Goal: Task Accomplishment & Management: Use online tool/utility

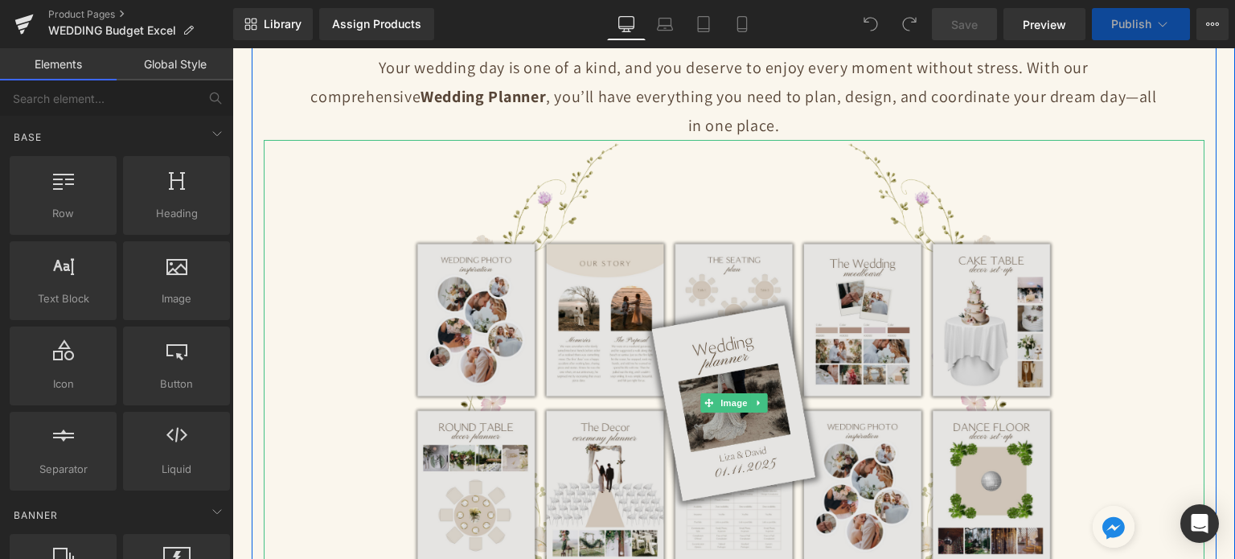
scroll to position [161, 0]
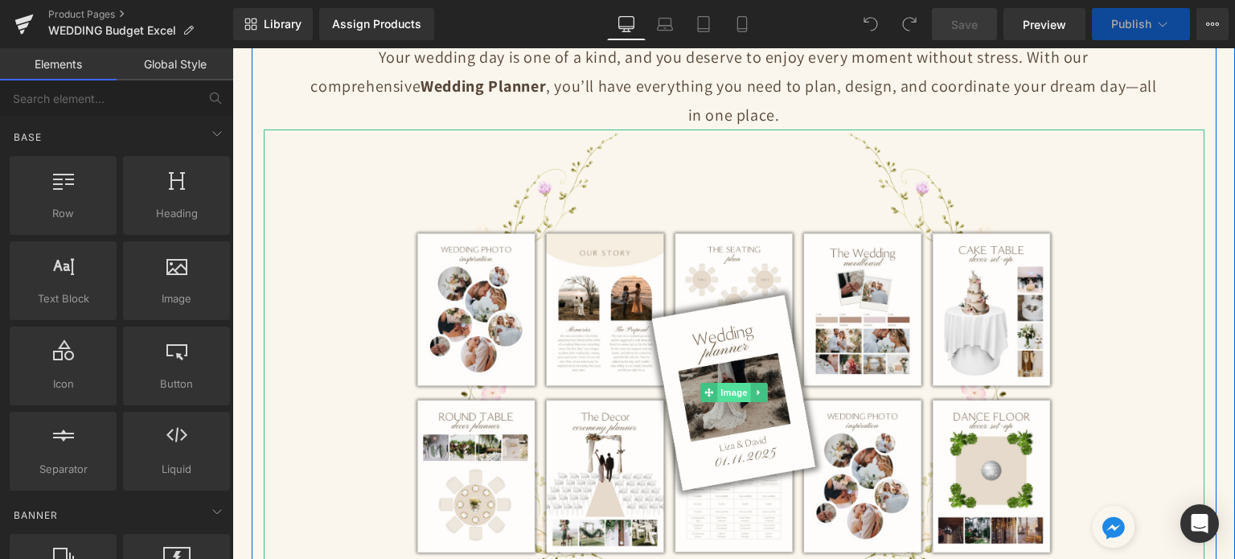
click at [733, 394] on span "Image" at bounding box center [734, 392] width 34 height 19
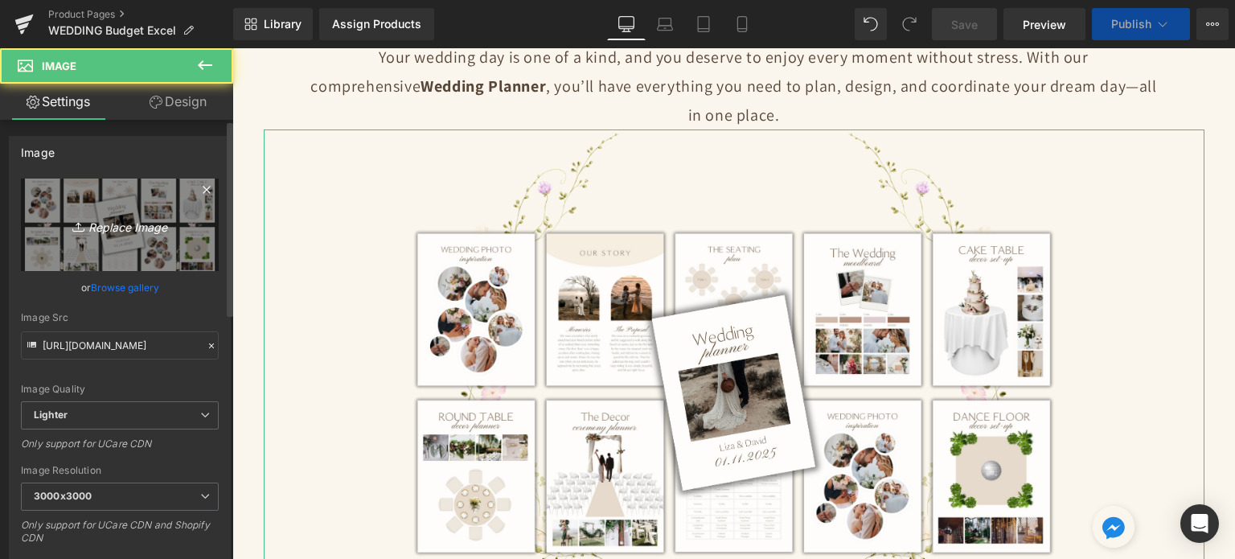
scroll to position [159, 0]
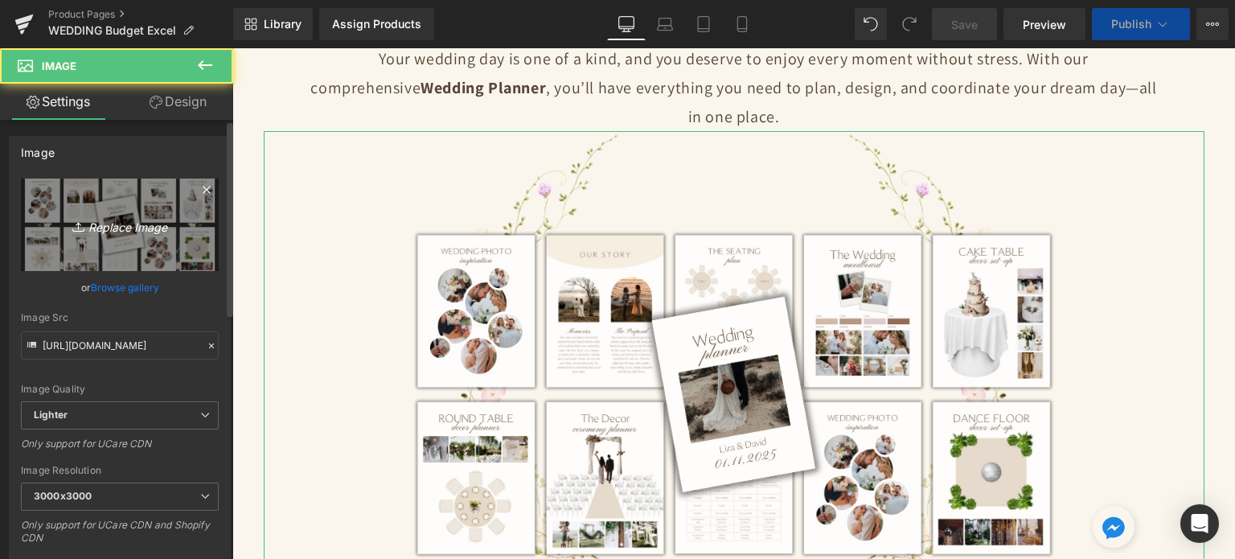
click at [55, 228] on icon "Replace Image" at bounding box center [119, 225] width 129 height 20
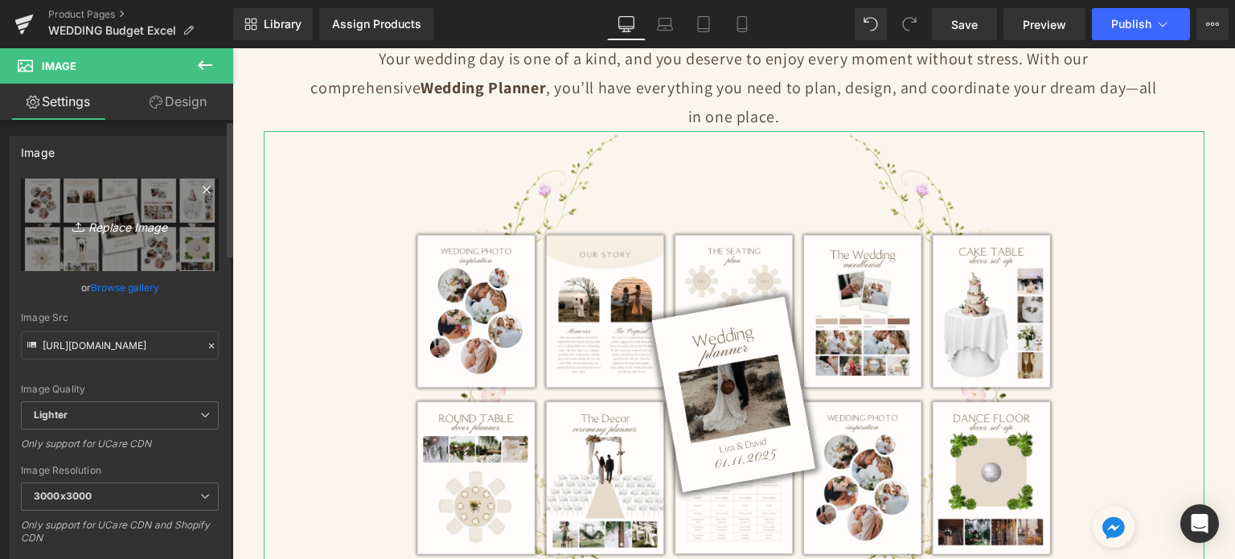
type input "C:\fakepath\Digital Appointment Planner 2023 (25).jpg"
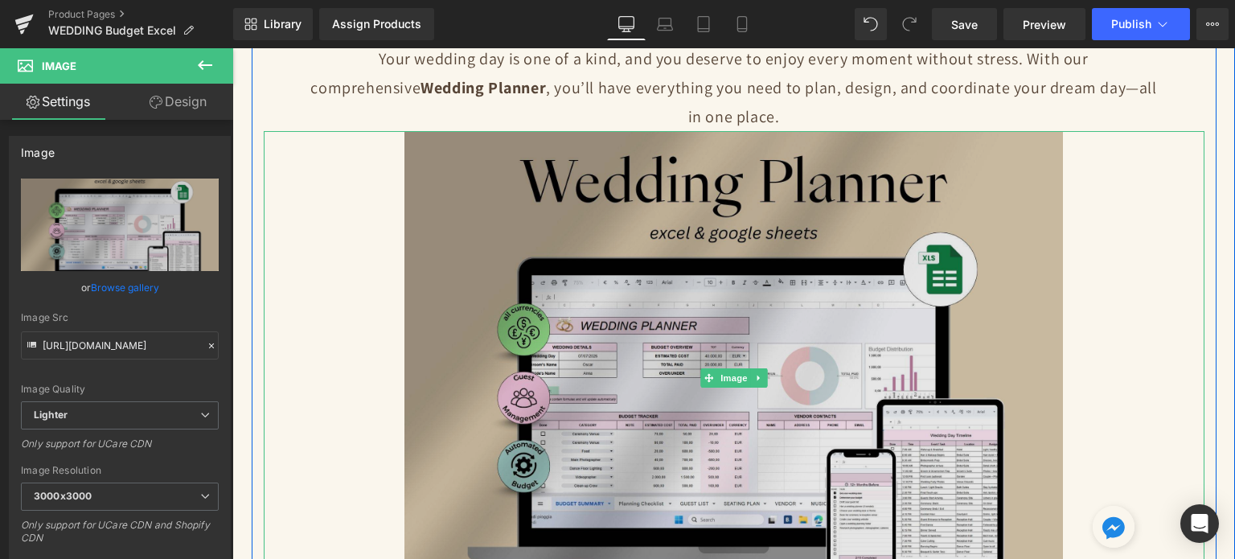
click at [695, 211] on img at bounding box center [733, 378] width 658 height 494
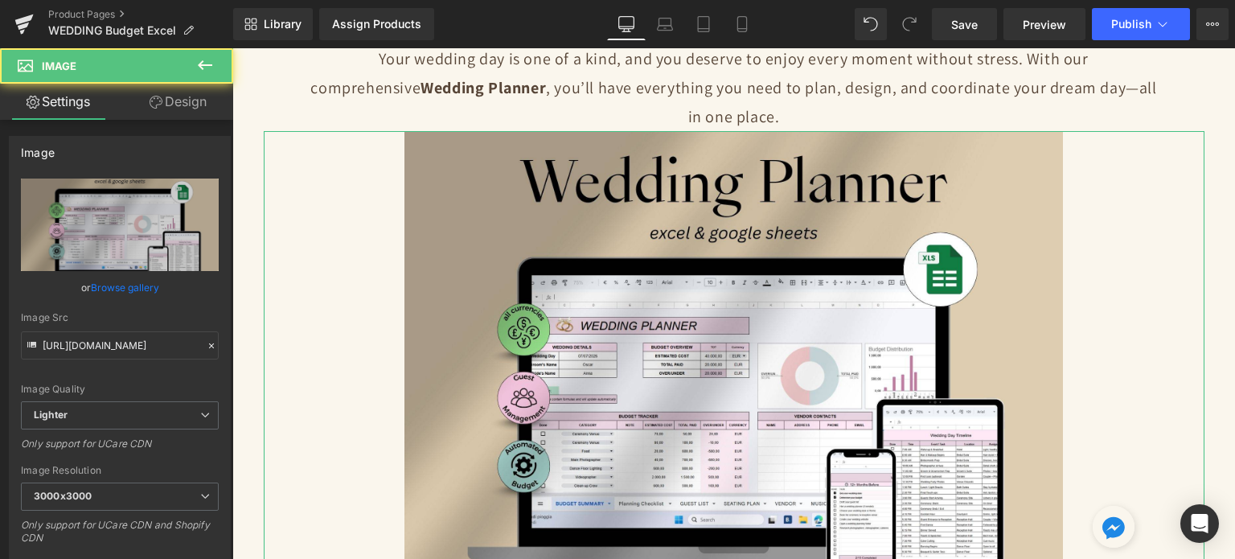
drag, startPoint x: 174, startPoint y: 109, endPoint x: 113, endPoint y: 203, distance: 111.5
click at [174, 109] on link "Design" at bounding box center [178, 102] width 117 height 36
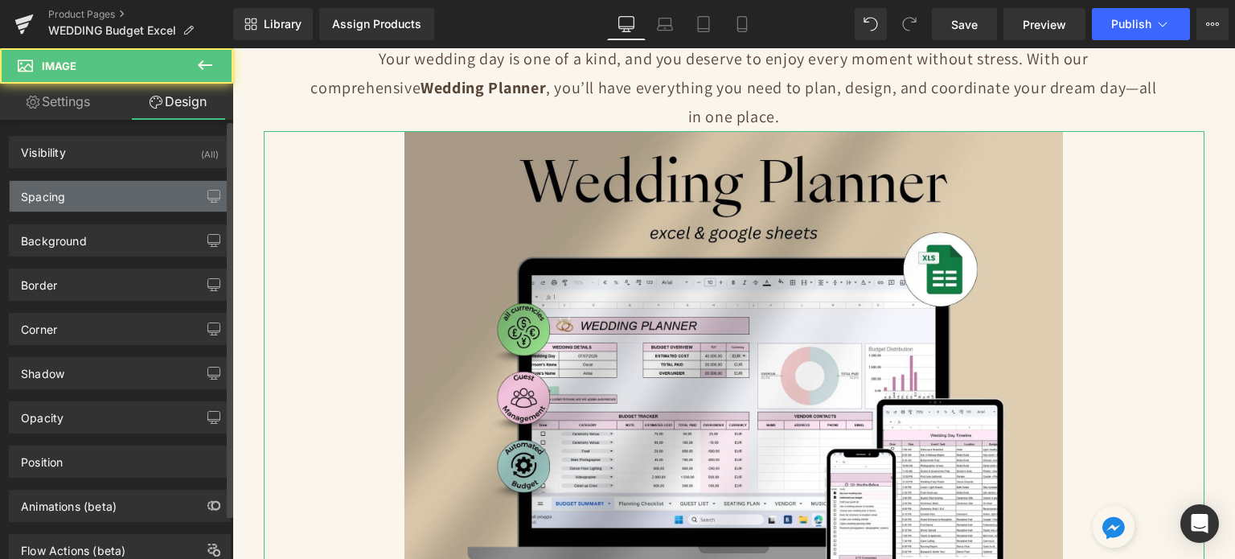
click at [113, 203] on div "Spacing" at bounding box center [120, 196] width 220 height 31
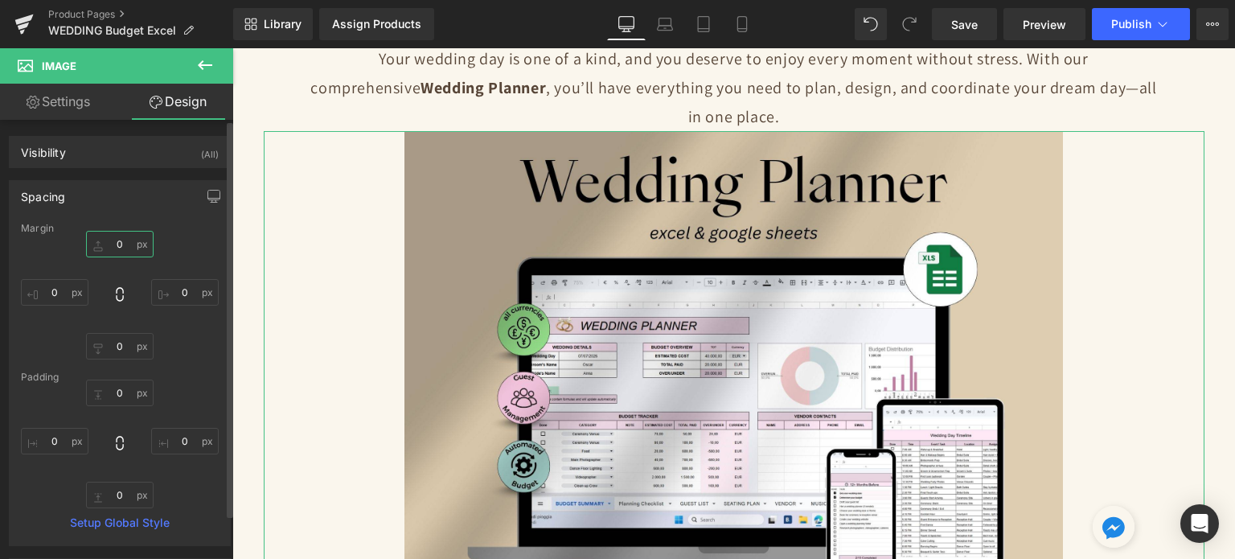
click at [126, 242] on input "text" at bounding box center [120, 244] width 68 height 27
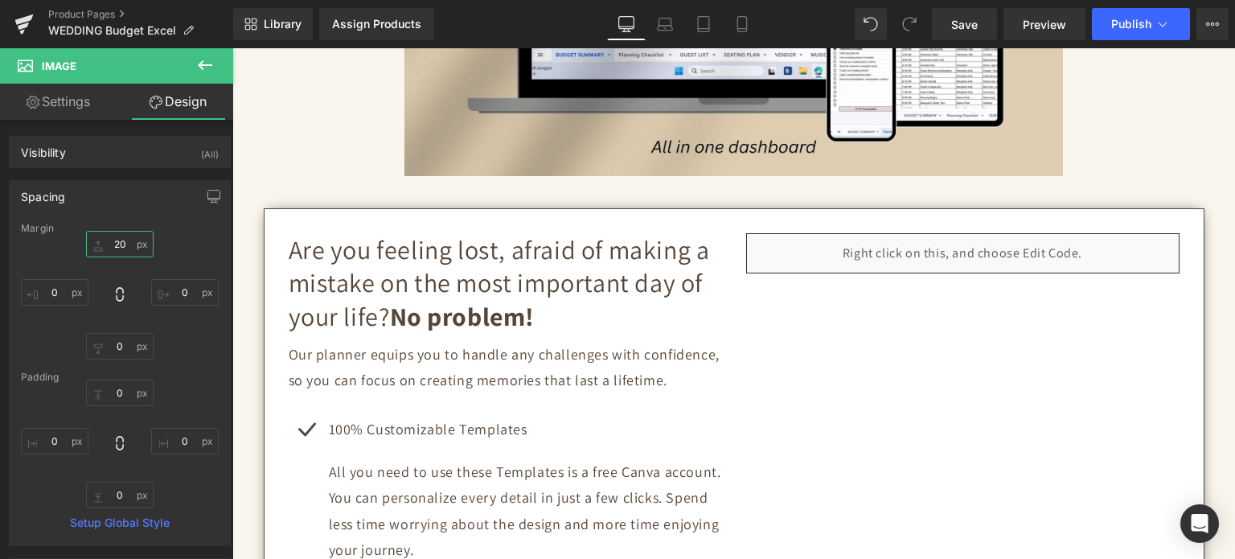
scroll to position [644, 0]
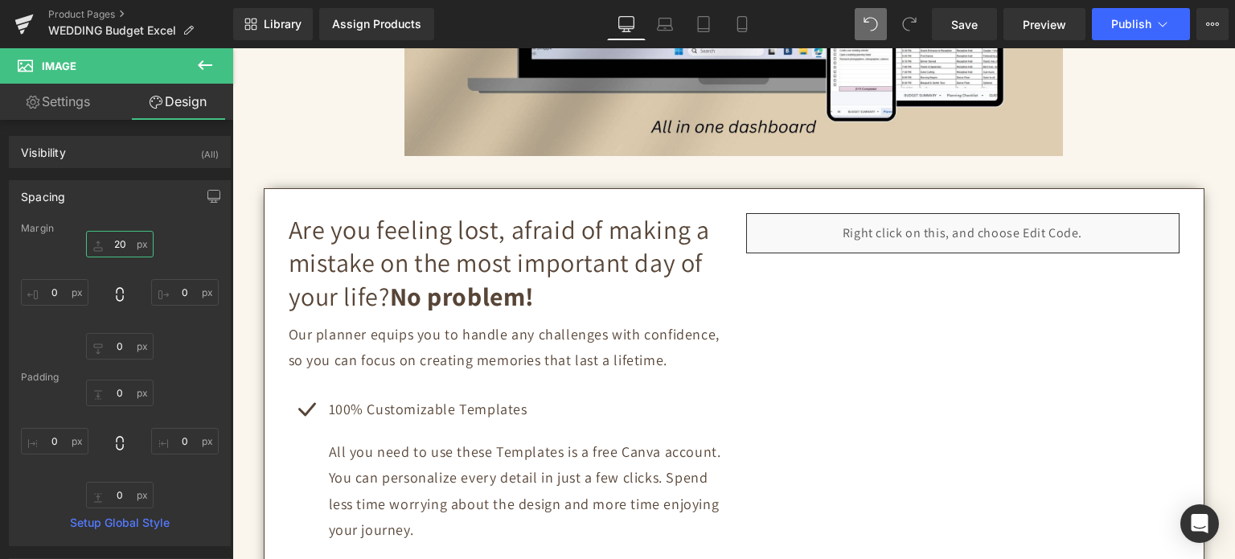
type input "20"
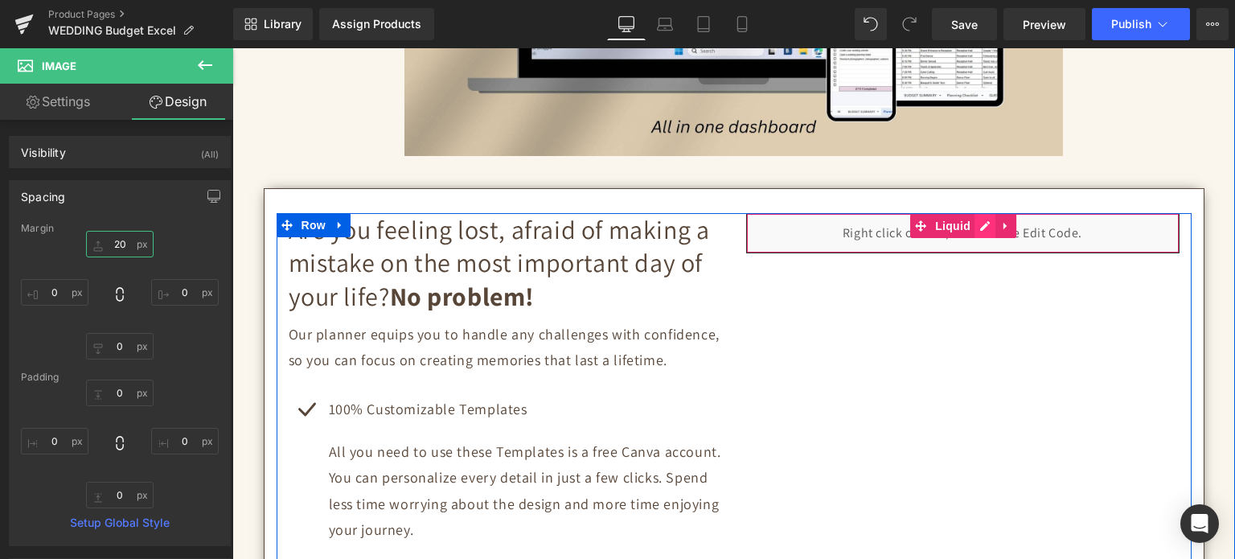
click at [978, 213] on div "Liquid" at bounding box center [962, 233] width 433 height 40
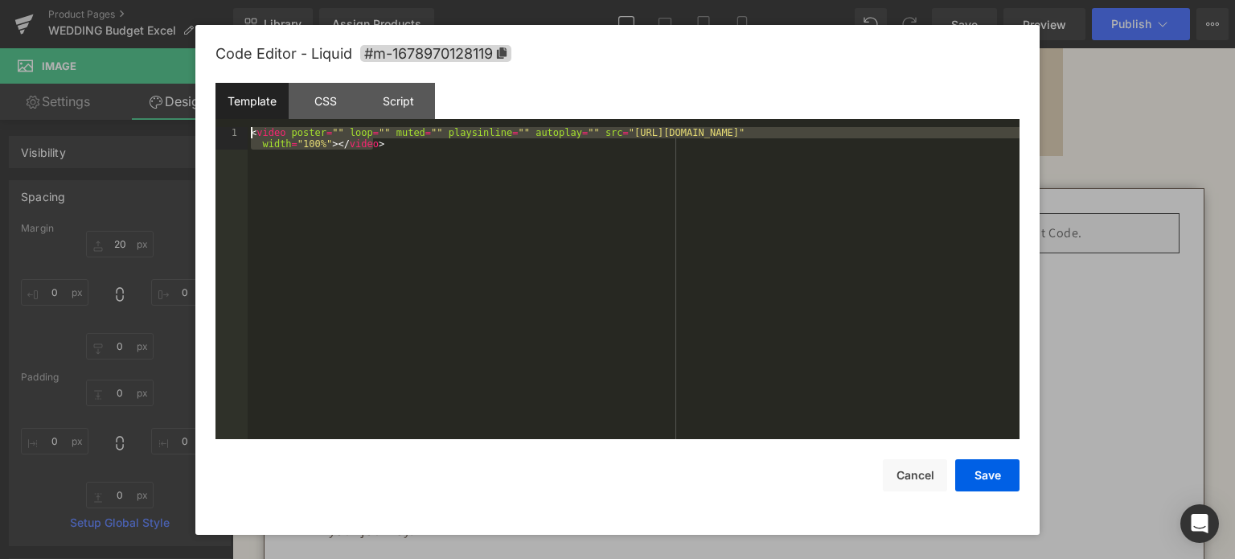
drag, startPoint x: 408, startPoint y: 163, endPoint x: 240, endPoint y: 120, distance: 173.5
click at [240, 120] on div "Template CSS Script Data 1 < video poster = "" loop = "" muted = "" playsinline…" at bounding box center [617, 261] width 804 height 357
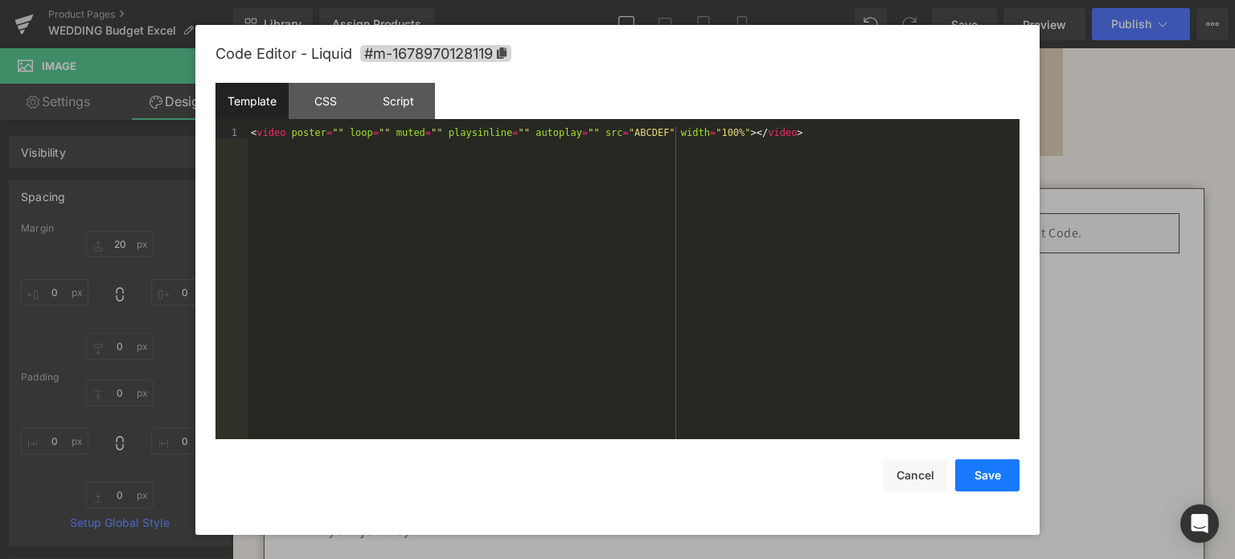
click at [974, 477] on button "Save" at bounding box center [987, 475] width 64 height 32
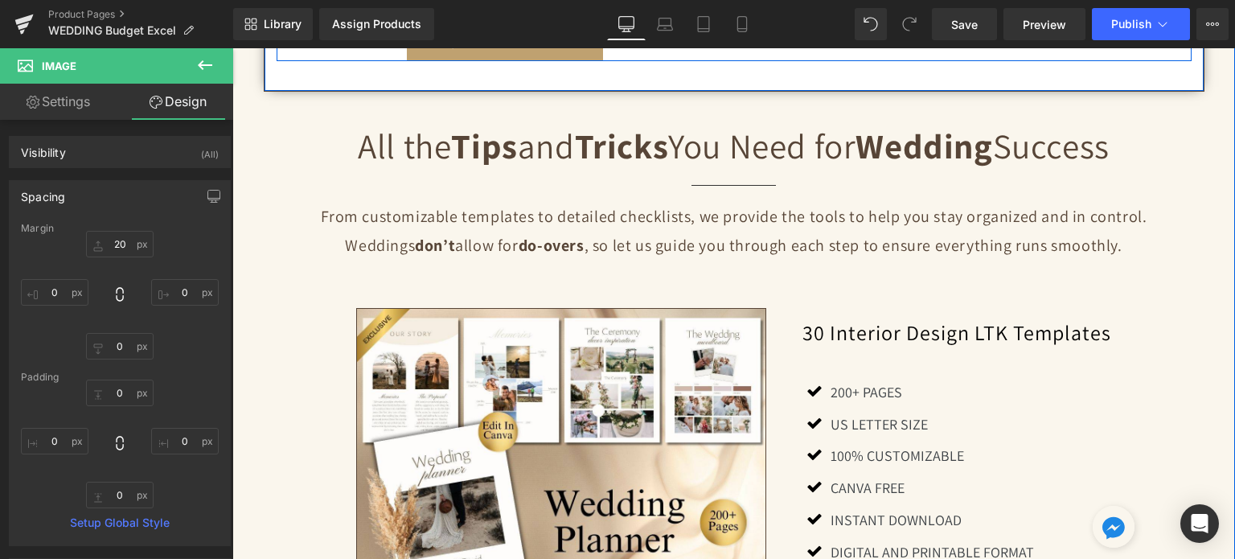
scroll to position [1207, 0]
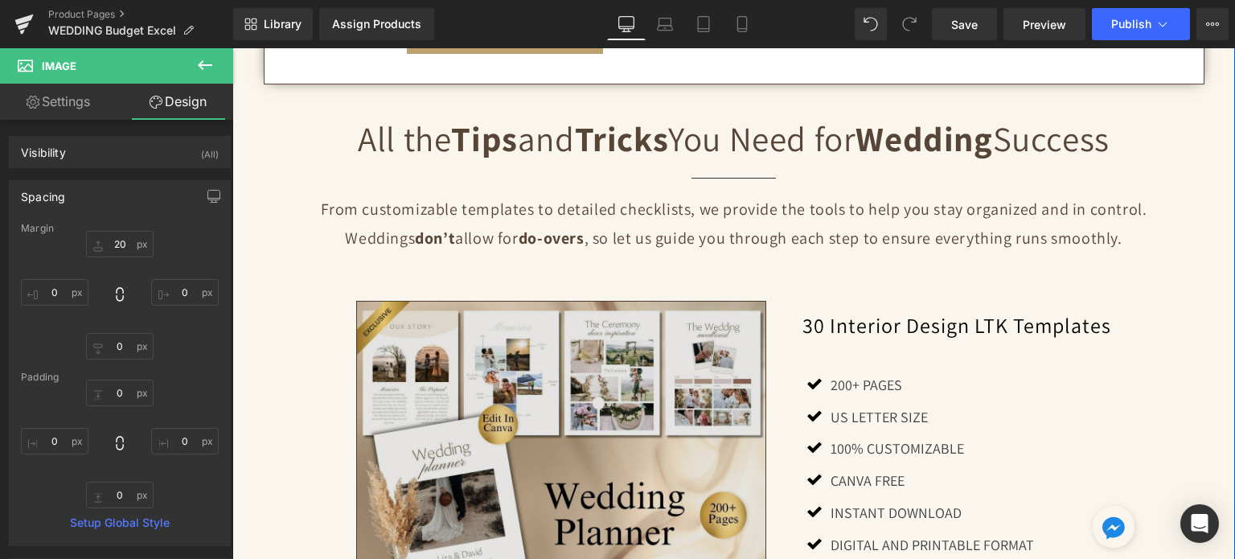
click at [521, 414] on img at bounding box center [561, 506] width 411 height 411
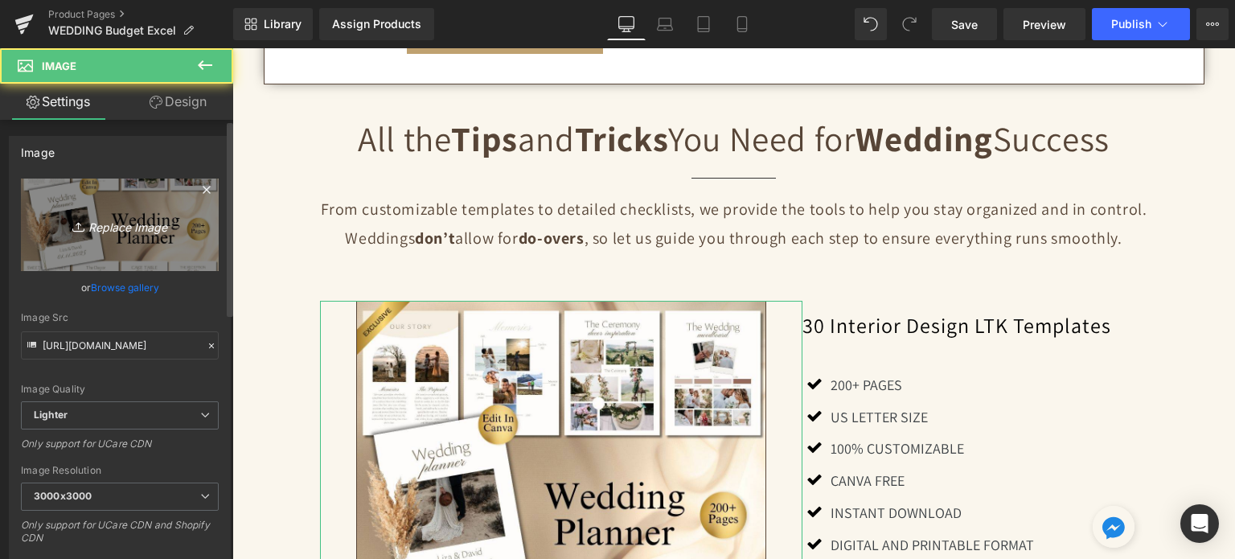
click at [137, 230] on icon "Replace Image" at bounding box center [119, 225] width 129 height 20
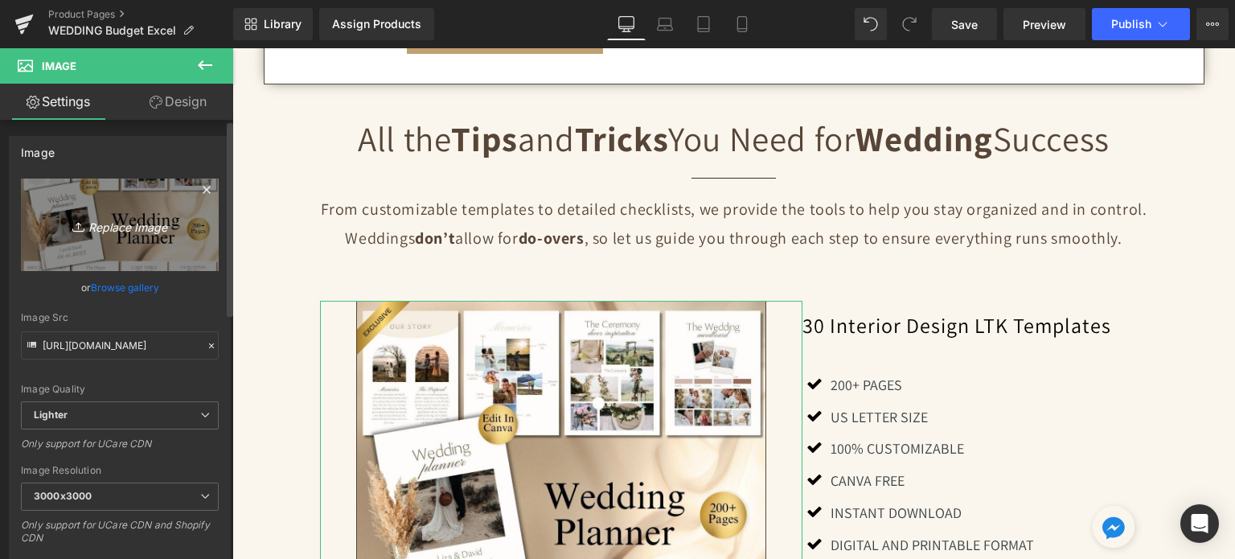
type input "C:\fakepath\Creative SITEVEE (52).jpg"
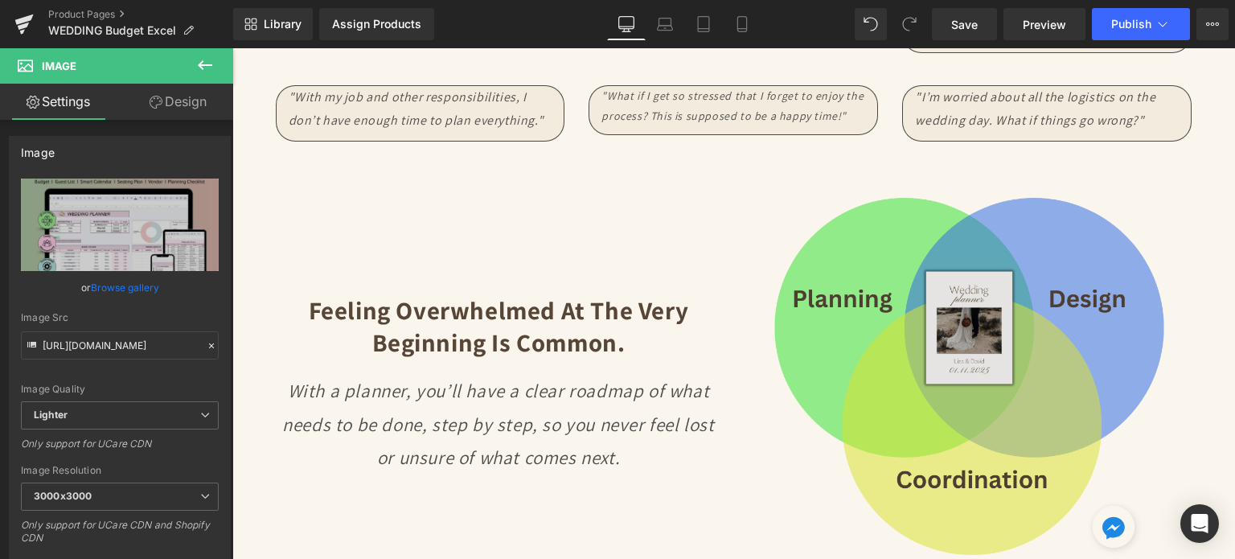
scroll to position [2171, 0]
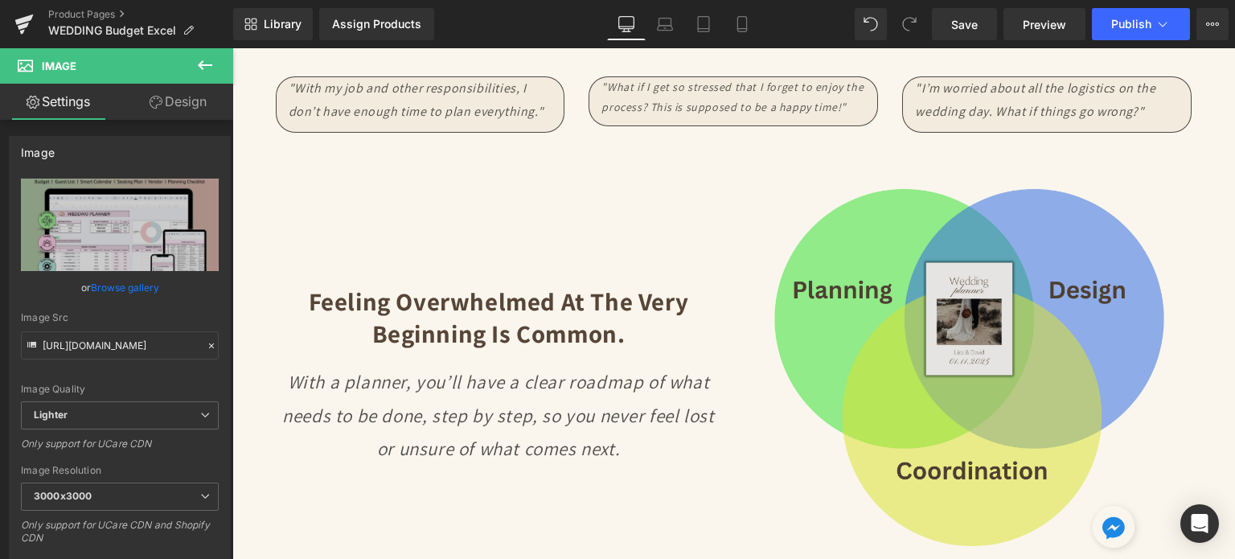
click at [936, 309] on div "Image" at bounding box center [969, 367] width 446 height 357
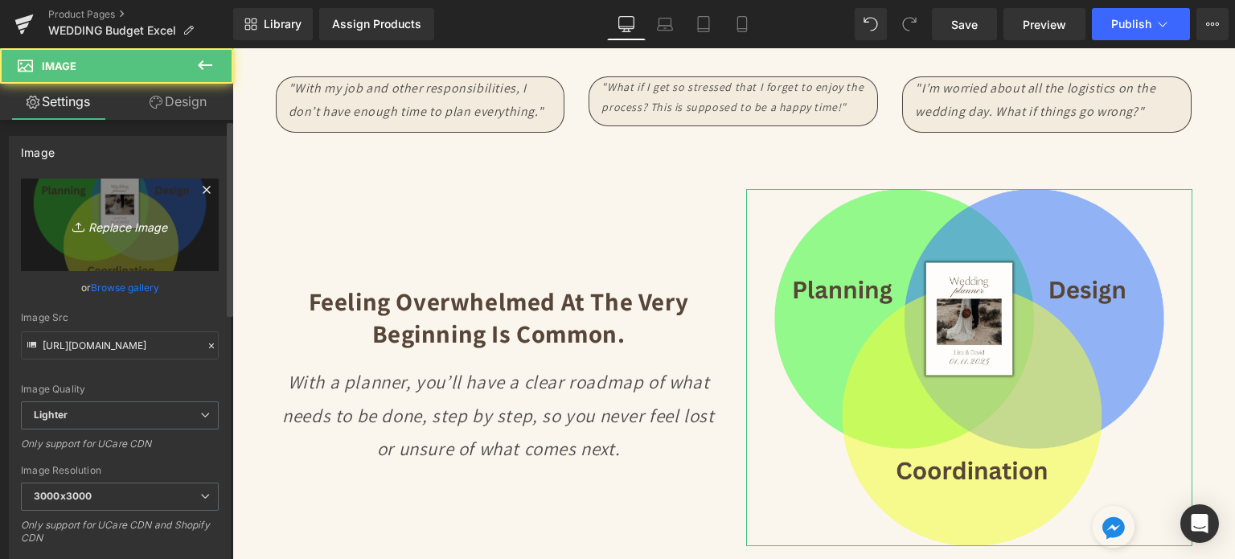
click at [132, 234] on icon "Replace Image" at bounding box center [119, 225] width 129 height 20
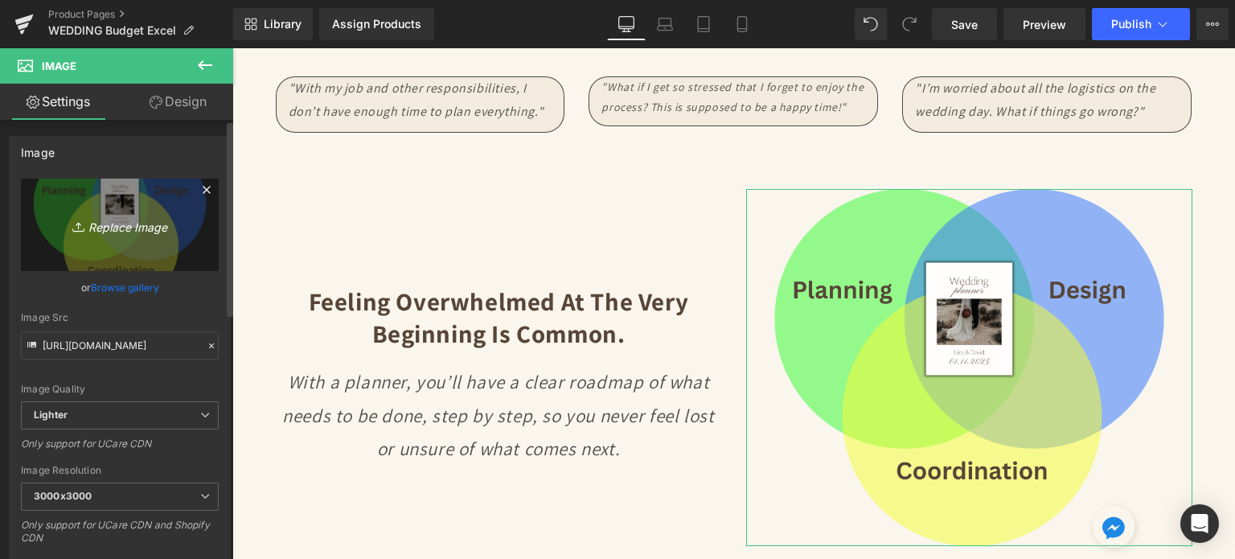
type input "C:\fakepath\Creative wall Art (31).png"
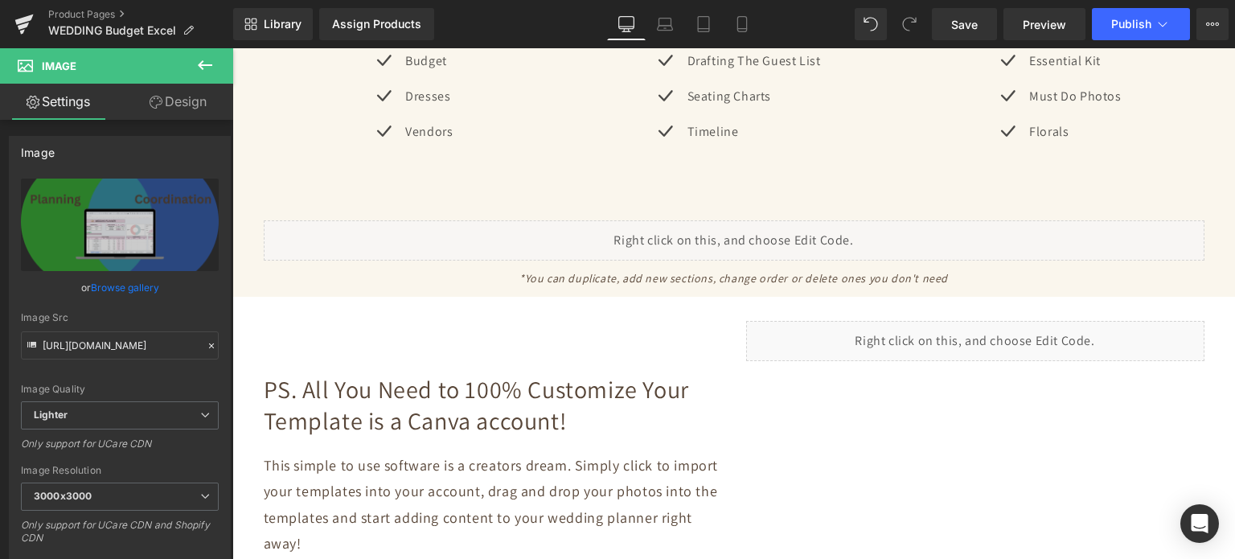
scroll to position [3297, 0]
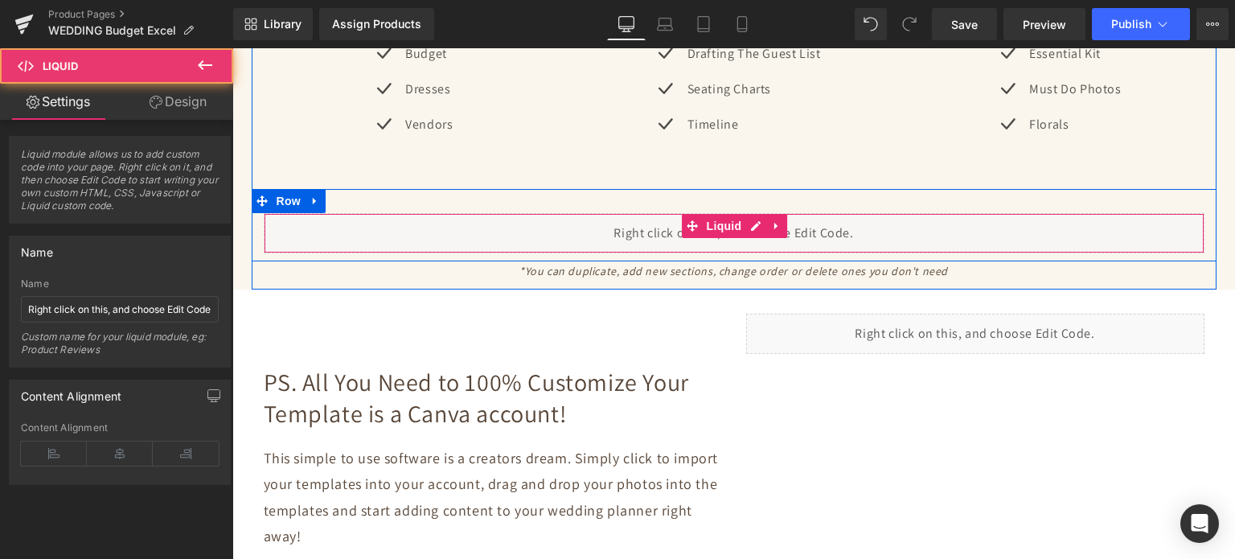
click at [718, 213] on div "Liquid" at bounding box center [734, 233] width 941 height 40
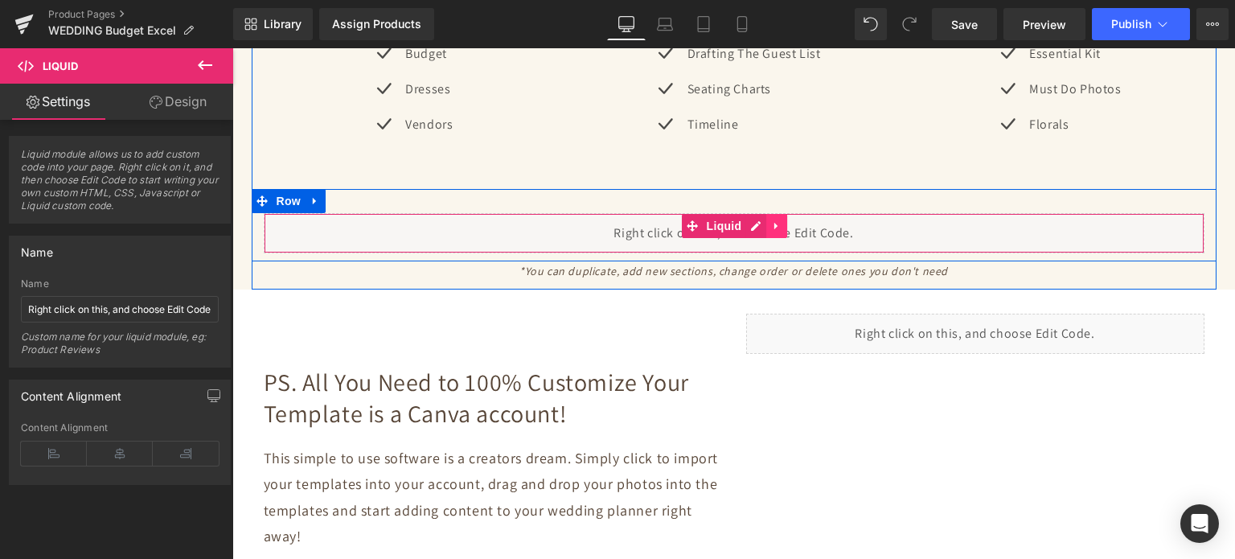
click at [773, 219] on icon at bounding box center [776, 225] width 11 height 12
click at [781, 220] on icon at bounding box center [786, 225] width 11 height 11
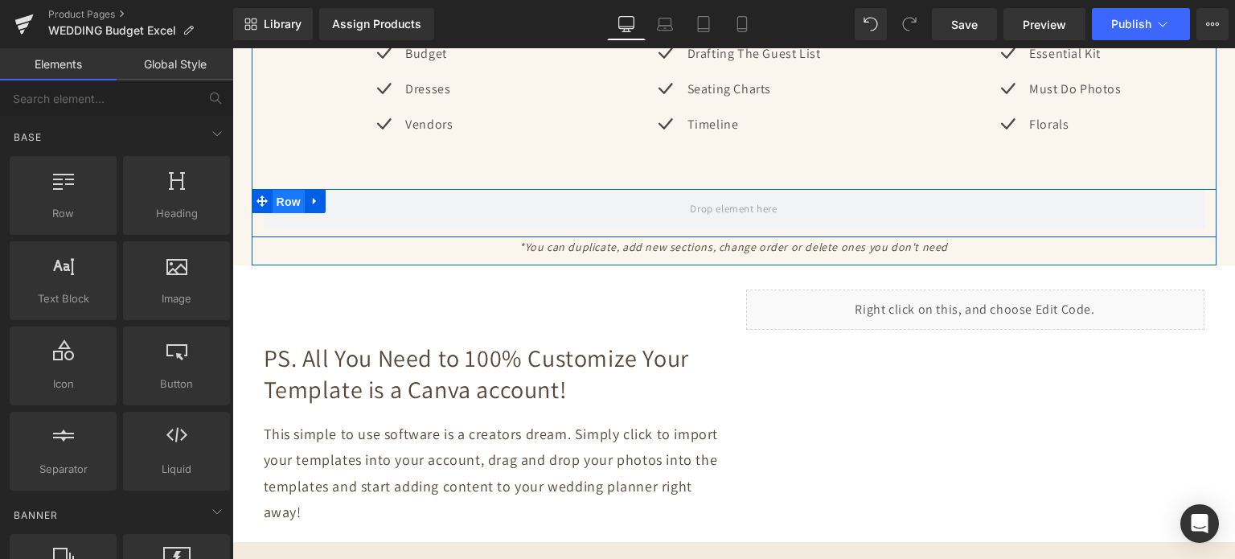
click at [287, 190] on span "Row" at bounding box center [289, 202] width 32 height 24
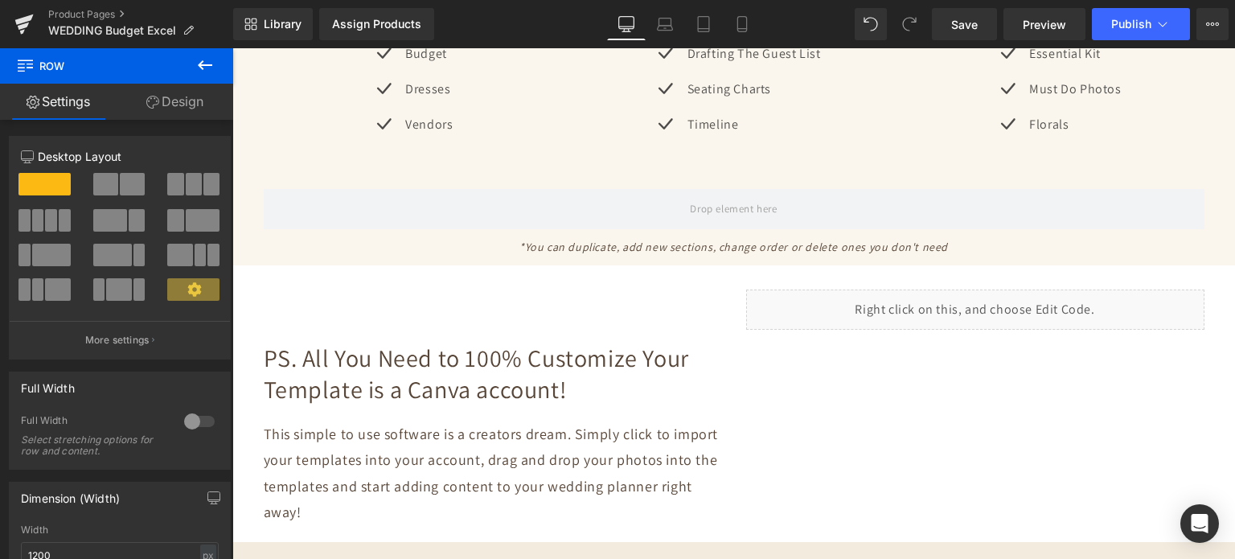
click at [198, 70] on icon at bounding box center [204, 64] width 19 height 19
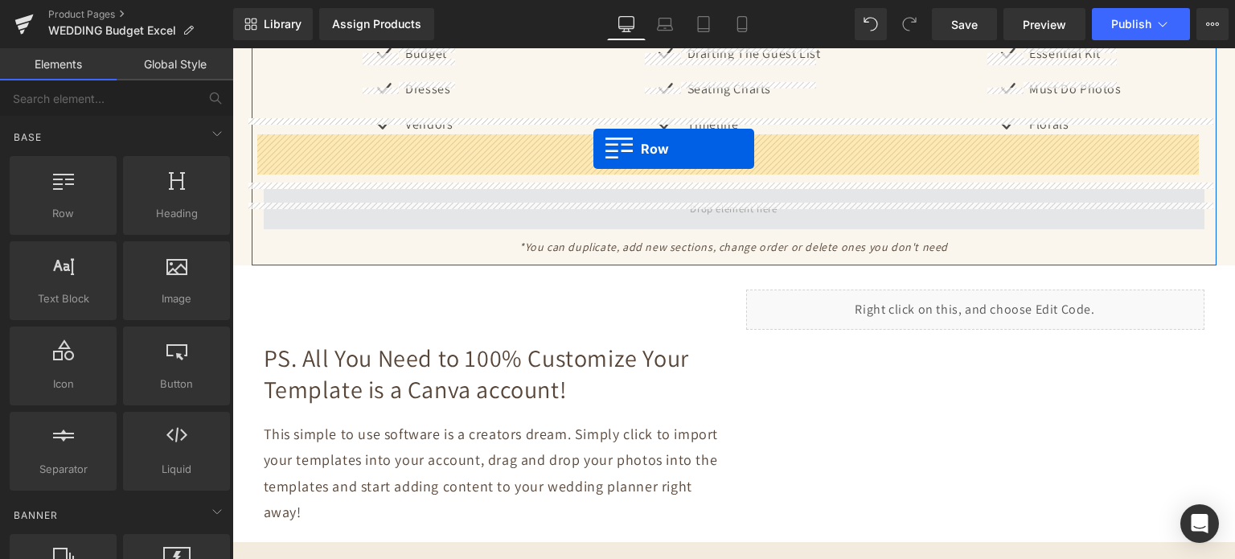
drag, startPoint x: 309, startPoint y: 247, endPoint x: 593, endPoint y: 150, distance: 300.8
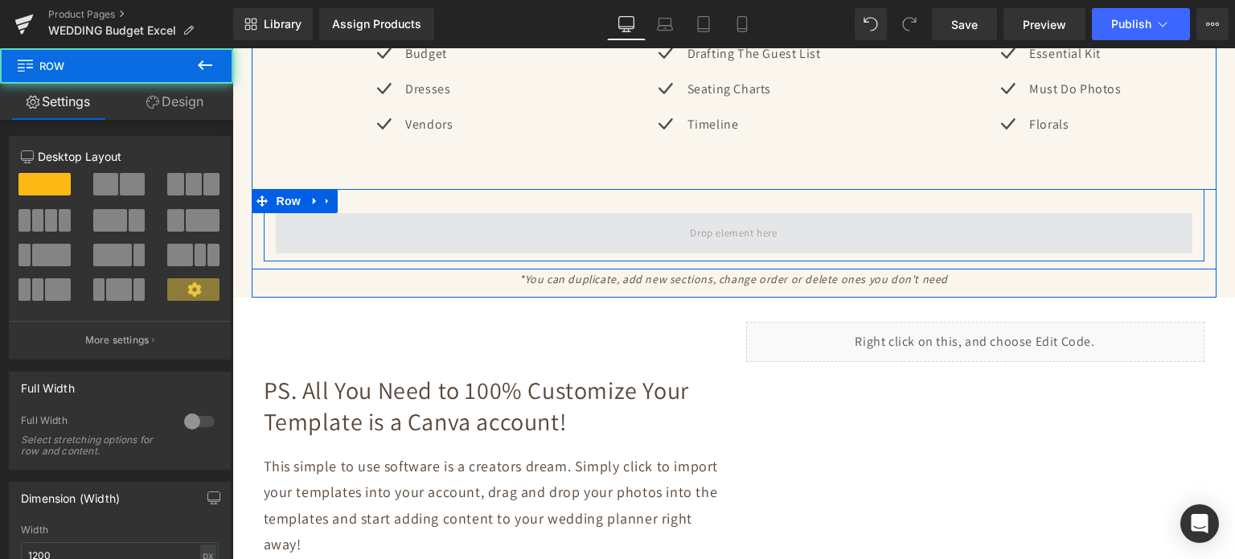
click at [325, 213] on span at bounding box center [734, 233] width 916 height 40
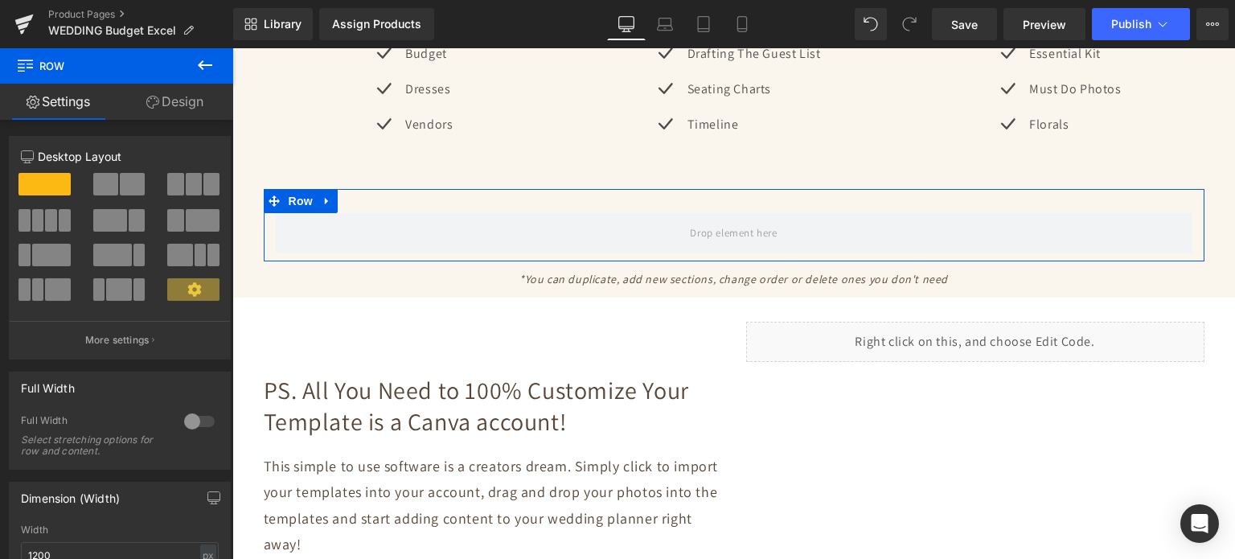
click at [195, 185] on span at bounding box center [194, 184] width 16 height 23
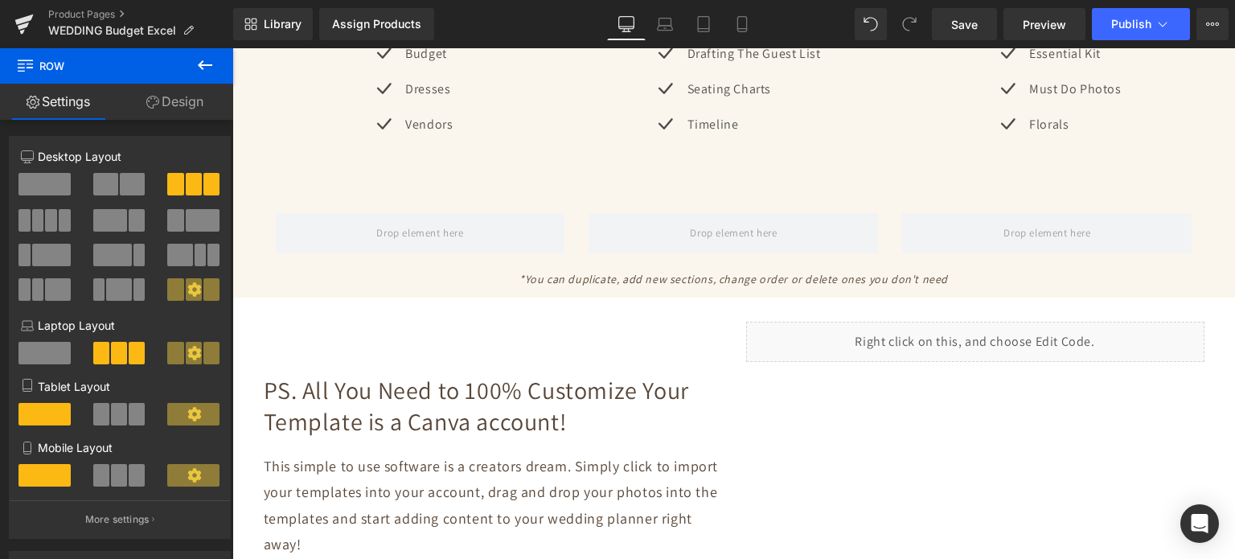
click at [215, 60] on button at bounding box center [205, 65] width 56 height 35
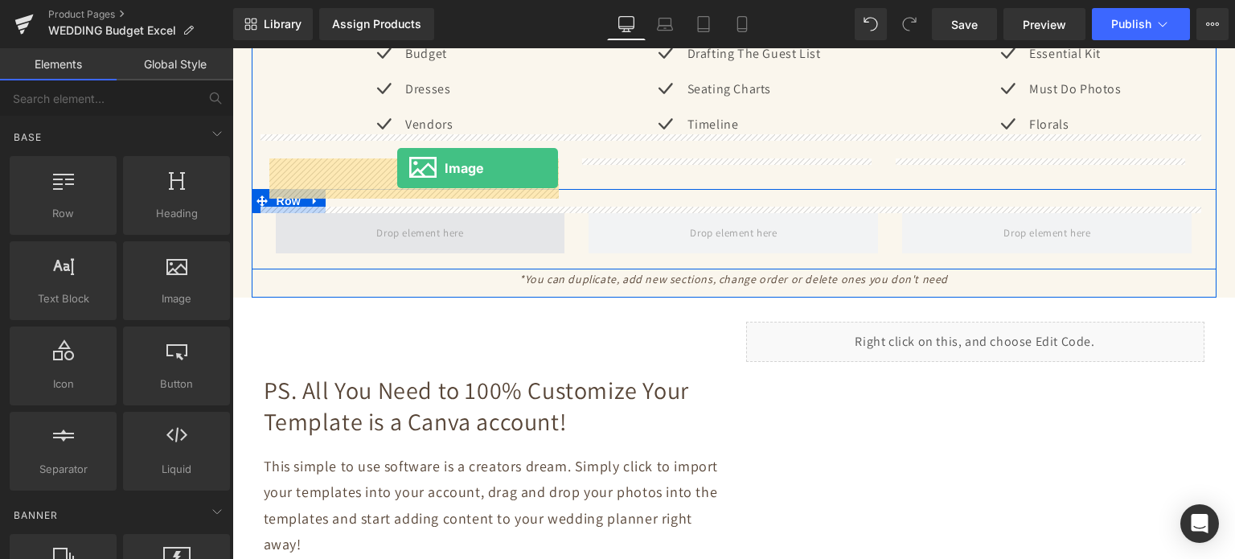
drag, startPoint x: 411, startPoint y: 318, endPoint x: 397, endPoint y: 169, distance: 150.2
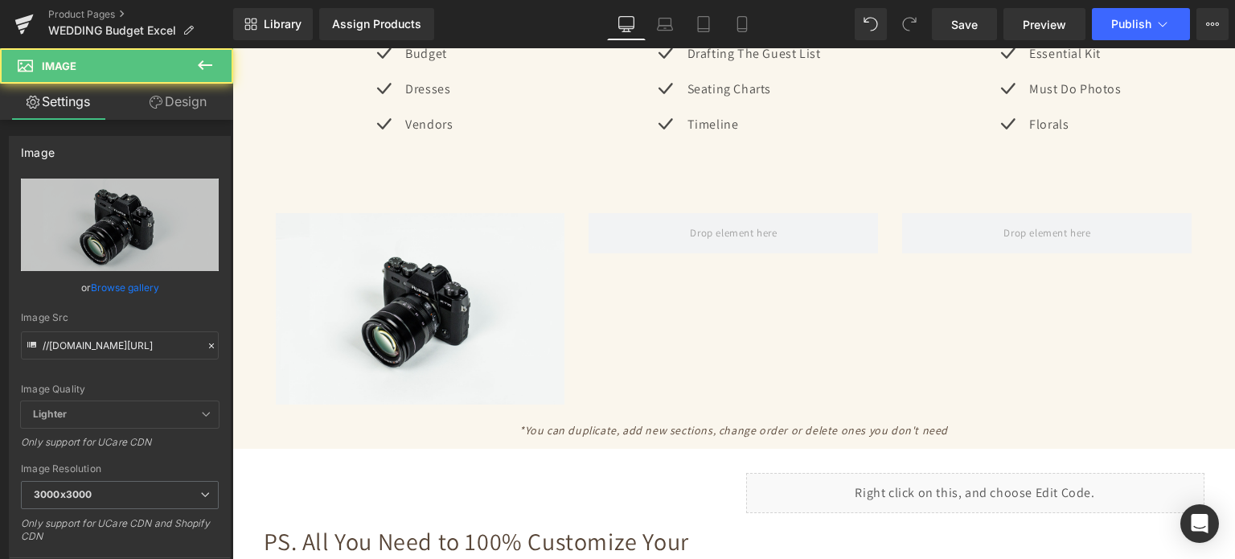
click at [203, 64] on icon at bounding box center [204, 64] width 19 height 19
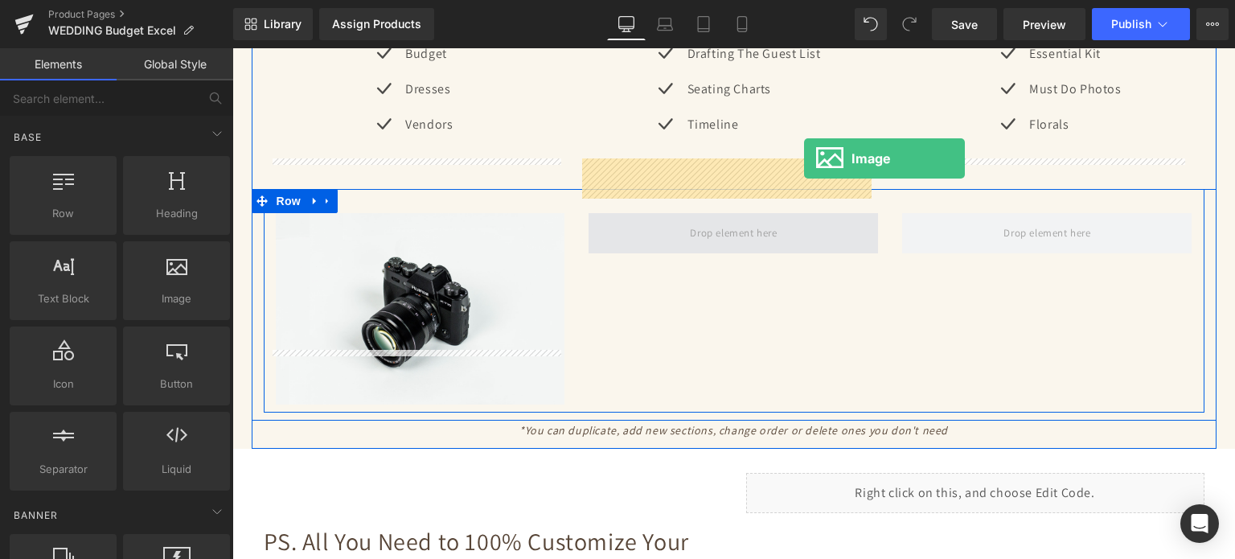
drag, startPoint x: 406, startPoint y: 340, endPoint x: 804, endPoint y: 159, distance: 437.1
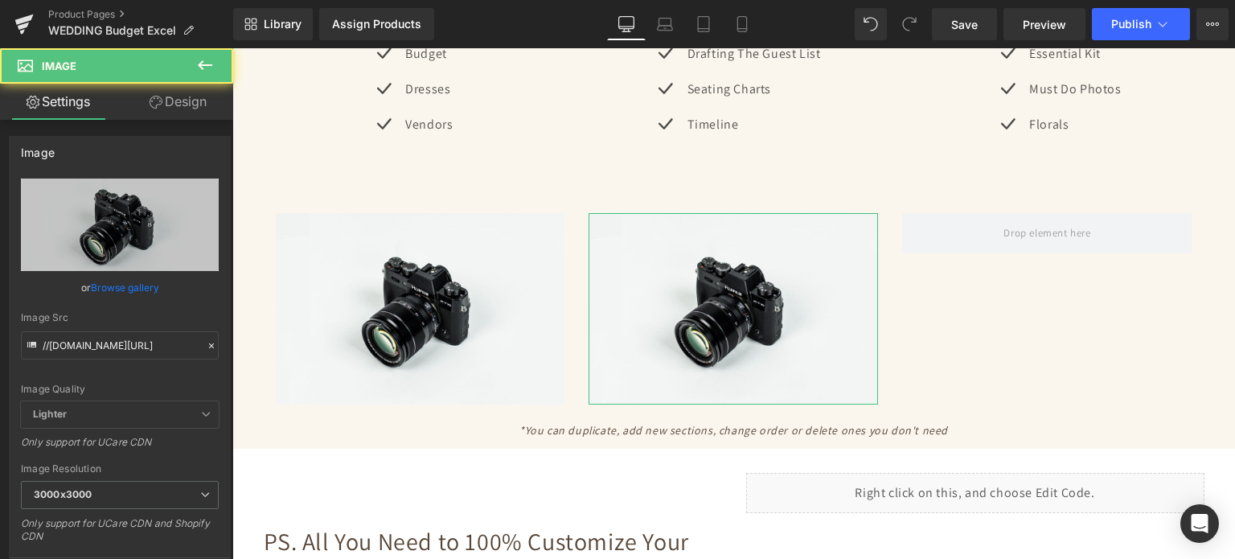
click at [205, 105] on link "Design" at bounding box center [178, 102] width 117 height 36
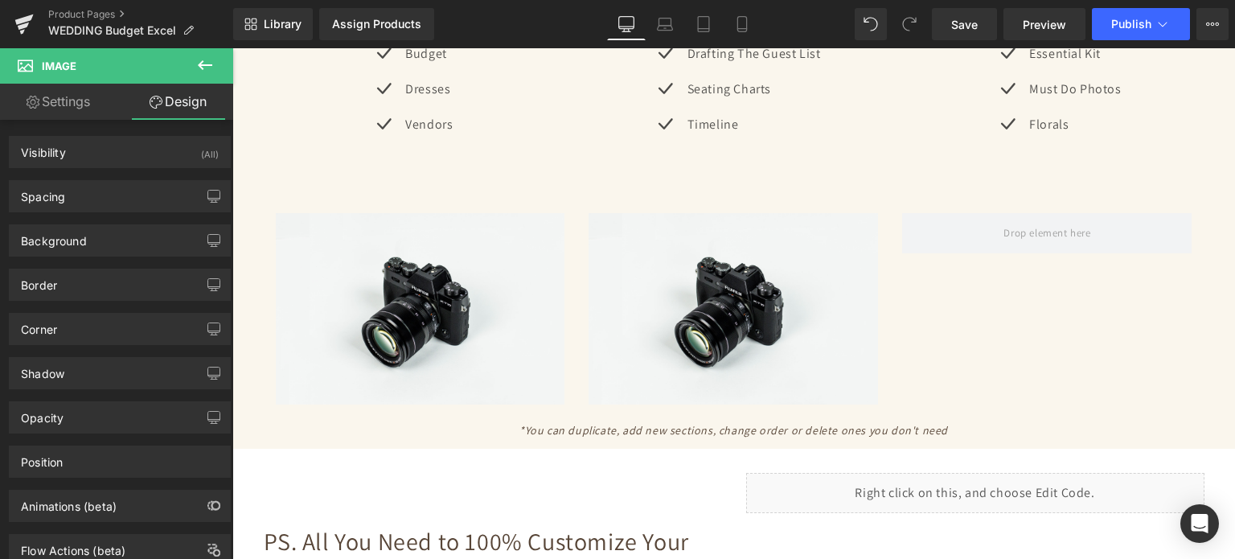
click at [191, 61] on button at bounding box center [205, 65] width 56 height 35
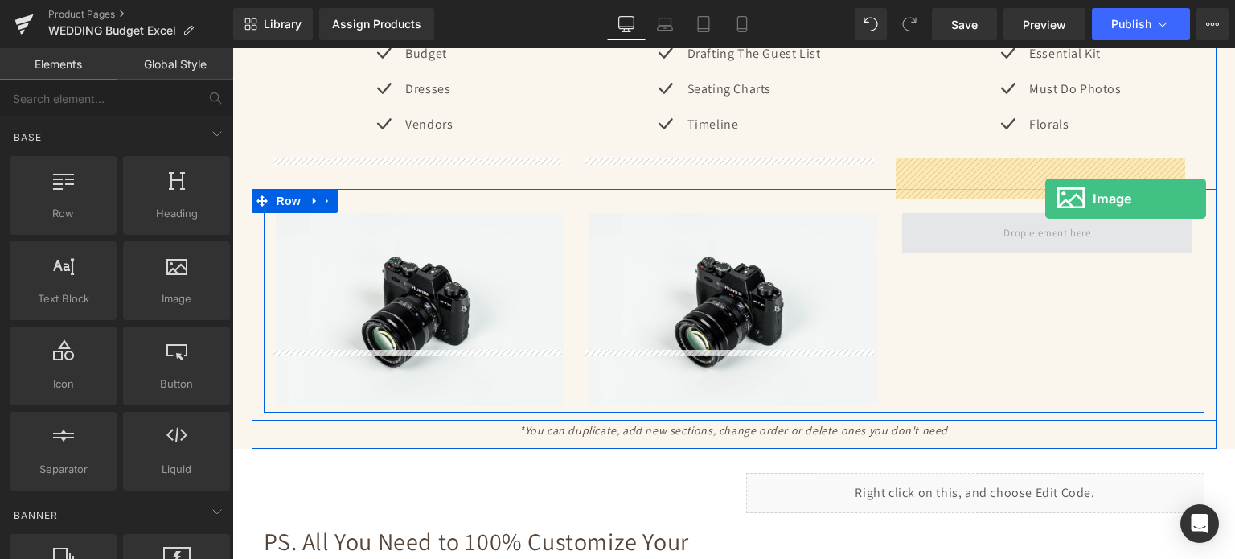
drag, startPoint x: 414, startPoint y: 324, endPoint x: 1045, endPoint y: 199, distance: 643.4
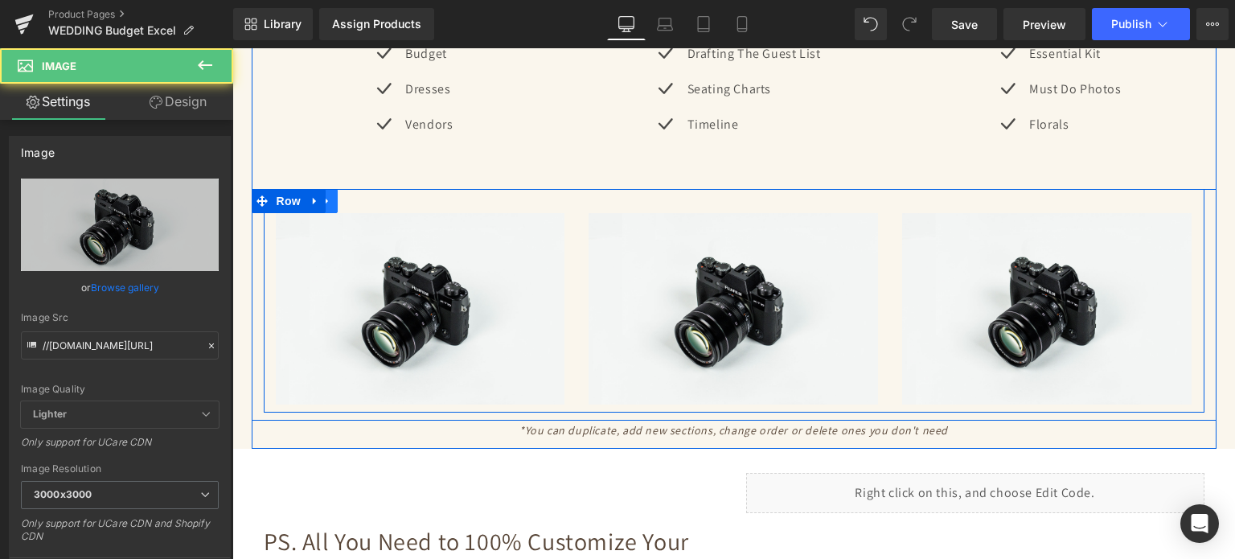
click at [325, 197] on icon at bounding box center [326, 200] width 3 height 7
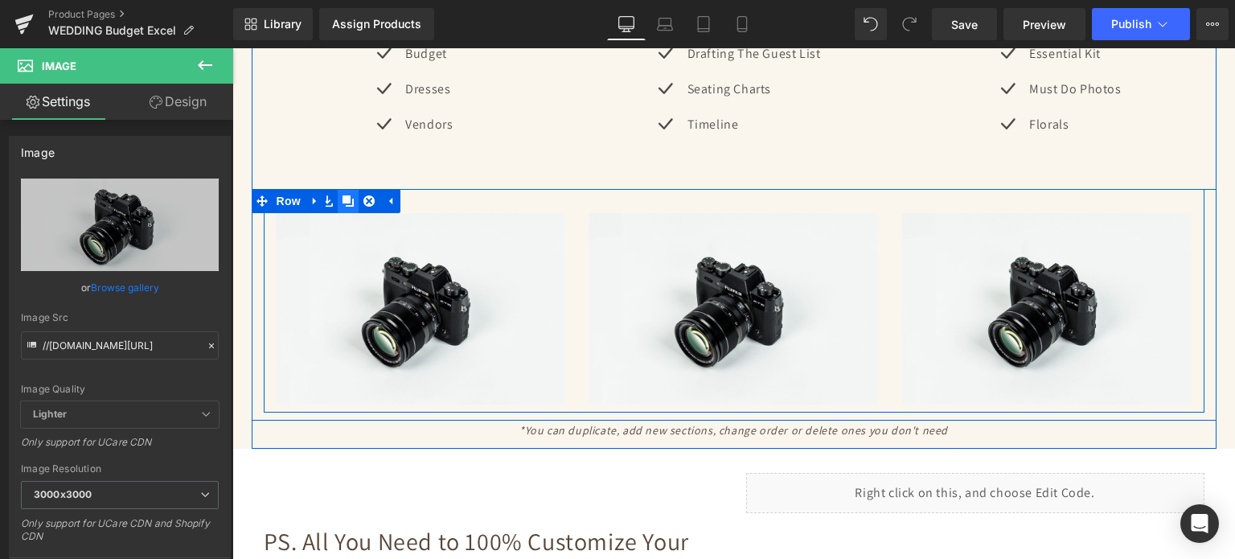
click at [347, 189] on link at bounding box center [348, 201] width 21 height 24
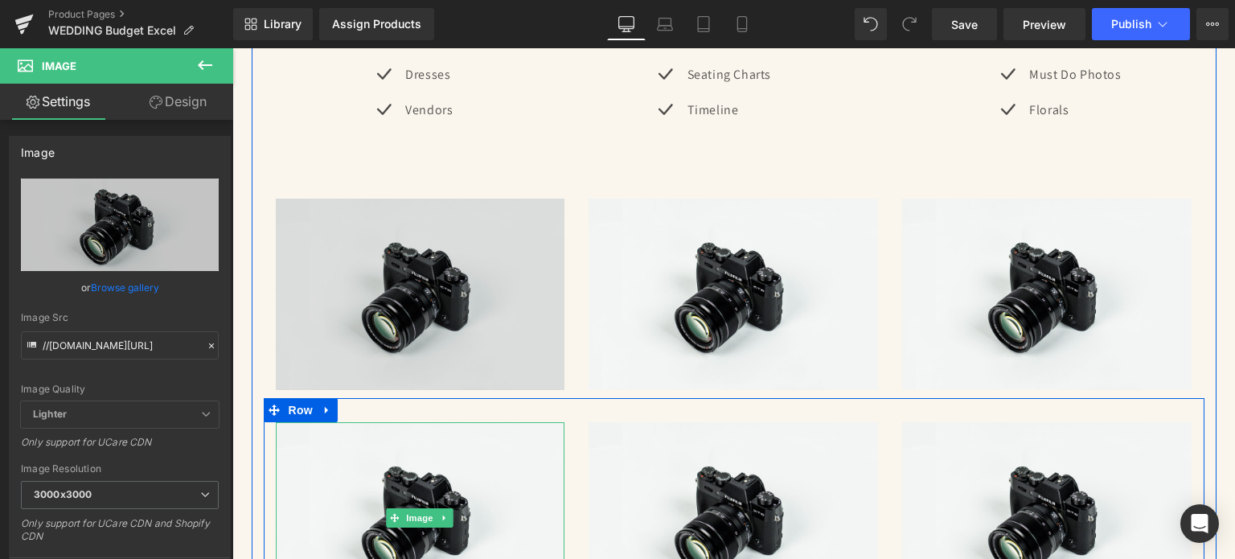
scroll to position [3303, 0]
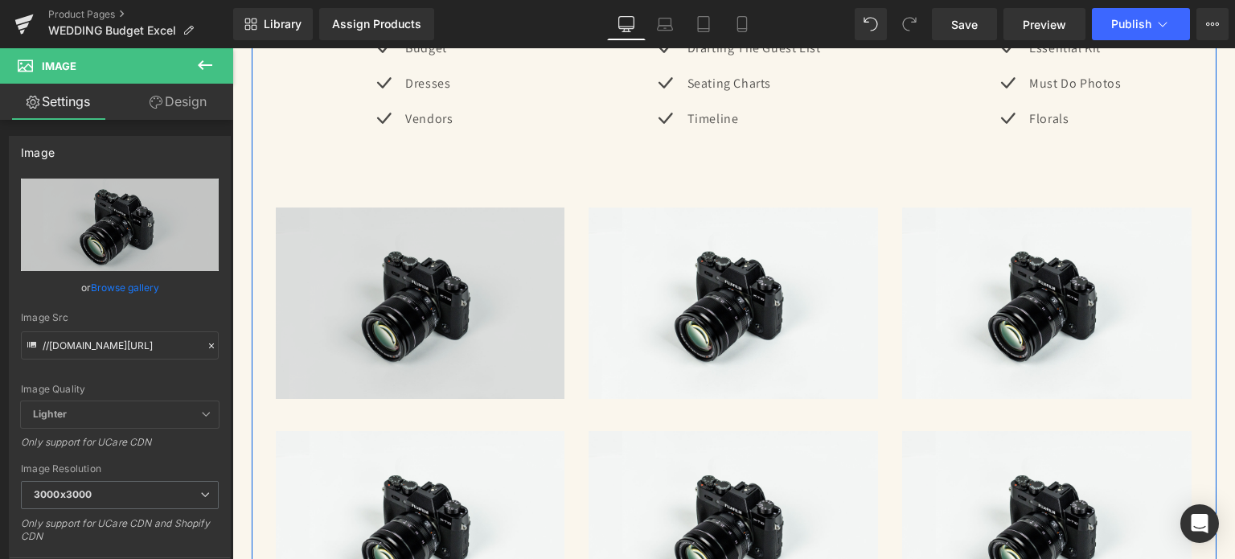
click at [431, 223] on img at bounding box center [420, 302] width 289 height 191
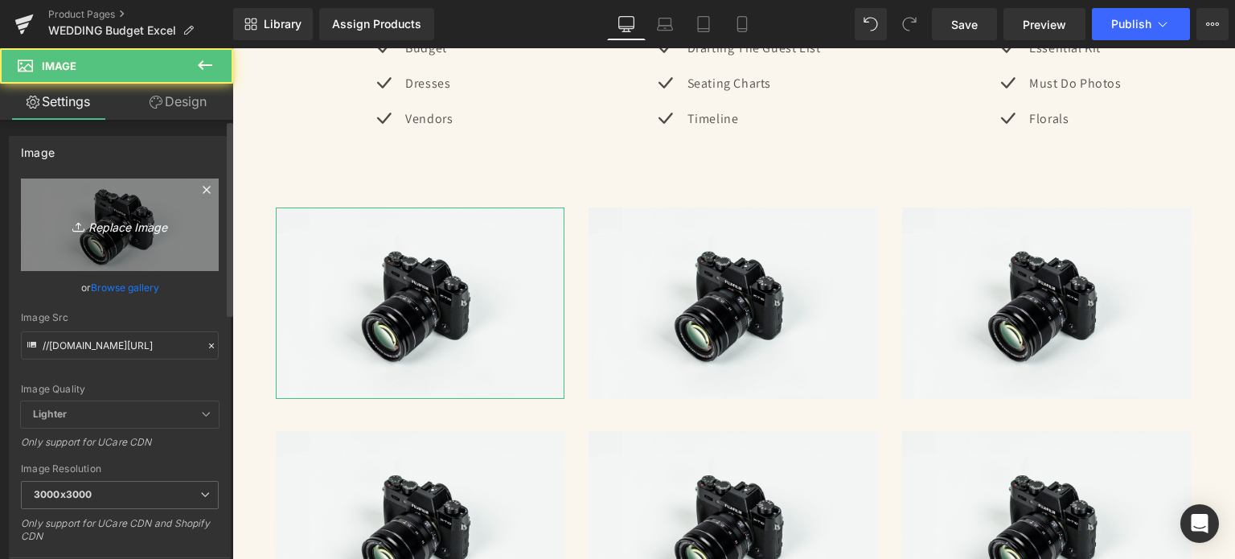
click at [68, 215] on icon "Replace Image" at bounding box center [119, 225] width 129 height 20
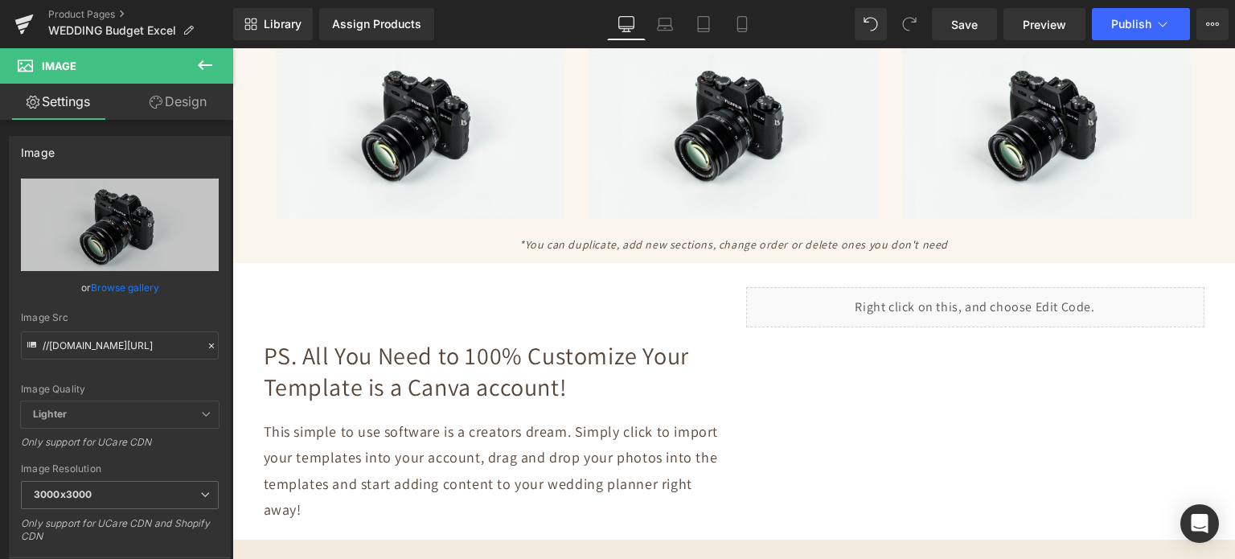
scroll to position [3704, 0]
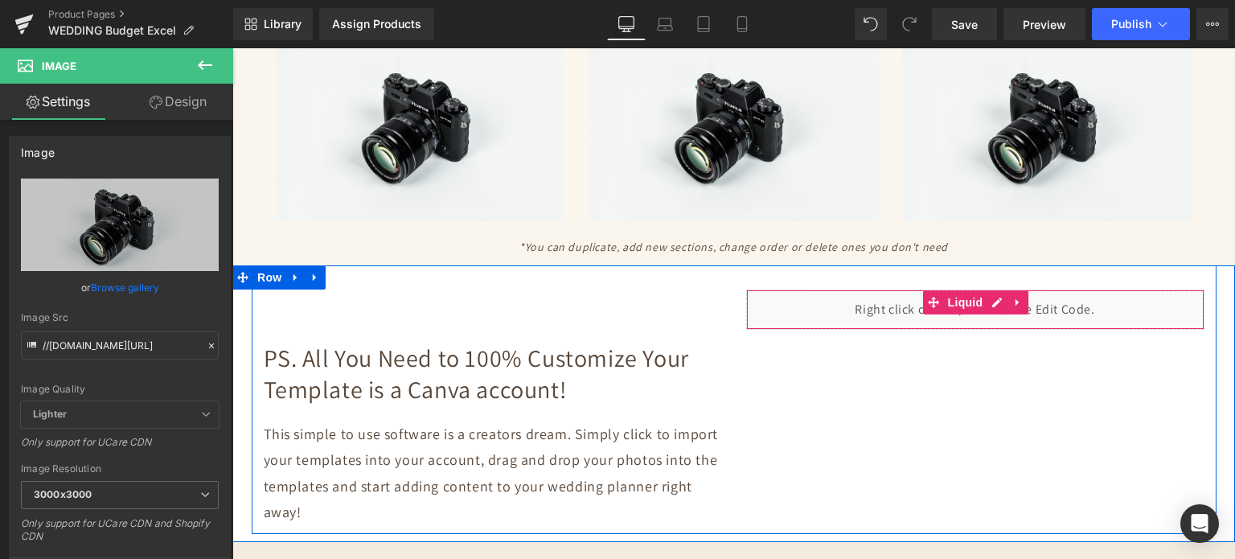
click at [1044, 289] on div "Liquid" at bounding box center [975, 309] width 458 height 40
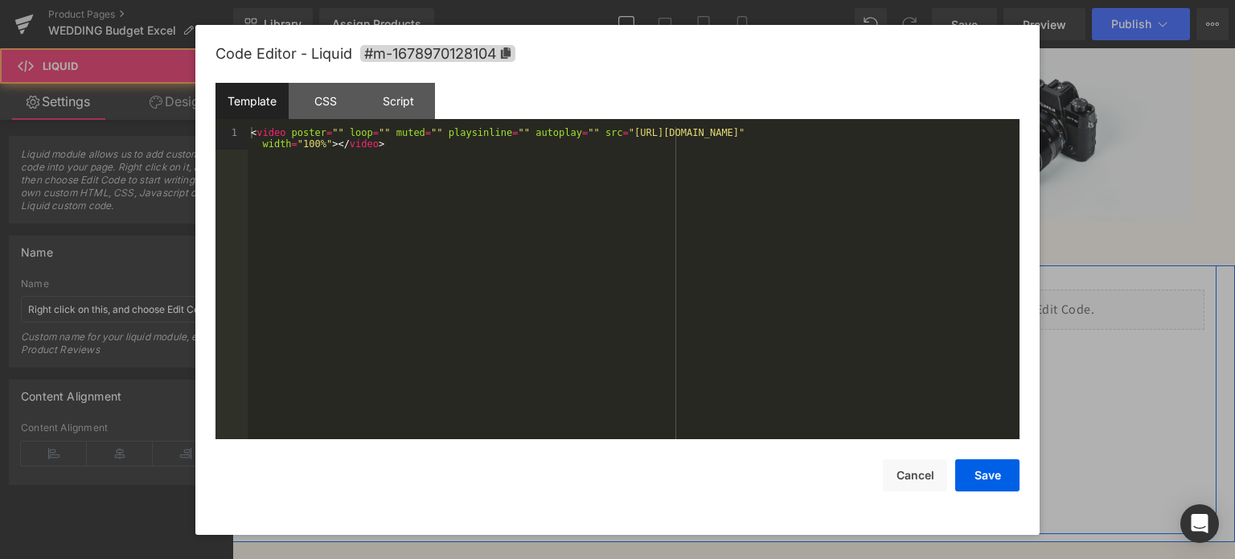
drag, startPoint x: 993, startPoint y: 242, endPoint x: 638, endPoint y: 215, distance: 355.6
click at [993, 289] on div "Liquid" at bounding box center [975, 309] width 458 height 40
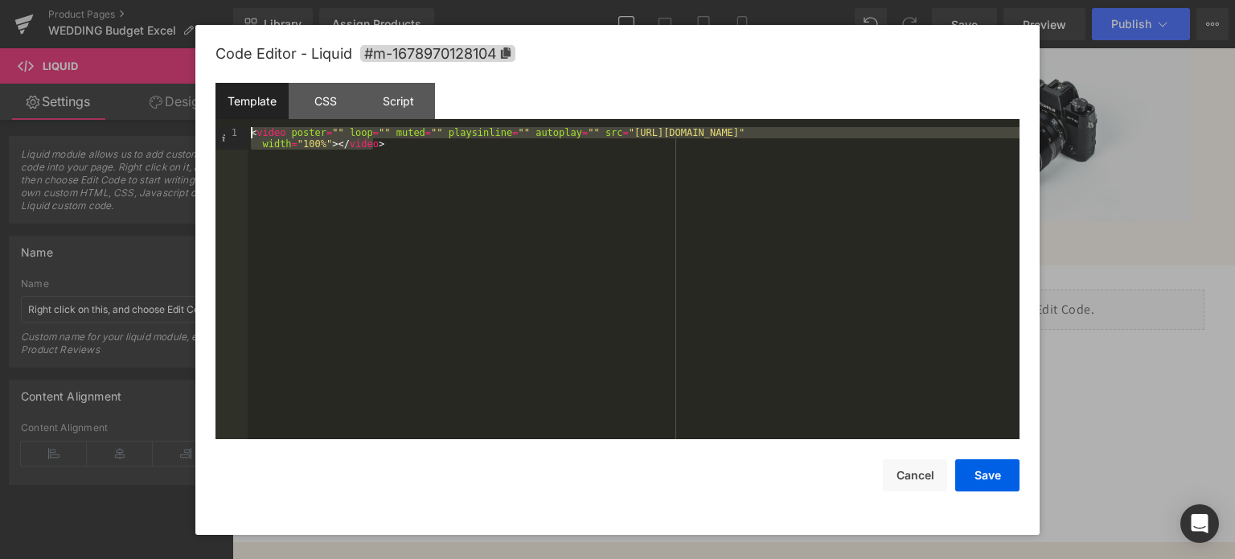
drag, startPoint x: 347, startPoint y: 163, endPoint x: 161, endPoint y: 123, distance: 190.8
click at [161, 123] on body "Image You are previewing how the will restyle your page. You can not edit Eleme…" at bounding box center [617, 279] width 1235 height 559
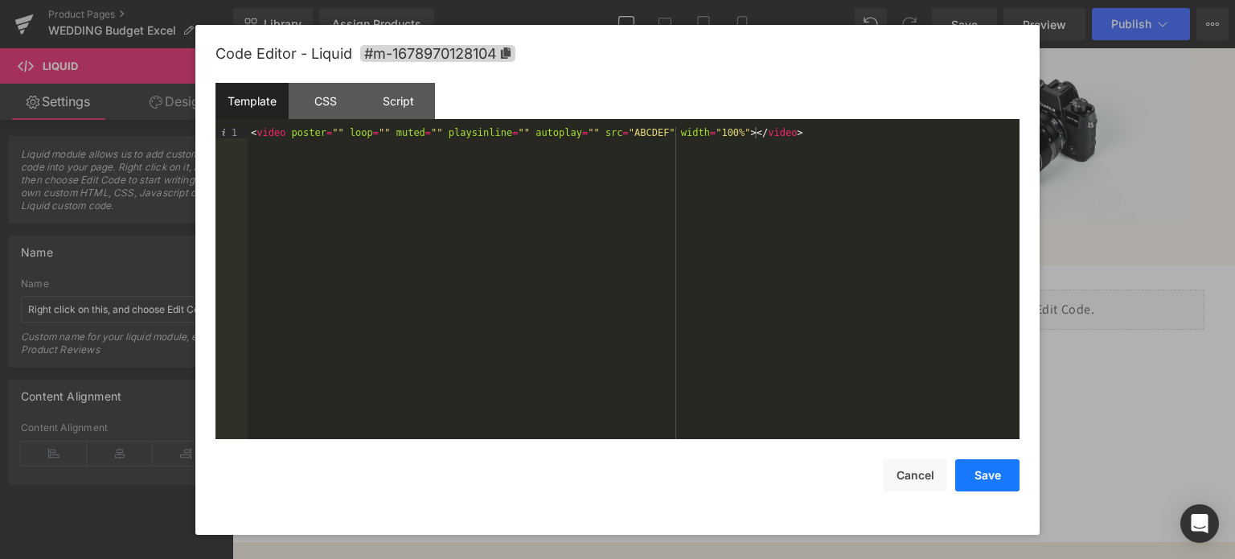
drag, startPoint x: 995, startPoint y: 465, endPoint x: 998, endPoint y: 453, distance: 13.1
click at [996, 465] on button "Save" at bounding box center [987, 475] width 64 height 32
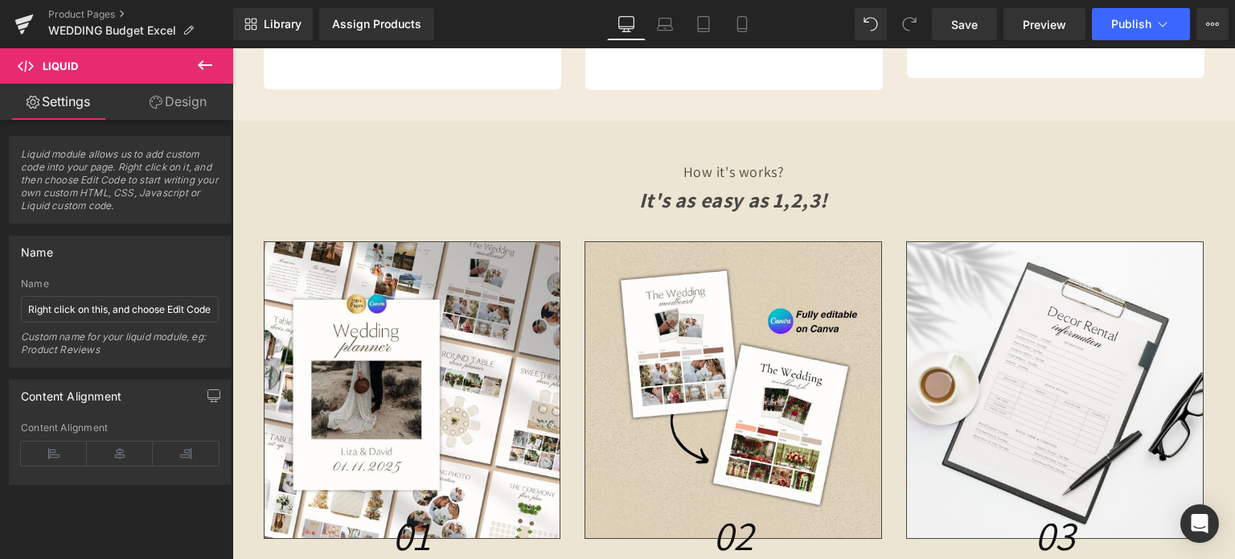
scroll to position [4669, 0]
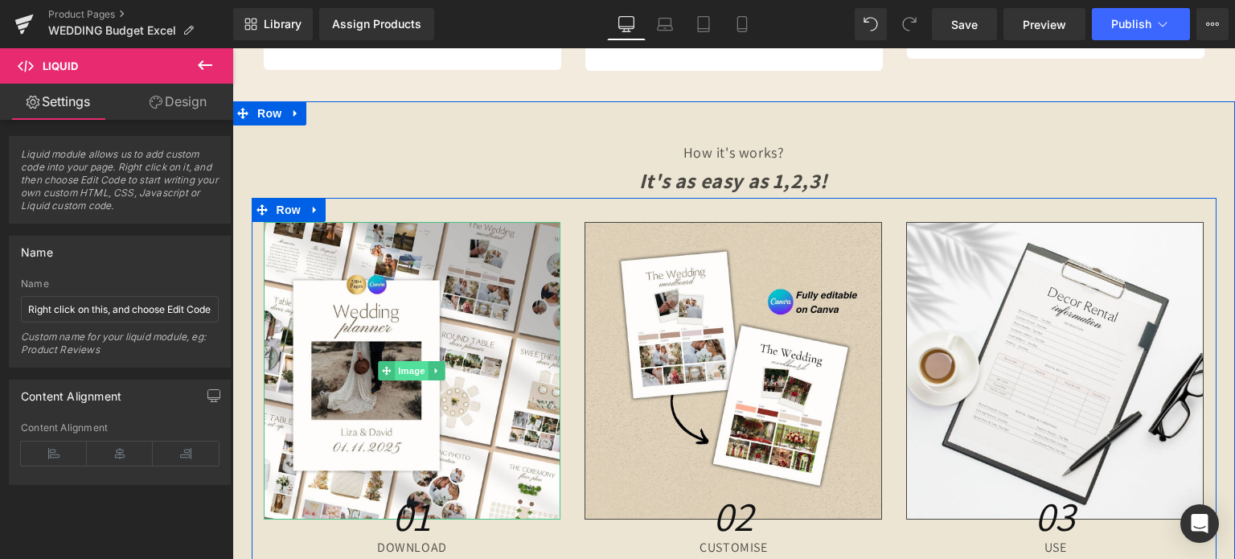
click at [408, 361] on span "Image" at bounding box center [413, 370] width 34 height 19
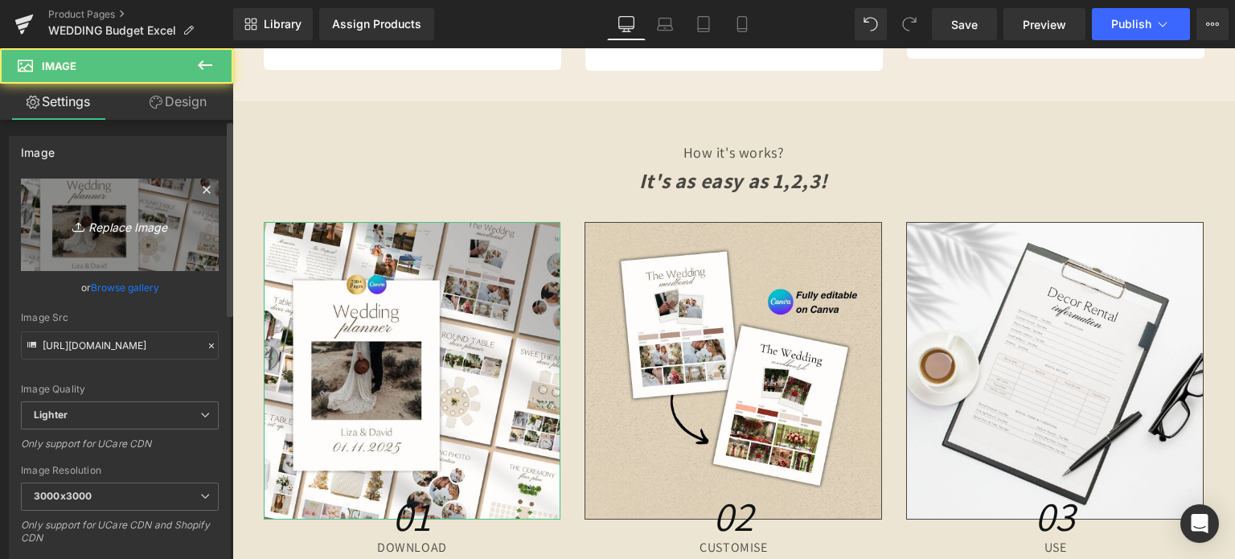
click at [179, 250] on link "Replace Image" at bounding box center [120, 224] width 198 height 92
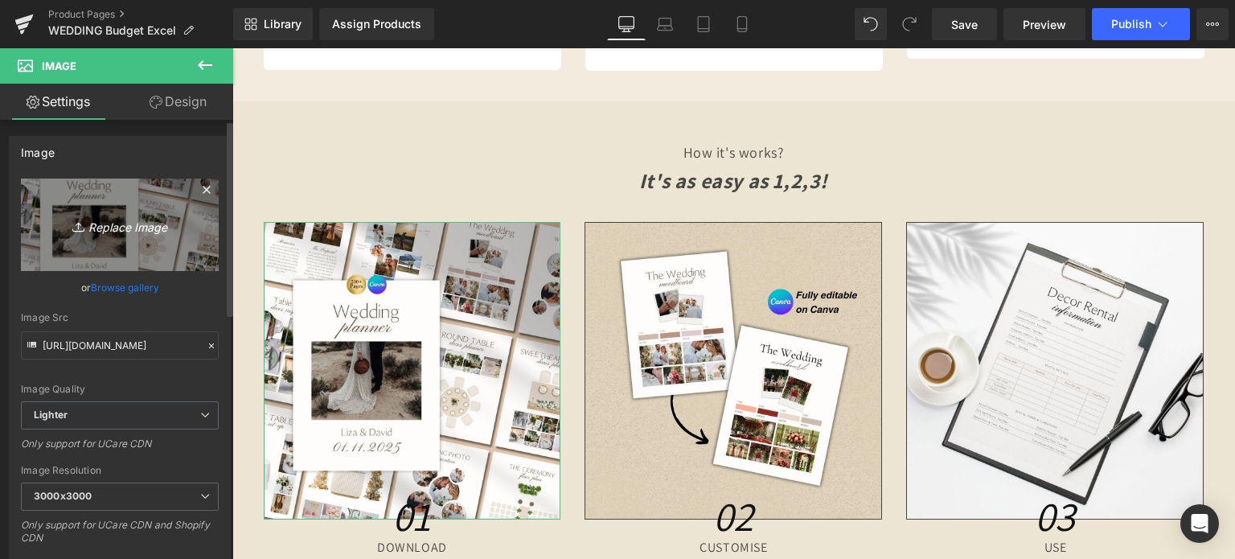
type input "C:\fakepath\2.jpg"
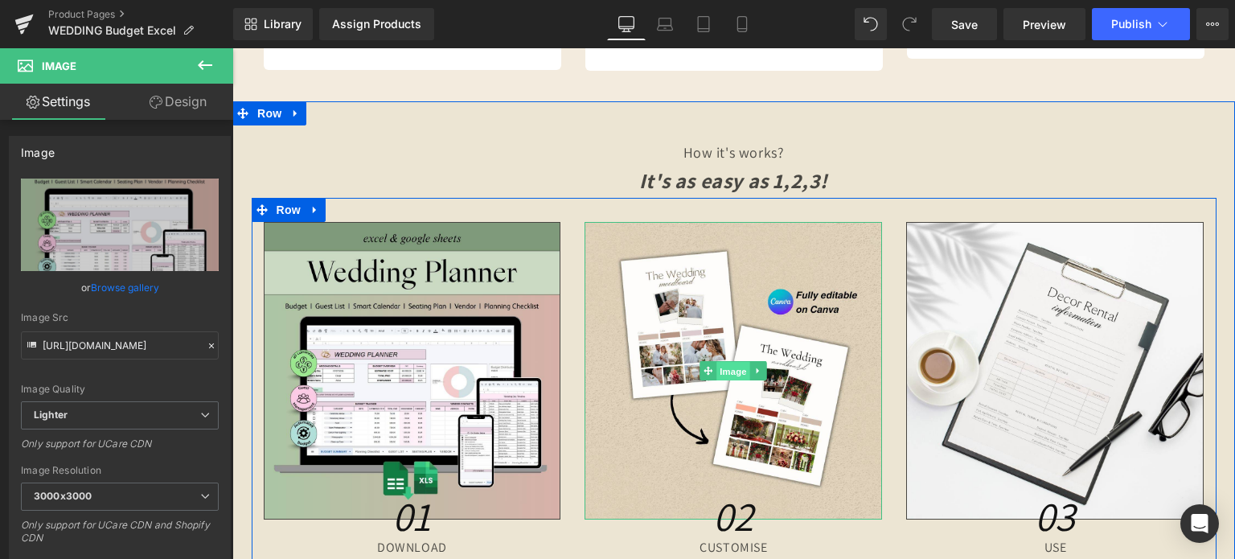
click at [729, 362] on span "Image" at bounding box center [734, 371] width 34 height 19
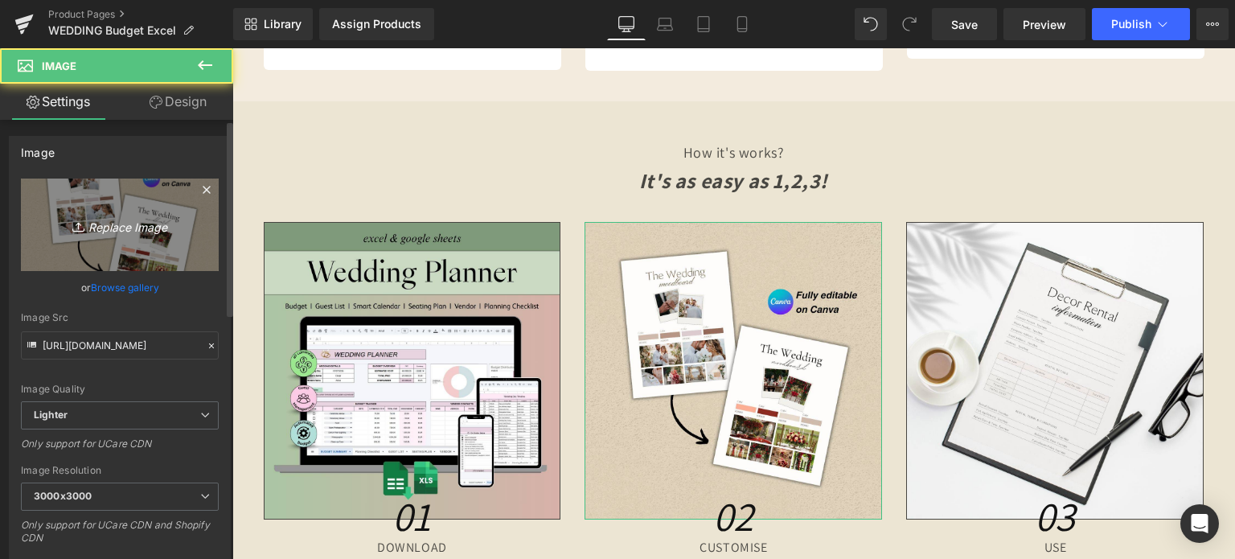
click at [132, 219] on icon "Replace Image" at bounding box center [119, 225] width 129 height 20
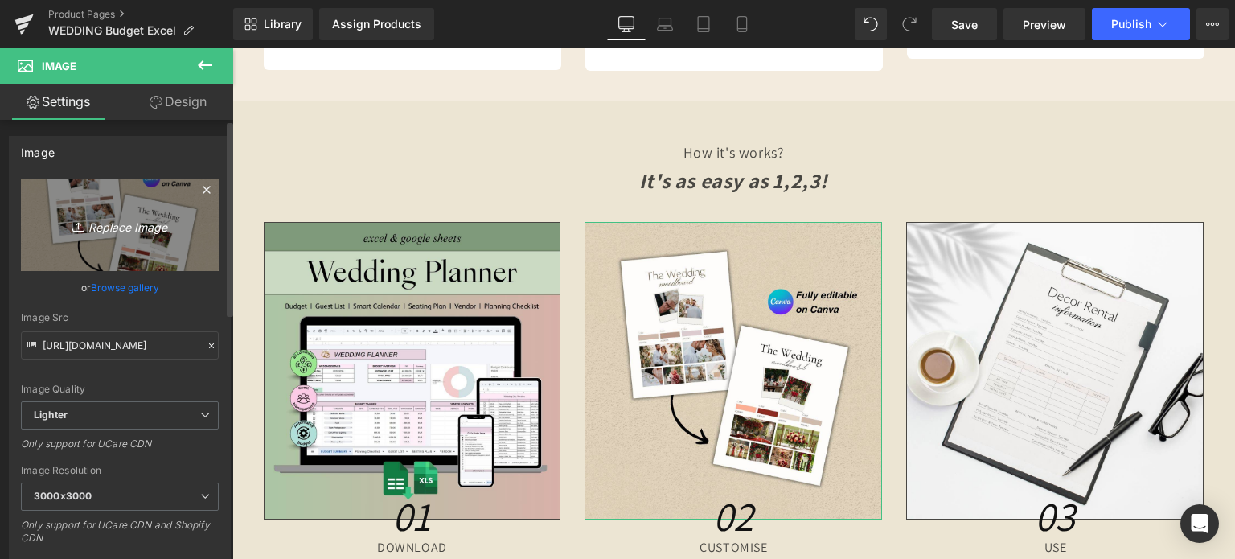
type input "C:\fakepath\3.jpg"
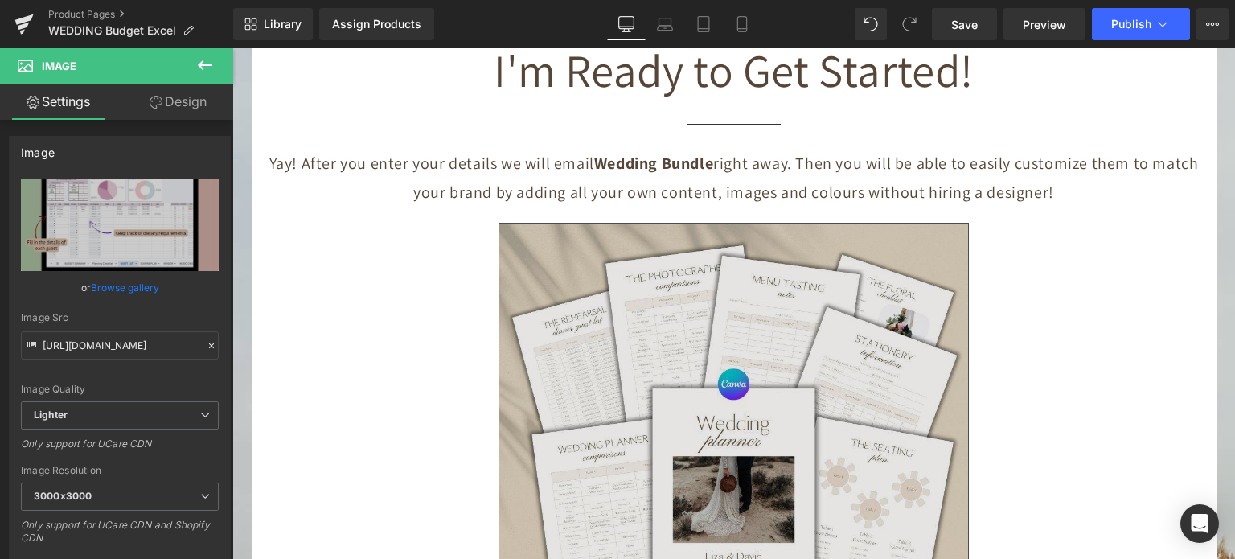
scroll to position [6036, 0]
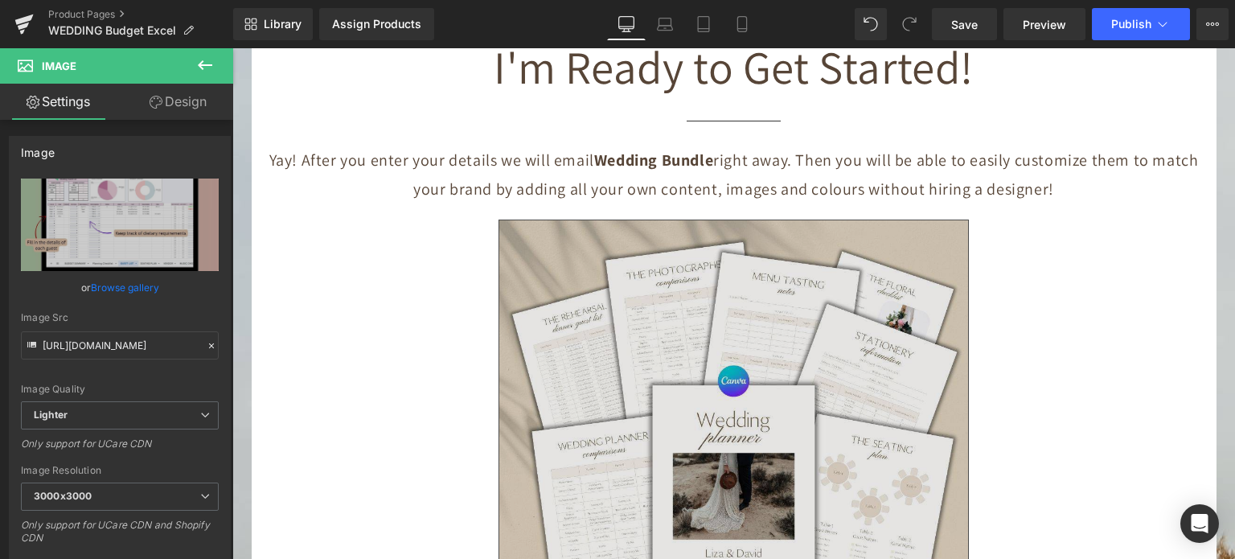
click at [704, 250] on img at bounding box center [733, 407] width 470 height 376
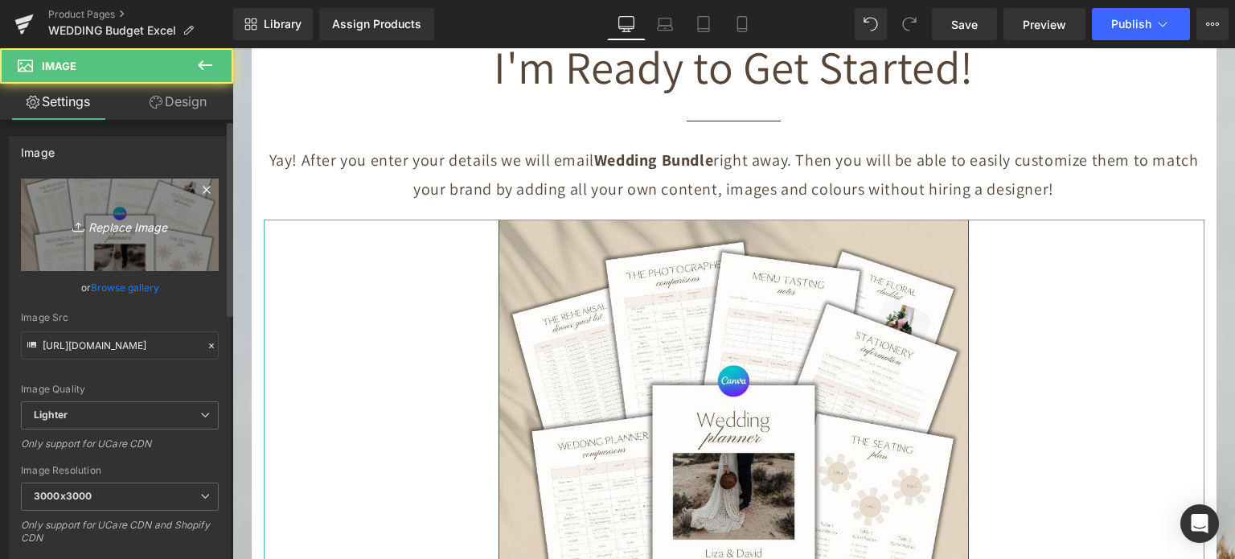
click at [123, 213] on link "Replace Image" at bounding box center [120, 224] width 198 height 92
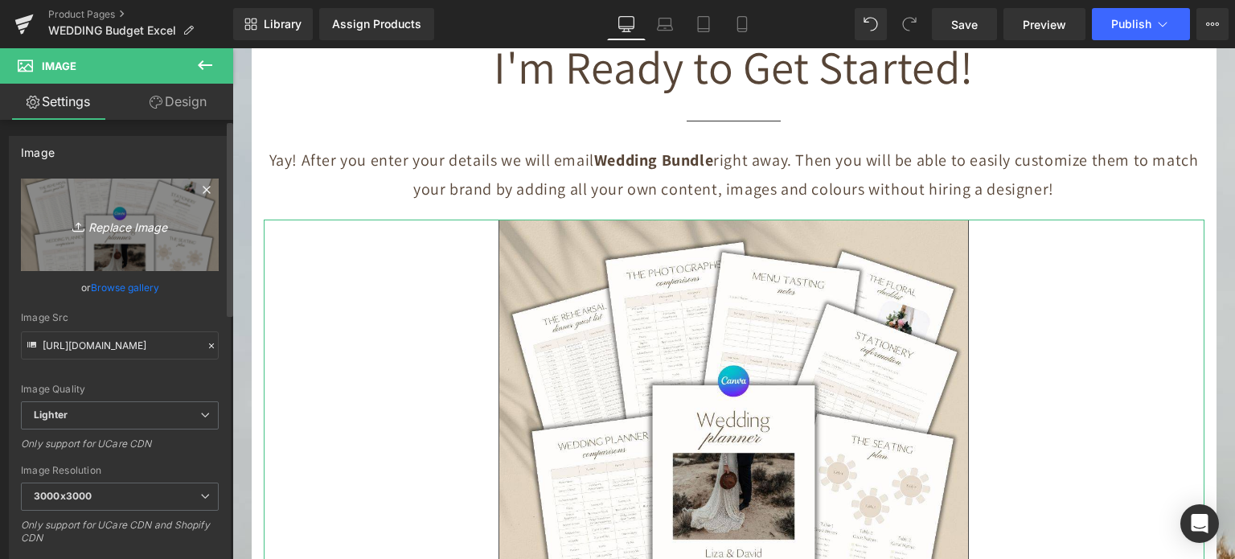
type input "C:\fakepath\Digital Appointment Planner 2023 (25).jpg"
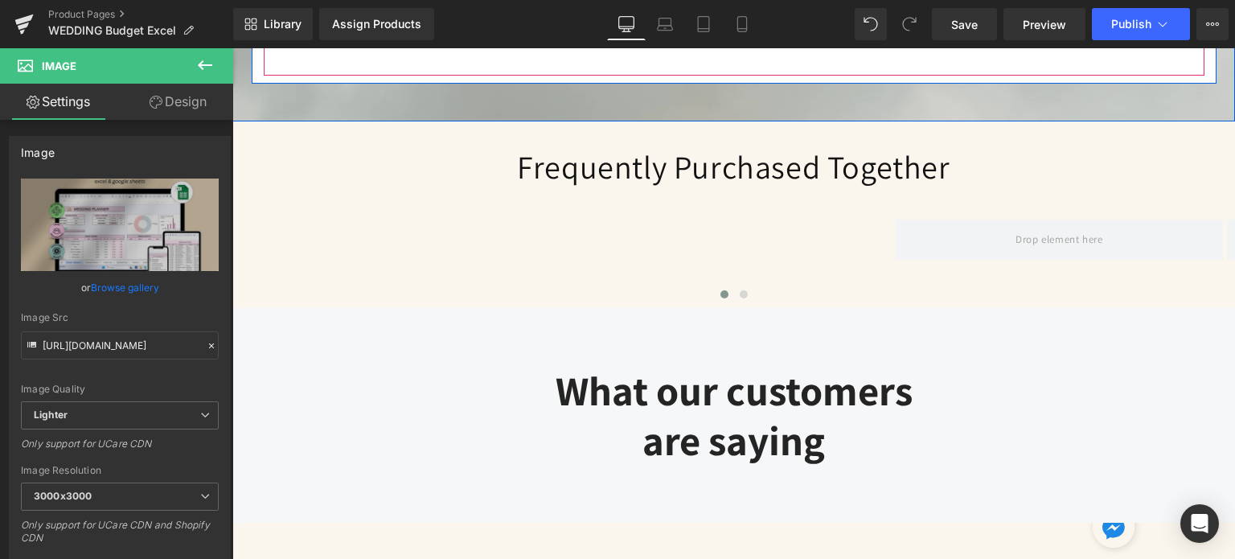
scroll to position [6759, 0]
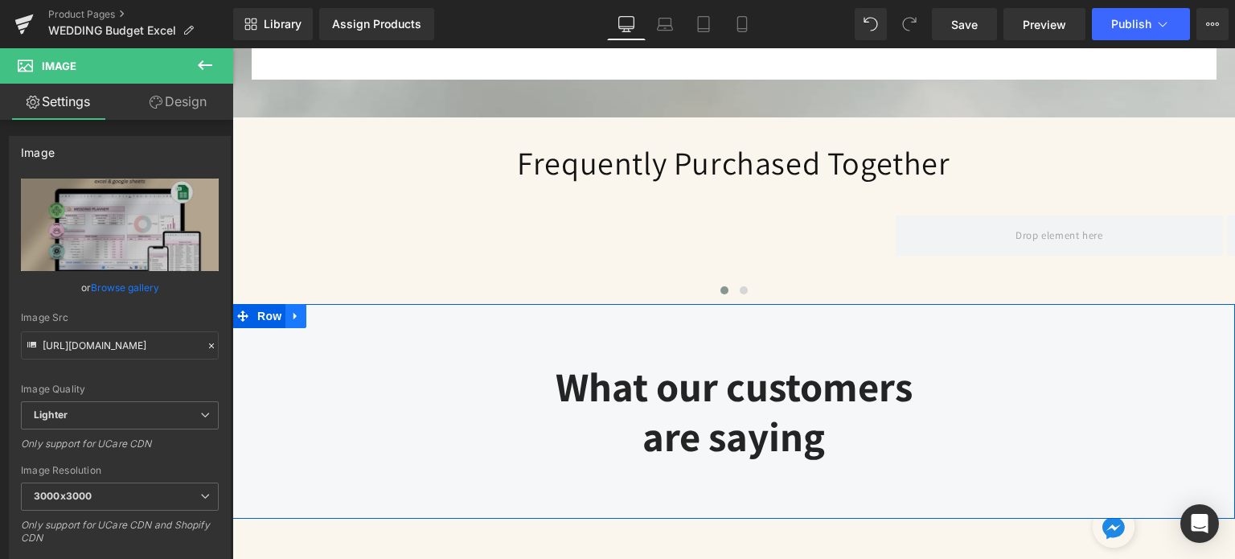
click at [298, 304] on link at bounding box center [295, 316] width 21 height 24
click at [332, 310] on icon at bounding box center [337, 315] width 11 height 11
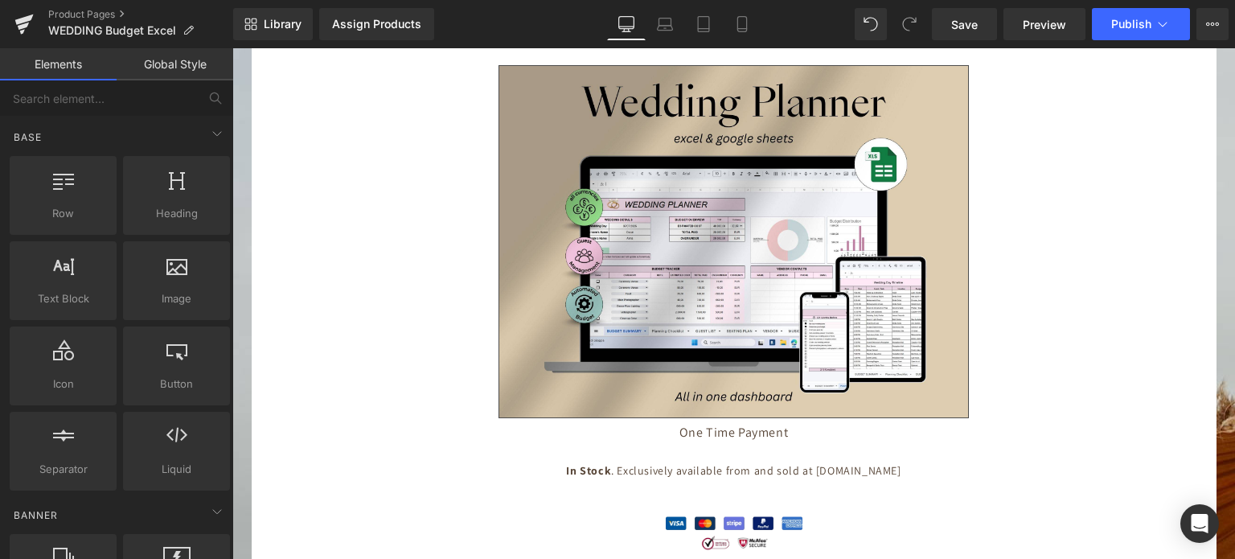
scroll to position [6357, 0]
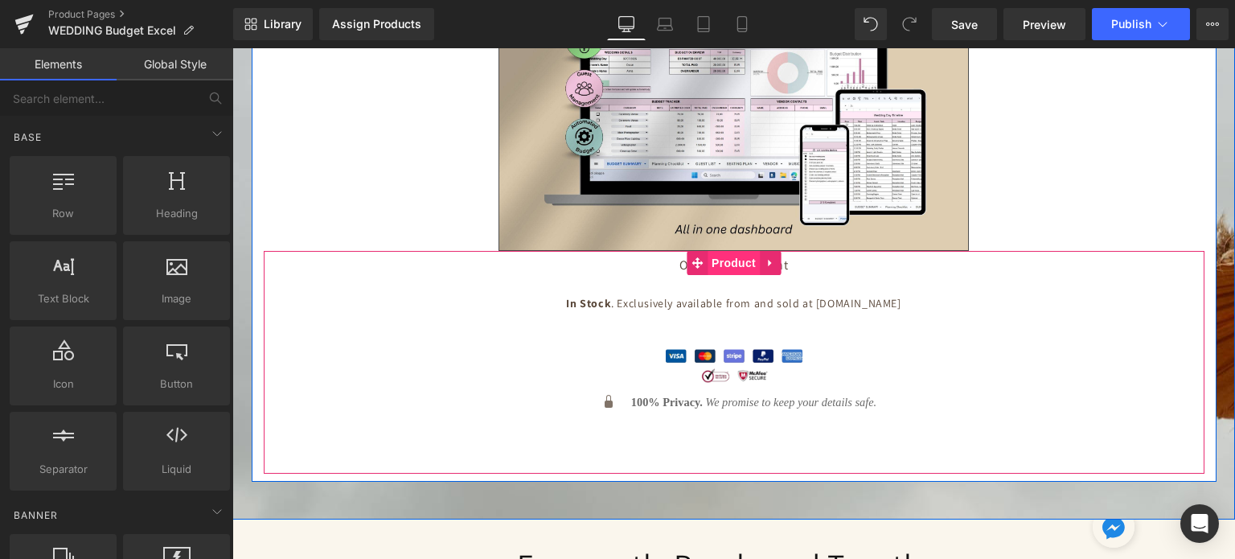
click at [720, 251] on span "Product" at bounding box center [733, 263] width 52 height 24
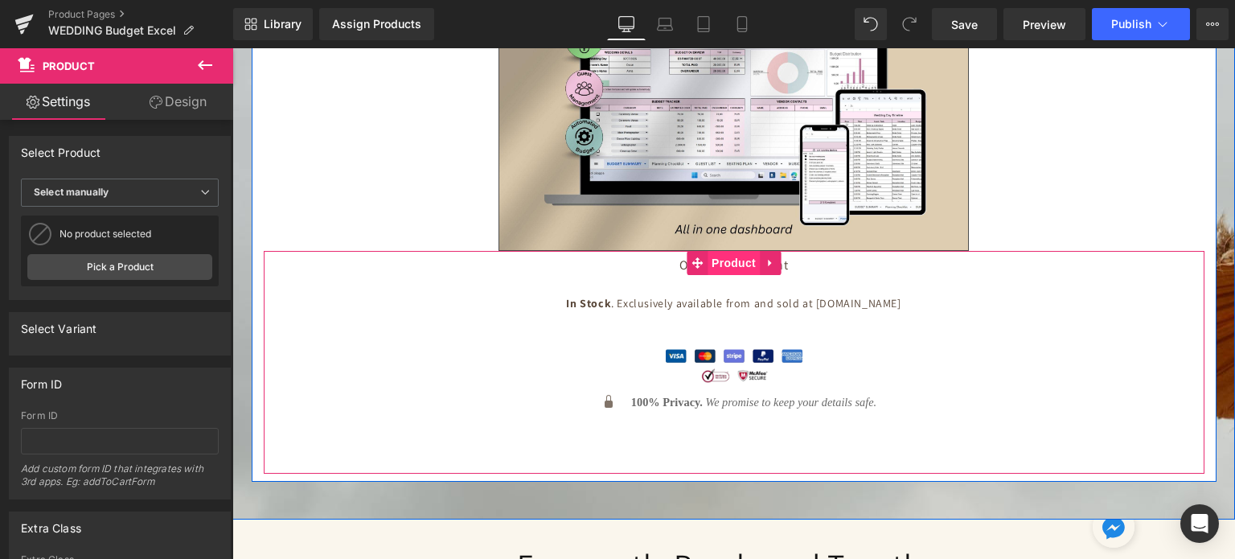
click at [732, 251] on span "Product" at bounding box center [733, 263] width 52 height 24
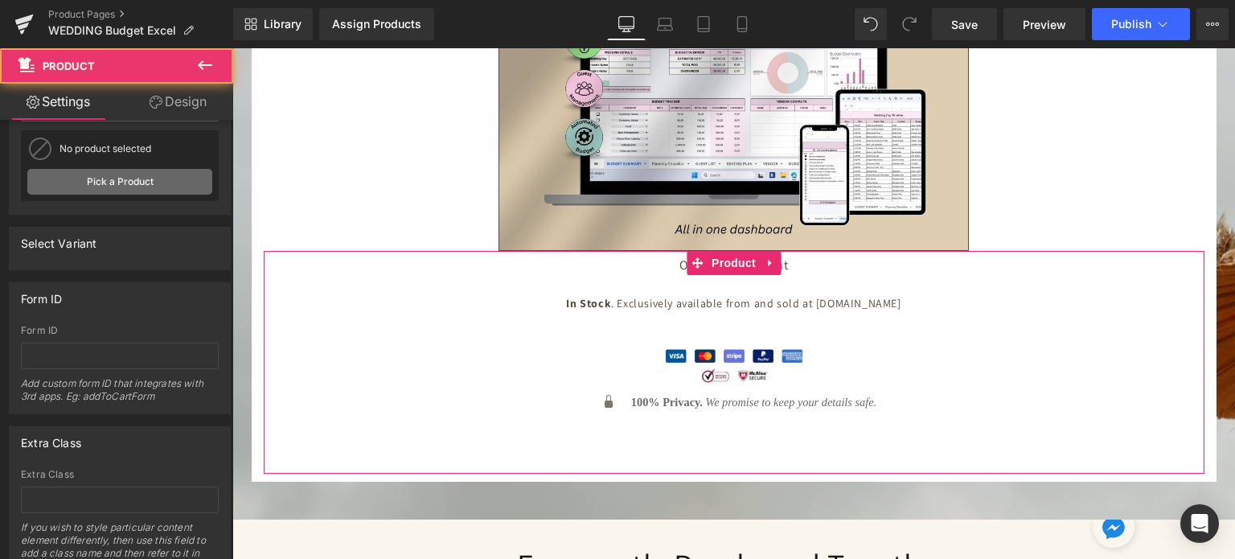
scroll to position [153, 0]
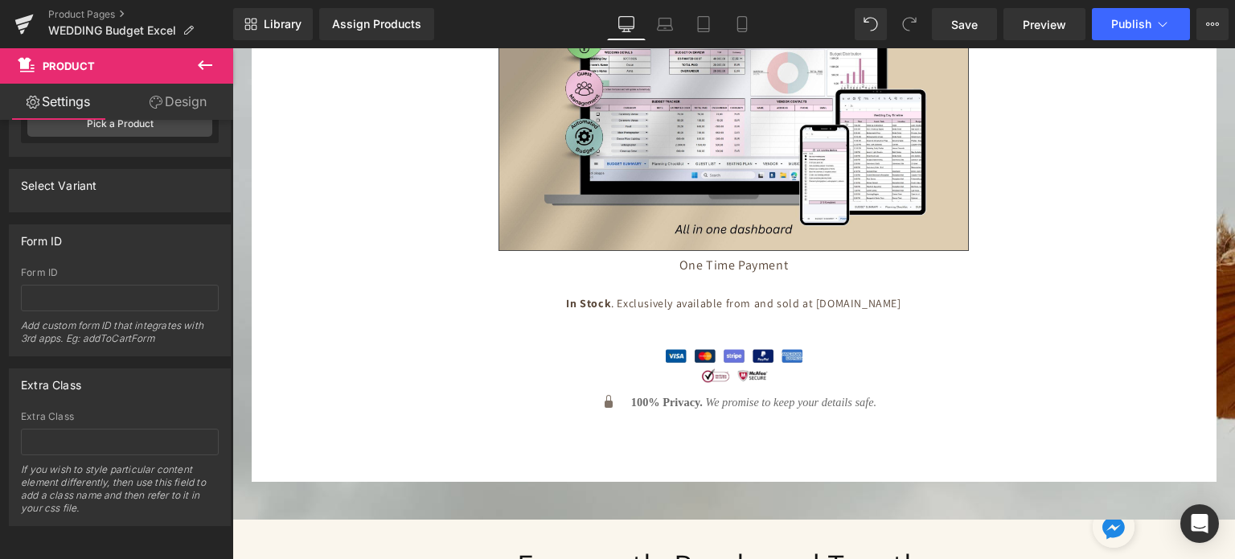
click at [204, 61] on icon at bounding box center [204, 64] width 19 height 19
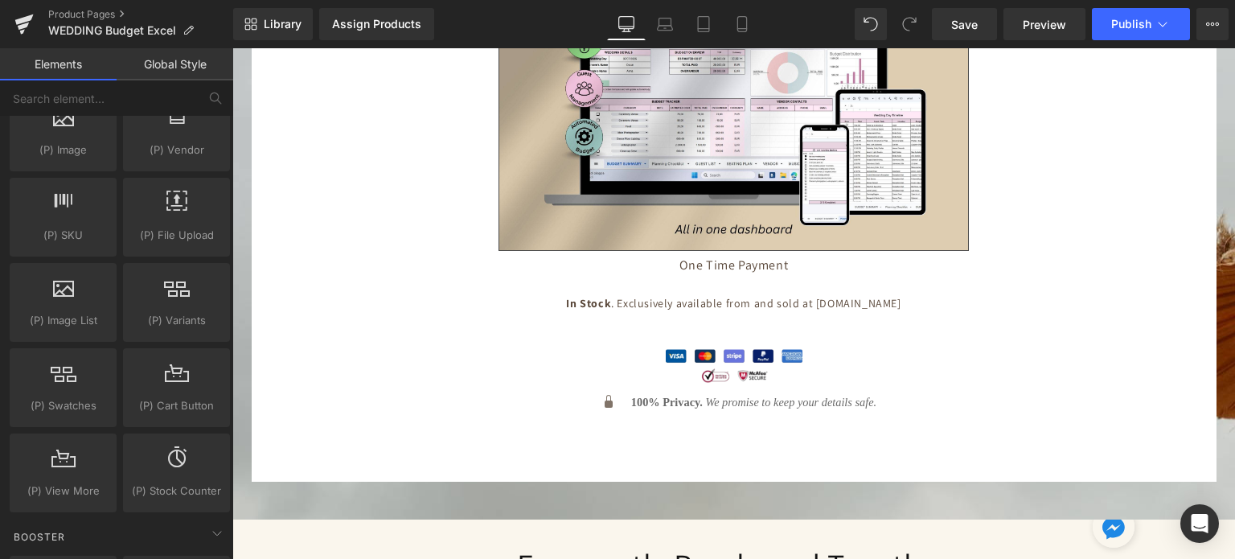
scroll to position [1688, 0]
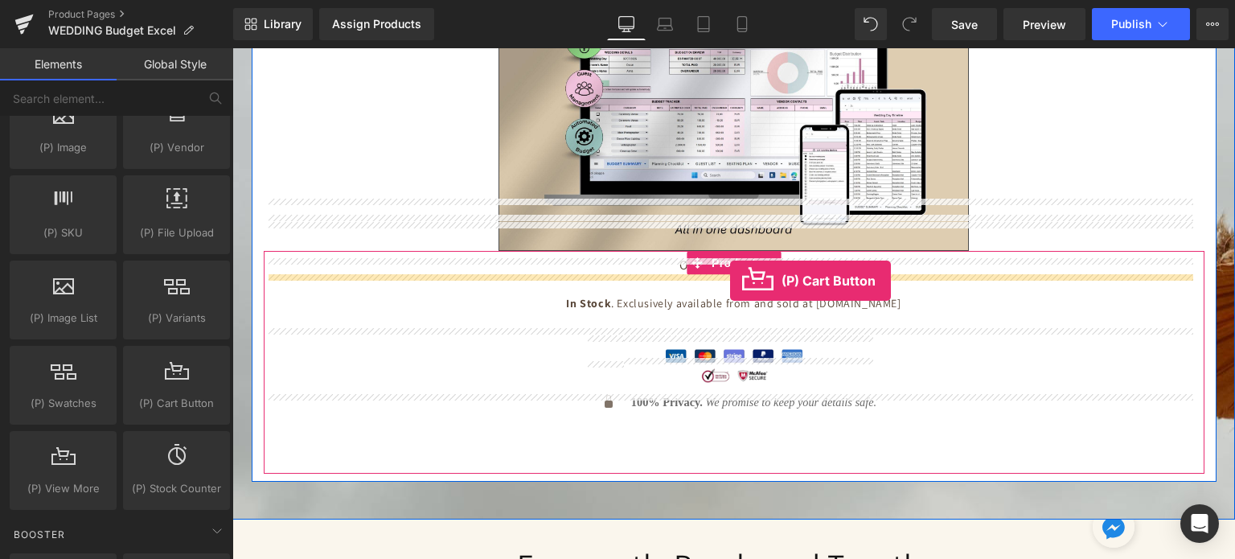
drag, startPoint x: 409, startPoint y: 430, endPoint x: 730, endPoint y: 281, distance: 353.9
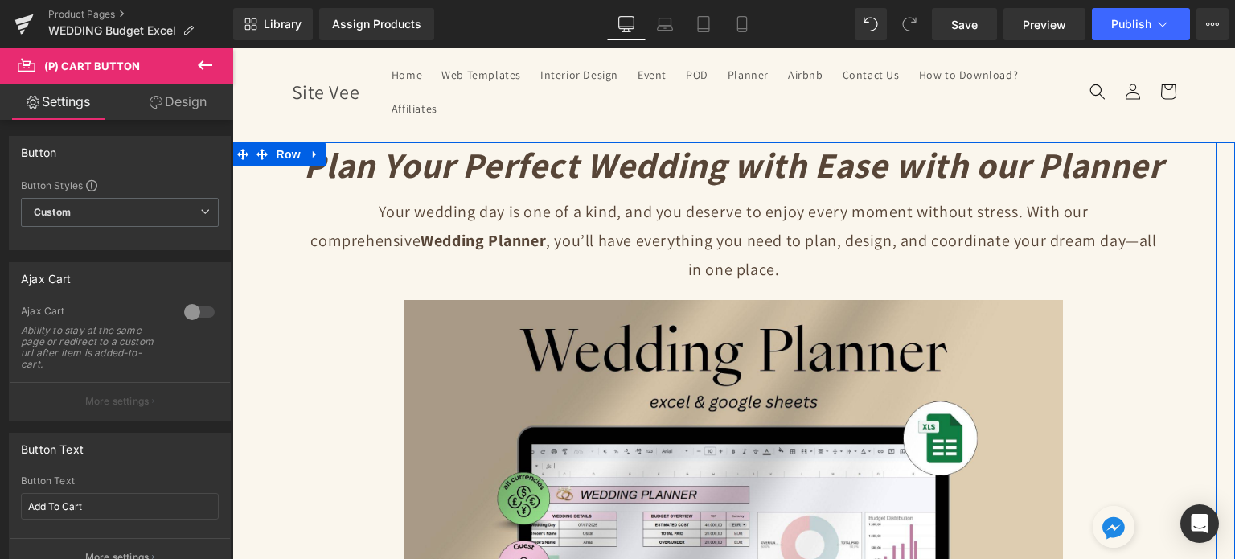
scroll to position [0, 0]
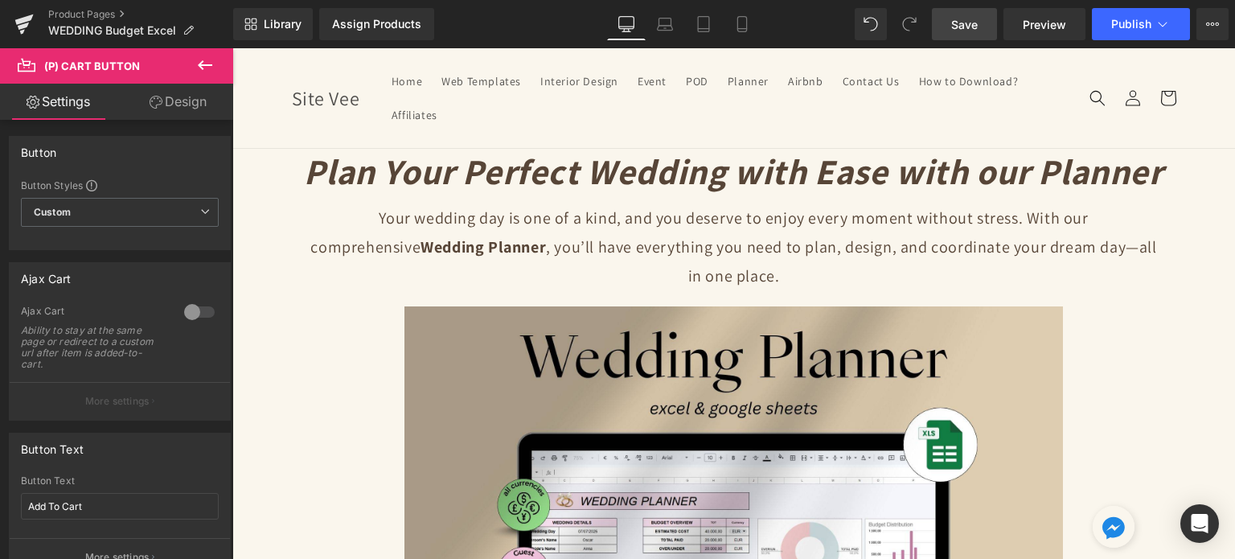
click at [958, 27] on span "Save" at bounding box center [964, 24] width 27 height 17
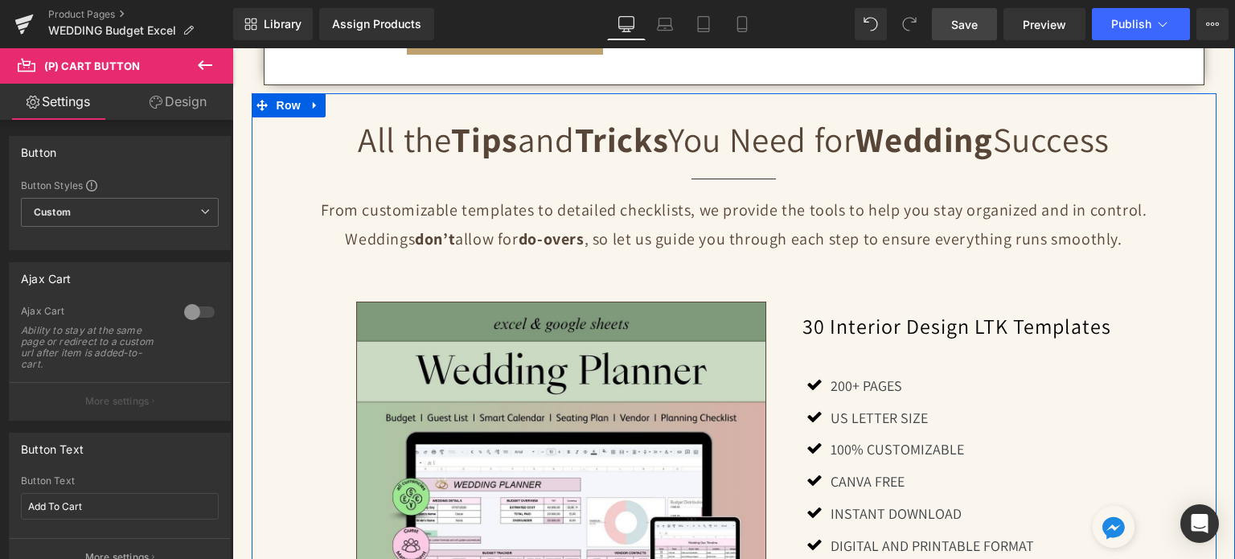
scroll to position [1286, 0]
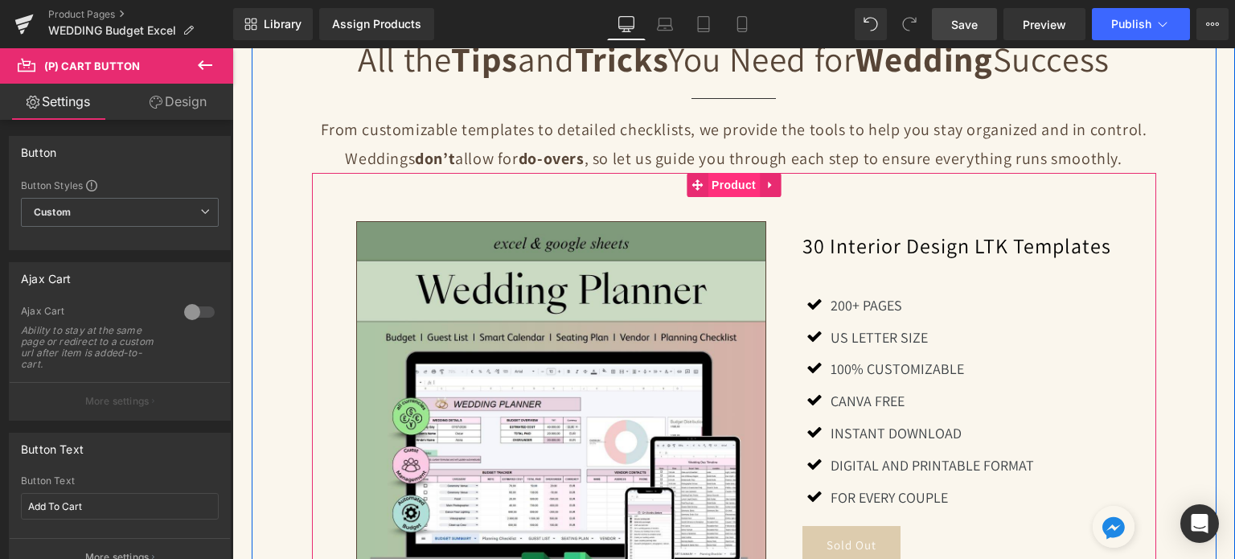
click at [732, 173] on span "Product" at bounding box center [733, 185] width 52 height 24
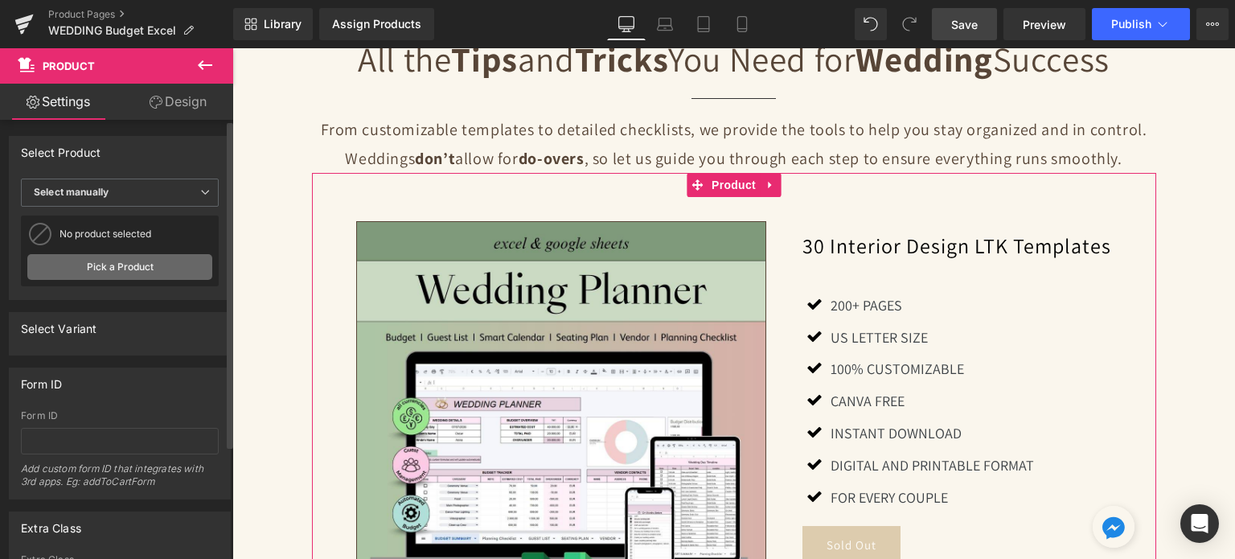
click at [162, 267] on link "Pick a Product" at bounding box center [119, 267] width 185 height 26
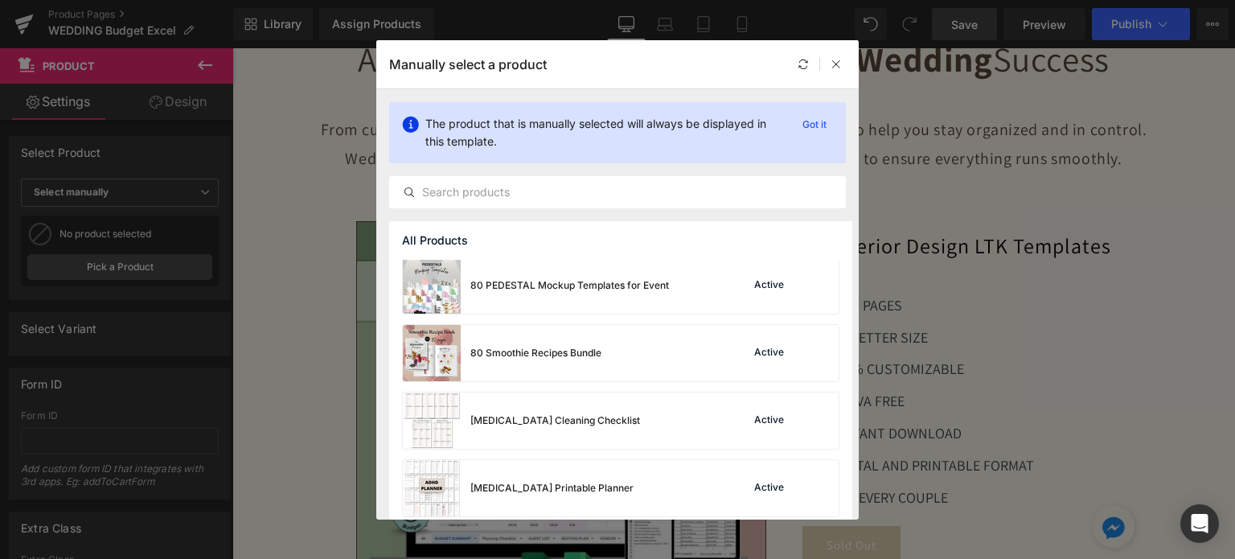
scroll to position [884, 0]
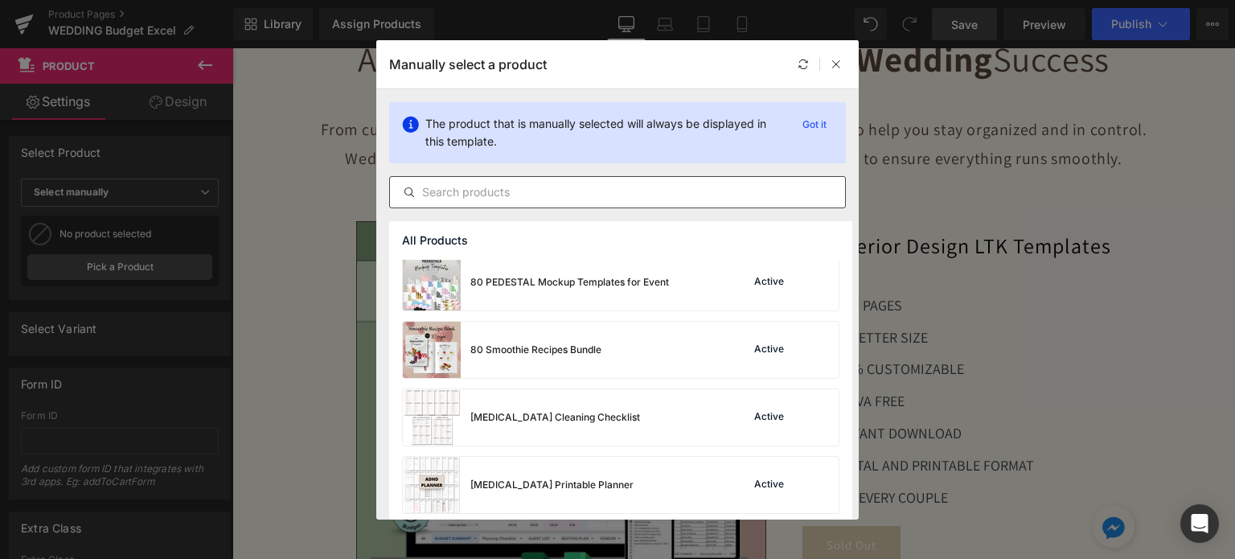
click at [512, 200] on input "text" at bounding box center [617, 191] width 455 height 19
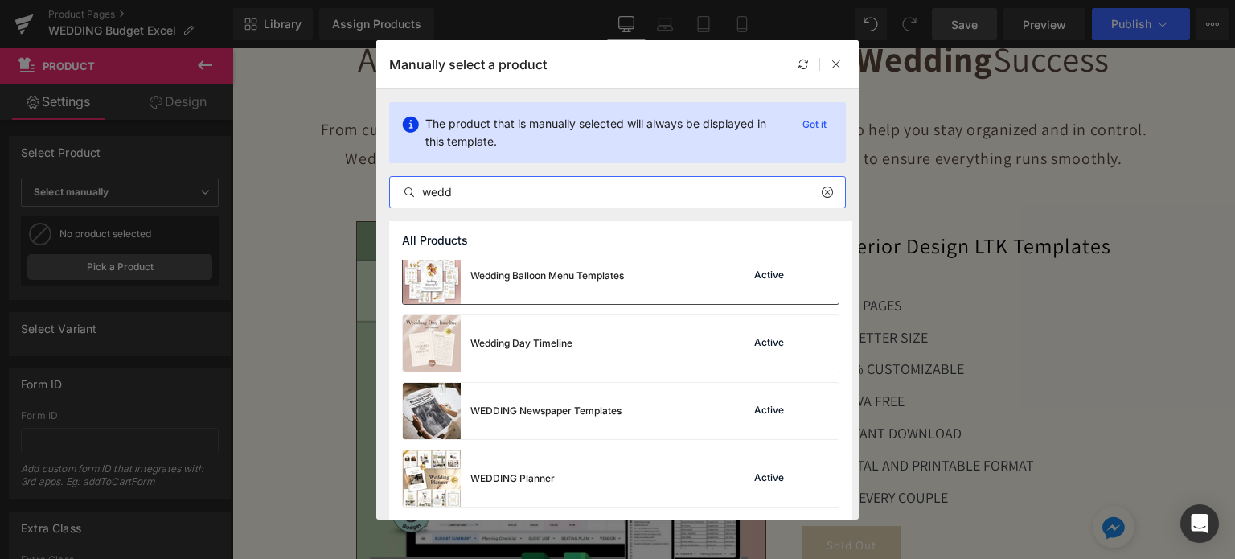
scroll to position [80, 0]
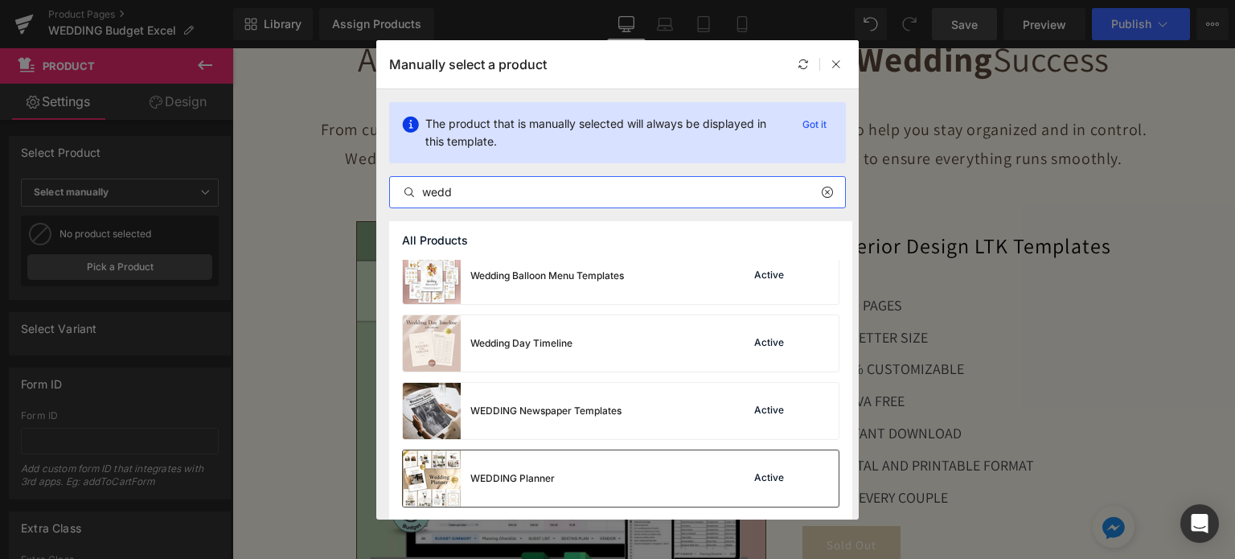
type input "wedd"
click at [588, 478] on div "WEDDING Planner Active" at bounding box center [621, 478] width 436 height 56
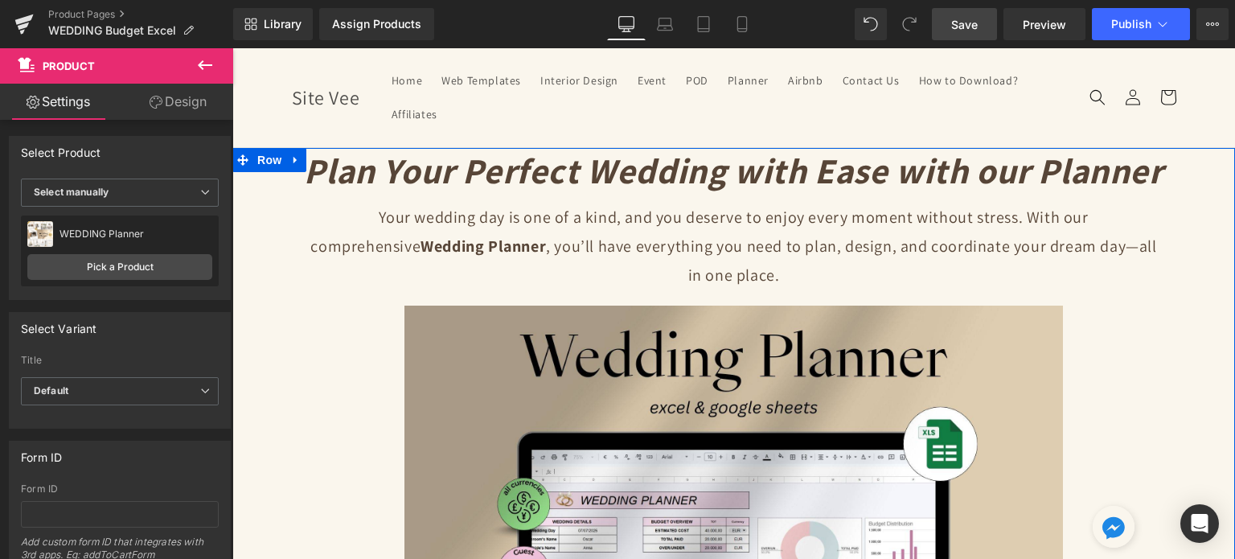
scroll to position [0, 0]
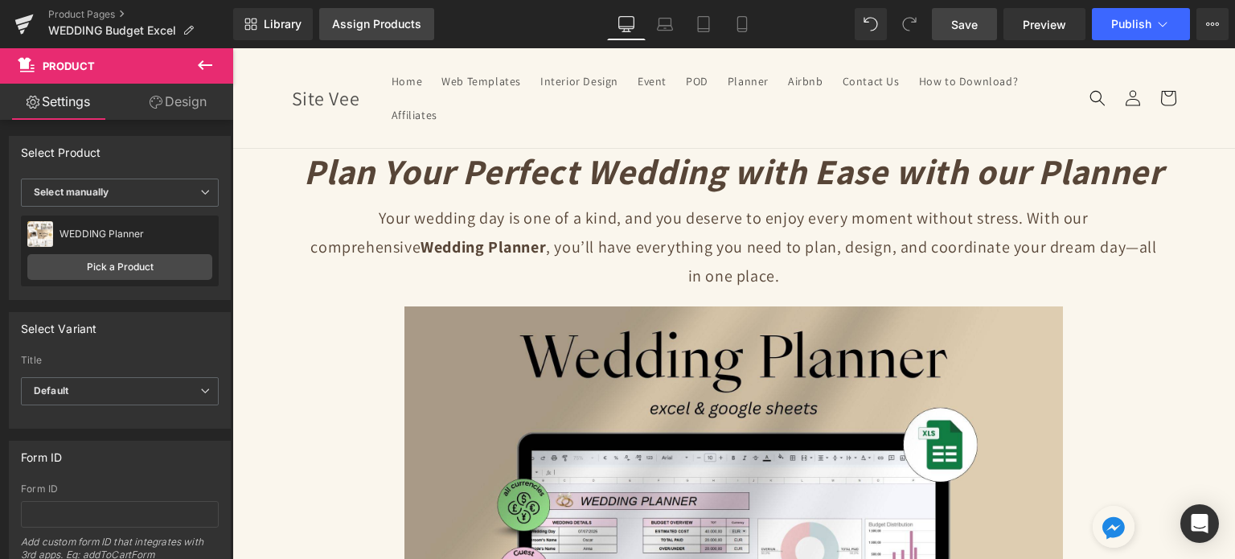
click at [345, 20] on div "Assign Products" at bounding box center [376, 24] width 89 height 13
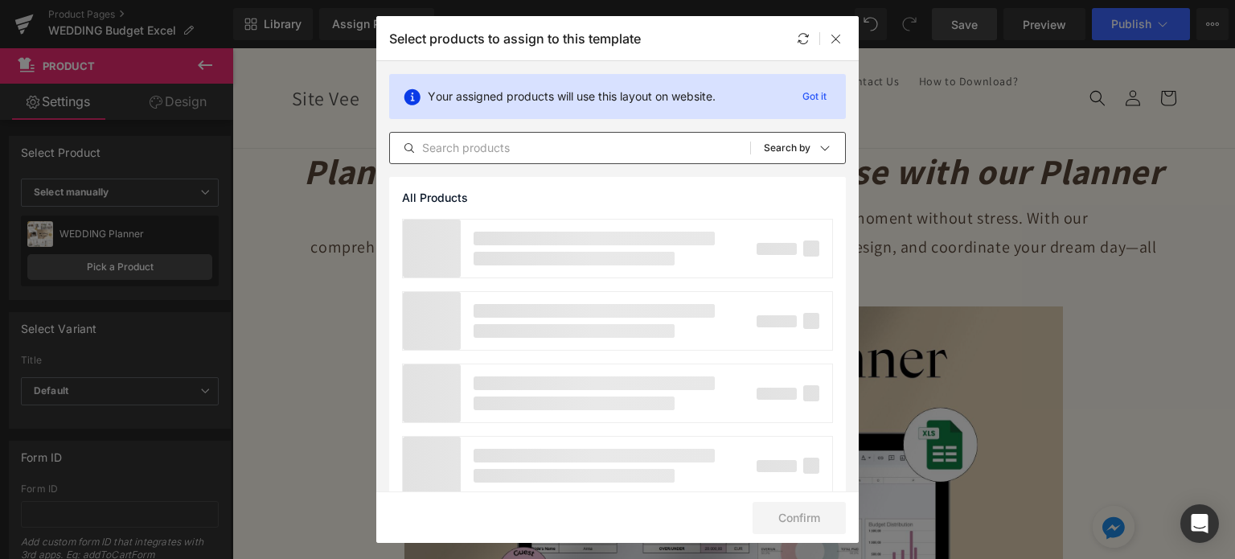
click at [461, 140] on input "text" at bounding box center [570, 147] width 360 height 19
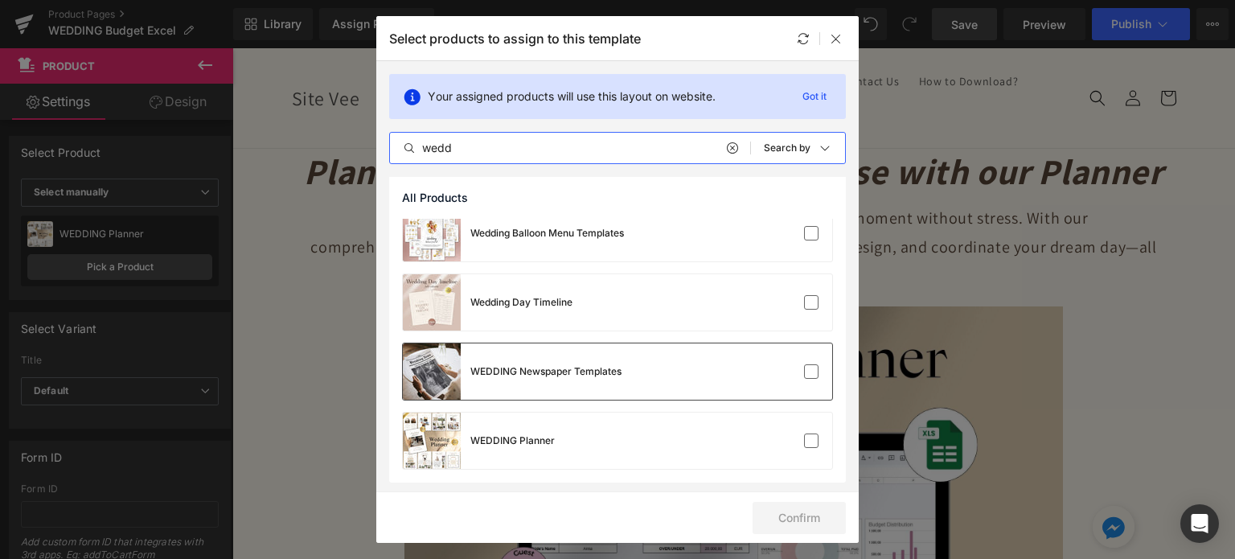
scroll to position [84, 0]
type input "wedd"
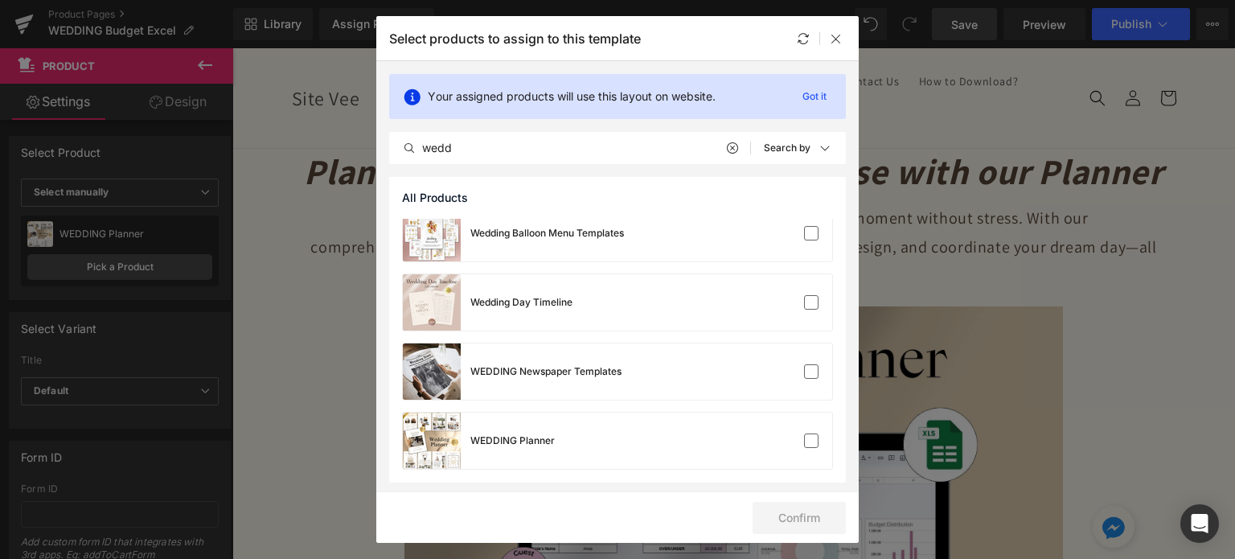
drag, startPoint x: 543, startPoint y: 453, endPoint x: 673, endPoint y: 488, distance: 135.0
click at [543, 452] on div "WEDDING Planner" at bounding box center [479, 440] width 152 height 56
click at [817, 522] on button "Confirm" at bounding box center [798, 518] width 93 height 32
click at [830, 37] on icon at bounding box center [836, 38] width 13 height 13
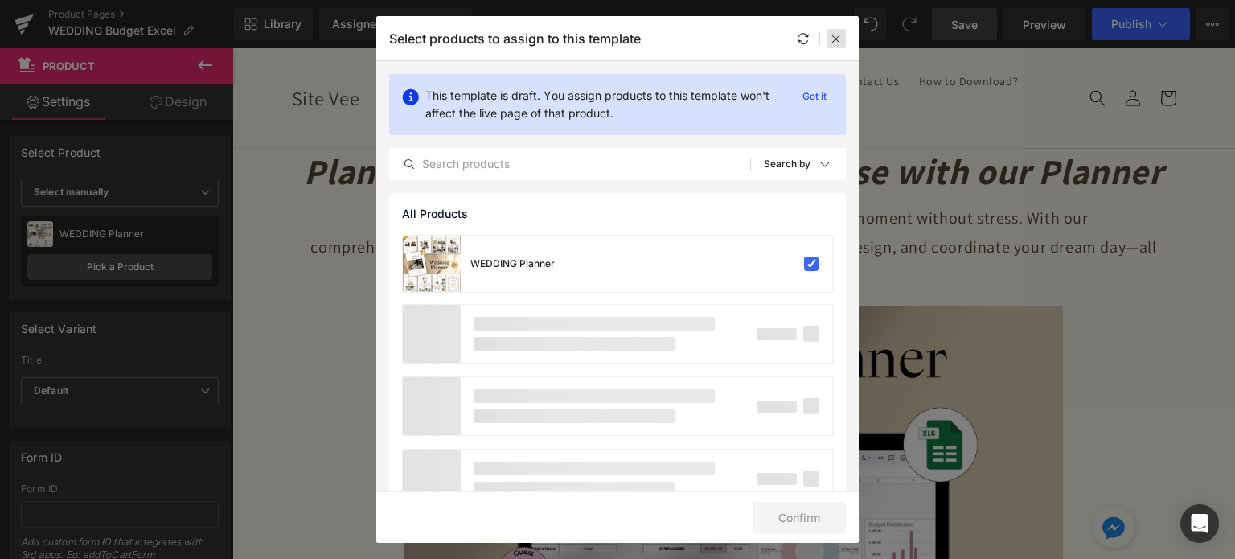
click at [834, 41] on icon at bounding box center [836, 38] width 13 height 13
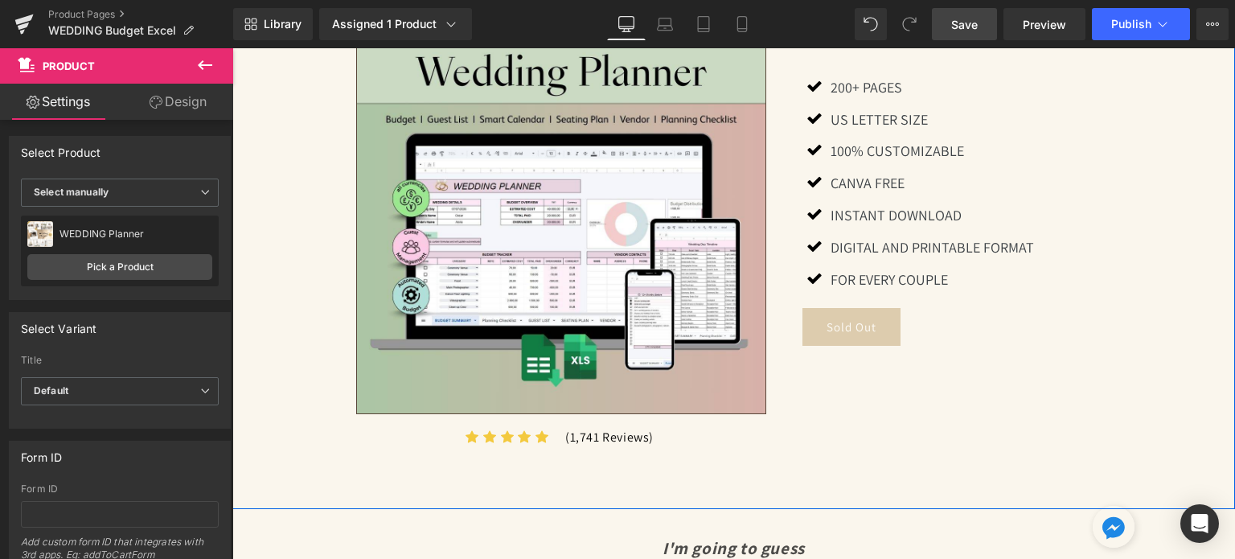
scroll to position [1527, 0]
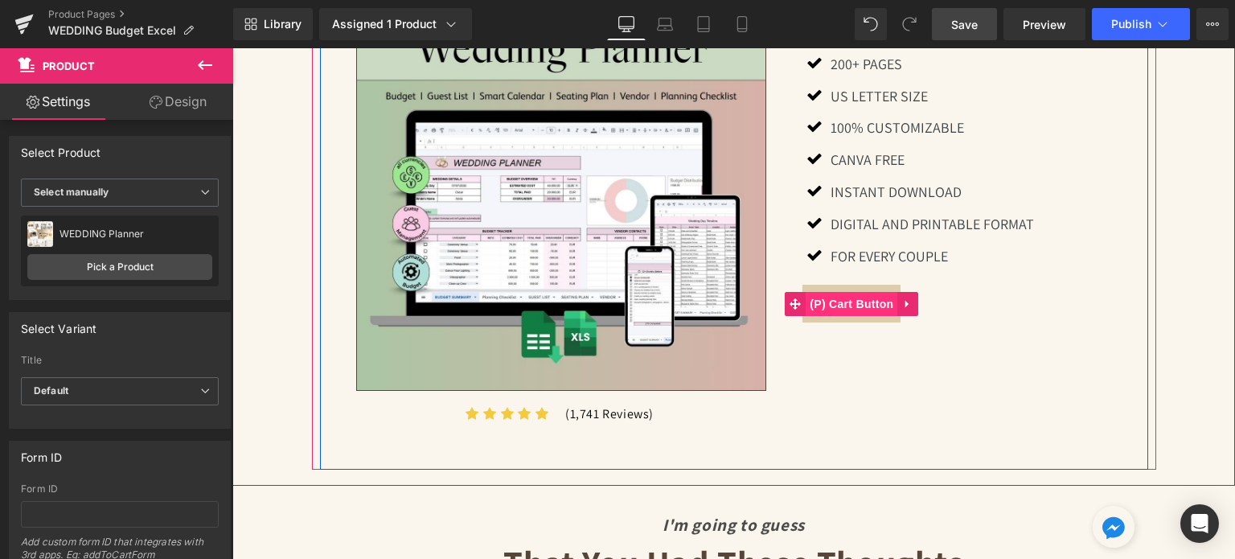
click at [848, 292] on span "(P) Cart Button" at bounding box center [852, 304] width 92 height 24
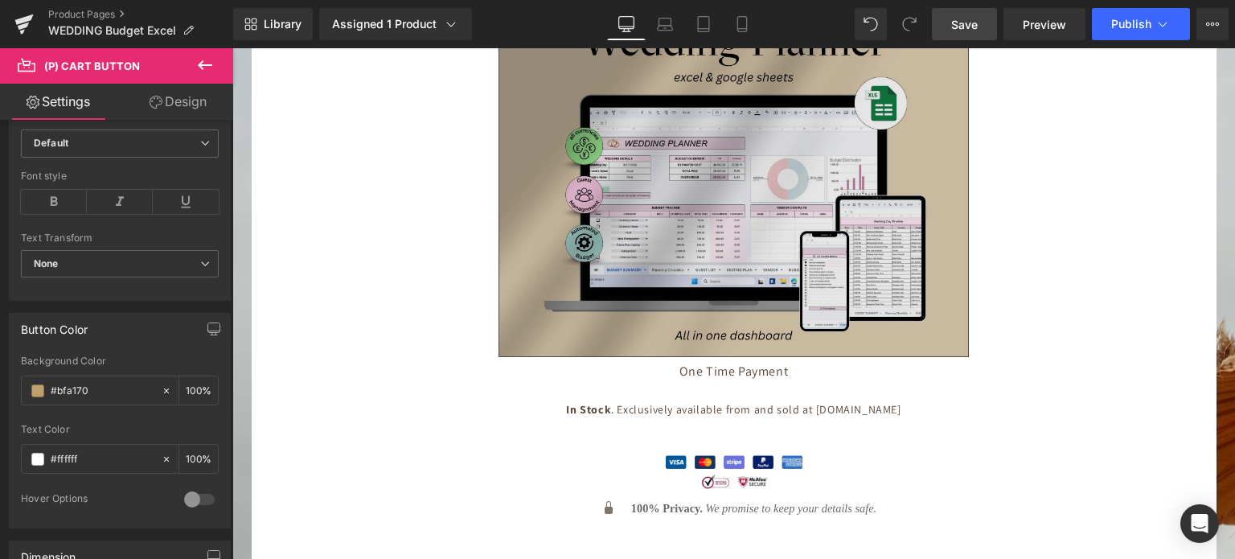
scroll to position [6271, 0]
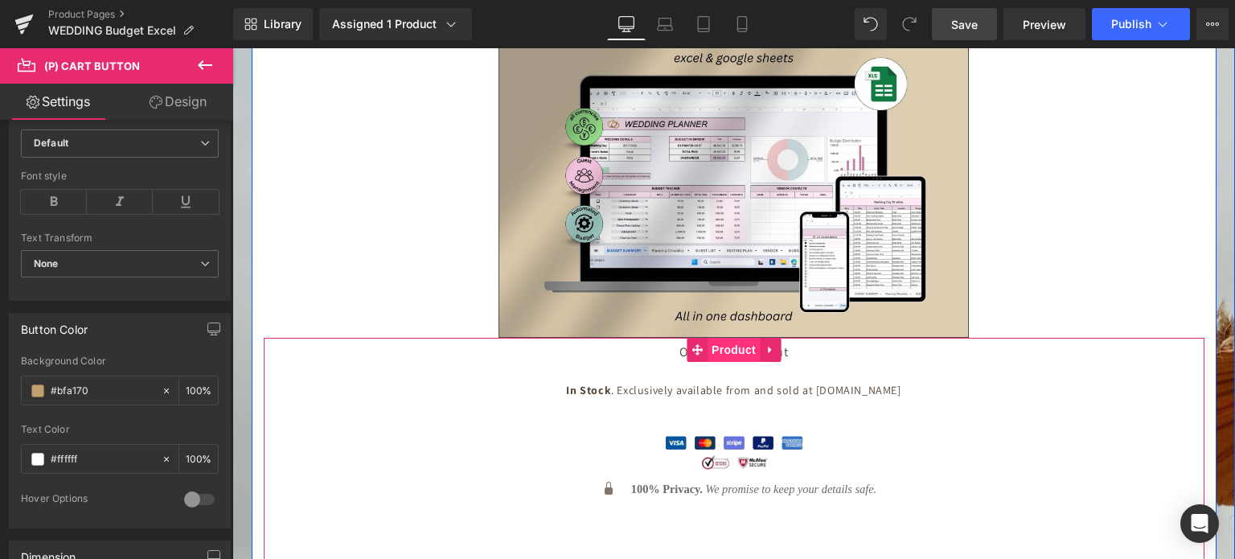
click at [721, 338] on span "Product" at bounding box center [733, 350] width 52 height 24
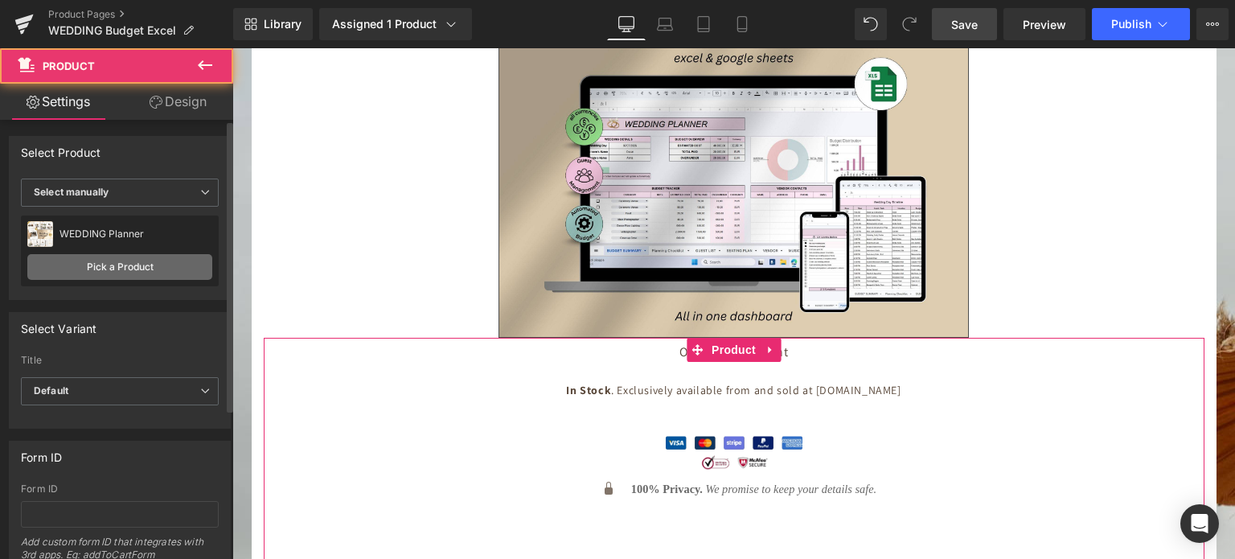
click at [55, 270] on link "Pick a Product" at bounding box center [119, 267] width 185 height 26
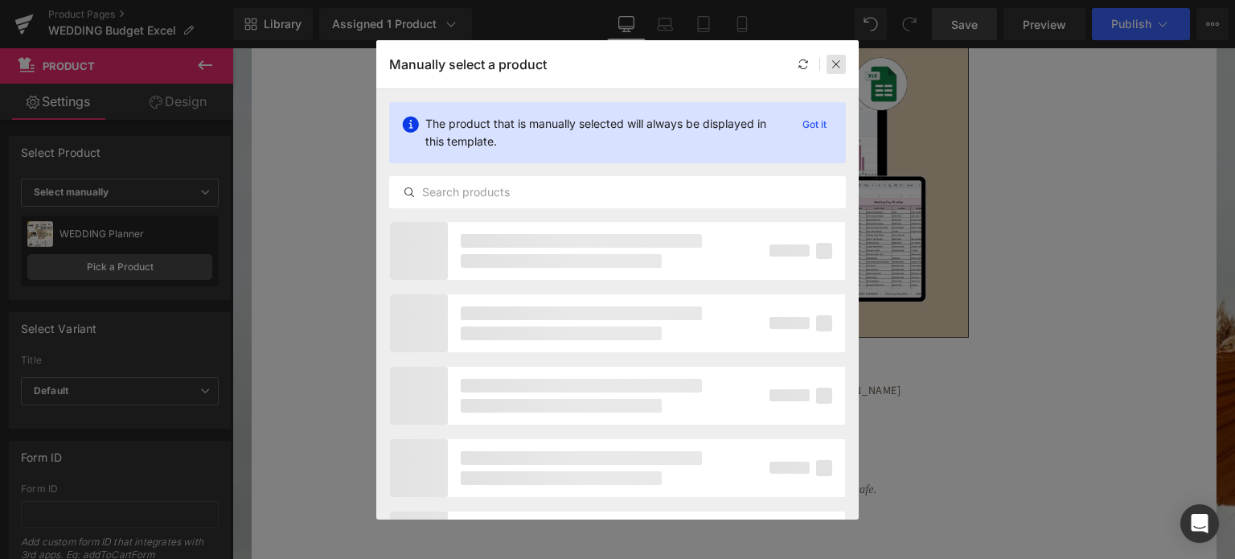
click at [834, 68] on icon at bounding box center [835, 64] width 11 height 11
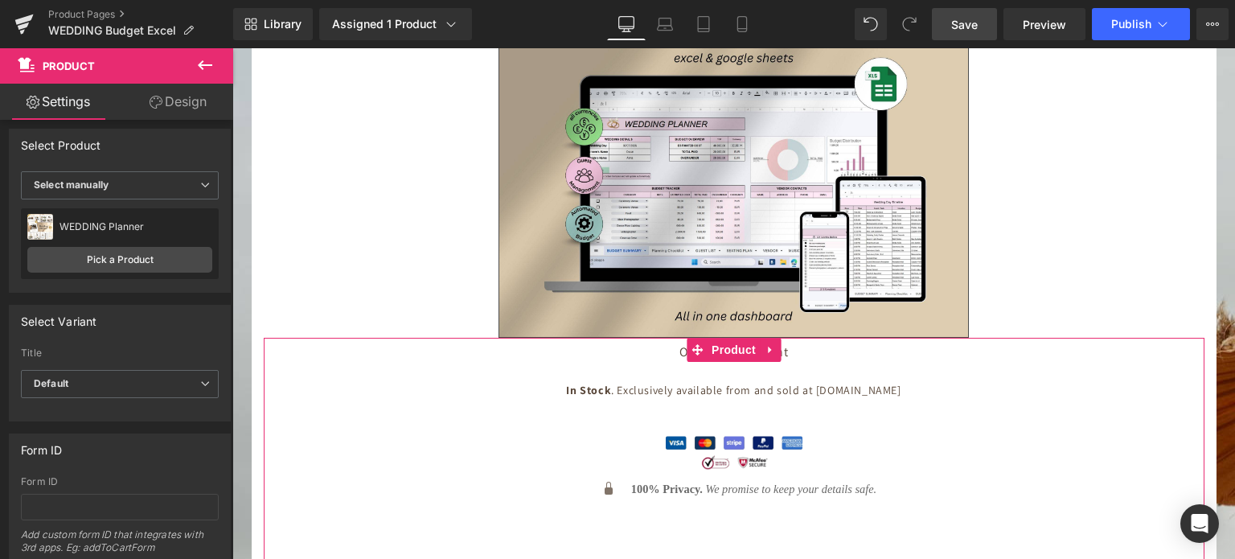
scroll to position [0, 0]
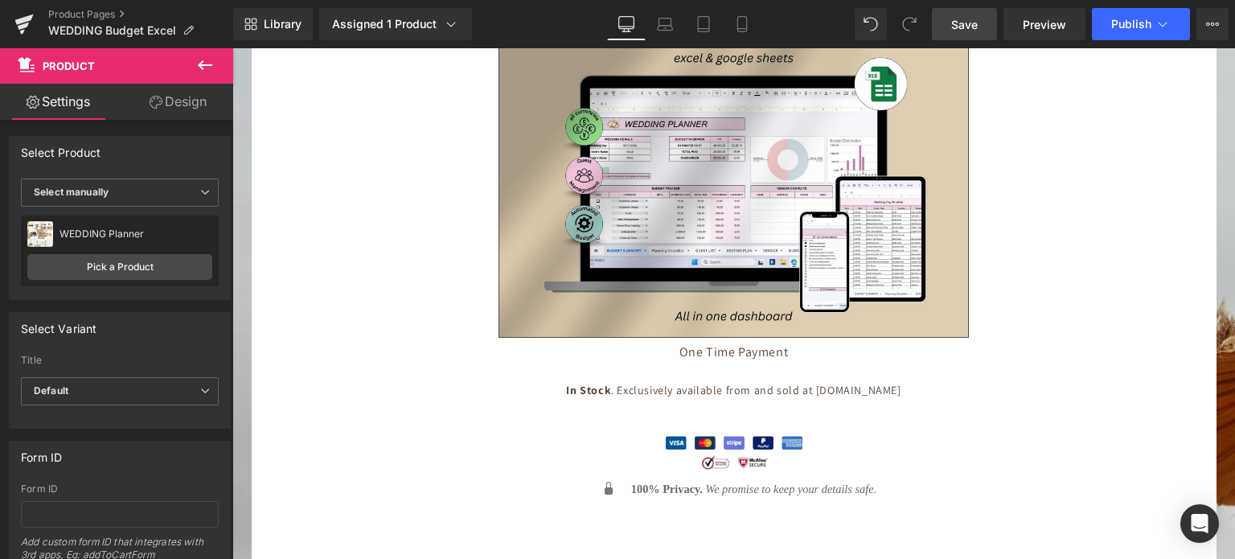
click at [209, 60] on icon at bounding box center [204, 64] width 19 height 19
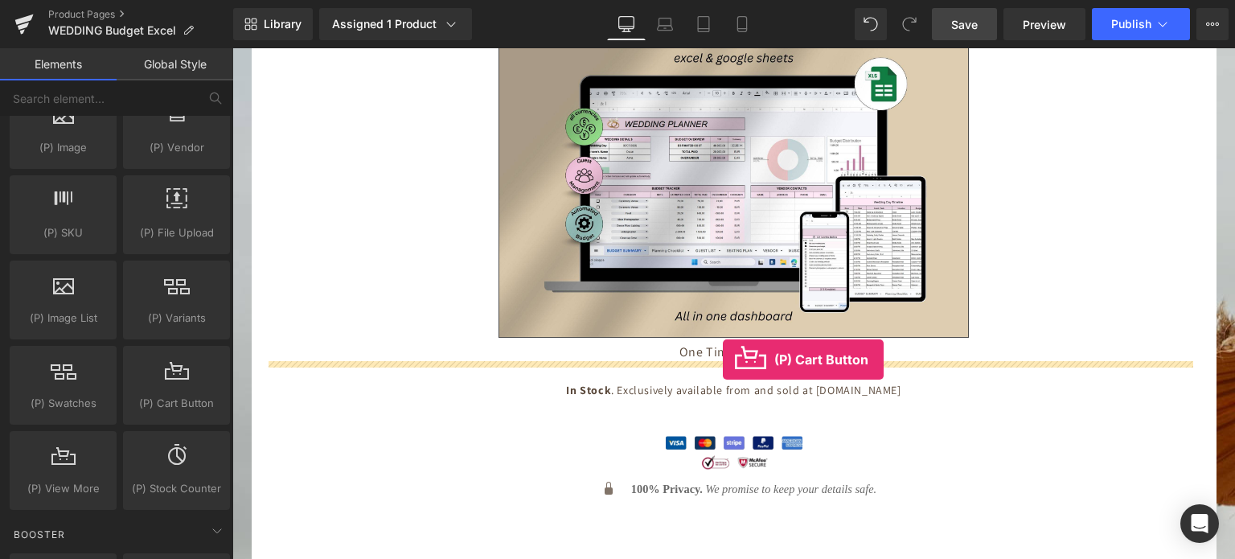
drag, startPoint x: 405, startPoint y: 420, endPoint x: 723, endPoint y: 359, distance: 323.4
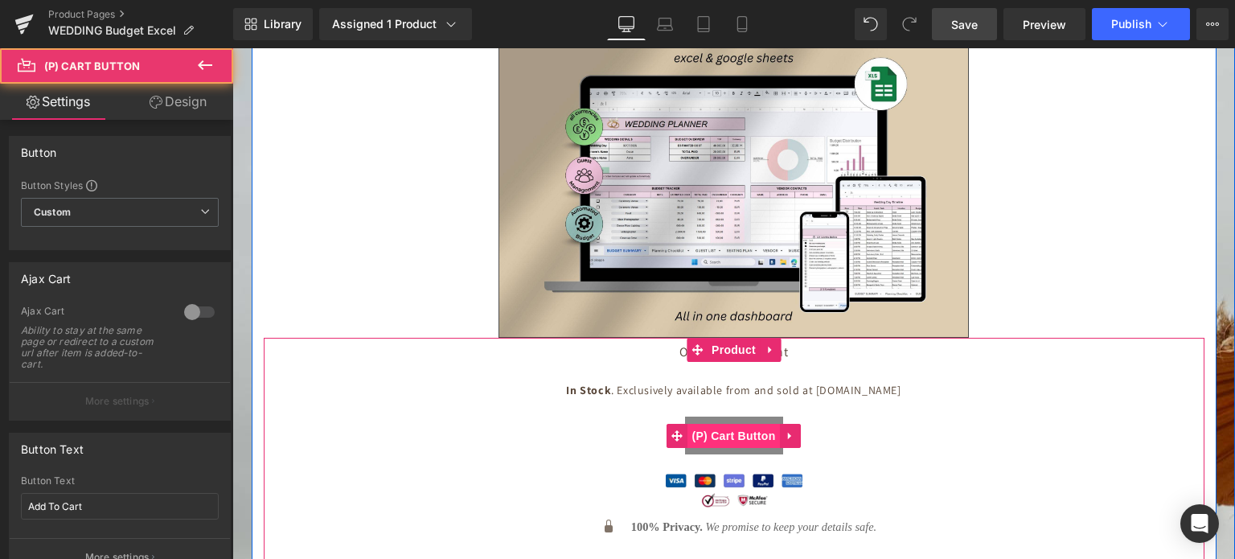
click at [730, 424] on span "(P) Cart Button" at bounding box center [733, 436] width 92 height 24
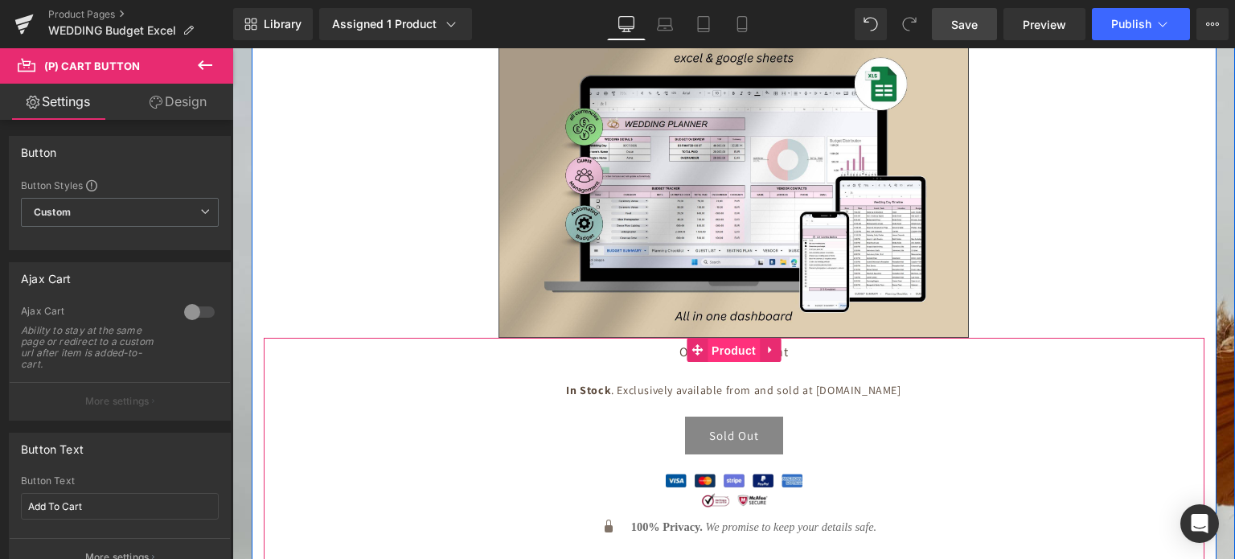
click at [732, 338] on span "Product" at bounding box center [733, 350] width 52 height 24
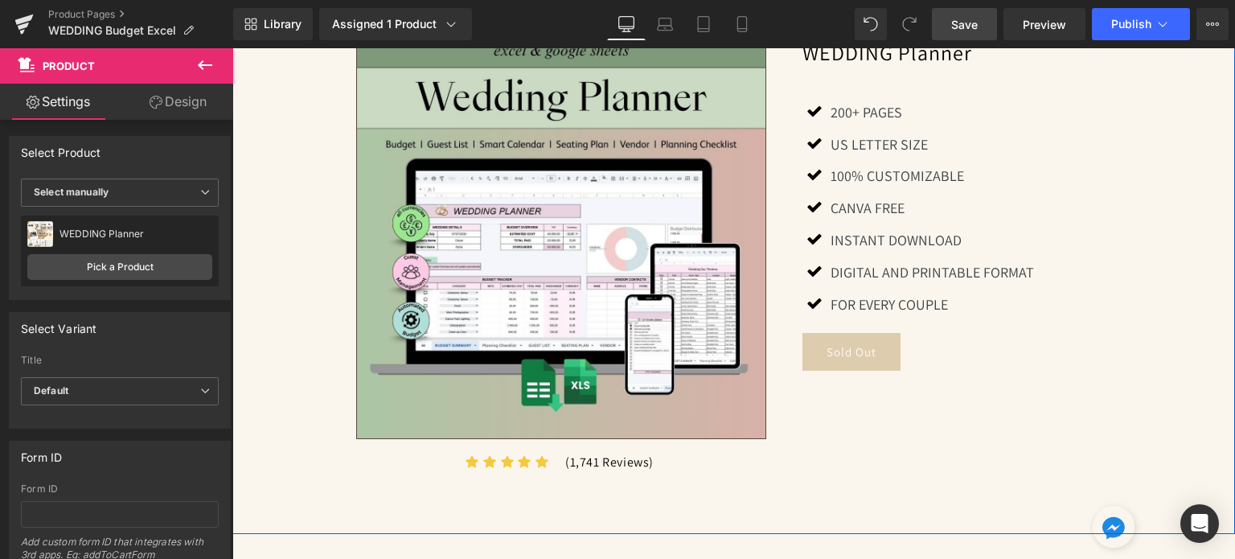
scroll to position [1286, 0]
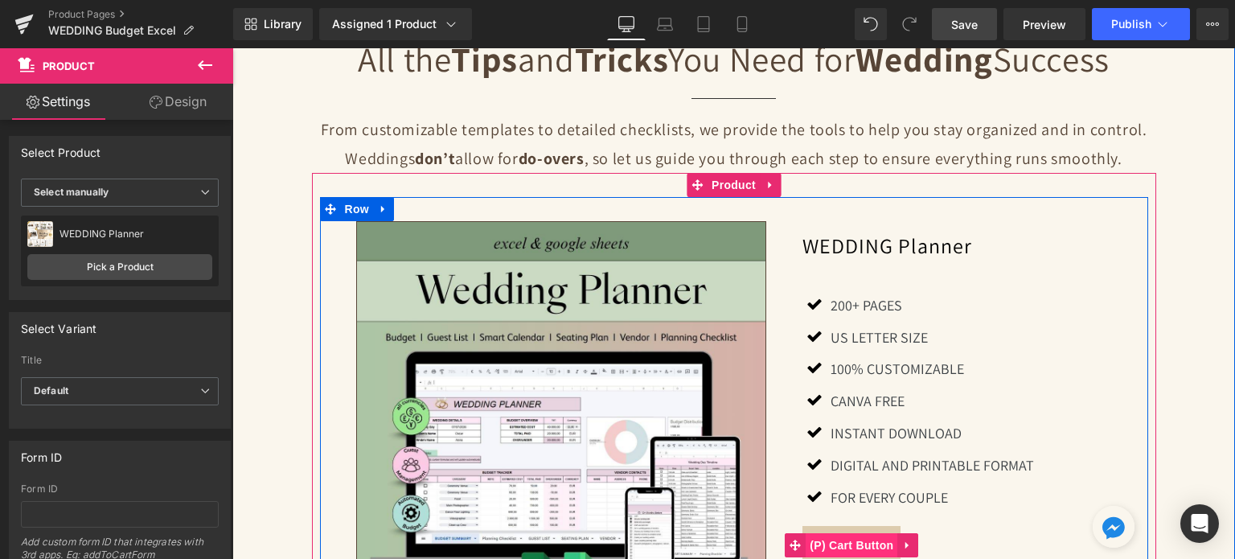
click at [859, 533] on span "(P) Cart Button" at bounding box center [852, 545] width 92 height 24
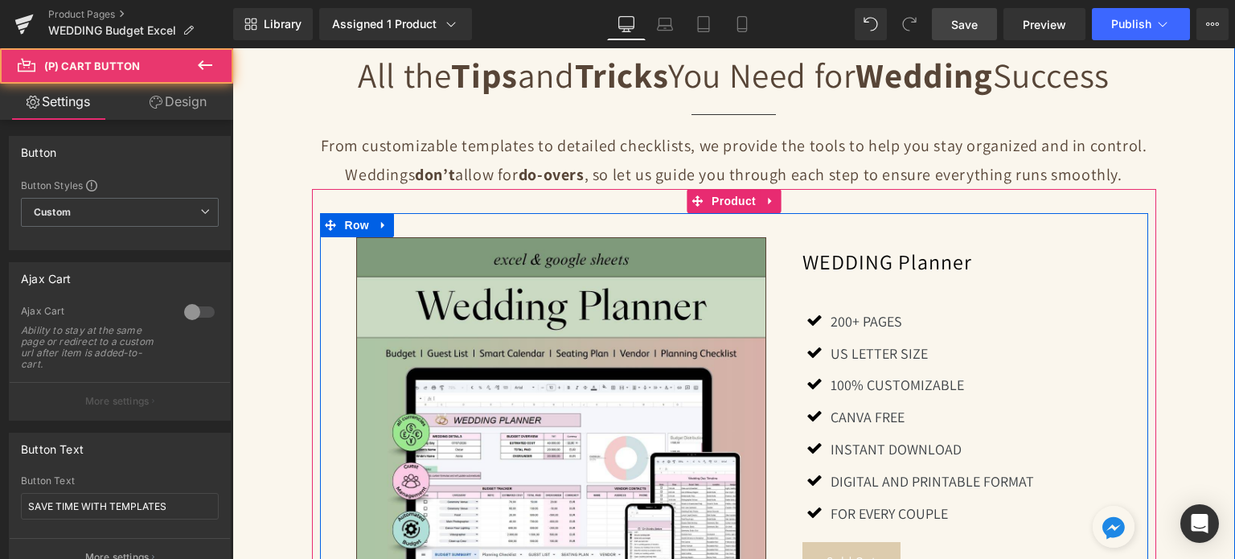
scroll to position [804, 0]
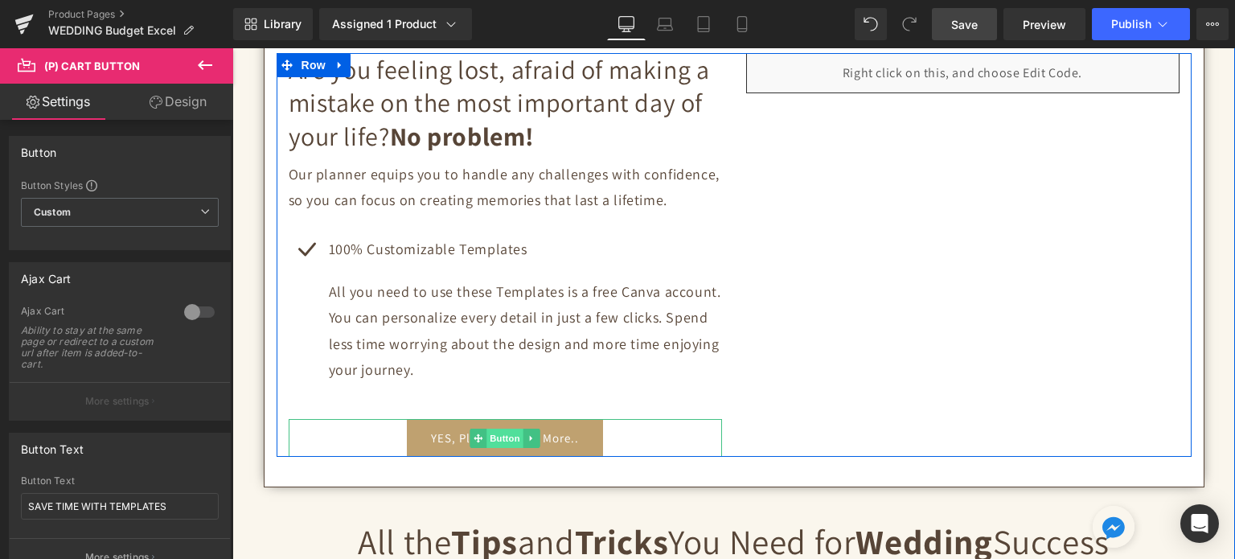
click at [491, 428] on span "Button" at bounding box center [504, 437] width 37 height 19
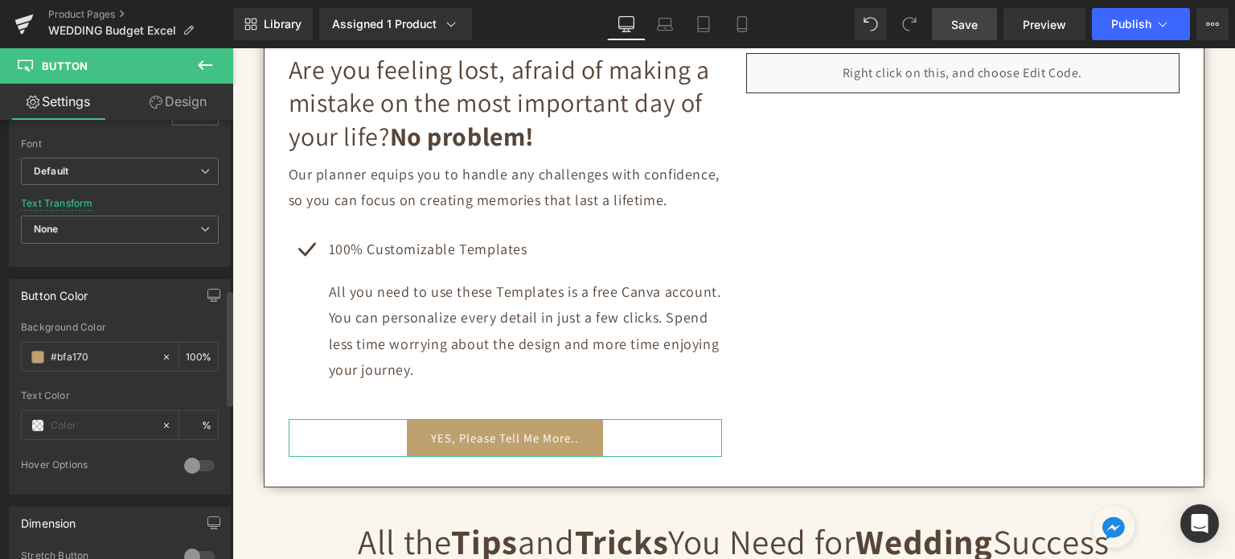
scroll to position [643, 0]
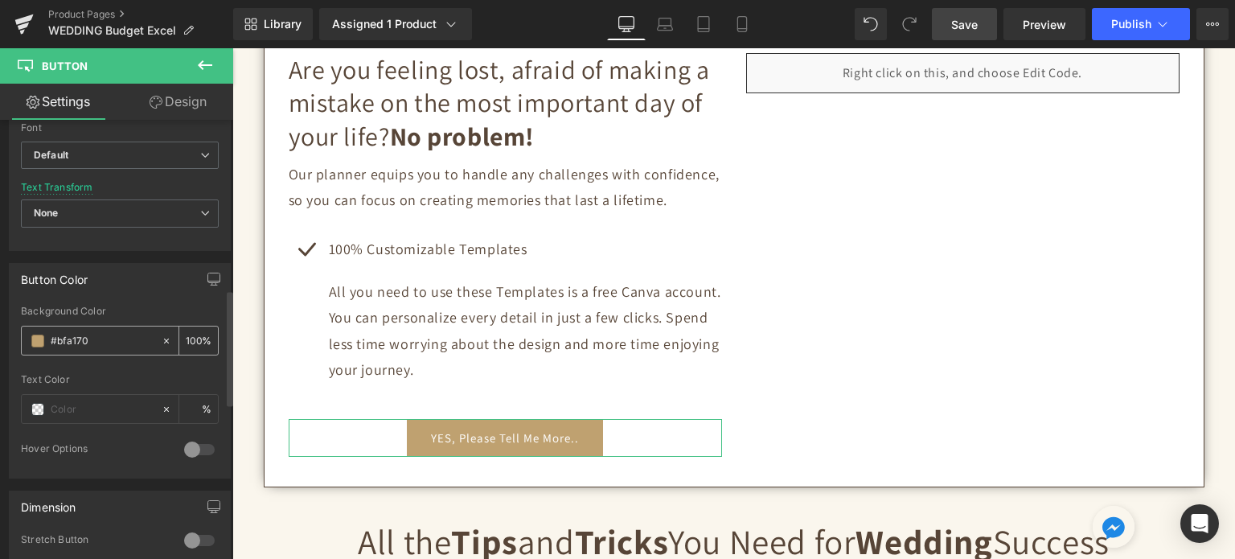
click at [104, 334] on input "#bfa170" at bounding box center [102, 341] width 103 height 18
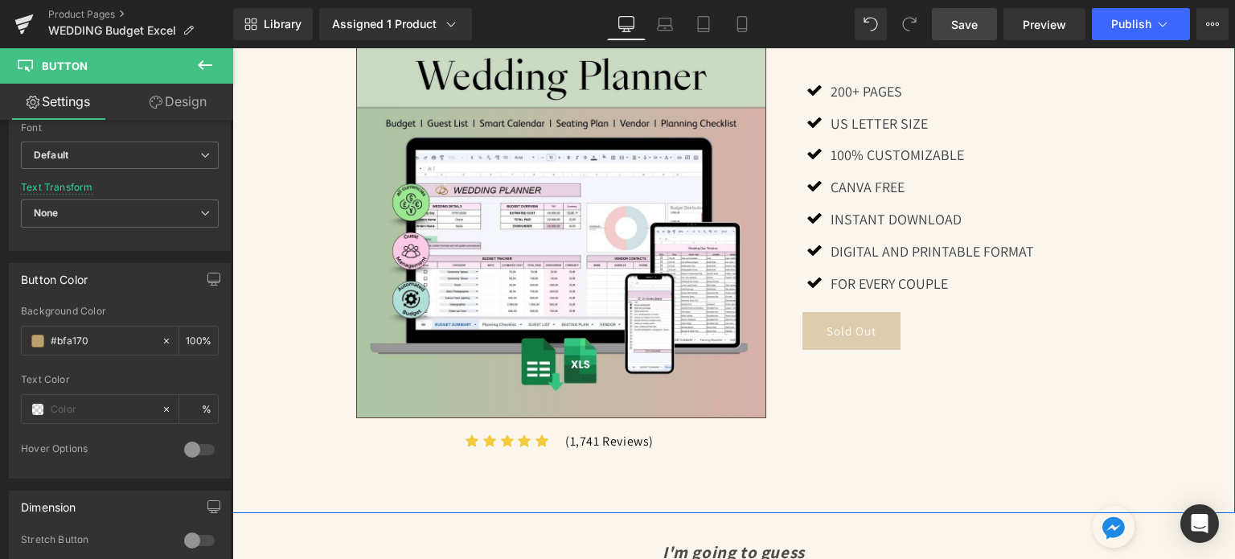
scroll to position [1527, 0]
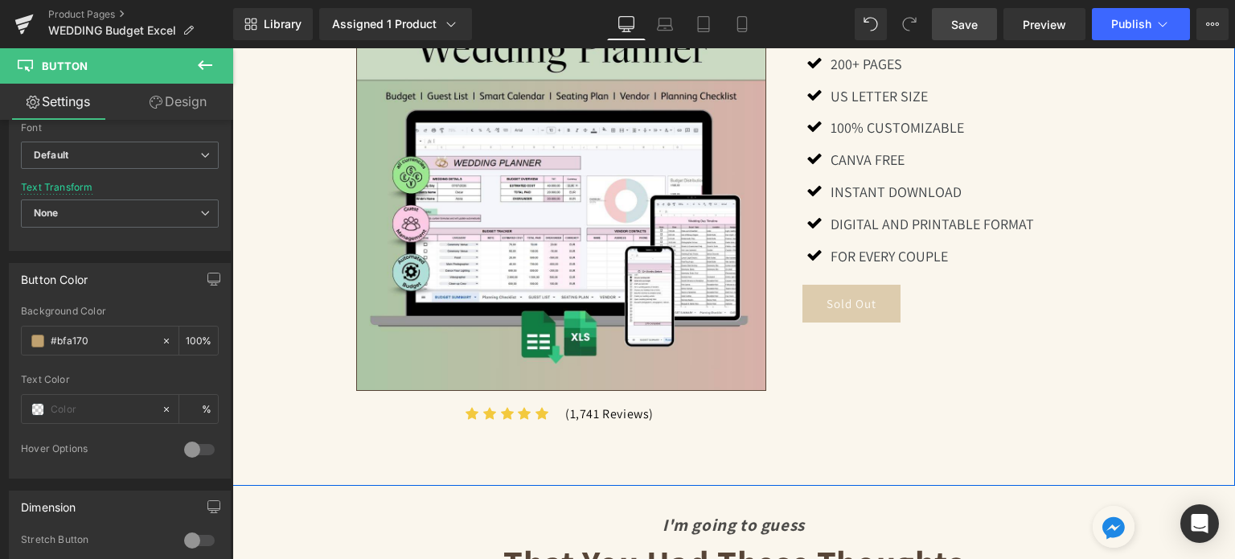
click at [843, 289] on button "Sold Out" at bounding box center [851, 304] width 98 height 38
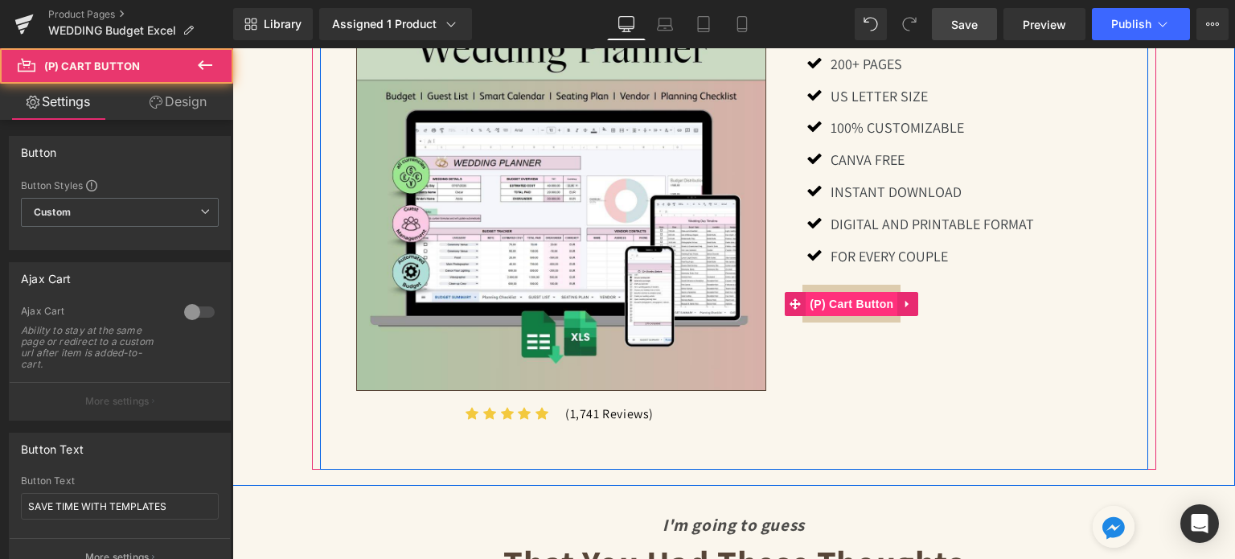
click at [843, 292] on span "(P) Cart Button" at bounding box center [852, 304] width 92 height 24
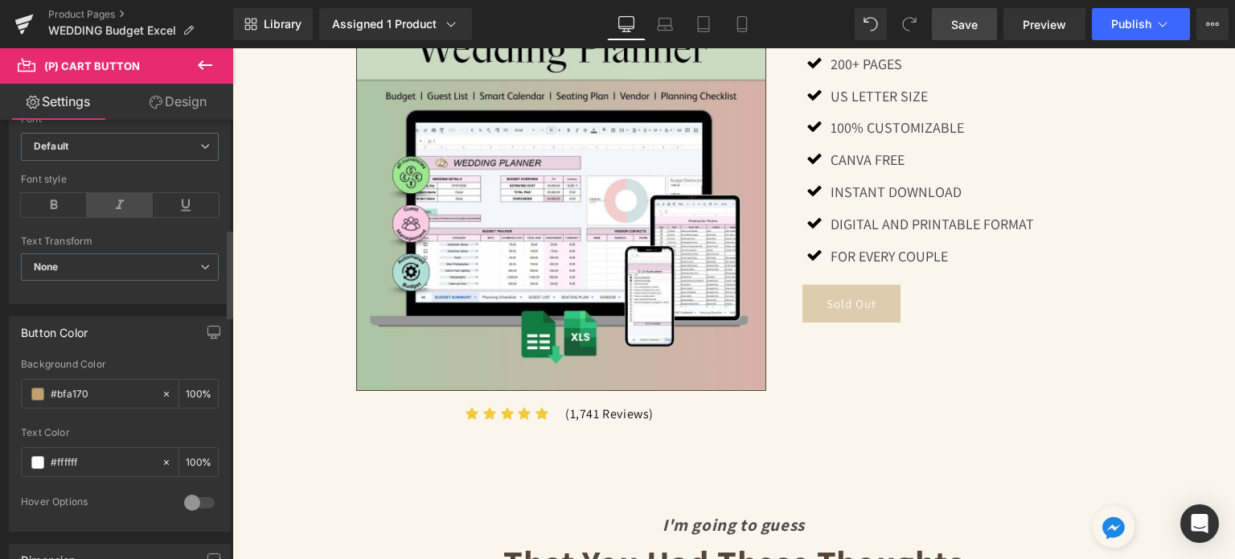
scroll to position [643, 0]
drag, startPoint x: 117, startPoint y: 381, endPoint x: 0, endPoint y: 381, distance: 117.4
click at [0, 381] on div "Button Color rgb(191, 161, 112) Background Color #bfa170 100 % #ffffff Text Col…" at bounding box center [120, 415] width 240 height 228
click at [129, 363] on div "Background Color" at bounding box center [120, 360] width 198 height 11
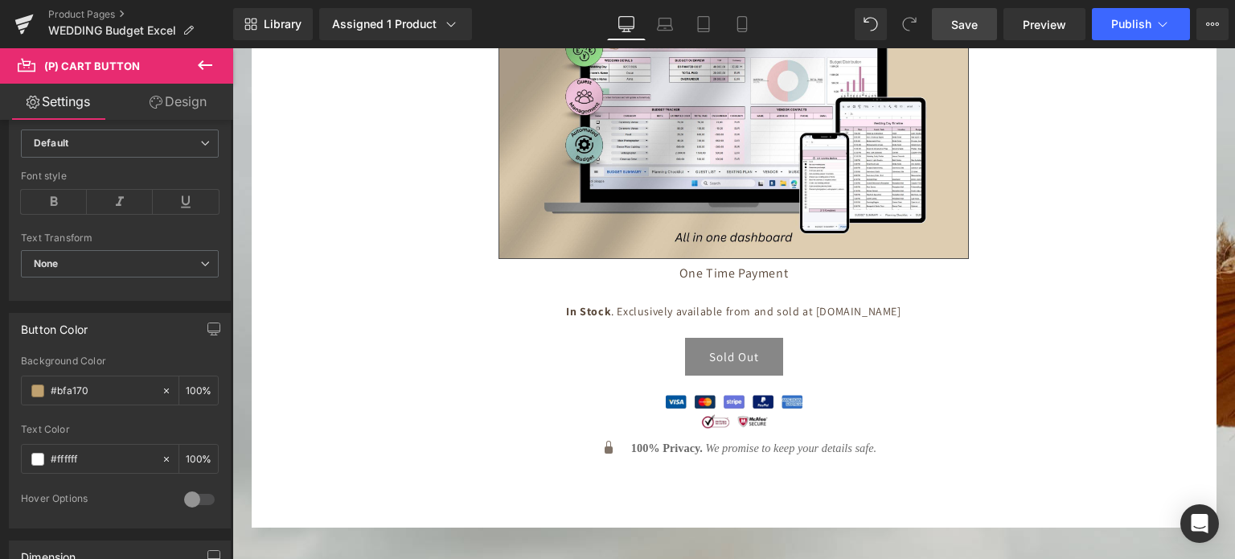
scroll to position [6351, 0]
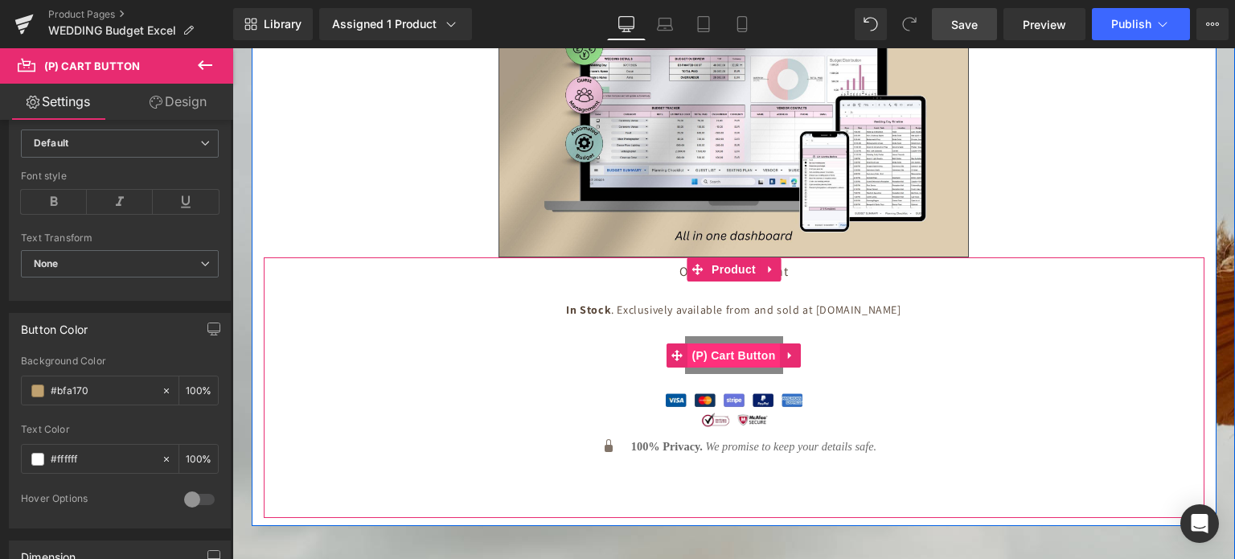
click at [727, 343] on span "(P) Cart Button" at bounding box center [733, 355] width 92 height 24
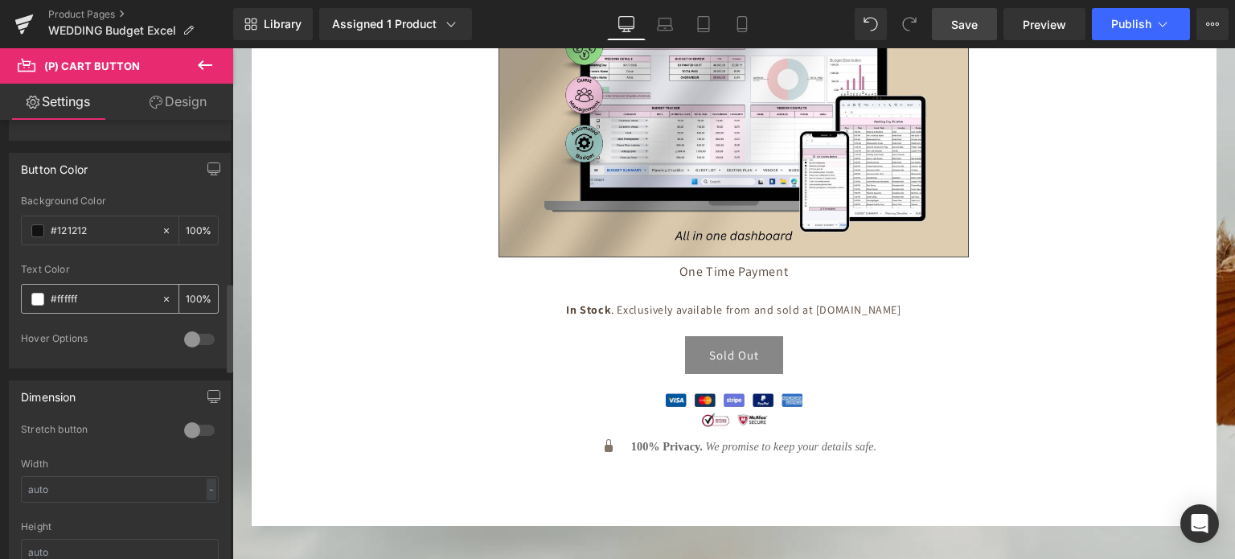
scroll to position [804, 0]
drag, startPoint x: 102, startPoint y: 223, endPoint x: 32, endPoint y: 229, distance: 70.2
click at [32, 229] on div "#121212" at bounding box center [91, 229] width 139 height 28
paste input "bfa170"
type input "#bfa170"
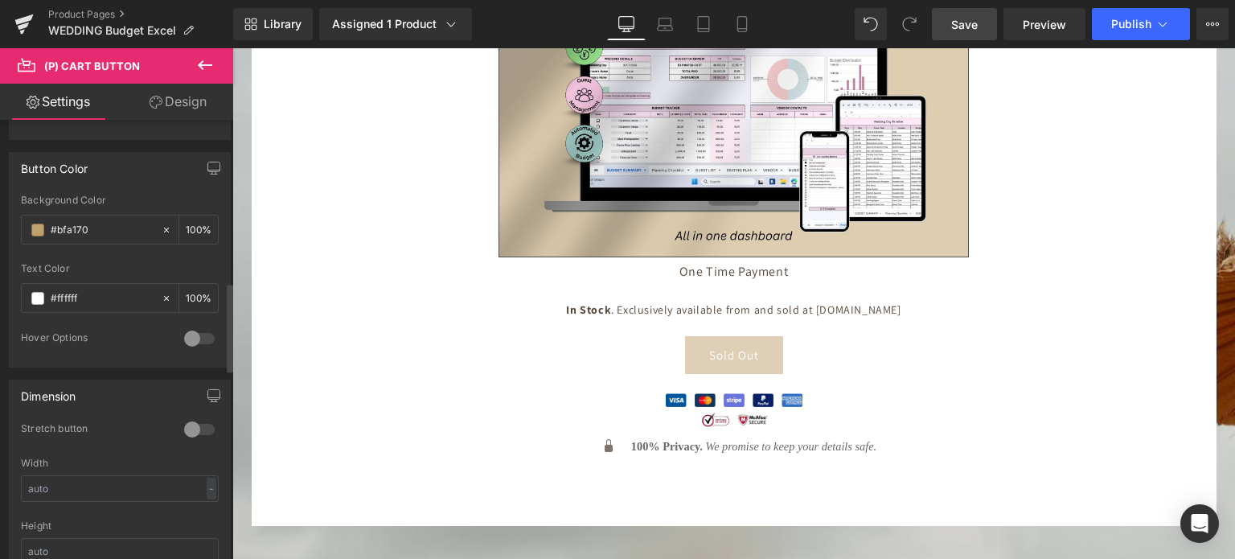
click at [140, 195] on div "Background Color" at bounding box center [120, 200] width 198 height 11
click at [977, 13] on link "Save" at bounding box center [964, 24] width 65 height 32
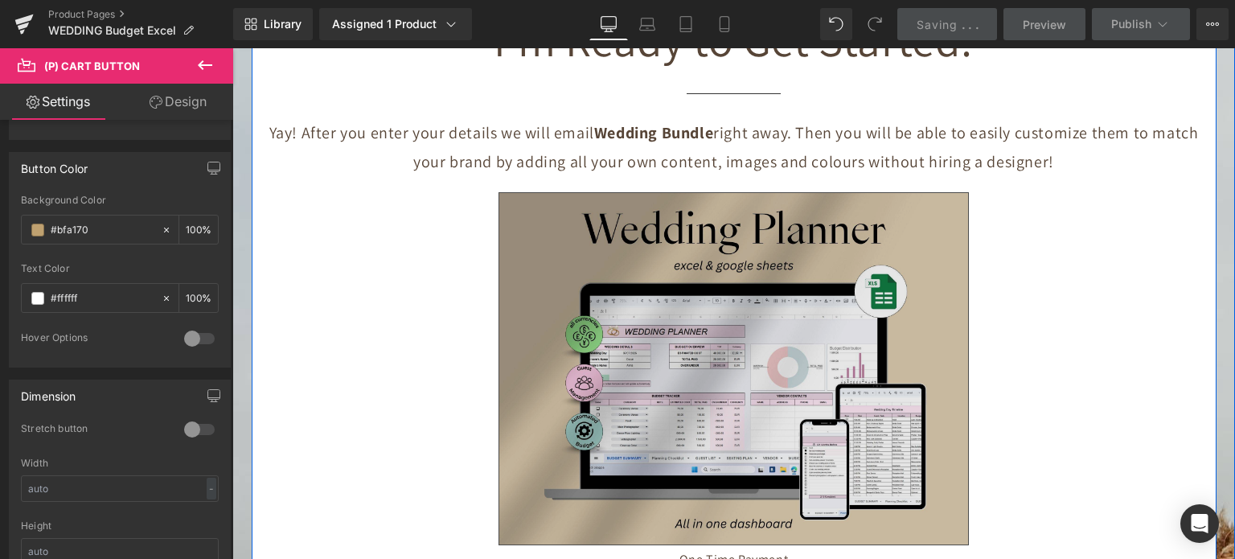
scroll to position [6029, 0]
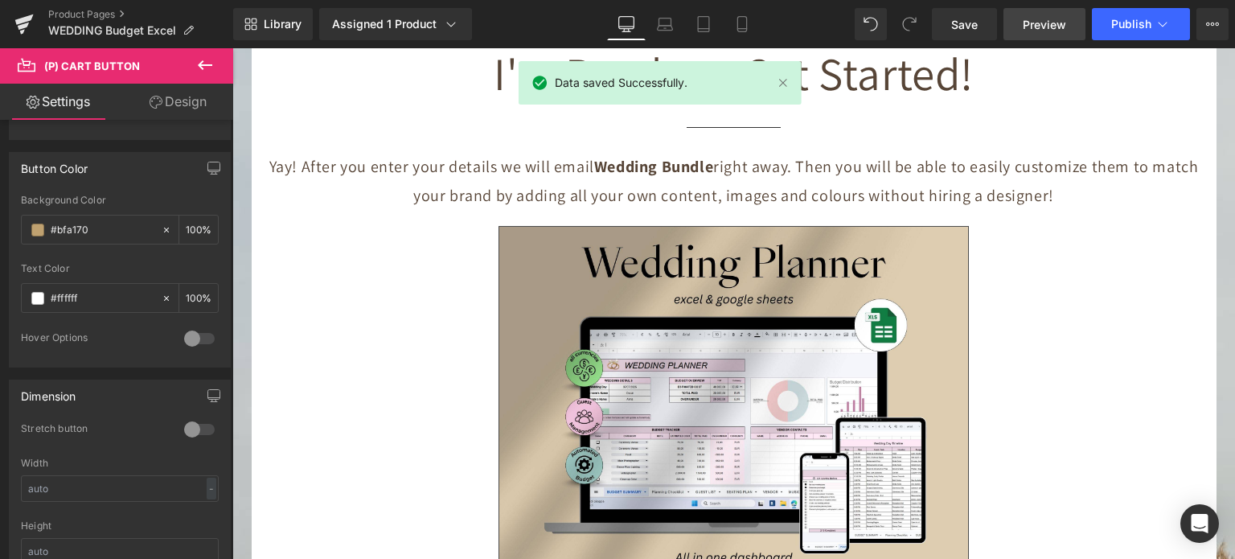
click at [1031, 27] on span "Preview" at bounding box center [1044, 24] width 43 height 17
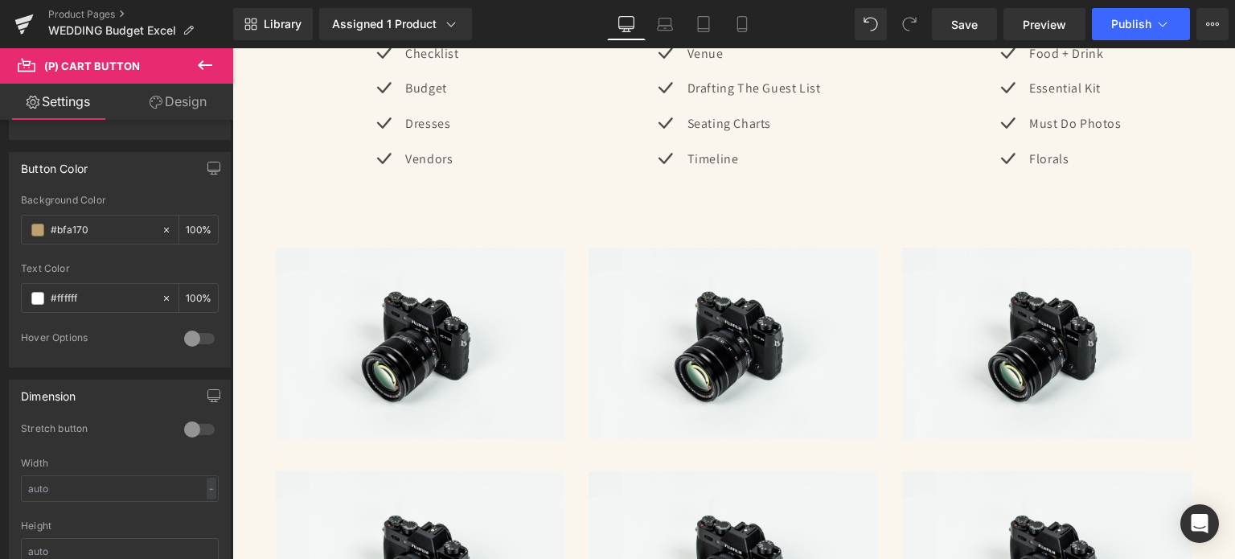
scroll to position [3135, 0]
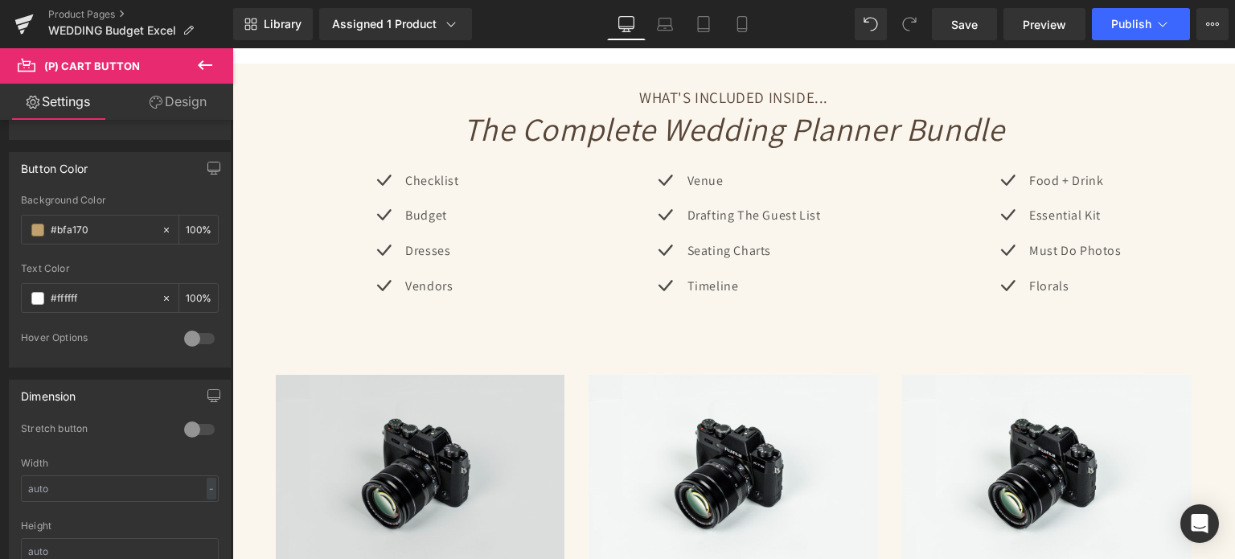
click at [460, 375] on img at bounding box center [420, 470] width 289 height 191
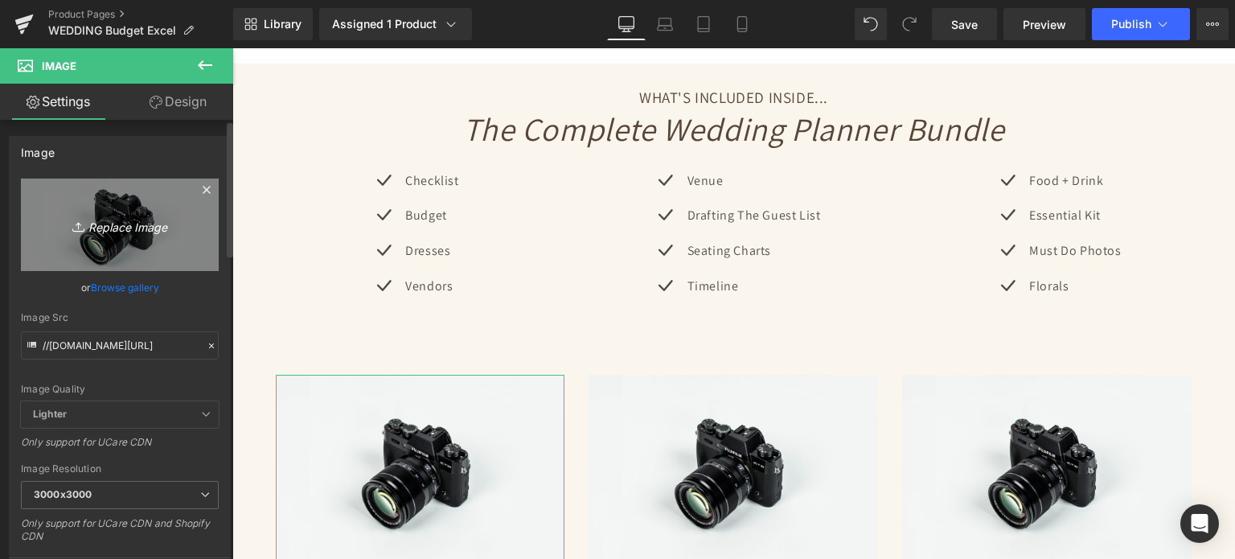
click at [158, 249] on link "Replace Image" at bounding box center [120, 224] width 198 height 92
type input "C:\fakepath\6.jpg"
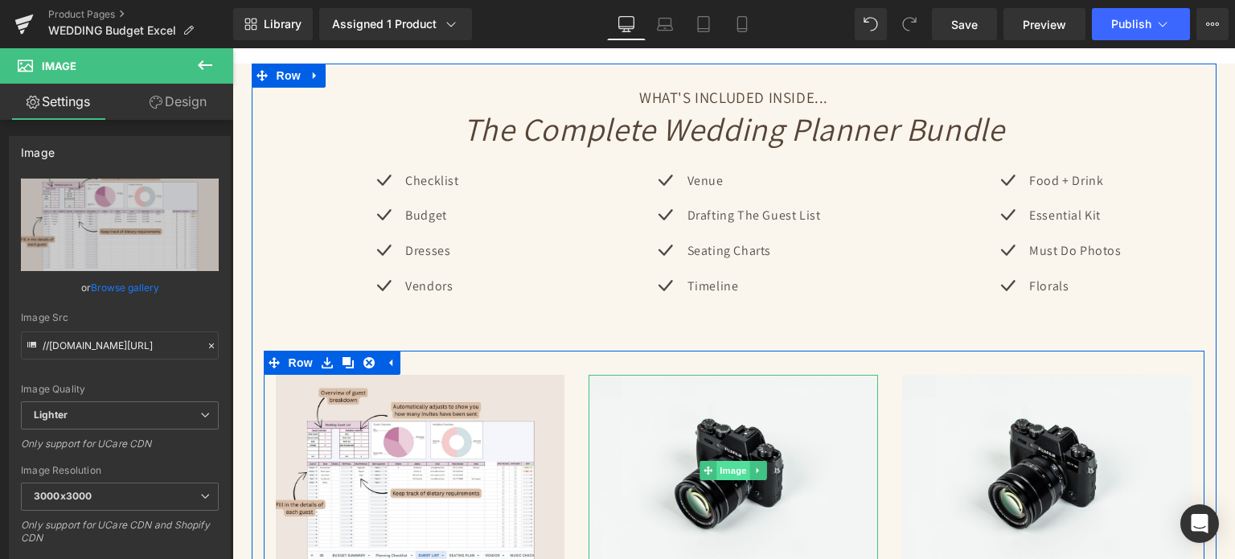
click at [732, 461] on span "Image" at bounding box center [734, 470] width 34 height 19
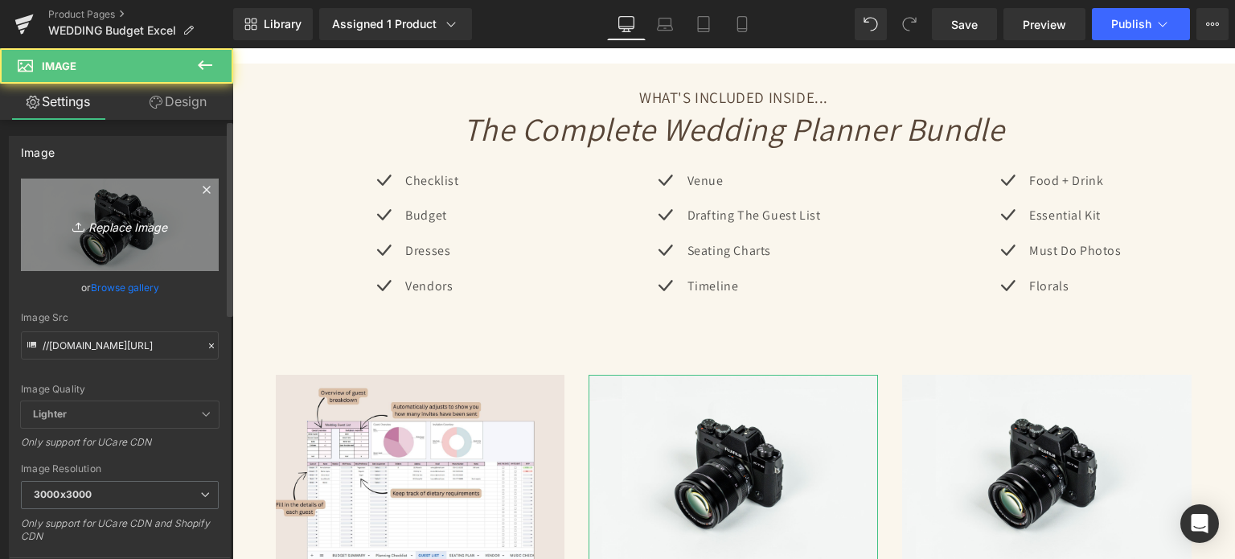
click at [79, 205] on link "Replace Image" at bounding box center [120, 224] width 198 height 92
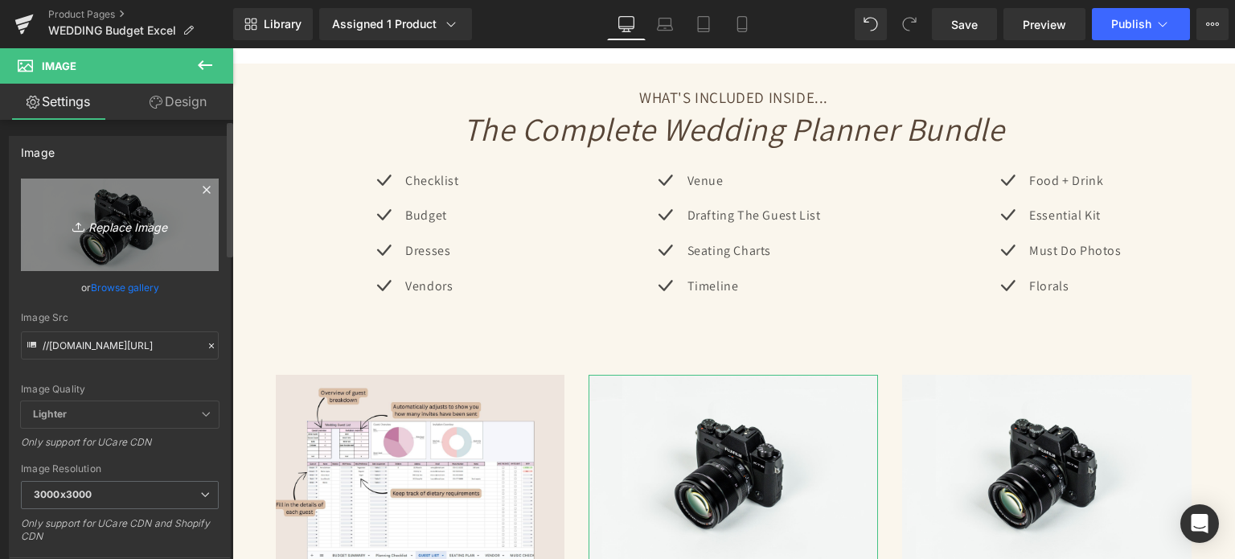
type input "C:\fakepath\7.jpg"
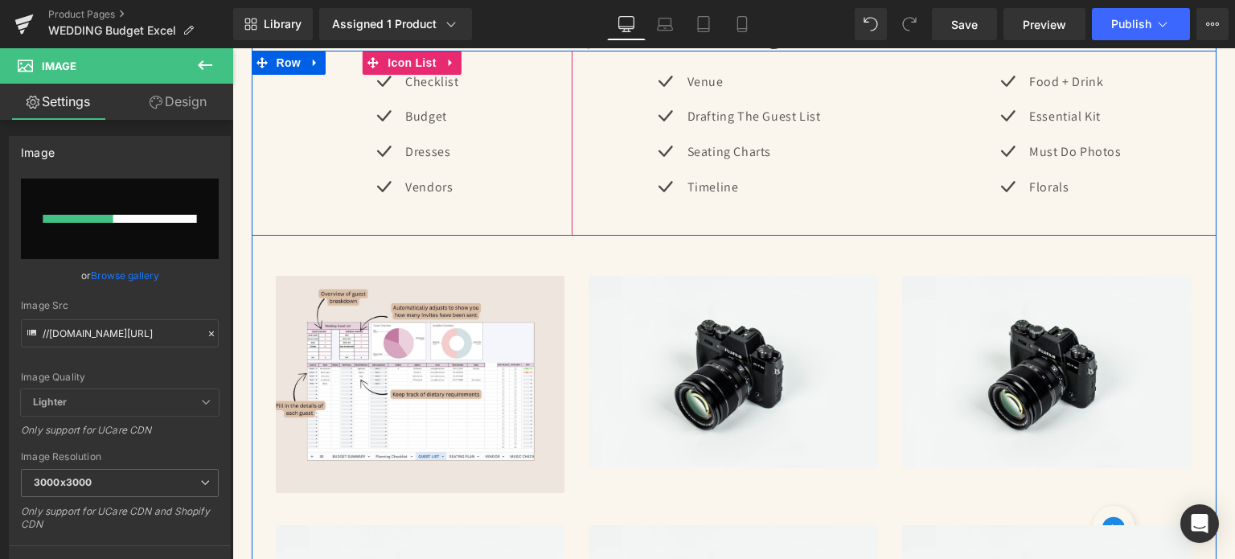
scroll to position [3296, 0]
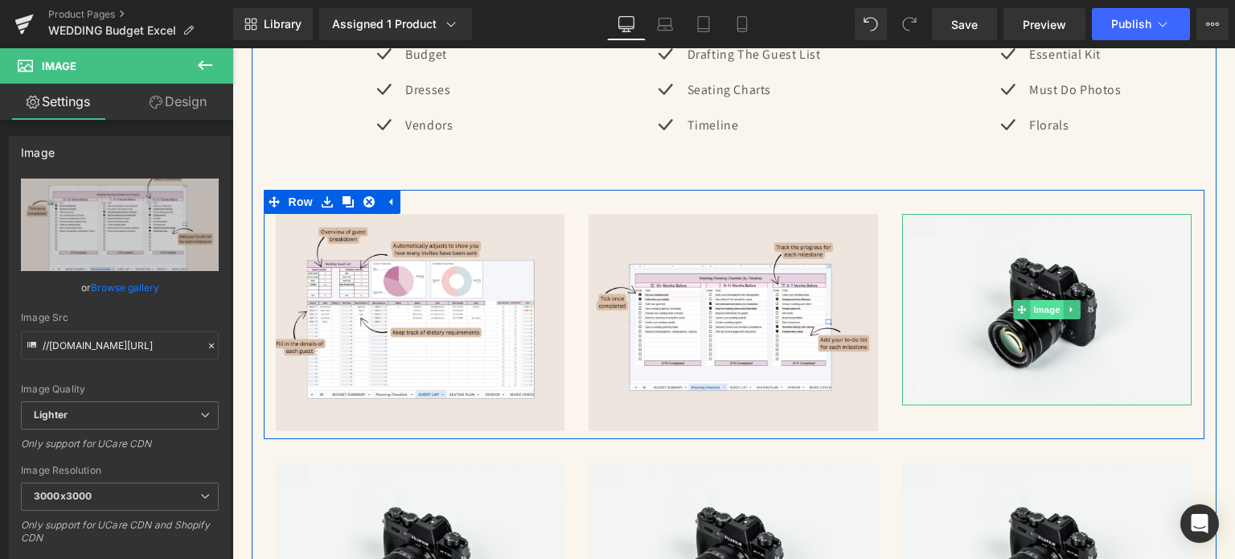
click at [1046, 300] on span "Image" at bounding box center [1048, 309] width 34 height 19
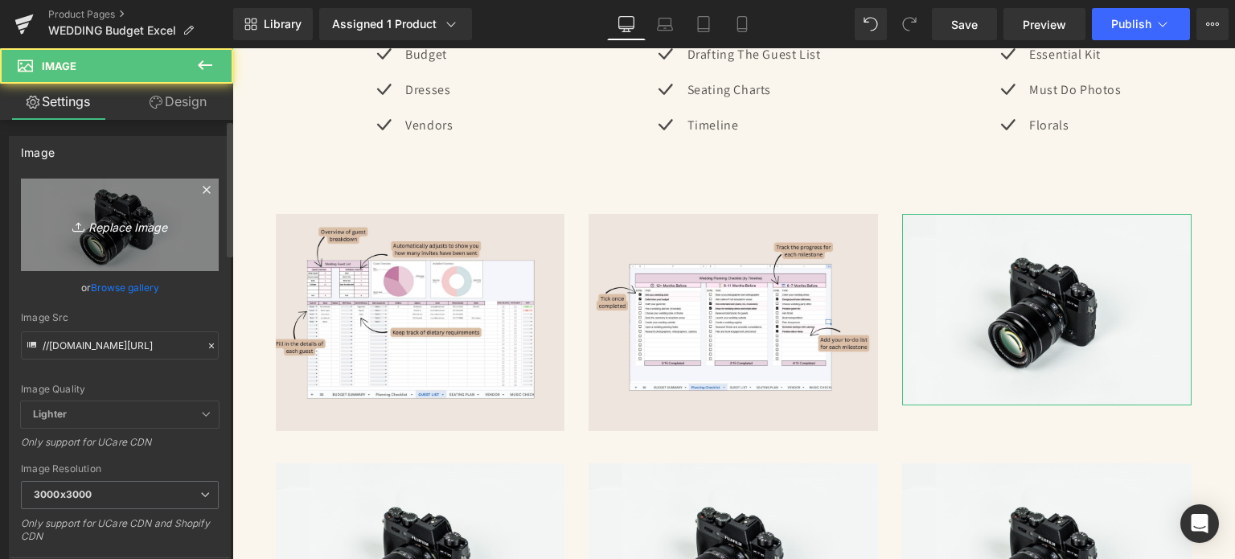
click at [105, 203] on link "Replace Image" at bounding box center [120, 224] width 198 height 92
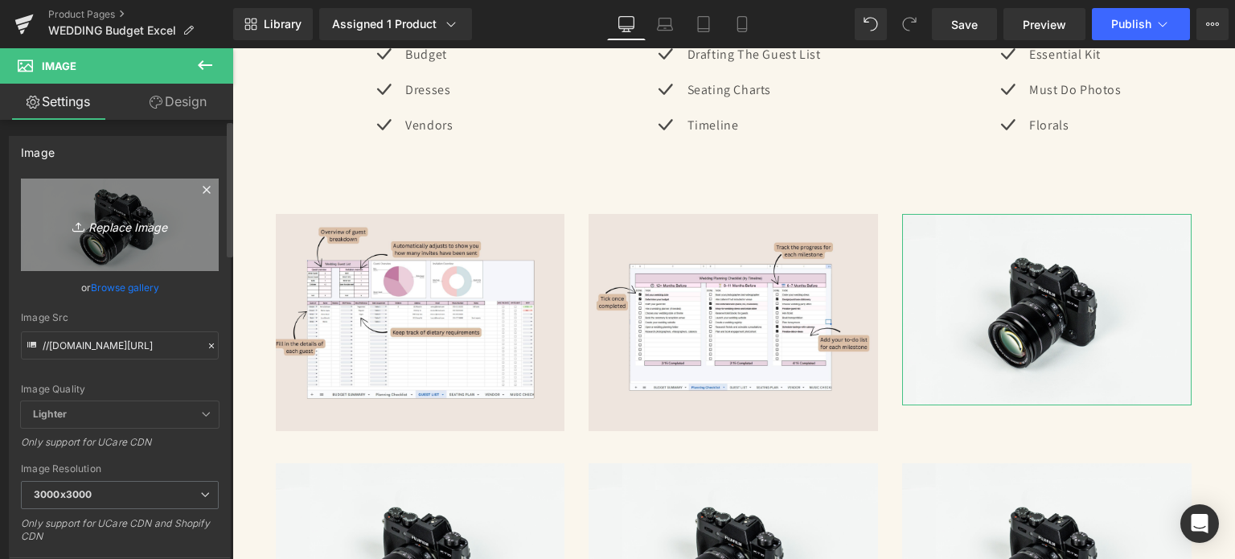
type input "C:\fakepath\8.jpg"
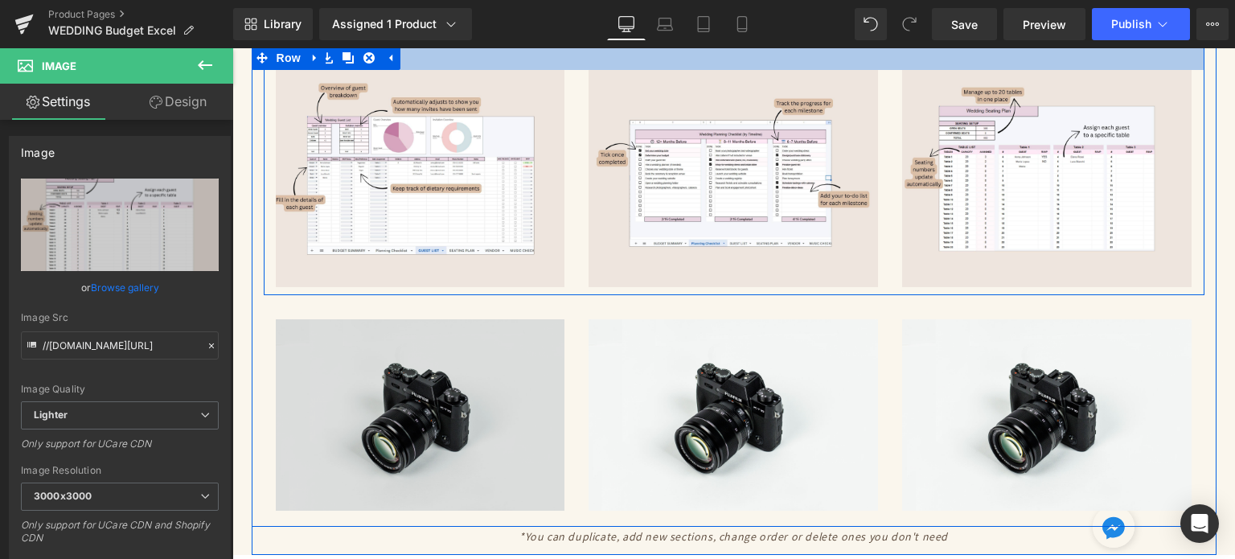
scroll to position [3457, 0]
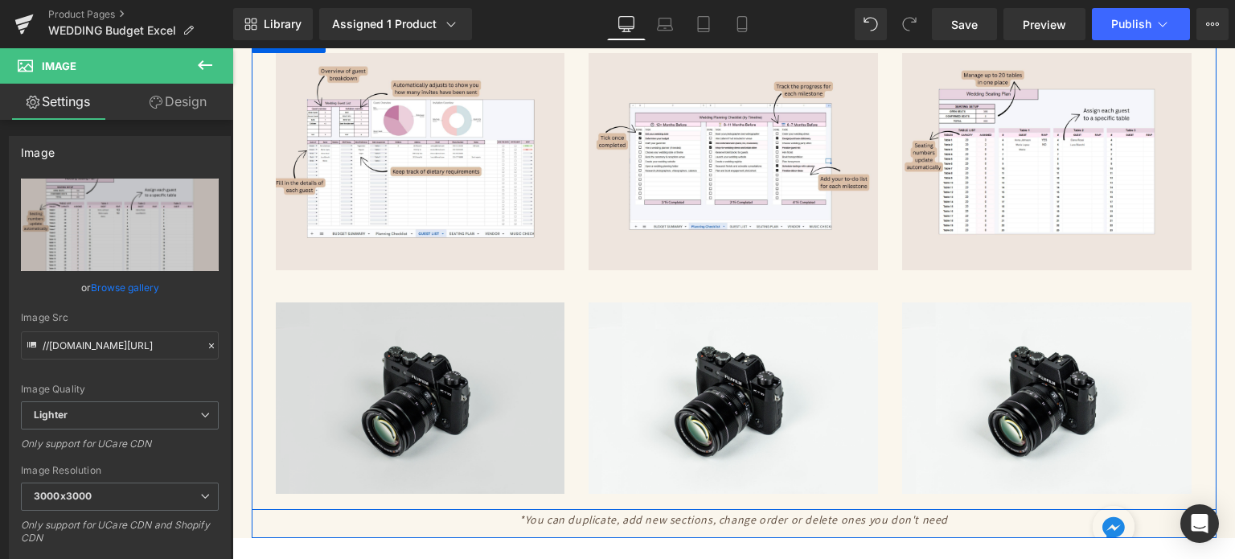
click at [428, 314] on img at bounding box center [420, 397] width 289 height 191
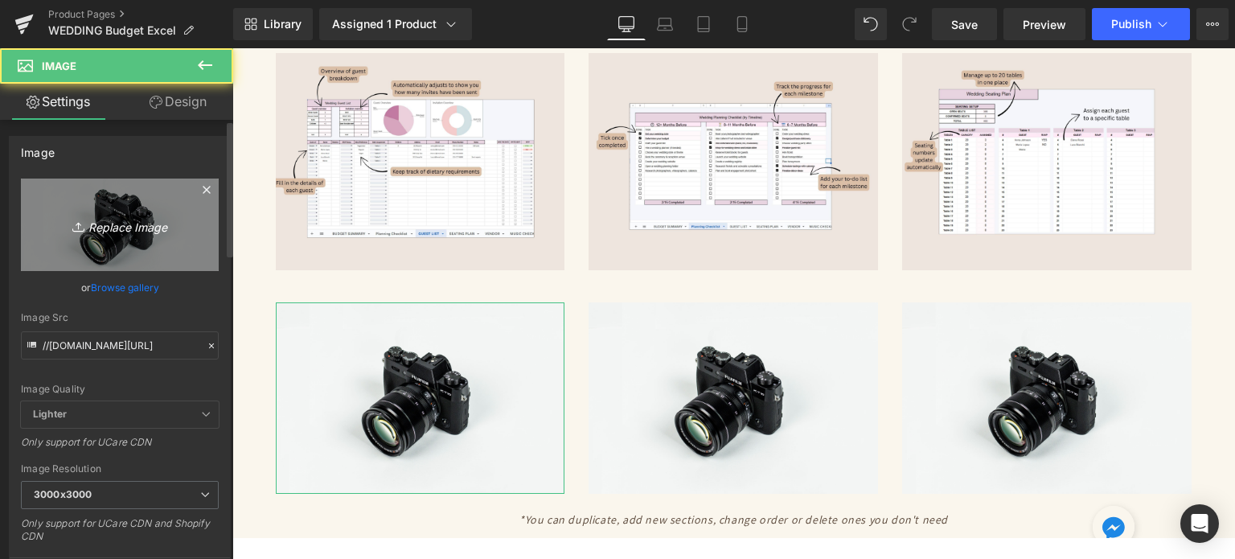
click at [135, 240] on link "Replace Image" at bounding box center [120, 224] width 198 height 92
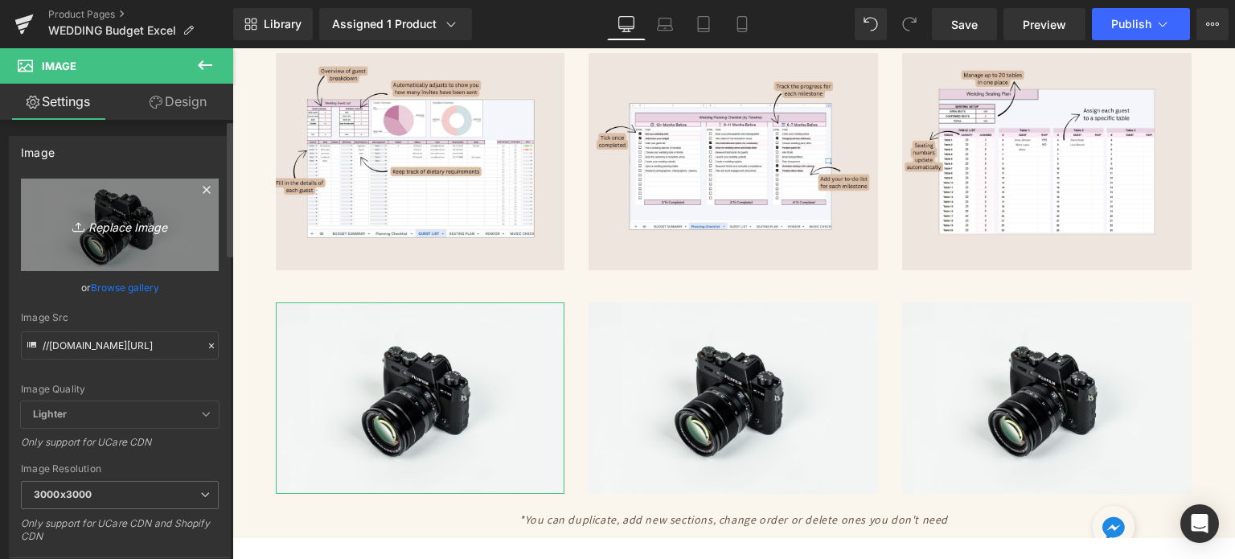
type input "C:\fakepath\9.jpg"
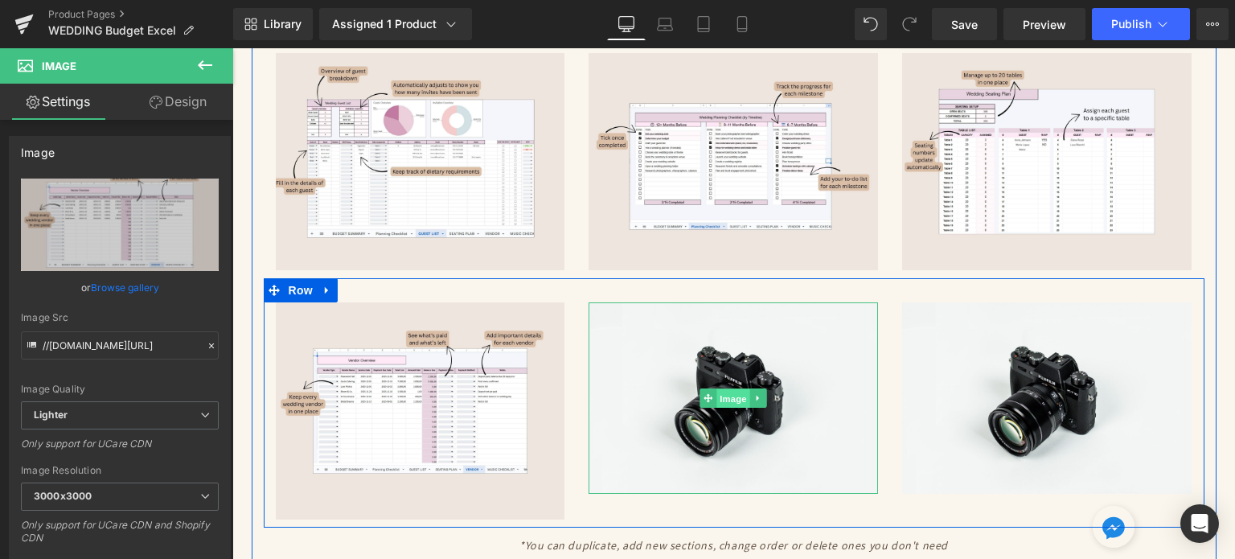
click at [717, 389] on span "Image" at bounding box center [734, 398] width 34 height 19
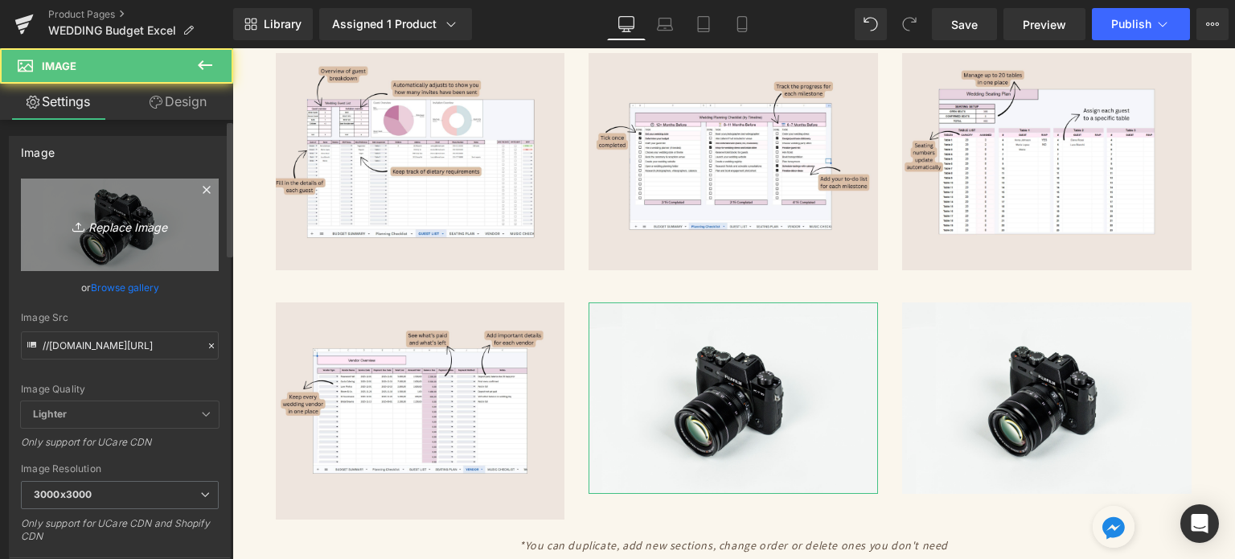
click at [76, 217] on icon "Replace Image" at bounding box center [119, 225] width 129 height 20
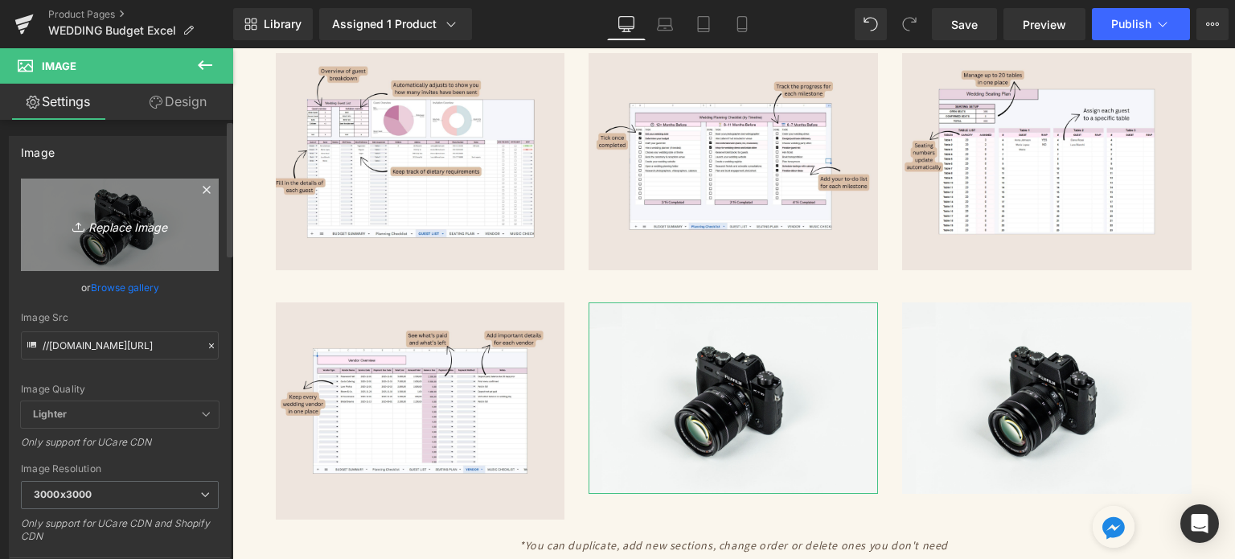
type input "C:\fakepath\10.jpg"
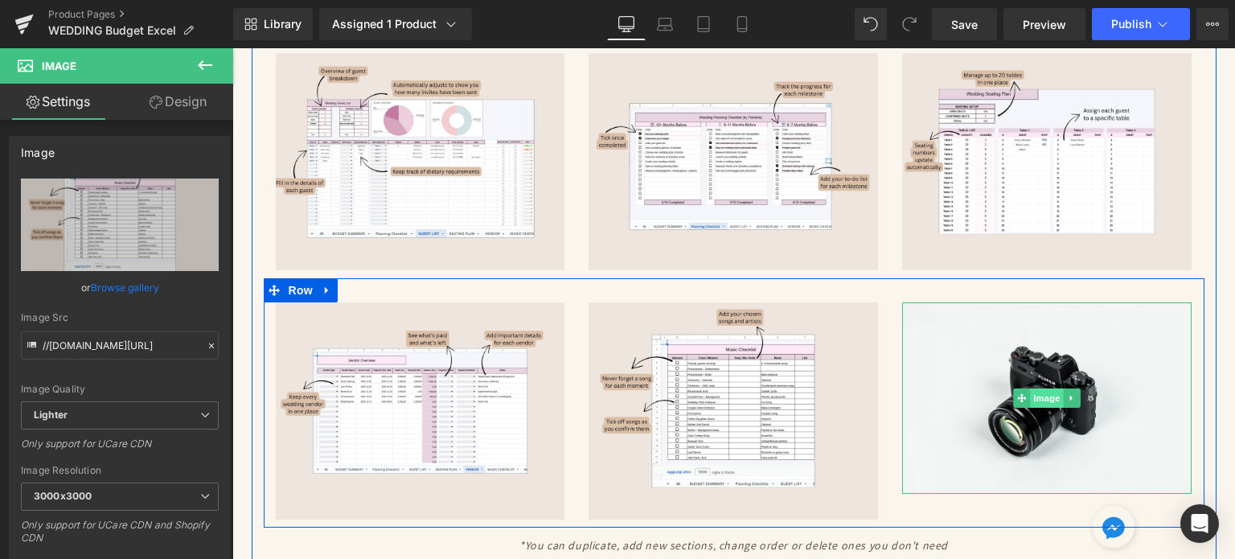
click at [1034, 388] on span "Image" at bounding box center [1048, 397] width 34 height 19
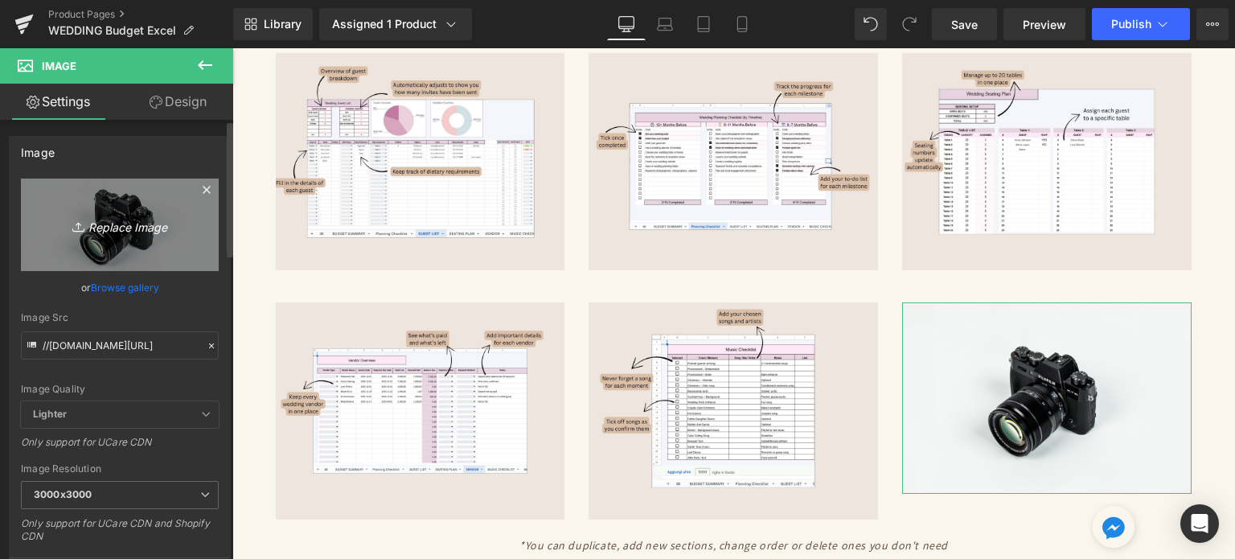
click at [72, 228] on icon at bounding box center [80, 227] width 16 height 16
type input "C:\fakepath\11.jpg"
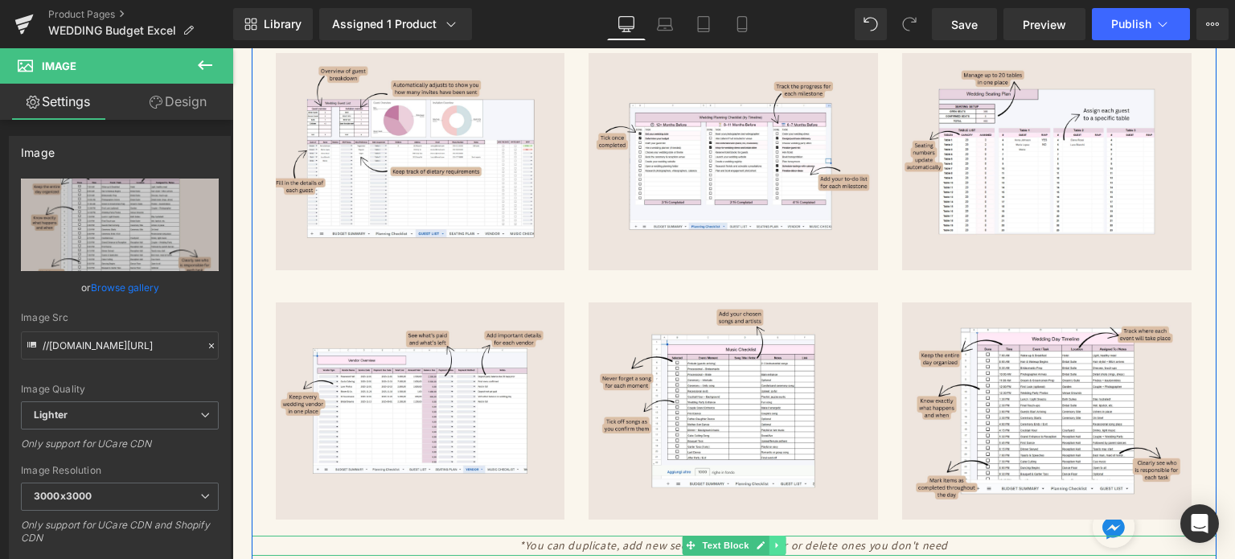
click at [773, 540] on icon at bounding box center [777, 545] width 9 height 10
click at [781, 541] on icon at bounding box center [785, 545] width 9 height 9
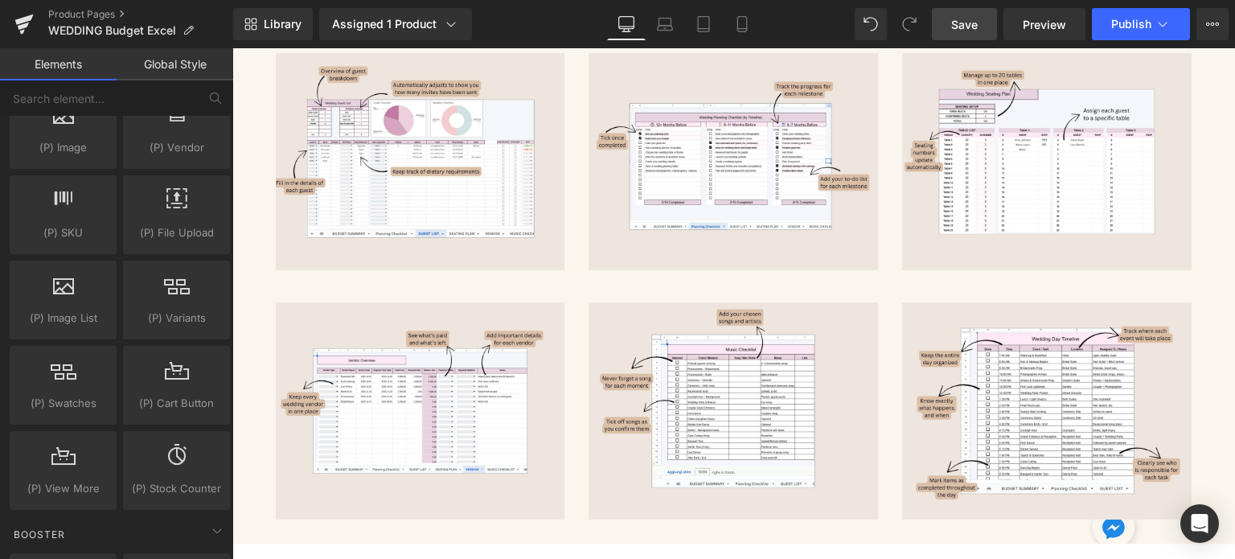
drag, startPoint x: 958, startPoint y: 25, endPoint x: 519, endPoint y: 264, distance: 500.8
click at [958, 25] on span "Save" at bounding box center [964, 24] width 27 height 17
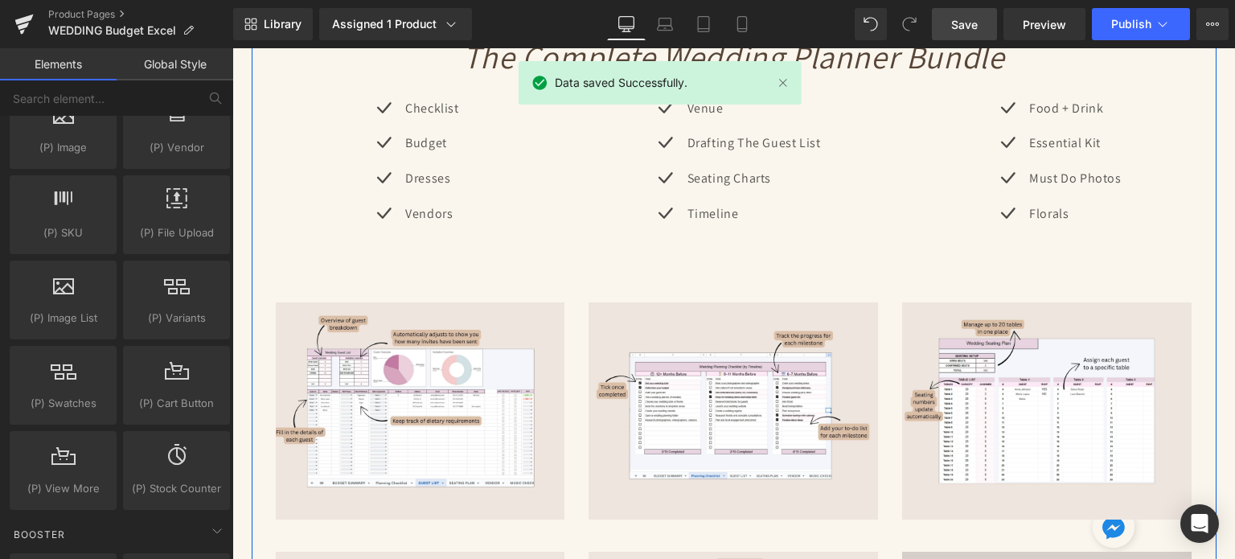
scroll to position [3135, 0]
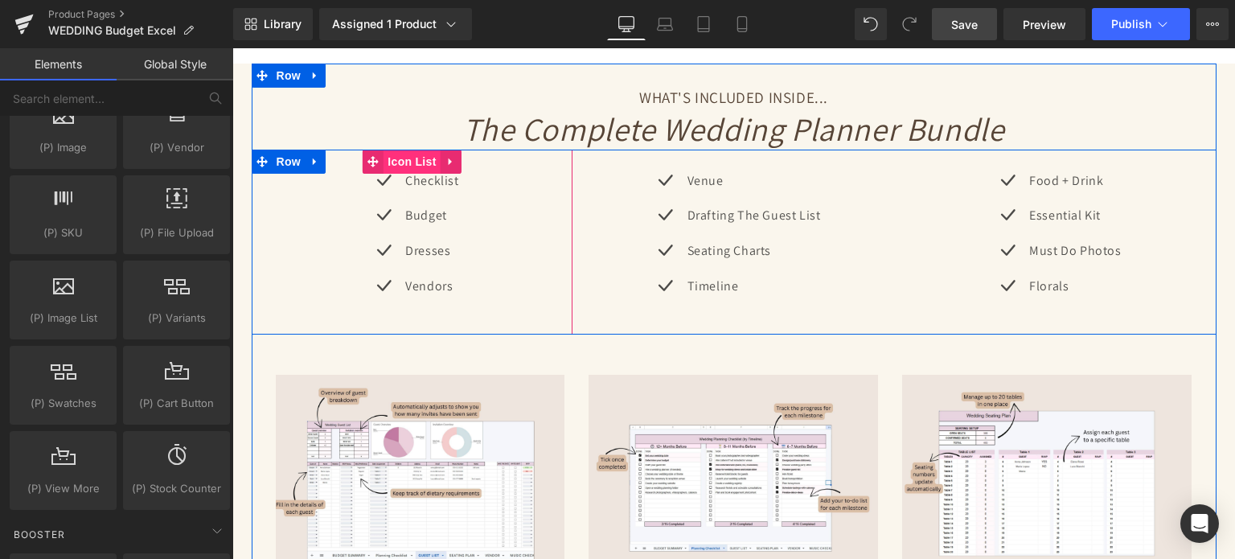
click at [423, 150] on span "Icon List" at bounding box center [411, 162] width 56 height 24
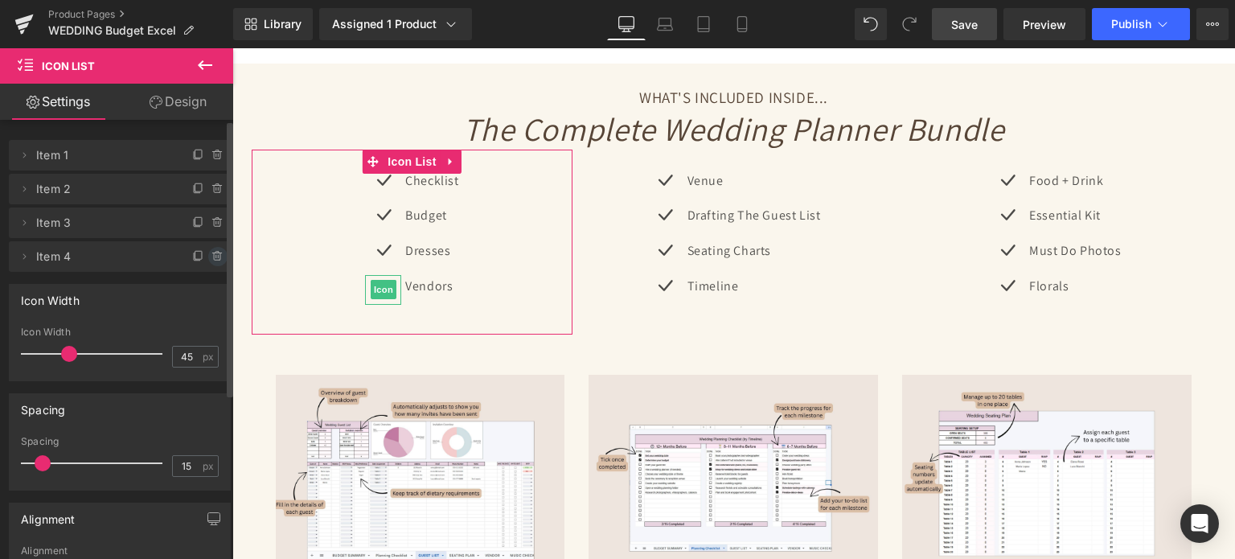
click at [211, 253] on icon at bounding box center [217, 256] width 13 height 13
click at [211, 252] on button "Delete" at bounding box center [200, 257] width 51 height 21
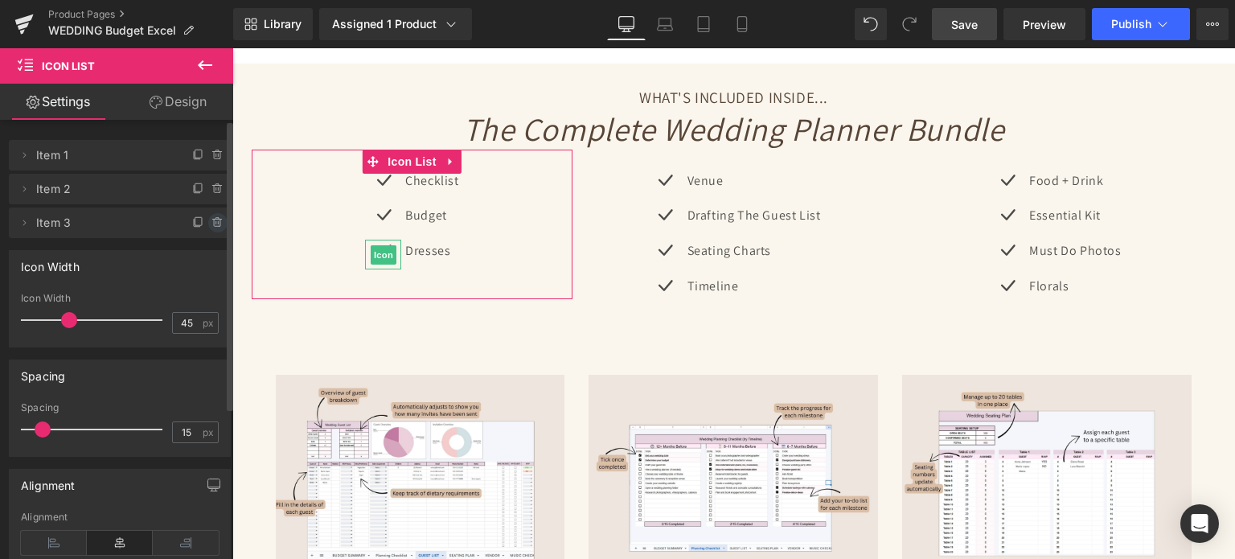
click at [214, 221] on icon at bounding box center [217, 222] width 6 height 7
click at [214, 221] on button "Delete" at bounding box center [200, 223] width 51 height 21
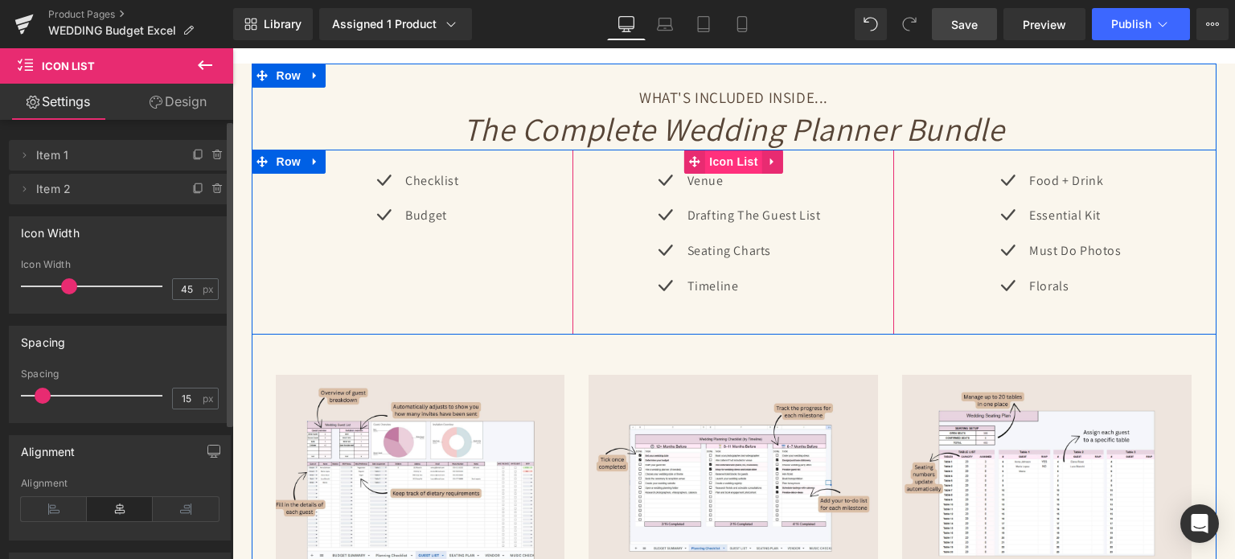
click at [732, 150] on span "Icon List" at bounding box center [733, 162] width 56 height 24
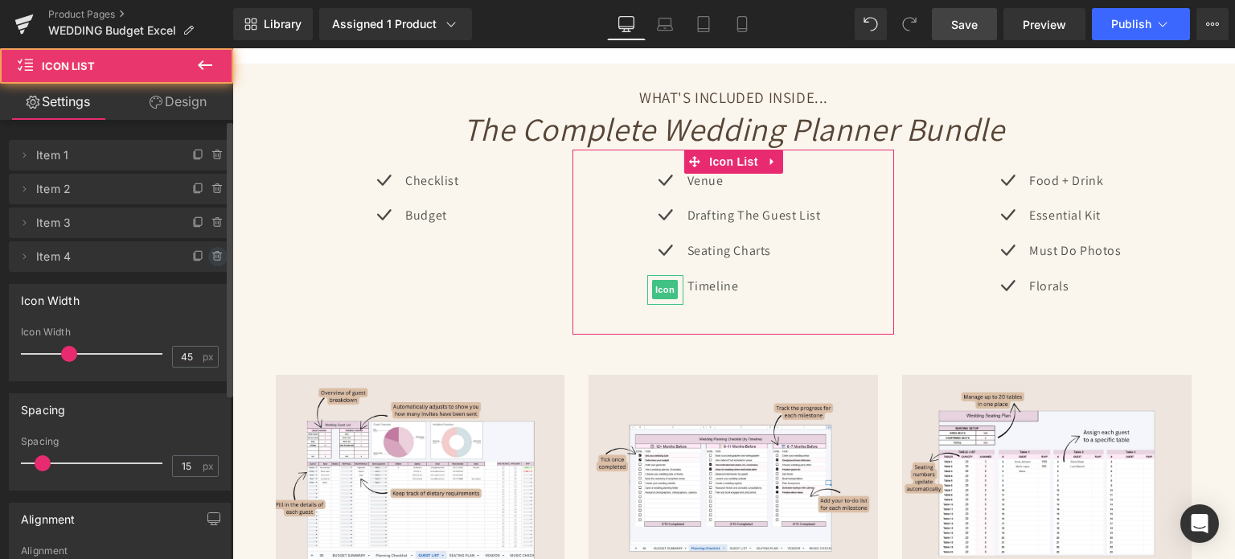
click at [210, 248] on span at bounding box center [217, 256] width 19 height 19
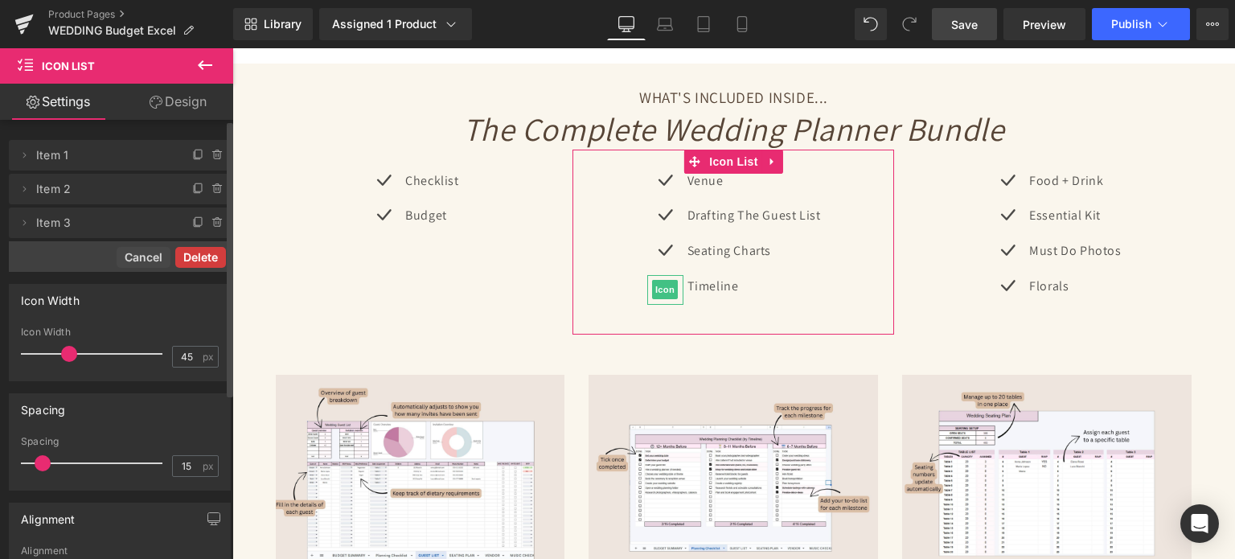
click at [209, 252] on button "Delete" at bounding box center [200, 257] width 51 height 21
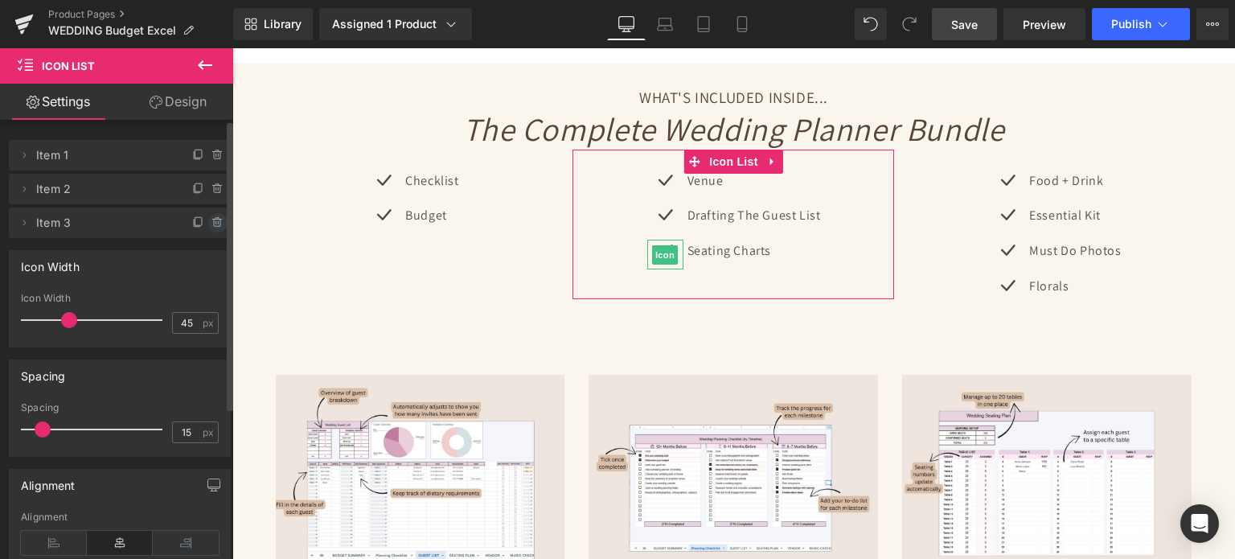
click at [214, 222] on icon at bounding box center [217, 222] width 6 height 7
click at [207, 219] on button "Delete" at bounding box center [200, 223] width 51 height 21
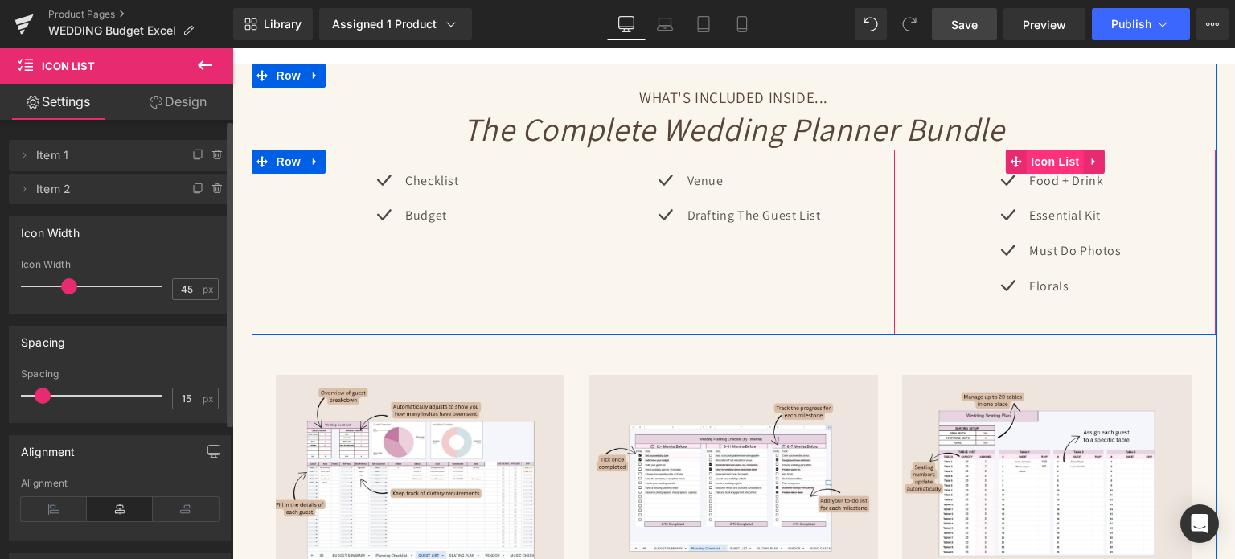
click at [1058, 150] on span "Icon List" at bounding box center [1055, 162] width 56 height 24
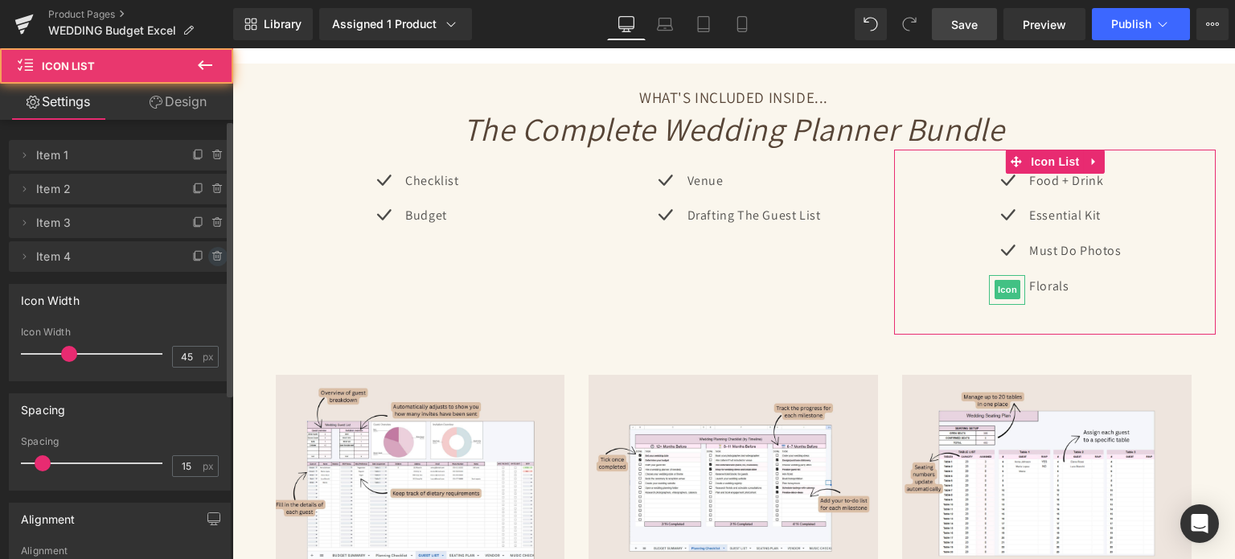
click at [212, 254] on icon at bounding box center [217, 256] width 13 height 13
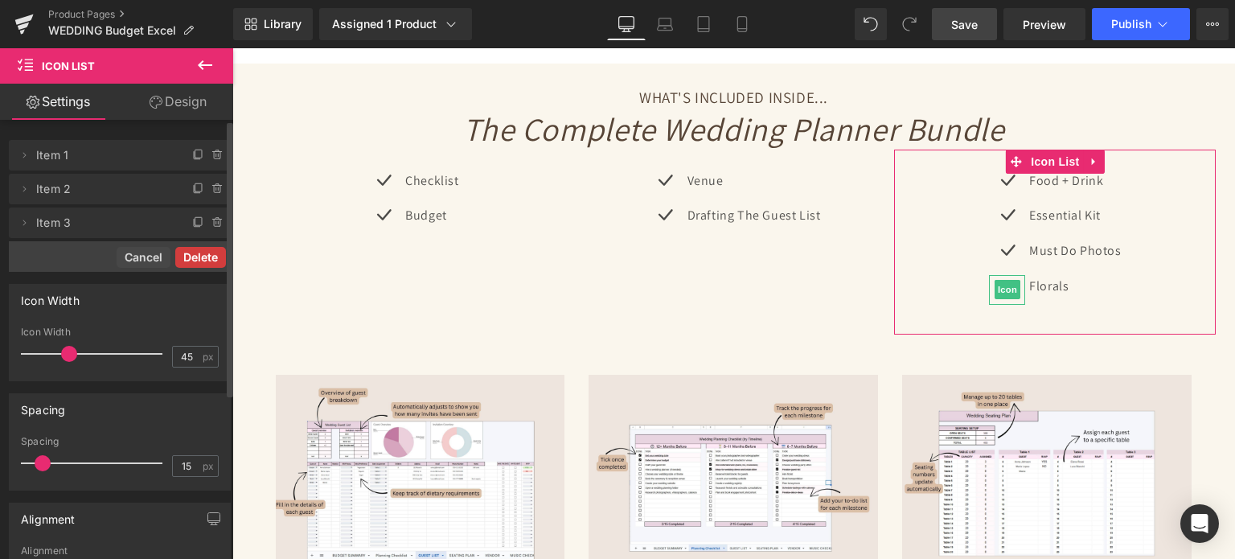
click at [209, 260] on button "Delete" at bounding box center [200, 257] width 51 height 21
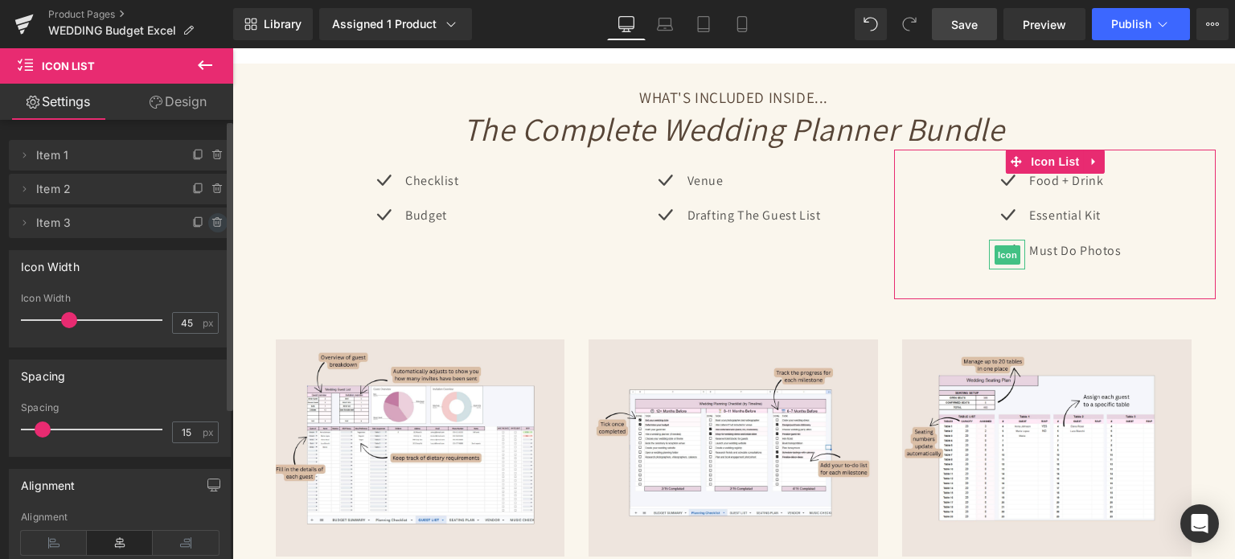
click at [211, 220] on icon at bounding box center [217, 222] width 13 height 13
click at [211, 220] on button "Delete" at bounding box center [200, 223] width 51 height 21
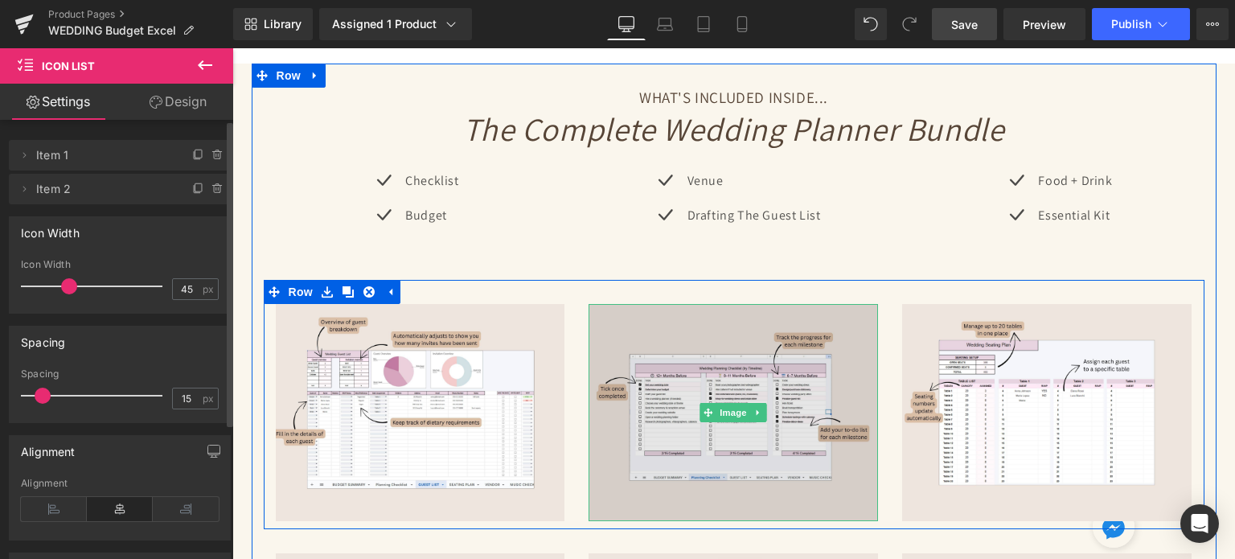
scroll to position [3055, 0]
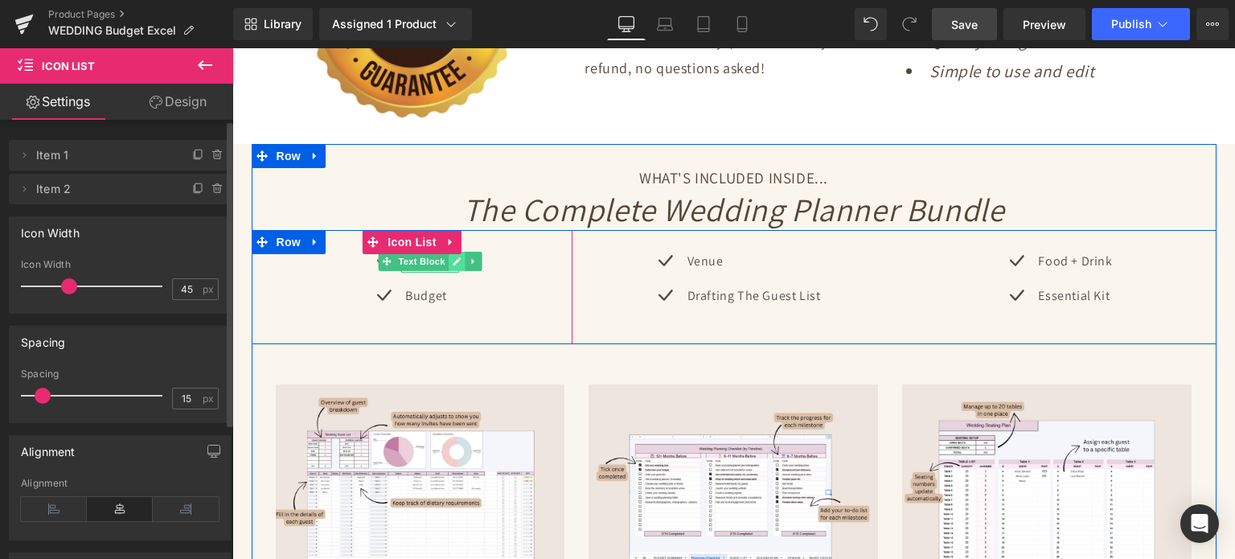
click at [452, 256] on icon at bounding box center [456, 261] width 9 height 10
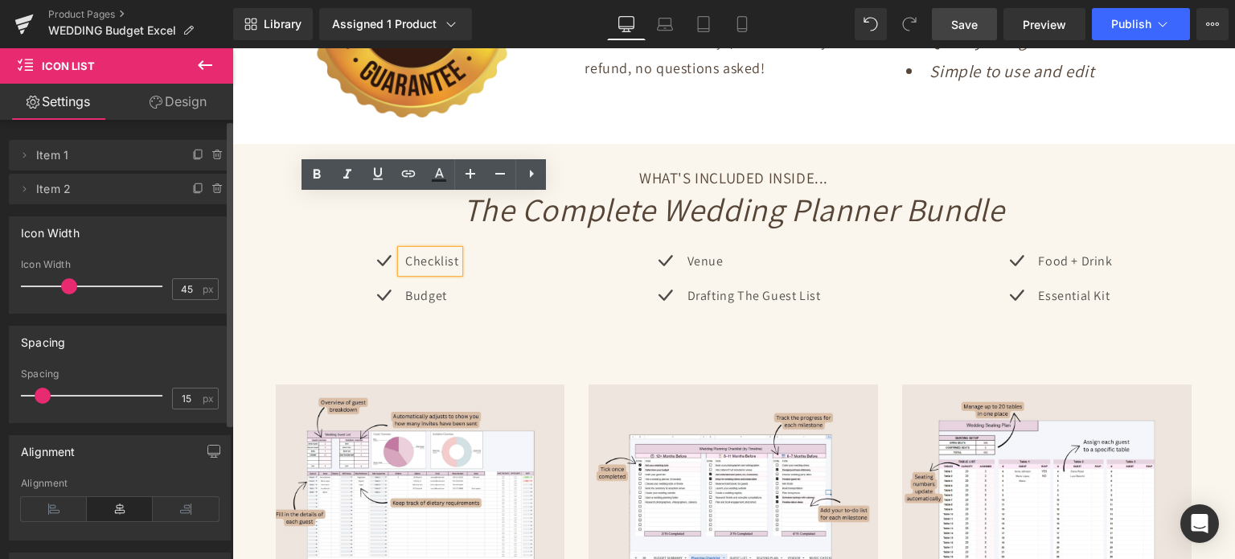
click at [445, 250] on p "Checklist" at bounding box center [431, 261] width 53 height 23
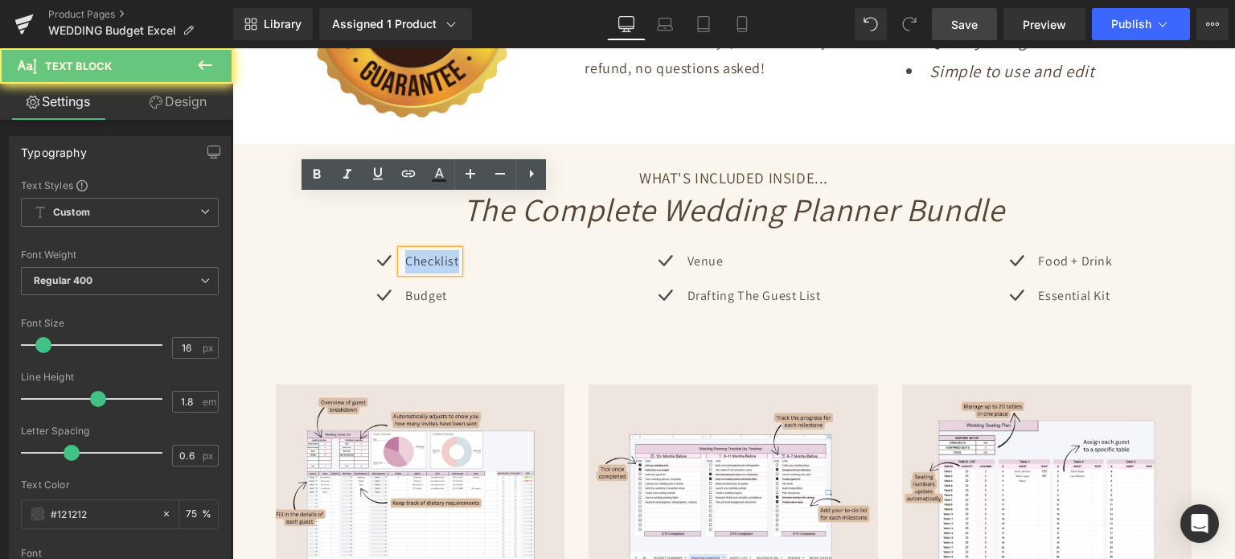
click at [445, 250] on p "Checklist" at bounding box center [431, 261] width 53 height 23
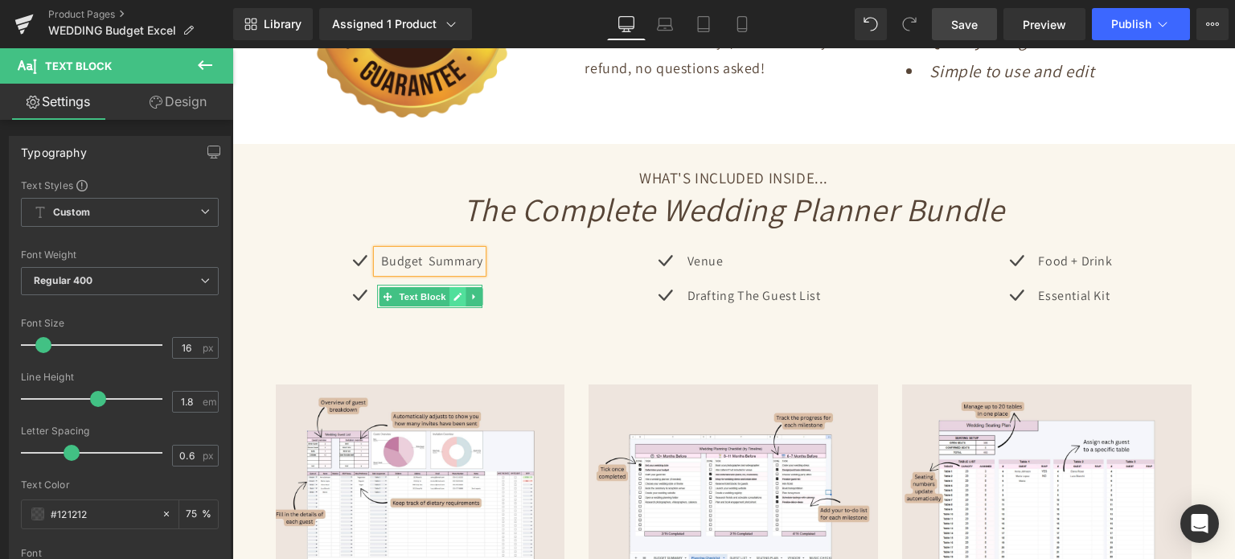
click at [453, 293] on icon at bounding box center [457, 297] width 8 height 8
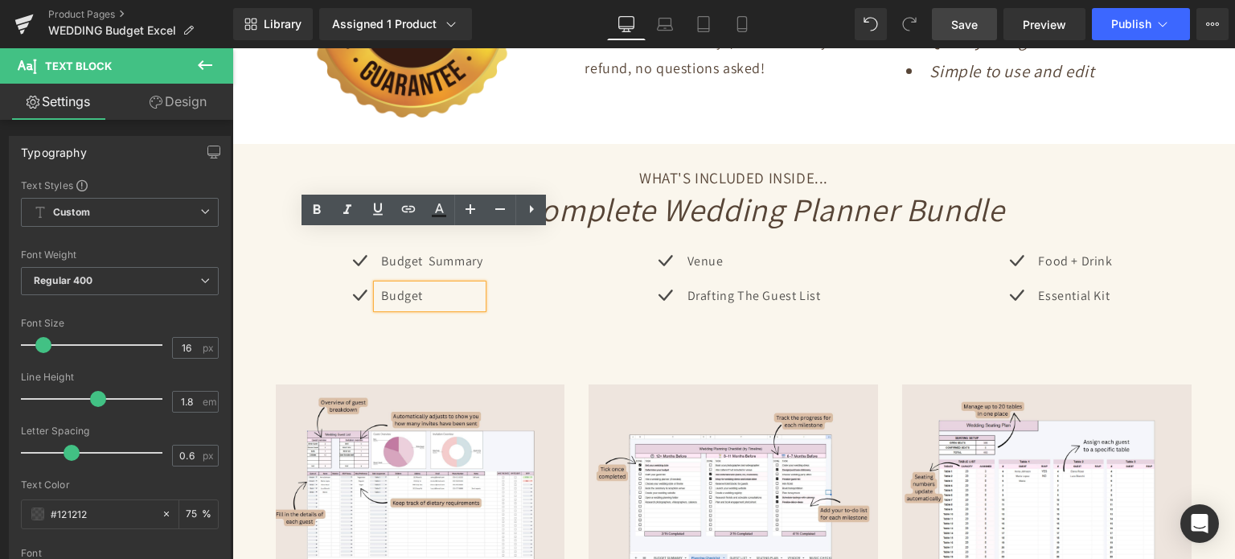
click at [443, 285] on p "Budget" at bounding box center [431, 296] width 101 height 23
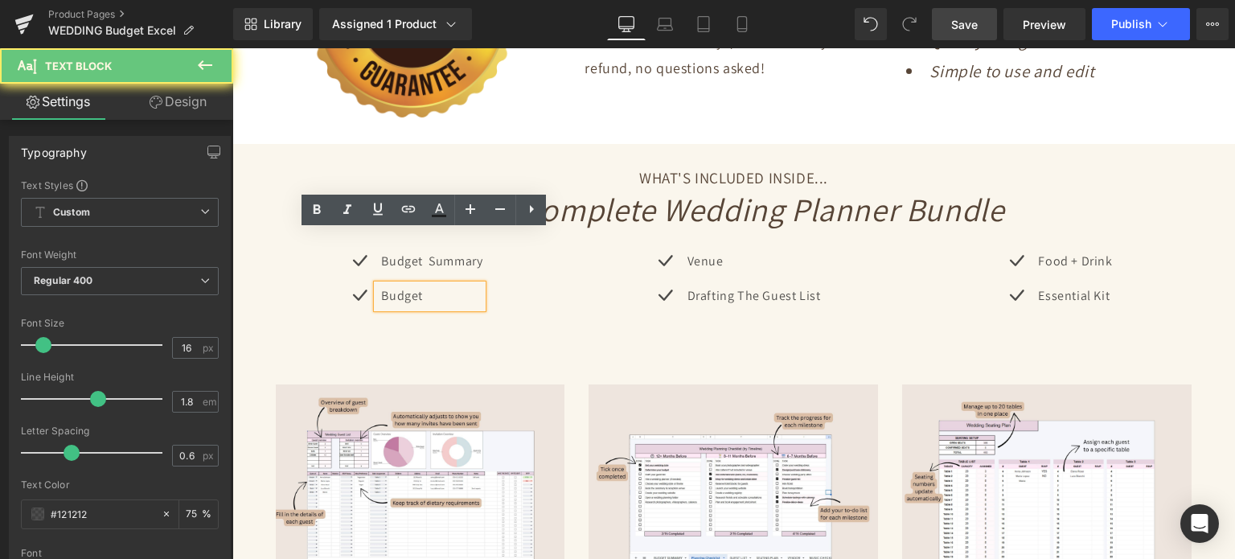
click at [443, 285] on p "Budget" at bounding box center [431, 296] width 101 height 23
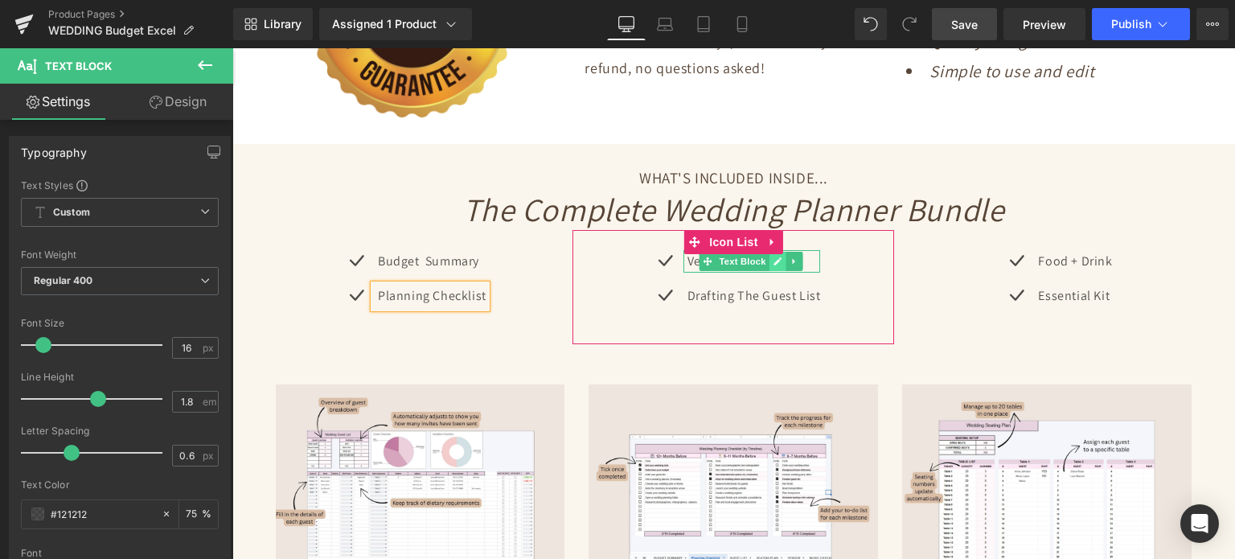
click at [777, 252] on link at bounding box center [777, 261] width 17 height 19
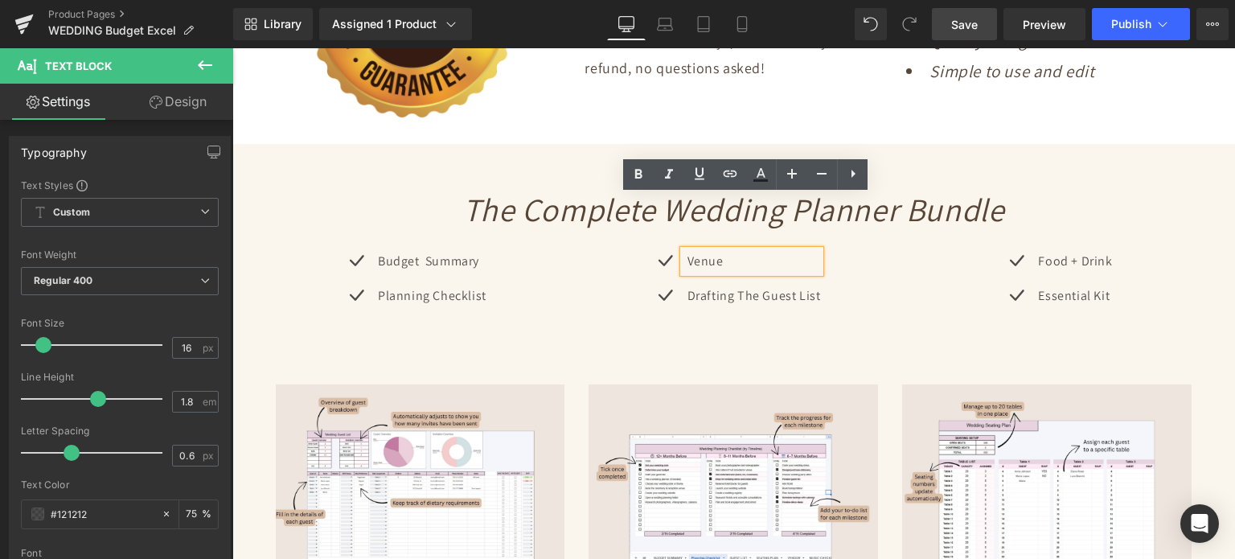
click at [749, 250] on p "Venue" at bounding box center [753, 261] width 133 height 23
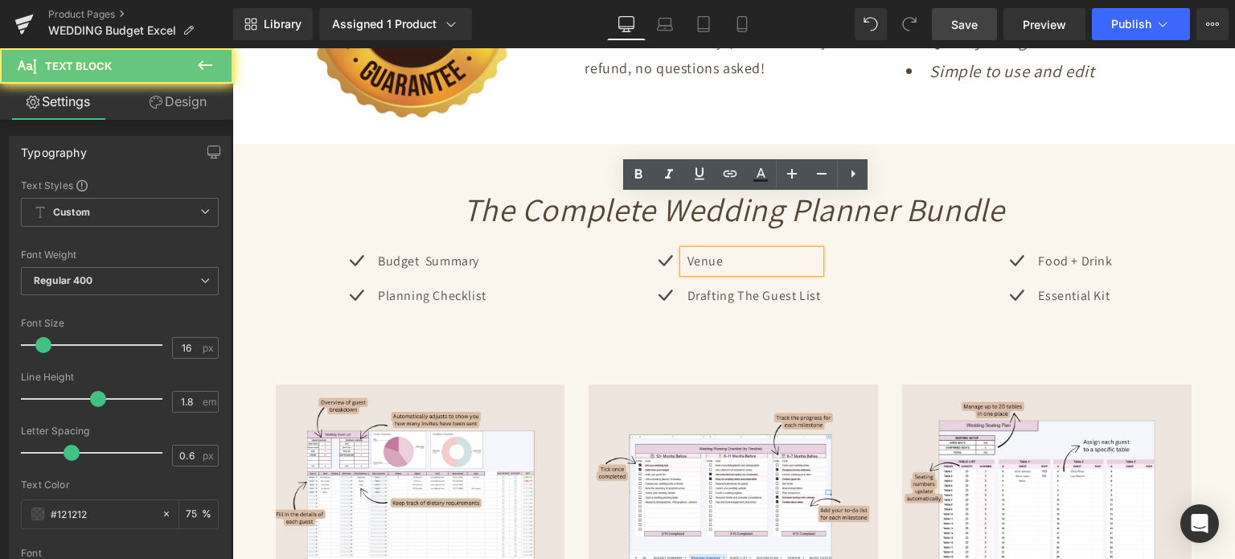
click at [749, 250] on p "Venue" at bounding box center [753, 261] width 133 height 23
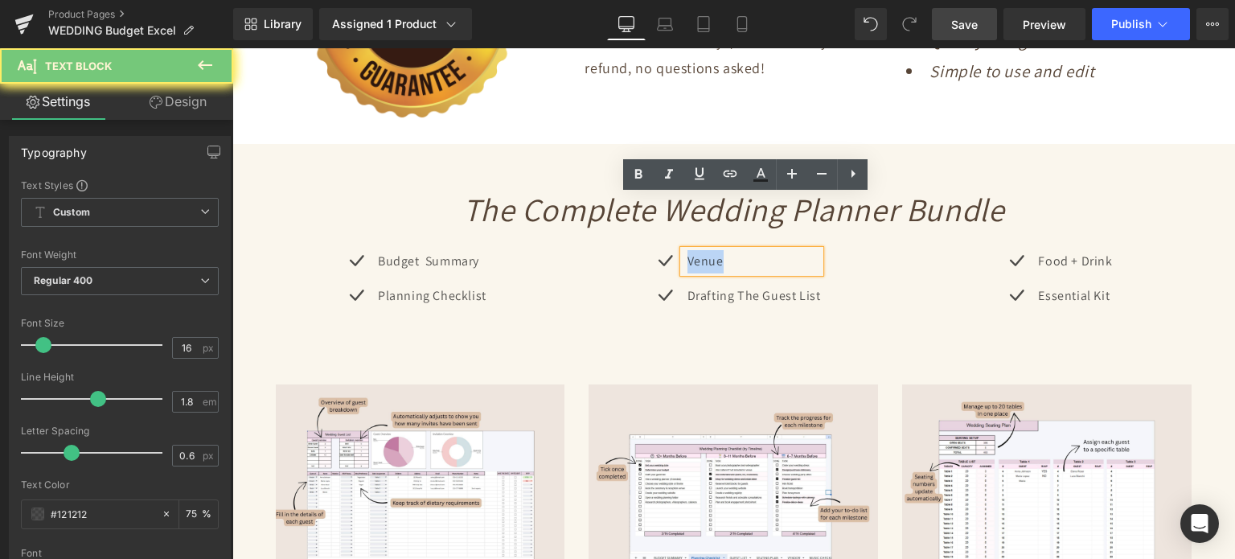
click at [749, 250] on p "Venue" at bounding box center [753, 261] width 133 height 23
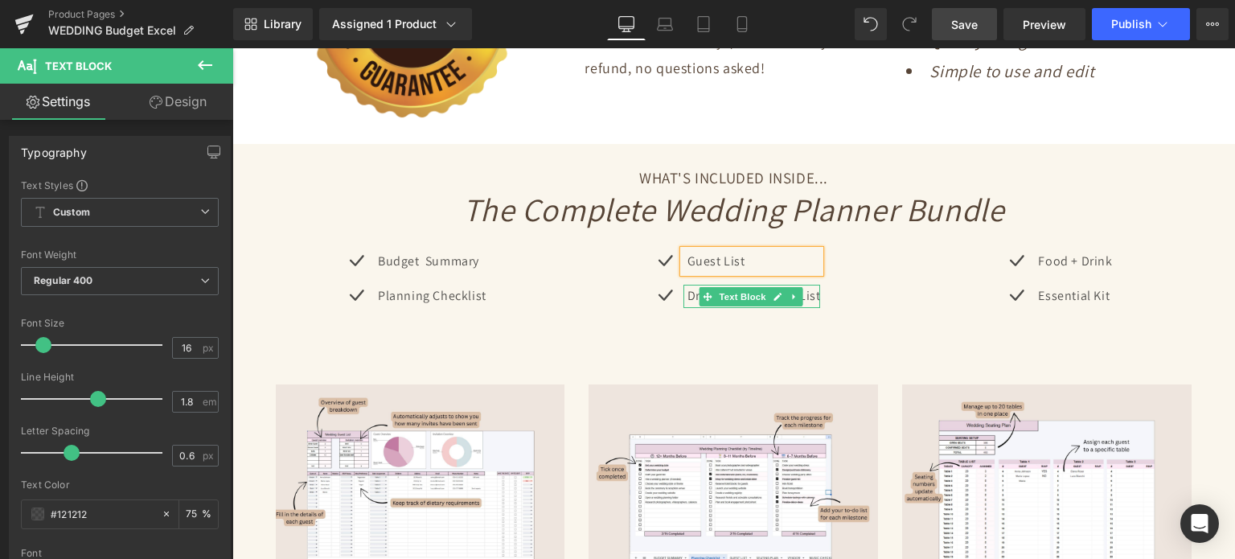
click at [773, 293] on icon at bounding box center [777, 297] width 8 height 8
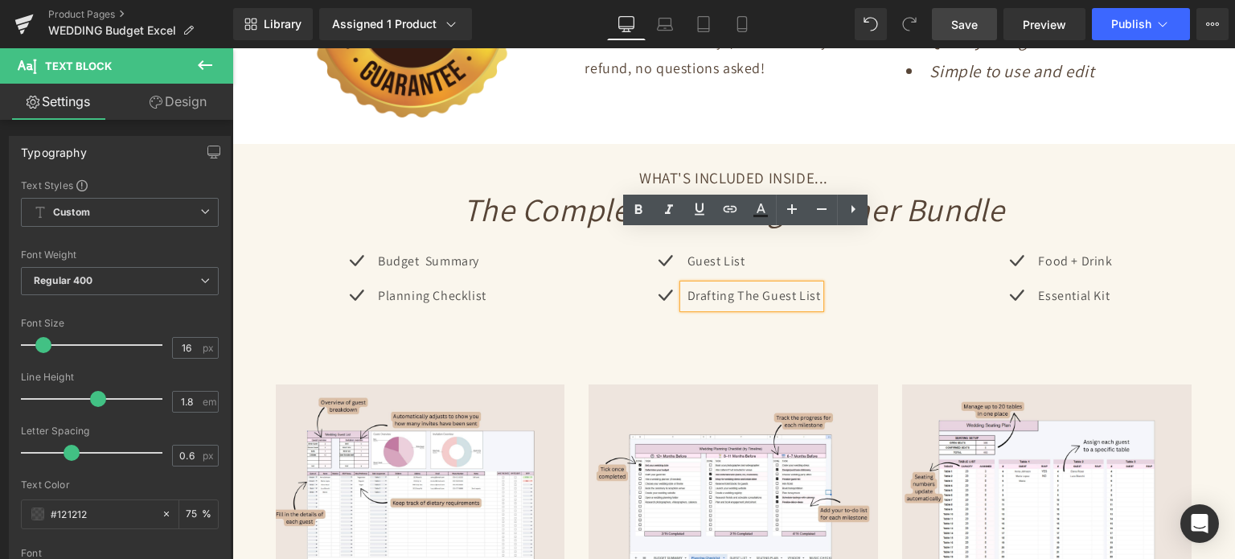
click at [769, 285] on p "Drafting The Guest List" at bounding box center [753, 296] width 133 height 23
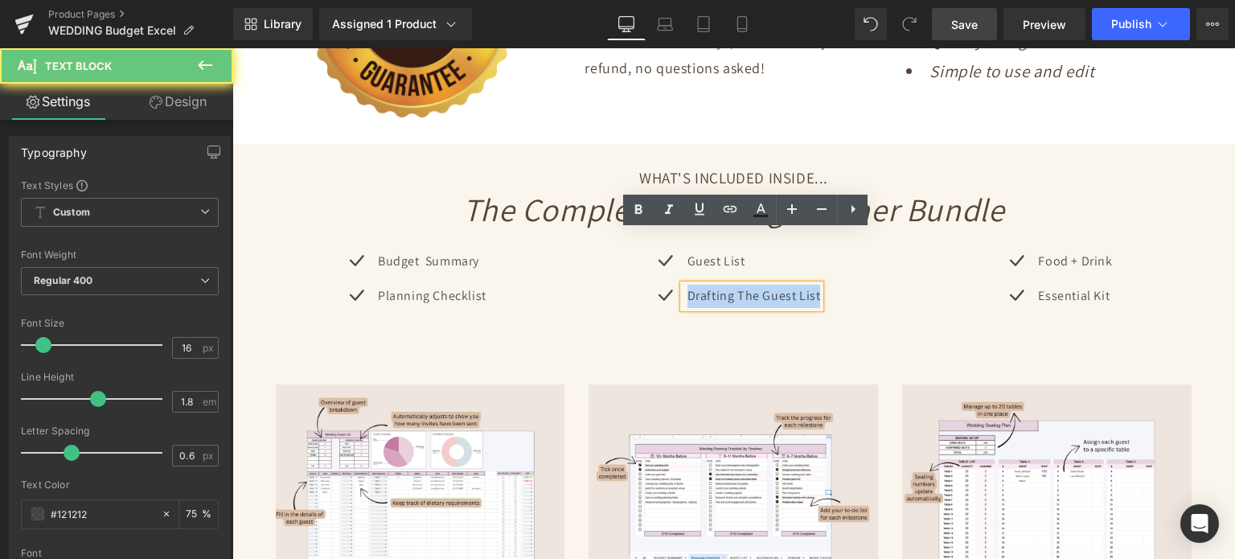
click at [769, 285] on p "Drafting The Guest List" at bounding box center [753, 296] width 133 height 23
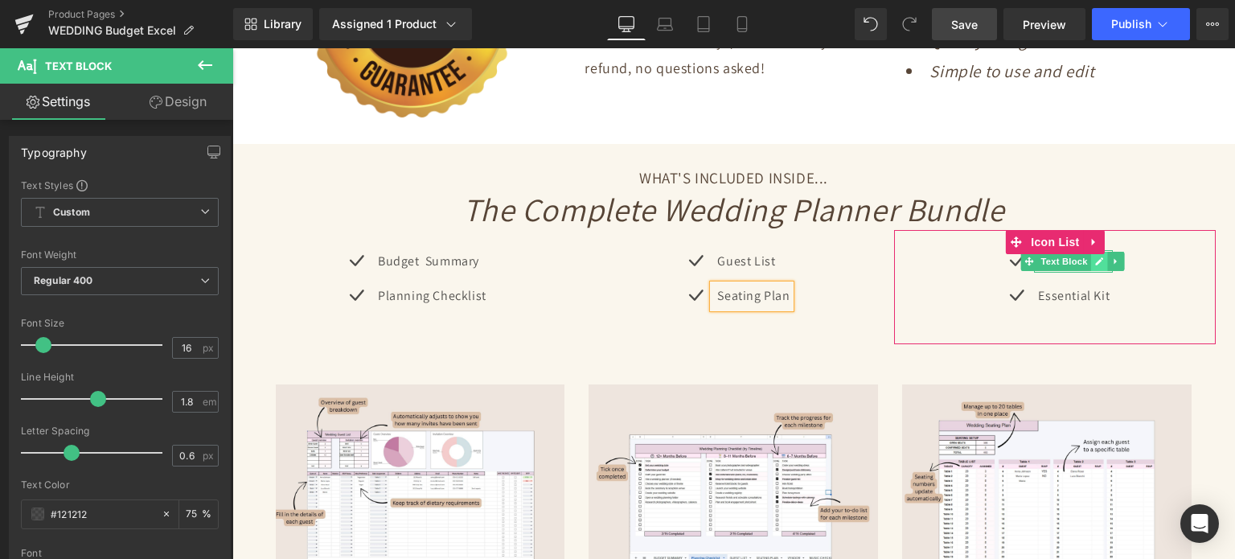
click at [1095, 256] on icon at bounding box center [1099, 261] width 9 height 10
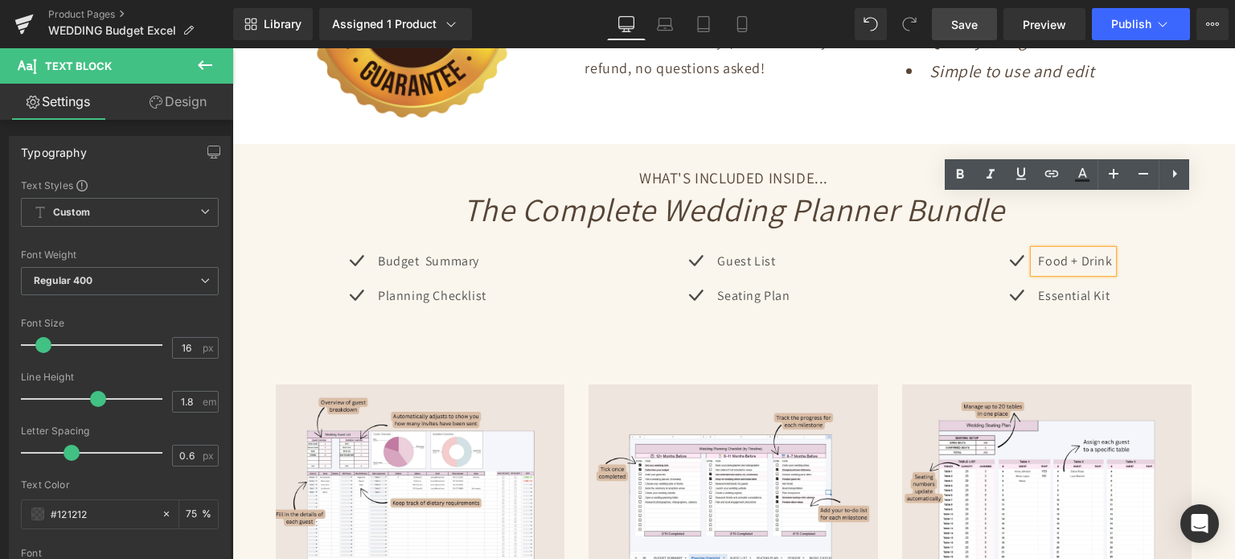
click at [1092, 250] on p "Food + Drink" at bounding box center [1075, 261] width 74 height 23
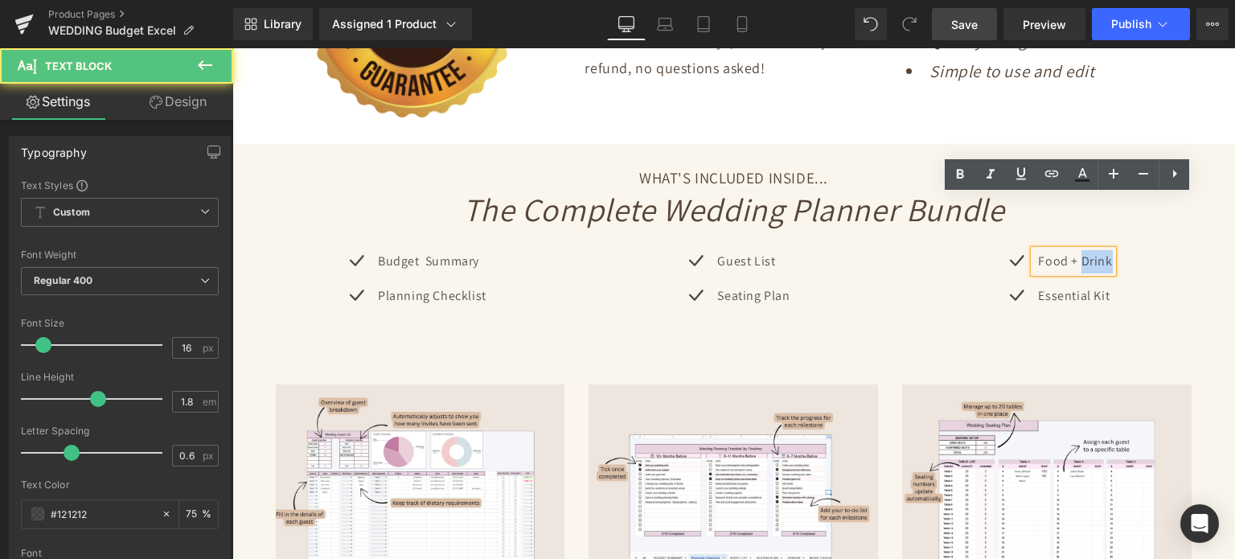
click at [1092, 250] on p "Food + Drink" at bounding box center [1075, 261] width 74 height 23
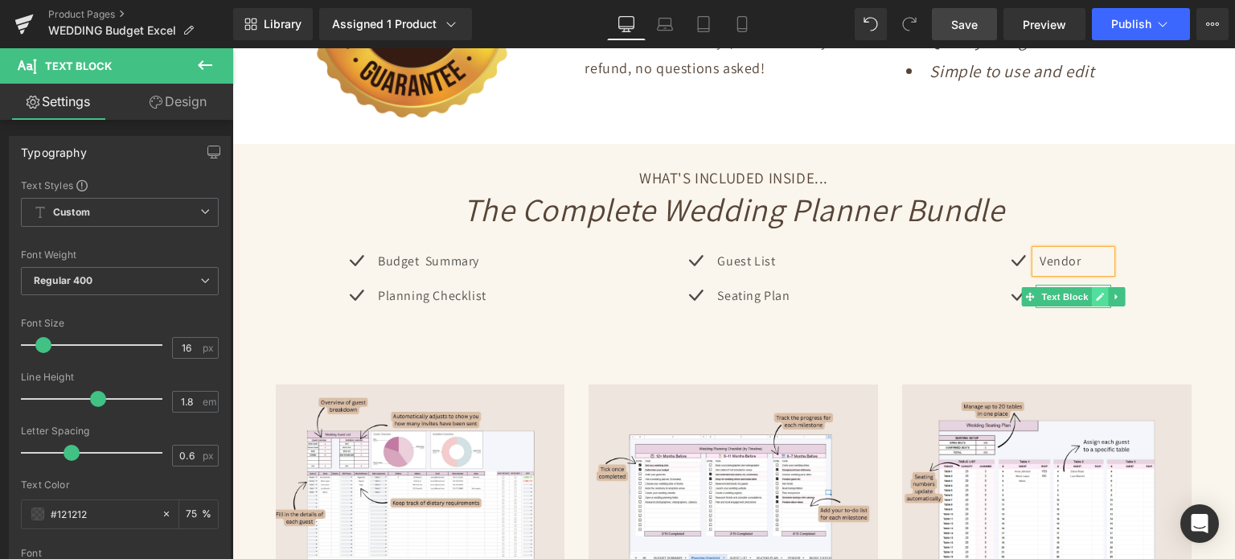
click at [1092, 287] on link at bounding box center [1100, 296] width 17 height 19
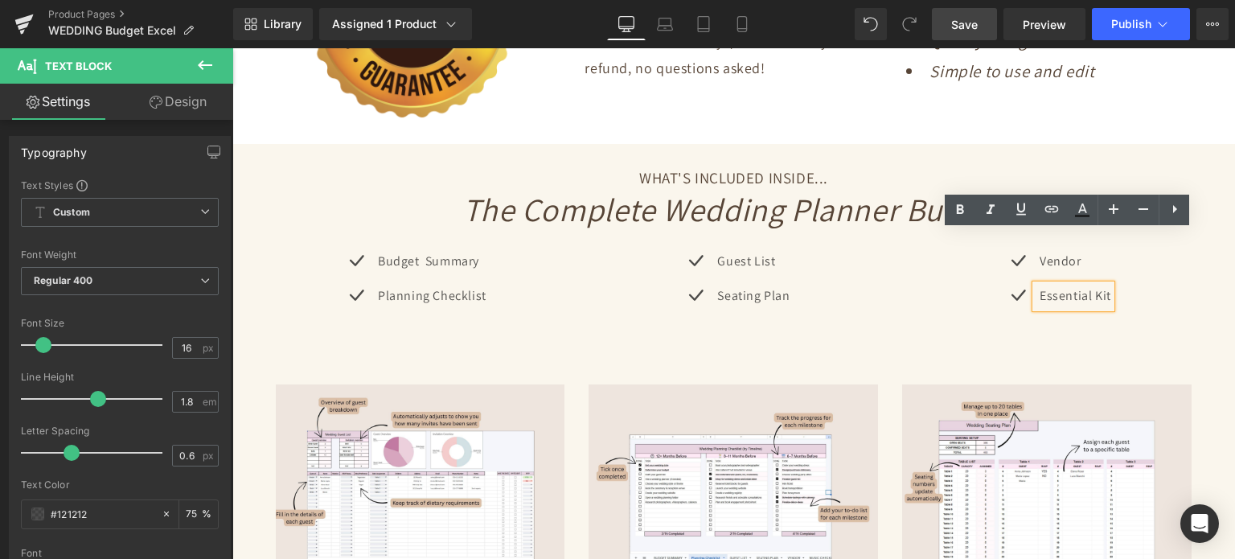
click at [1090, 285] on p "Essential Kit" at bounding box center [1075, 296] width 72 height 23
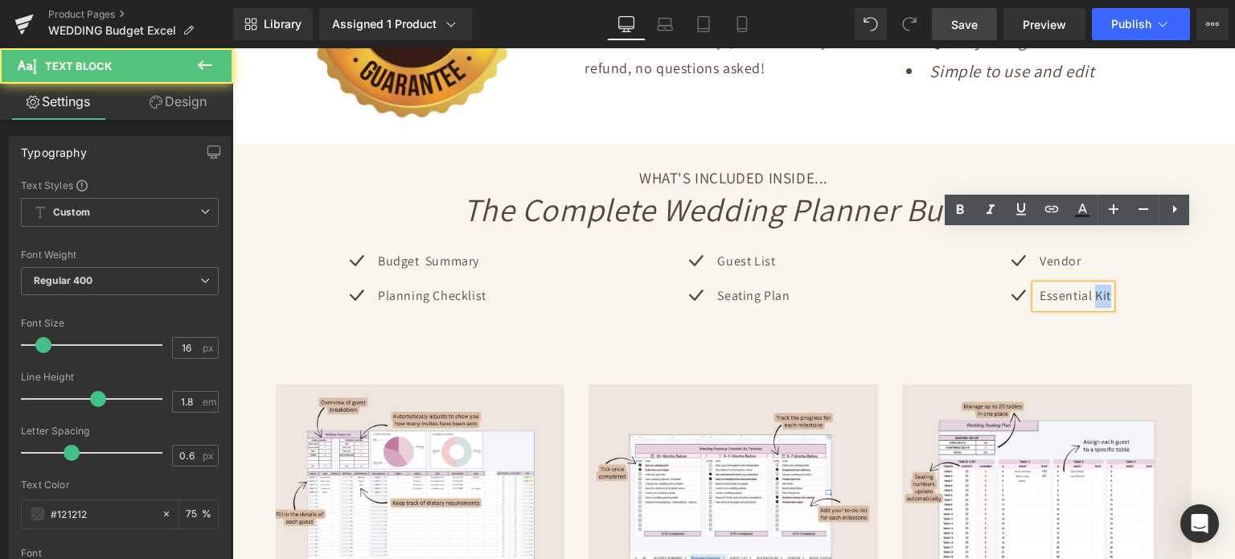
click at [1090, 285] on p "Essential Kit" at bounding box center [1075, 296] width 72 height 23
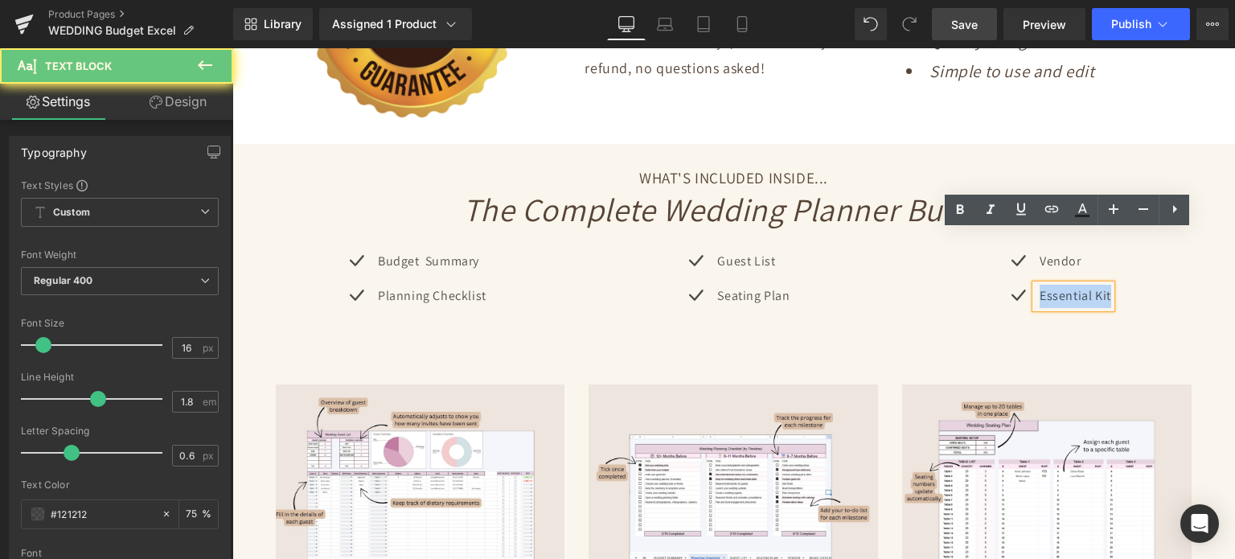
click at [1090, 285] on p "Essential Kit" at bounding box center [1075, 296] width 72 height 23
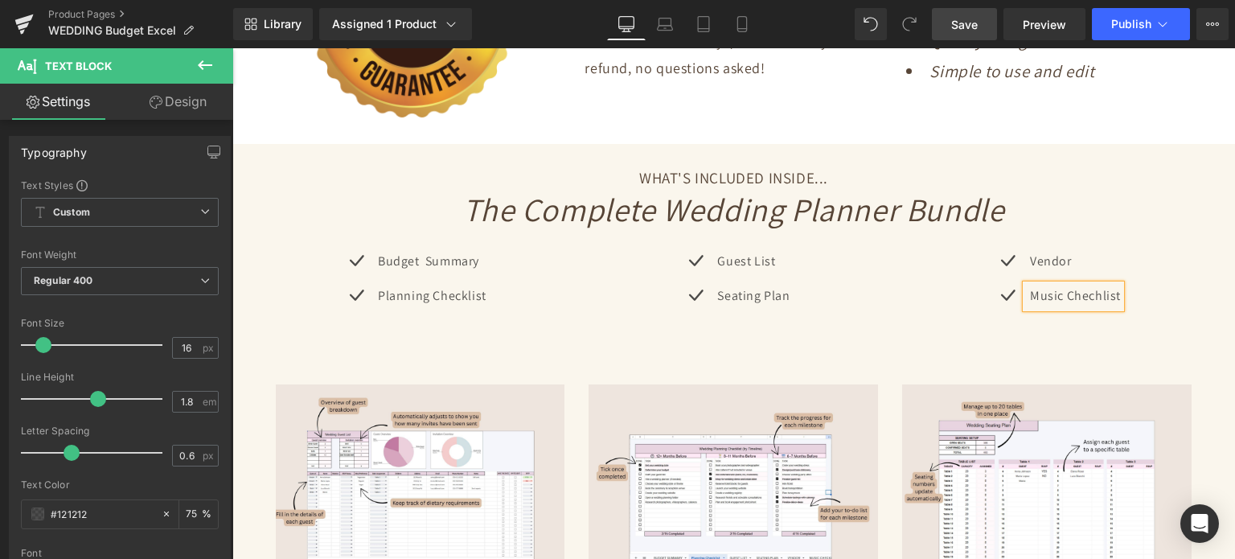
click at [1130, 188] on h1 "The Complete Wedding Planner Bundle" at bounding box center [734, 209] width 965 height 42
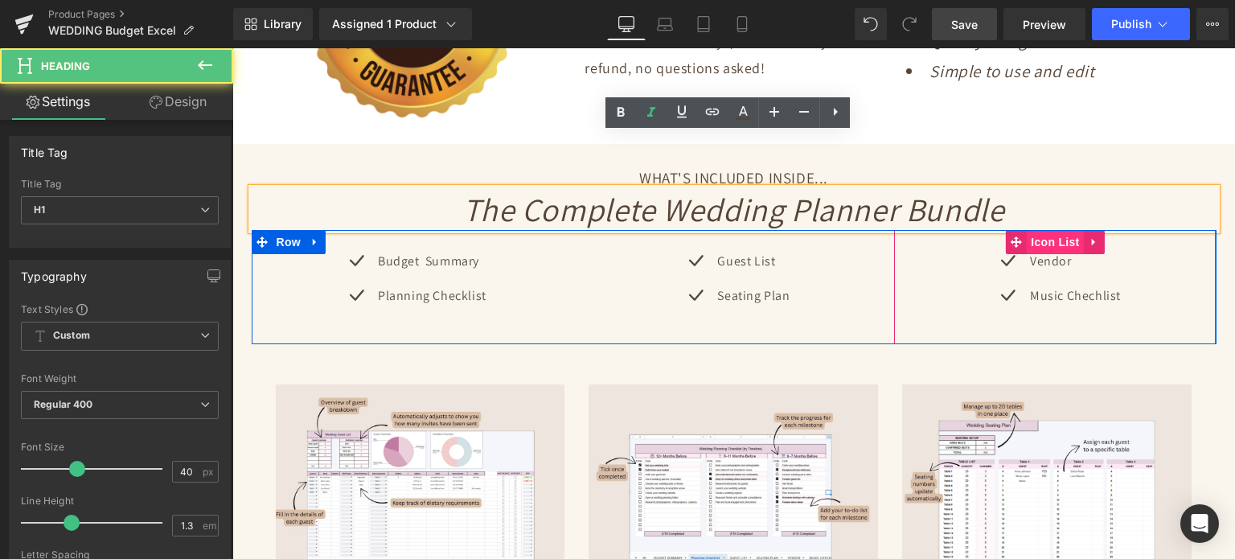
click at [1057, 230] on span "Icon List" at bounding box center [1055, 242] width 56 height 24
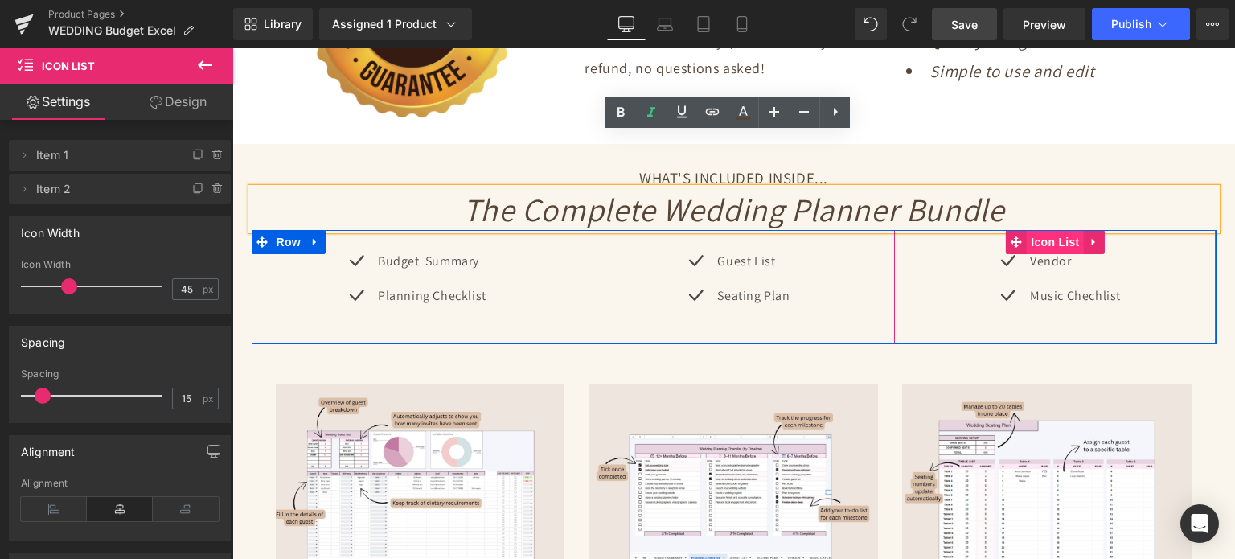
click at [1058, 230] on span "Icon List" at bounding box center [1055, 242] width 56 height 24
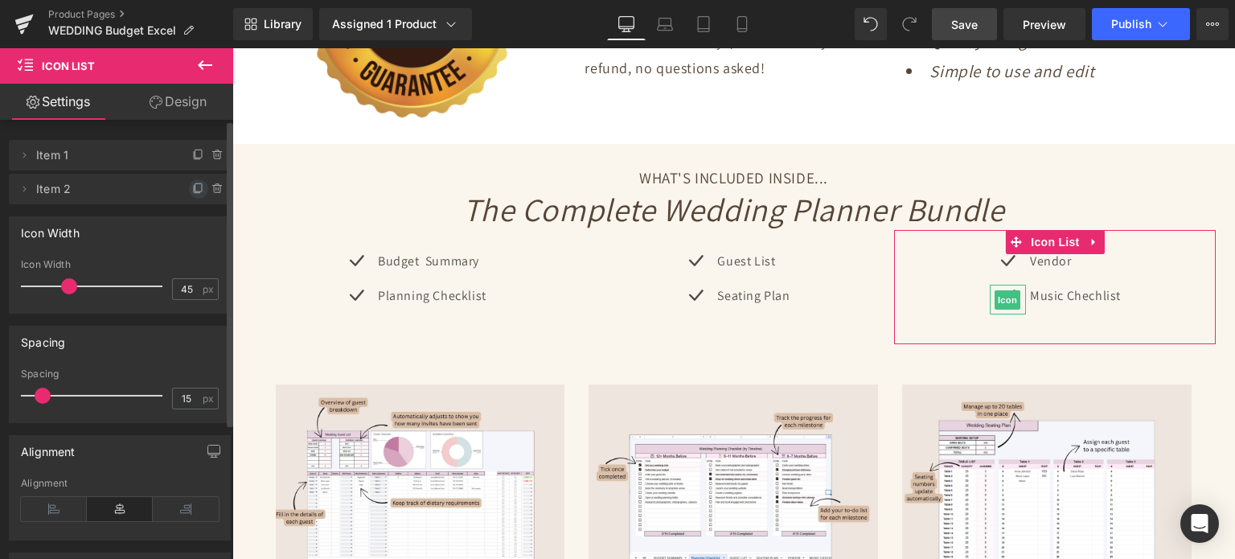
click at [192, 191] on icon at bounding box center [198, 188] width 13 height 13
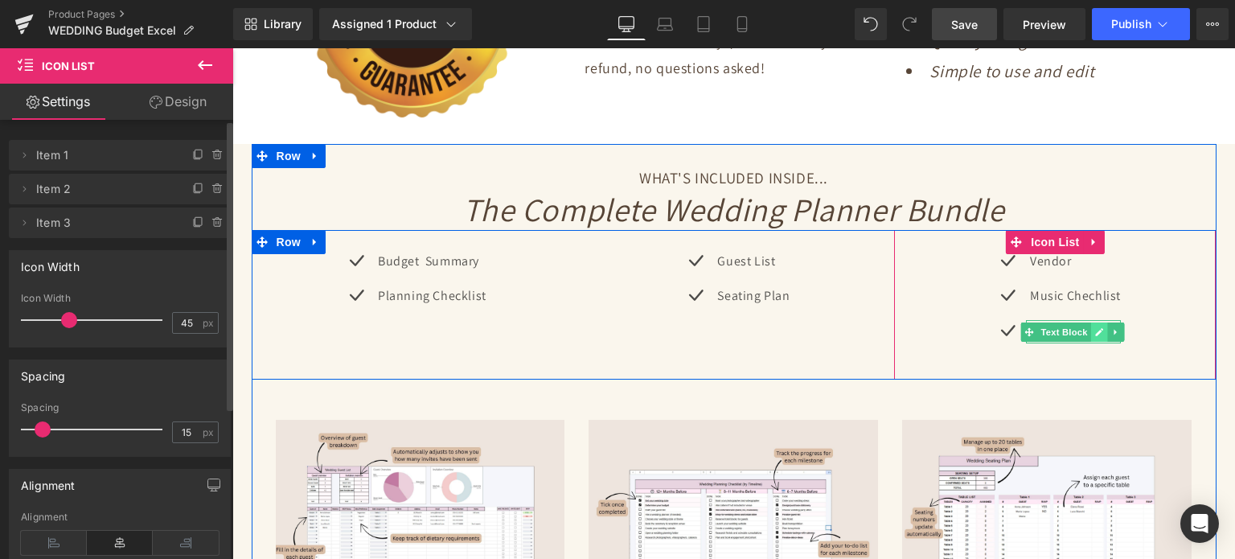
click at [1091, 322] on link at bounding box center [1099, 331] width 17 height 19
click at [1080, 320] on p "Music Chechlist" at bounding box center [1075, 331] width 91 height 23
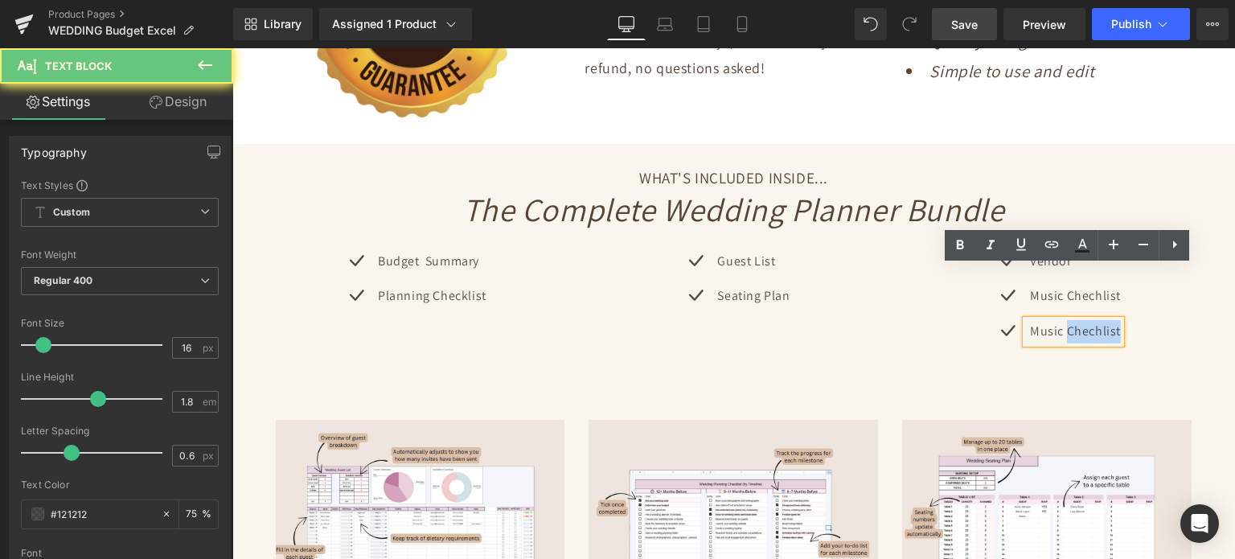
click at [1080, 320] on p "Music Chechlist" at bounding box center [1075, 331] width 91 height 23
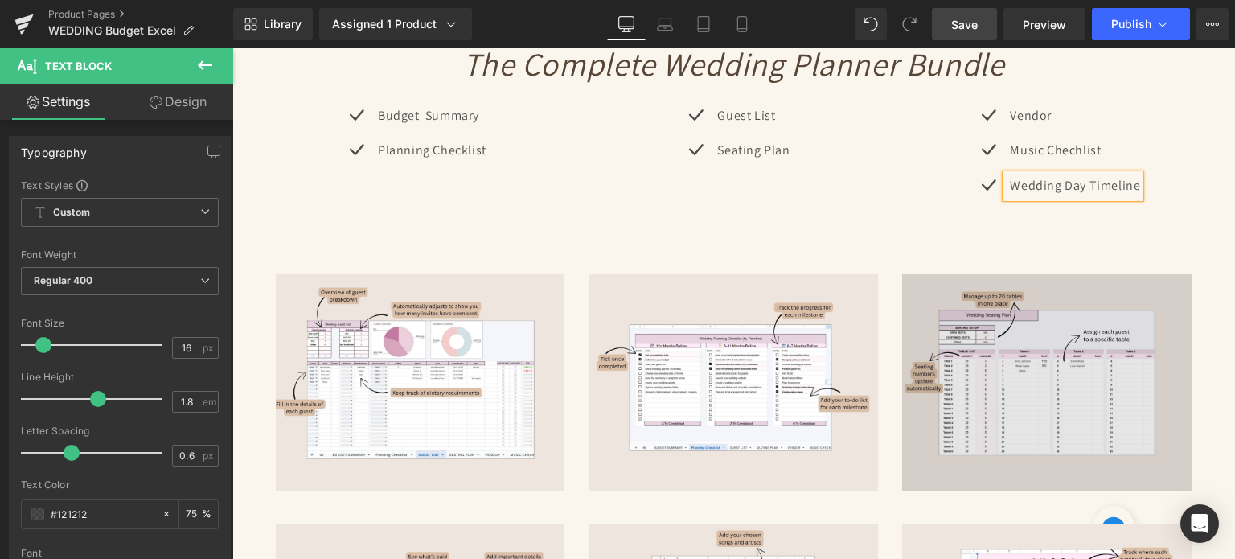
scroll to position [3296, 0]
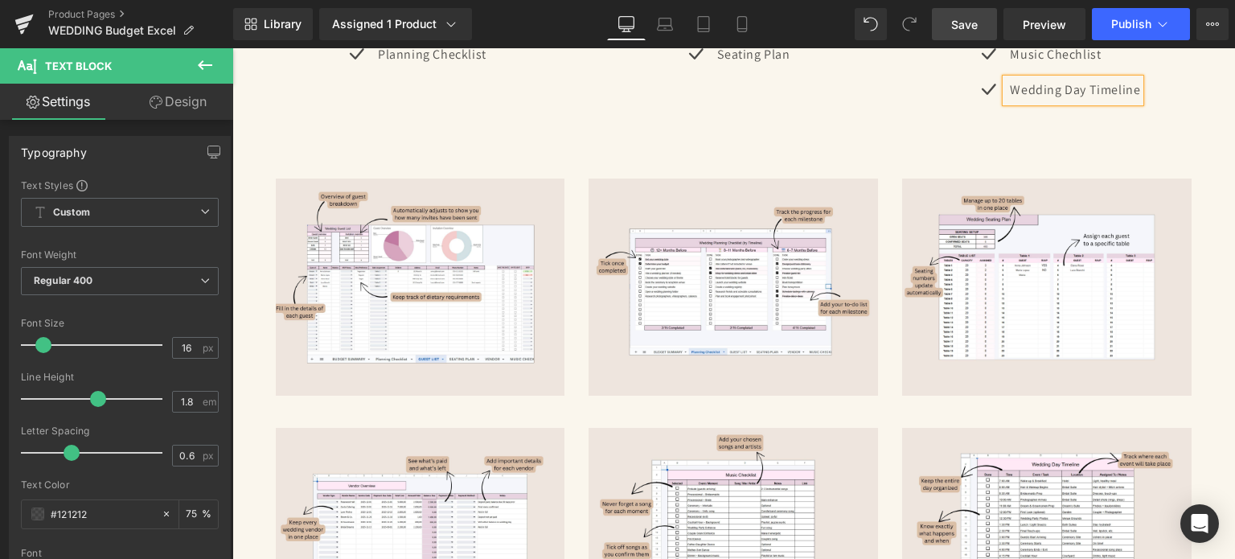
click at [986, 15] on link "Save" at bounding box center [964, 24] width 65 height 32
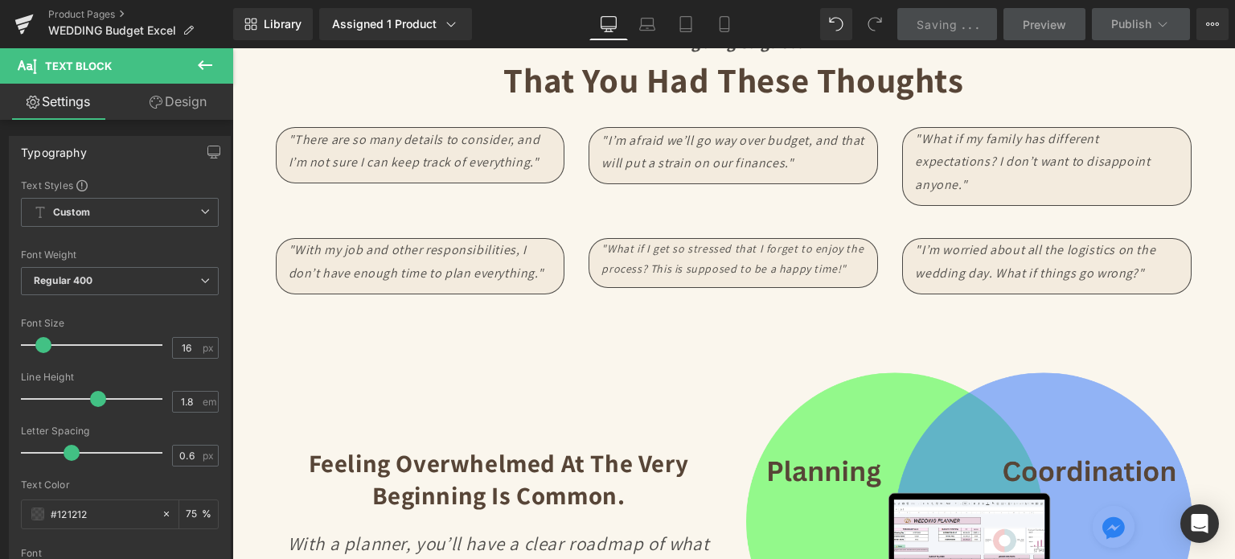
scroll to position [1688, 0]
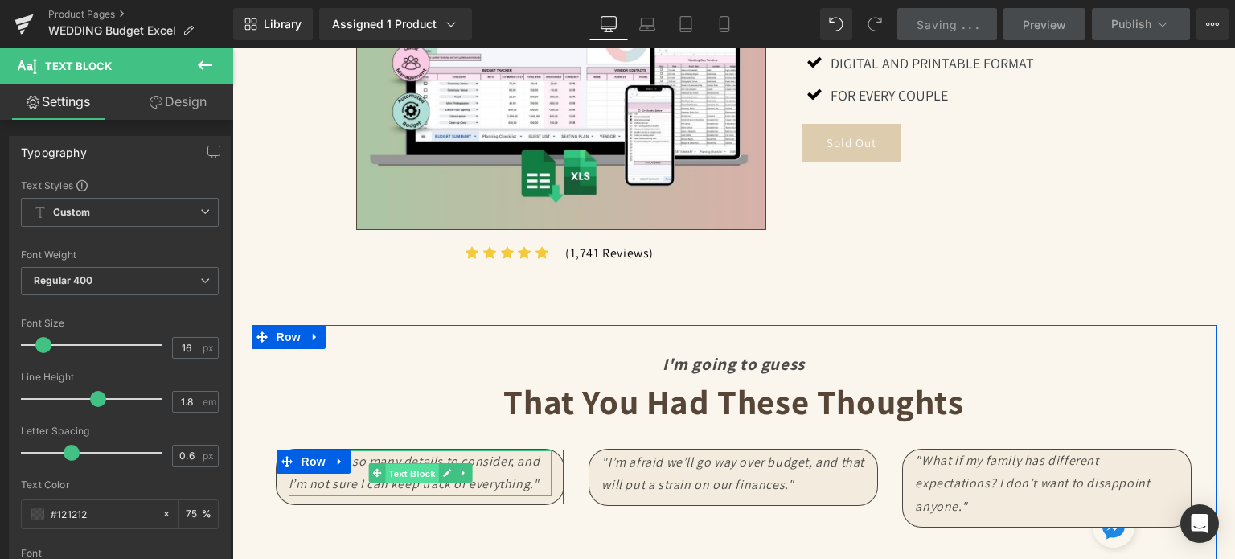
click at [418, 464] on span "Text Block" at bounding box center [411, 473] width 53 height 19
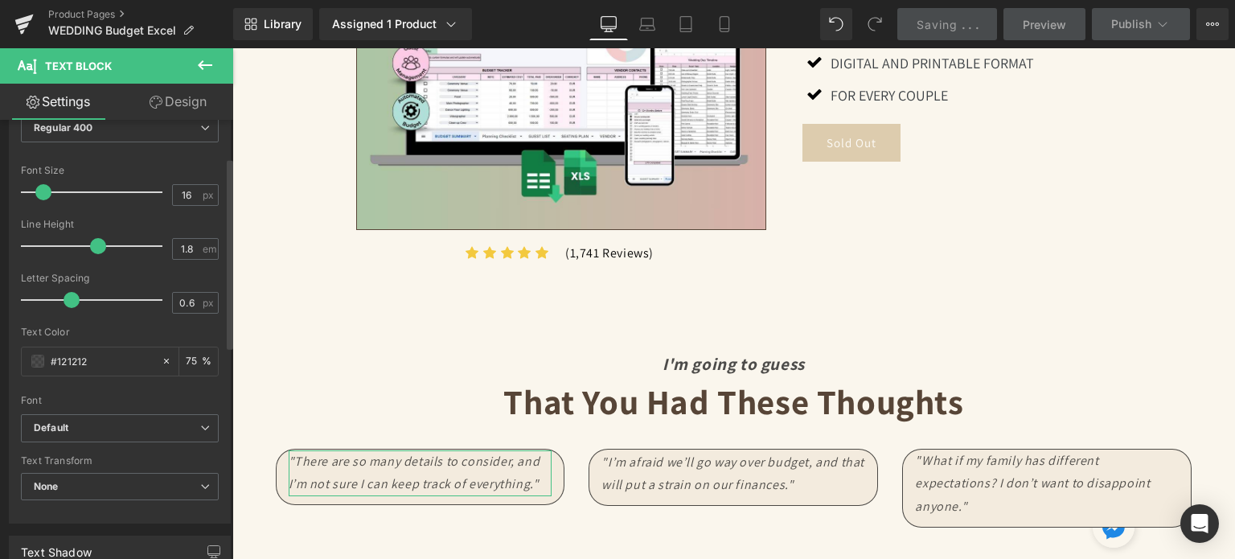
scroll to position [161, 0]
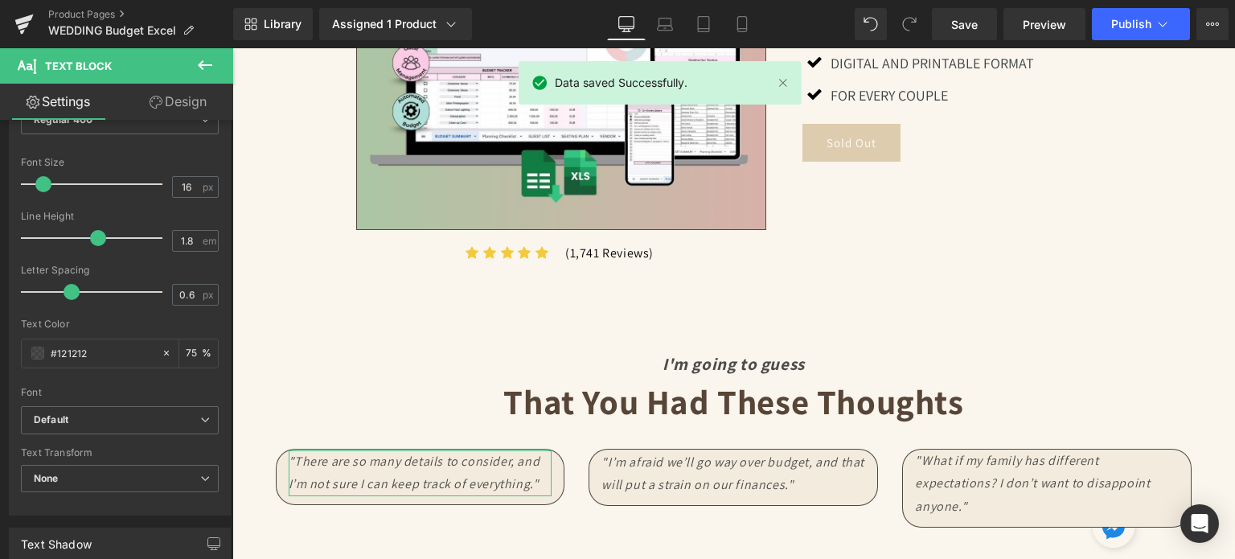
click at [170, 101] on link "Design" at bounding box center [178, 102] width 117 height 36
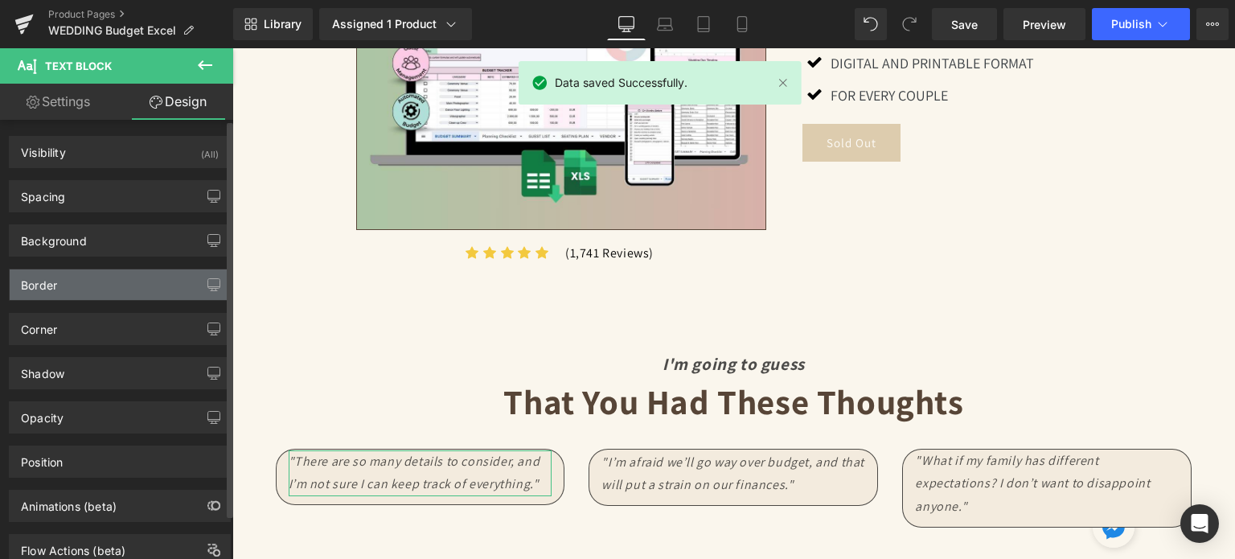
click at [125, 273] on div "Border" at bounding box center [120, 284] width 220 height 31
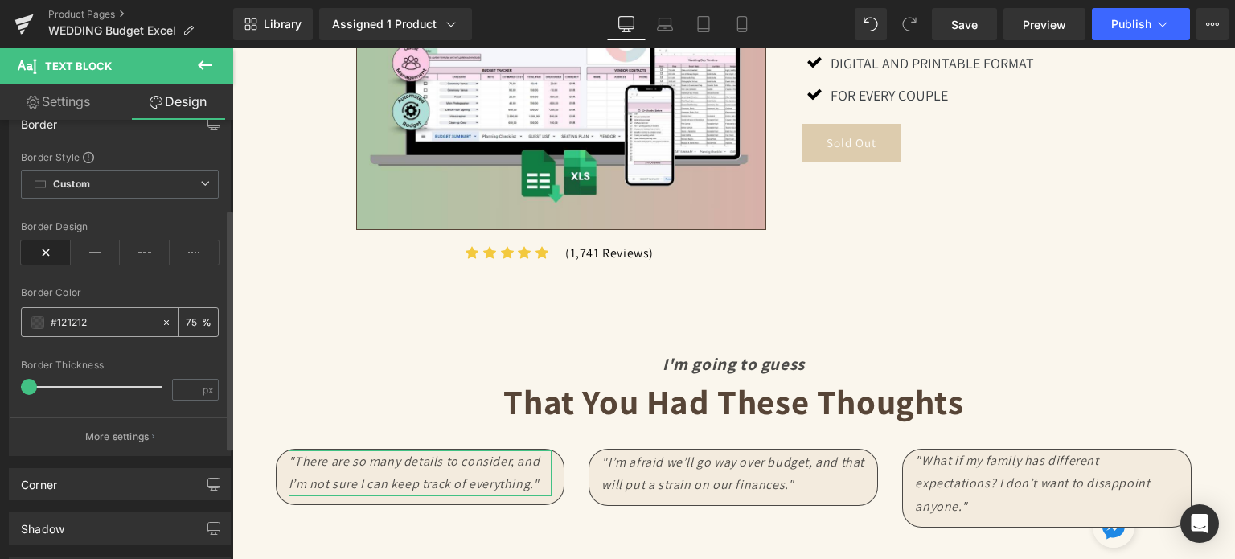
click at [117, 327] on input "text" at bounding box center [102, 323] width 103 height 18
type input "#121212"
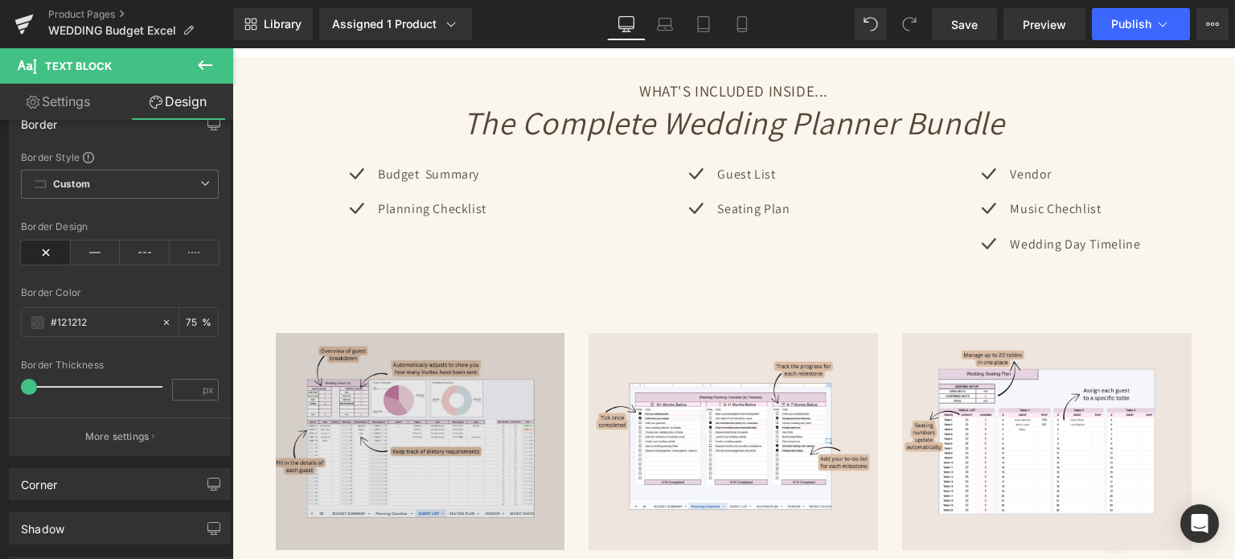
scroll to position [3296, 0]
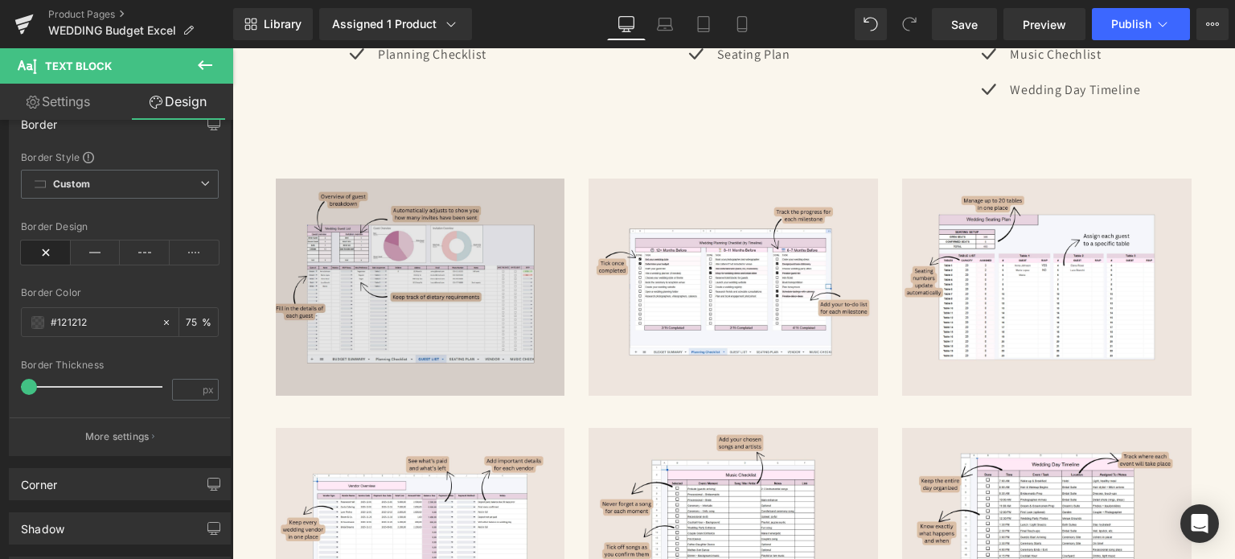
click at [433, 236] on div "Image" at bounding box center [420, 286] width 289 height 217
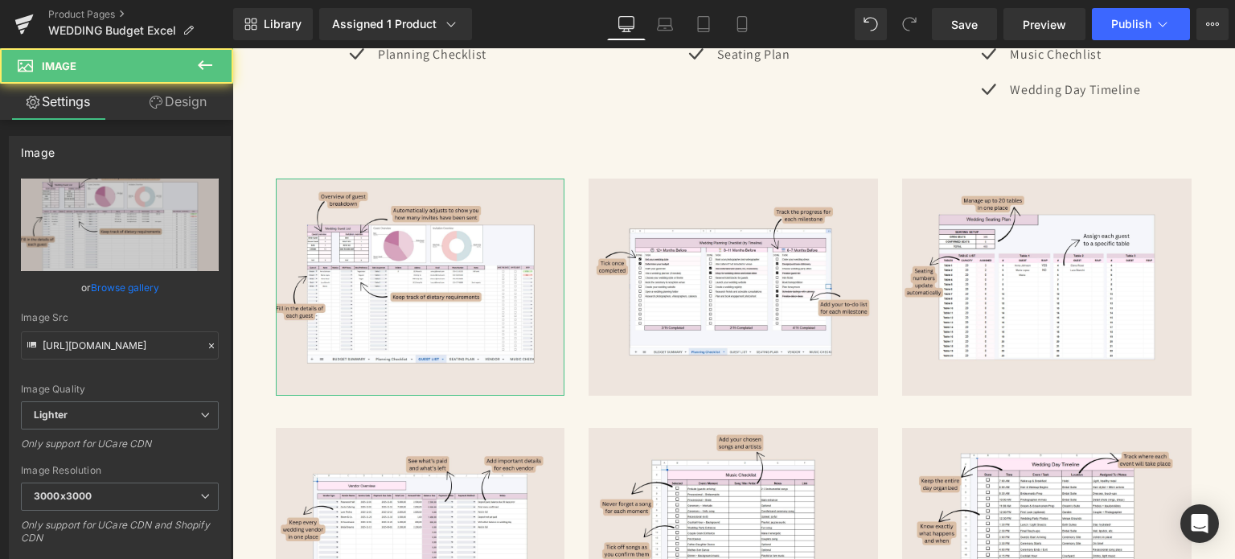
click at [175, 106] on link "Design" at bounding box center [178, 102] width 117 height 36
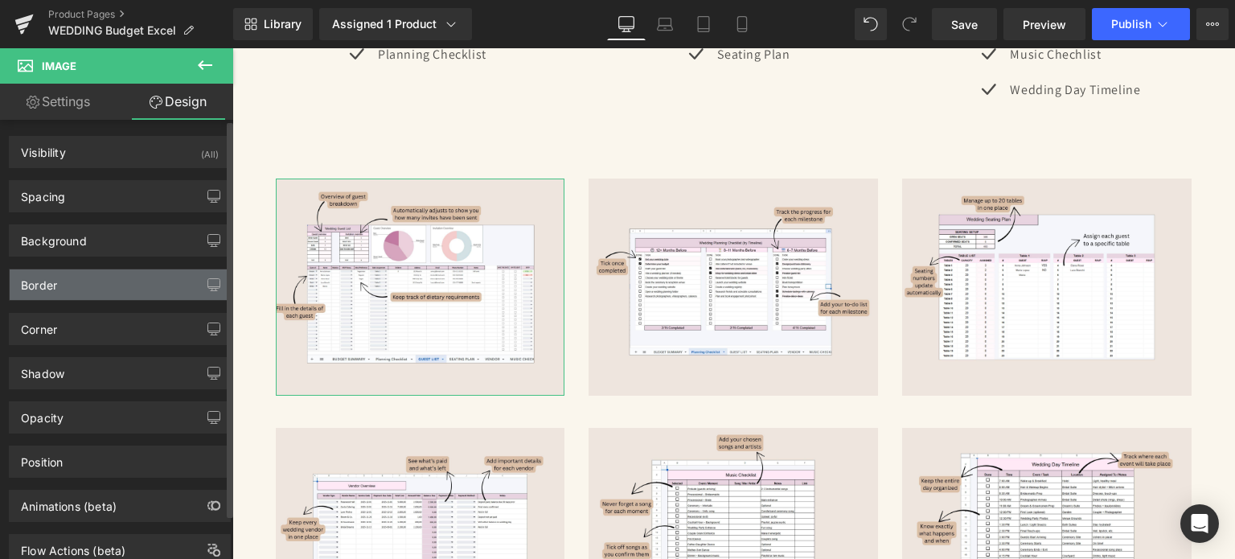
click at [84, 284] on div "Border" at bounding box center [120, 284] width 220 height 31
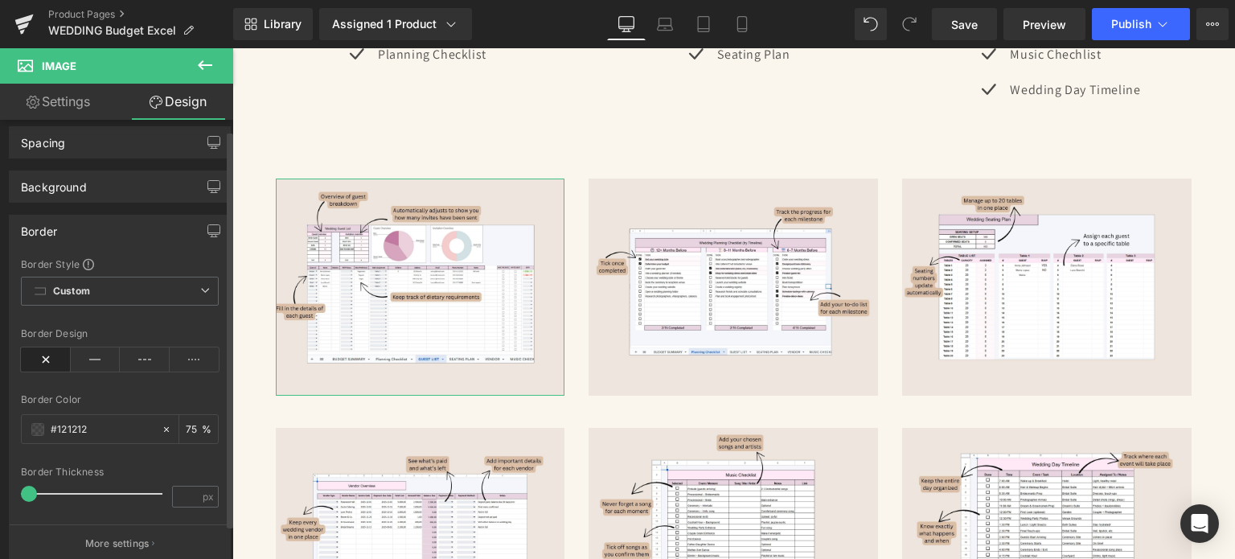
scroll to position [161, 0]
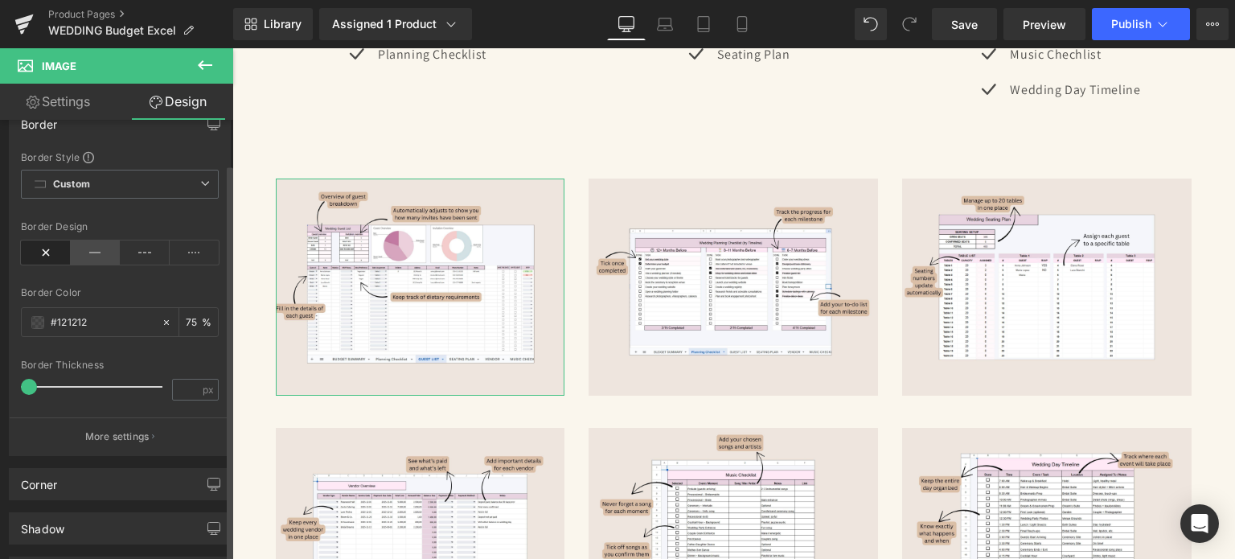
click at [84, 240] on icon at bounding box center [96, 252] width 50 height 24
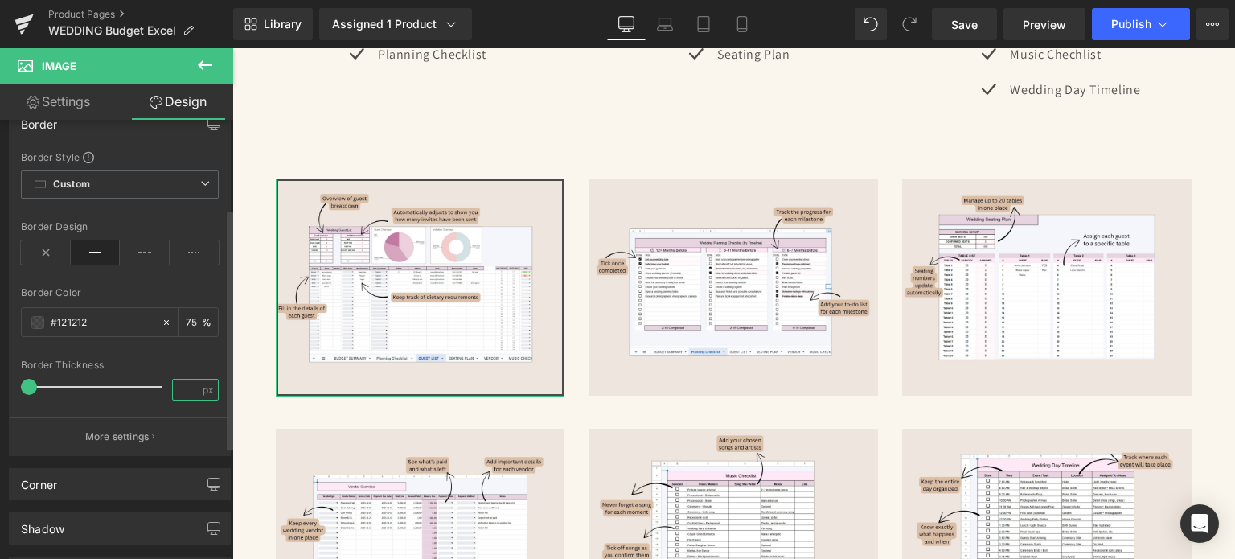
click at [187, 388] on input "number" at bounding box center [187, 389] width 28 height 20
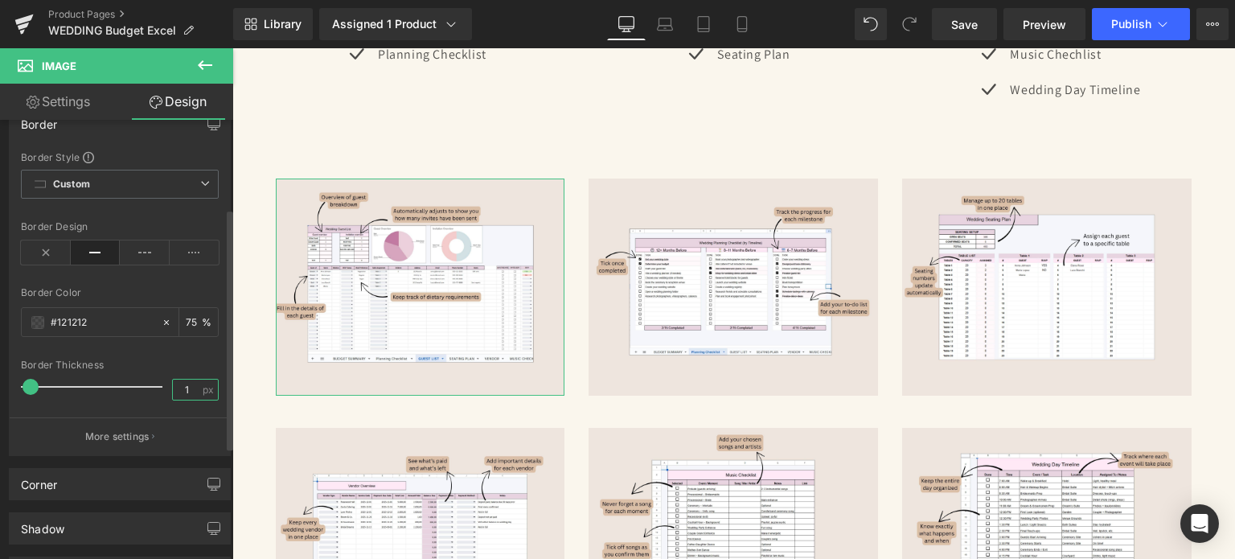
type input "1"
click at [184, 366] on div "Border Thickness" at bounding box center [120, 364] width 198 height 11
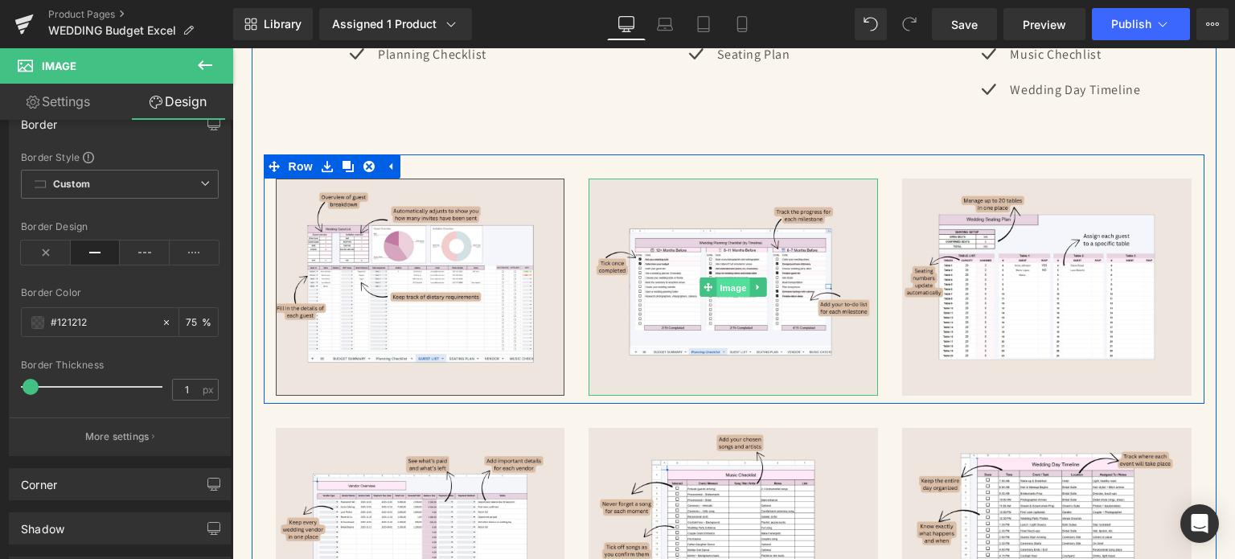
click at [720, 278] on span "Image" at bounding box center [734, 287] width 34 height 19
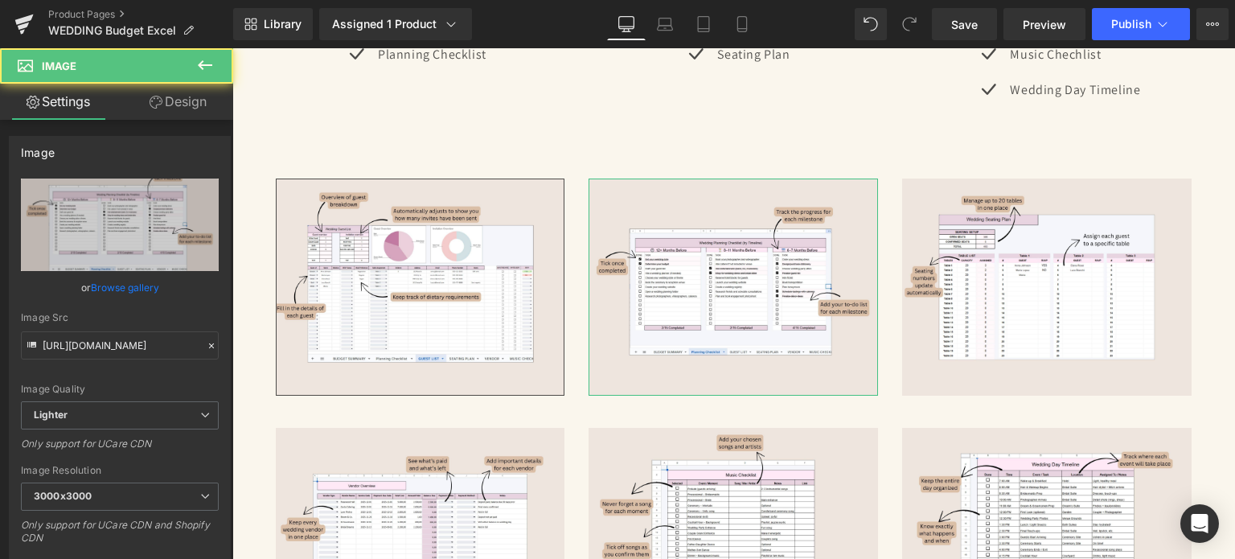
click at [174, 105] on link "Design" at bounding box center [178, 102] width 117 height 36
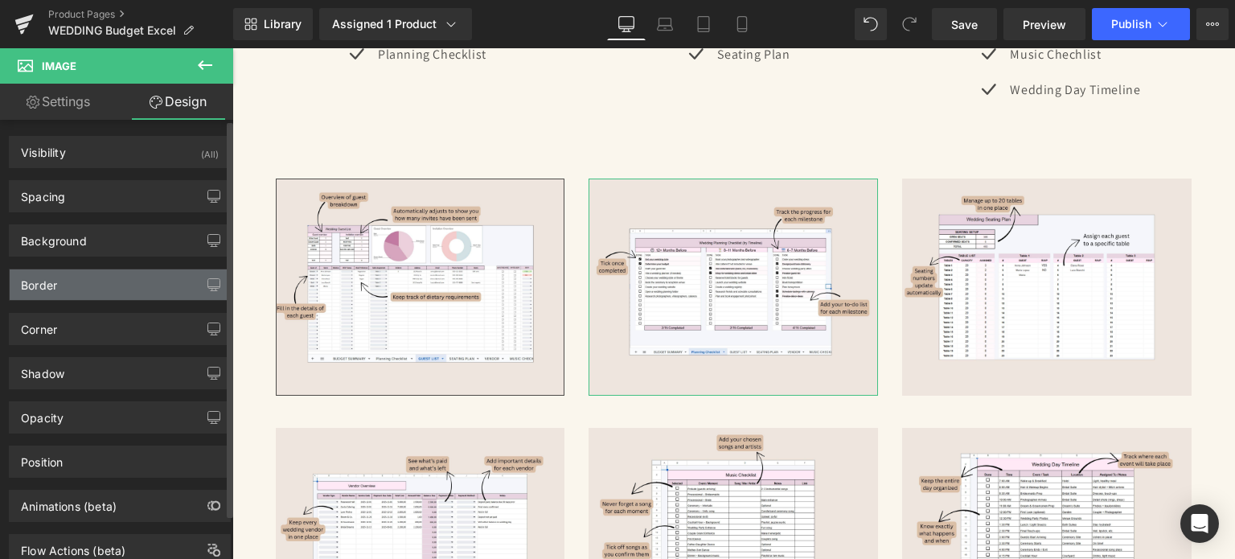
click at [50, 285] on div "Border" at bounding box center [39, 280] width 36 height 23
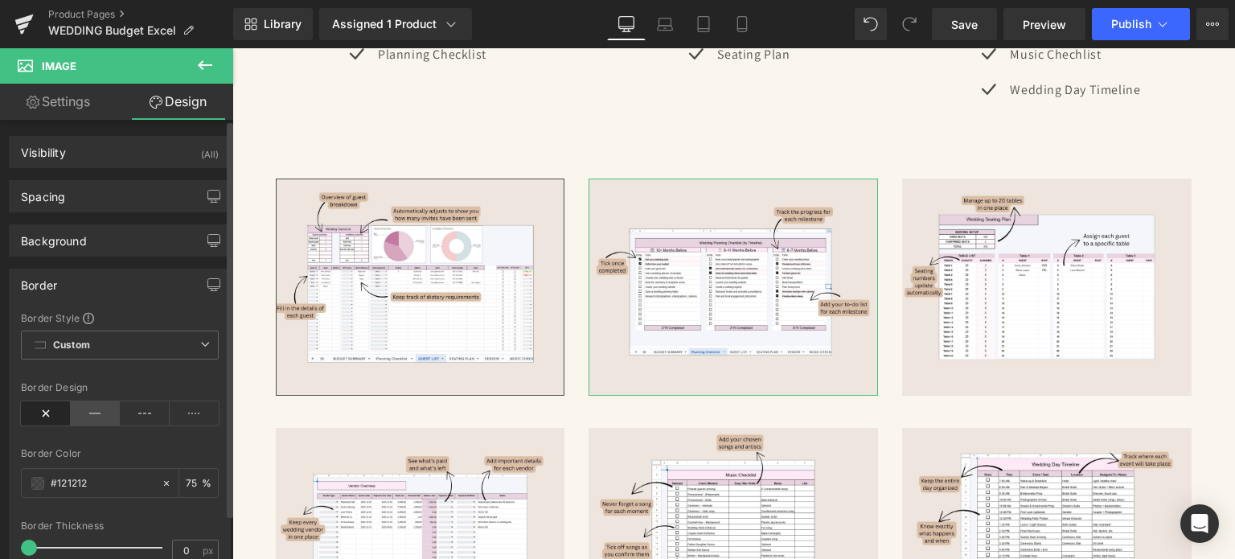
click at [110, 403] on icon at bounding box center [96, 413] width 50 height 24
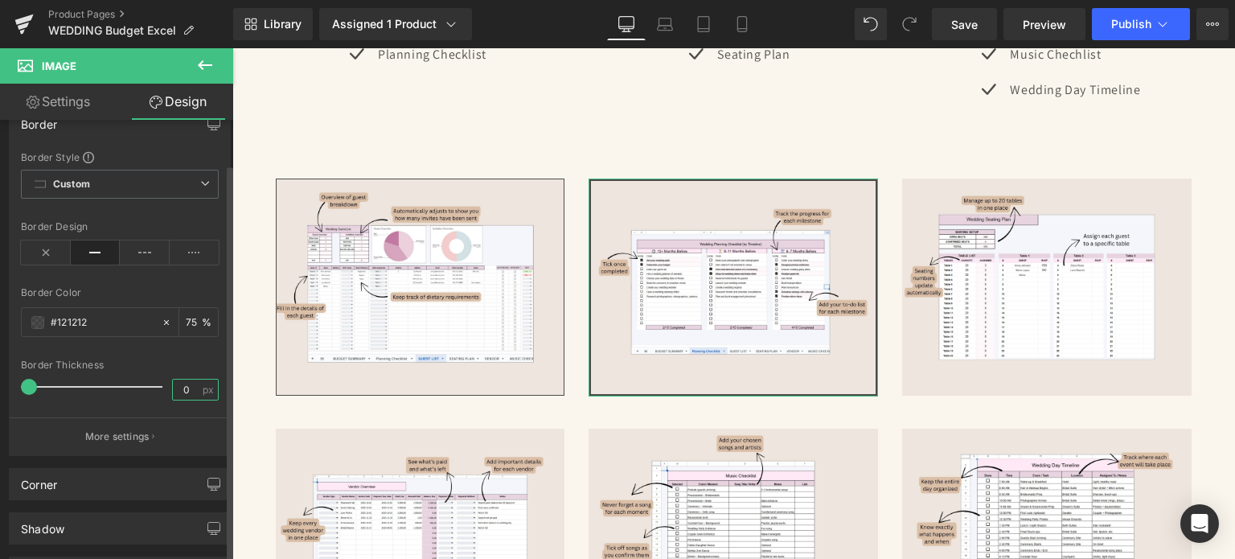
click at [178, 386] on input "0" at bounding box center [187, 389] width 28 height 20
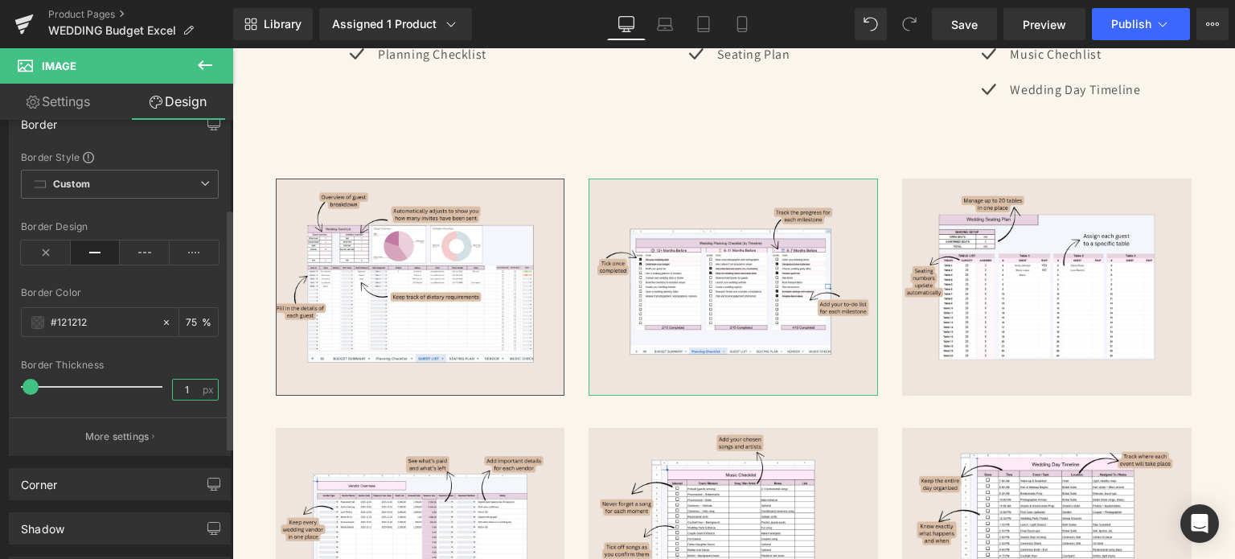
type input "1"
click at [183, 363] on div "Border Thickness" at bounding box center [120, 364] width 198 height 11
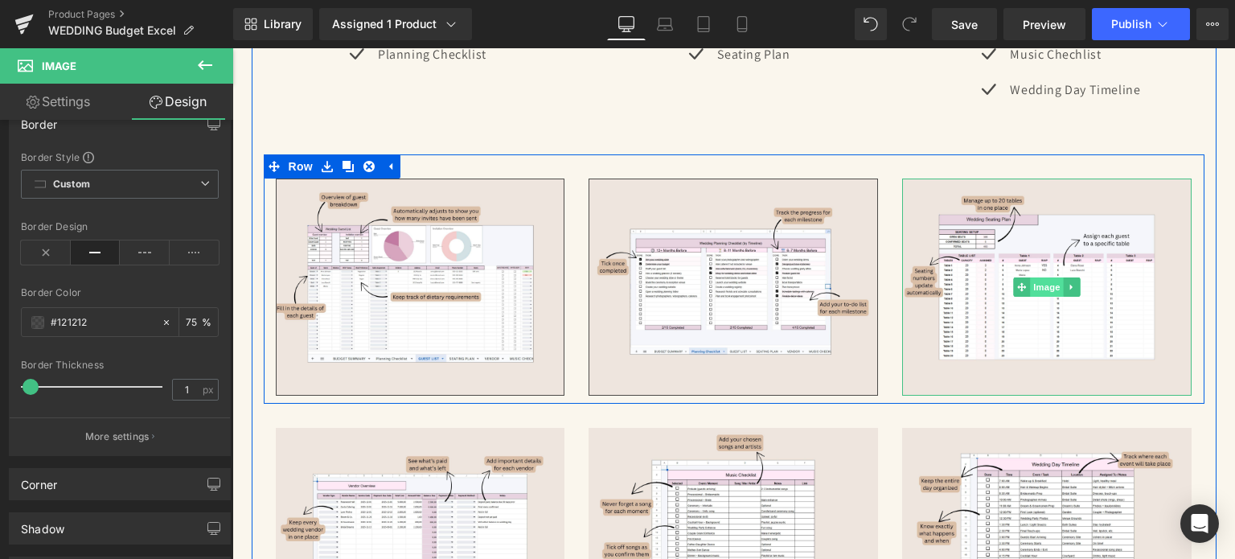
click at [1033, 277] on span "Image" at bounding box center [1048, 286] width 34 height 19
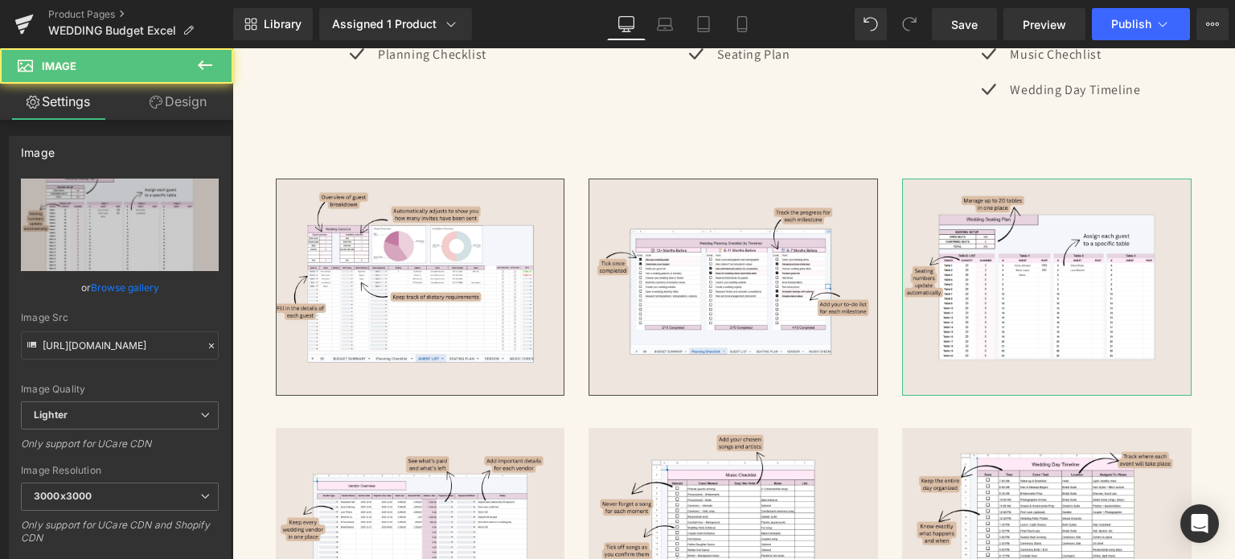
click at [155, 115] on link "Design" at bounding box center [178, 102] width 117 height 36
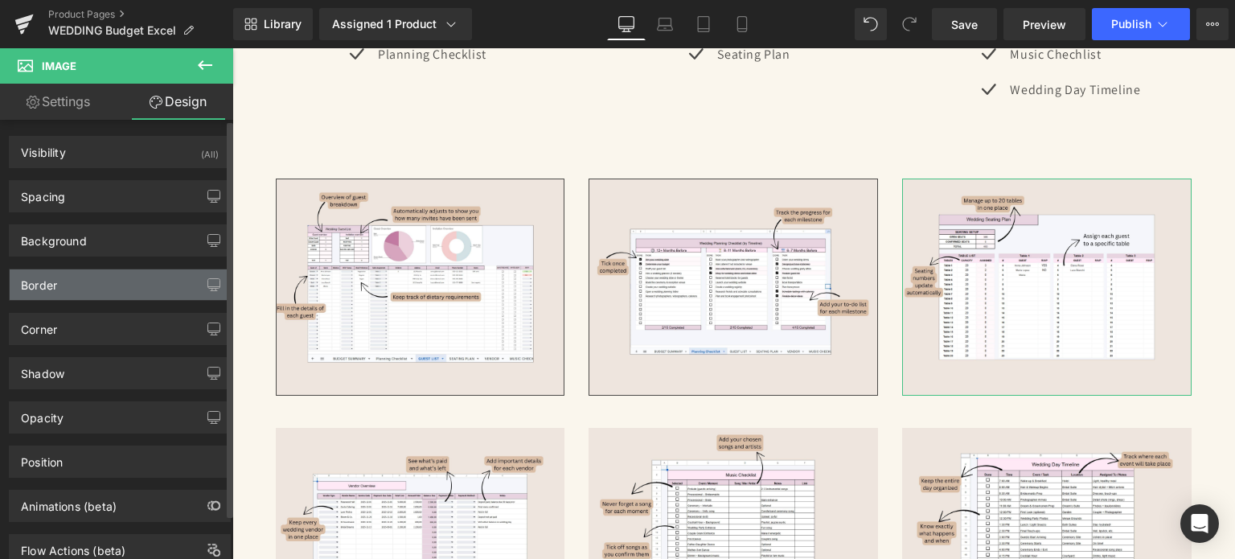
click at [68, 281] on div "Border" at bounding box center [120, 284] width 220 height 31
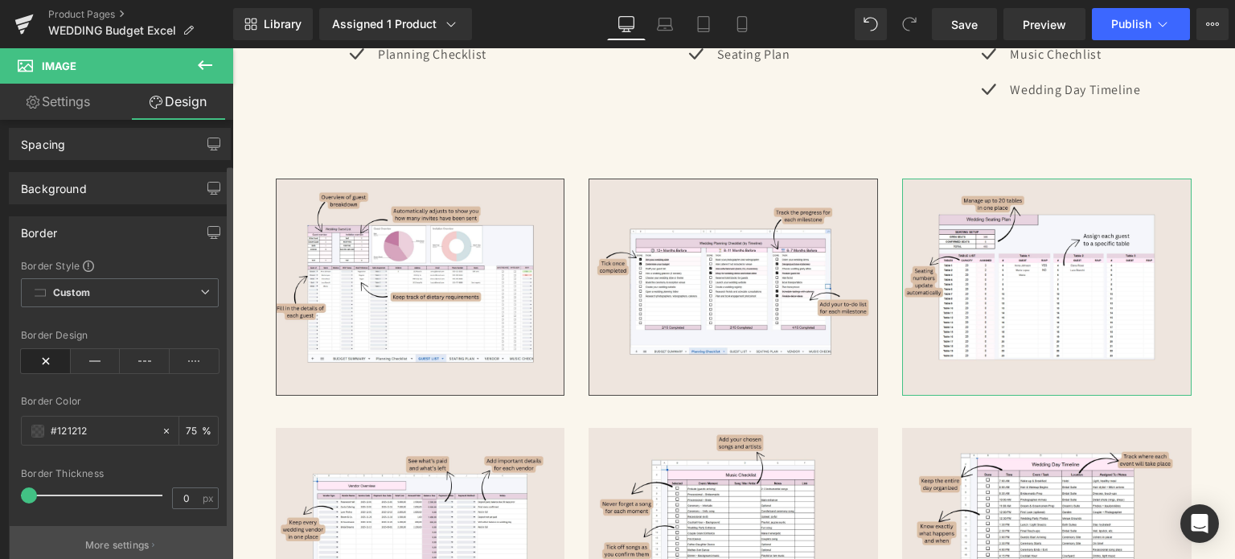
scroll to position [80, 0]
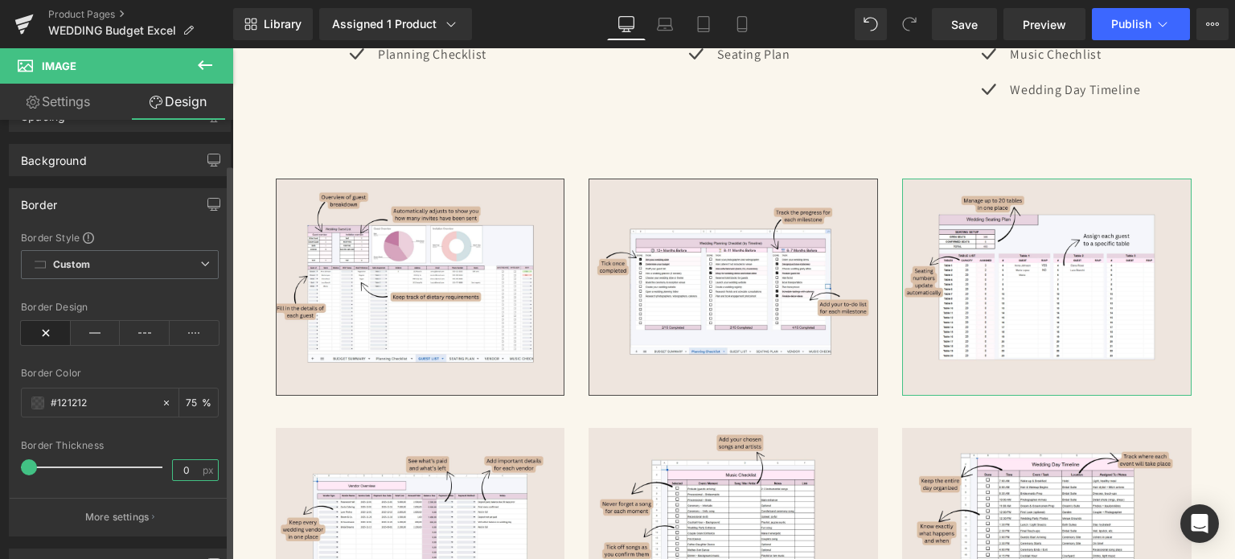
click at [182, 473] on input "0" at bounding box center [187, 470] width 28 height 20
type input "1"
click at [179, 433] on div "Border Style Custom Custom Setup Global Style Custom Setup Global Style Border …" at bounding box center [120, 383] width 220 height 305
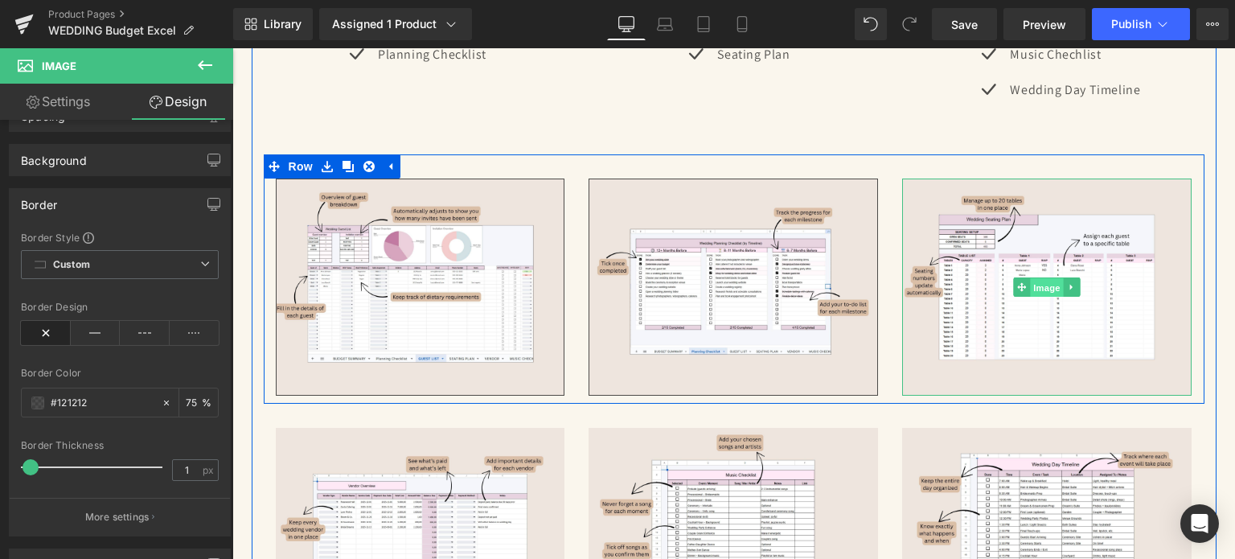
click at [1031, 278] on span "Image" at bounding box center [1048, 287] width 34 height 19
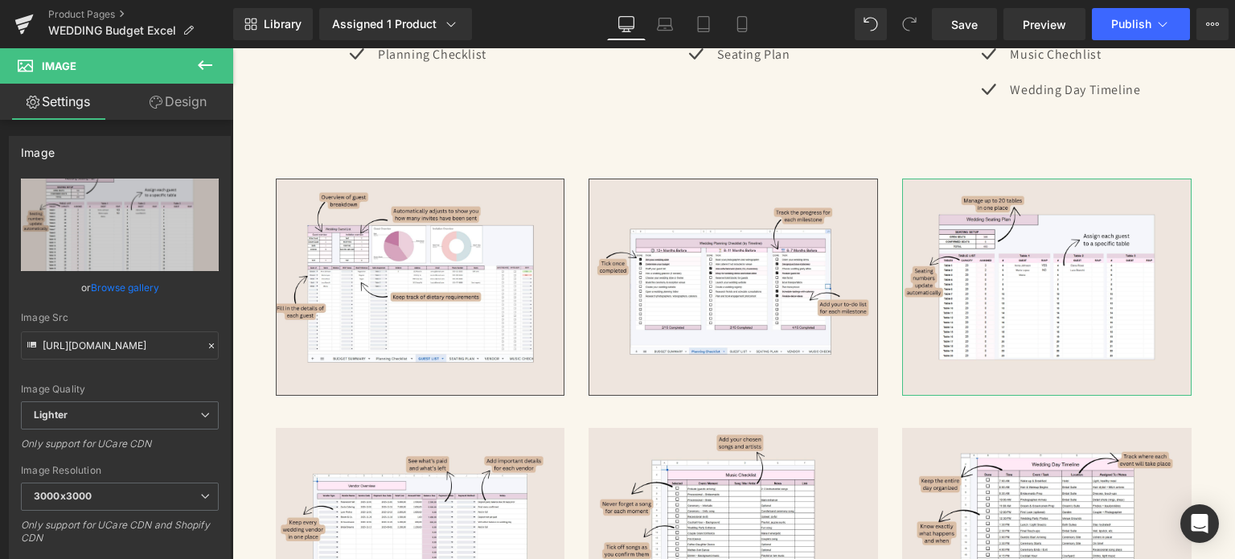
click at [192, 100] on link "Design" at bounding box center [178, 102] width 117 height 36
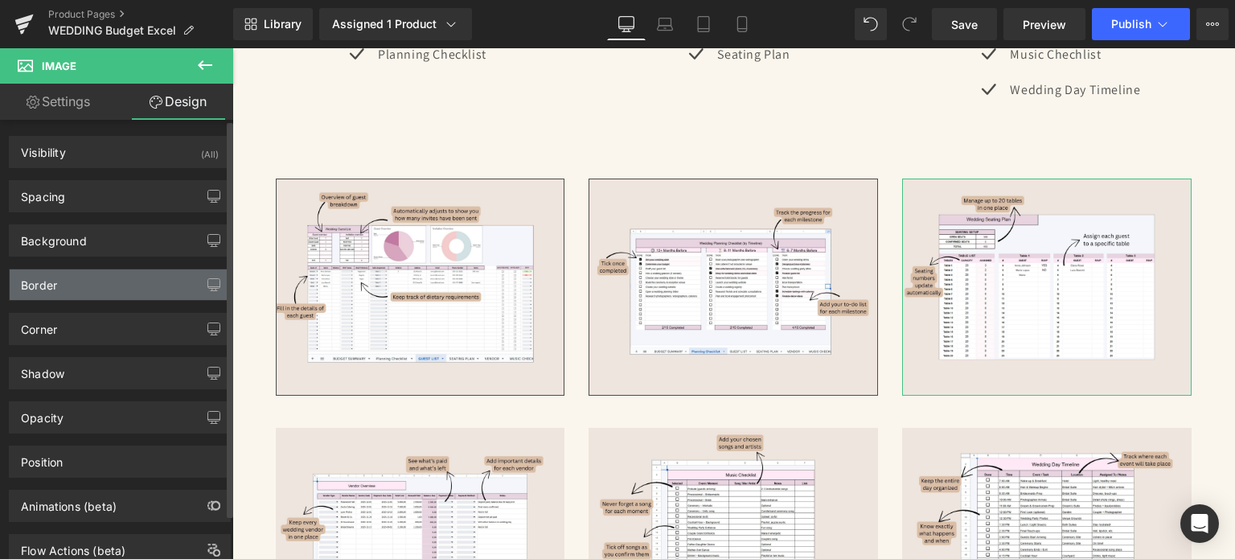
click at [98, 289] on div "Border" at bounding box center [120, 284] width 220 height 31
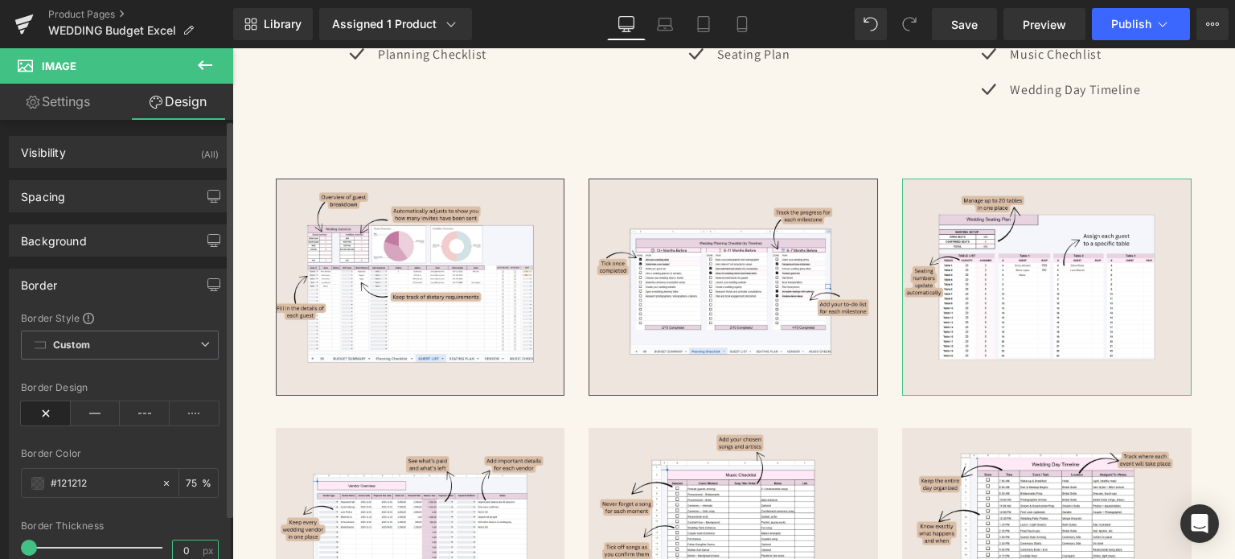
click at [187, 543] on input "0" at bounding box center [187, 550] width 28 height 20
type input "1"
click at [178, 522] on div "Border Thickness" at bounding box center [120, 525] width 198 height 11
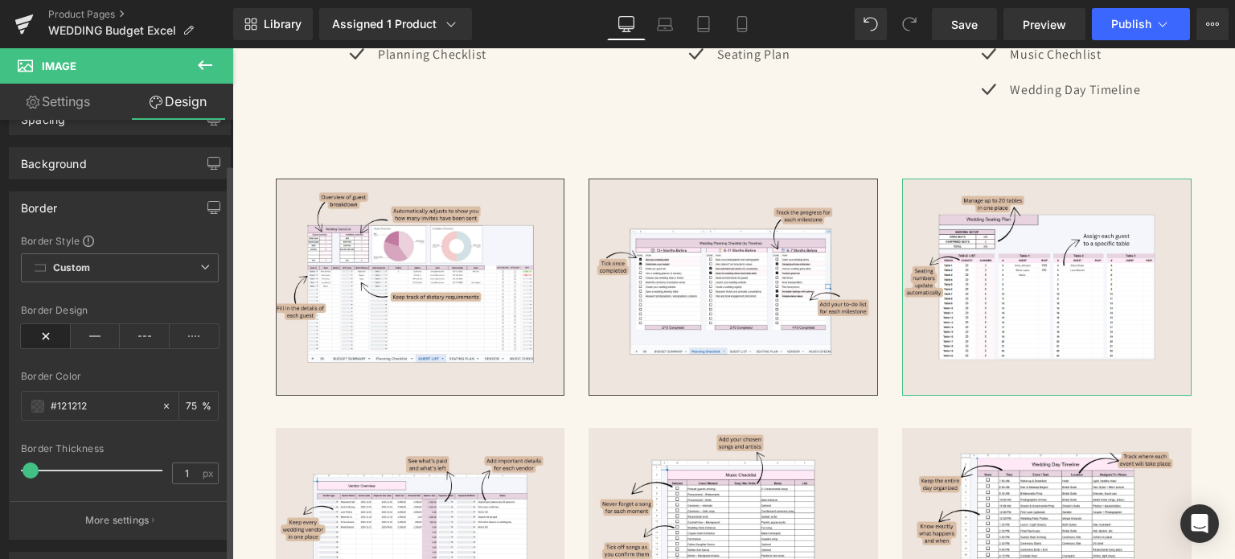
scroll to position [161, 0]
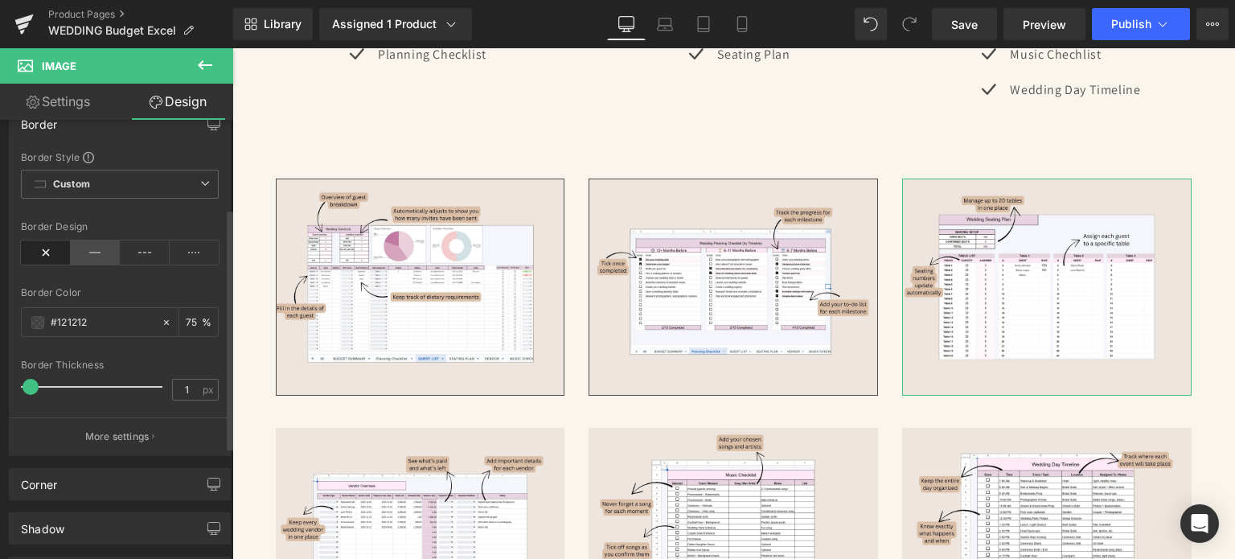
click at [103, 248] on icon at bounding box center [96, 252] width 50 height 24
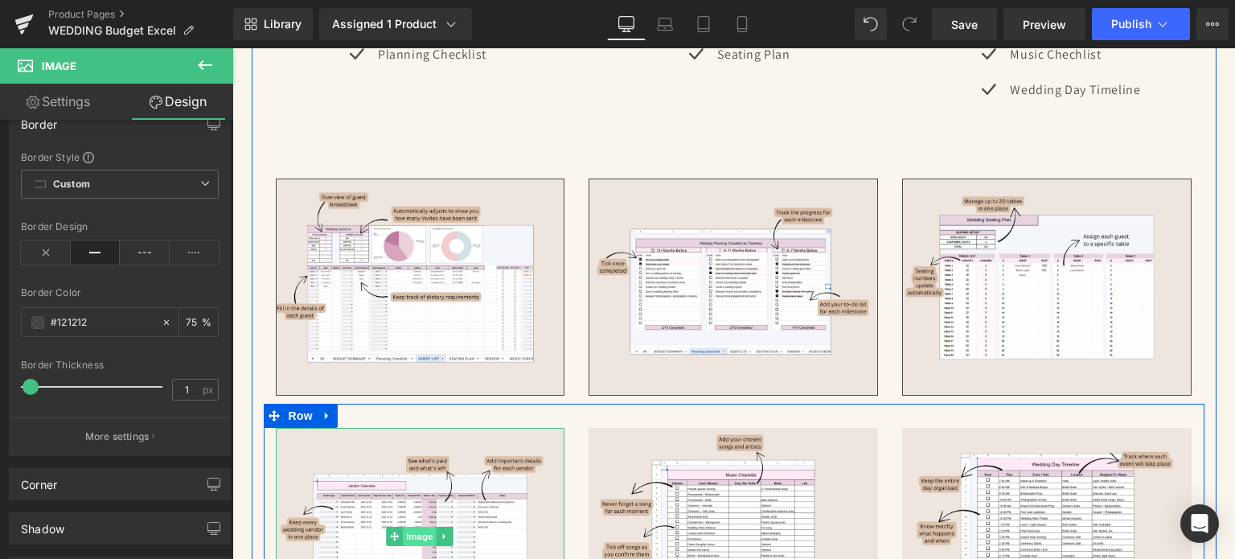
click at [404, 527] on span "Image" at bounding box center [421, 536] width 34 height 19
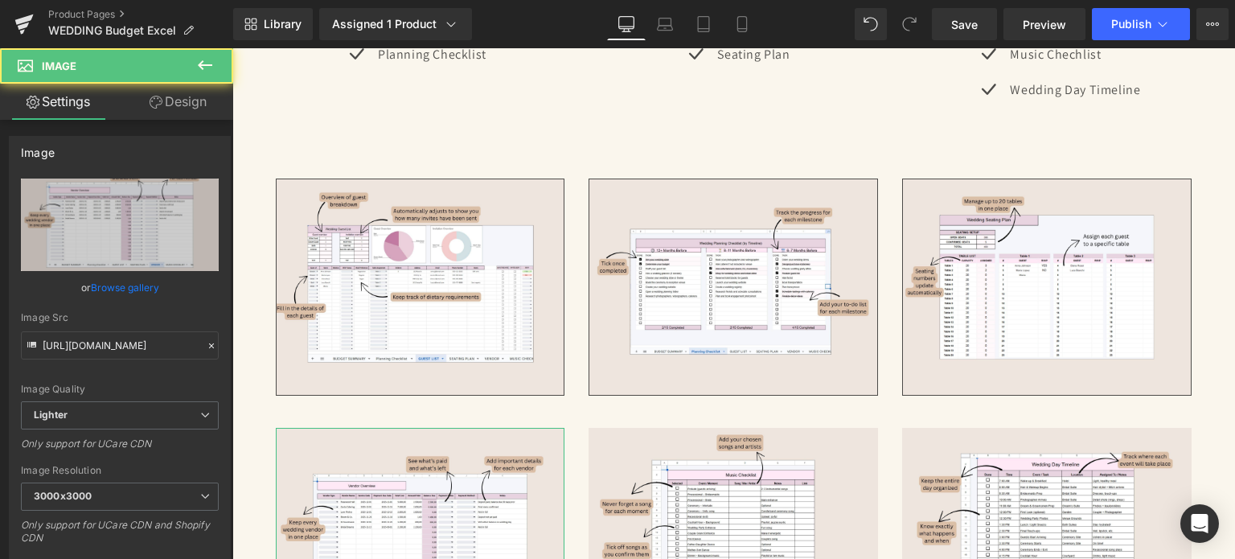
click at [202, 96] on link "Design" at bounding box center [178, 102] width 117 height 36
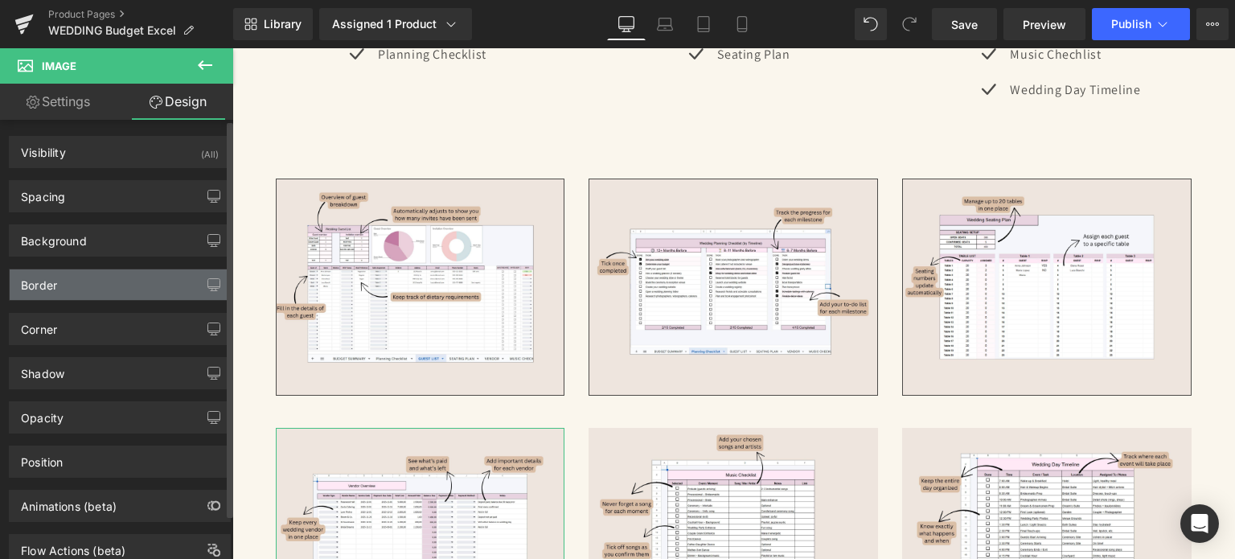
click at [87, 289] on div "Border" at bounding box center [120, 284] width 220 height 31
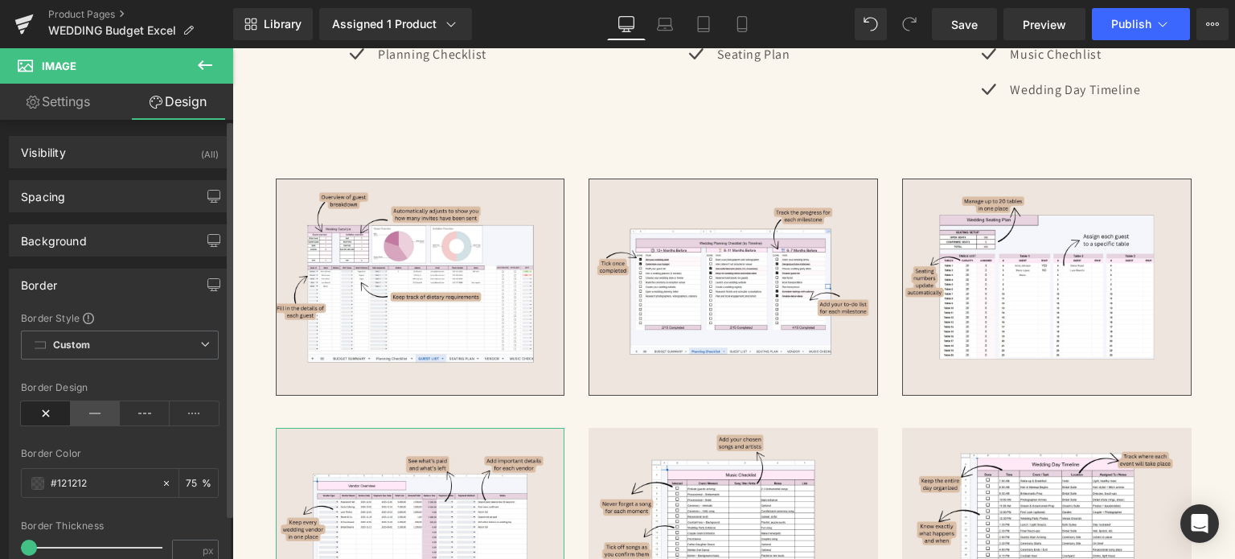
click at [98, 418] on icon at bounding box center [96, 413] width 50 height 24
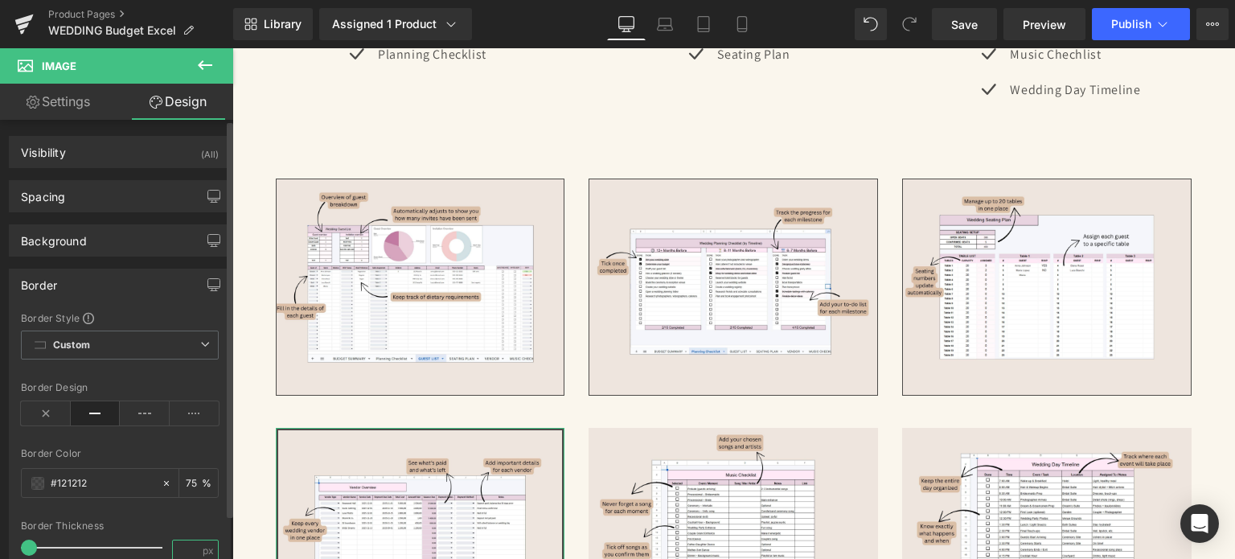
click at [190, 541] on input "number" at bounding box center [187, 550] width 28 height 20
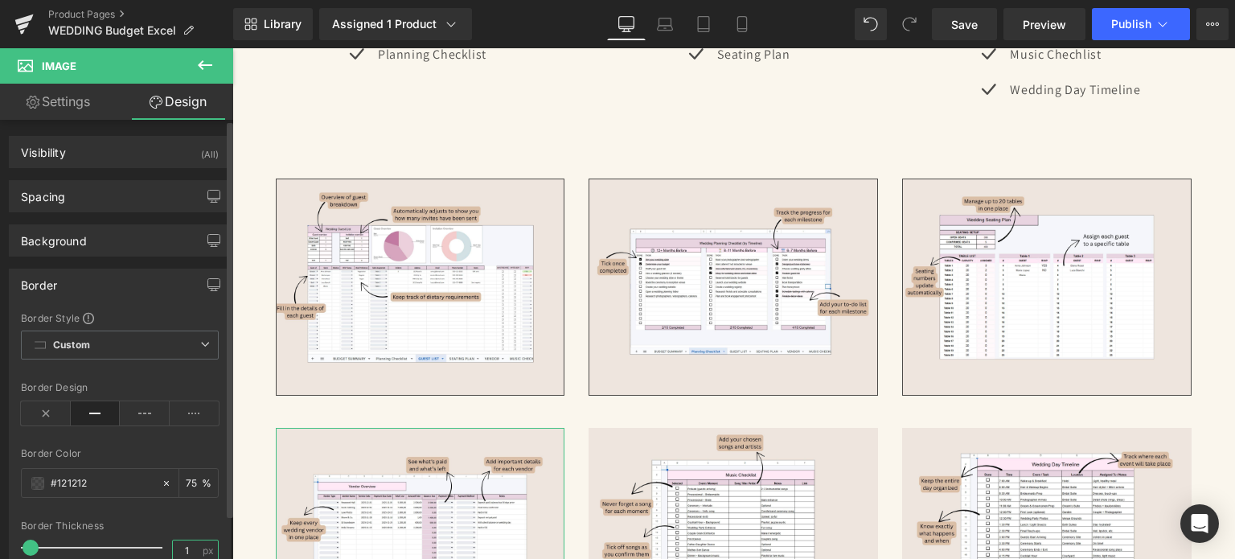
type input "1"
click at [187, 509] on div at bounding box center [120, 511] width 198 height 10
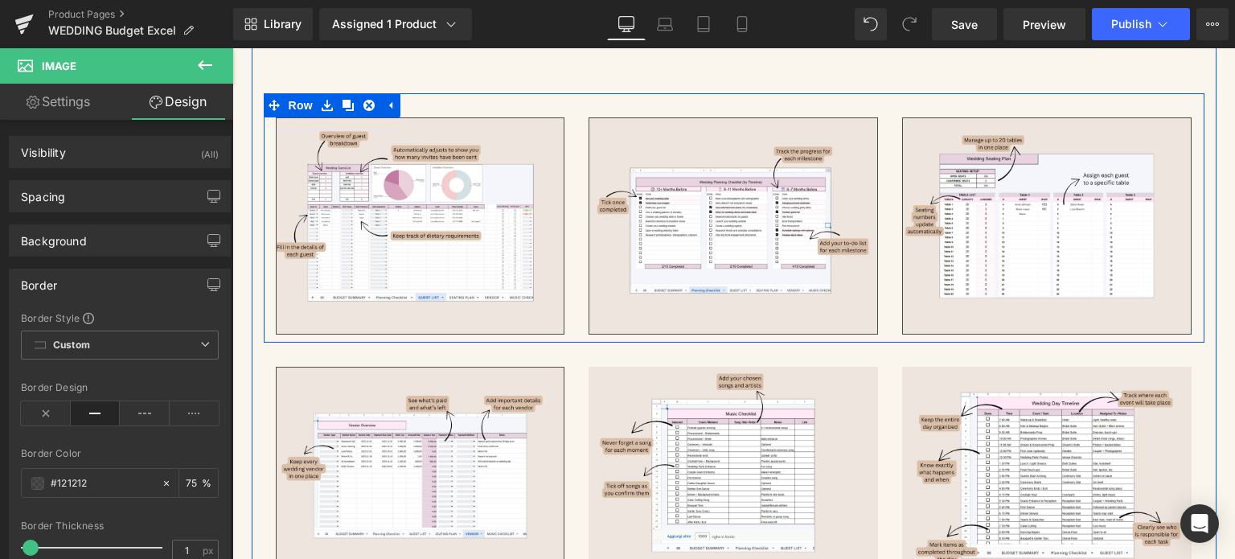
scroll to position [3457, 0]
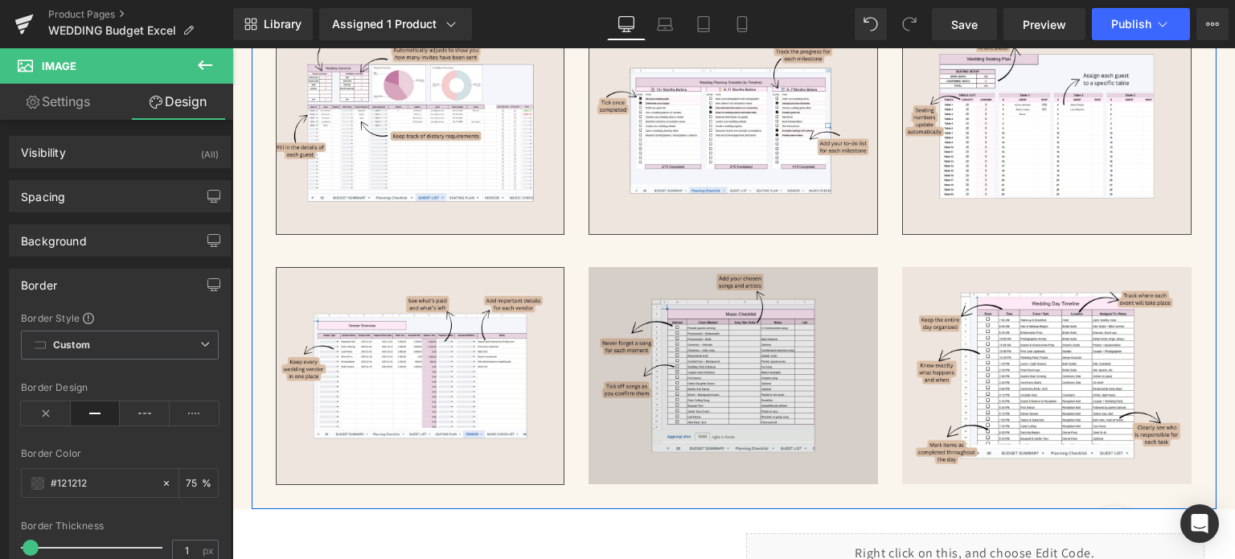
click at [668, 276] on img at bounding box center [732, 375] width 289 height 217
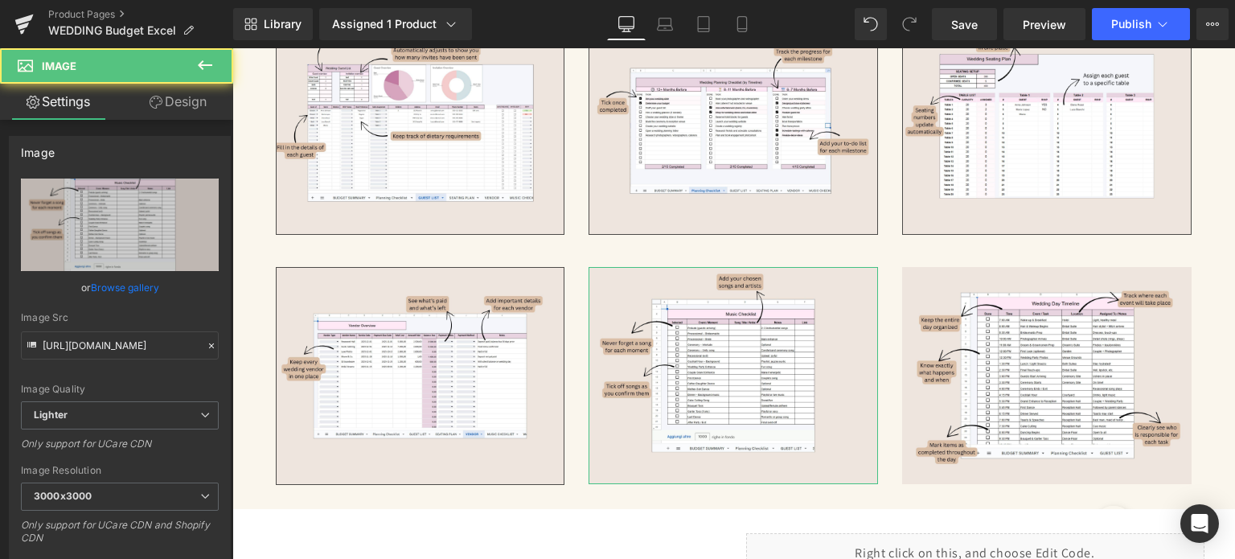
click at [182, 92] on link "Design" at bounding box center [178, 102] width 117 height 36
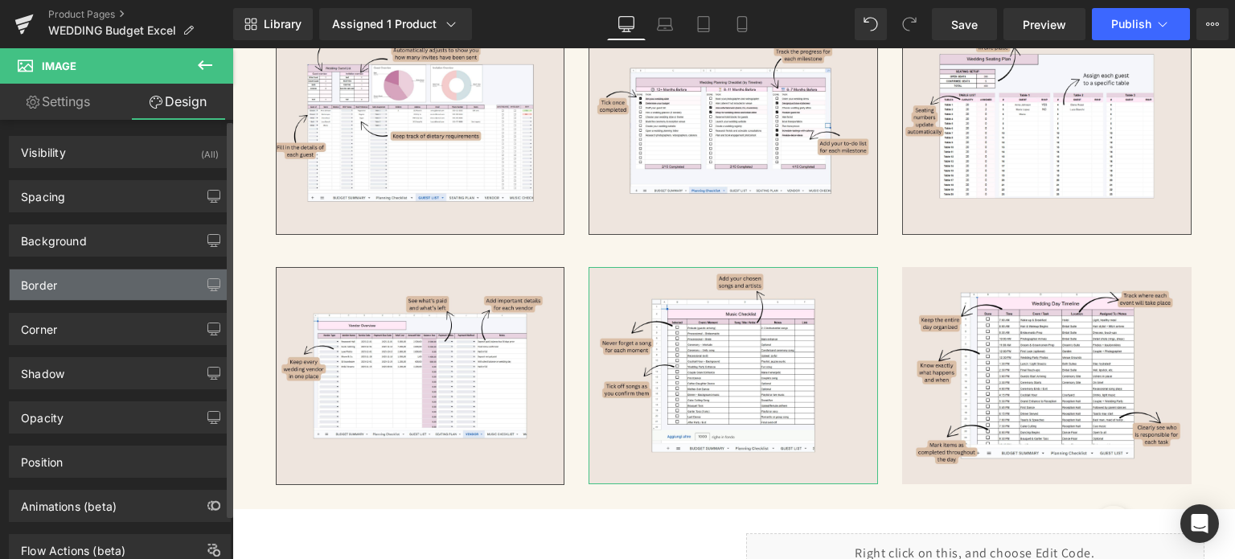
click at [100, 280] on div "Border" at bounding box center [120, 284] width 220 height 31
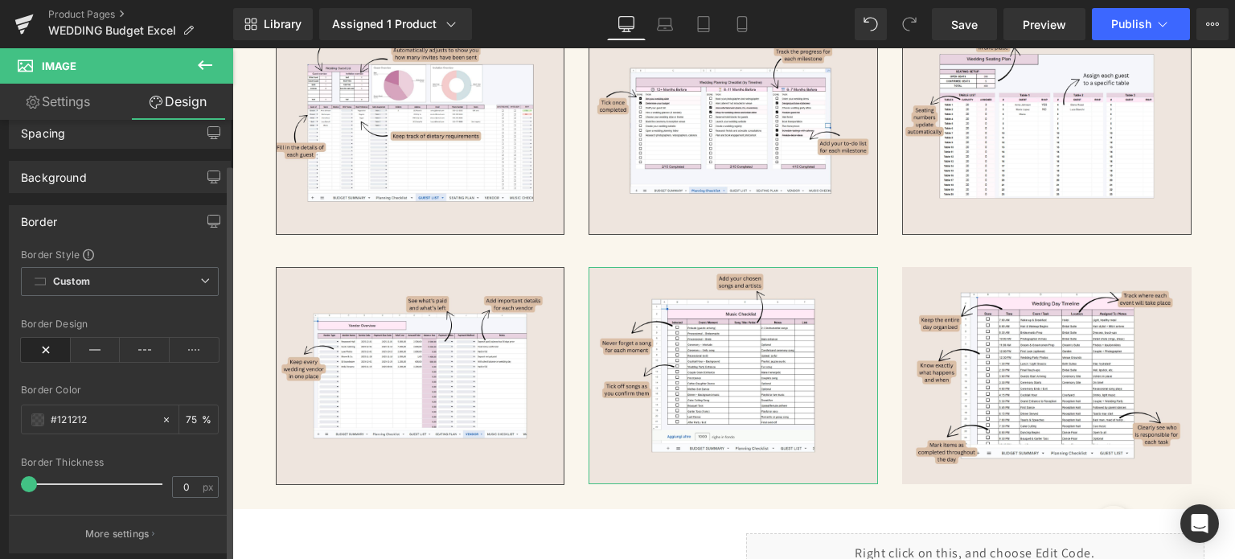
scroll to position [161, 0]
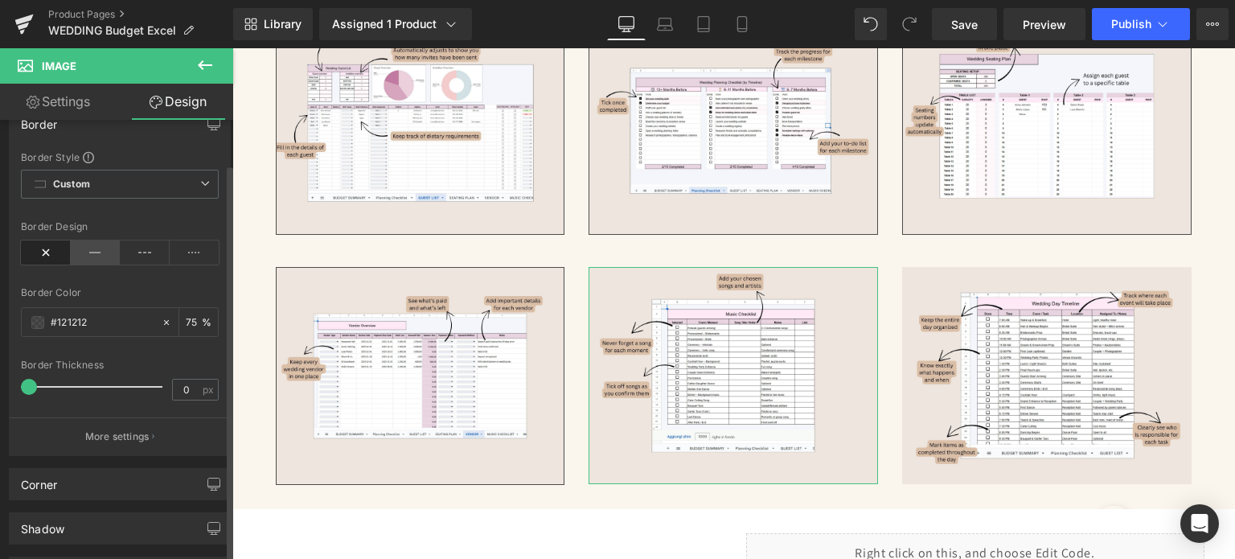
click at [76, 253] on icon at bounding box center [96, 252] width 50 height 24
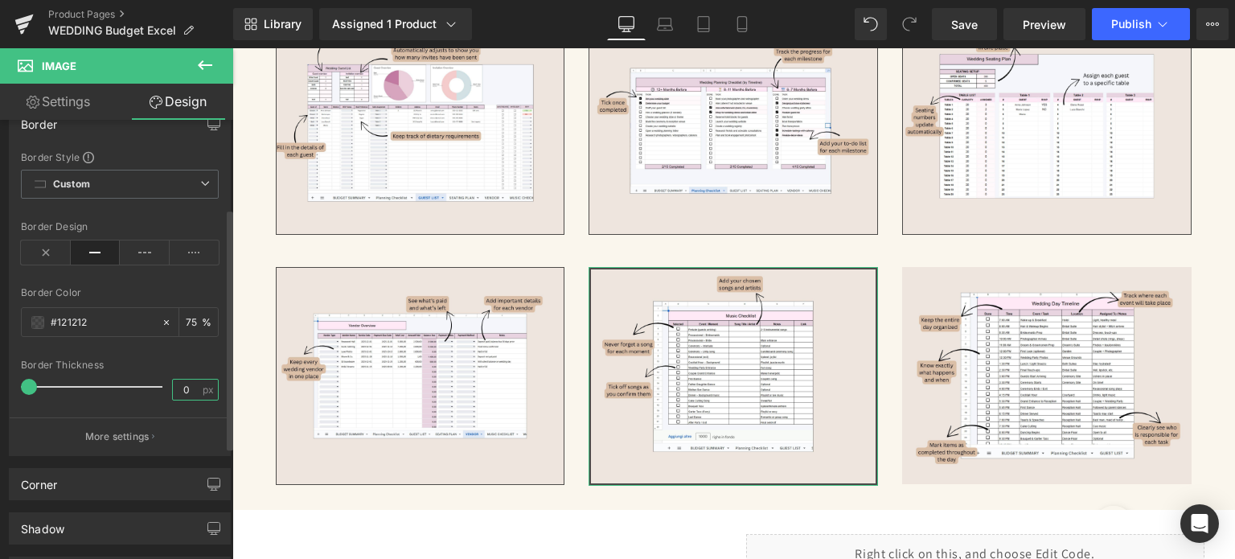
click at [187, 388] on input "0" at bounding box center [187, 389] width 28 height 20
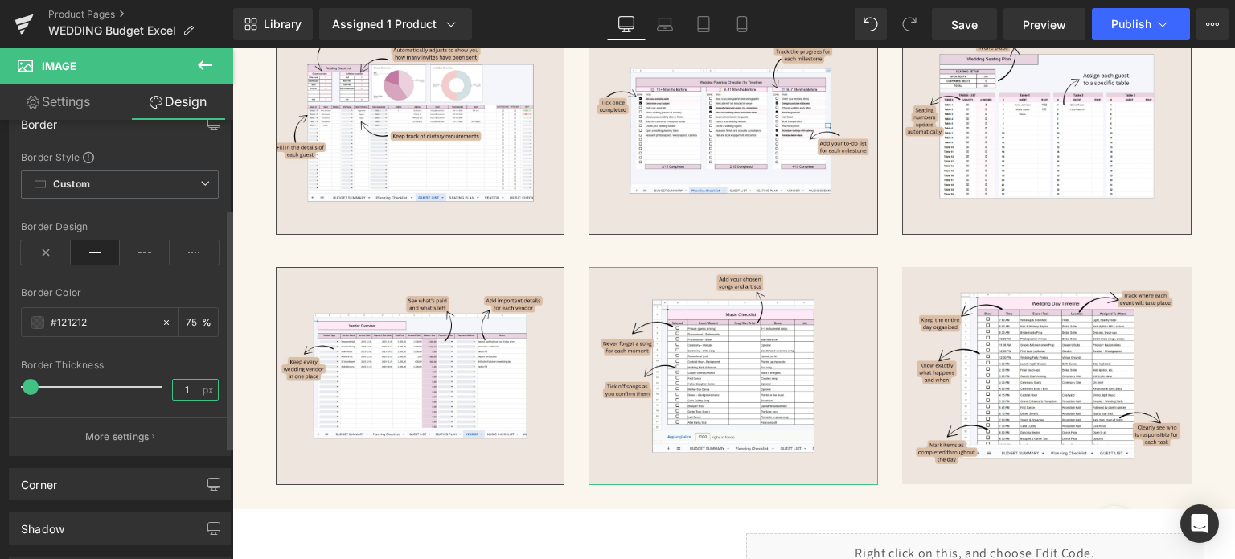
type input "1"
click at [190, 363] on div "Border Thickness" at bounding box center [120, 364] width 198 height 11
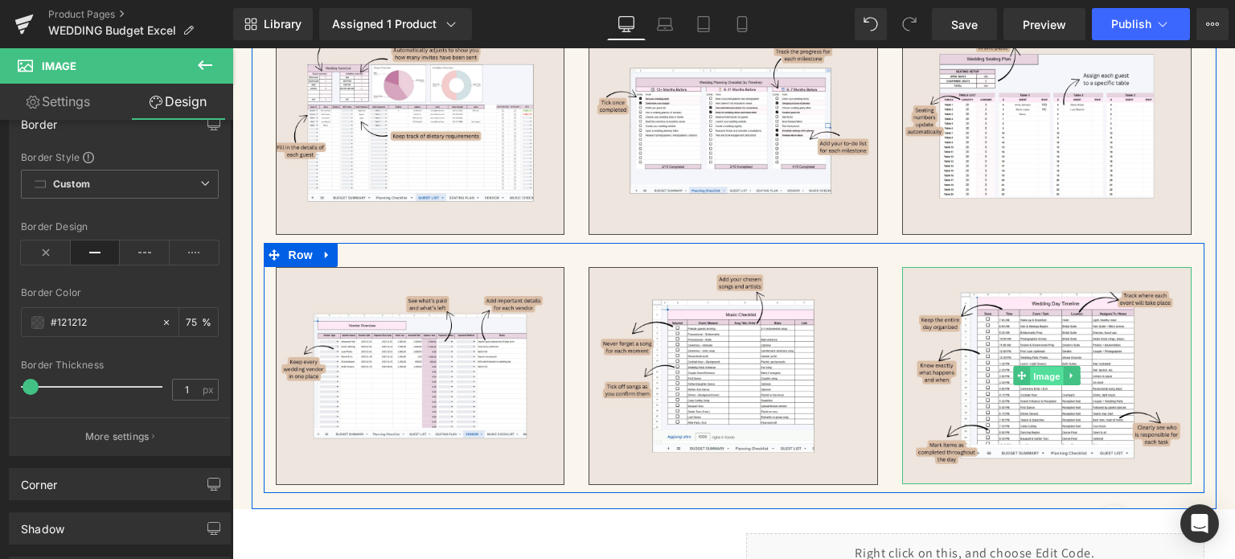
click at [1035, 367] on span "Image" at bounding box center [1048, 376] width 34 height 19
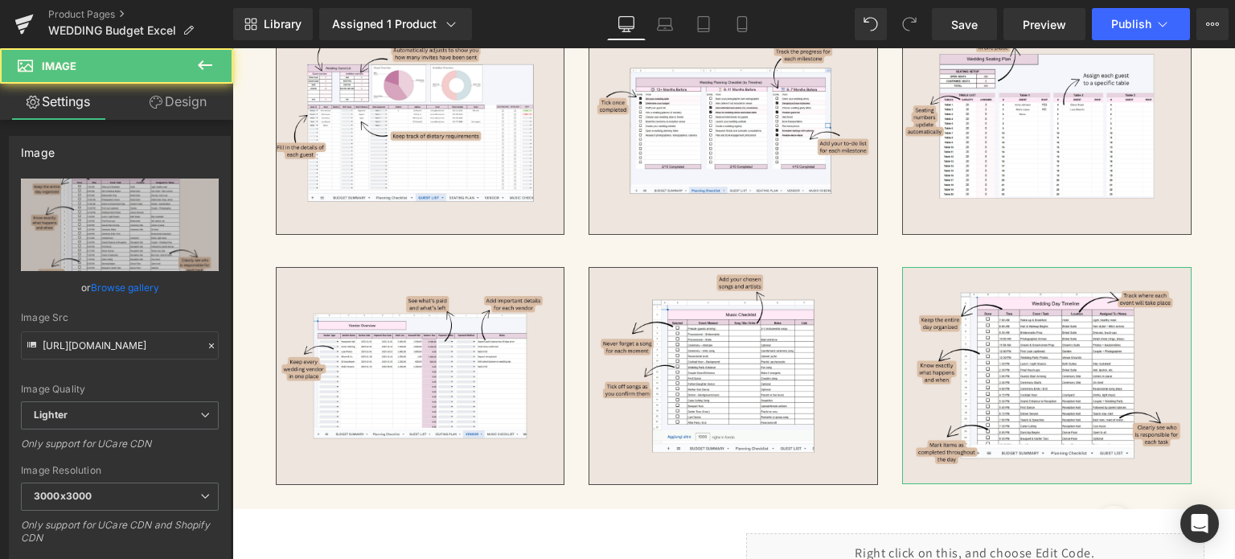
click at [207, 97] on link "Design" at bounding box center [178, 102] width 117 height 36
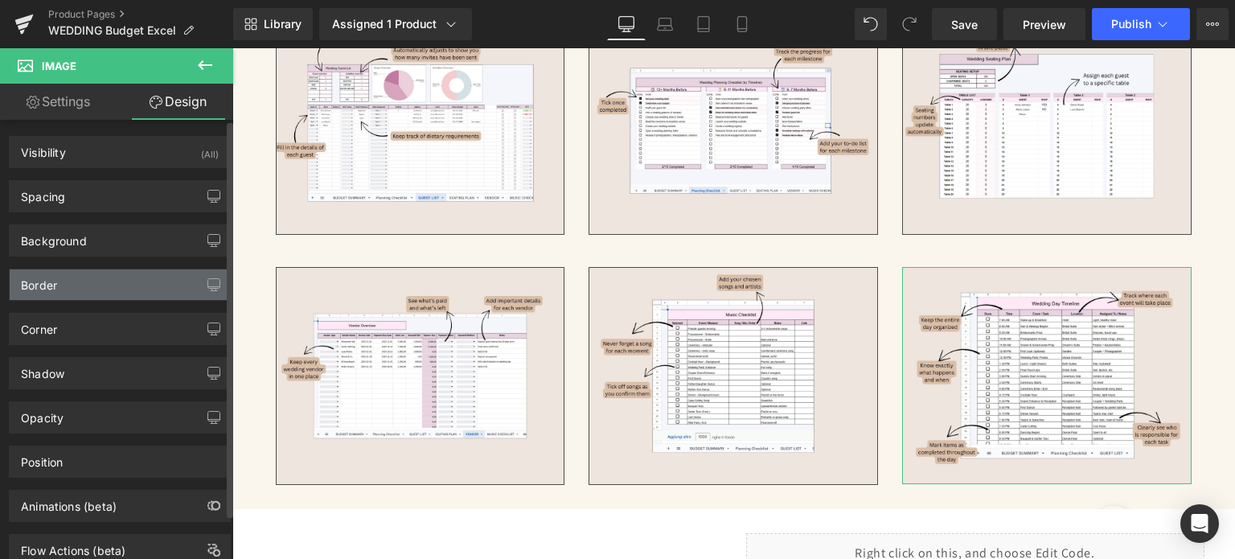
click at [99, 289] on div "Border" at bounding box center [120, 284] width 220 height 31
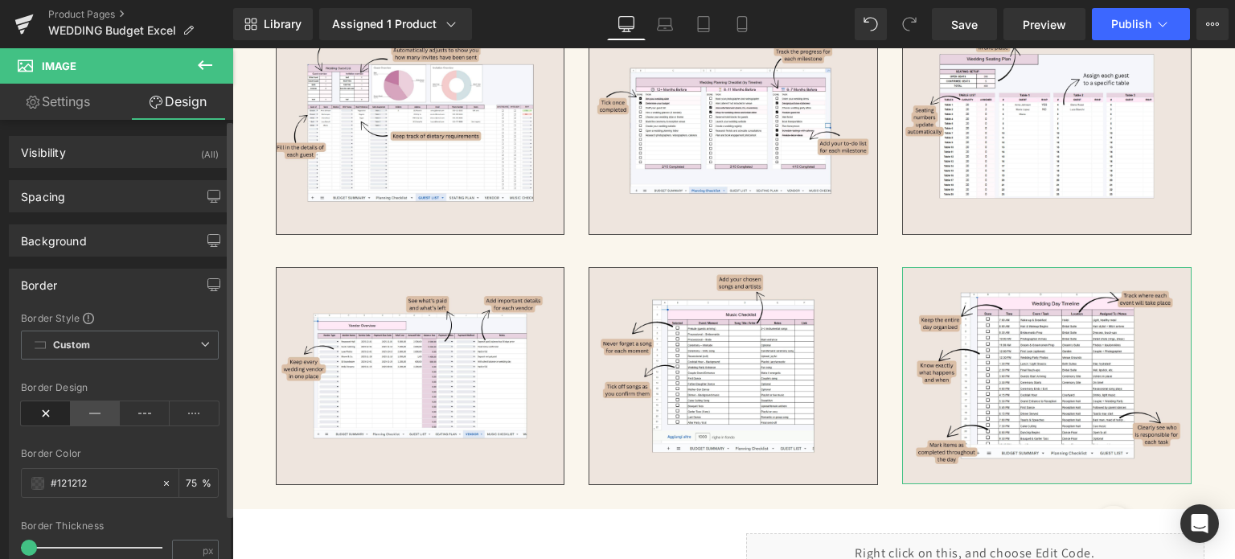
click at [109, 404] on icon at bounding box center [96, 413] width 50 height 24
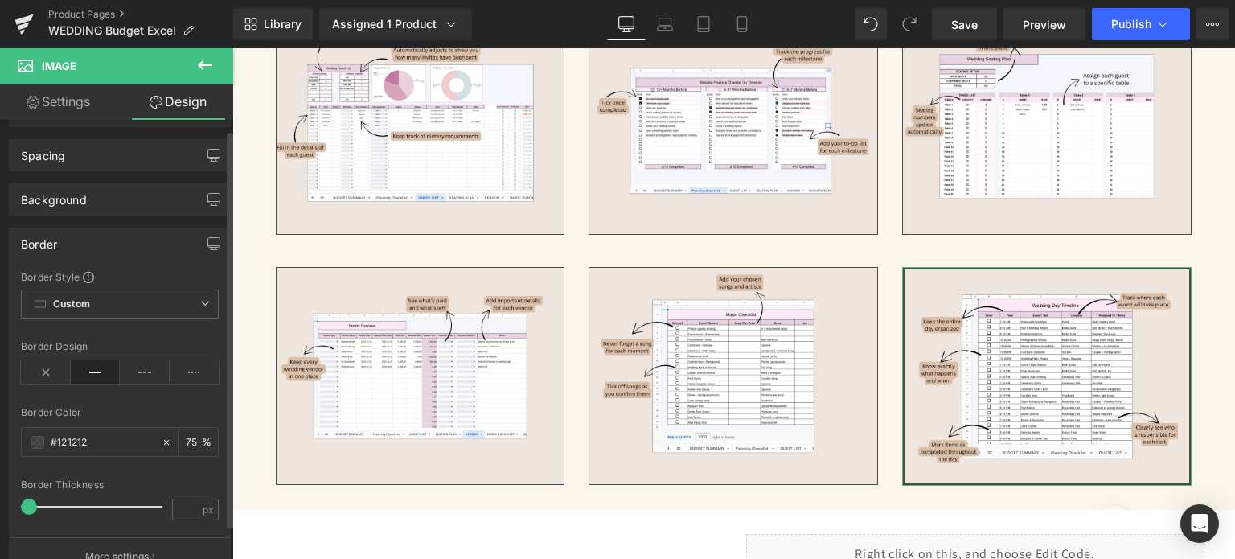
scroll to position [80, 0]
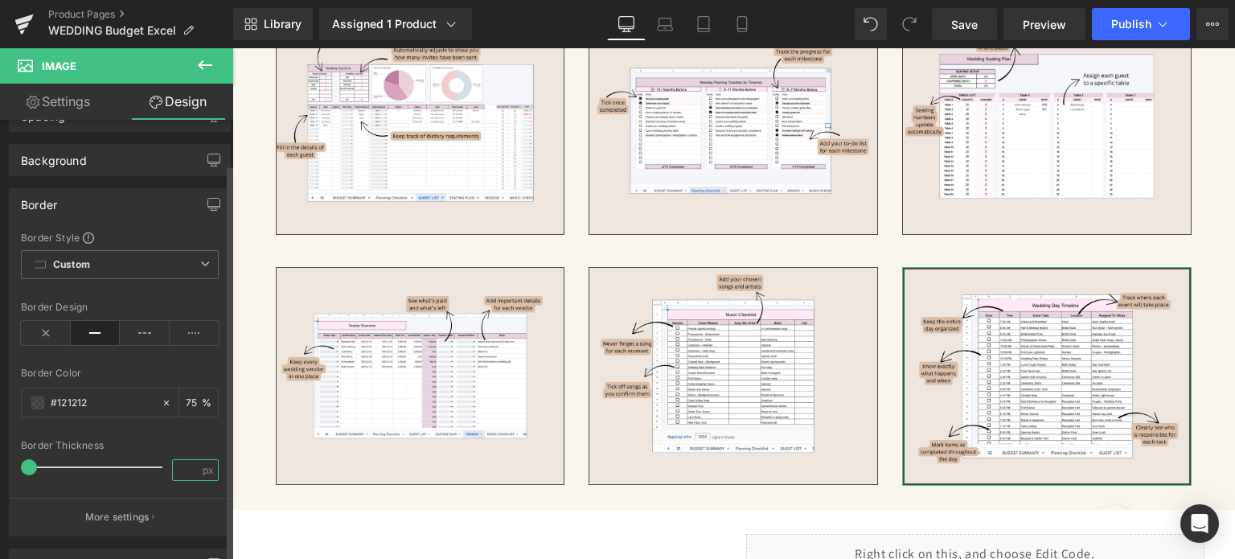
click at [175, 460] on input "number" at bounding box center [187, 470] width 28 height 20
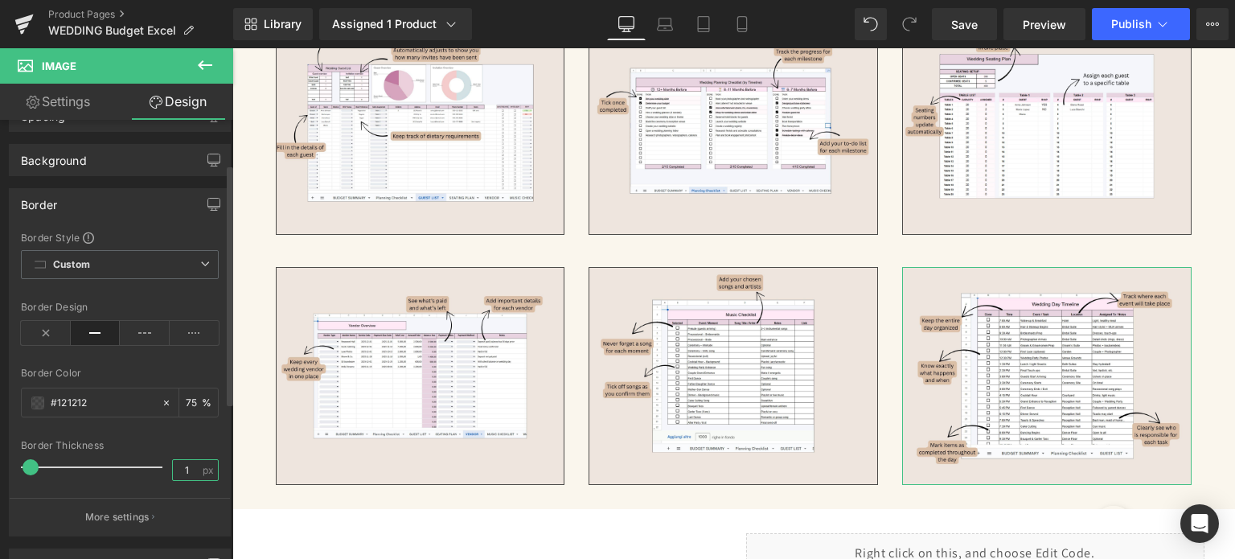
type input "1"
click at [198, 433] on div at bounding box center [120, 430] width 198 height 10
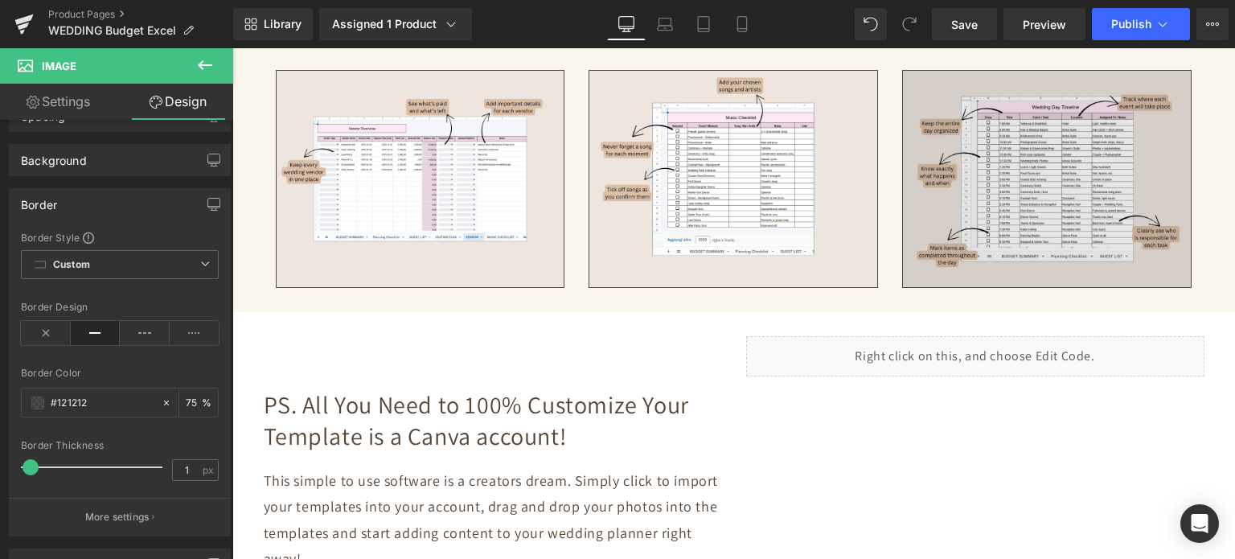
scroll to position [3698, 0]
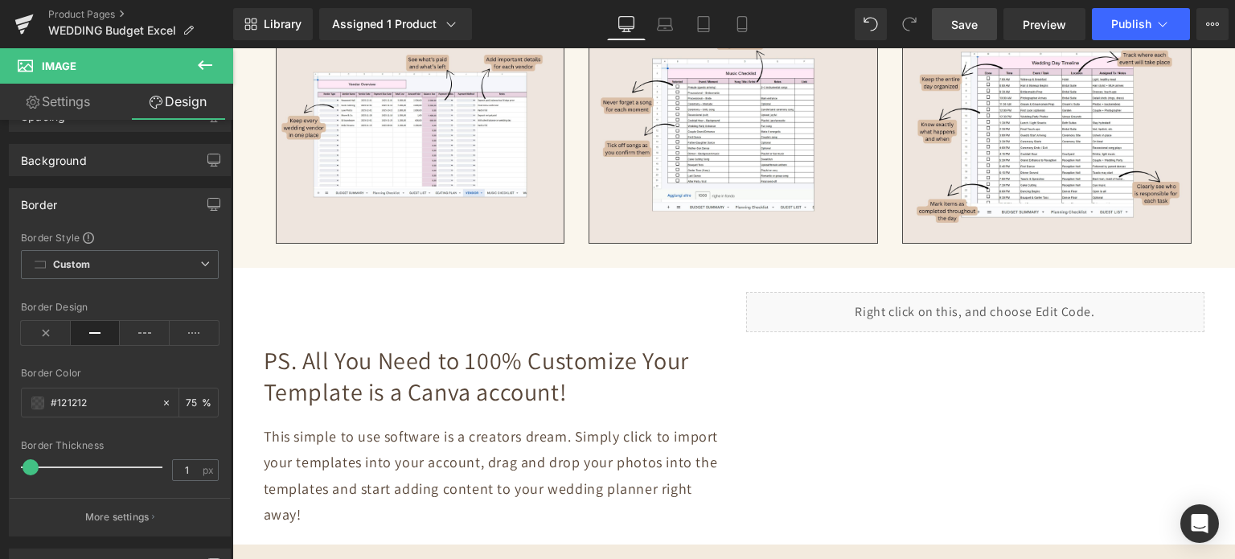
click at [961, 24] on span "Save" at bounding box center [964, 24] width 27 height 17
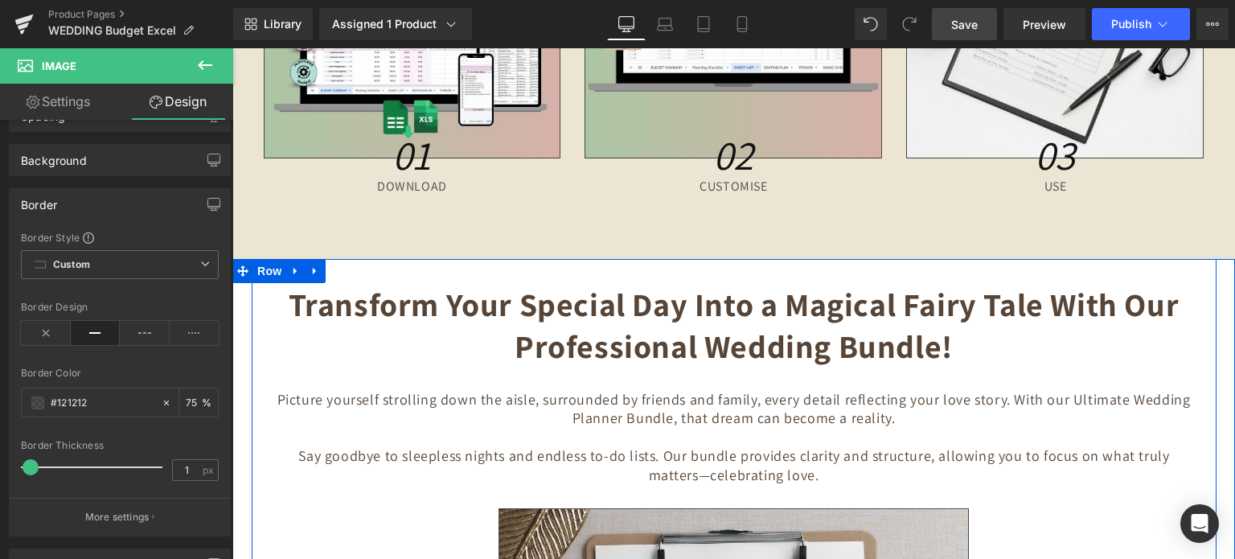
scroll to position [4743, 0]
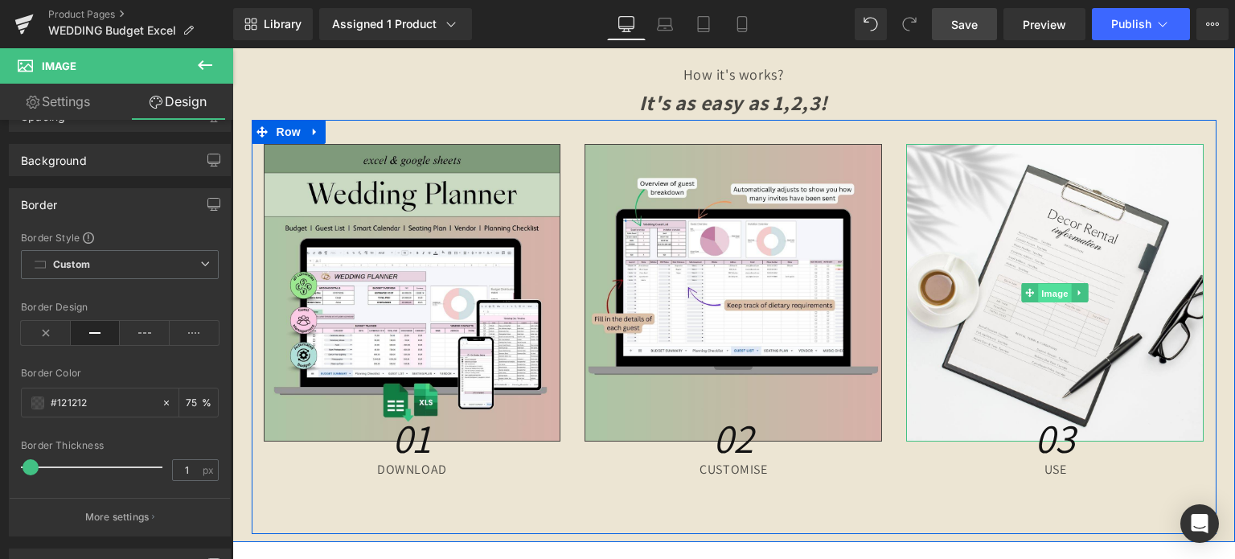
click at [1039, 284] on span "Image" at bounding box center [1056, 293] width 34 height 19
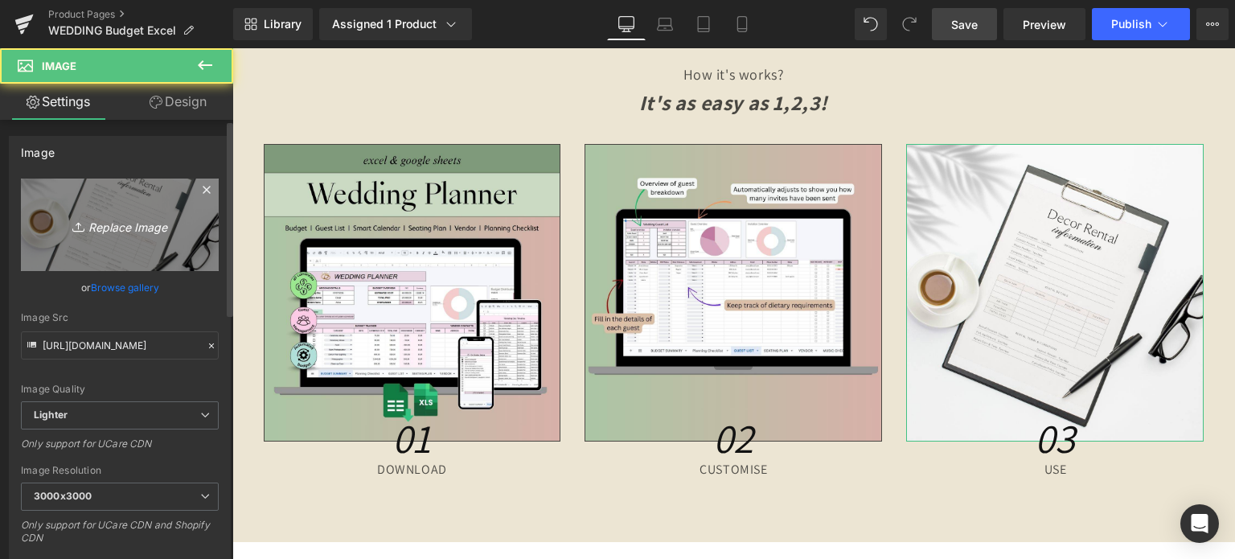
click at [121, 228] on icon "Replace Image" at bounding box center [119, 225] width 129 height 20
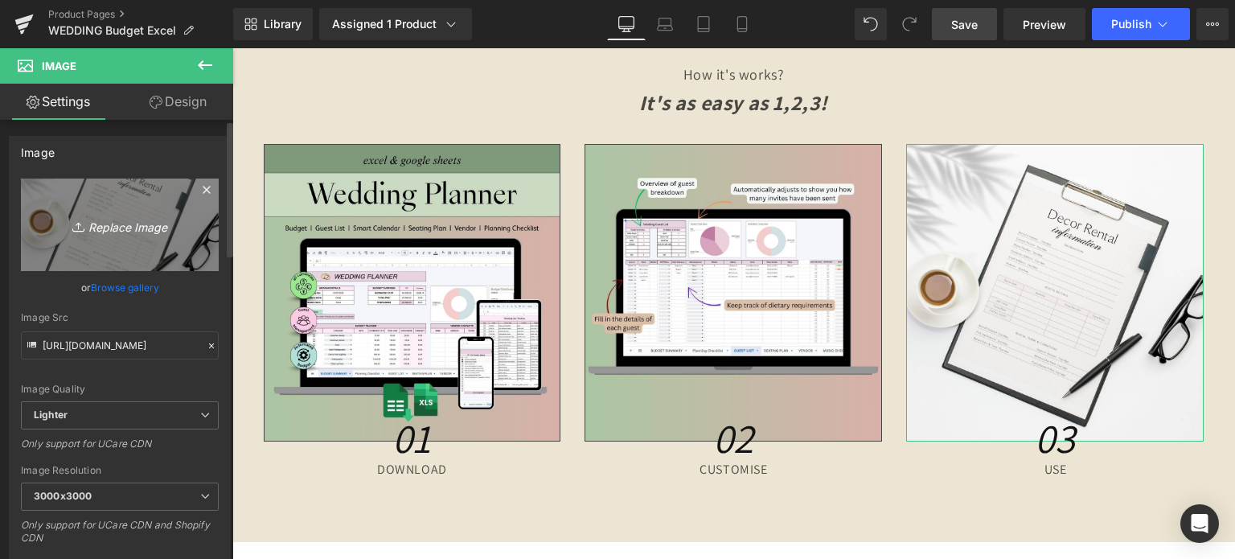
type input "C:\fakepath\Creative SITEVEE (53).jpg"
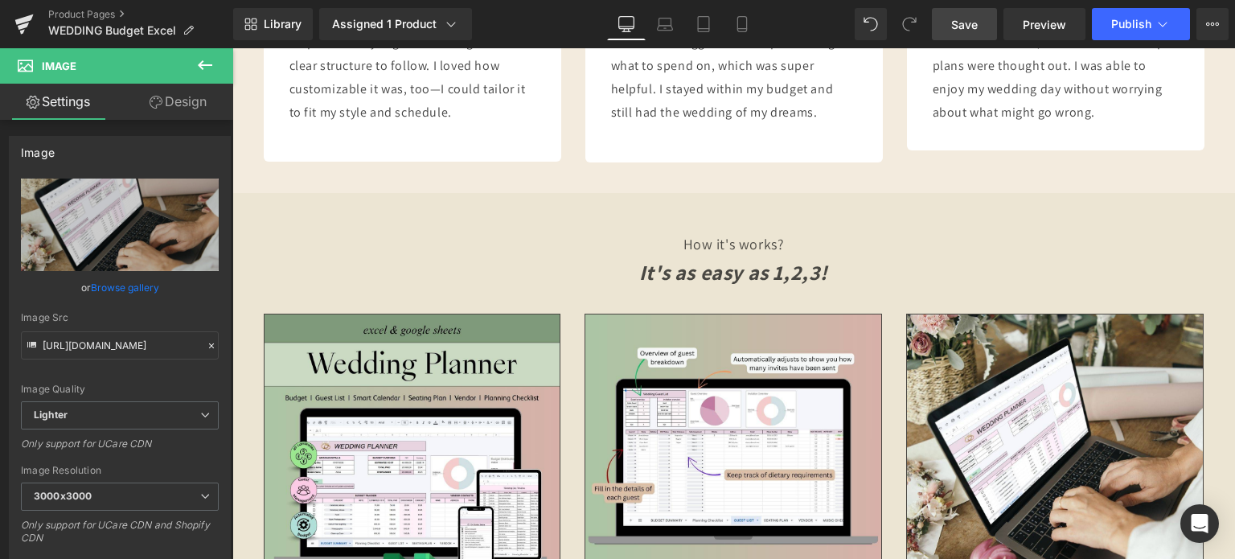
scroll to position [4634, 0]
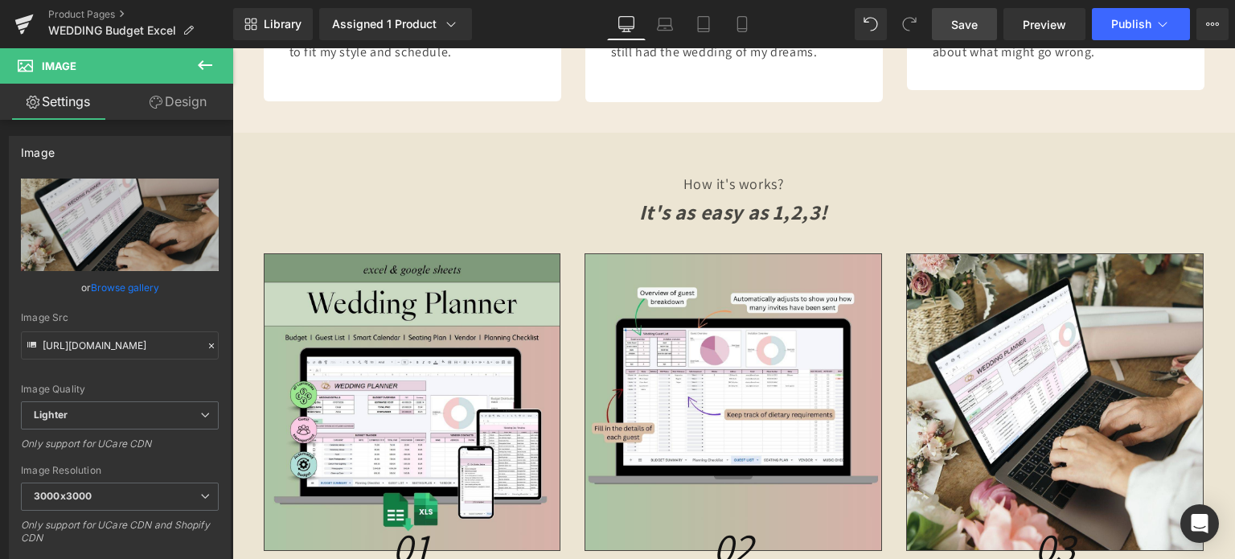
drag, startPoint x: 958, startPoint y: 26, endPoint x: 518, endPoint y: 115, distance: 449.5
click at [958, 26] on span "Save" at bounding box center [964, 24] width 27 height 17
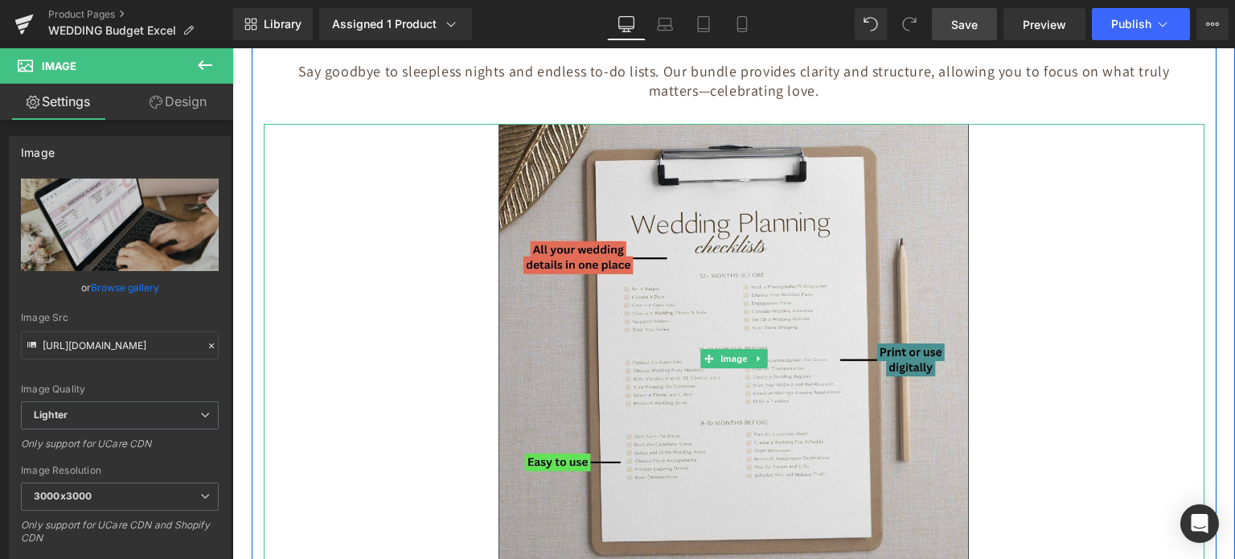
scroll to position [5438, 0]
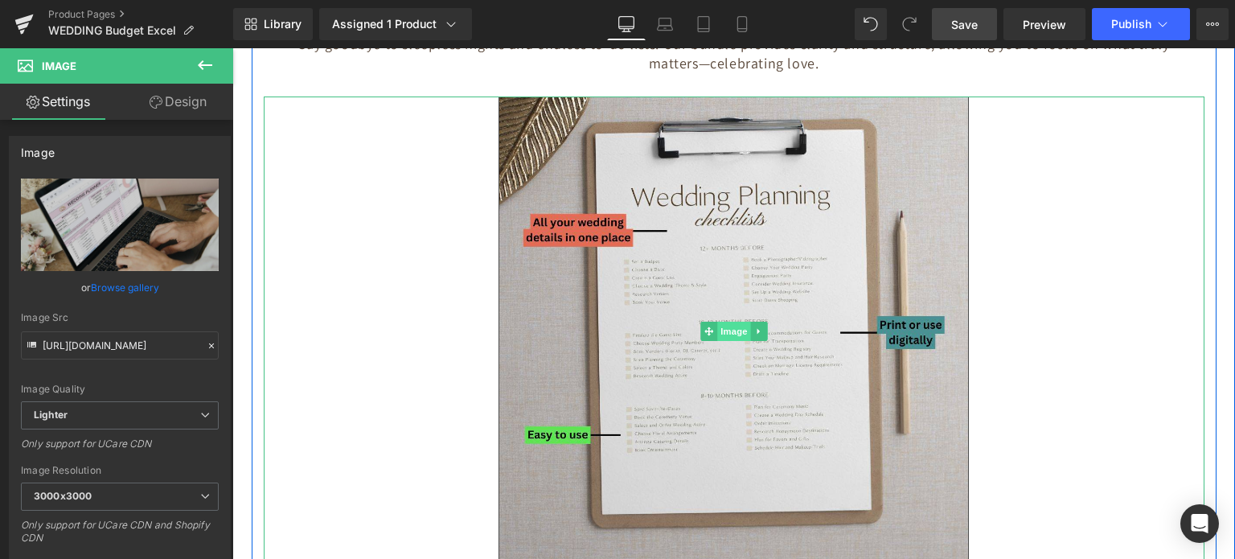
click at [730, 322] on span "Image" at bounding box center [734, 331] width 34 height 19
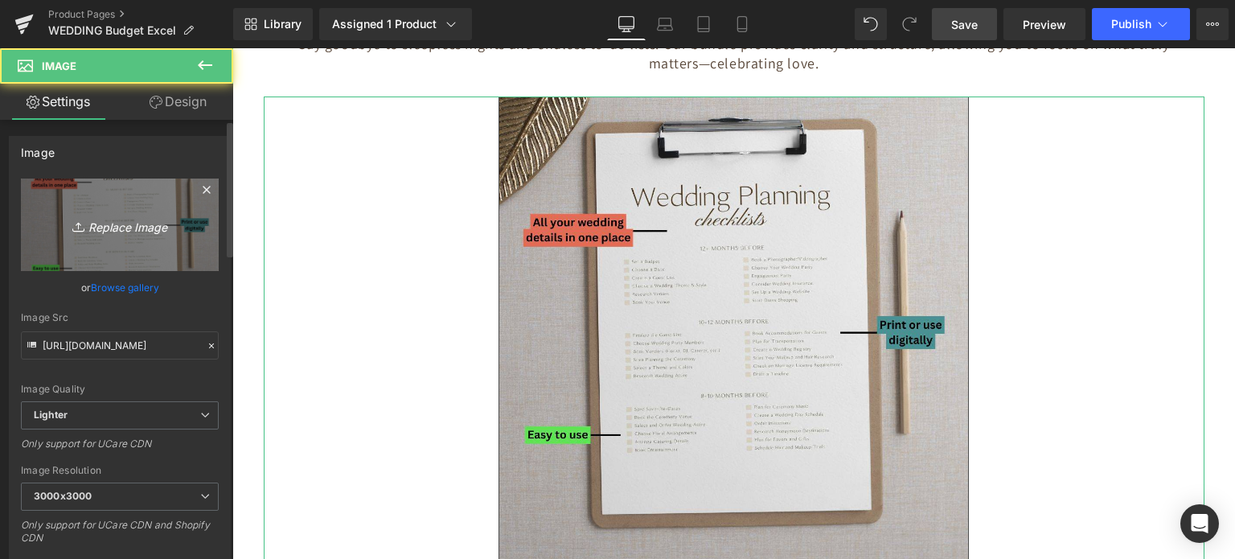
click at [108, 226] on icon "Replace Image" at bounding box center [119, 225] width 129 height 20
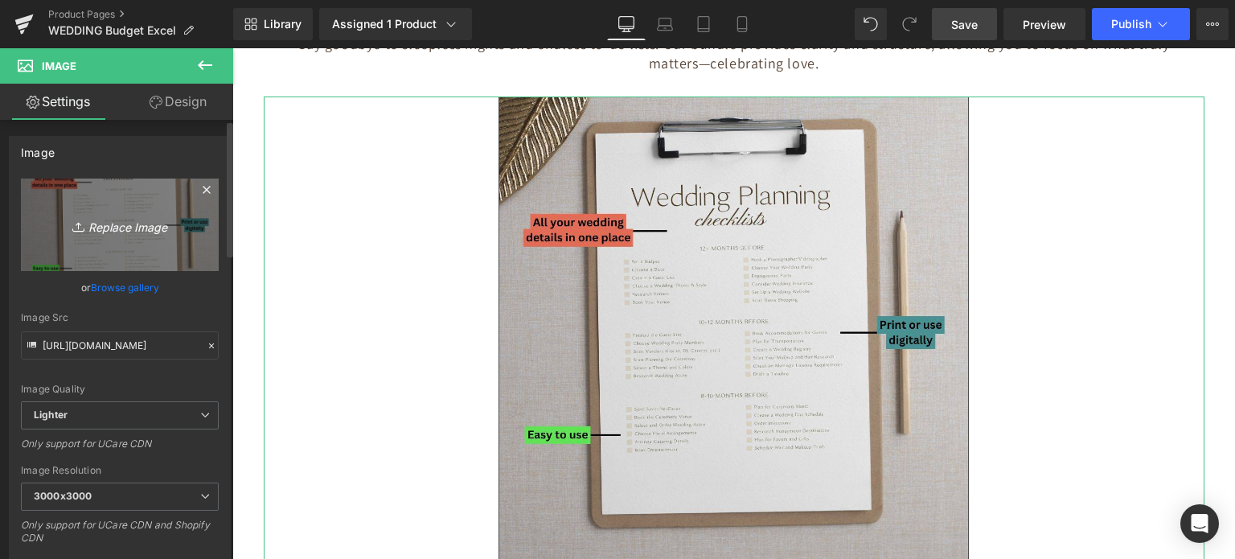
type input "C:\fakepath\Digital Appointment Planner 2023 (26).jpg"
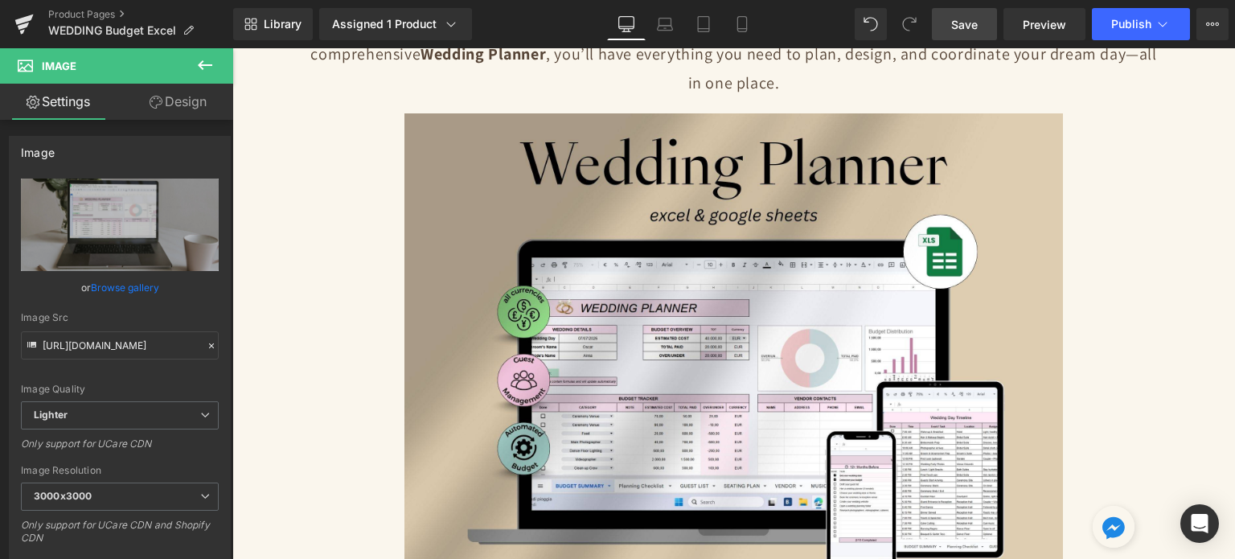
scroll to position [143, 0]
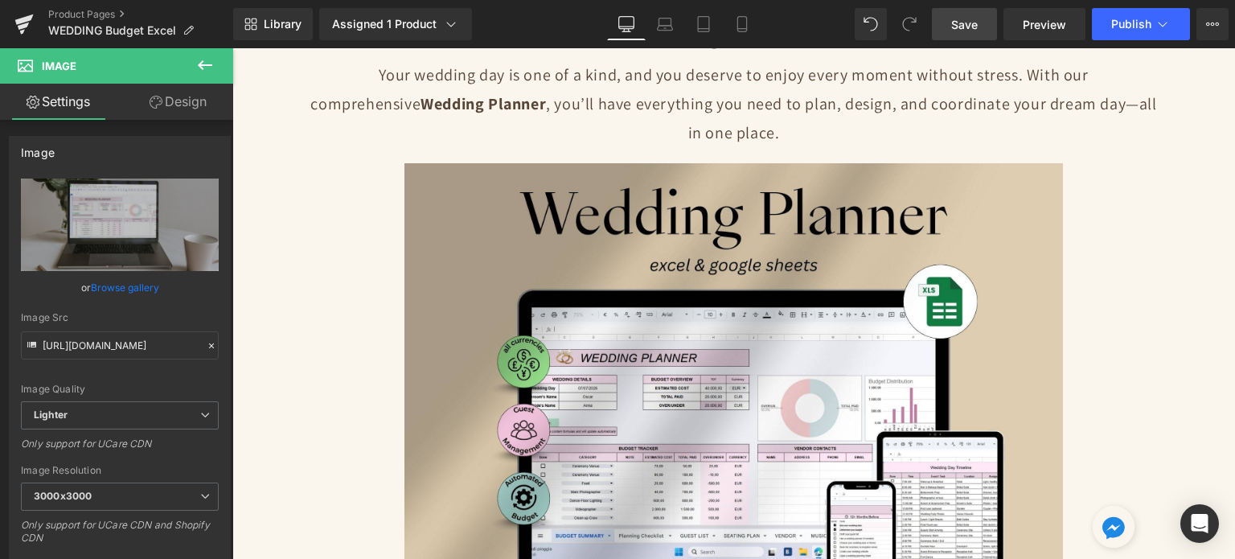
click at [977, 32] on link "Save" at bounding box center [964, 24] width 65 height 32
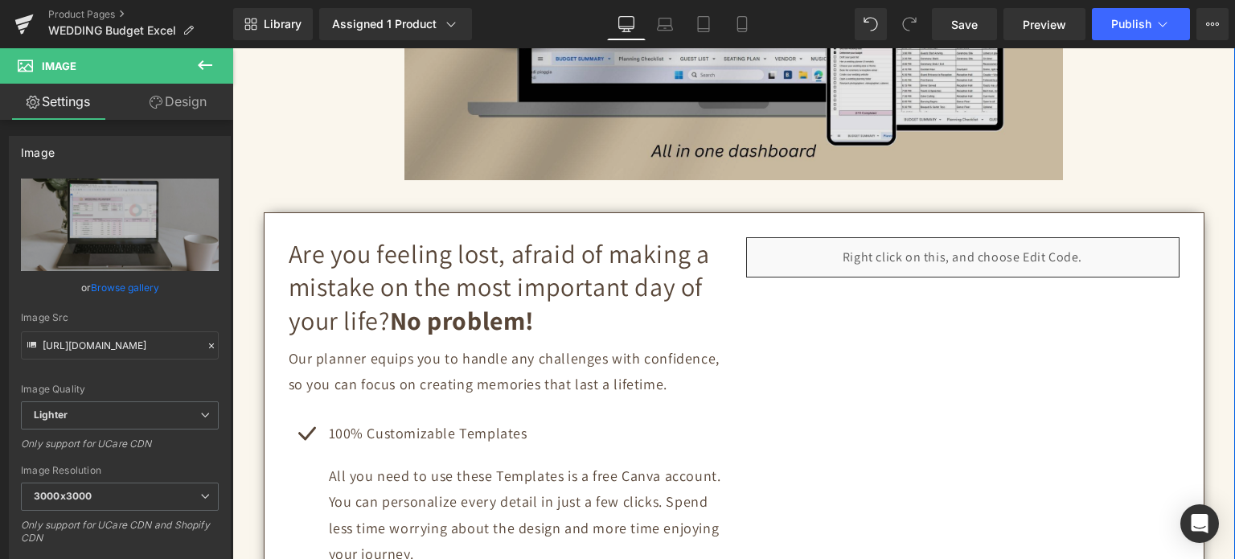
scroll to position [465, 0]
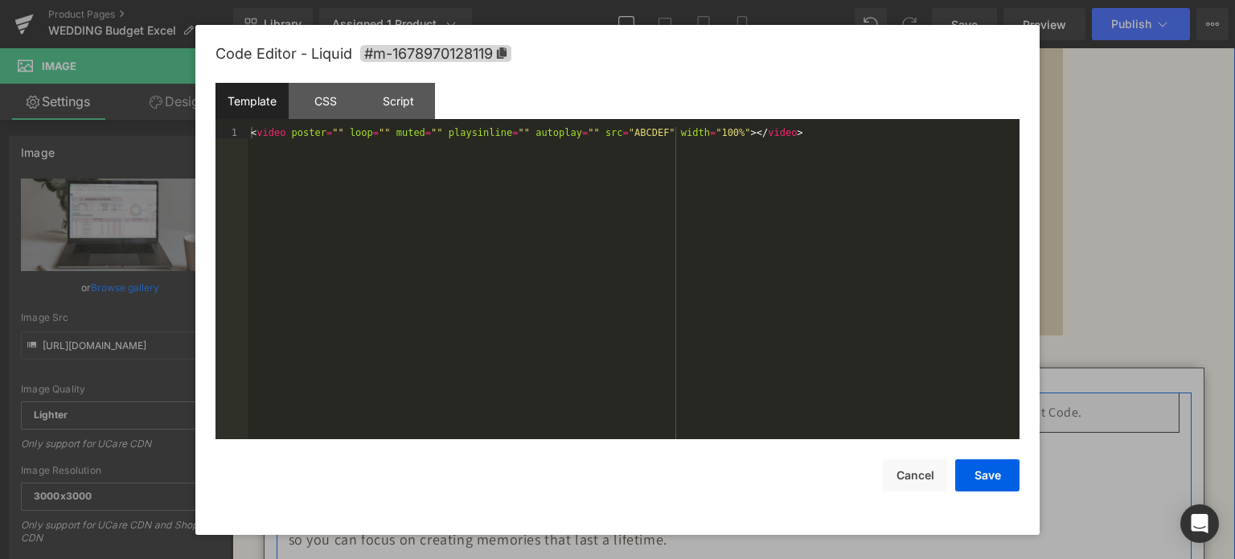
drag, startPoint x: 976, startPoint y: 379, endPoint x: 882, endPoint y: 213, distance: 190.5
click at [976, 392] on div "Liquid" at bounding box center [962, 412] width 433 height 40
drag, startPoint x: 600, startPoint y: 131, endPoint x: 630, endPoint y: 131, distance: 30.5
click at [630, 131] on div "< video poster = "" loop = "" muted = "" playsinline = "" autoplay = "" src = "…" at bounding box center [634, 295] width 772 height 336
click at [988, 474] on button "Save" at bounding box center [987, 475] width 64 height 32
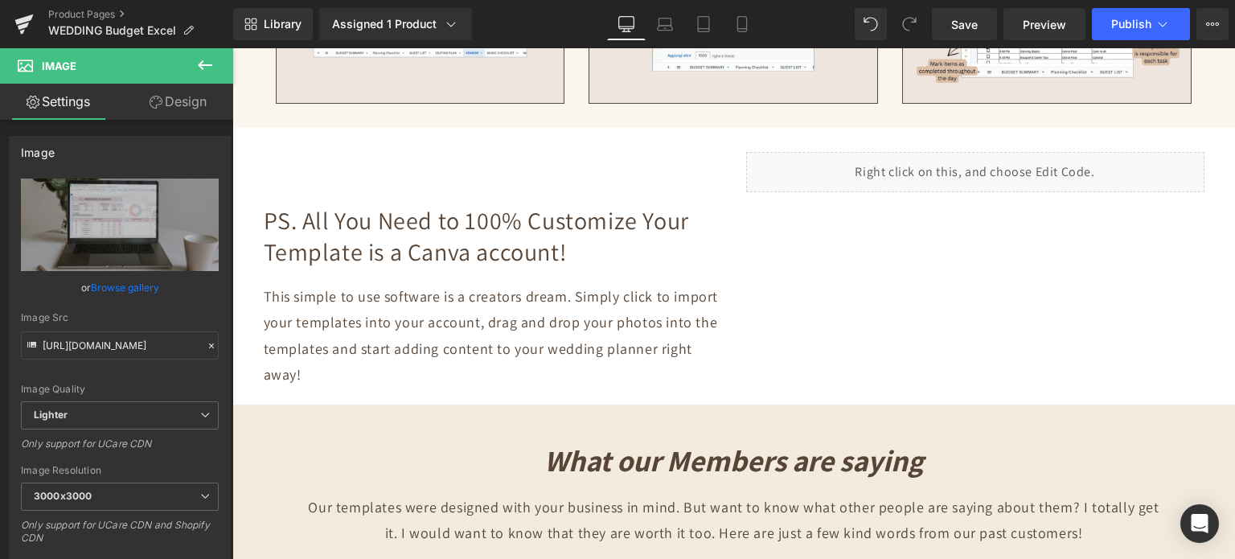
scroll to position [3841, 0]
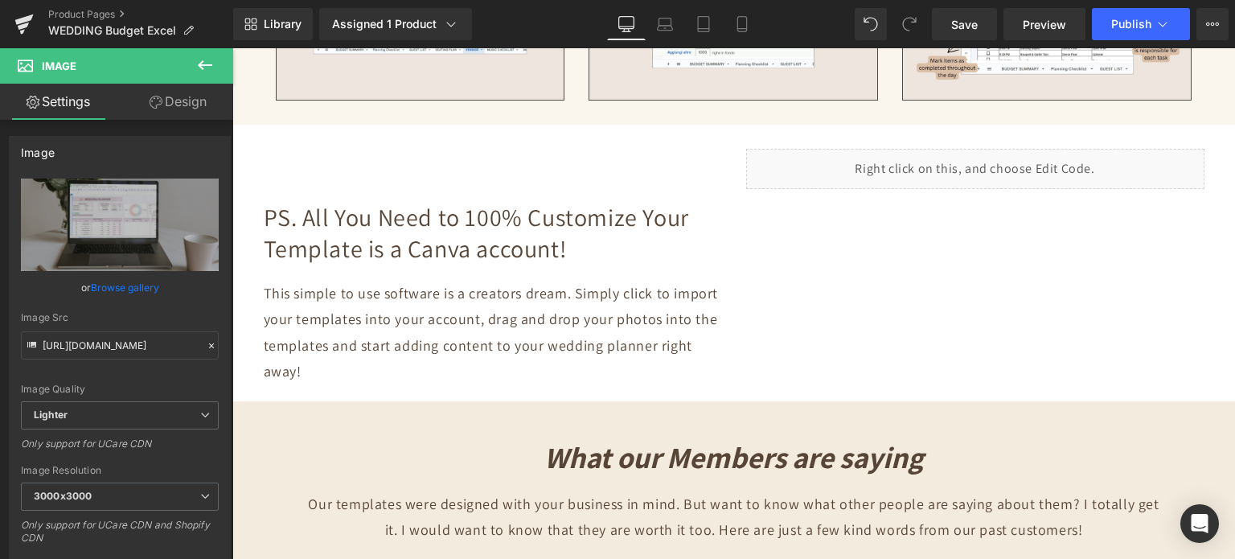
click at [926, 149] on div "Liquid" at bounding box center [975, 169] width 458 height 40
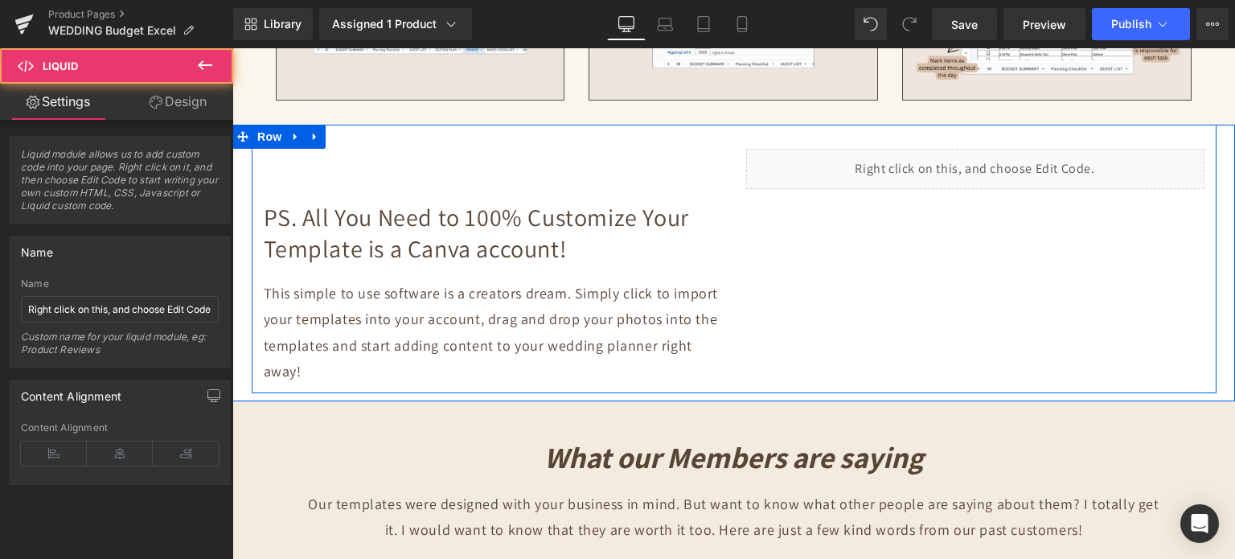
click at [986, 149] on div "Liquid" at bounding box center [975, 169] width 458 height 40
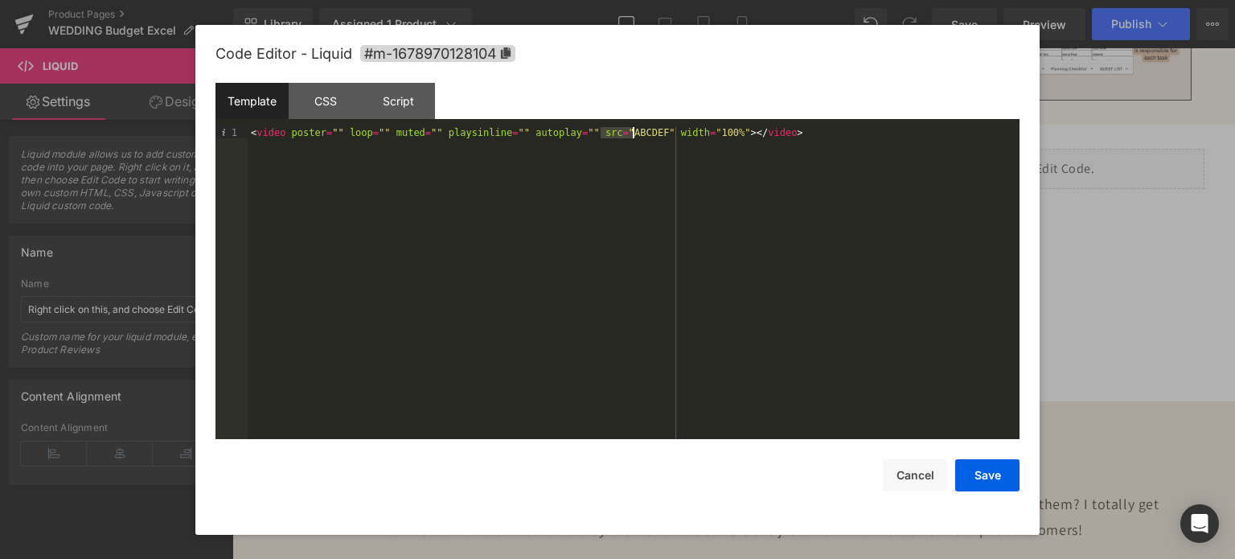
drag, startPoint x: 601, startPoint y: 131, endPoint x: 630, endPoint y: 131, distance: 28.9
click at [630, 131] on div "< video poster = "" loop = "" muted = "" playsinline = "" autoplay = "" src = "…" at bounding box center [634, 295] width 772 height 336
click at [992, 475] on button "Save" at bounding box center [987, 475] width 64 height 32
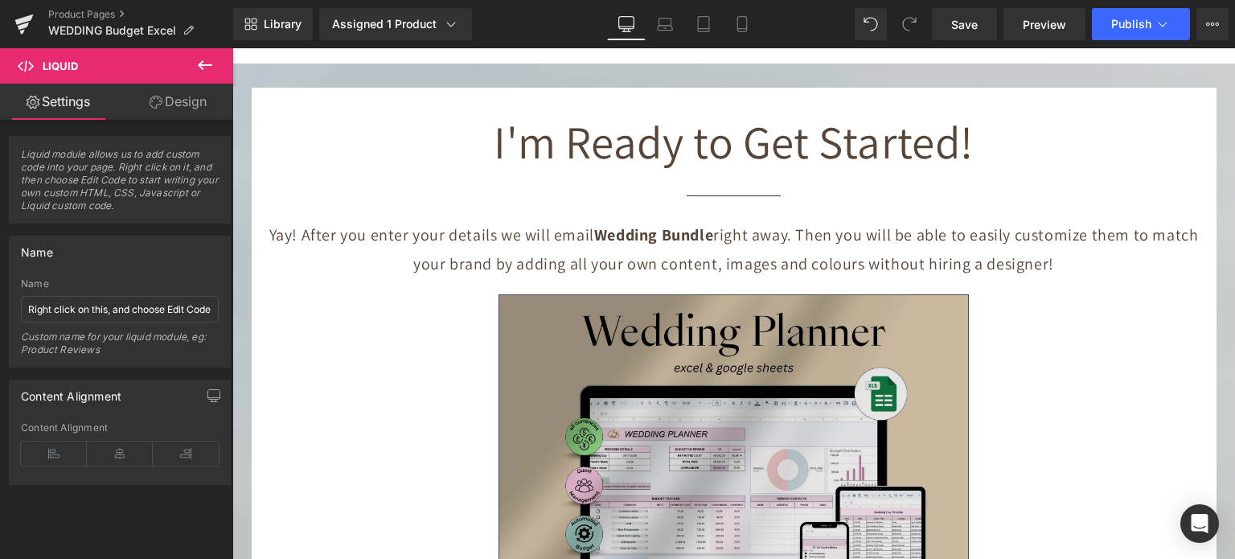
scroll to position [6012, 0]
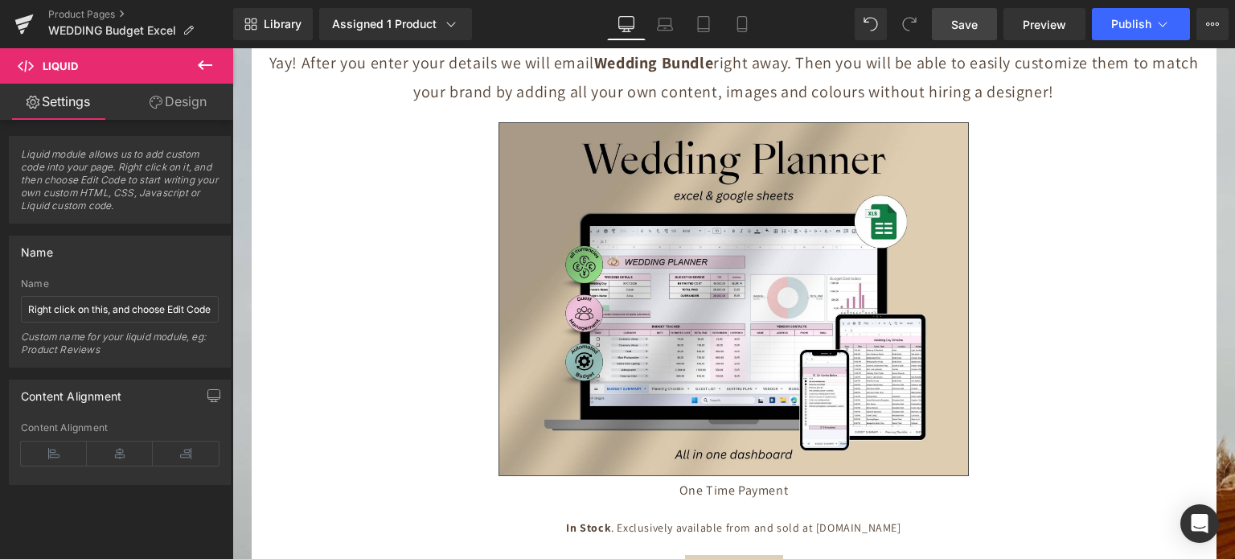
click at [978, 17] on span "Save" at bounding box center [964, 24] width 27 height 17
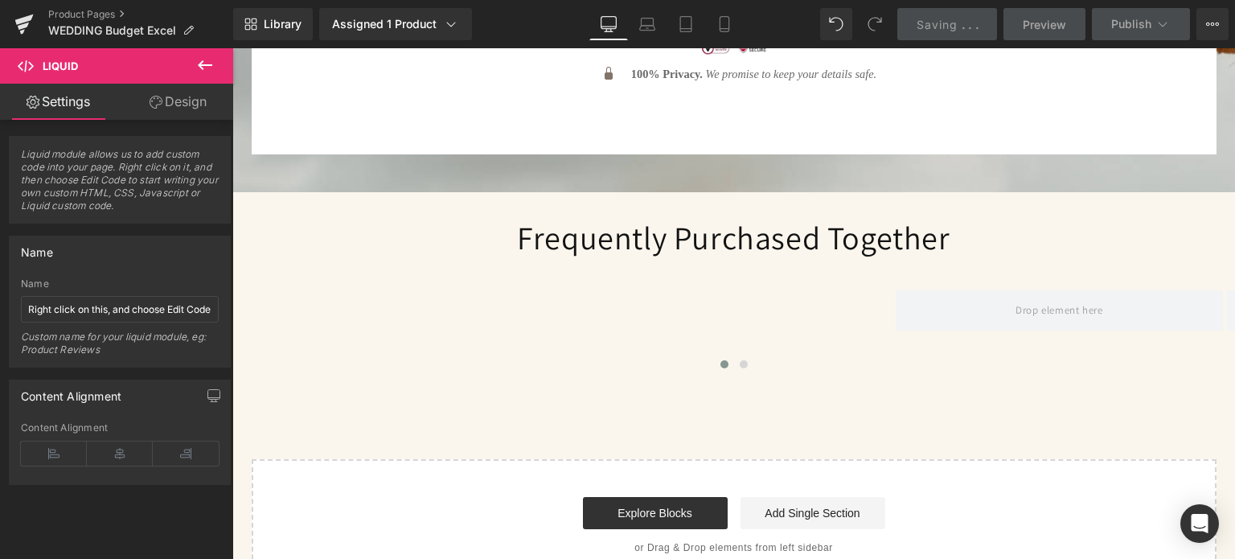
scroll to position [6574, 0]
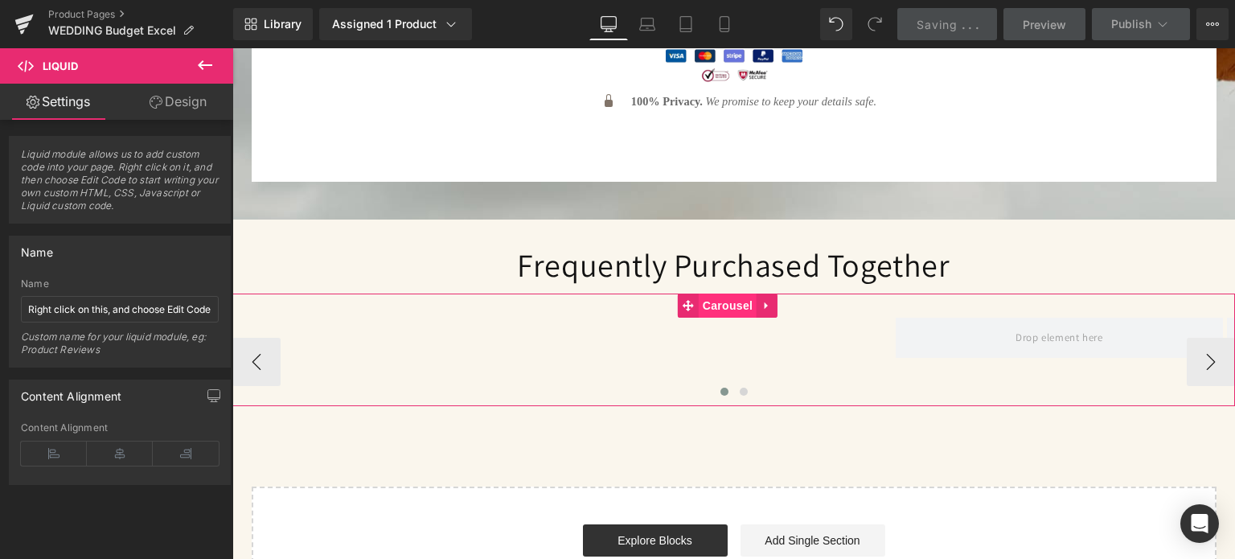
click at [705, 293] on span "Carousel" at bounding box center [728, 305] width 58 height 24
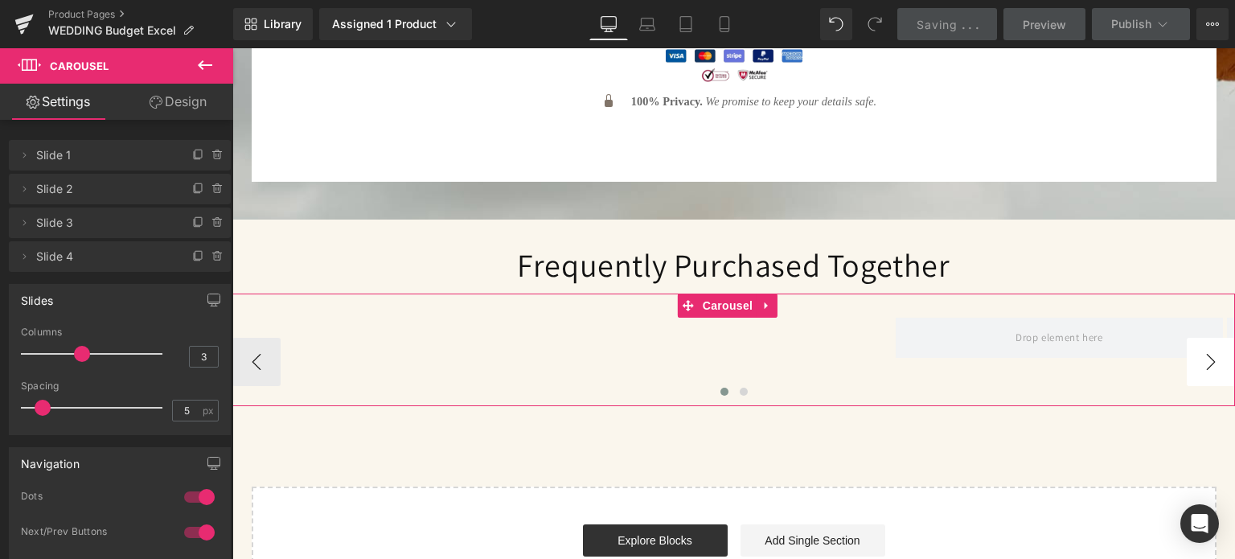
click at [1209, 338] on button "›" at bounding box center [1211, 362] width 48 height 48
click at [273, 338] on button "‹" at bounding box center [256, 362] width 48 height 48
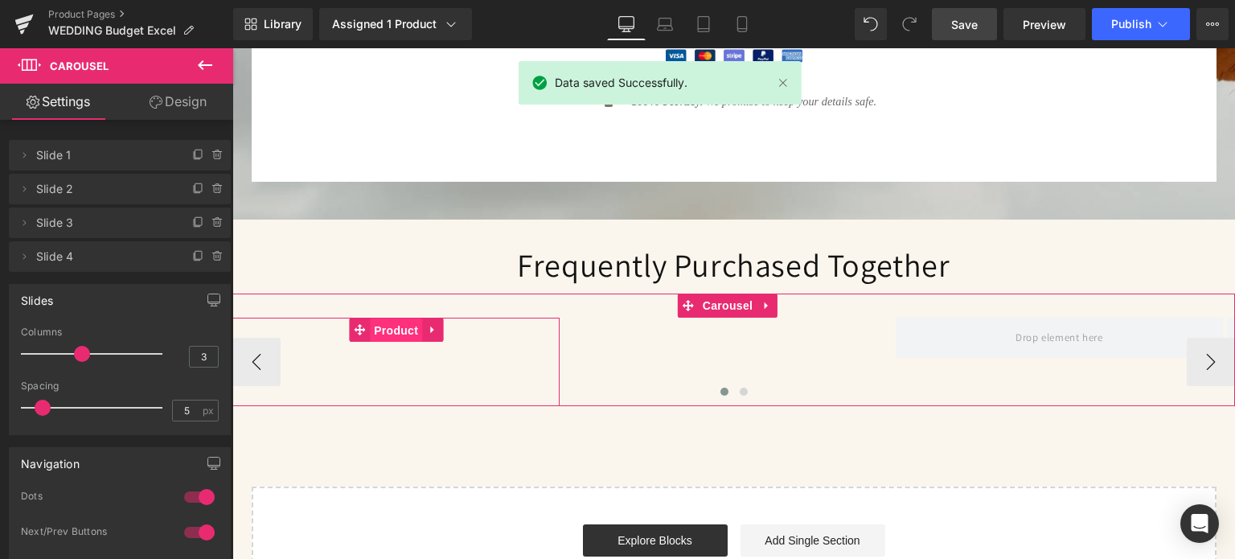
click at [401, 318] on span "Product" at bounding box center [396, 330] width 52 height 24
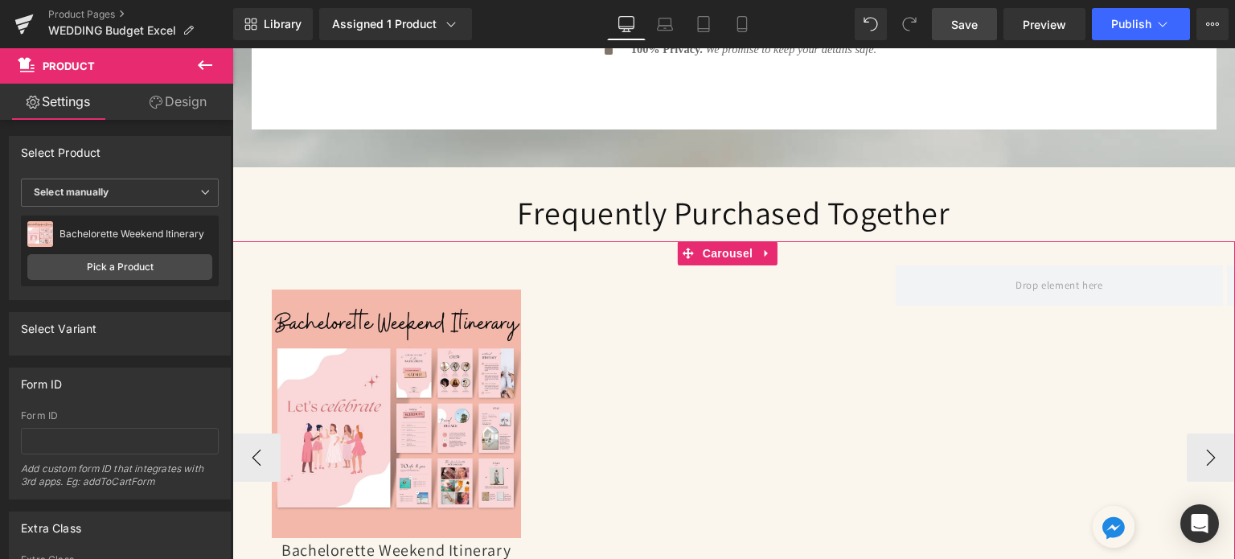
scroll to position [6655, 0]
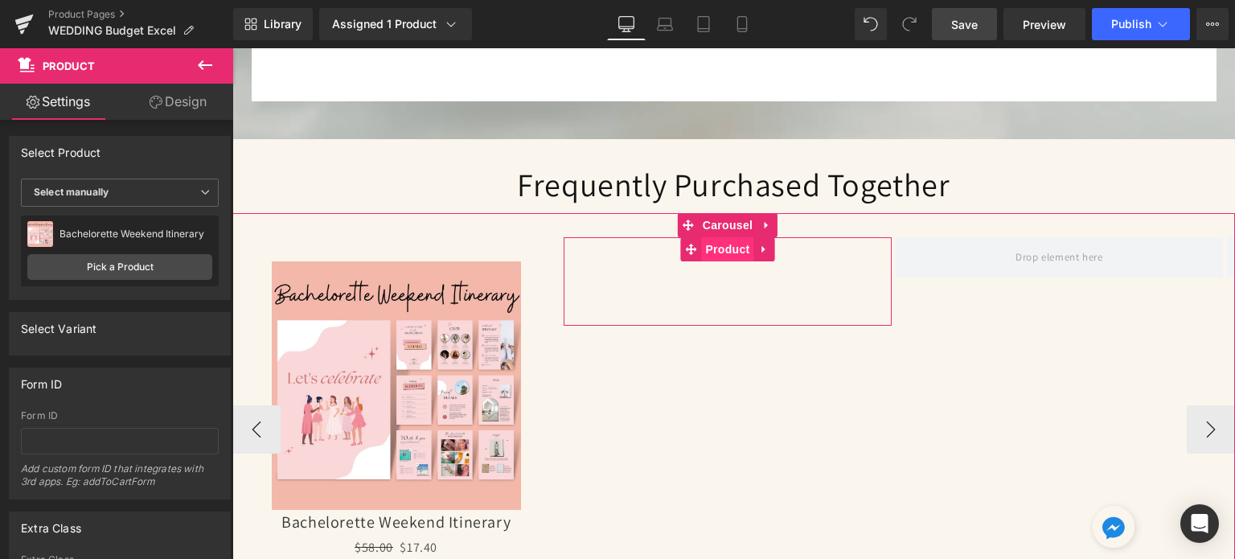
click at [702, 237] on span "Product" at bounding box center [727, 249] width 52 height 24
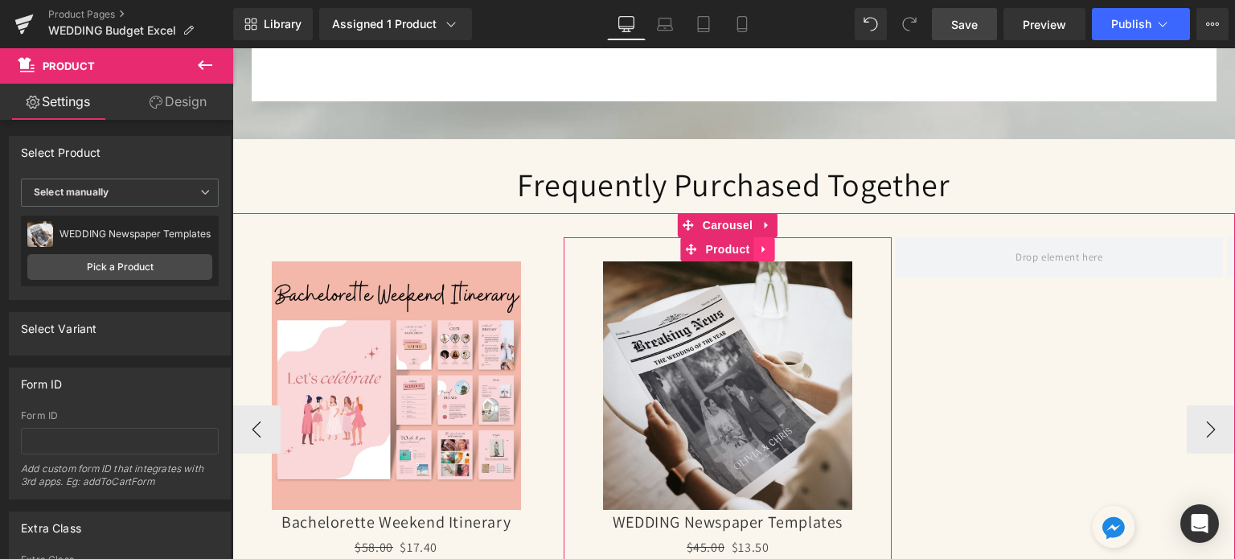
click at [771, 237] on link at bounding box center [763, 249] width 21 height 24
click at [761, 237] on link at bounding box center [753, 249] width 21 height 24
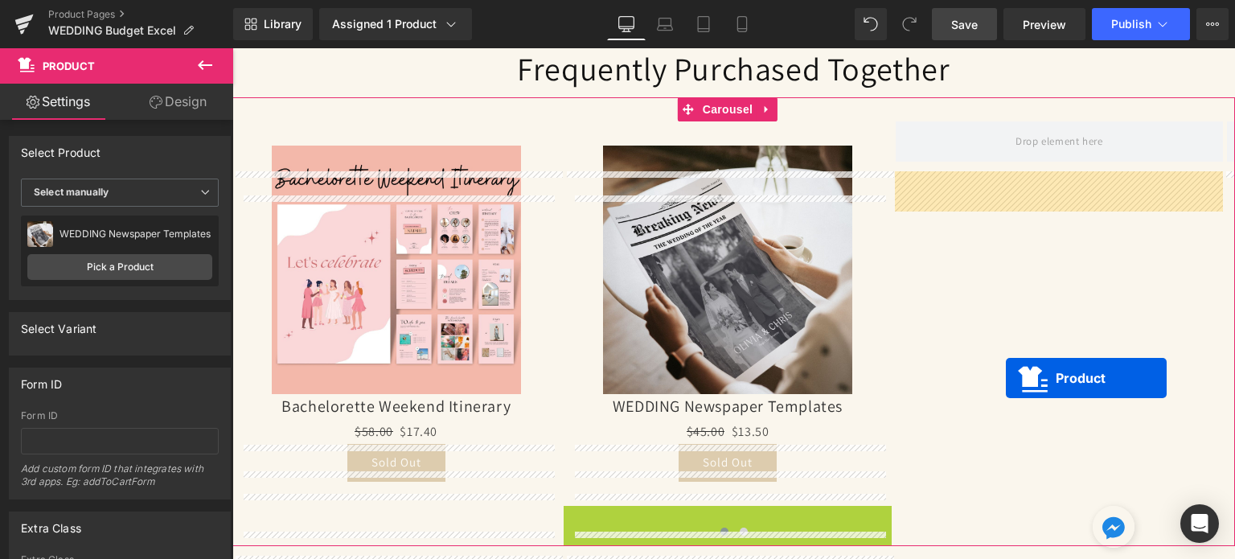
scroll to position [6625, 0]
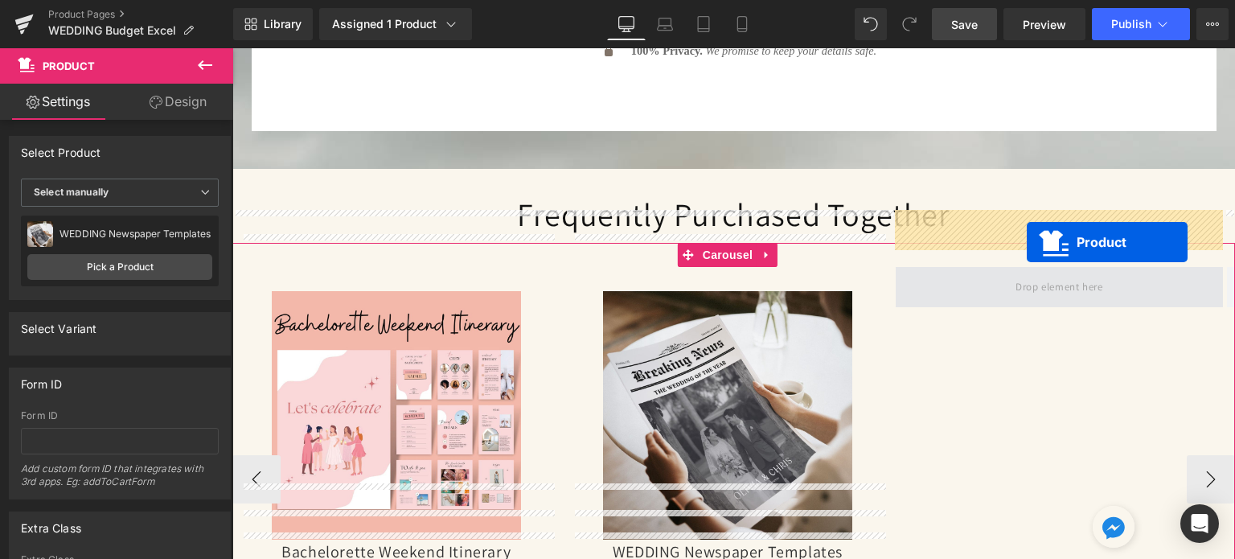
drag, startPoint x: 720, startPoint y: 124, endPoint x: 1027, endPoint y: 243, distance: 329.3
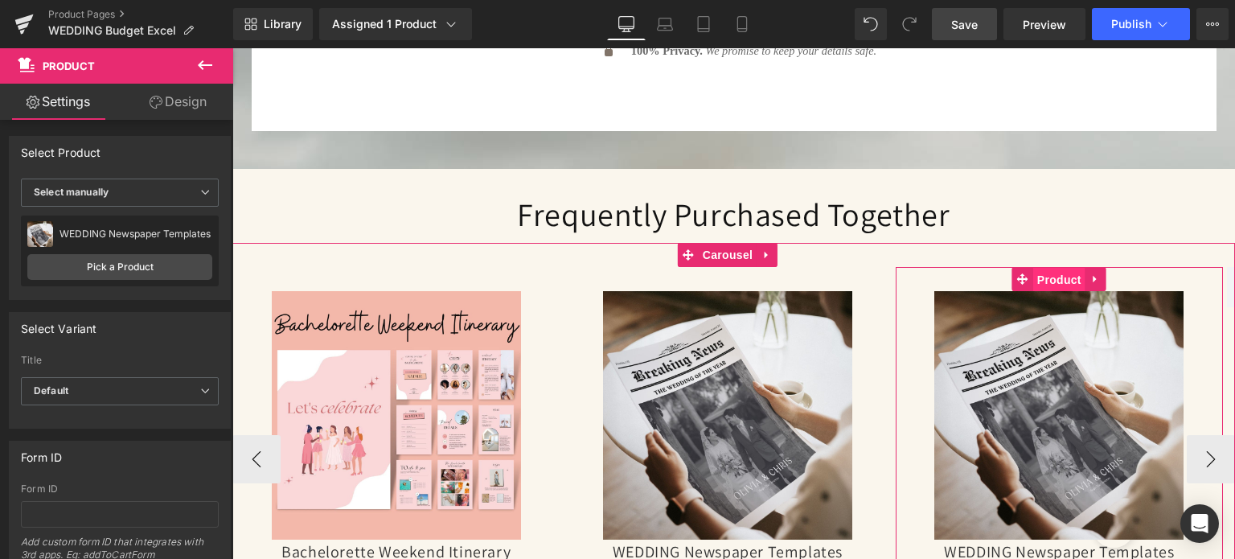
click at [1056, 268] on span "Product" at bounding box center [1059, 280] width 52 height 24
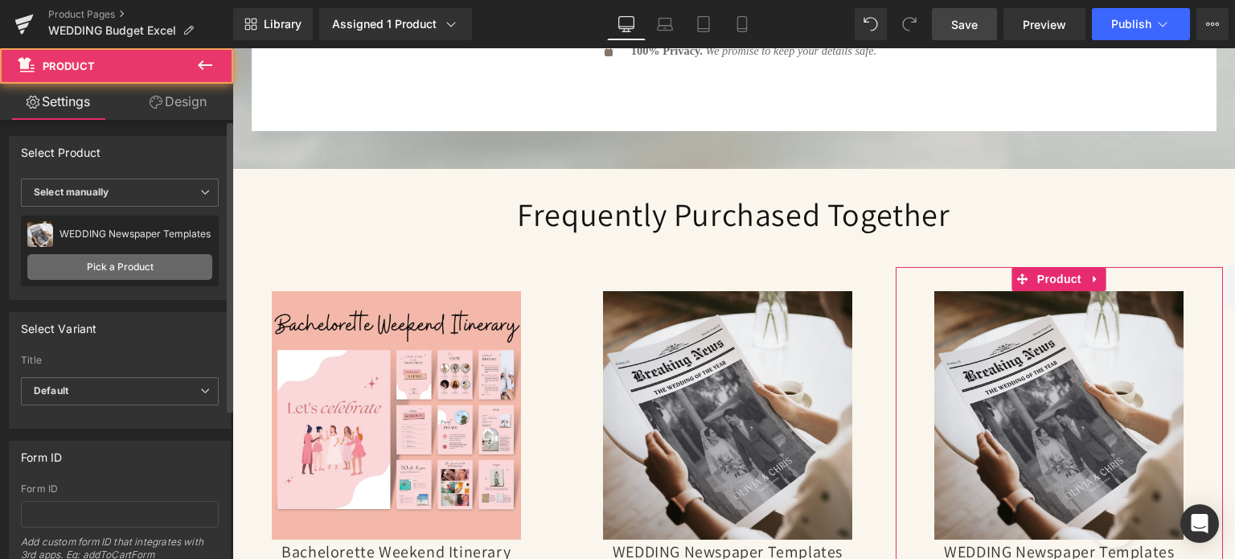
click at [84, 255] on link "Pick a Product" at bounding box center [119, 267] width 185 height 26
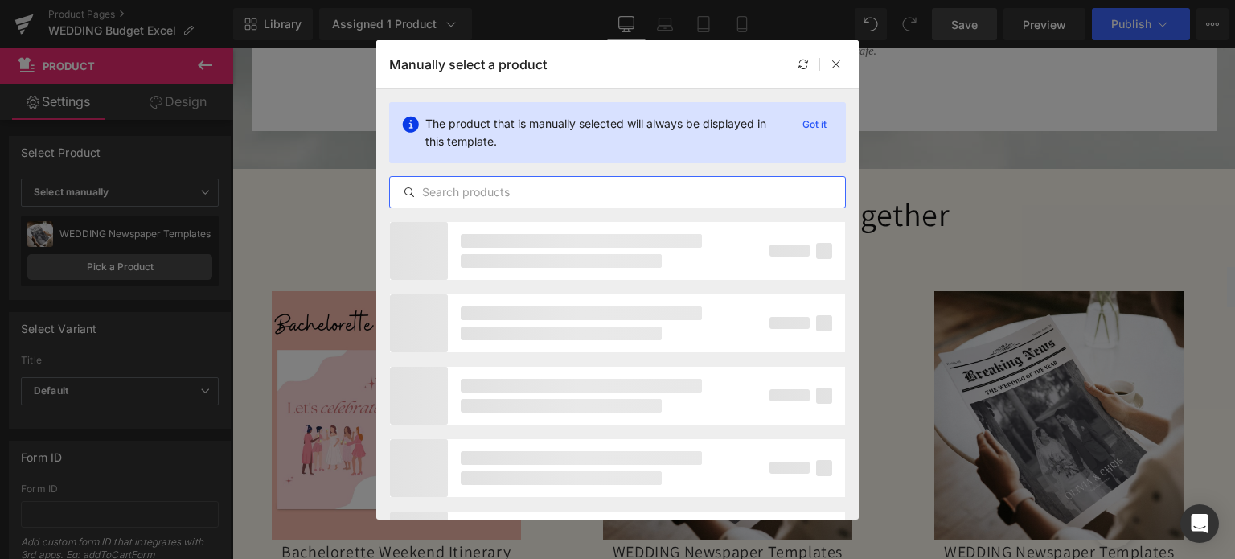
click at [535, 191] on input "text" at bounding box center [617, 191] width 455 height 19
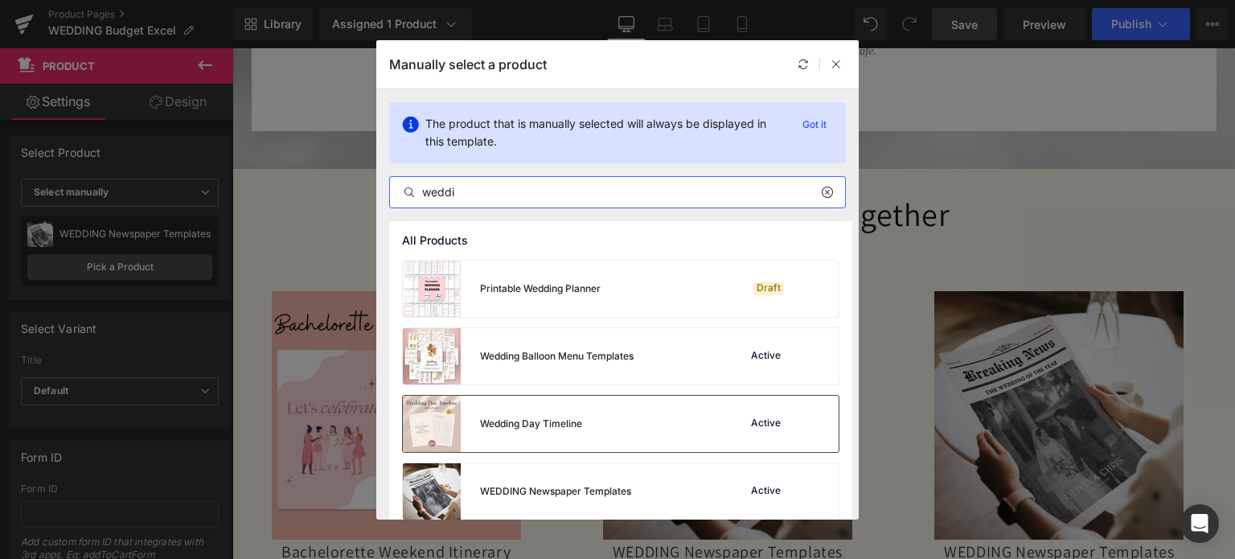
type input "weddi"
click at [569, 408] on div "Wedding Day Timeline" at bounding box center [492, 424] width 179 height 56
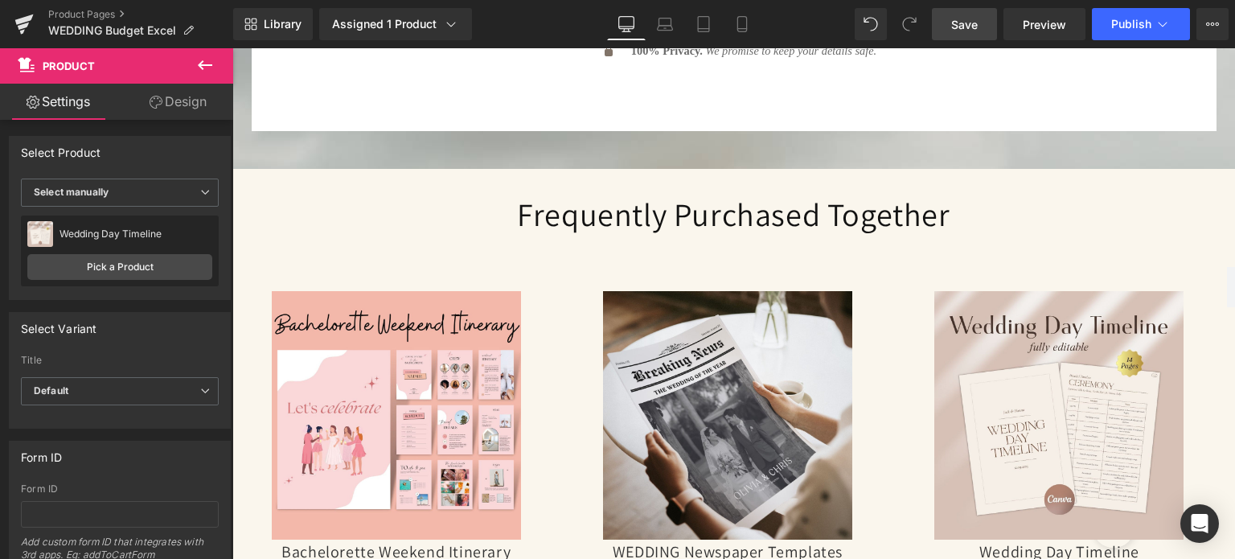
click at [981, 26] on link "Save" at bounding box center [964, 24] width 65 height 32
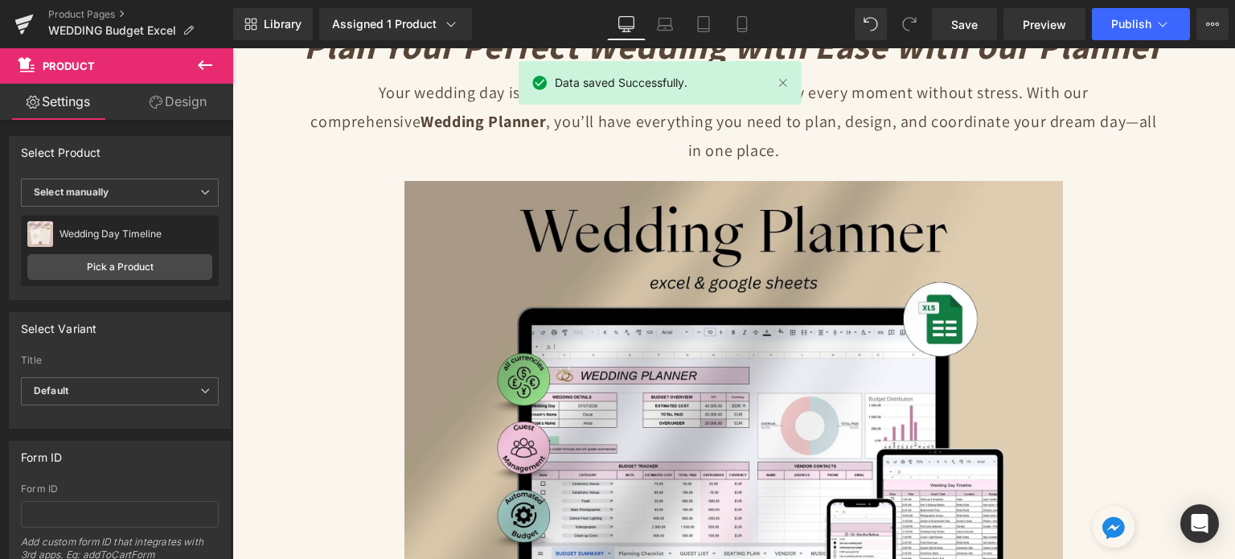
scroll to position [0, 0]
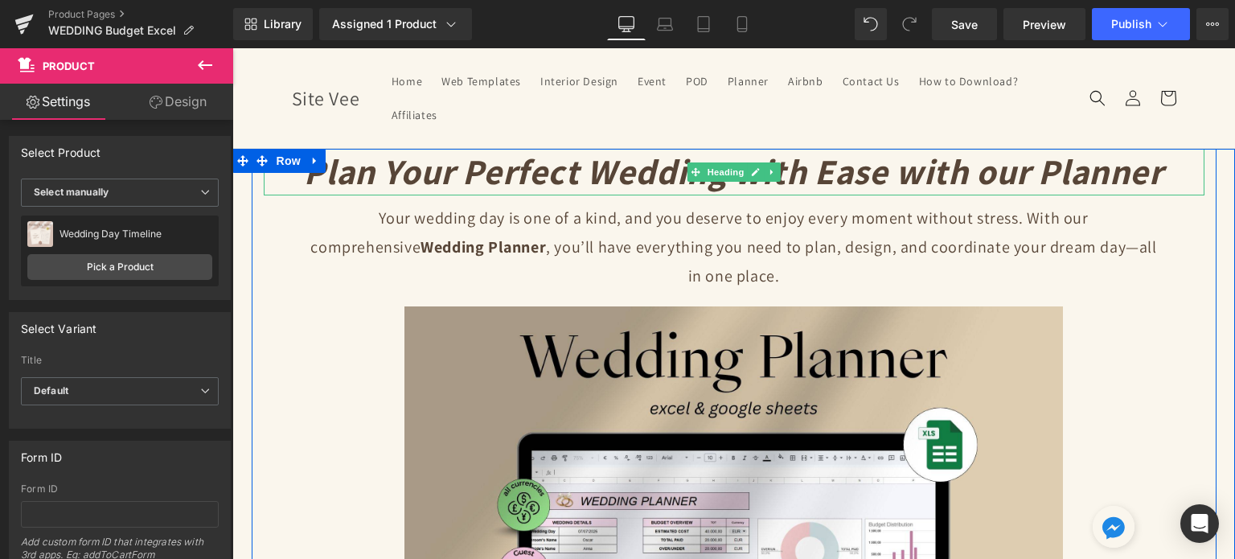
click at [621, 170] on icon "Plan Your Perfect Wedding with Ease with our Planner" at bounding box center [733, 171] width 859 height 47
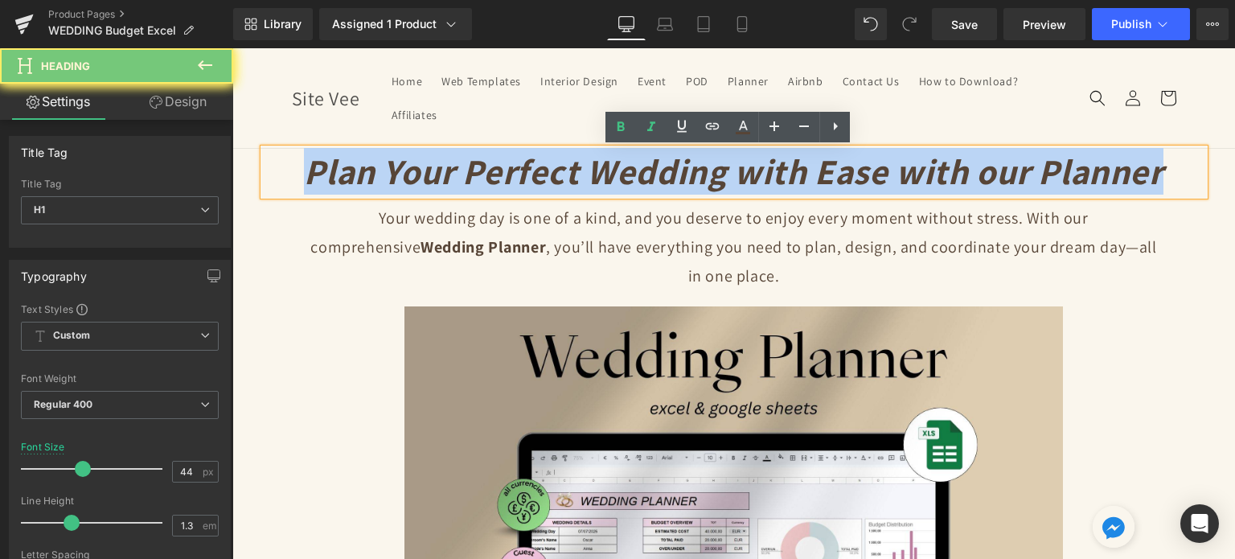
click at [621, 170] on icon "Plan Your Perfect Wedding with Ease with our Planner" at bounding box center [733, 171] width 859 height 47
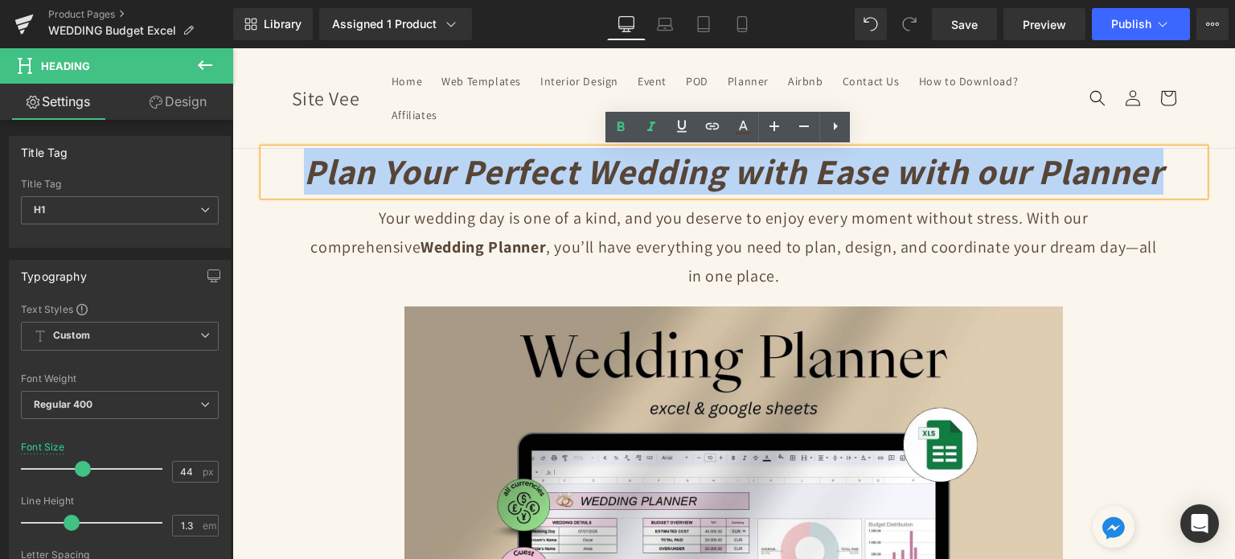
paste div
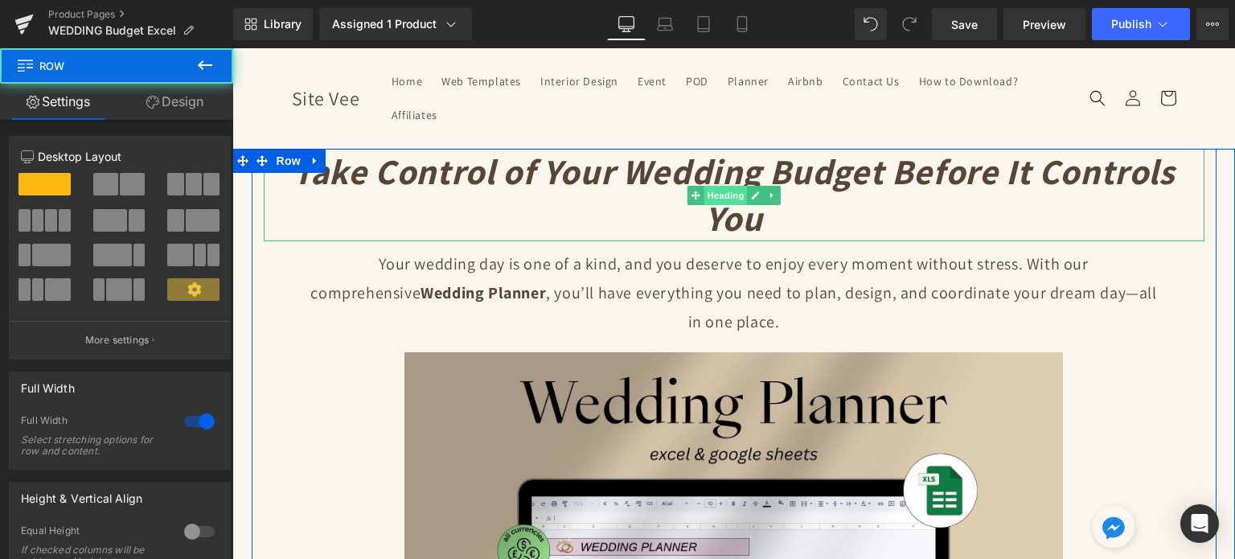
click at [707, 195] on span "Heading" at bounding box center [724, 195] width 43 height 19
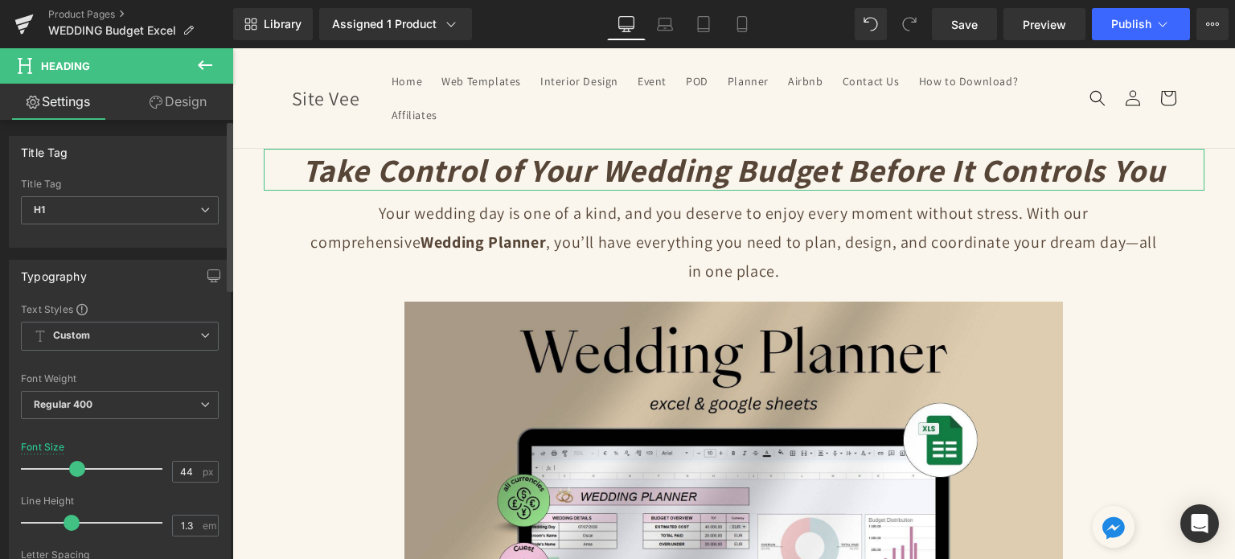
click at [72, 468] on span at bounding box center [77, 469] width 16 height 16
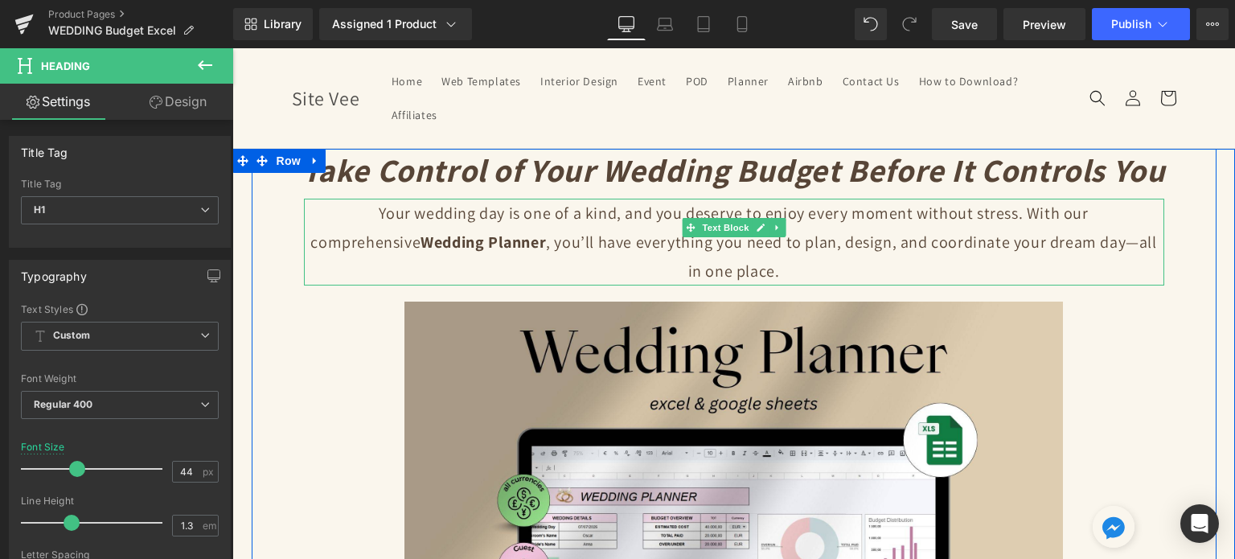
click at [672, 228] on p "Your wedding day is one of a kind, and you deserve to enjoy every moment withou…" at bounding box center [734, 242] width 860 height 87
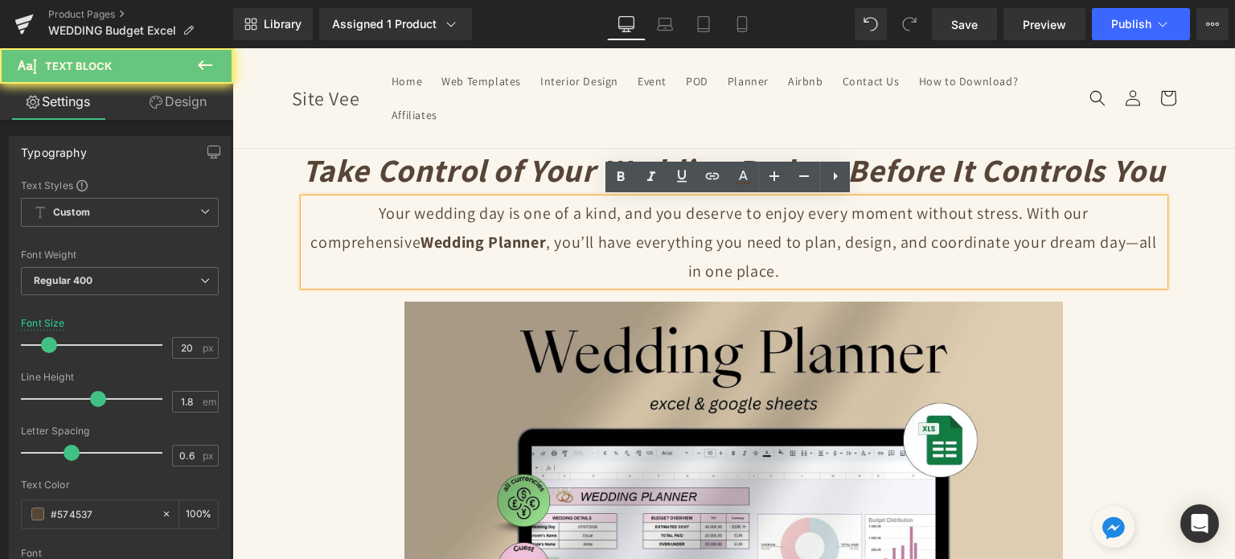
click at [654, 219] on p "Your wedding day is one of a kind, and you deserve to enjoy every moment withou…" at bounding box center [734, 242] width 860 height 87
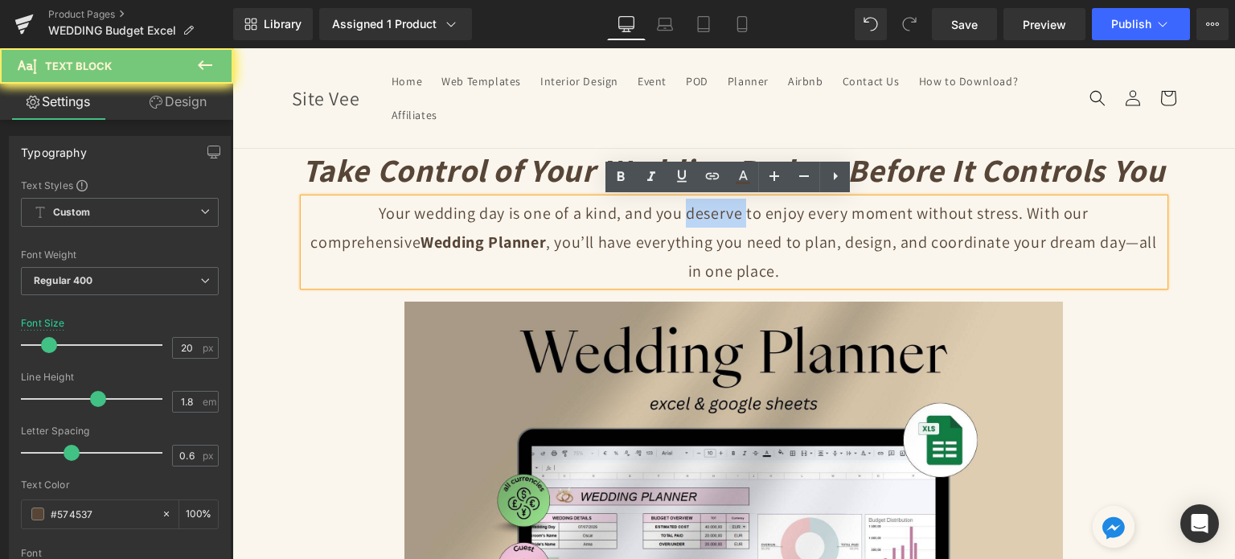
click at [654, 219] on p "Your wedding day is one of a kind, and you deserve to enjoy every moment withou…" at bounding box center [734, 242] width 860 height 87
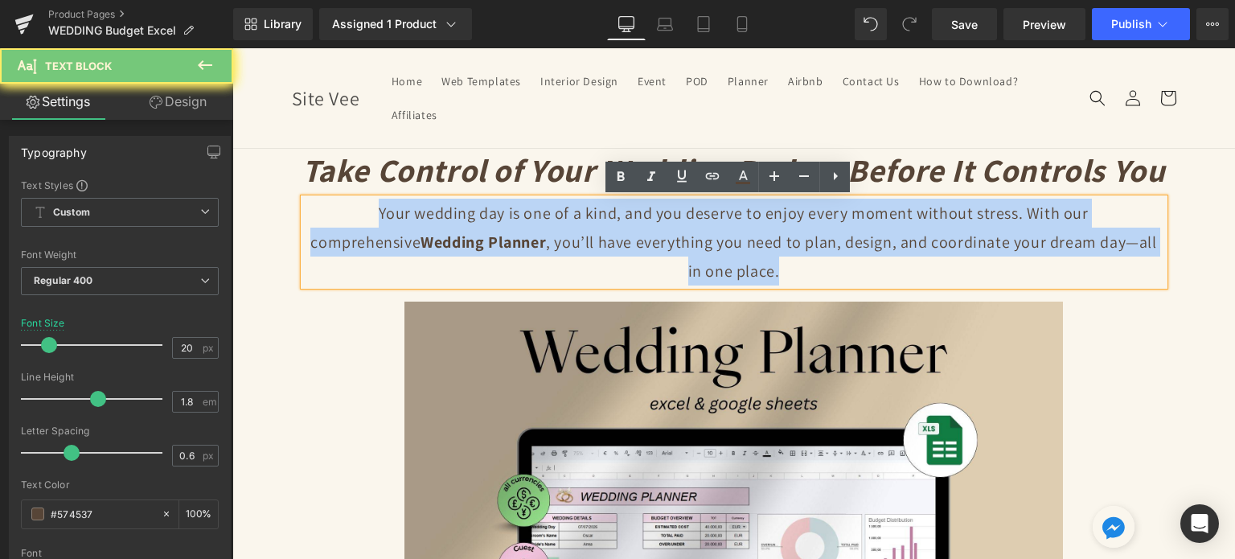
click at [654, 219] on p "Your wedding day is one of a kind, and you deserve to enjoy every moment withou…" at bounding box center [734, 242] width 860 height 87
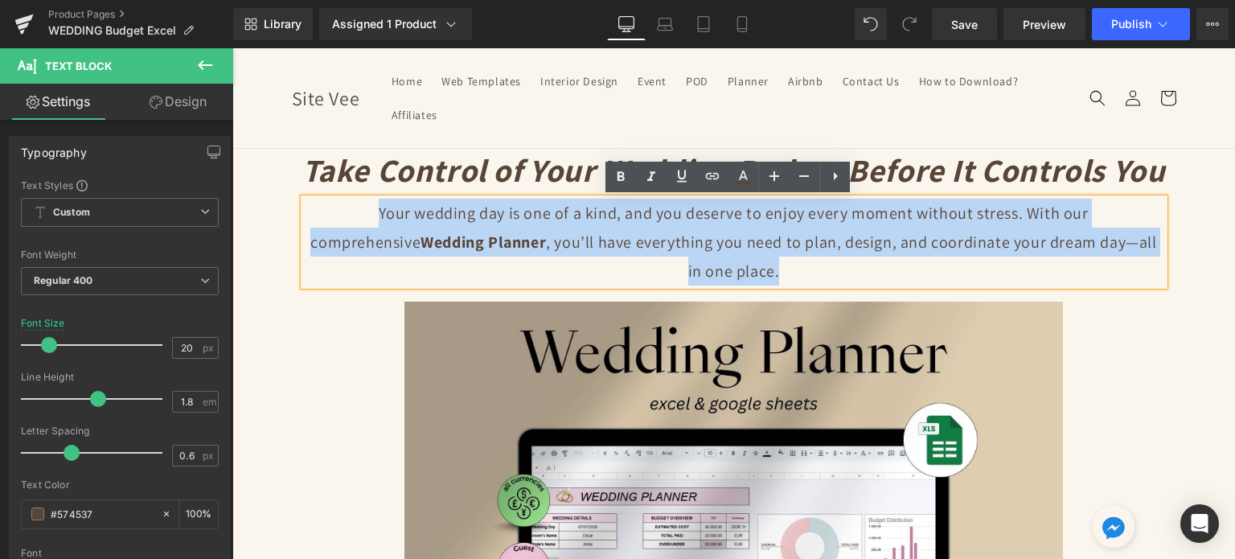
paste div
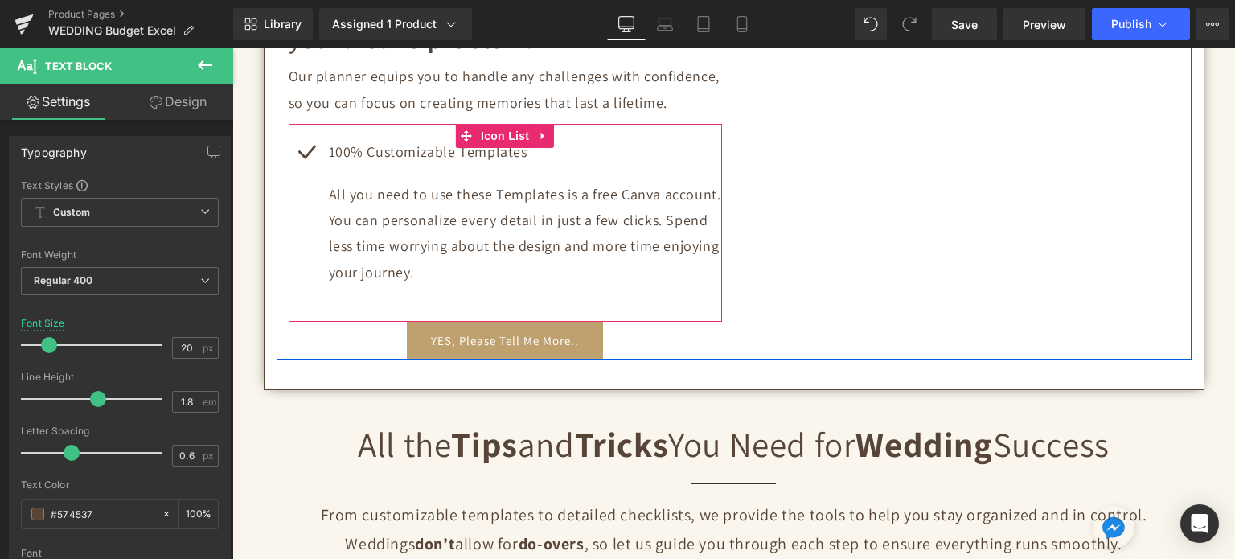
scroll to position [1045, 0]
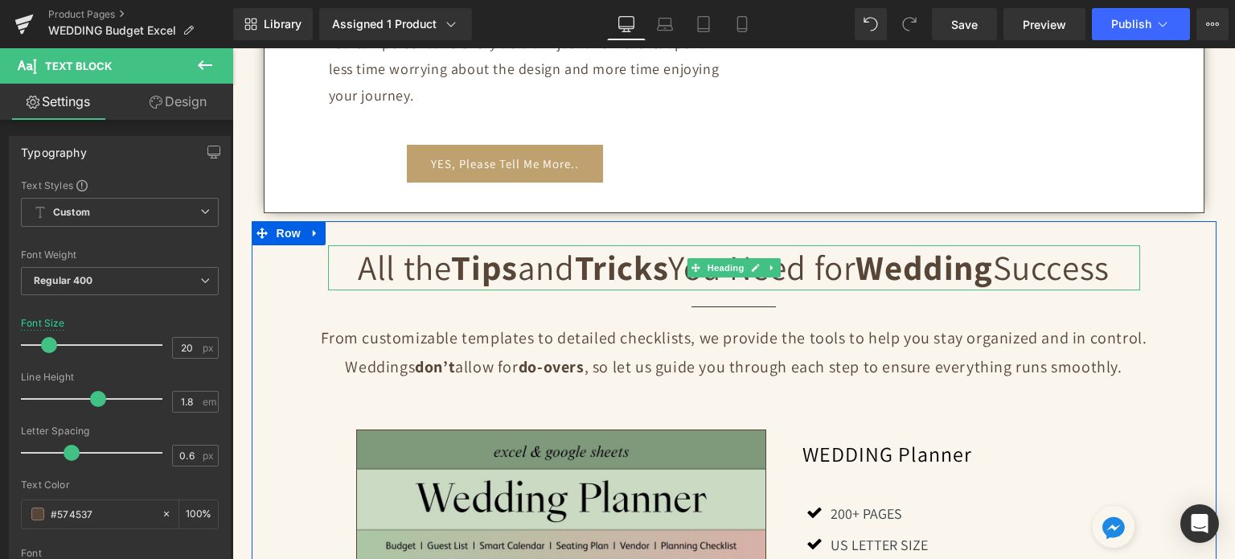
click at [628, 264] on strong "Tricks" at bounding box center [622, 266] width 94 height 45
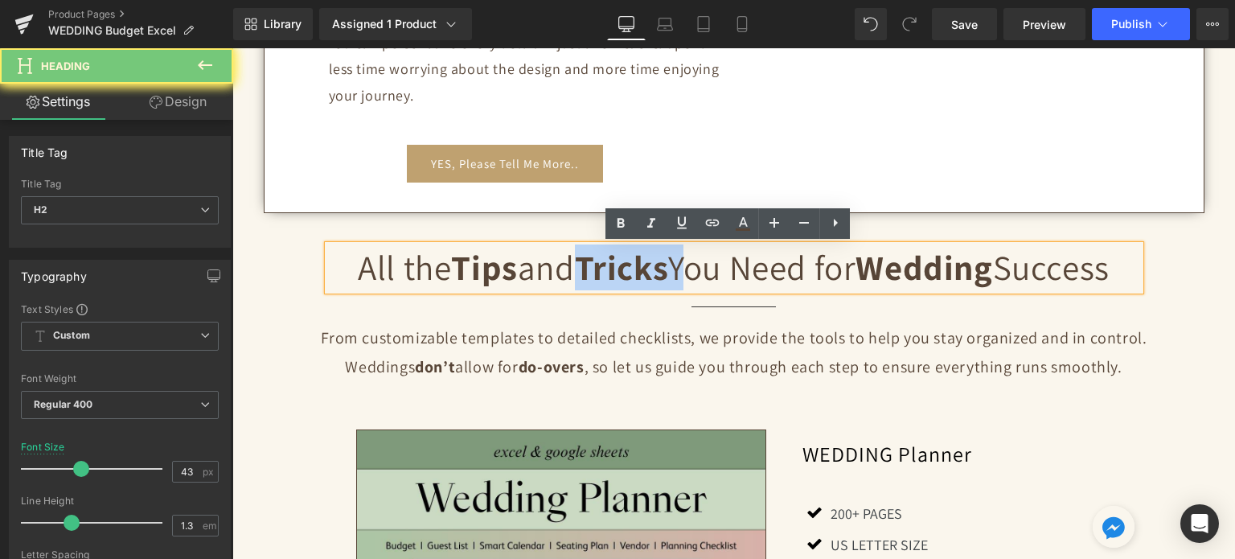
click at [628, 264] on strong "Tricks" at bounding box center [622, 266] width 94 height 45
paste div
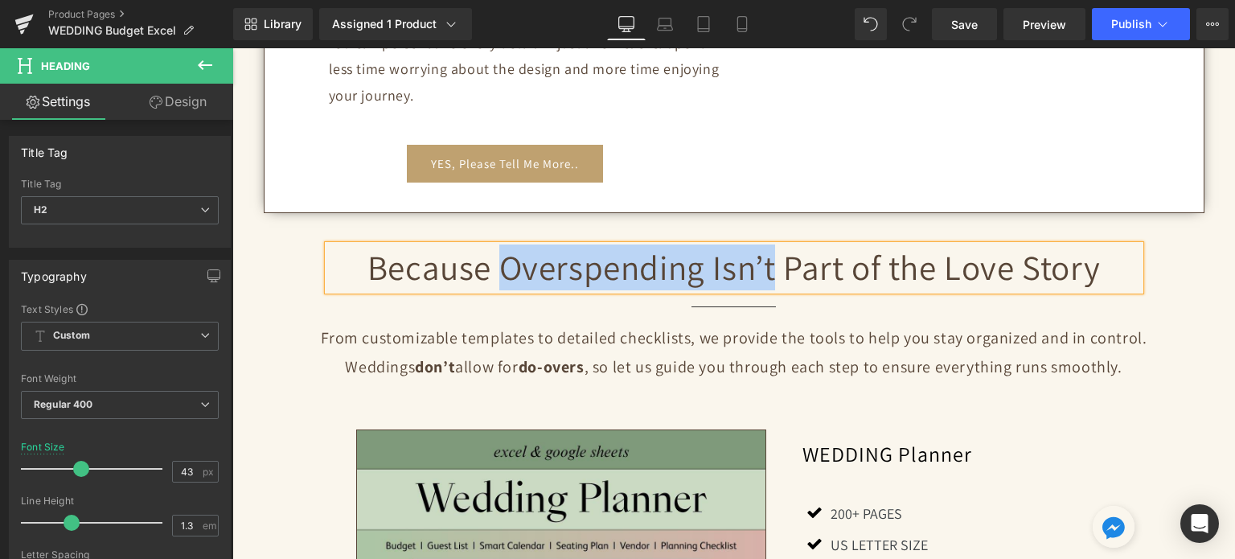
drag, startPoint x: 497, startPoint y: 273, endPoint x: 770, endPoint y: 272, distance: 273.3
click at [770, 272] on h2 "Because Overspending Isn’t Part of the Love Story" at bounding box center [734, 267] width 812 height 45
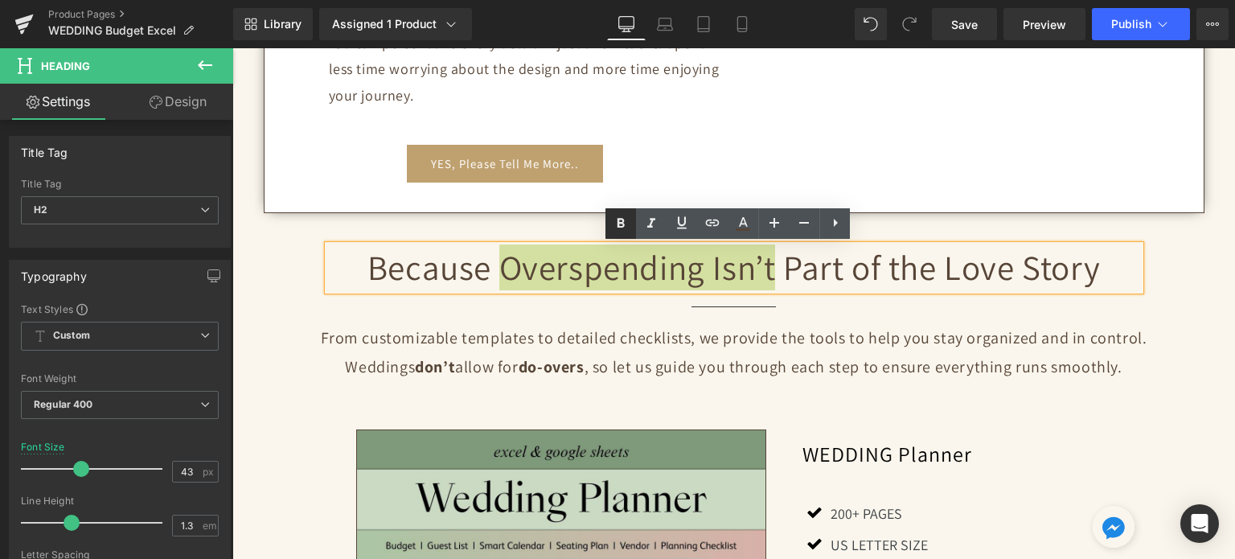
click at [630, 220] on link at bounding box center [620, 223] width 31 height 31
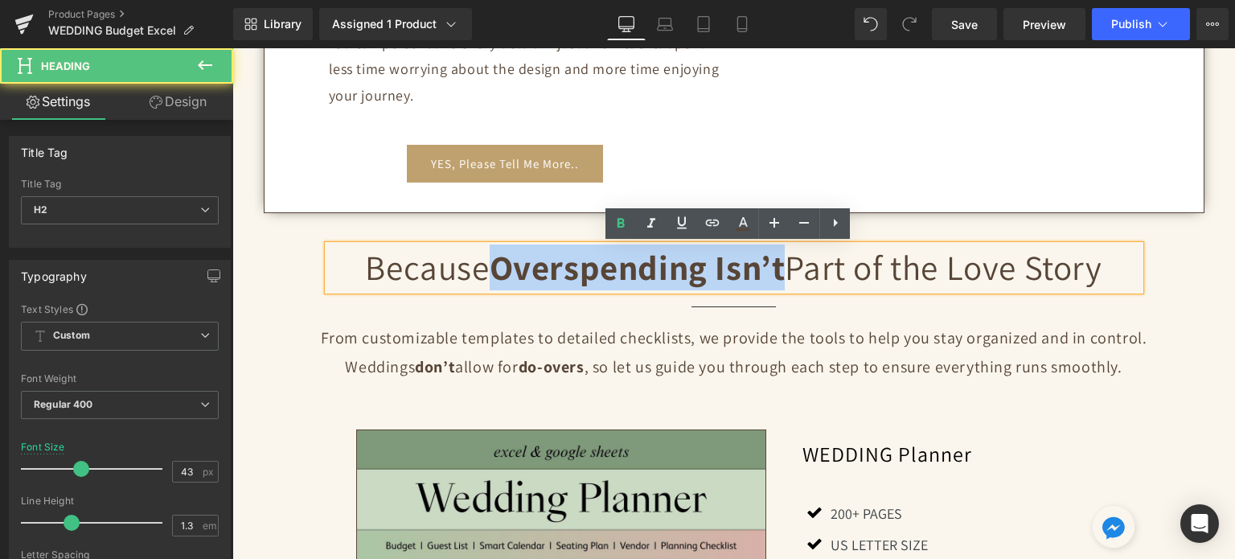
drag, startPoint x: 489, startPoint y: 269, endPoint x: 773, endPoint y: 270, distance: 284.6
click at [773, 270] on strong "Overspending Isn’t" at bounding box center [638, 266] width 296 height 45
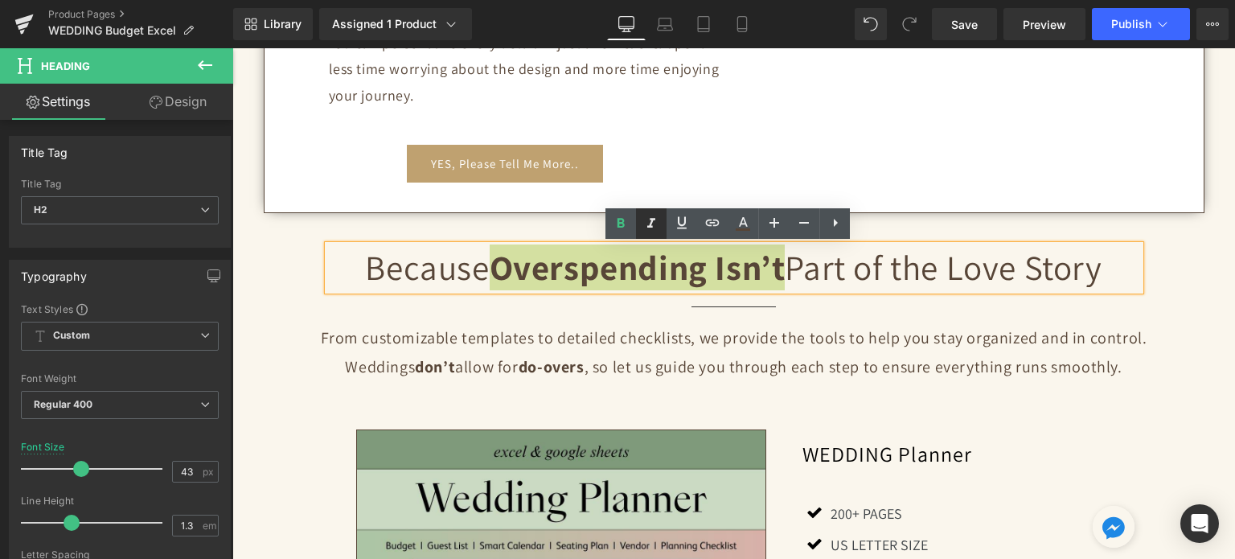
click at [645, 215] on icon at bounding box center [651, 223] width 19 height 19
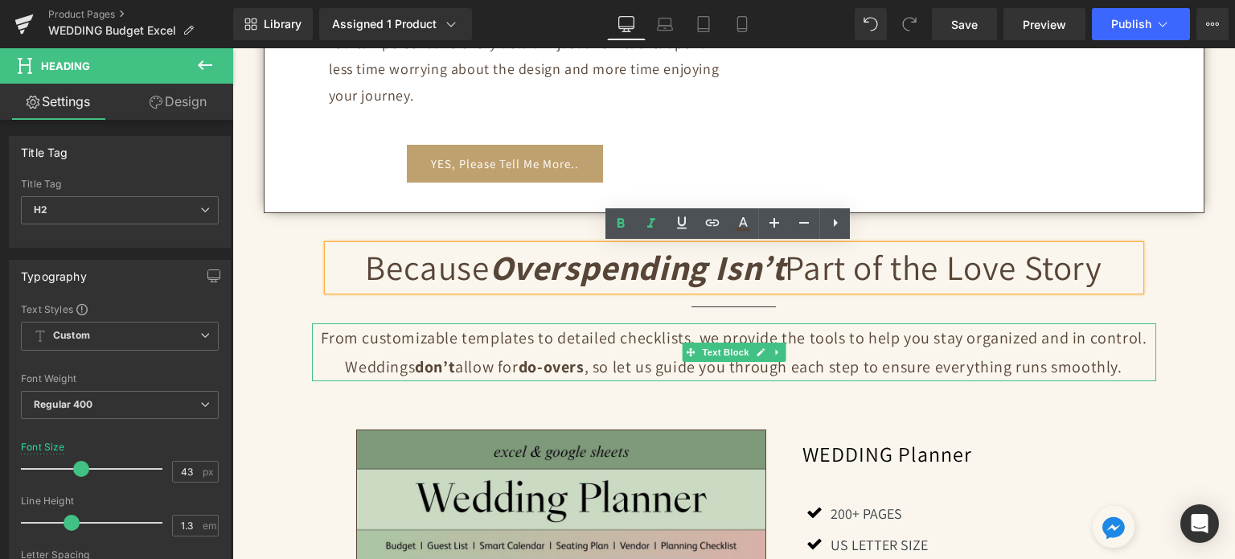
click at [640, 357] on p "From customizable templates to detailed checklists, we provide the tools to hel…" at bounding box center [734, 352] width 844 height 58
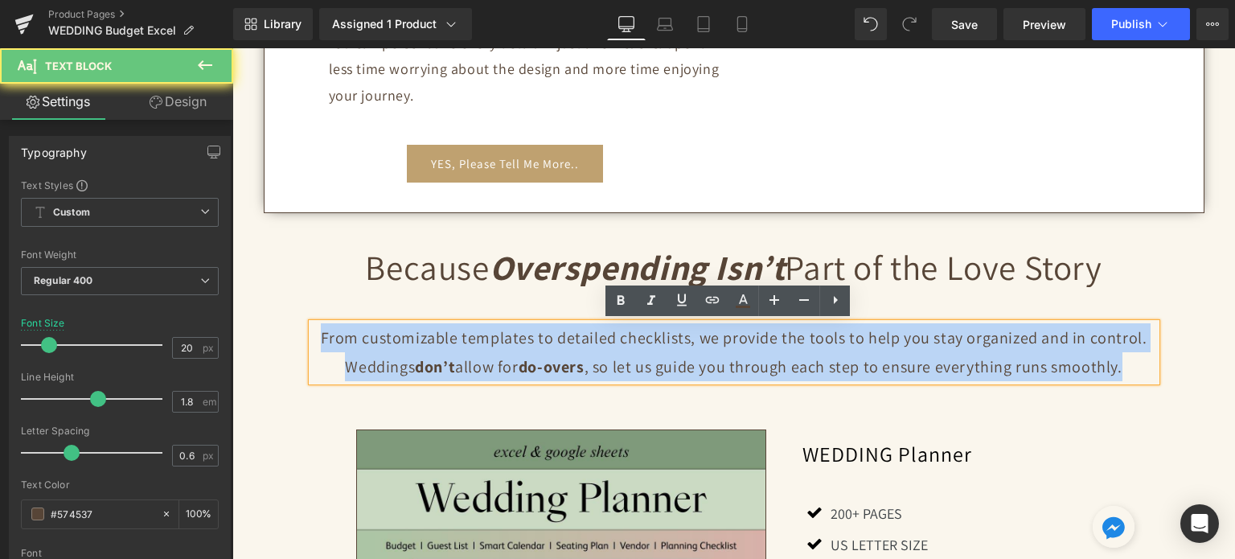
click at [640, 357] on p "From customizable templates to detailed checklists, we provide the tools to hel…" at bounding box center [734, 352] width 844 height 58
paste div
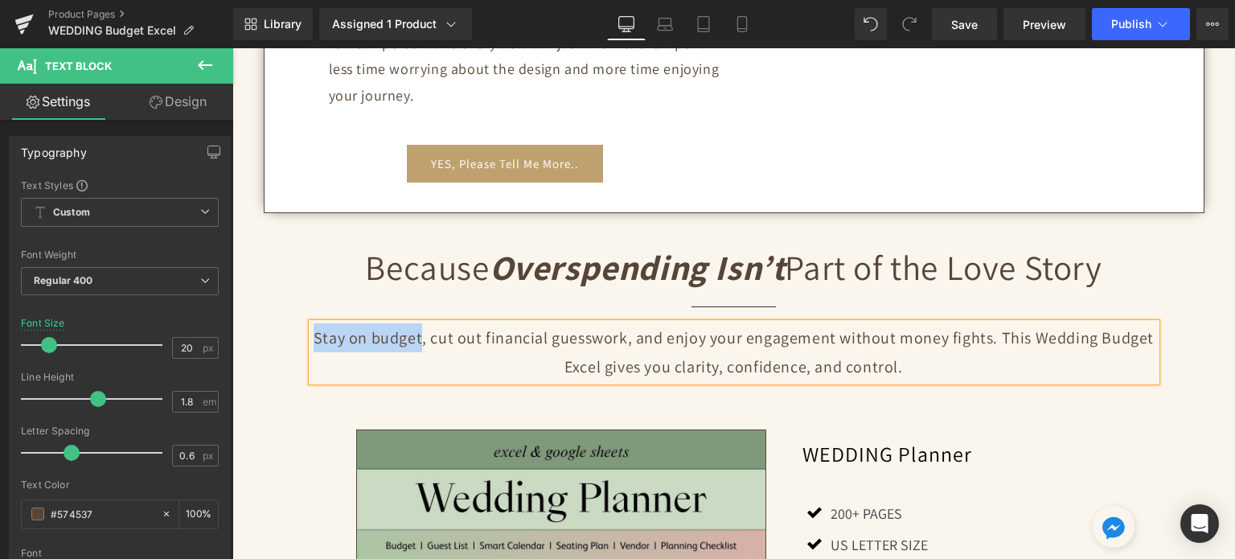
drag, startPoint x: 312, startPoint y: 338, endPoint x: 420, endPoint y: 332, distance: 108.7
click at [420, 332] on p "Stay on budget, cut out financial guesswork, and enjoy your engagement without …" at bounding box center [734, 352] width 844 height 58
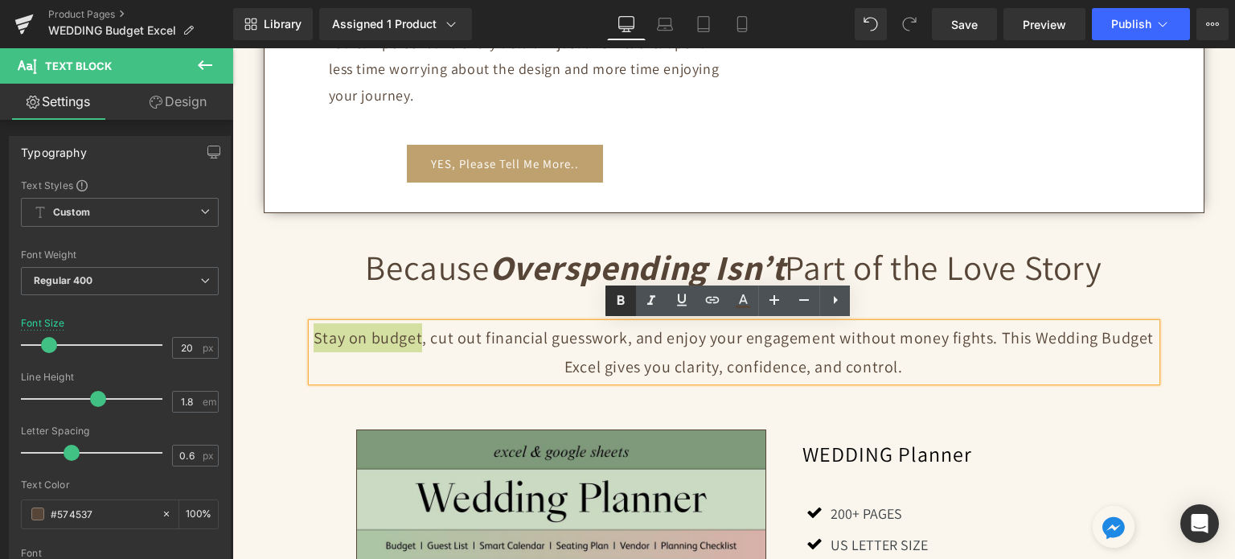
click at [608, 306] on link at bounding box center [620, 300] width 31 height 31
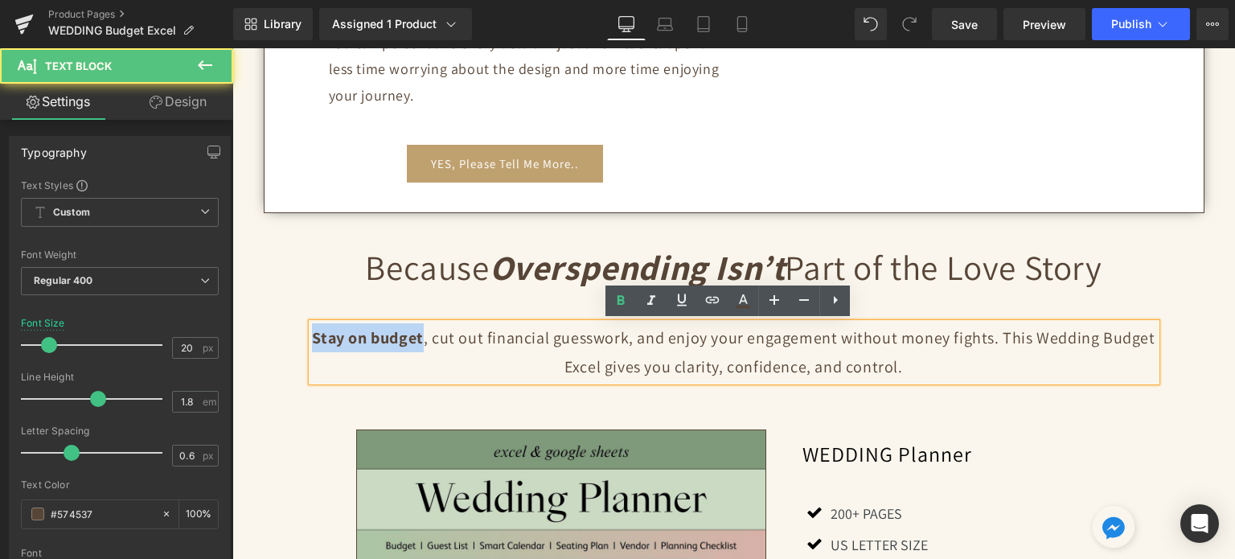
drag, startPoint x: 310, startPoint y: 331, endPoint x: 423, endPoint y: 334, distance: 112.6
click at [423, 334] on p "Stay on budget , cut out financial guesswork, and enjoy your engagement without…" at bounding box center [734, 352] width 844 height 58
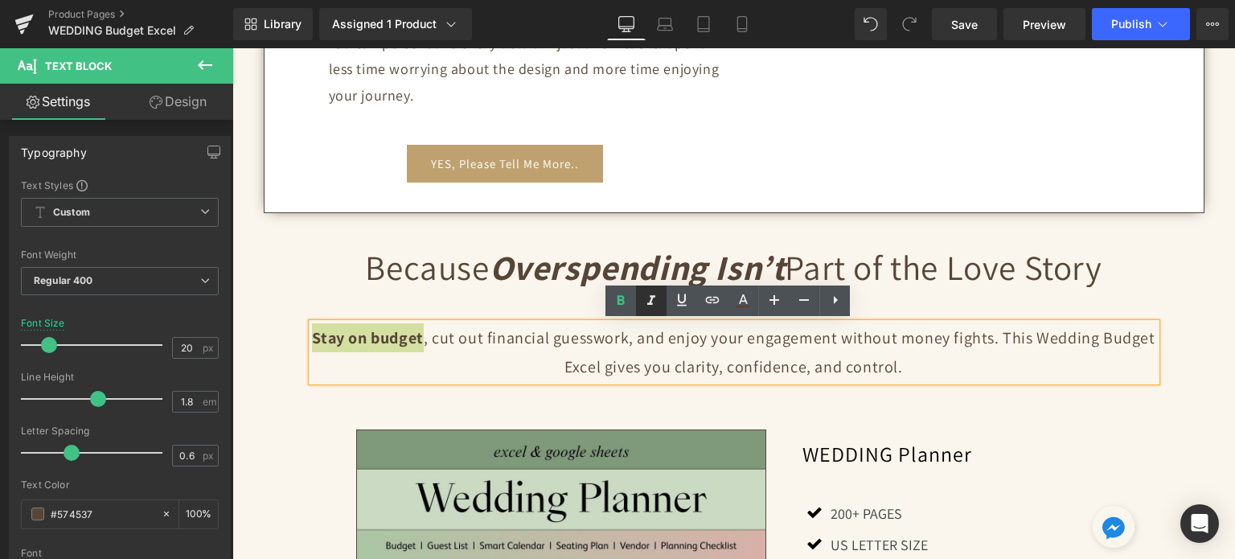
click at [655, 301] on icon at bounding box center [651, 300] width 19 height 19
drag, startPoint x: 669, startPoint y: 369, endPoint x: 712, endPoint y: 369, distance: 43.4
click at [712, 369] on p "Stay on budget , cut out financial guesswork, and enjoy your engagement without…" at bounding box center [734, 352] width 844 height 58
click at [618, 302] on icon at bounding box center [620, 301] width 7 height 10
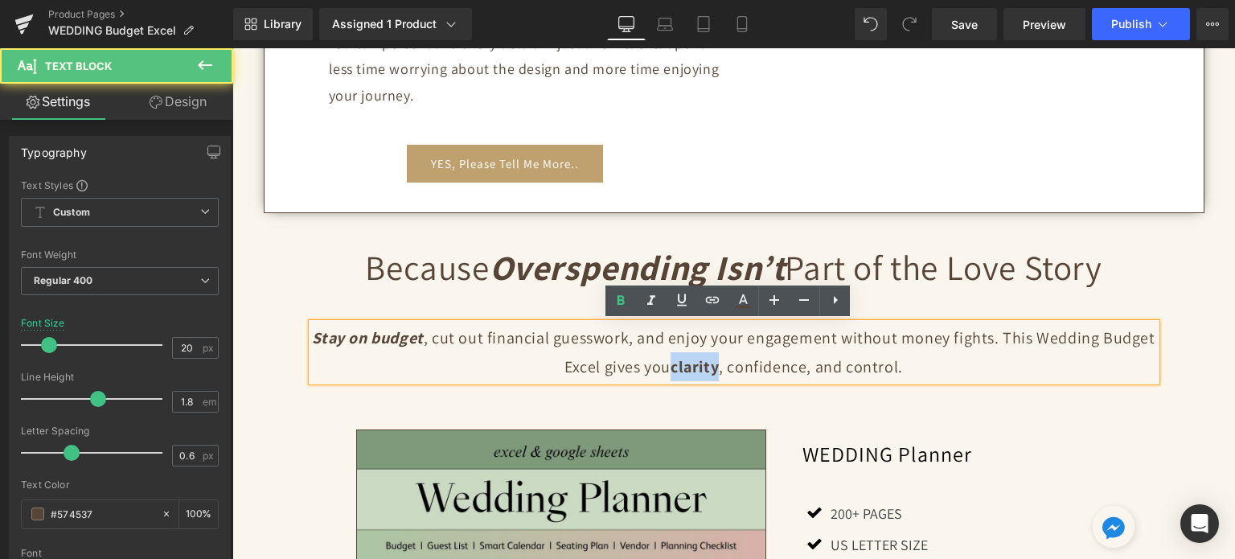
drag, startPoint x: 675, startPoint y: 367, endPoint x: 717, endPoint y: 367, distance: 41.8
click at [717, 367] on p "Stay on budget , cut out financial guesswork, and enjoy your engagement without…" at bounding box center [734, 352] width 844 height 58
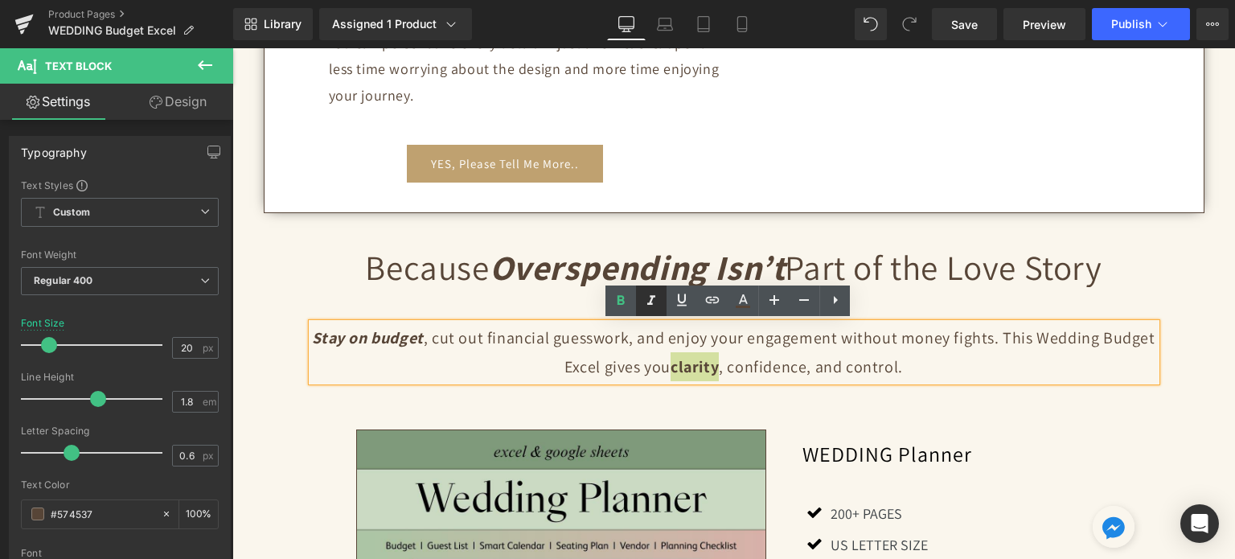
click at [654, 301] on icon at bounding box center [651, 300] width 19 height 19
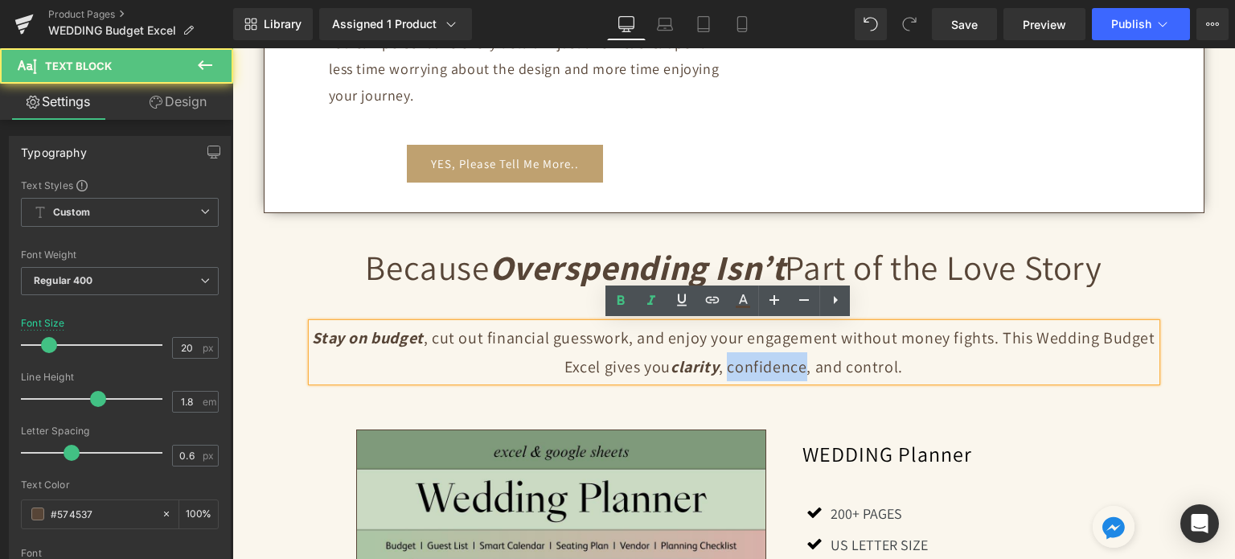
drag, startPoint x: 724, startPoint y: 371, endPoint x: 801, endPoint y: 369, distance: 77.2
click at [801, 369] on p "Stay on budget , cut out financial guesswork, and enjoy your engagement without…" at bounding box center [734, 352] width 844 height 58
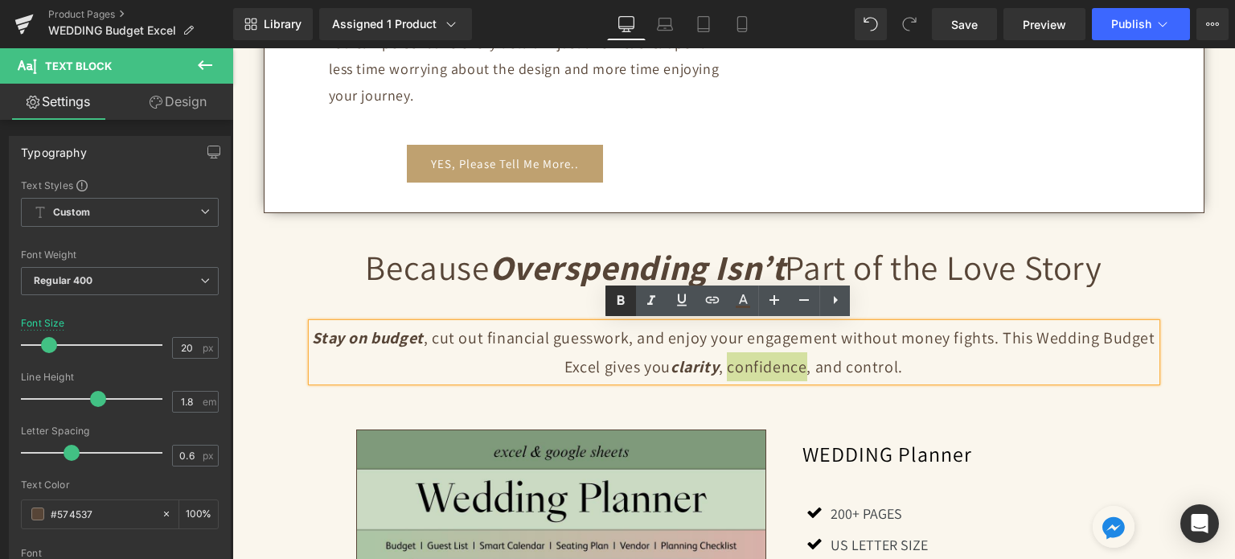
click at [614, 299] on icon at bounding box center [620, 300] width 19 height 19
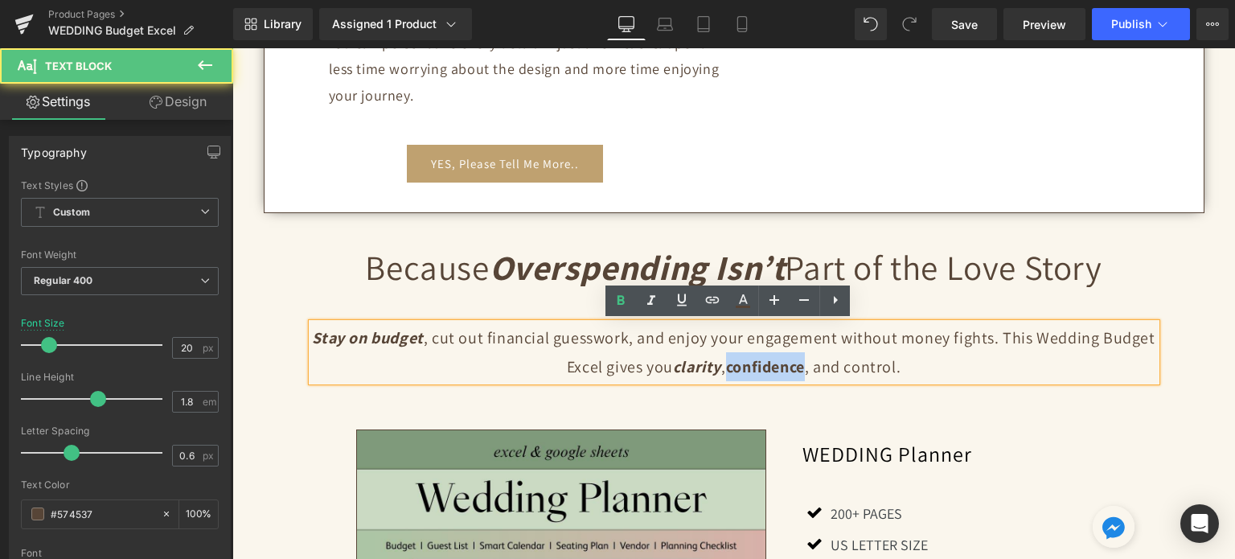
drag, startPoint x: 724, startPoint y: 366, endPoint x: 803, endPoint y: 372, distance: 79.8
click at [803, 372] on strong "confidence" at bounding box center [765, 366] width 79 height 21
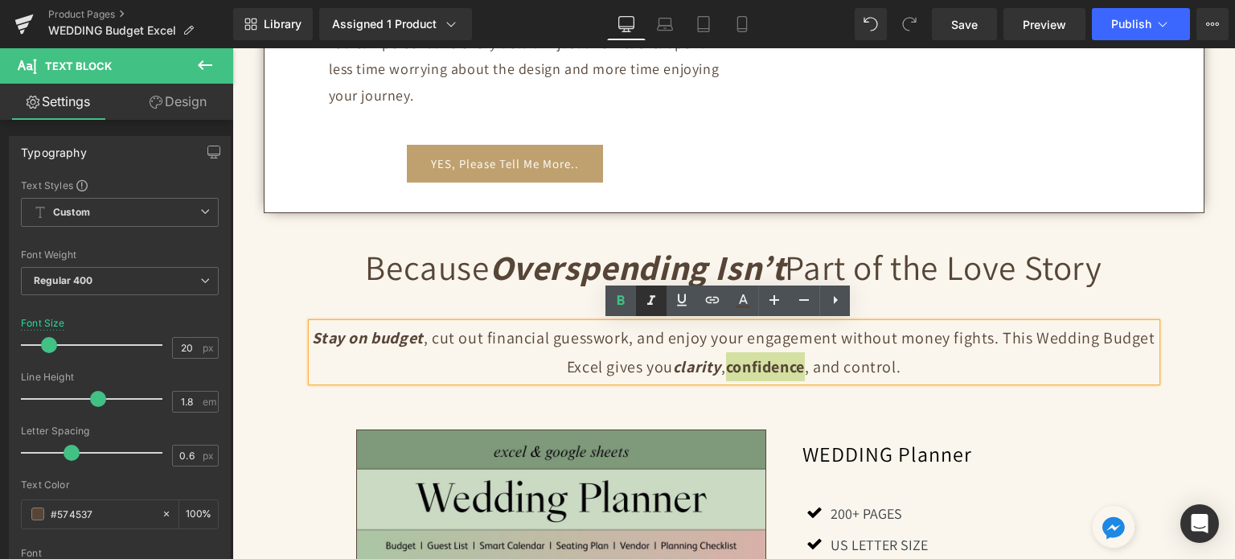
click at [657, 303] on icon at bounding box center [651, 300] width 19 height 19
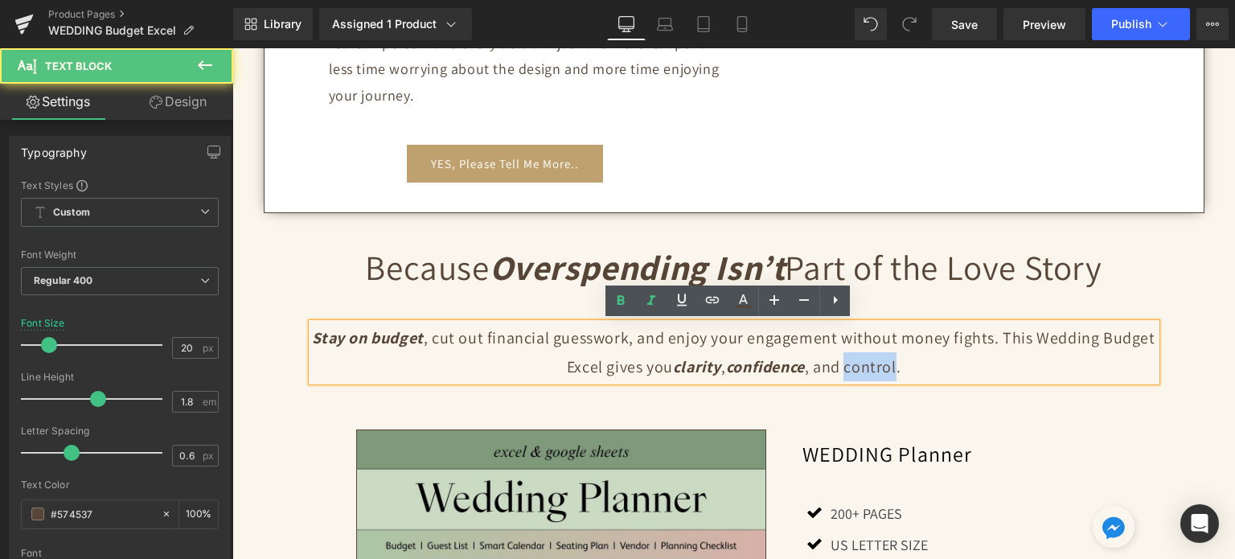
drag, startPoint x: 844, startPoint y: 367, endPoint x: 896, endPoint y: 369, distance: 51.5
click at [896, 369] on p "Stay on budget , cut out financial guesswork, and enjoy your engagement without…" at bounding box center [734, 352] width 844 height 58
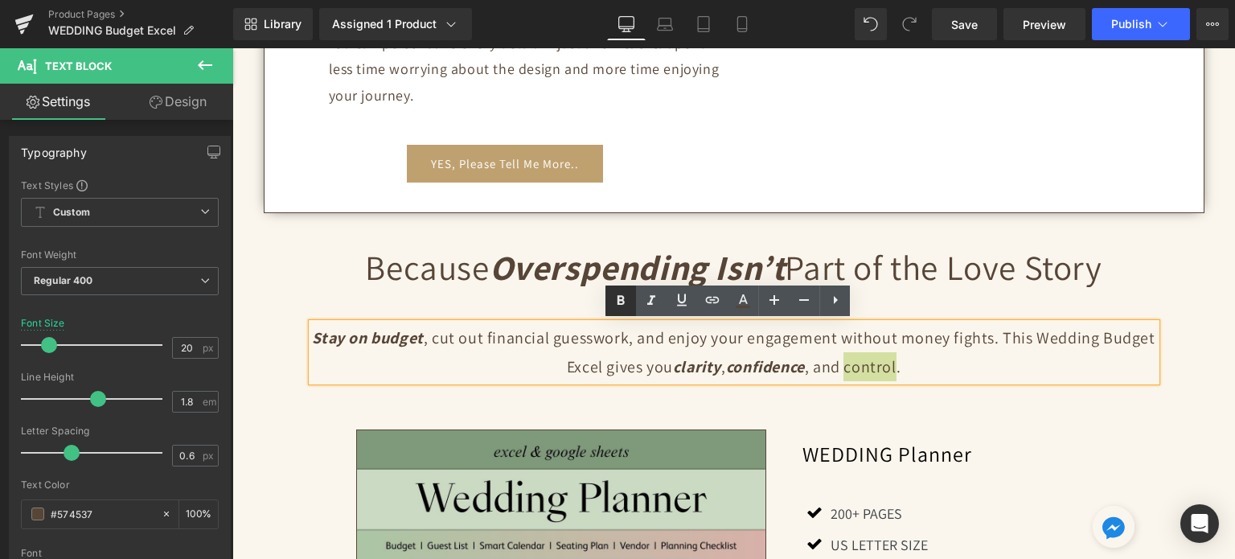
click at [619, 298] on icon at bounding box center [620, 300] width 19 height 19
drag, startPoint x: 841, startPoint y: 366, endPoint x: 896, endPoint y: 361, distance: 55.7
click at [896, 361] on p "Stay on budget , cut out financial guesswork, and enjoy your engagement without…" at bounding box center [734, 352] width 844 height 58
click at [655, 294] on icon at bounding box center [651, 300] width 19 height 19
click at [1213, 297] on div "Take Control of Your Wedding Budget Before It Controls You Heading Stop stressi…" at bounding box center [733, 15] width 1002 height 1822
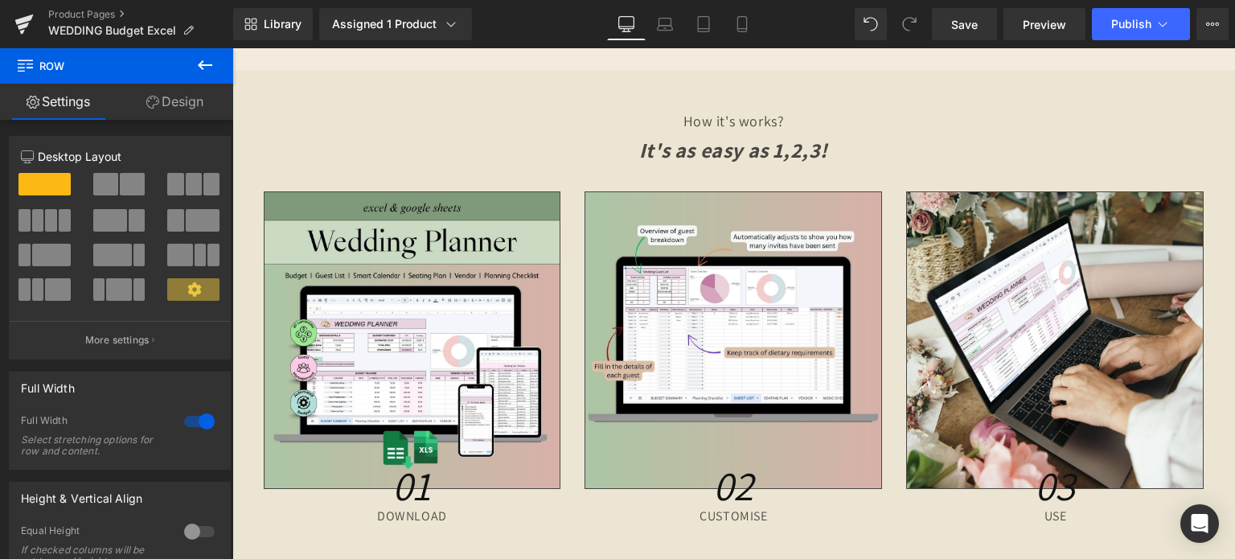
scroll to position [4984, 0]
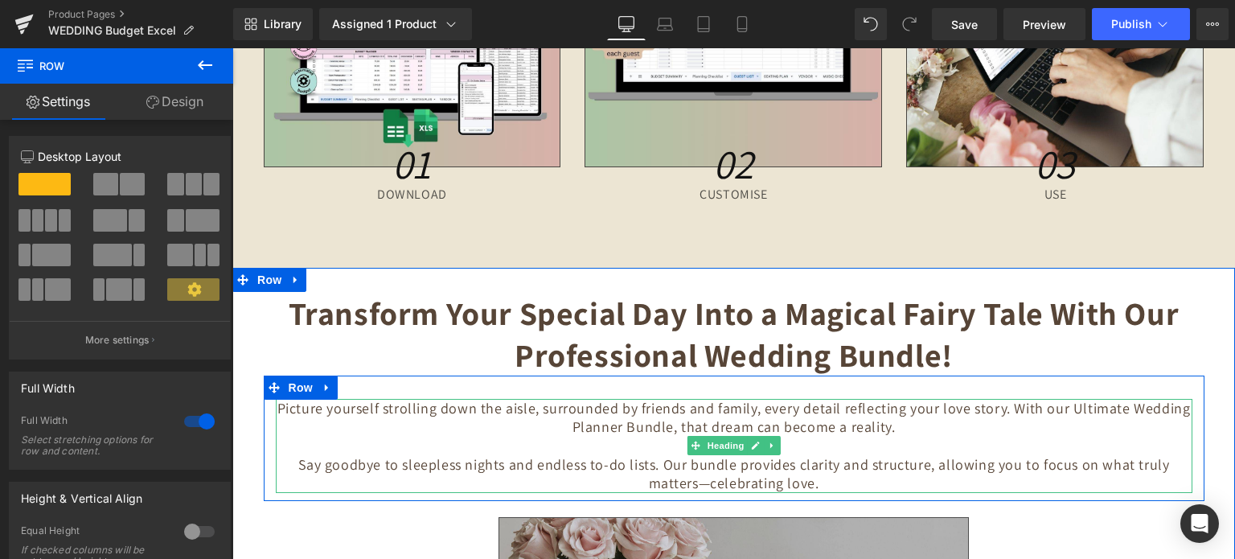
click at [780, 457] on h4 "Say goodbye to sleepless nights and endless to-do lists. Our bundle provides cl…" at bounding box center [734, 474] width 916 height 38
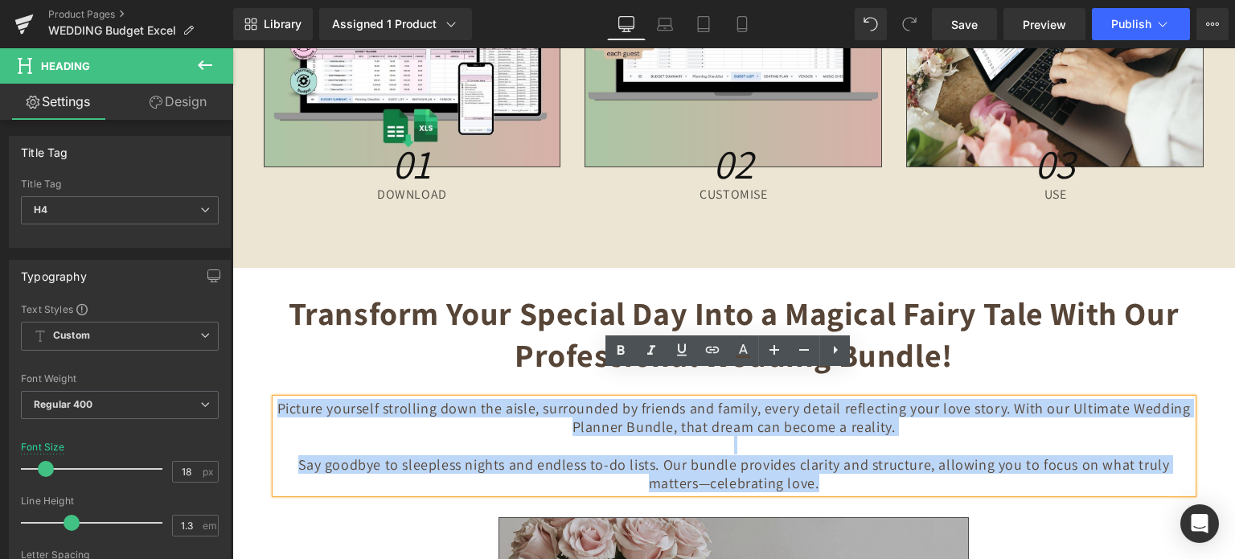
drag, startPoint x: 792, startPoint y: 461, endPoint x: 273, endPoint y: 388, distance: 524.5
click at [276, 399] on div "Picture yourself strolling down the aisle, surrounded by friends and family, ev…" at bounding box center [734, 446] width 916 height 94
paste div
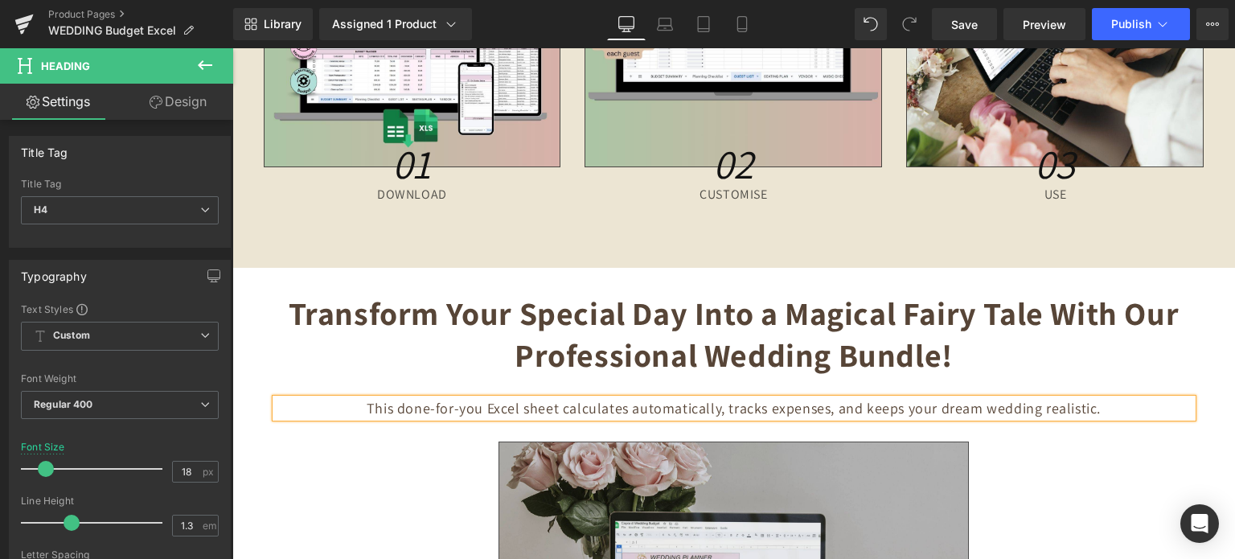
click at [690, 399] on h4 "This done-for-you Excel sheet calculates automatically, tracks expenses, and ke…" at bounding box center [734, 408] width 916 height 18
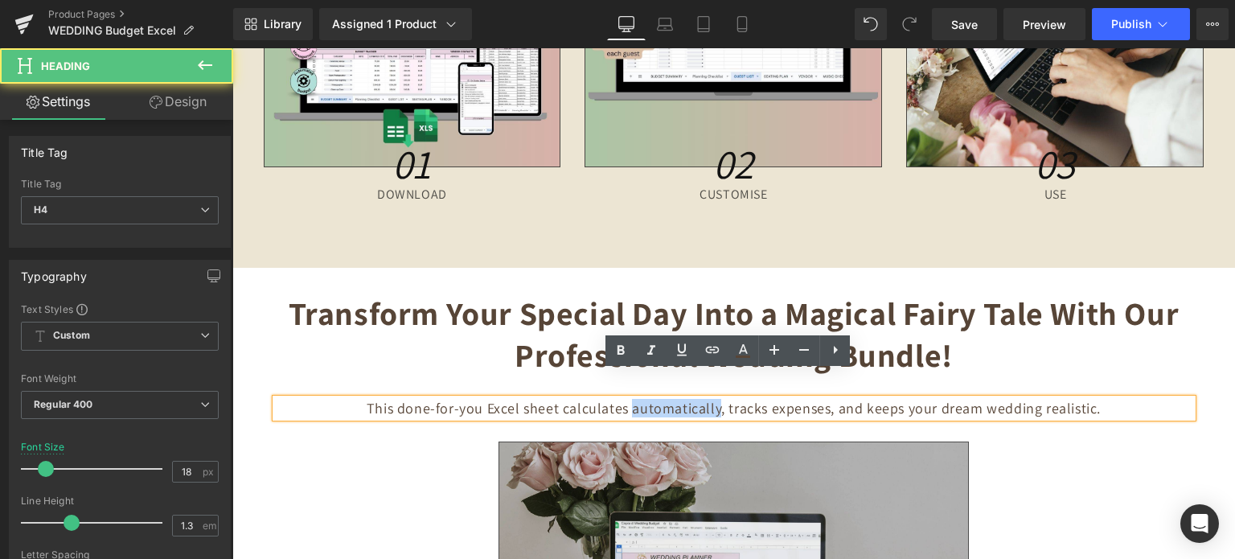
click at [690, 399] on h4 "This done-for-you Excel sheet calculates automatically, tracks expenses, and ke…" at bounding box center [734, 408] width 916 height 18
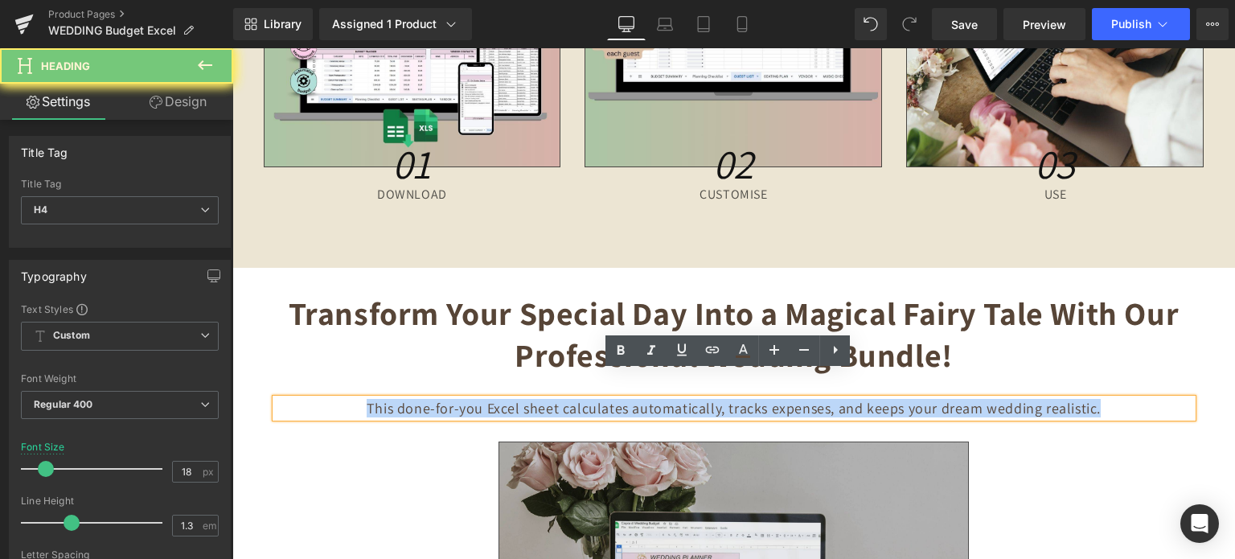
click at [690, 399] on h4 "This done-for-you Excel sheet calculates automatically, tracks expenses, and ke…" at bounding box center [734, 408] width 916 height 18
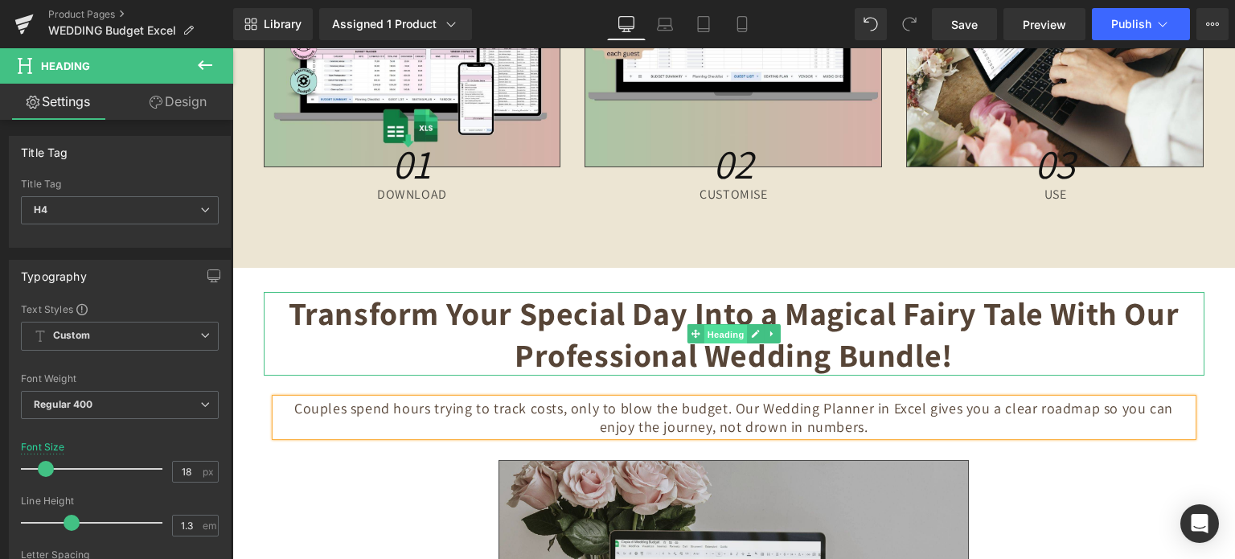
click at [711, 324] on span "Heading" at bounding box center [724, 333] width 43 height 19
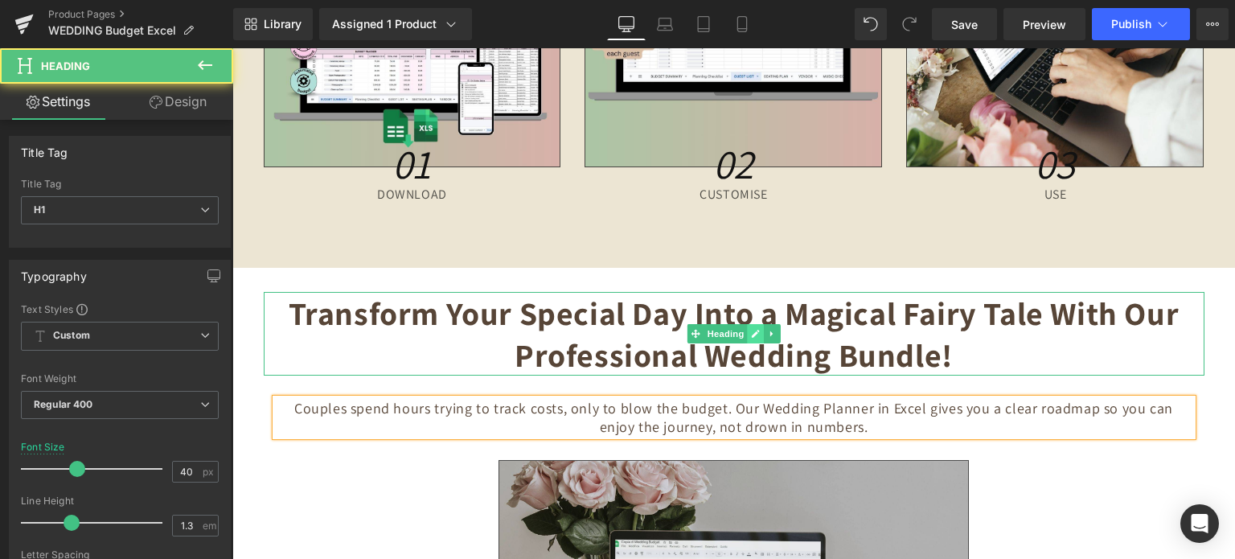
click at [747, 324] on link at bounding box center [755, 333] width 17 height 19
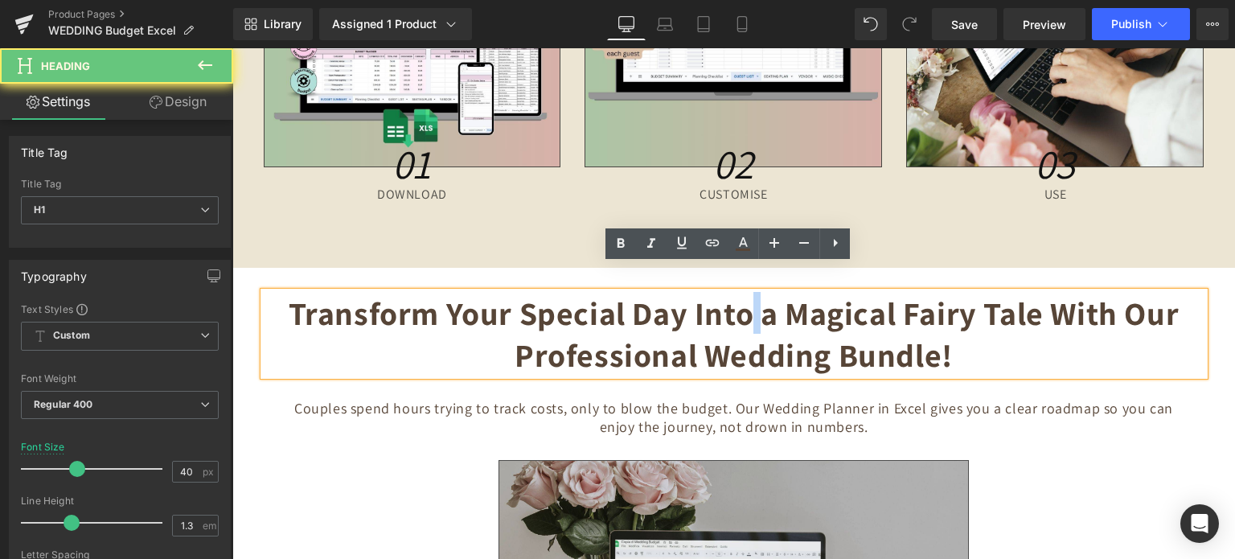
click at [743, 303] on strong "Transform Your Special Day Into a Magical Fairy Tale With Our Professional Wedd…" at bounding box center [734, 334] width 891 height 84
paste div
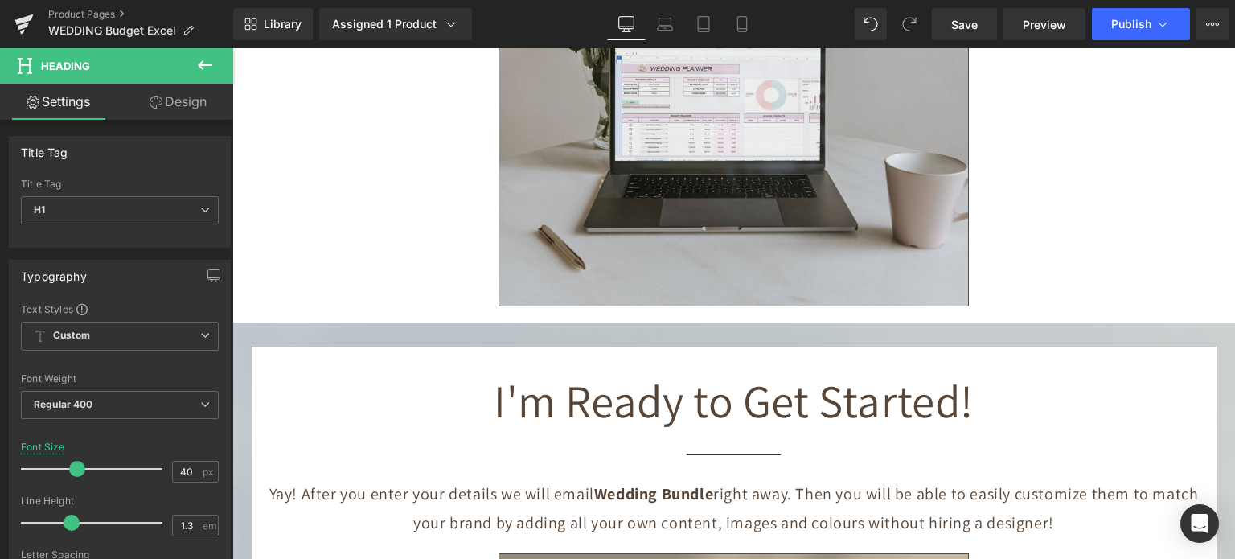
scroll to position [5547, 0]
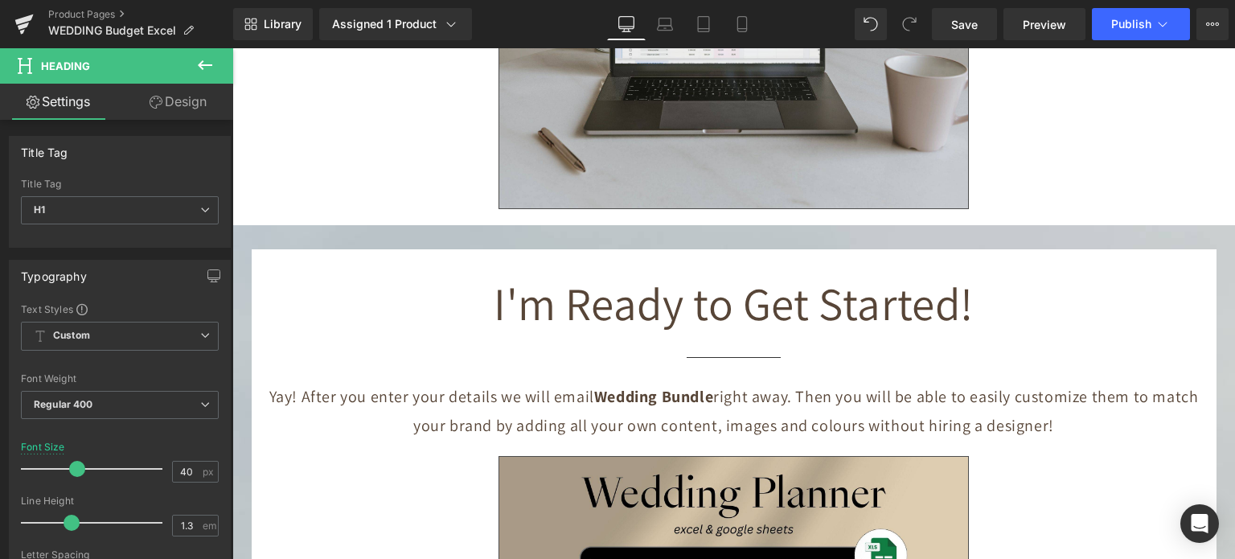
click at [659, 386] on b "Wedding Bundle" at bounding box center [653, 396] width 119 height 21
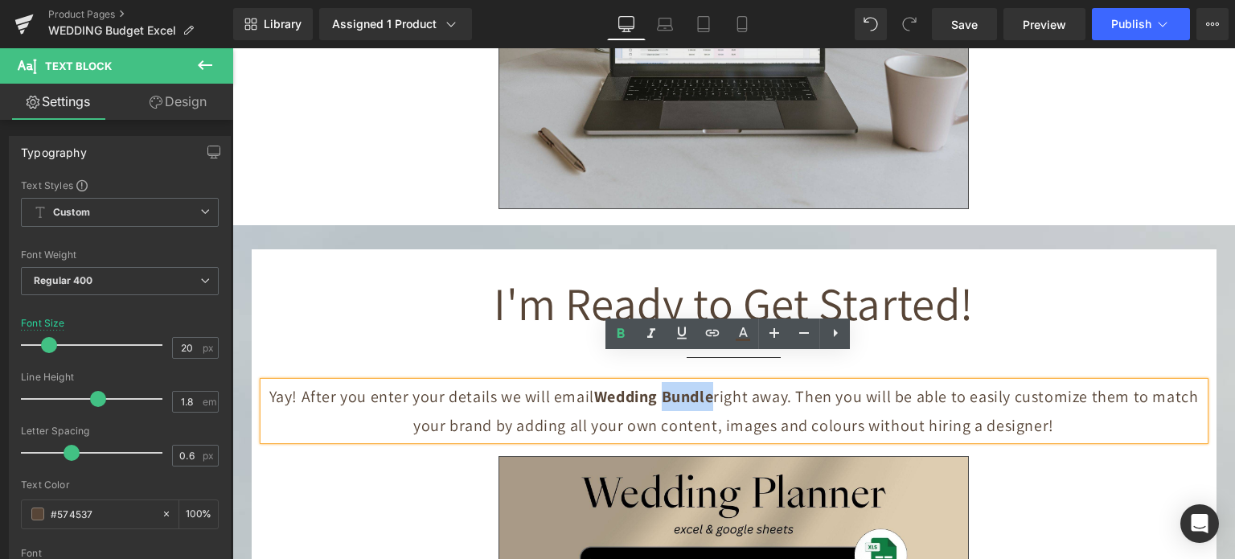
drag, startPoint x: 658, startPoint y: 371, endPoint x: 706, endPoint y: 371, distance: 48.2
click at [706, 386] on b "Wedding Bundle" at bounding box center [653, 396] width 119 height 21
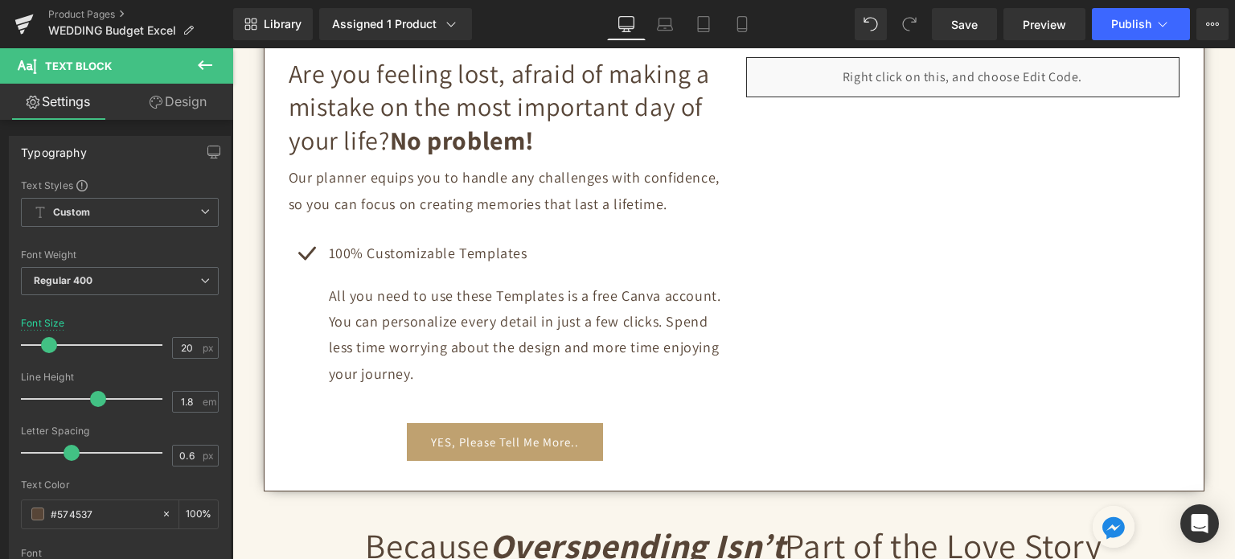
scroll to position [706, 0]
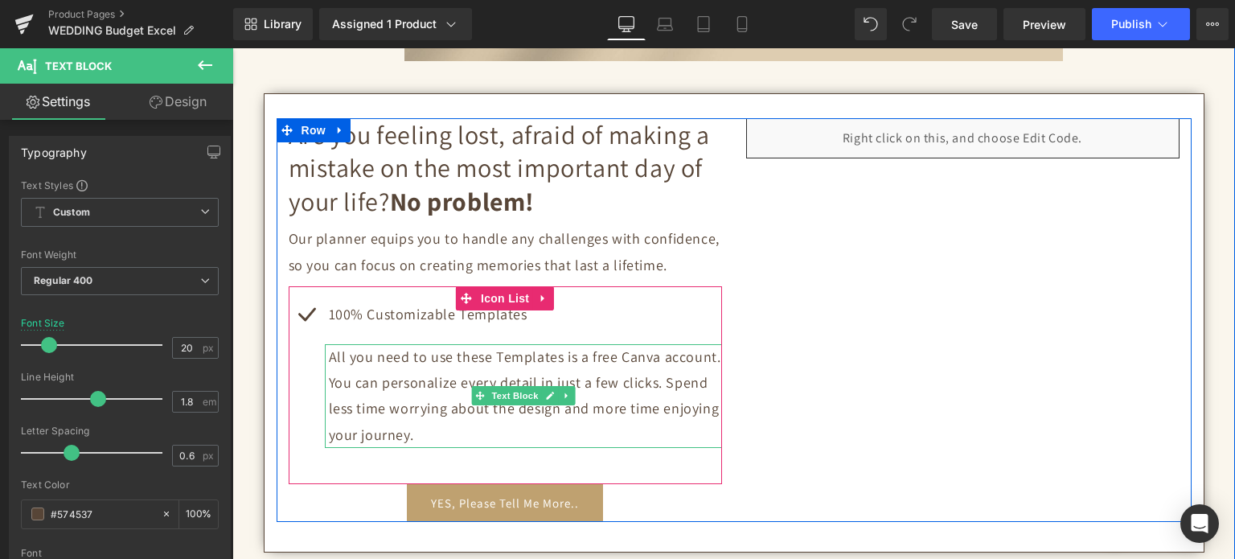
click at [418, 435] on p "All you need to use these Templates is a free Canva account. You can personaliz…" at bounding box center [525, 396] width 393 height 105
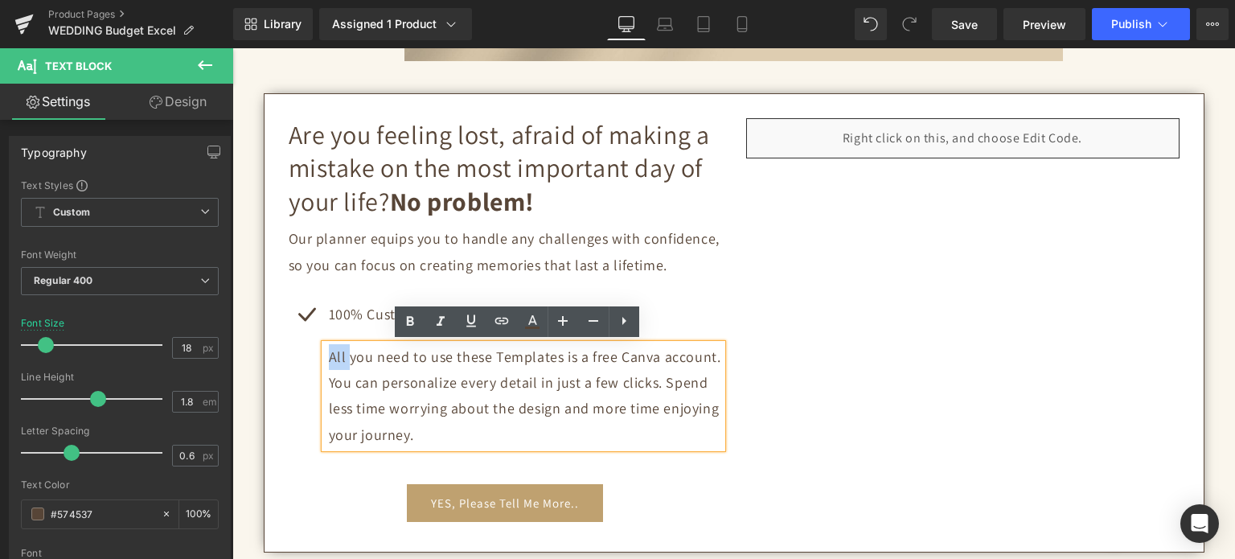
drag, startPoint x: 422, startPoint y: 438, endPoint x: 292, endPoint y: 218, distance: 255.9
click at [292, 218] on div "Are you feeling lost, afraid of making a mistake on the most important day of y…" at bounding box center [505, 320] width 457 height 404
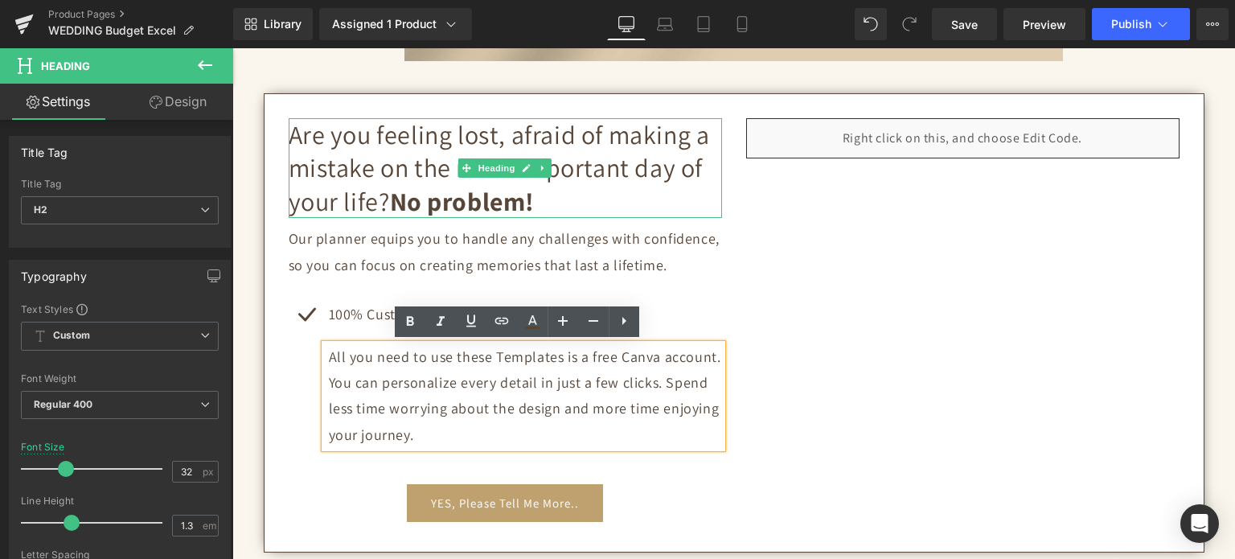
drag, startPoint x: 535, startPoint y: 205, endPoint x: 284, endPoint y: 141, distance: 259.7
click at [289, 141] on div "Are you feeling lost, afraid of making a mistake on the most important day of y…" at bounding box center [505, 168] width 433 height 100
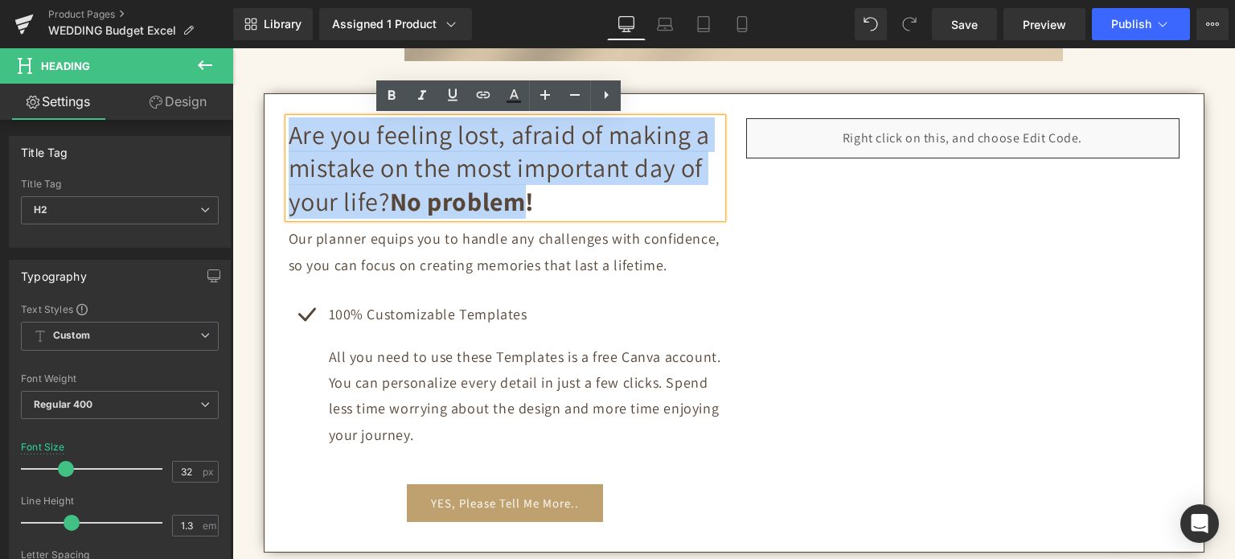
drag, startPoint x: 525, startPoint y: 204, endPoint x: 283, endPoint y: 140, distance: 250.4
click at [289, 140] on h2 "Are you feeling lost, afraid of making a mistake on the most important day of y…" at bounding box center [505, 168] width 433 height 100
copy h2 "Are you feeling lost, afraid of making a mistake on the most important day of y…"
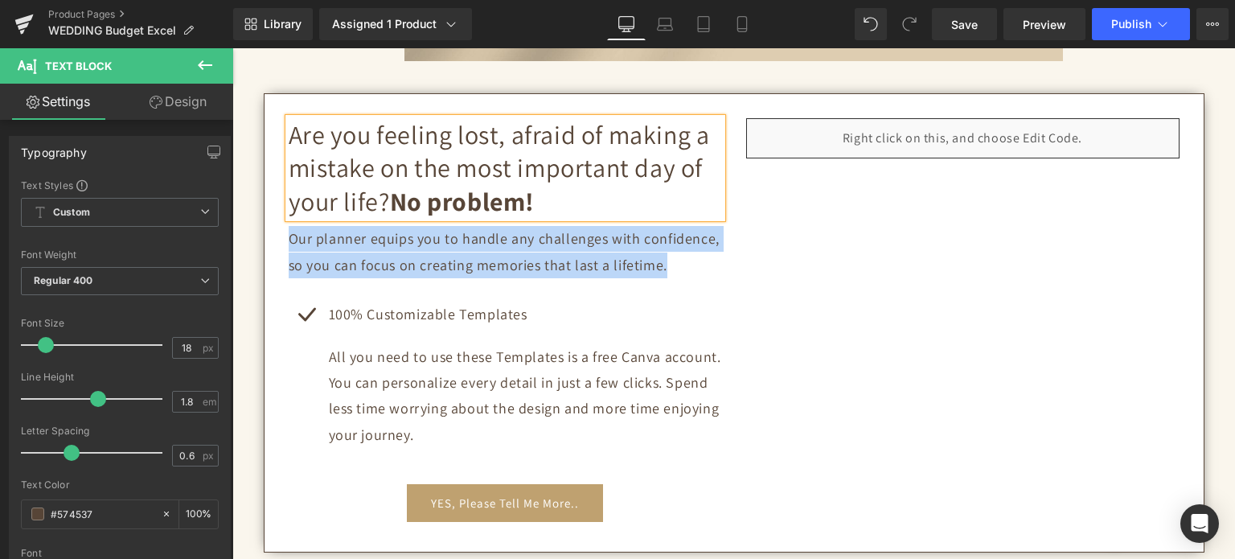
drag, startPoint x: 649, startPoint y: 265, endPoint x: 269, endPoint y: 250, distance: 380.6
click at [269, 250] on div "Are you feeling lost, afraid of making a mistake on the most important day of y…" at bounding box center [733, 320] width 939 height 404
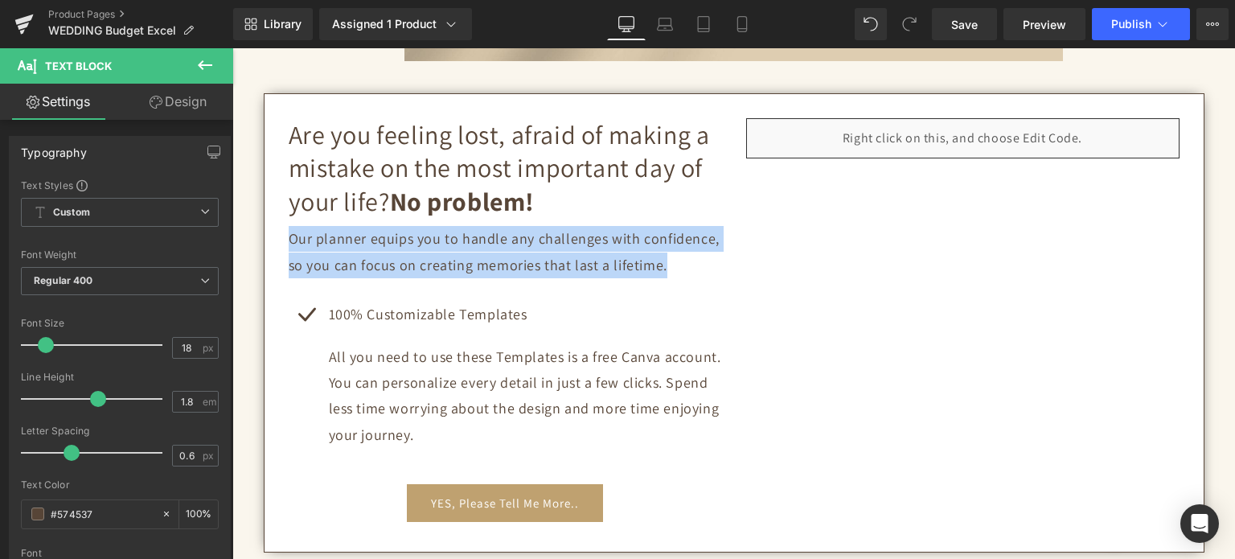
copy p "Our planner equips you to handle any challenges with confidence, so you can foc…"
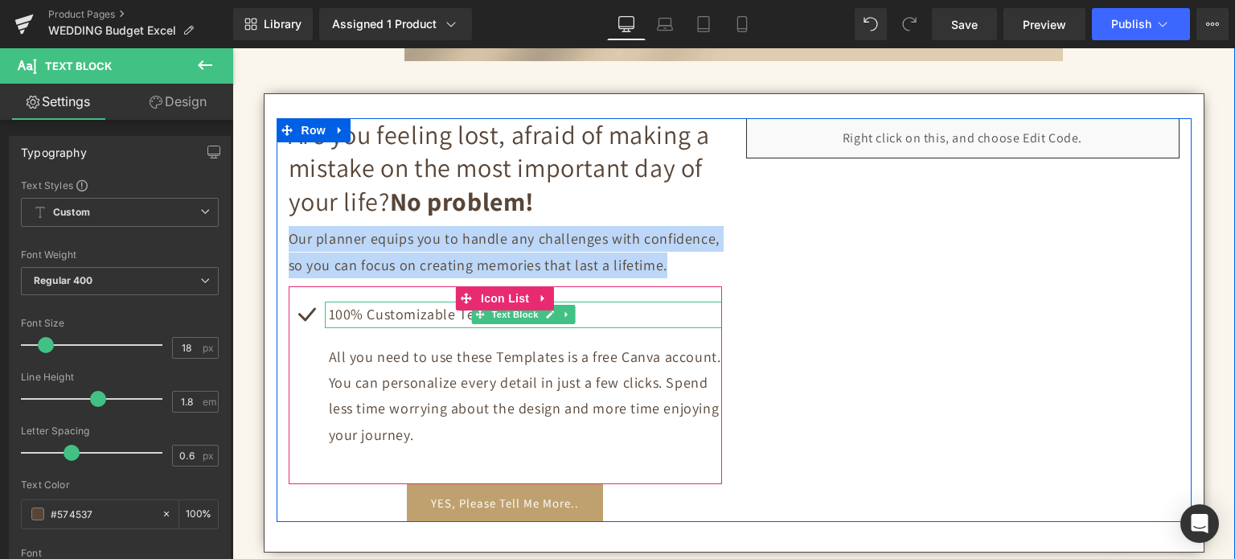
click at [412, 313] on p "100% Customizable Templates" at bounding box center [525, 314] width 393 height 26
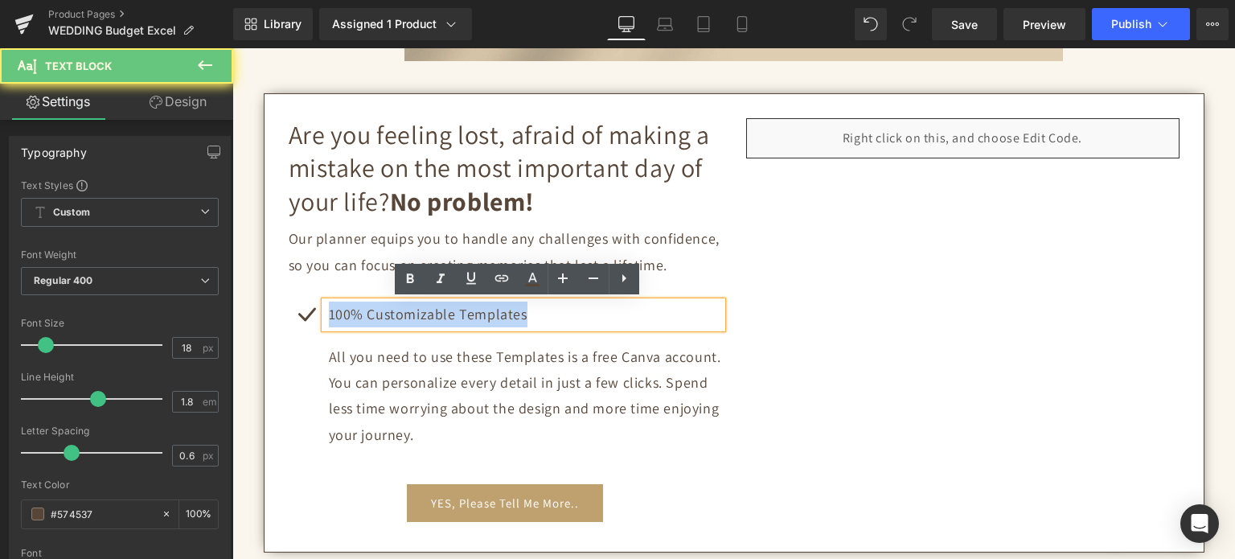
click at [412, 313] on p "100% Customizable Templates" at bounding box center [525, 314] width 393 height 26
copy p "100% Customizable Templates"
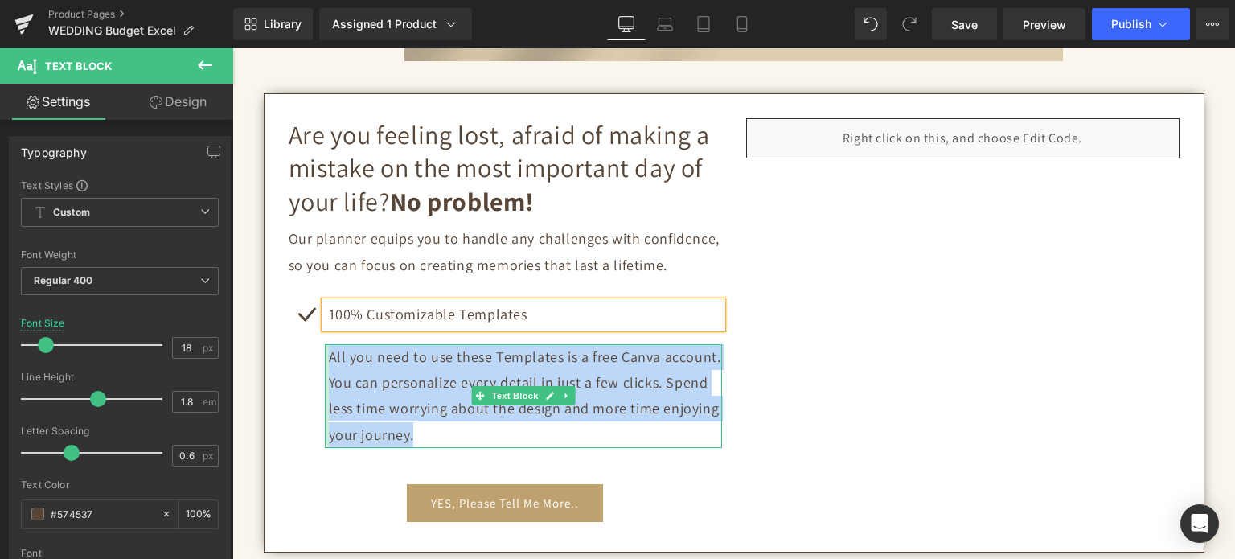
drag, startPoint x: 391, startPoint y: 430, endPoint x: 320, endPoint y: 364, distance: 96.7
click at [325, 364] on div "All you need to use these Templates is a free Canva account. You can personaliz…" at bounding box center [523, 396] width 397 height 105
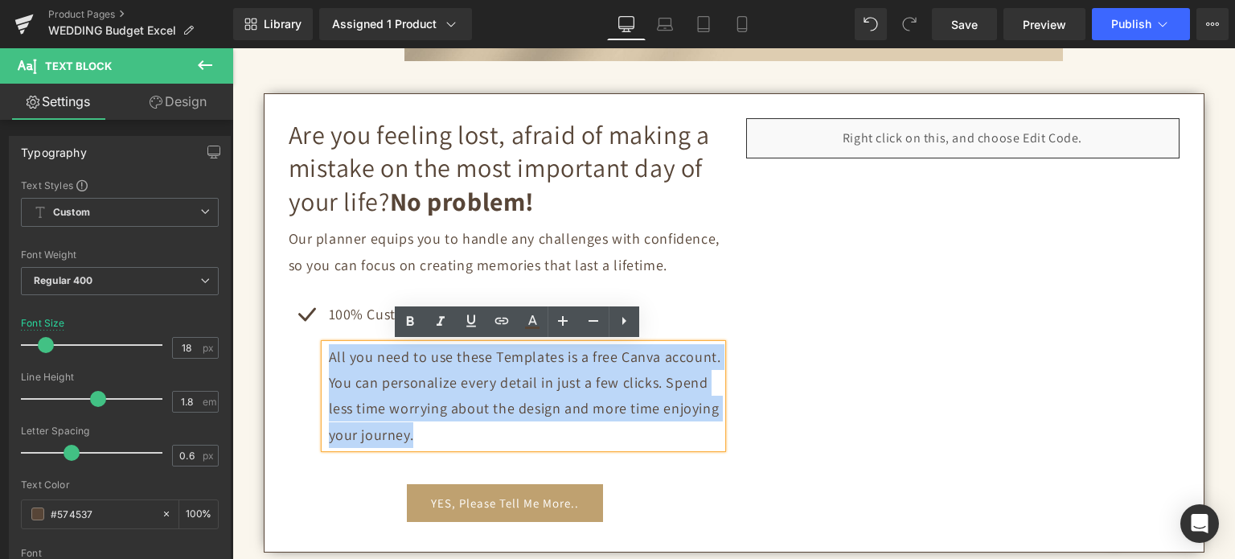
copy p "All you need to use these Templates is a free Canva account. You can personaliz…"
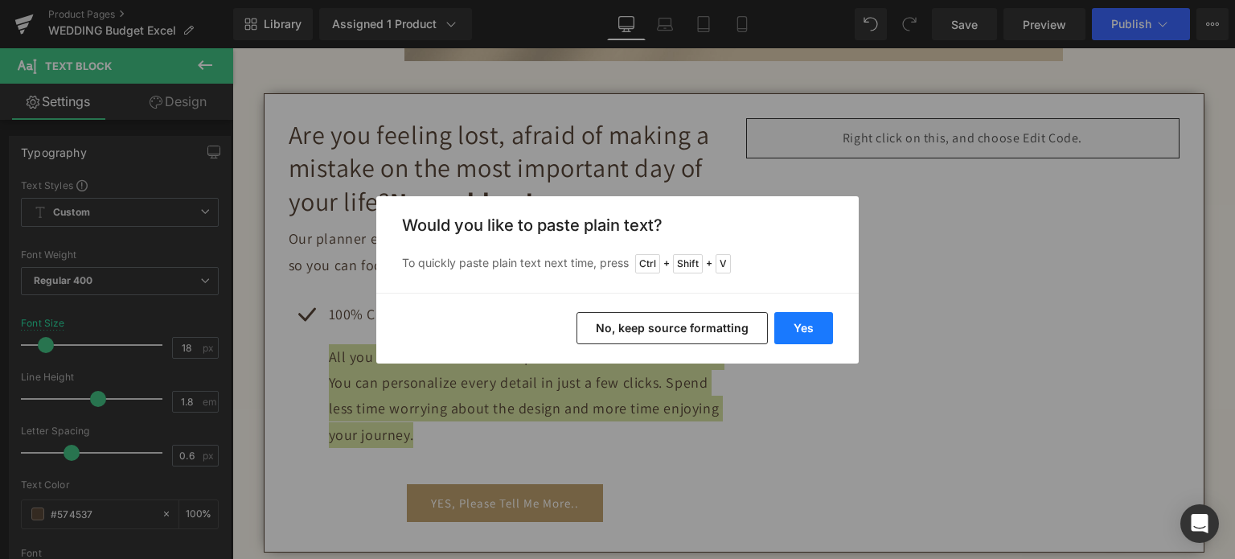
click at [811, 333] on button "Yes" at bounding box center [803, 328] width 59 height 32
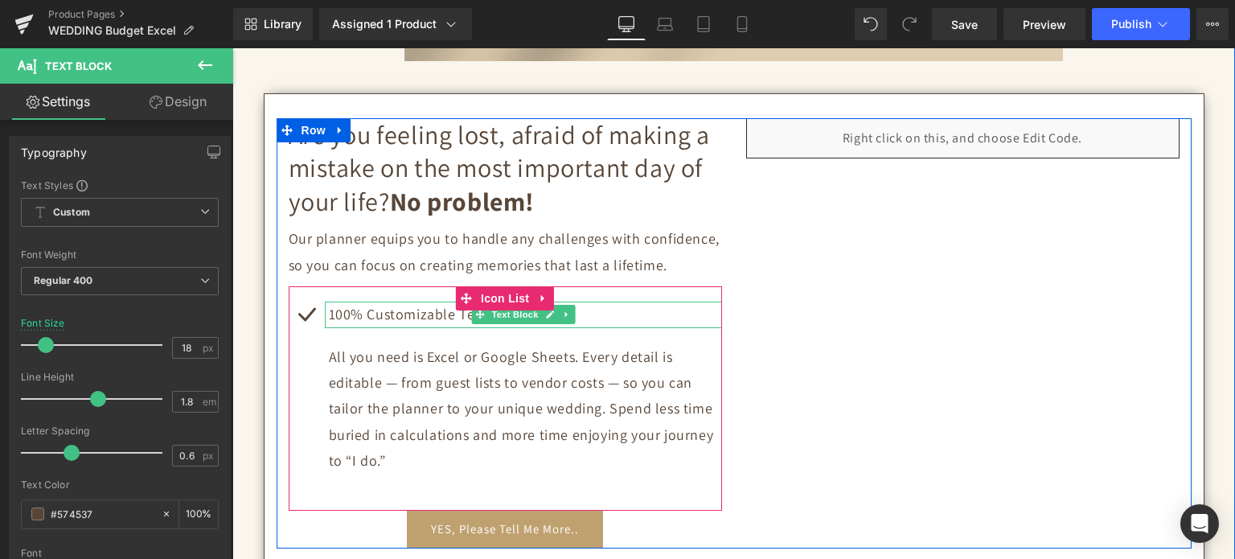
click at [396, 315] on p "100% Customizable Templates" at bounding box center [525, 314] width 393 height 26
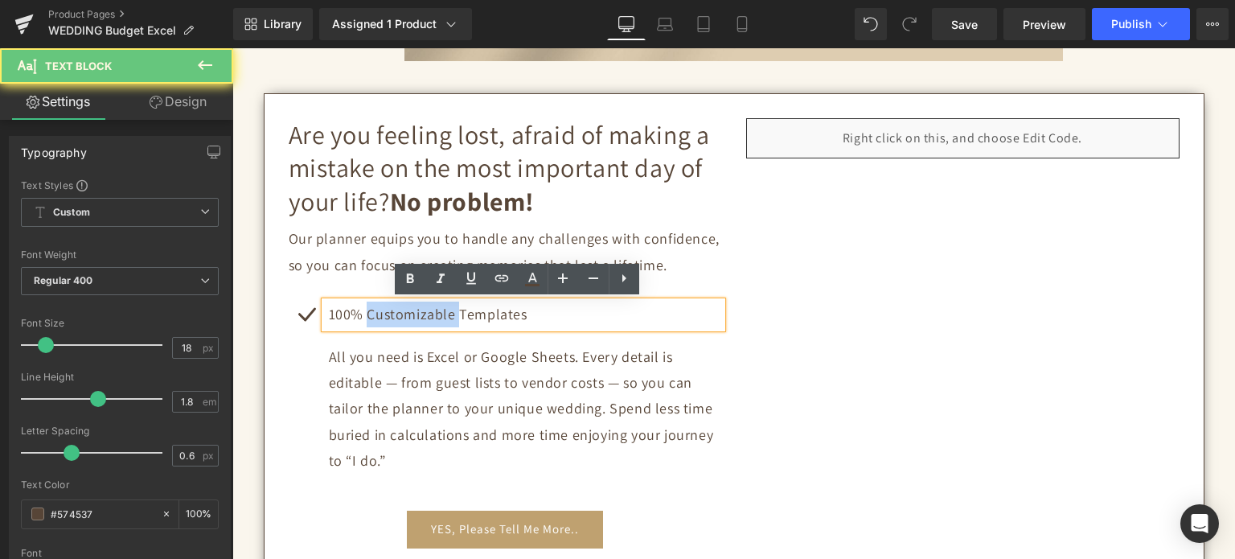
click at [396, 315] on p "100% Customizable Templates" at bounding box center [525, 314] width 393 height 26
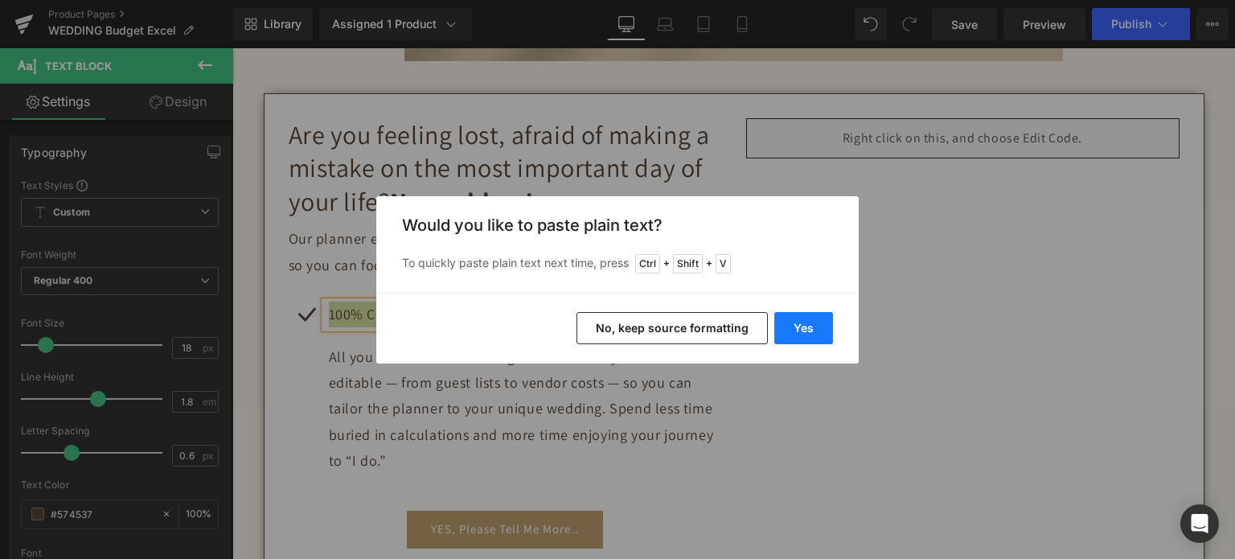
click at [798, 324] on button "Yes" at bounding box center [803, 328] width 59 height 32
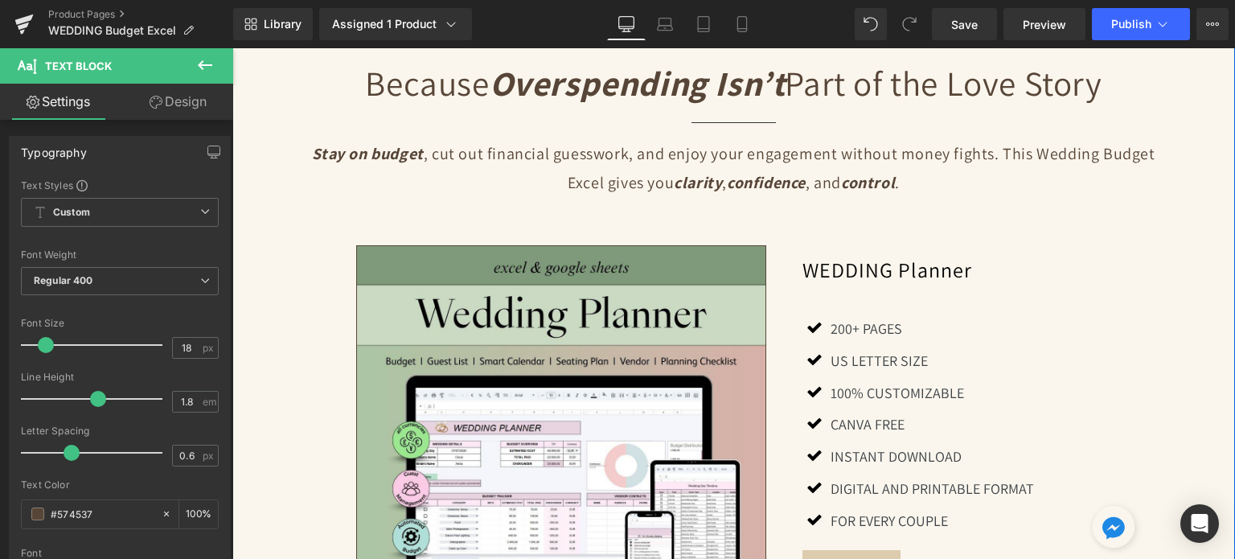
scroll to position [1269, 0]
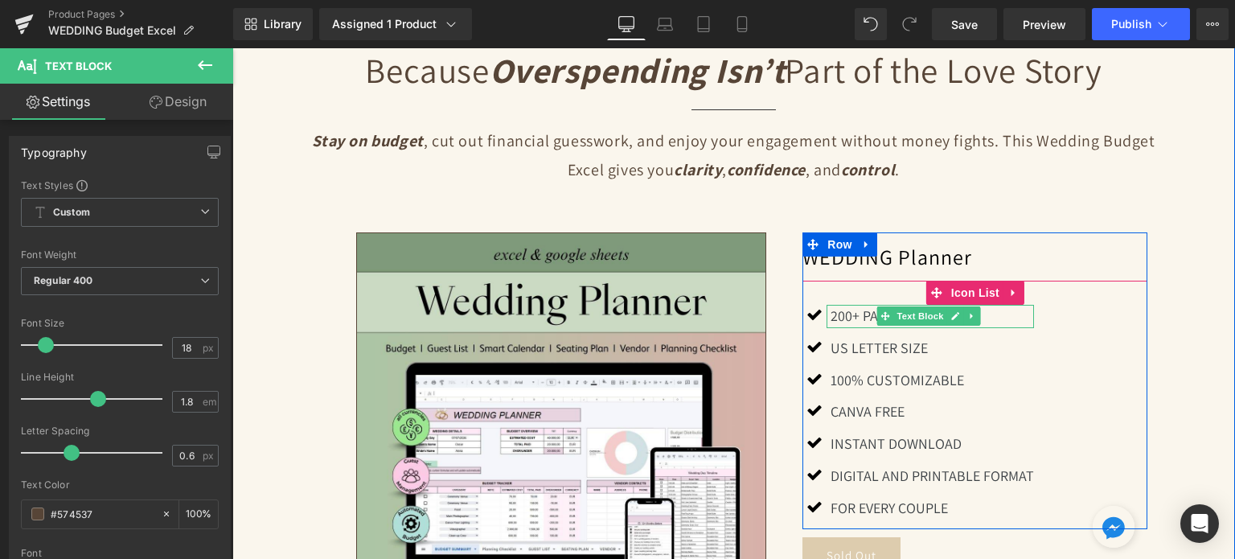
click at [950, 316] on icon at bounding box center [954, 316] width 9 height 10
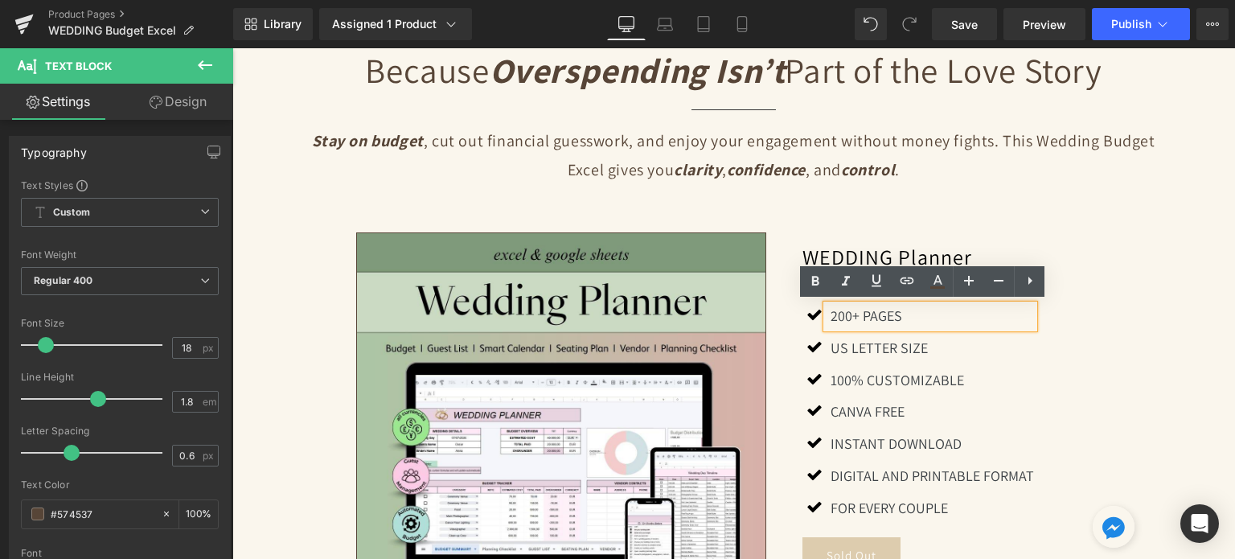
click at [919, 318] on p "200+ PAGES" at bounding box center [931, 316] width 203 height 23
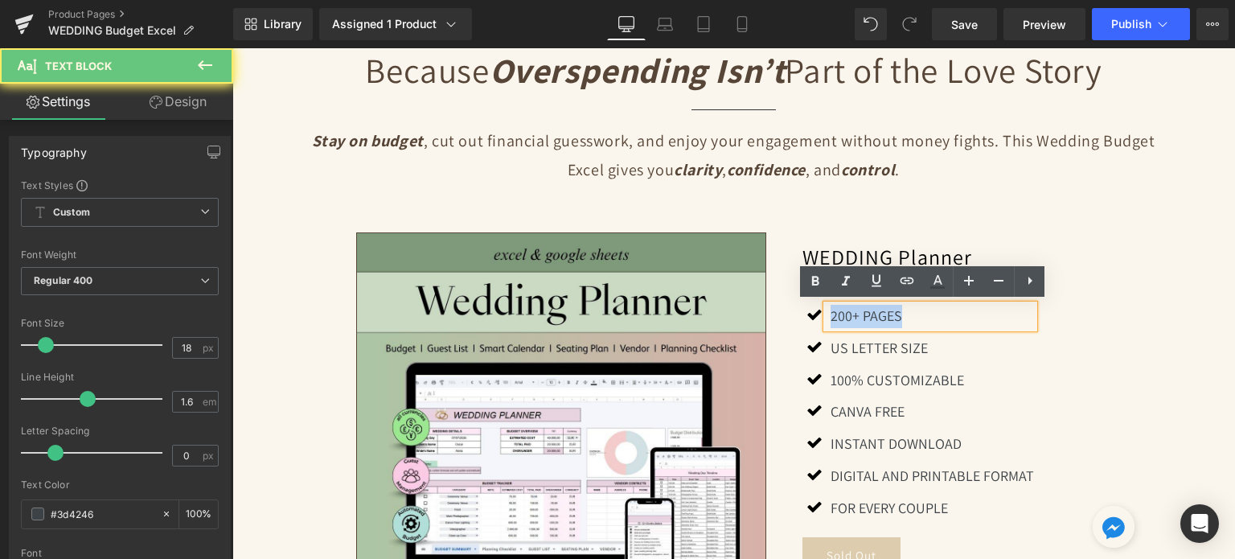
click at [919, 318] on p "200+ PAGES" at bounding box center [931, 316] width 203 height 23
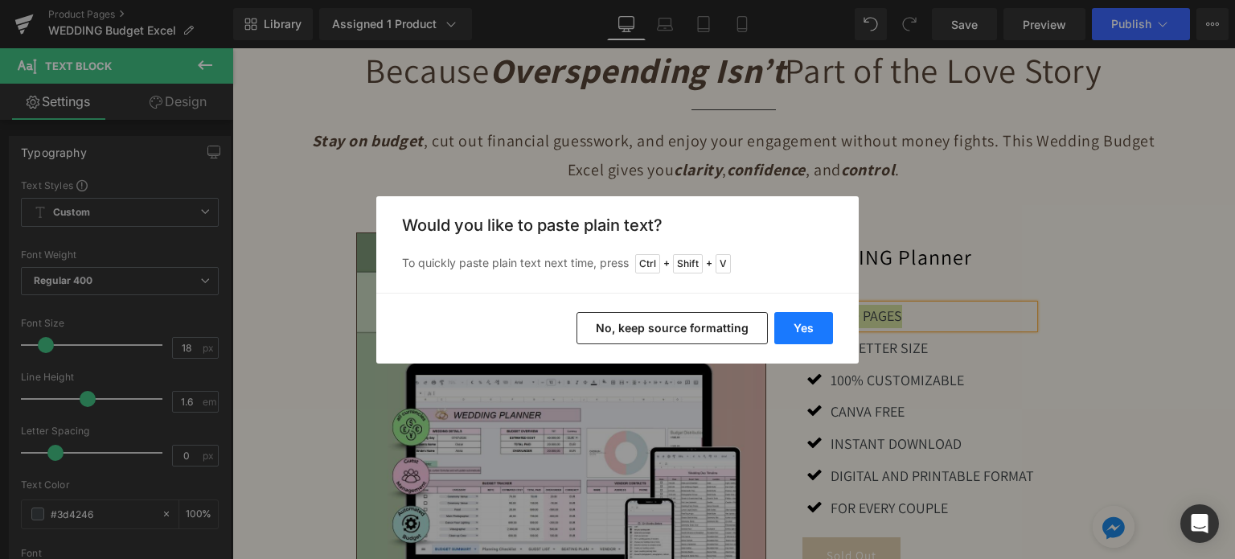
click at [790, 333] on button "Yes" at bounding box center [803, 328] width 59 height 32
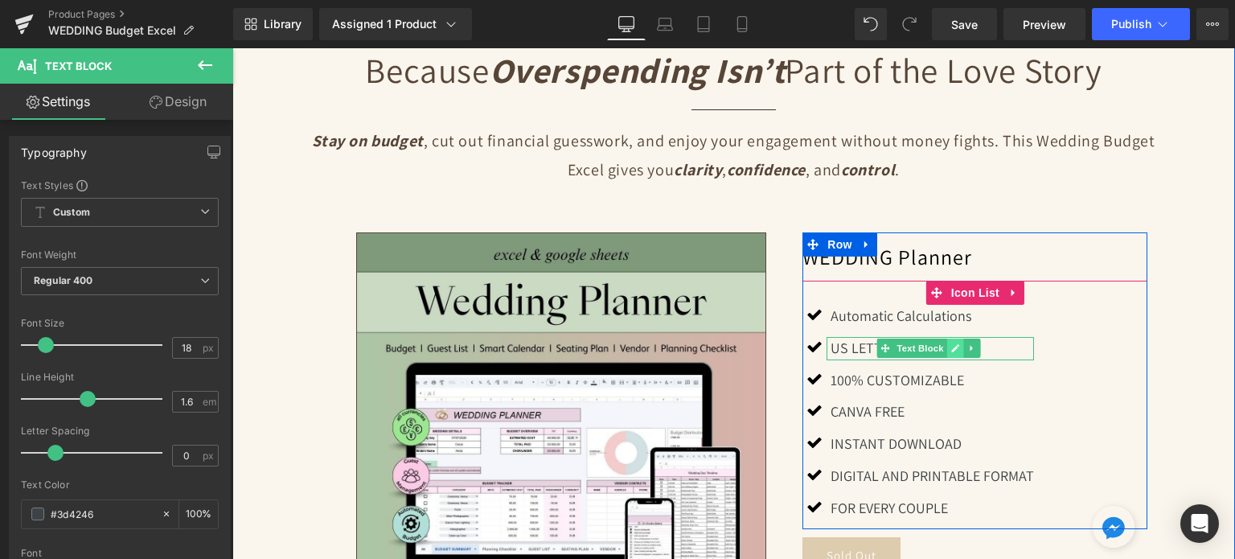
click at [950, 344] on icon at bounding box center [954, 348] width 9 height 10
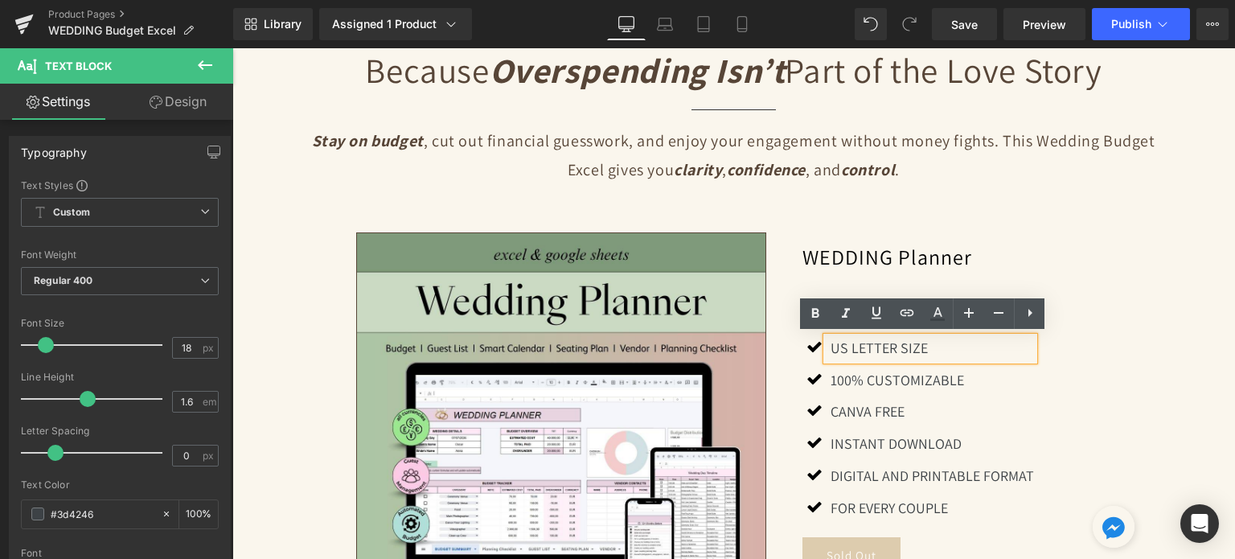
click at [914, 344] on p "US Letter Size" at bounding box center [931, 348] width 203 height 23
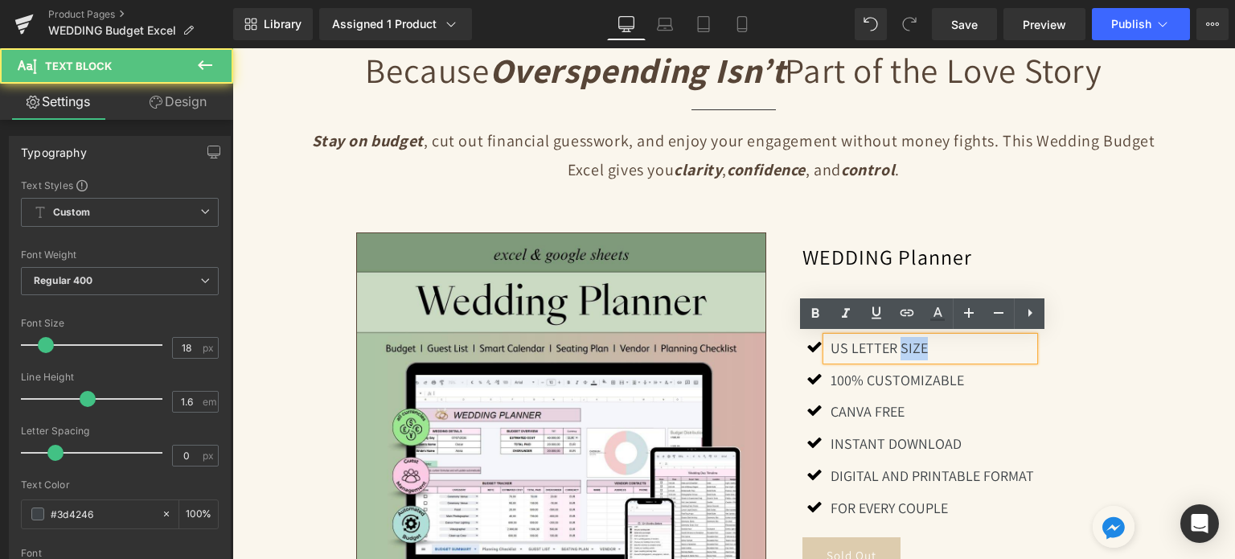
click at [914, 344] on p "US Letter Size" at bounding box center [931, 348] width 203 height 23
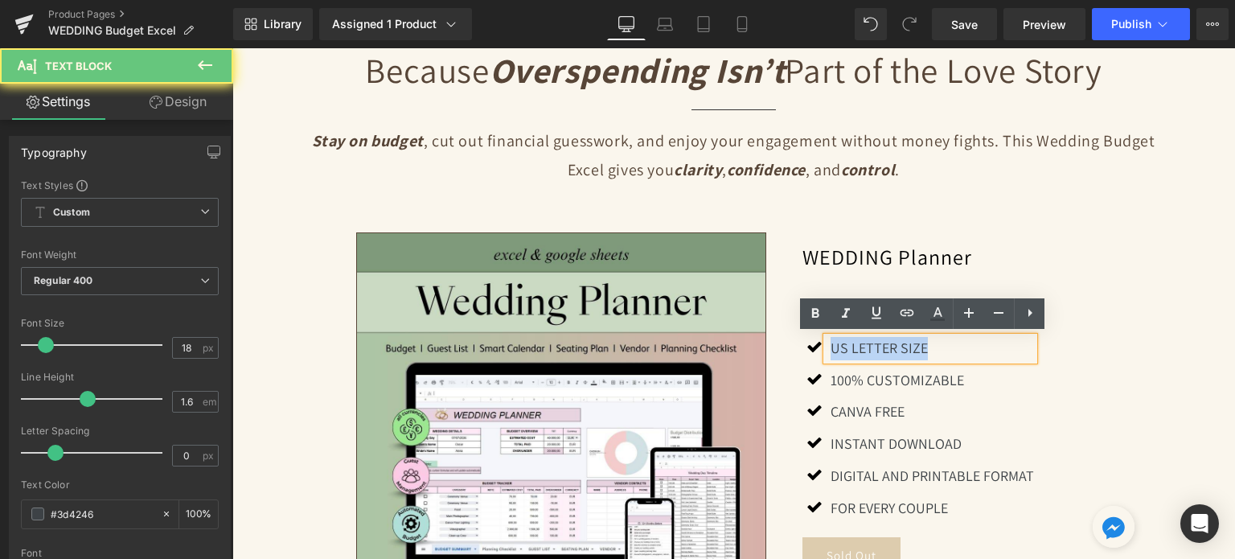
click at [914, 344] on p "US Letter Size" at bounding box center [931, 348] width 203 height 23
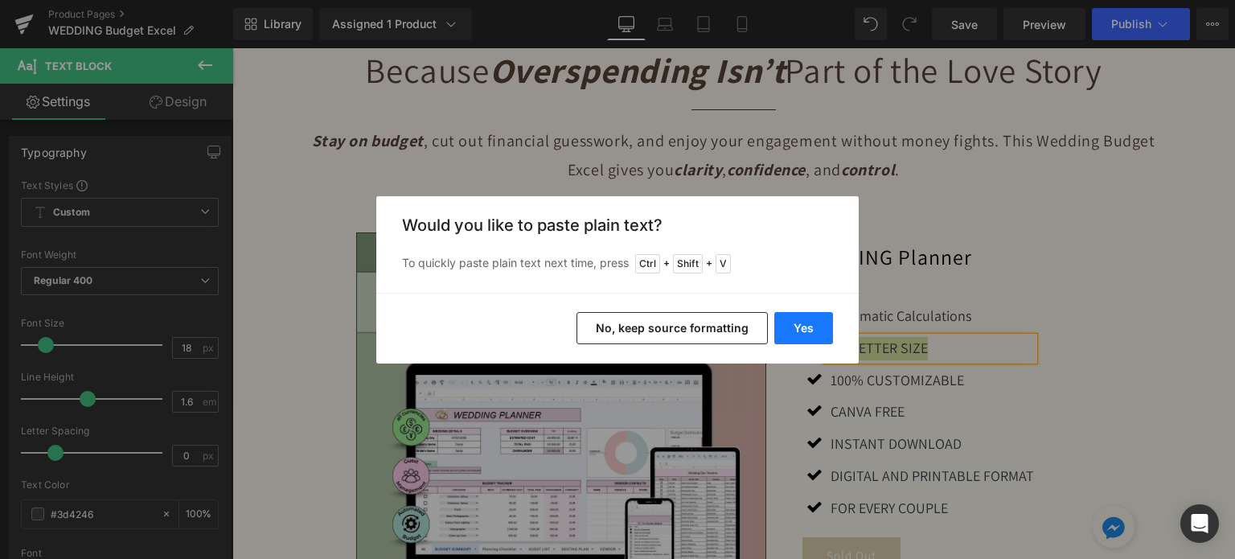
click at [809, 323] on button "Yes" at bounding box center [803, 328] width 59 height 32
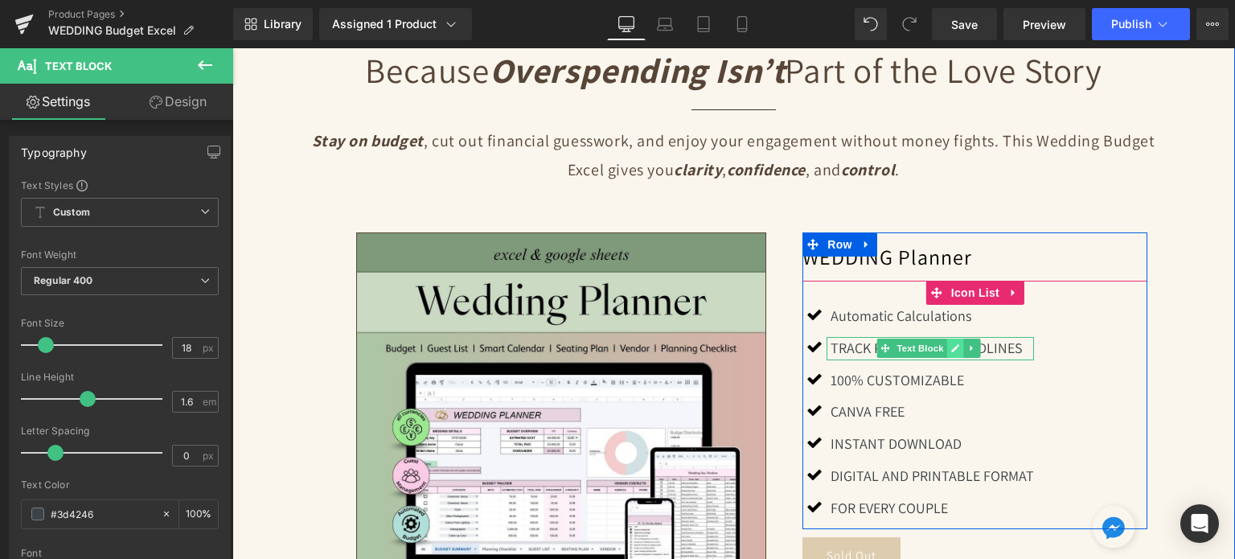
click at [951, 346] on icon at bounding box center [955, 348] width 8 height 8
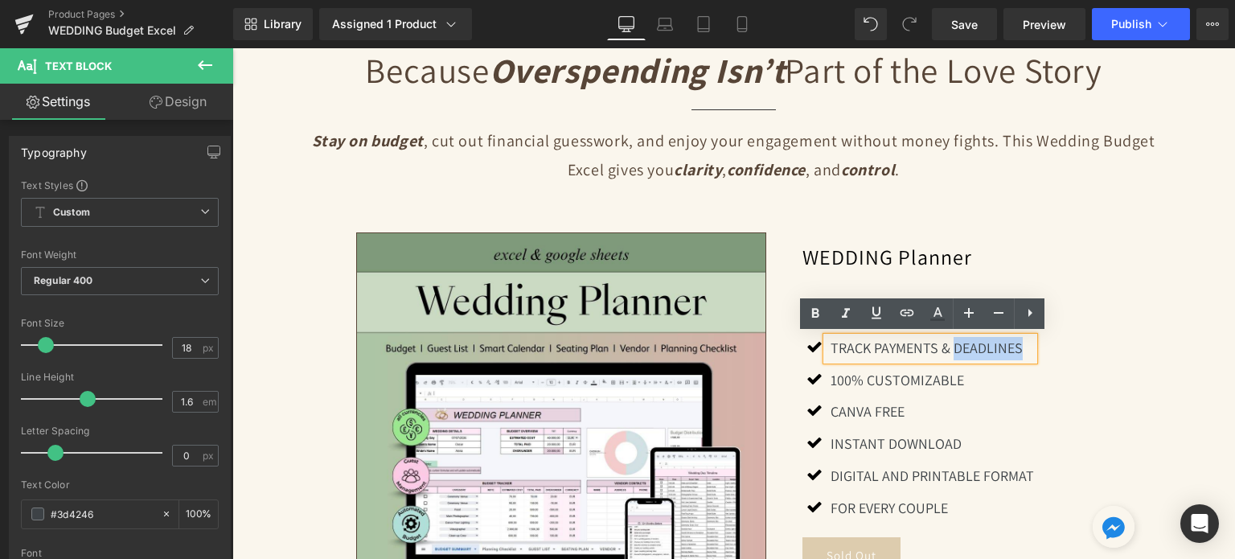
click at [947, 346] on p "Track Payments & Deadlines" at bounding box center [931, 348] width 203 height 23
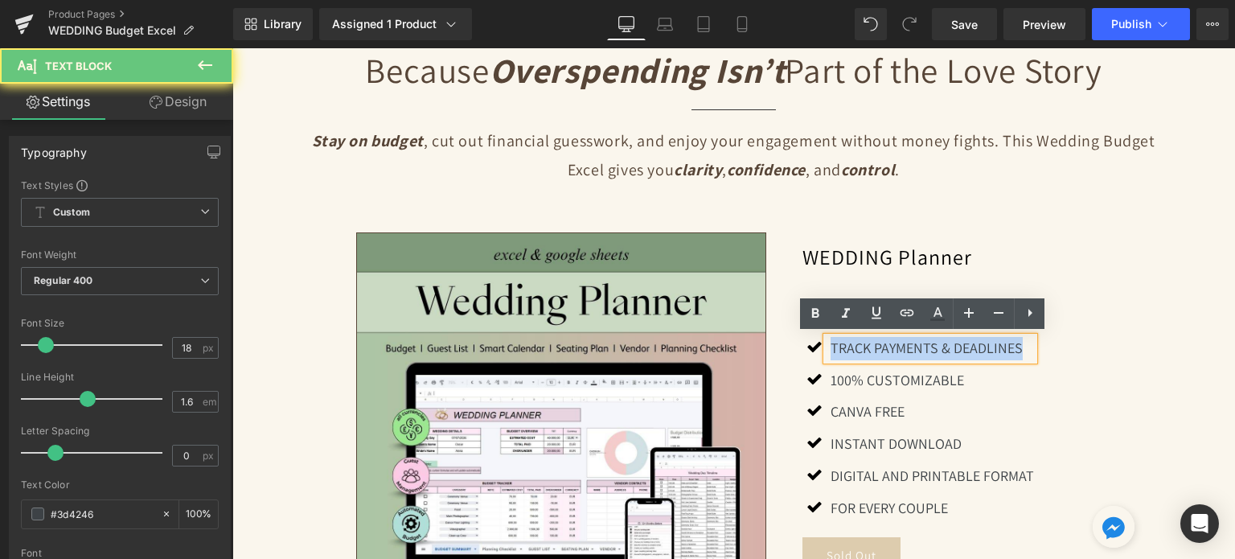
click at [947, 346] on p "Track Payments & Deadlines" at bounding box center [931, 348] width 203 height 23
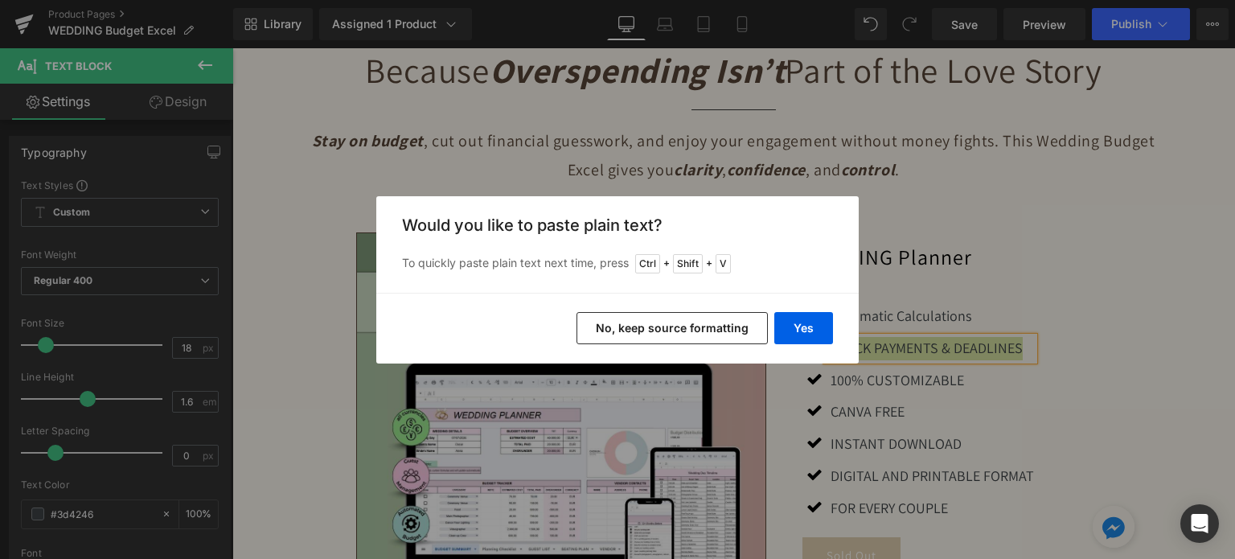
click at [720, 333] on button "No, keep source formatting" at bounding box center [671, 328] width 191 height 32
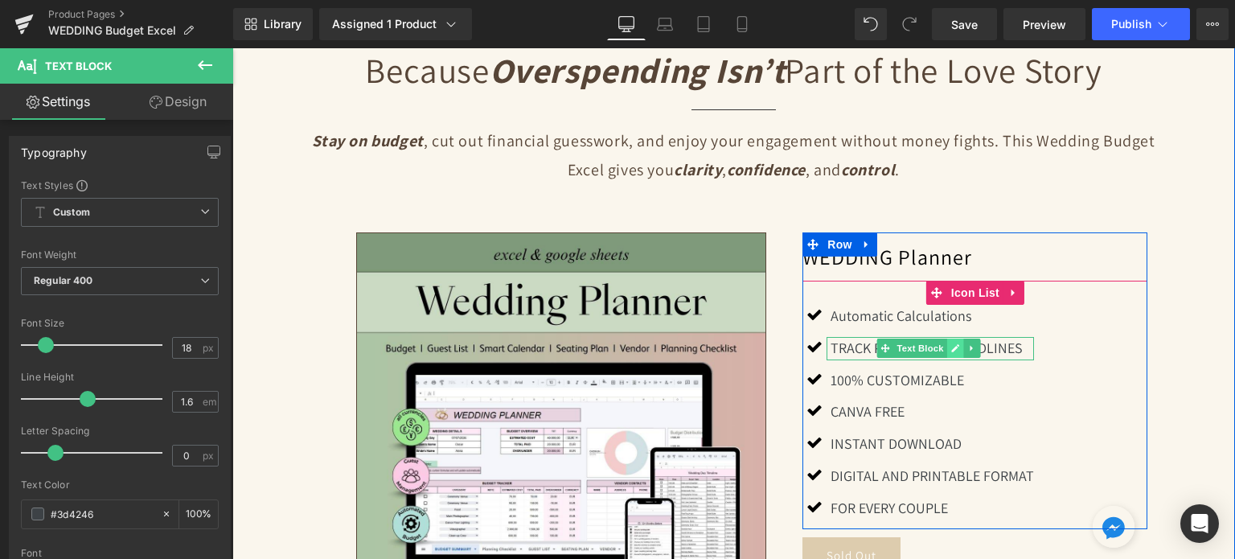
click at [946, 346] on link at bounding box center [954, 347] width 17 height 19
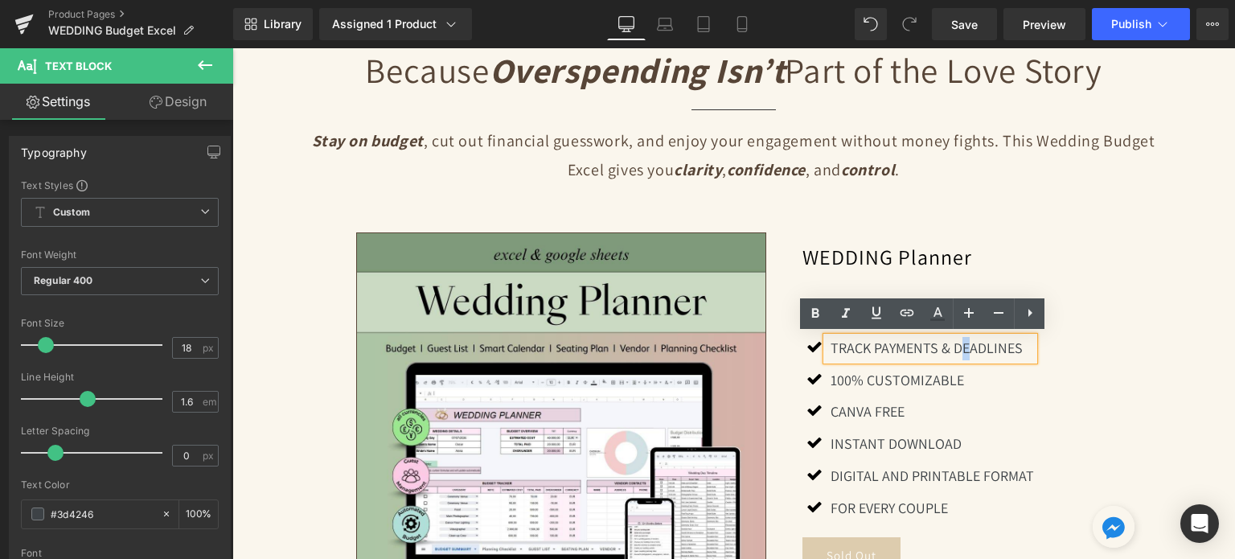
click at [941, 346] on p "Track Payments & Deadlines" at bounding box center [931, 348] width 203 height 23
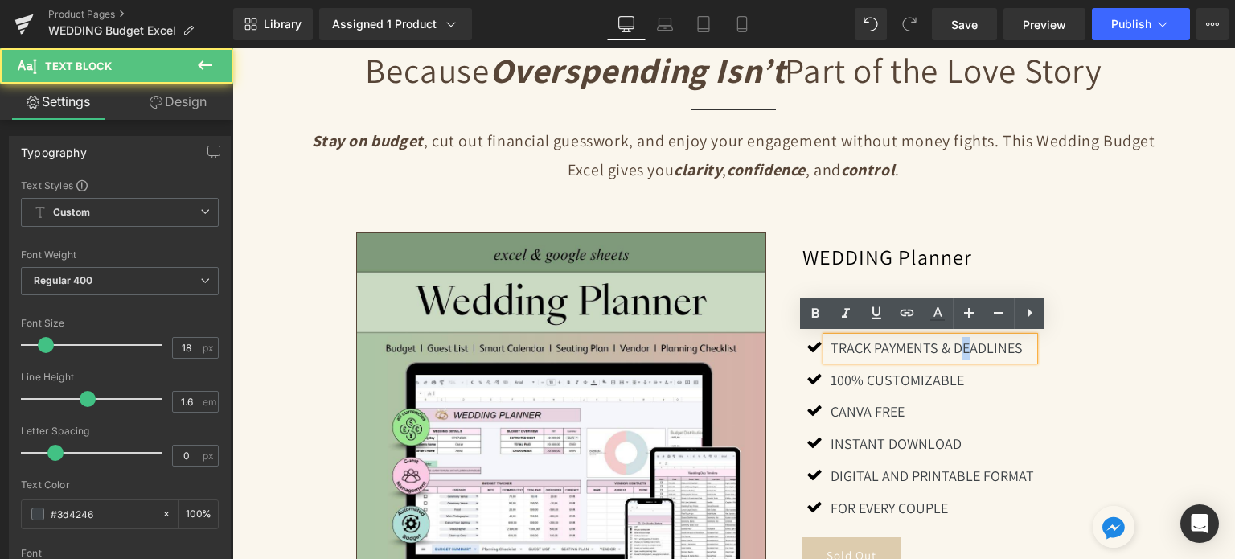
click at [941, 346] on p "Track Payments & Deadlines" at bounding box center [931, 348] width 203 height 23
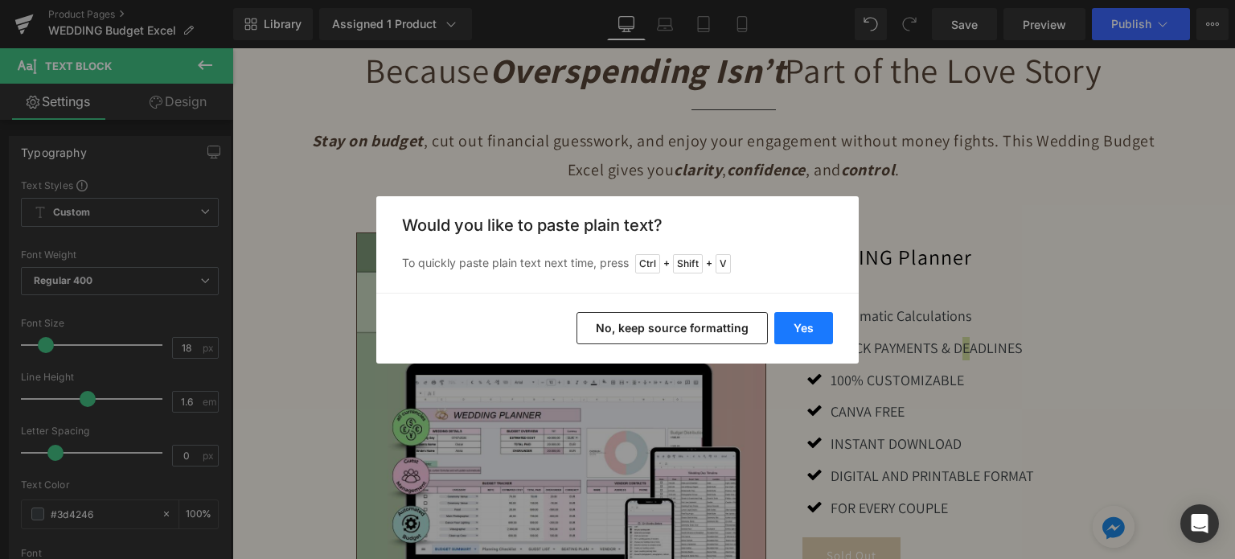
click at [797, 328] on button "Yes" at bounding box center [803, 328] width 59 height 32
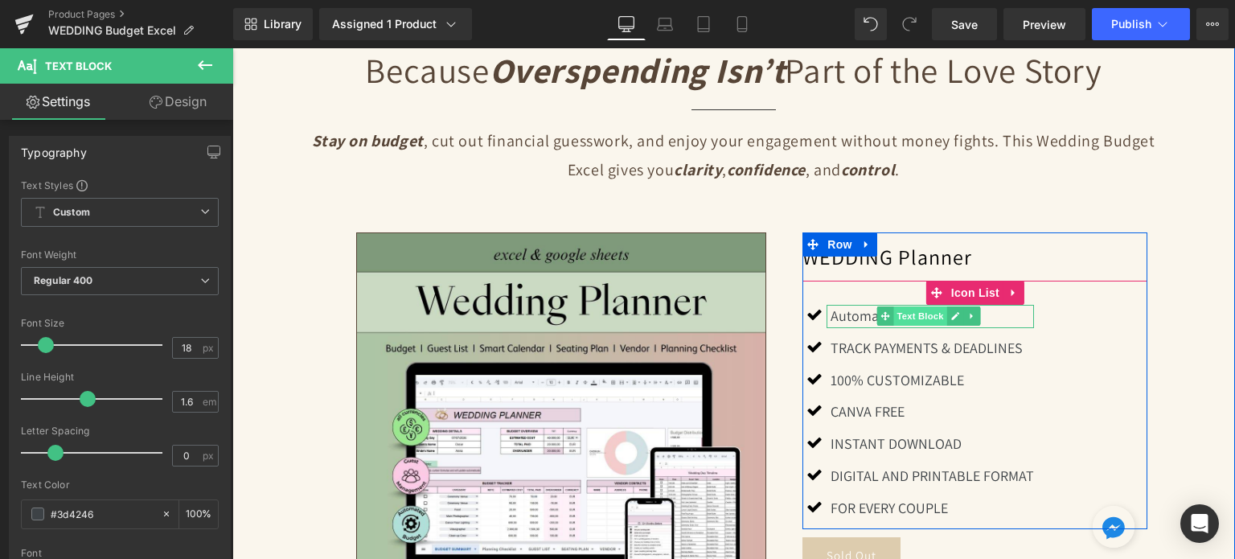
click at [893, 315] on span "Text Block" at bounding box center [919, 315] width 53 height 19
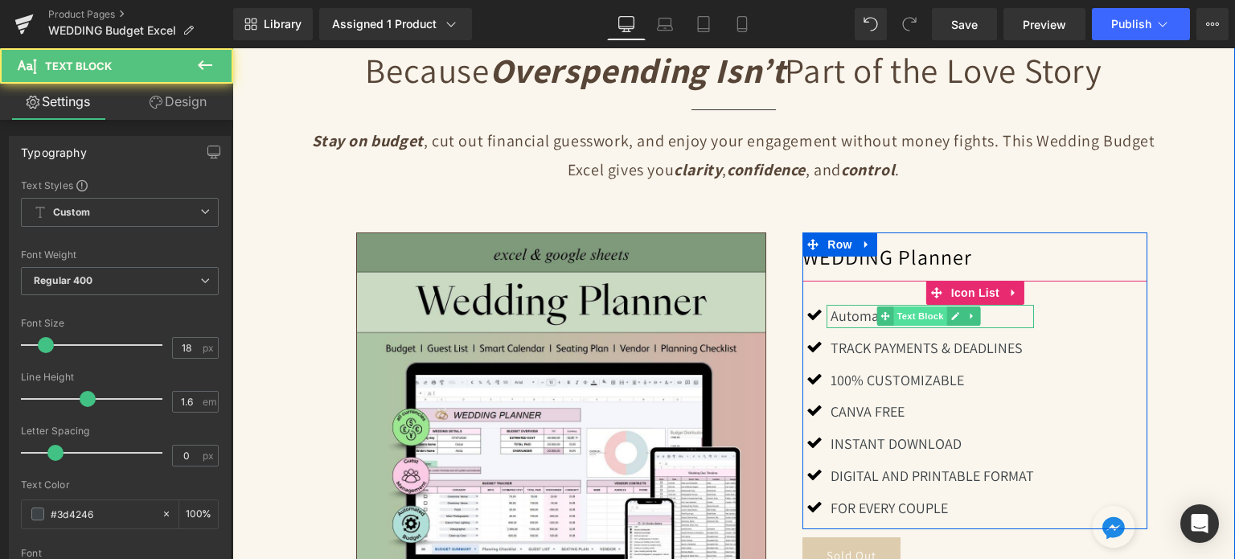
click at [893, 315] on span "Text Block" at bounding box center [919, 315] width 53 height 19
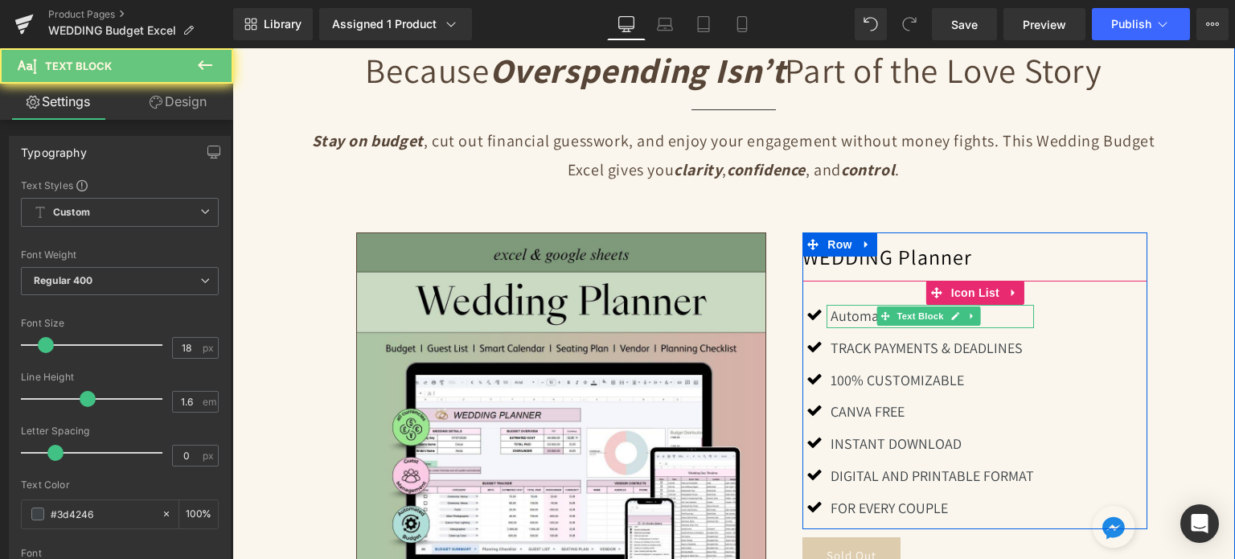
click at [843, 311] on p "Automatic Calculations" at bounding box center [931, 316] width 203 height 23
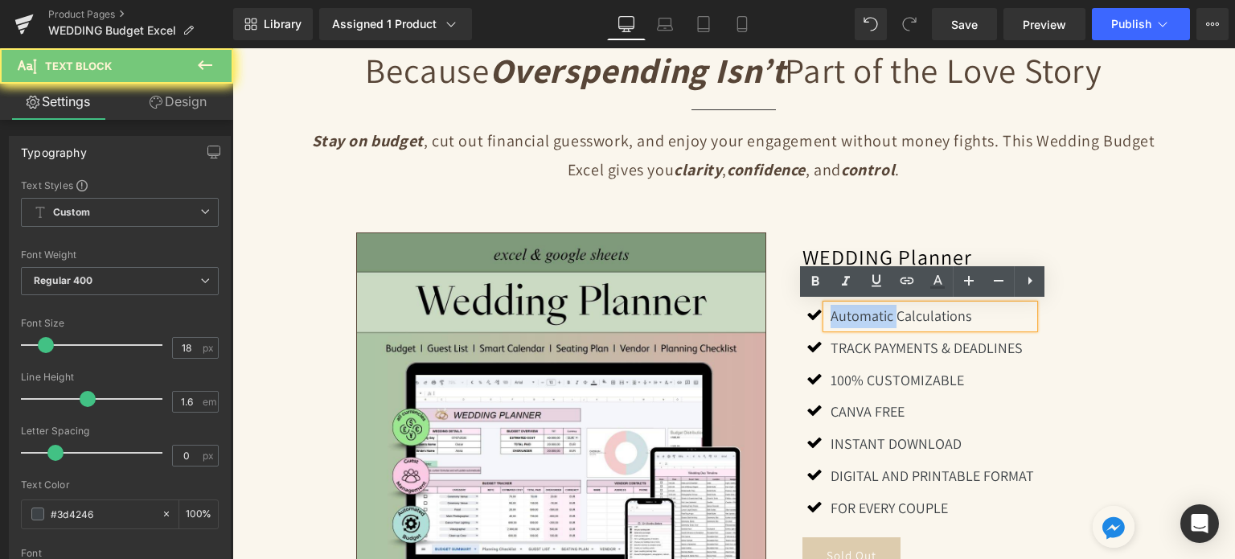
click at [843, 311] on p "Automatic Calculations" at bounding box center [931, 316] width 203 height 23
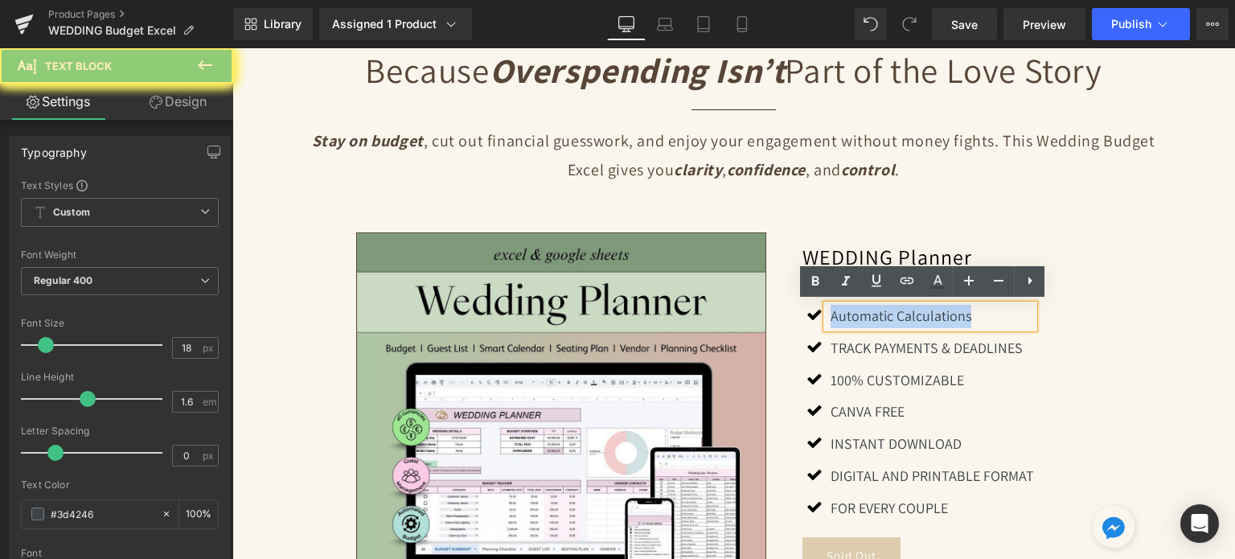
click at [843, 311] on p "Automatic Calculations" at bounding box center [931, 316] width 203 height 23
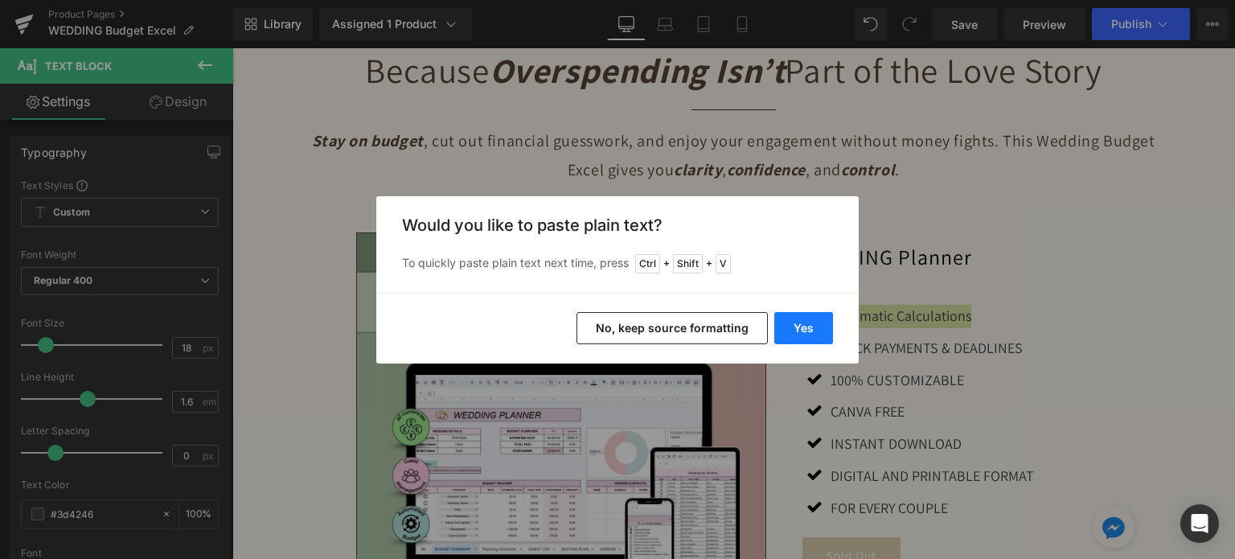
click at [828, 333] on button "Yes" at bounding box center [803, 328] width 59 height 32
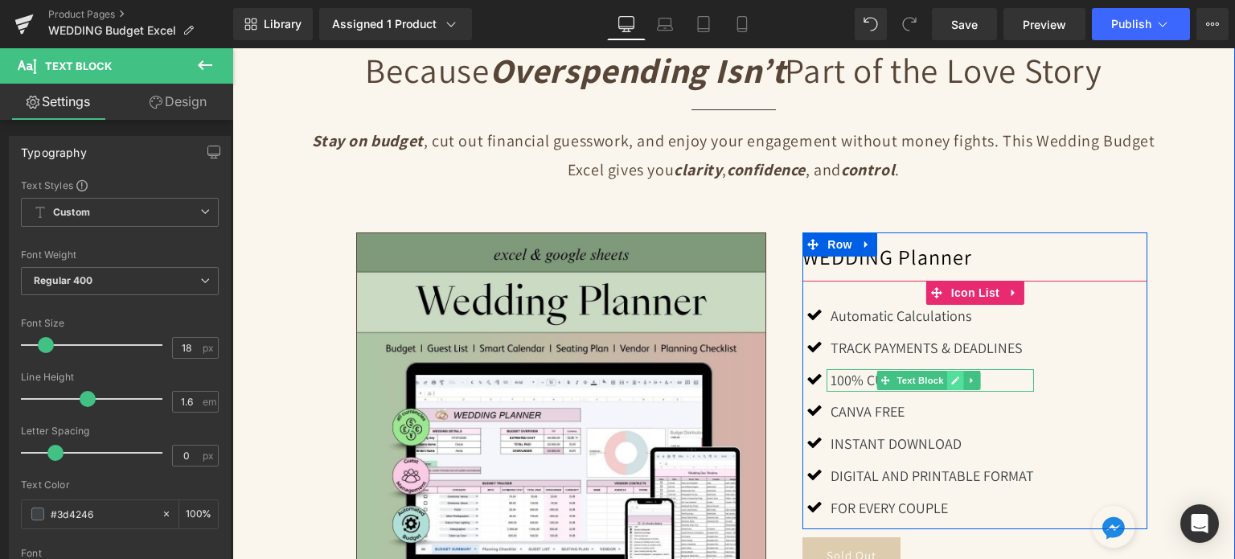
click at [950, 382] on icon at bounding box center [954, 380] width 9 height 10
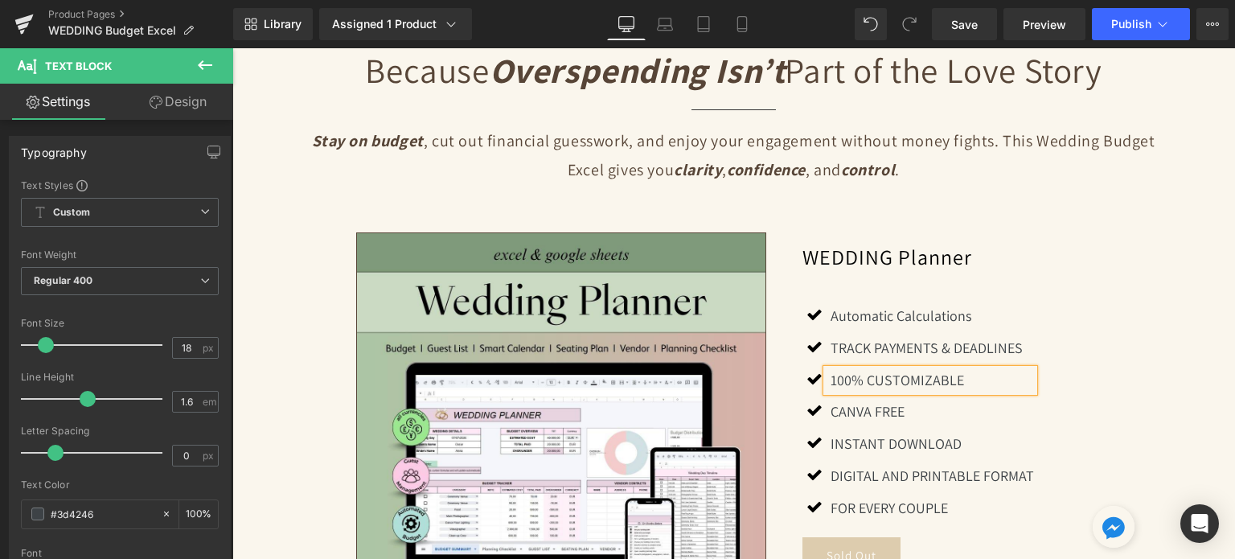
click at [941, 381] on p "100% CUSTOMIZABLE" at bounding box center [931, 380] width 203 height 23
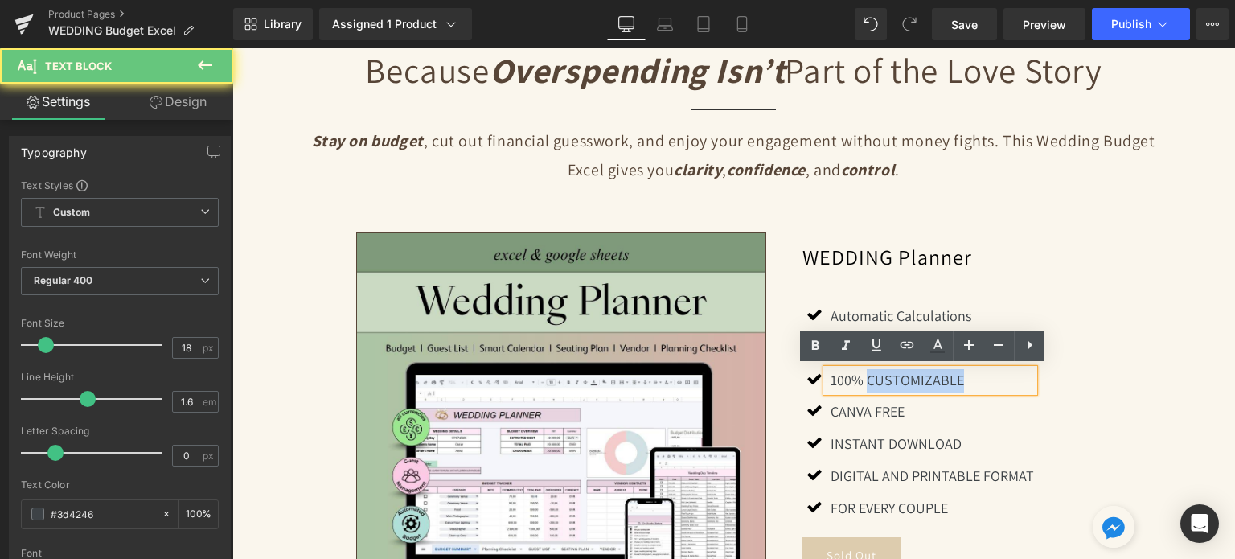
click at [941, 381] on p "100% CUSTOMIZABLE" at bounding box center [931, 380] width 203 height 23
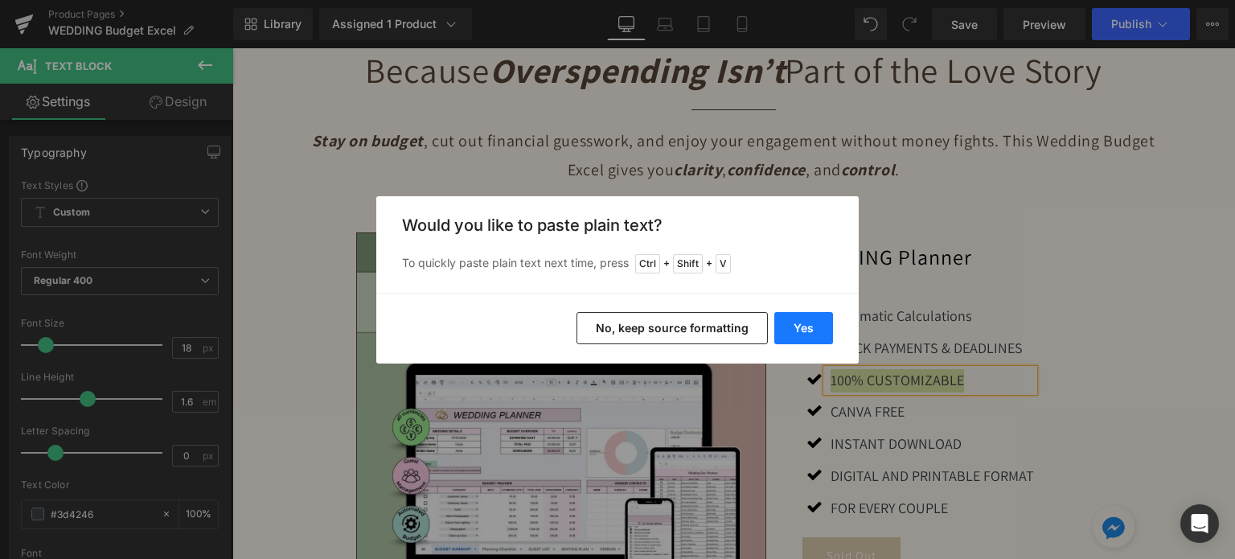
click at [814, 322] on button "Yes" at bounding box center [803, 328] width 59 height 32
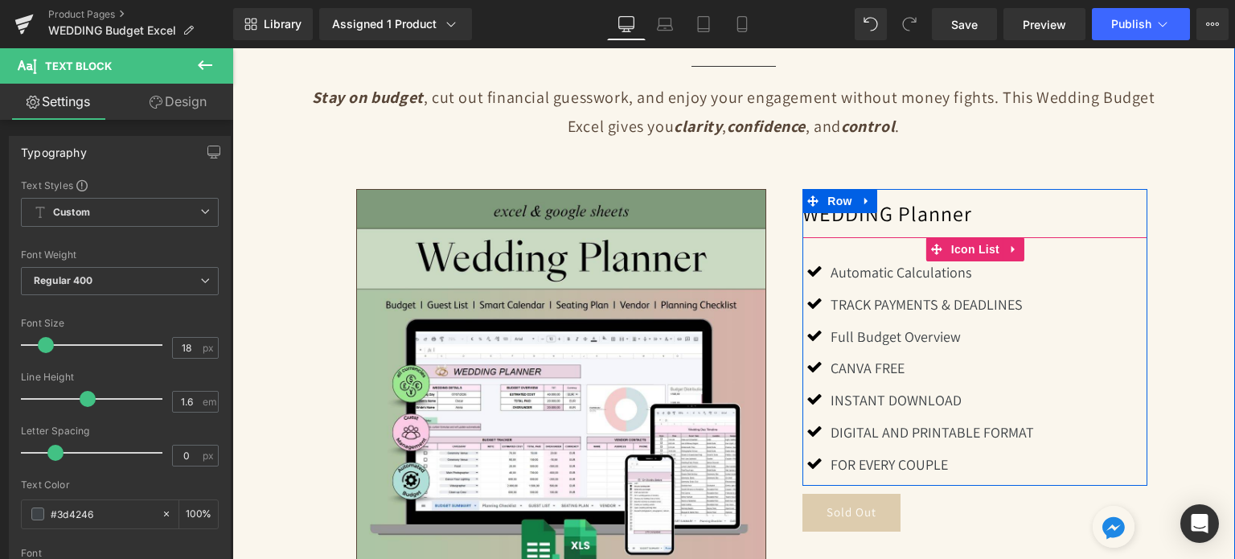
scroll to position [1349, 0]
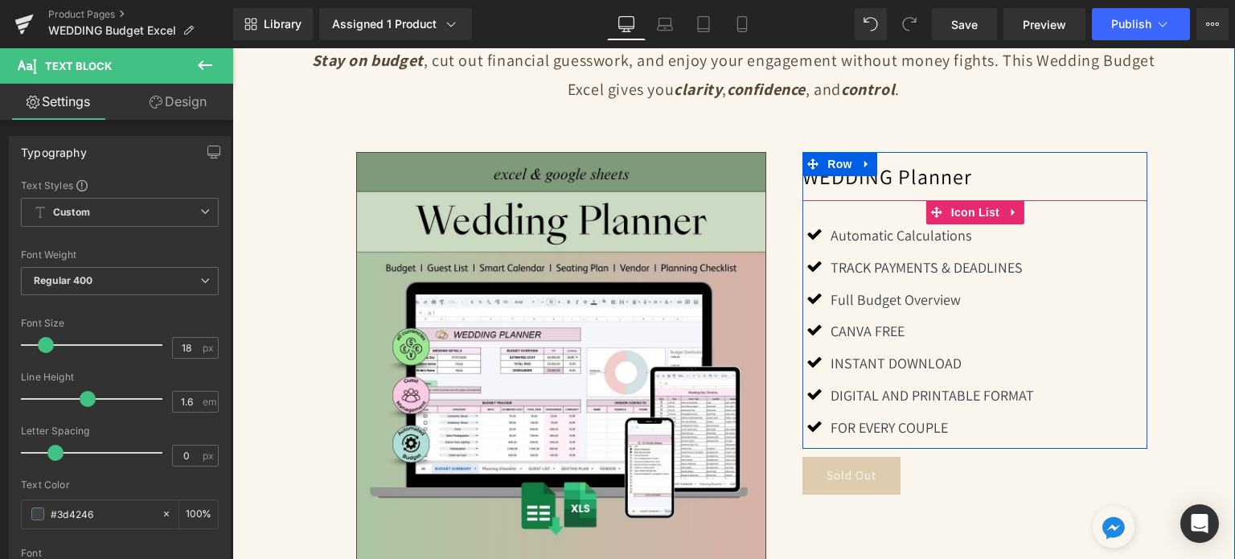
click at [855, 323] on p "CANVA FREE" at bounding box center [931, 331] width 203 height 23
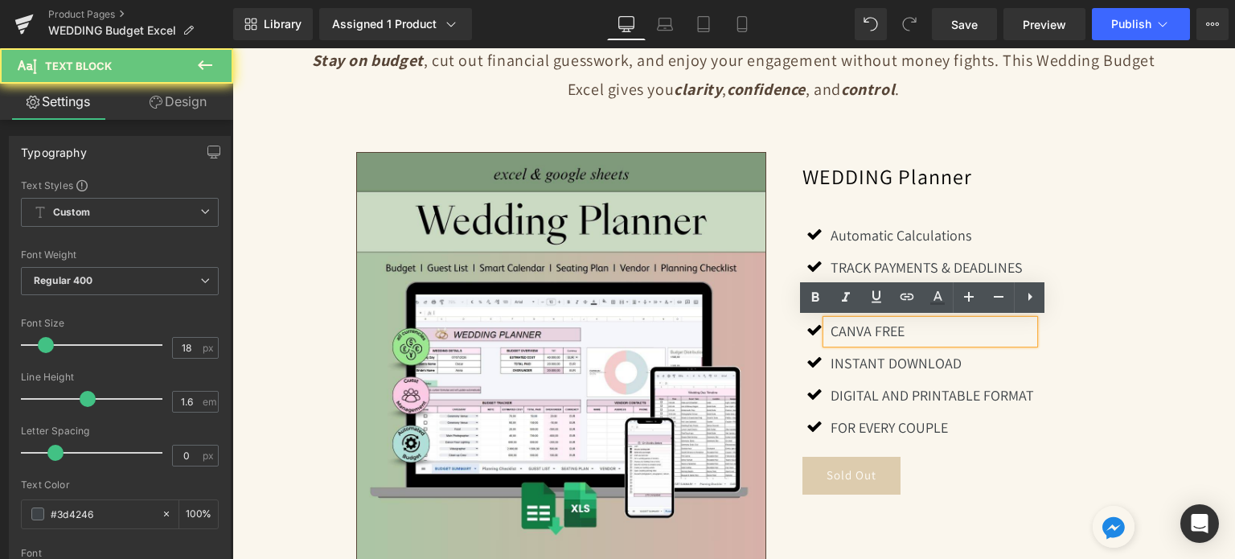
click at [855, 323] on p "CANVA FREE" at bounding box center [931, 331] width 203 height 23
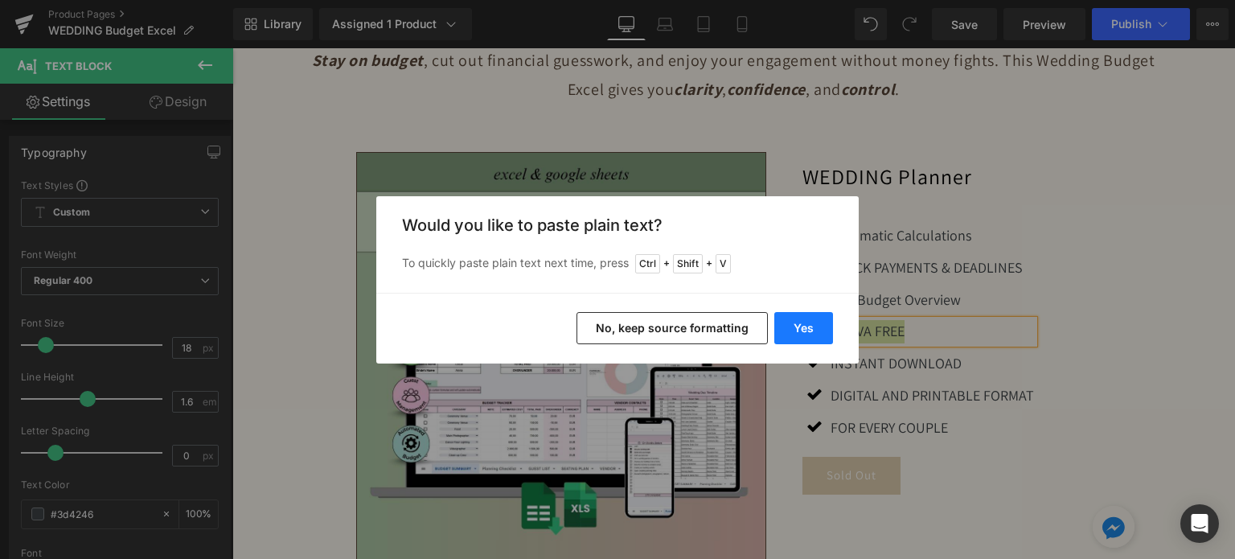
click at [818, 328] on button "Yes" at bounding box center [803, 328] width 59 height 32
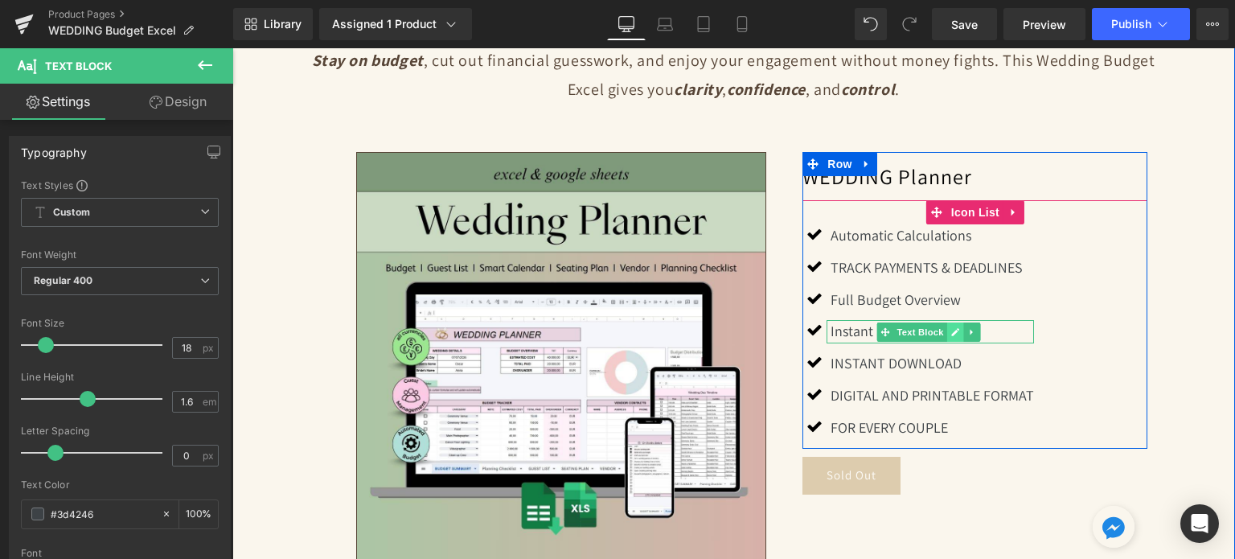
click at [950, 324] on link at bounding box center [954, 331] width 17 height 19
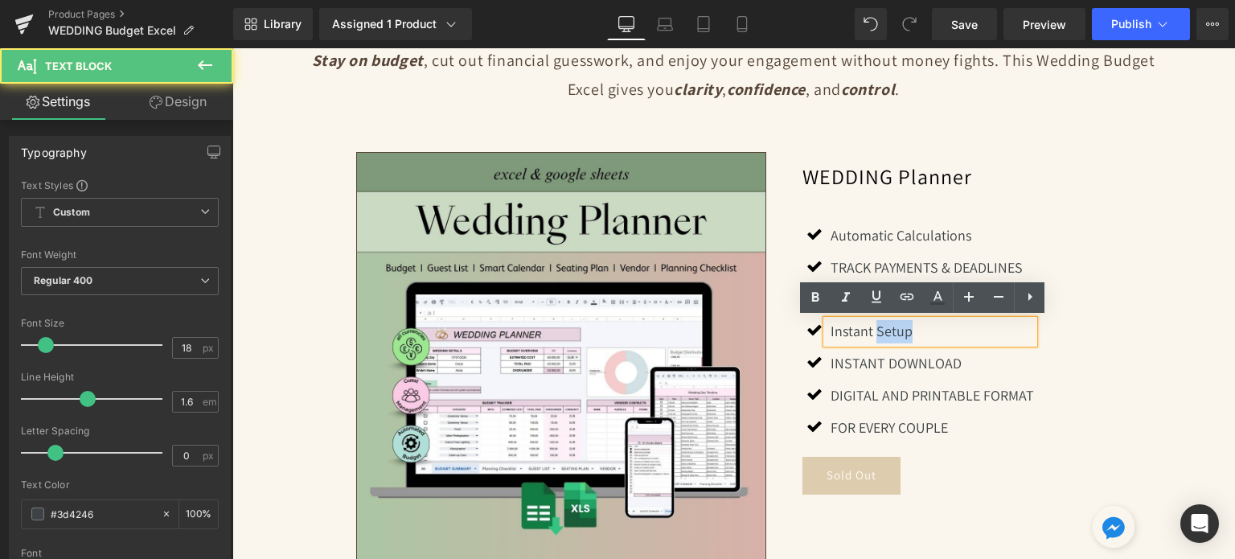
drag, startPoint x: 869, startPoint y: 327, endPoint x: 922, endPoint y: 320, distance: 53.5
click at [922, 320] on p "Instant Setup" at bounding box center [931, 331] width 203 height 23
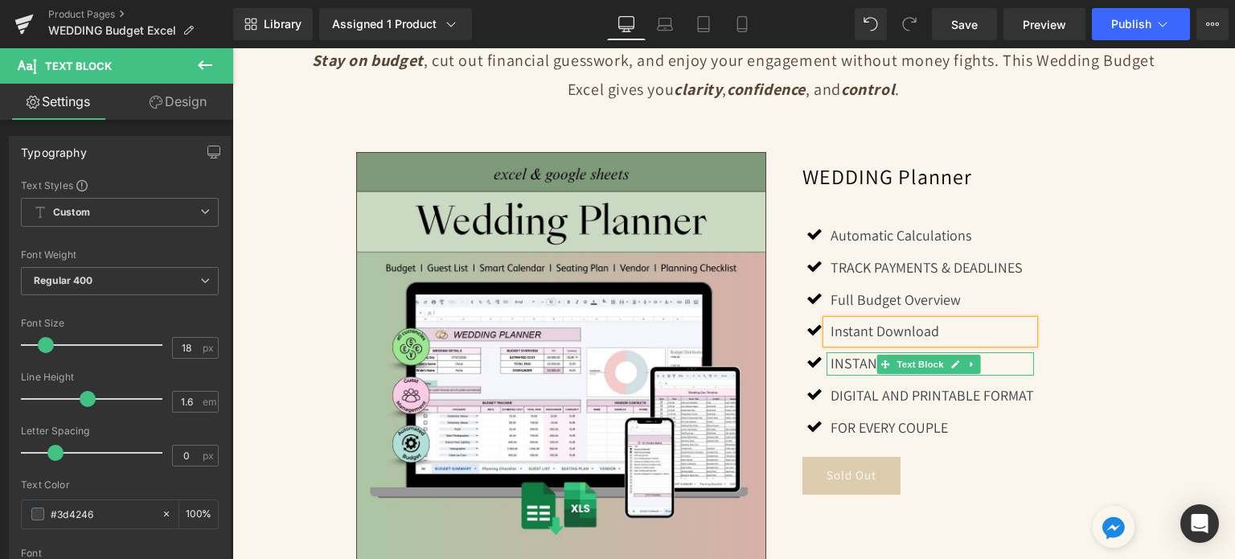
drag, startPoint x: 952, startPoint y: 359, endPoint x: 941, endPoint y: 359, distance: 10.5
click at [952, 360] on icon at bounding box center [955, 364] width 8 height 8
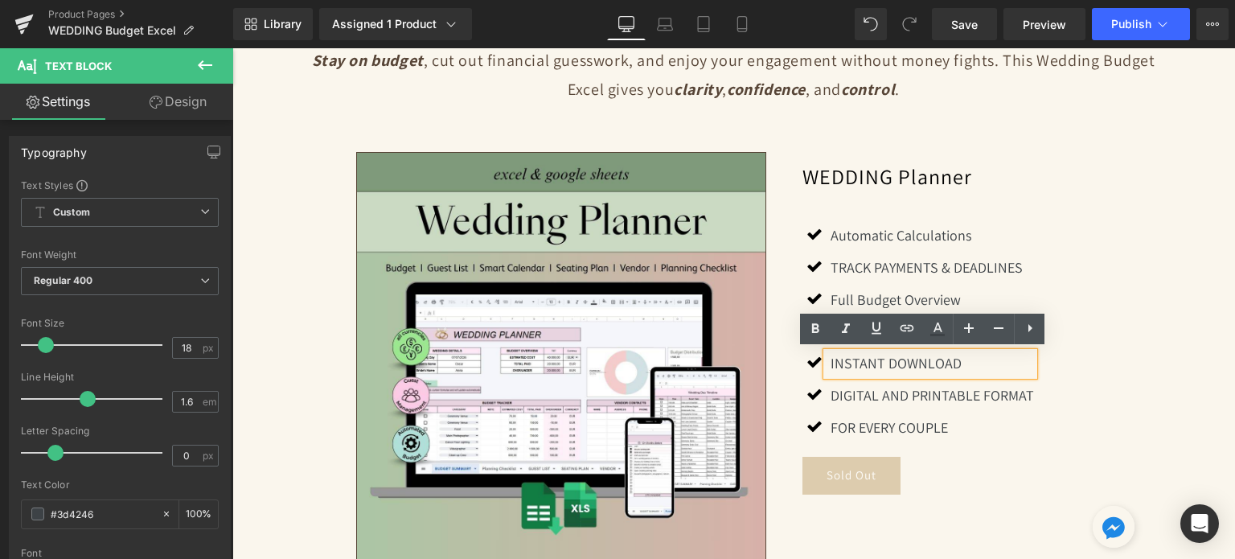
click at [937, 359] on p "INSTANT DOWNLOAD" at bounding box center [931, 363] width 203 height 23
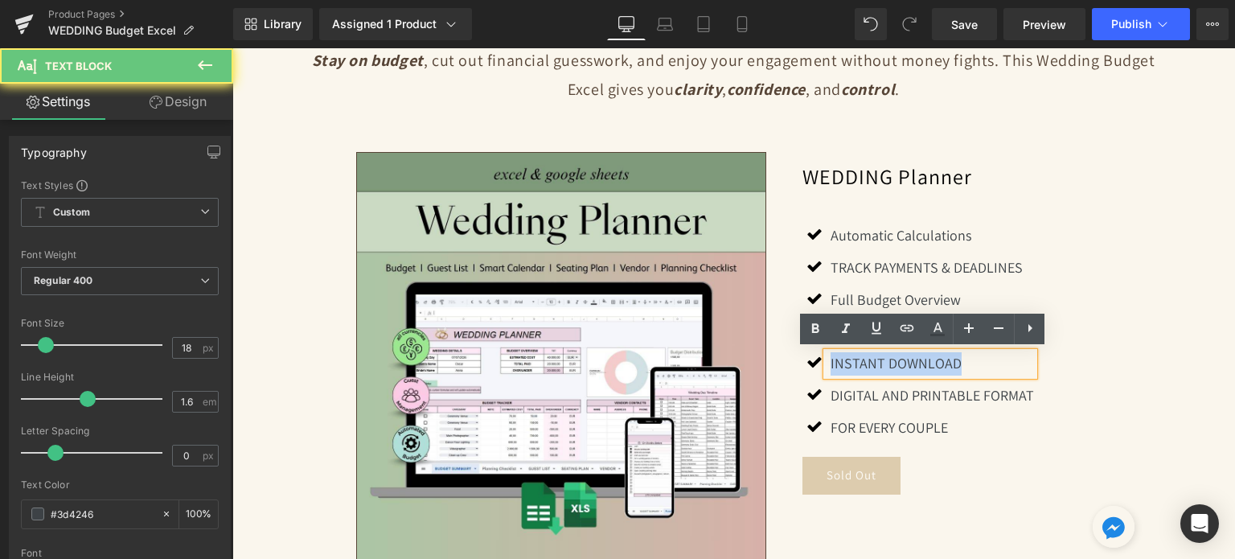
click at [937, 361] on p "INSTANT DOWNLOAD" at bounding box center [931, 363] width 203 height 23
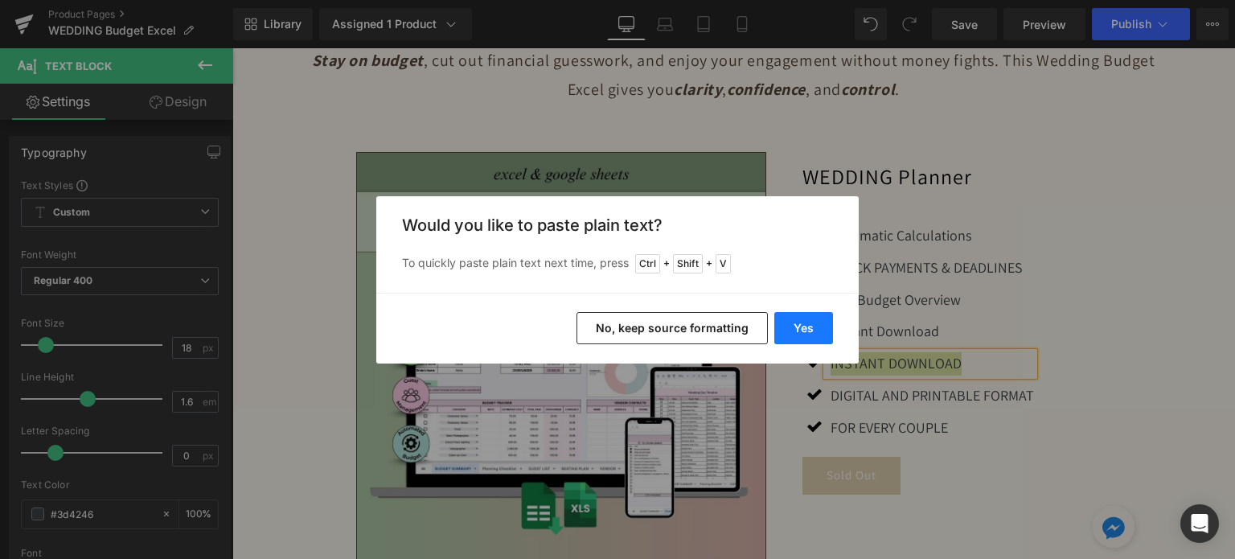
click at [788, 335] on button "Yes" at bounding box center [803, 328] width 59 height 32
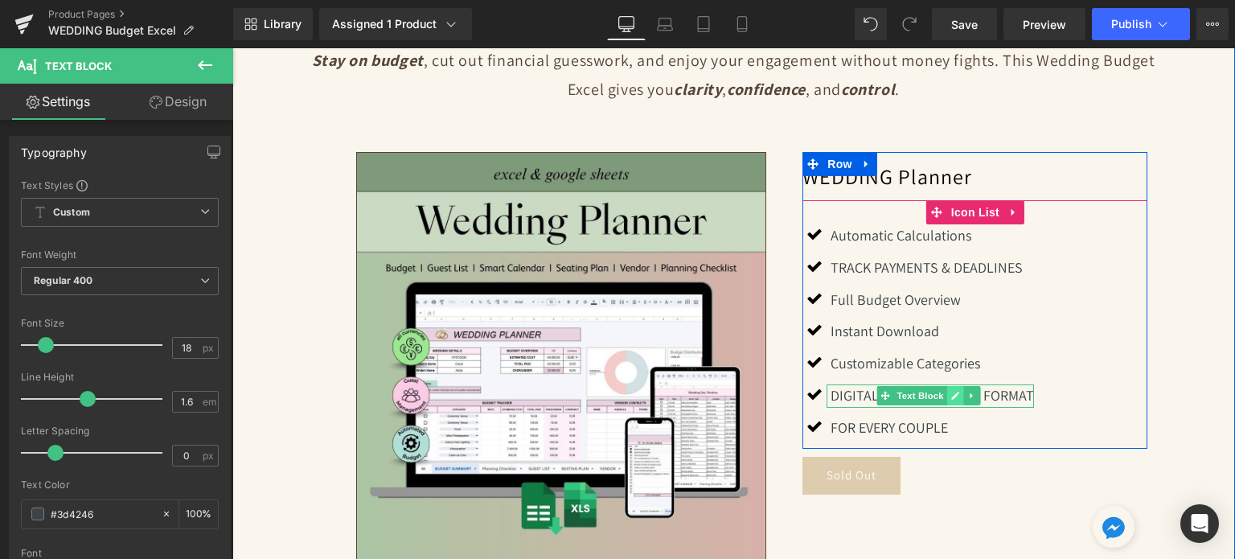
click at [952, 392] on icon at bounding box center [955, 396] width 8 height 8
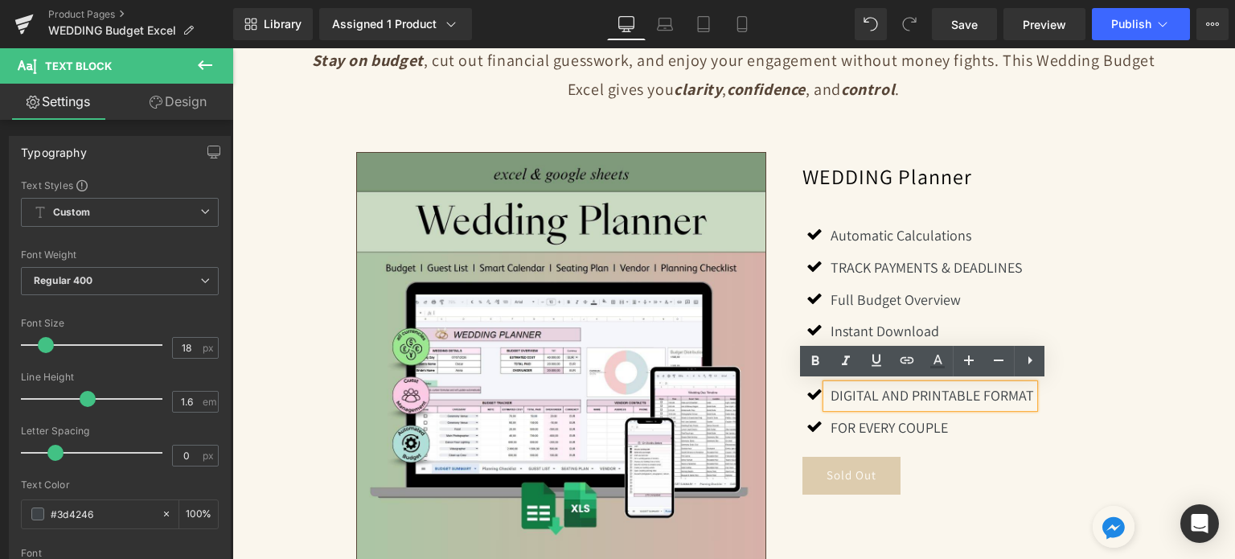
click at [952, 392] on p "Digital And Printable Format" at bounding box center [931, 395] width 203 height 23
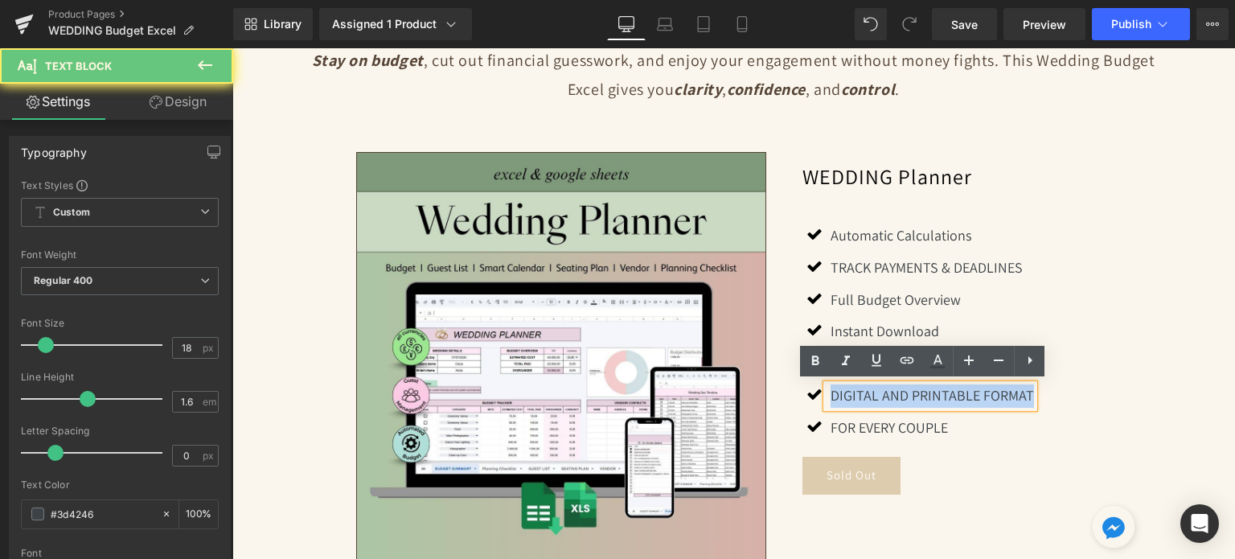
click at [952, 392] on p "Digital And Printable Format" at bounding box center [931, 395] width 203 height 23
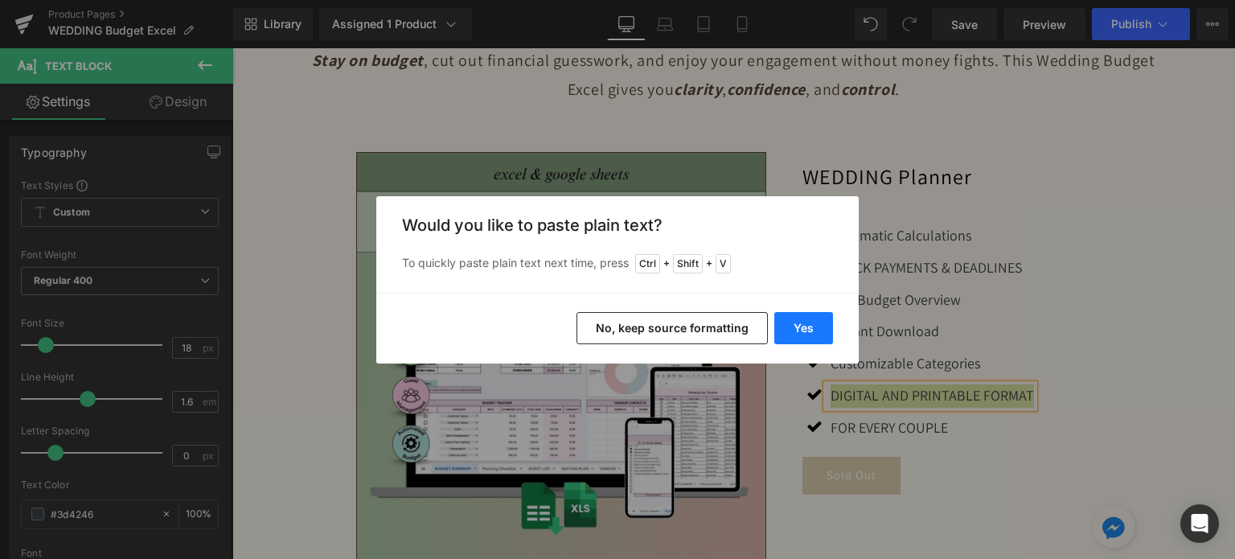
click at [818, 333] on button "Yes" at bounding box center [803, 328] width 59 height 32
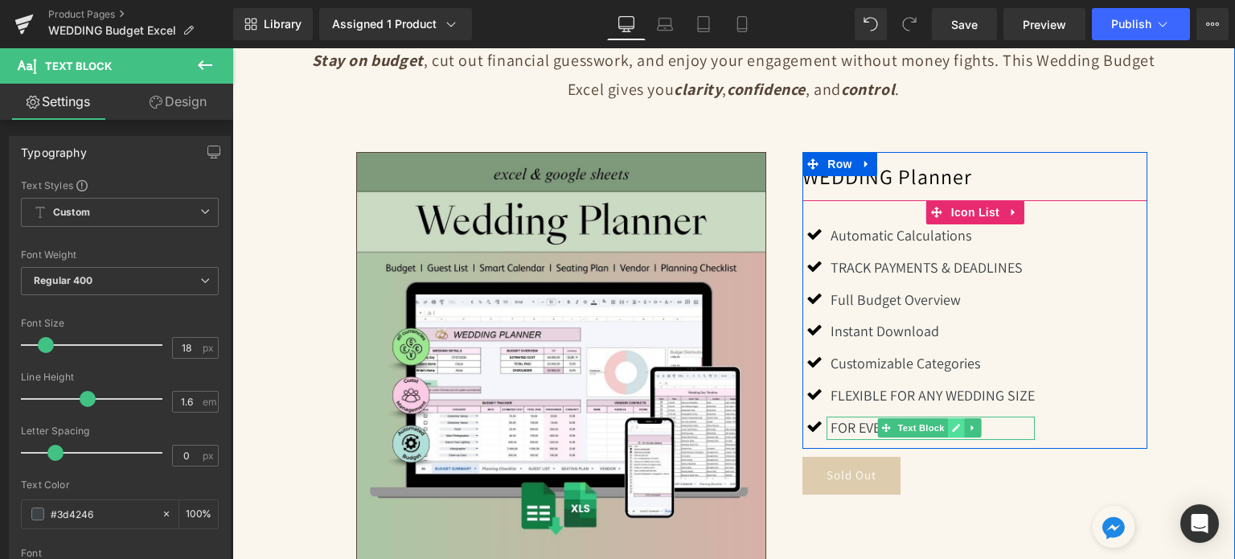
click at [952, 427] on icon at bounding box center [956, 428] width 8 height 8
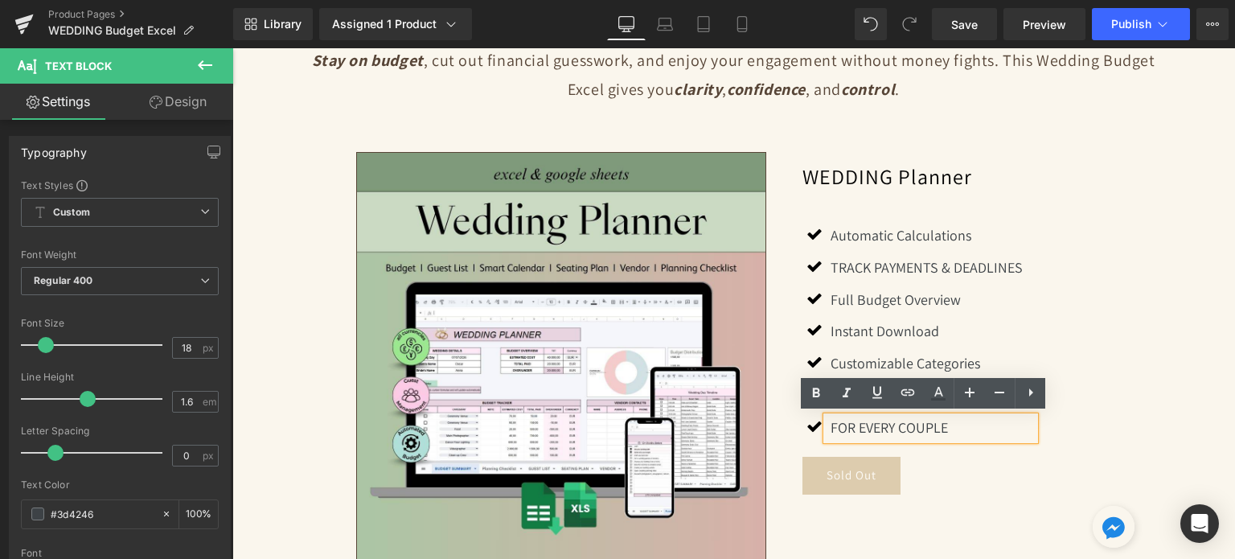
click at [945, 427] on p "FOR EVERY COUPLE" at bounding box center [932, 427] width 204 height 23
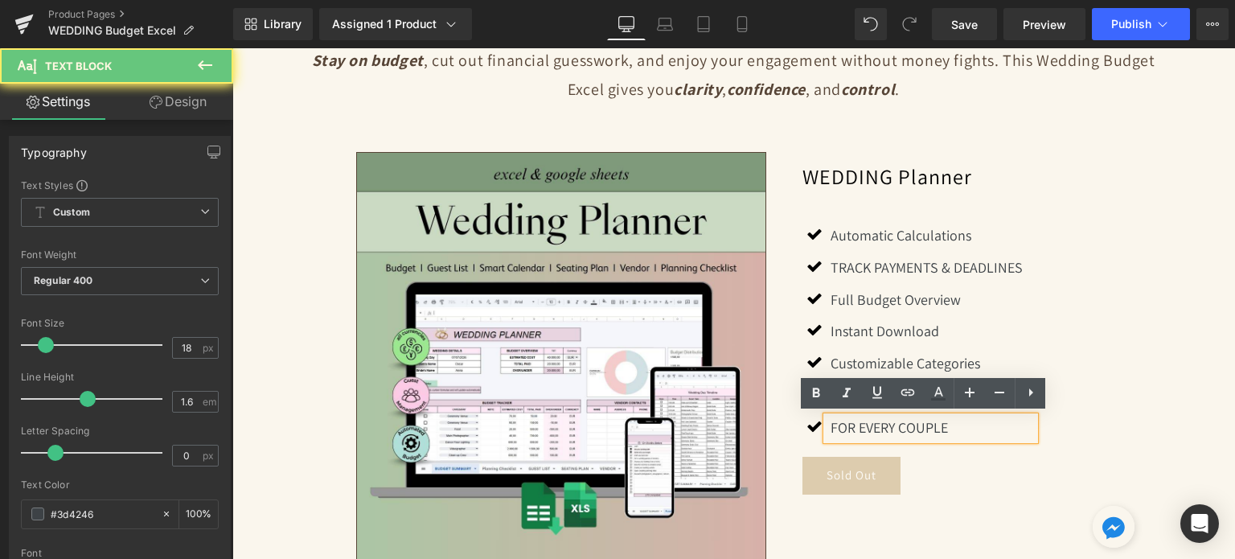
click at [945, 427] on p "FOR EVERY COUPLE" at bounding box center [932, 427] width 204 height 23
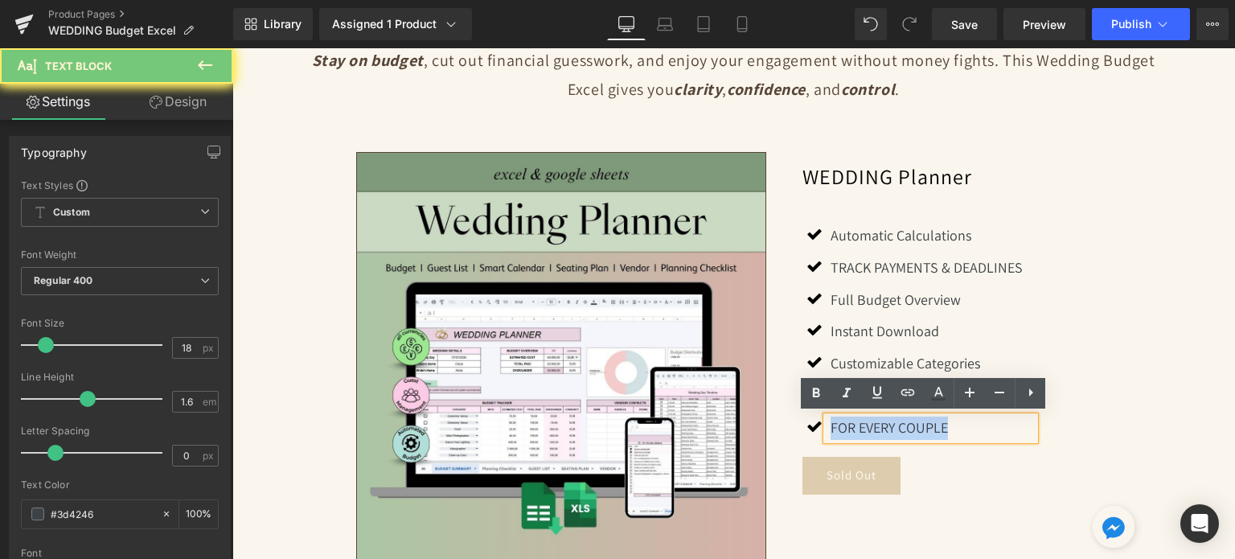
click at [945, 427] on p "FOR EVERY COUPLE" at bounding box center [932, 427] width 204 height 23
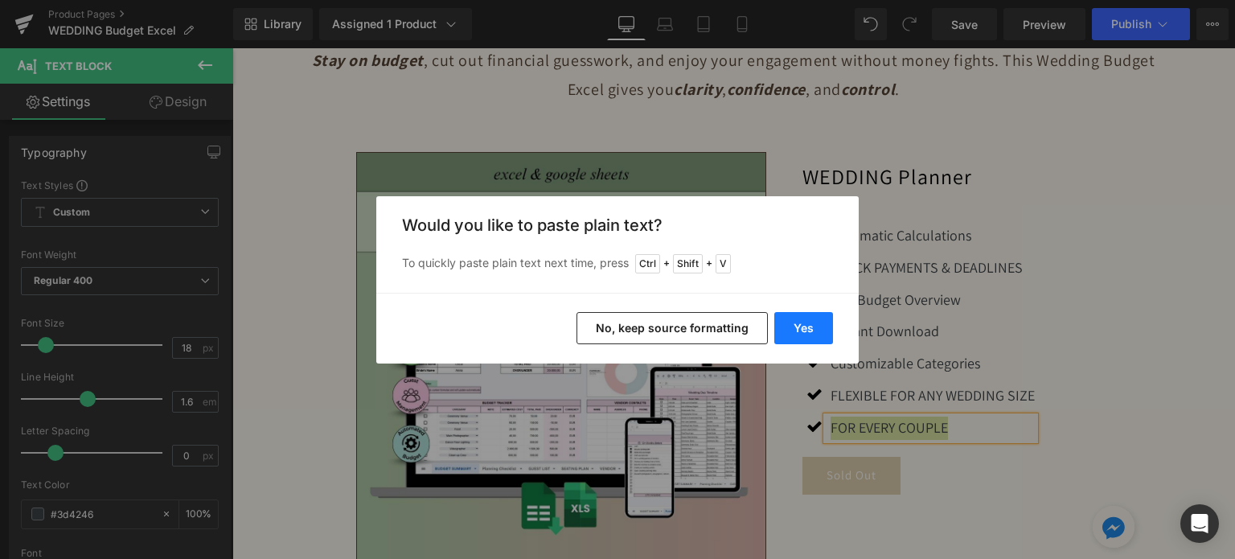
click at [809, 329] on button "Yes" at bounding box center [803, 328] width 59 height 32
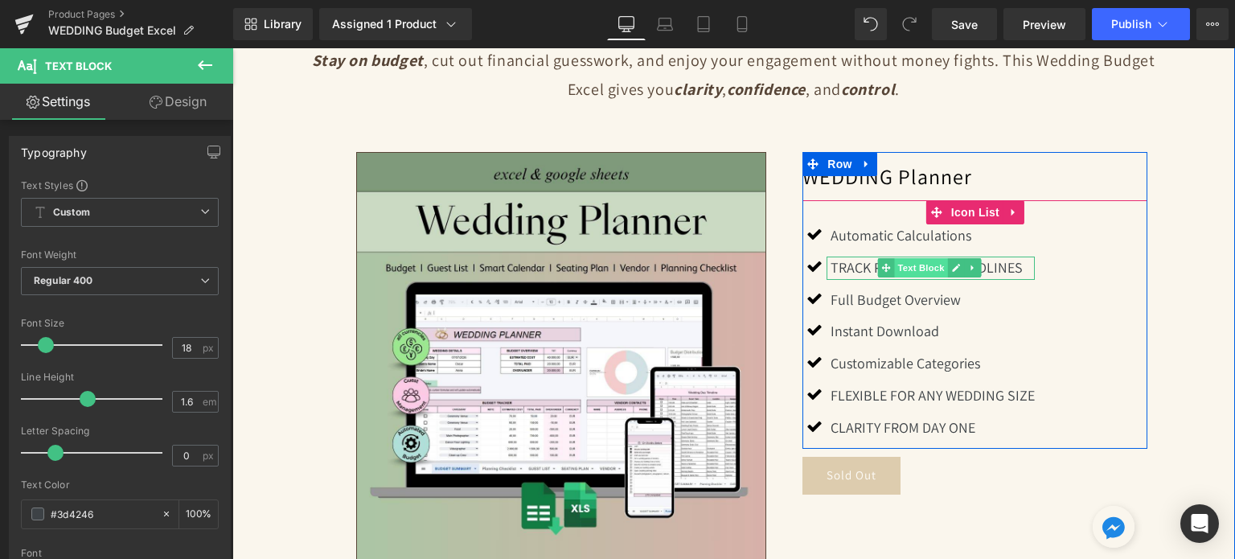
click at [925, 270] on span "Text Block" at bounding box center [920, 267] width 53 height 19
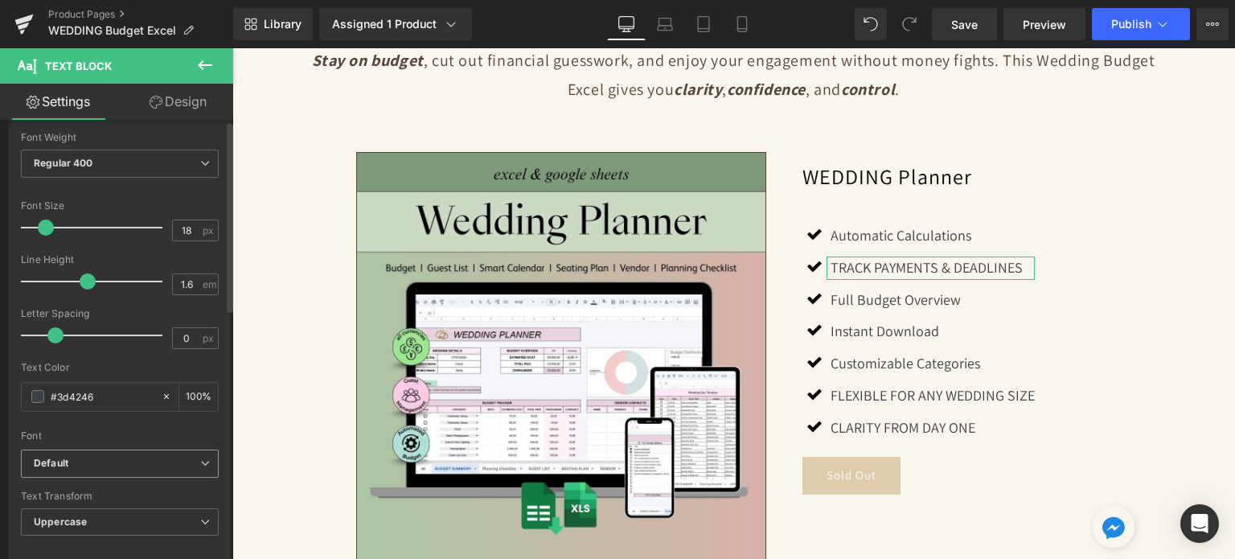
scroll to position [241, 0]
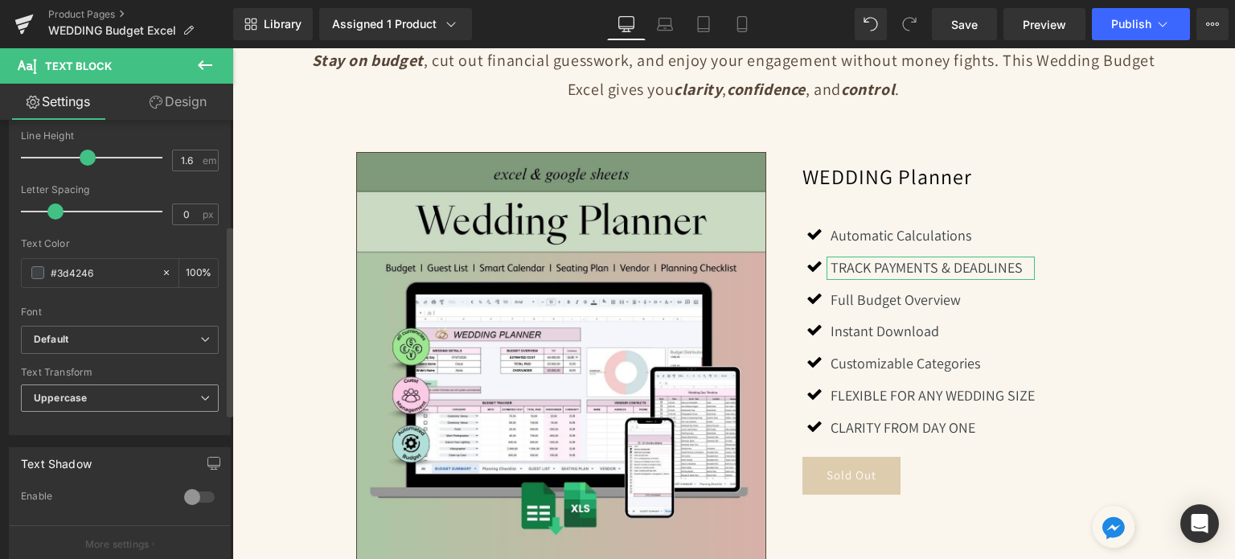
click at [127, 395] on span "Uppercase" at bounding box center [120, 398] width 198 height 28
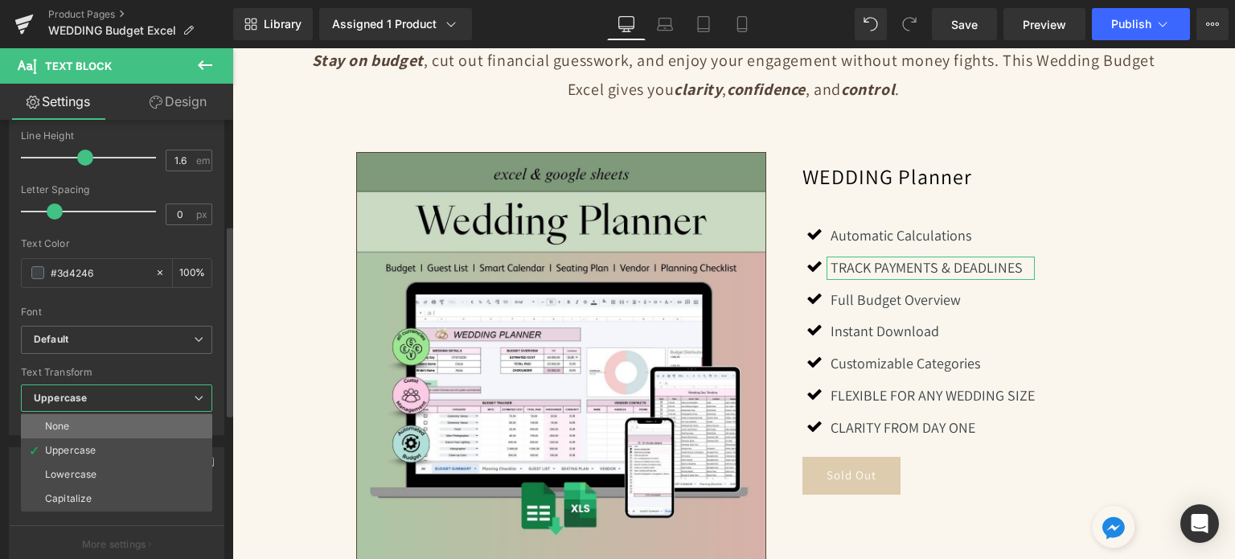
click at [124, 427] on li "None" at bounding box center [116, 426] width 191 height 24
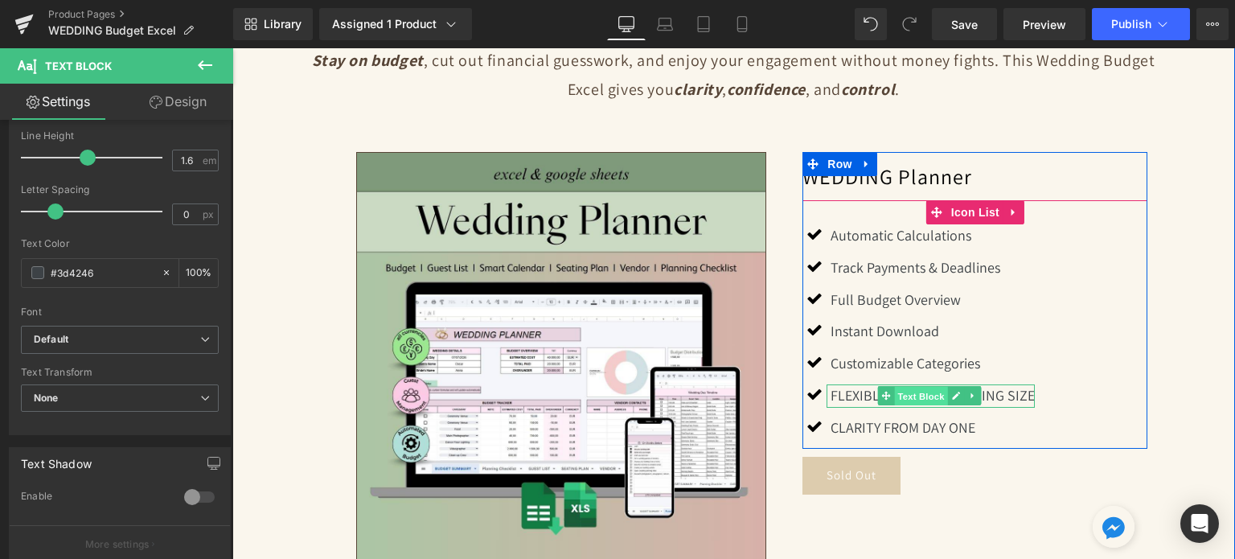
click at [933, 394] on span "Text Block" at bounding box center [920, 396] width 53 height 19
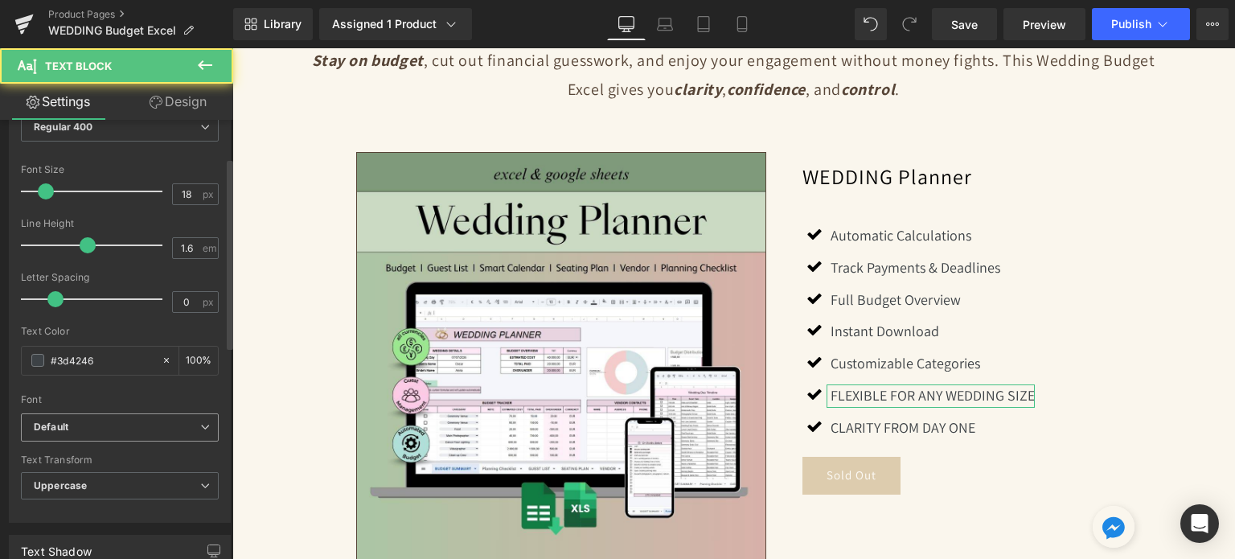
scroll to position [161, 0]
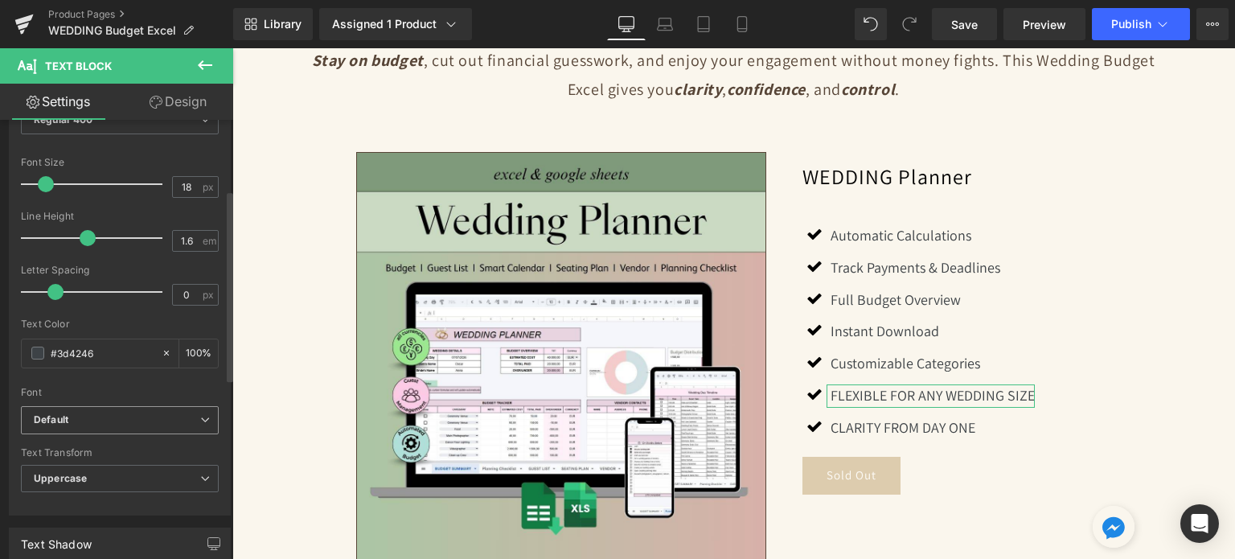
click at [100, 427] on span "Default" at bounding box center [120, 420] width 198 height 28
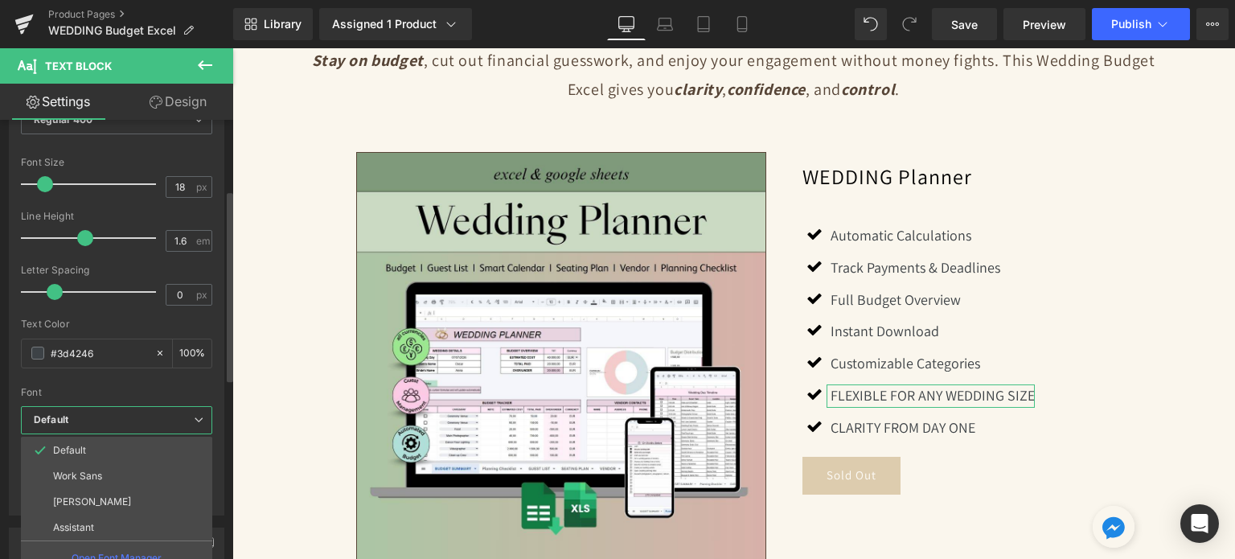
click at [100, 424] on b "Default" at bounding box center [114, 420] width 160 height 14
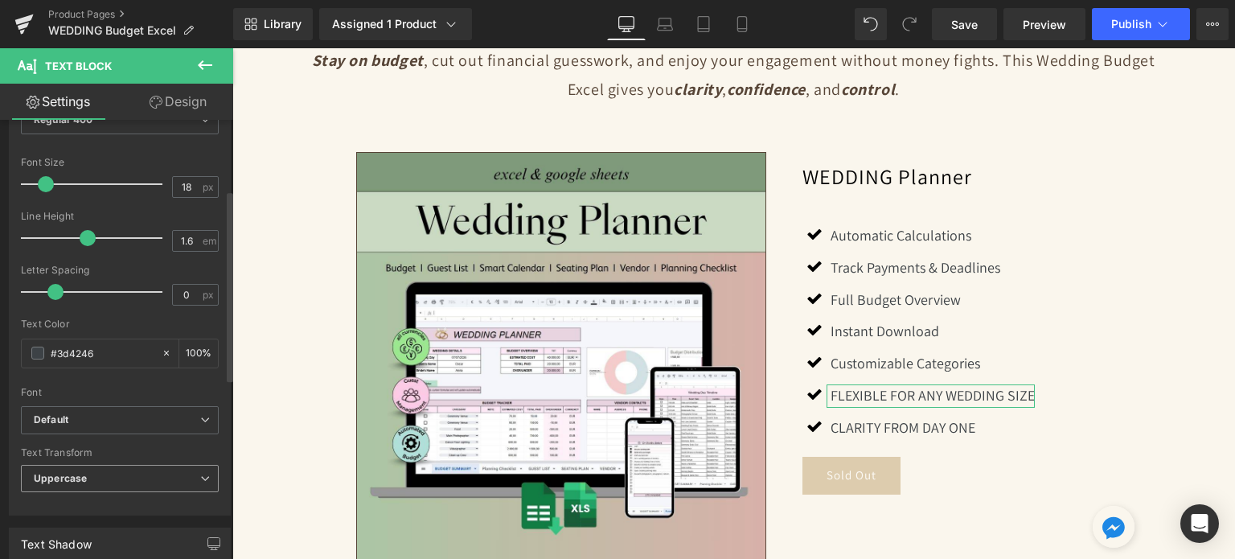
click at [101, 474] on span "Uppercase" at bounding box center [120, 479] width 198 height 28
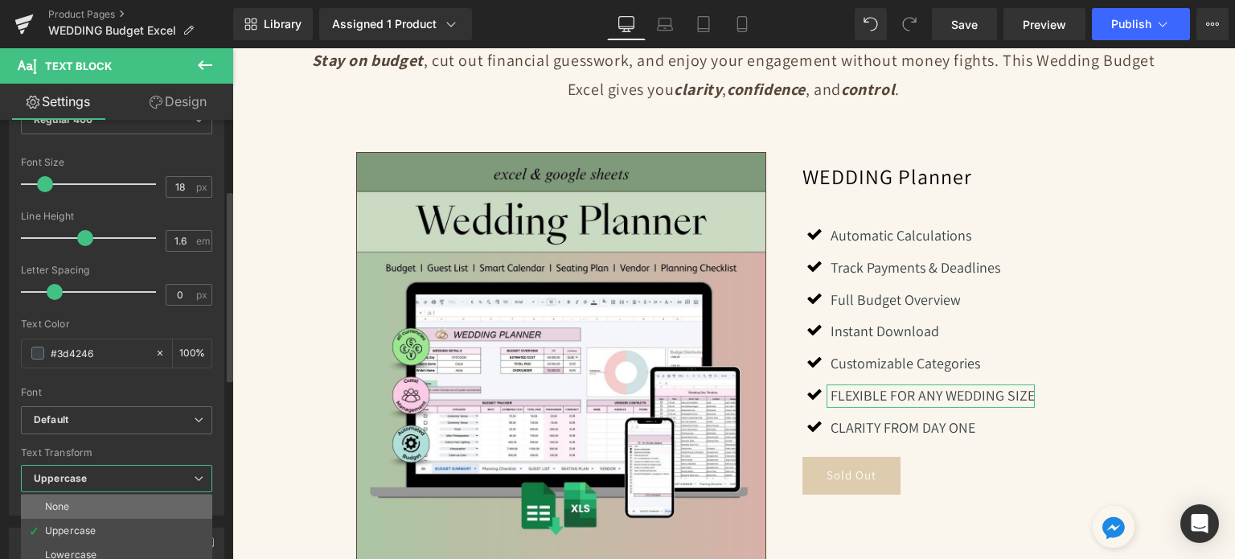
click at [101, 499] on li "None" at bounding box center [116, 506] width 191 height 24
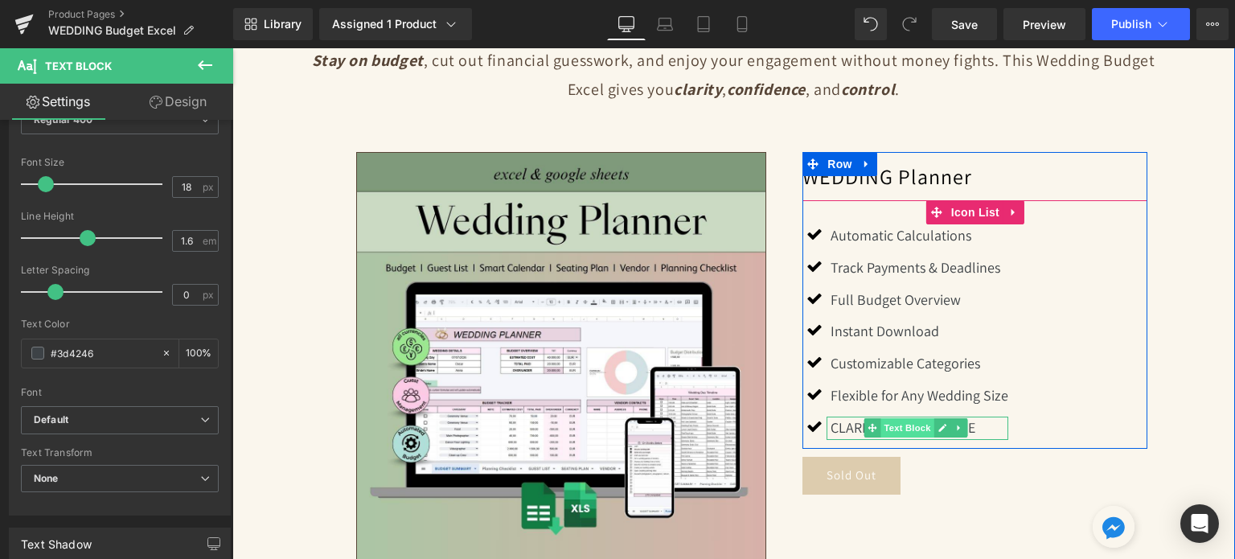
click at [916, 425] on span "Text Block" at bounding box center [907, 427] width 53 height 19
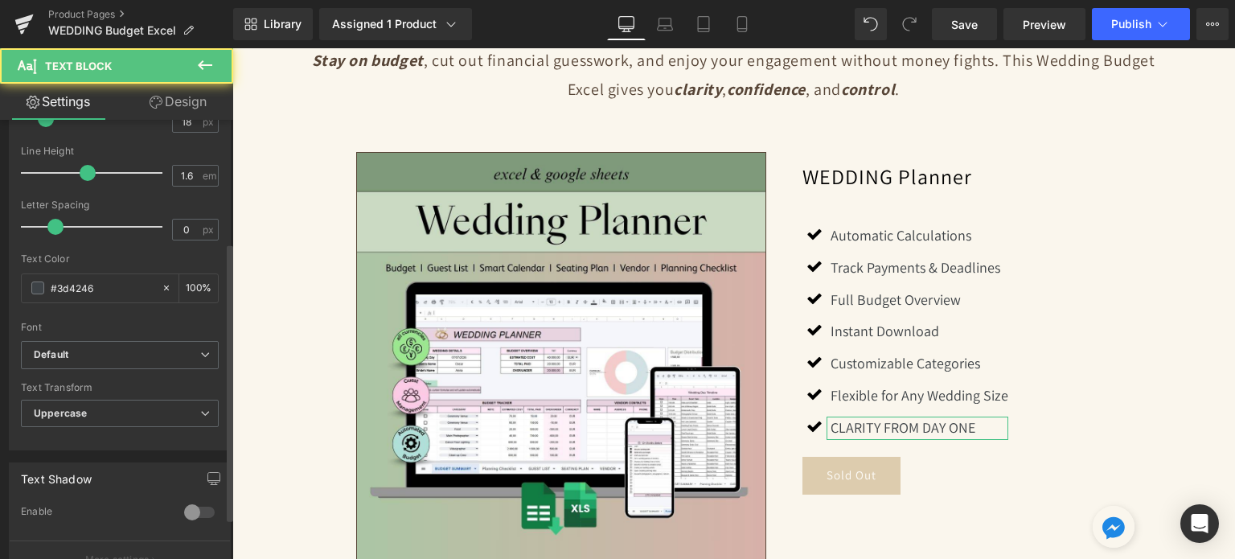
scroll to position [241, 0]
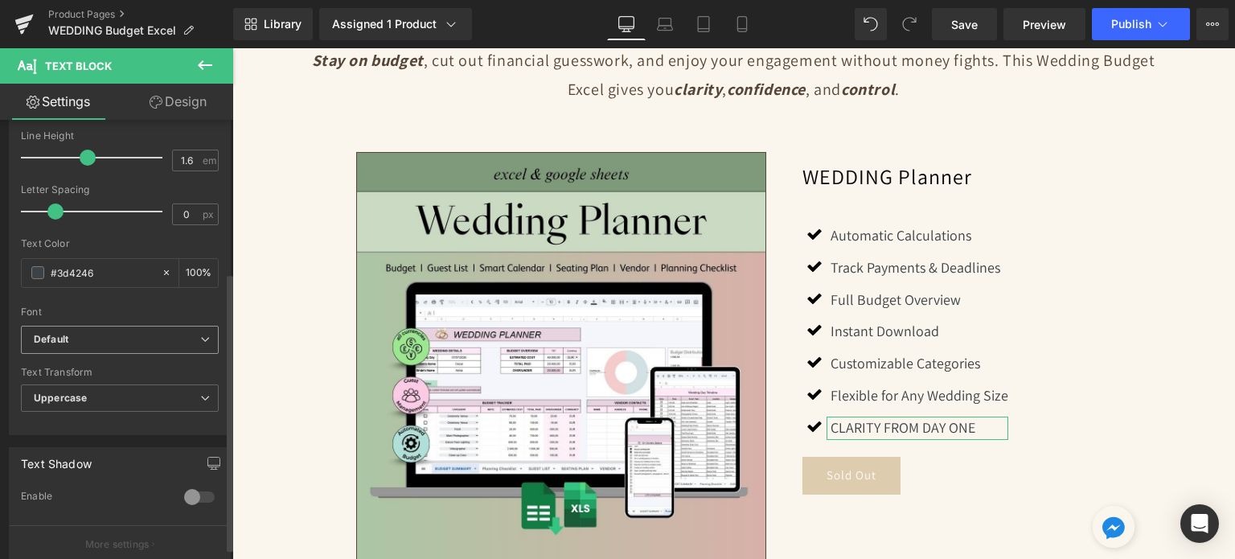
click at [142, 343] on b "Default" at bounding box center [117, 340] width 166 height 14
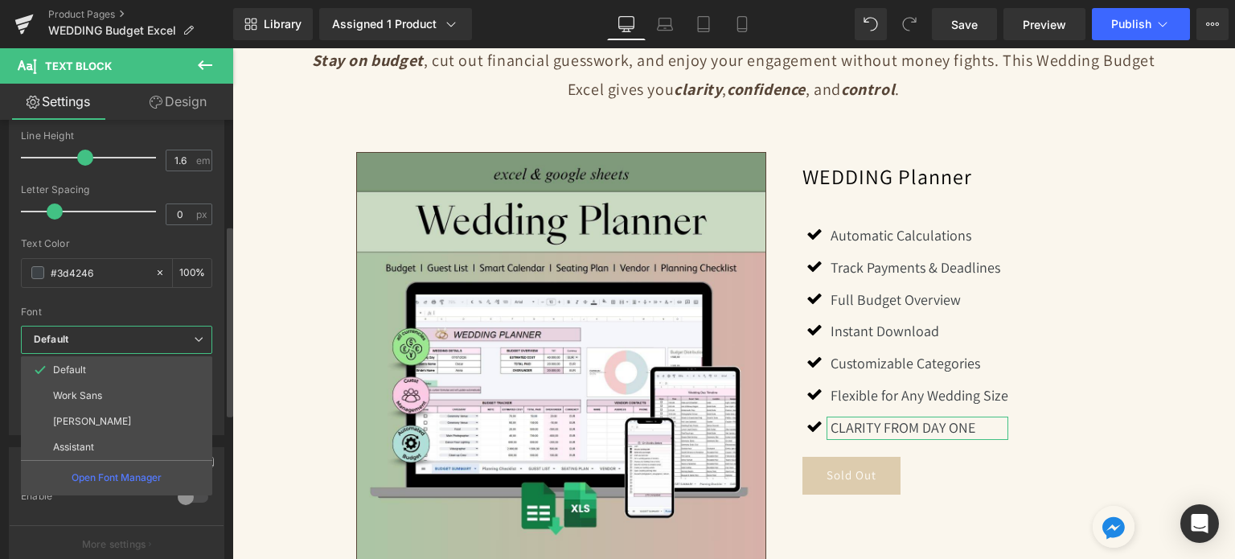
click at [122, 334] on b "Default" at bounding box center [114, 340] width 160 height 14
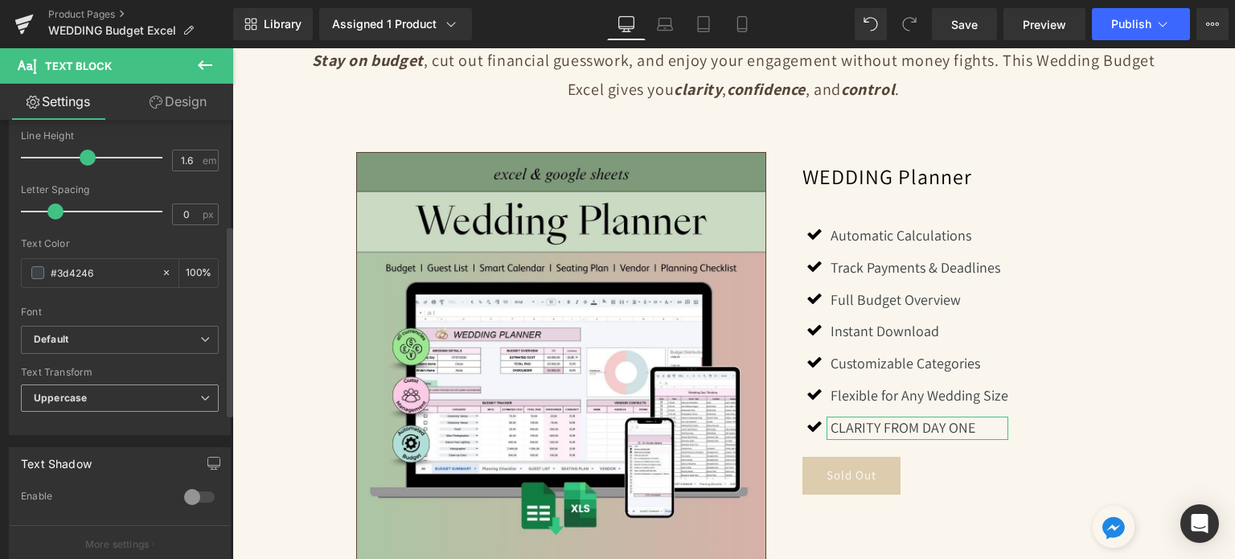
click at [110, 404] on span "Uppercase" at bounding box center [120, 398] width 198 height 28
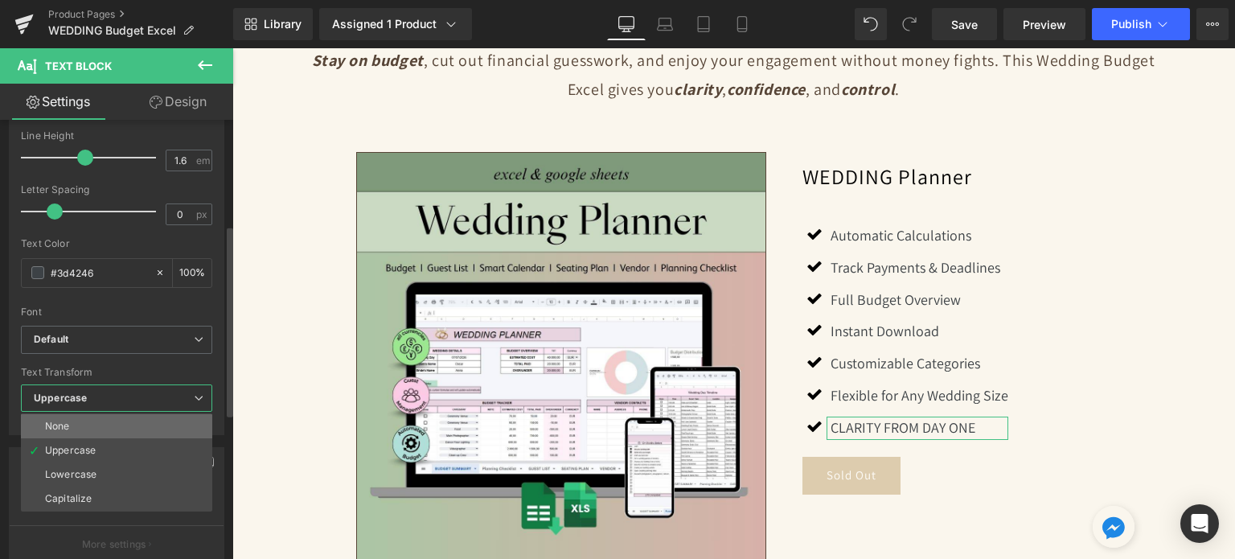
click at [91, 424] on li "None" at bounding box center [116, 426] width 191 height 24
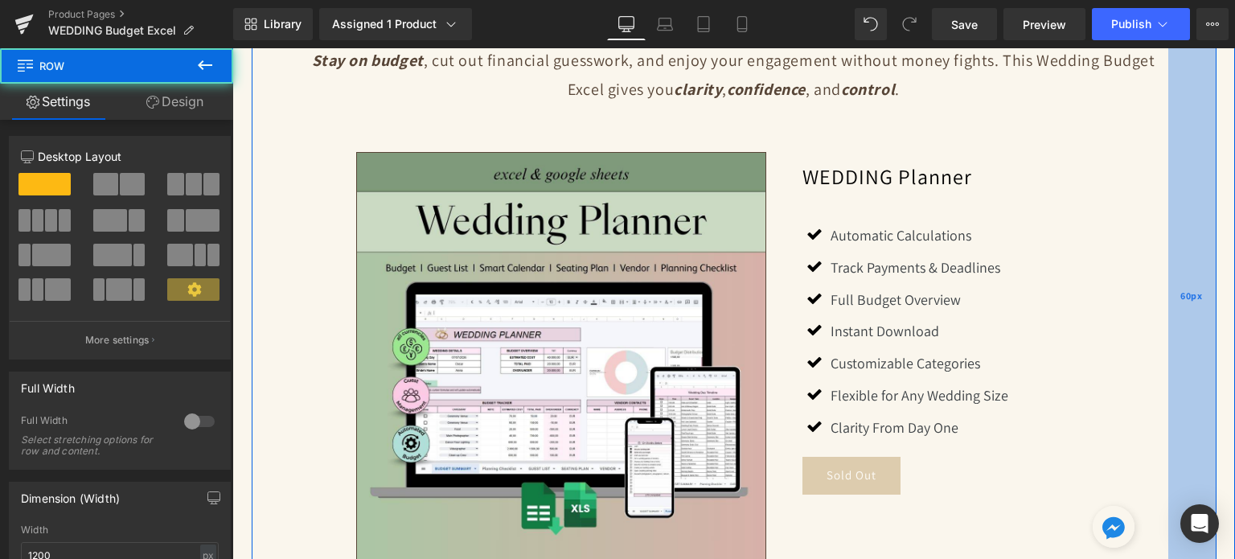
click at [1203, 232] on div "60px" at bounding box center [1192, 296] width 48 height 705
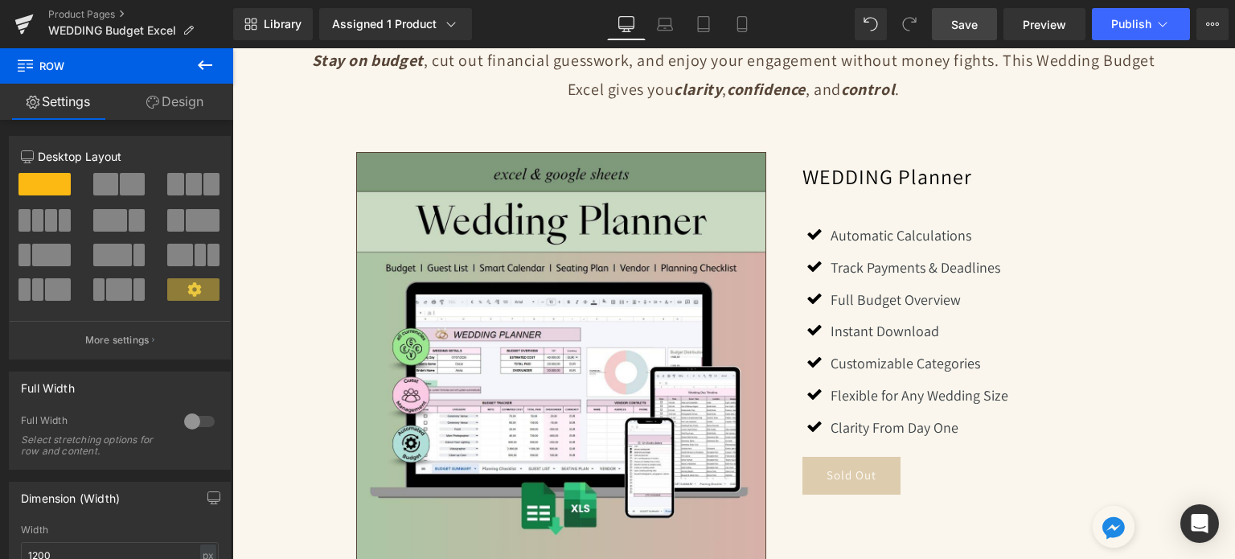
click at [967, 14] on link "Save" at bounding box center [964, 24] width 65 height 32
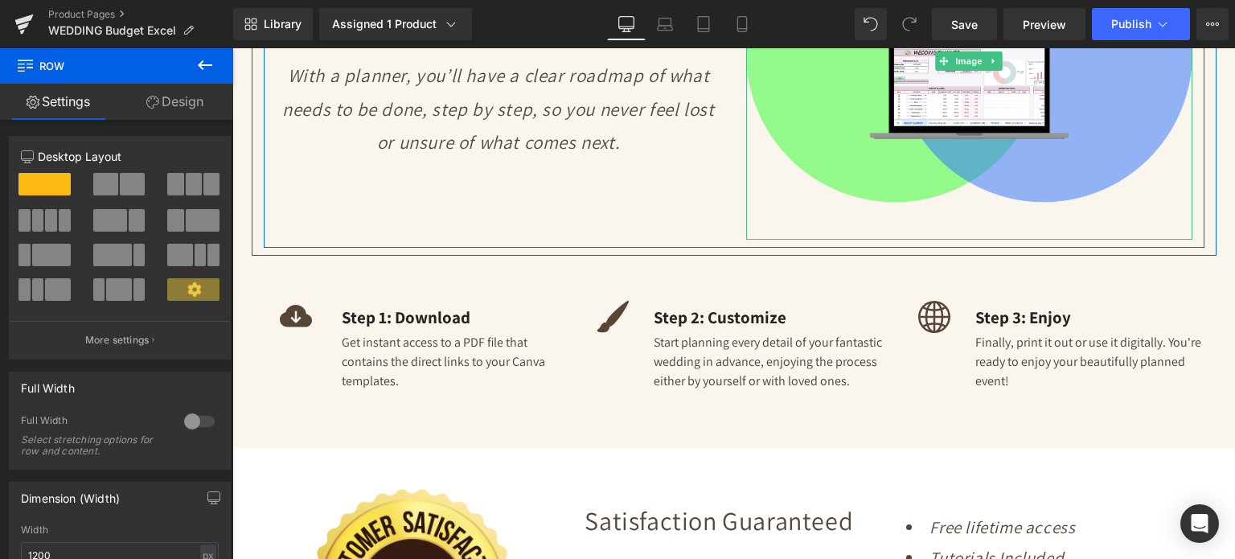
scroll to position [2474, 0]
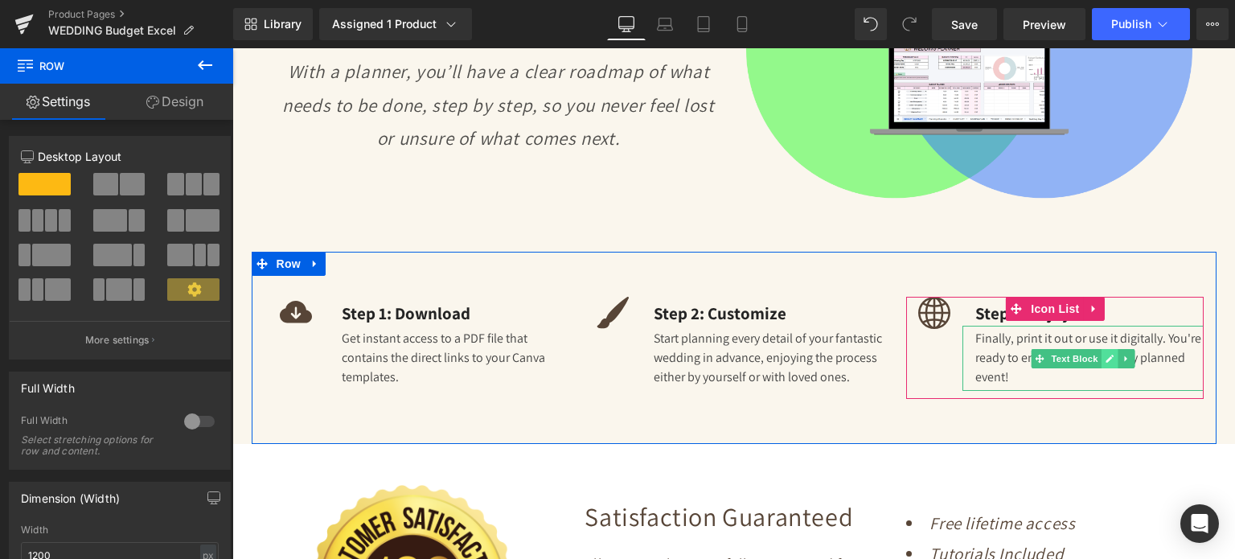
click at [1101, 349] on link at bounding box center [1109, 358] width 17 height 19
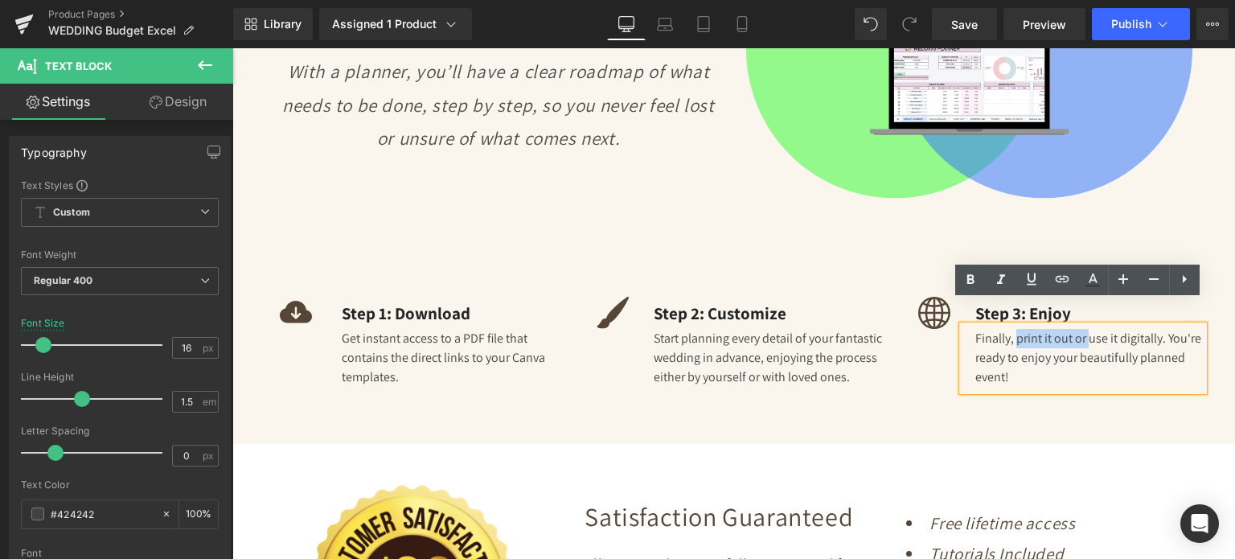
drag, startPoint x: 1084, startPoint y: 314, endPoint x: 1011, endPoint y: 314, distance: 73.2
click at [1011, 326] on div "Finally, print it out or use it digitally. You're ready to enjoy your beautiful…" at bounding box center [1082, 358] width 241 height 65
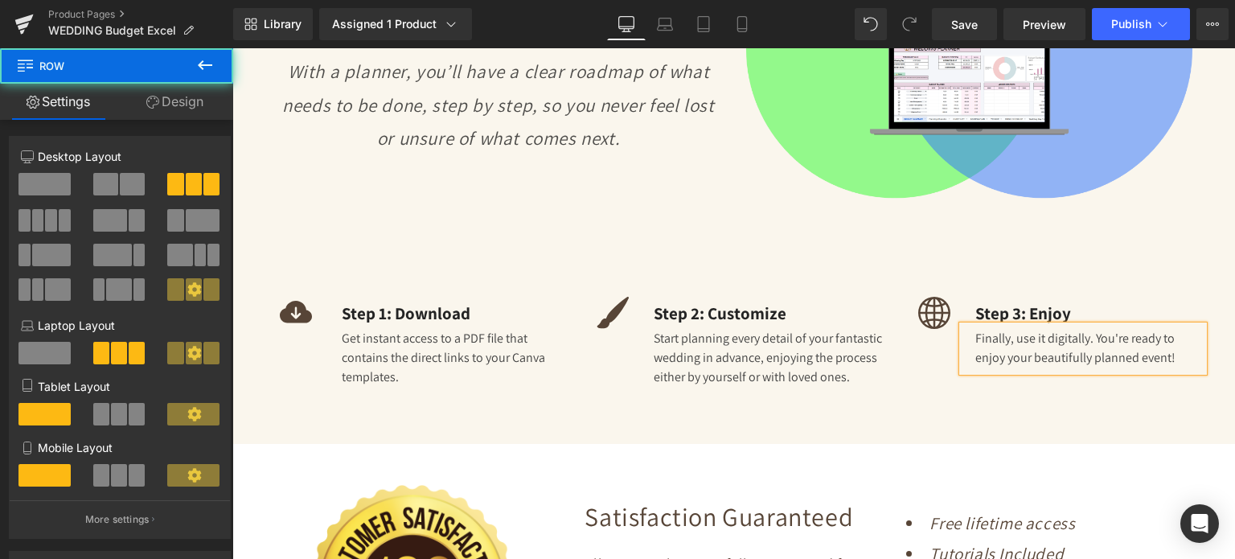
click at [1047, 389] on div "Icon Step 1: Download Text Block Get instant access to a PDF file that contains…" at bounding box center [734, 348] width 965 height 192
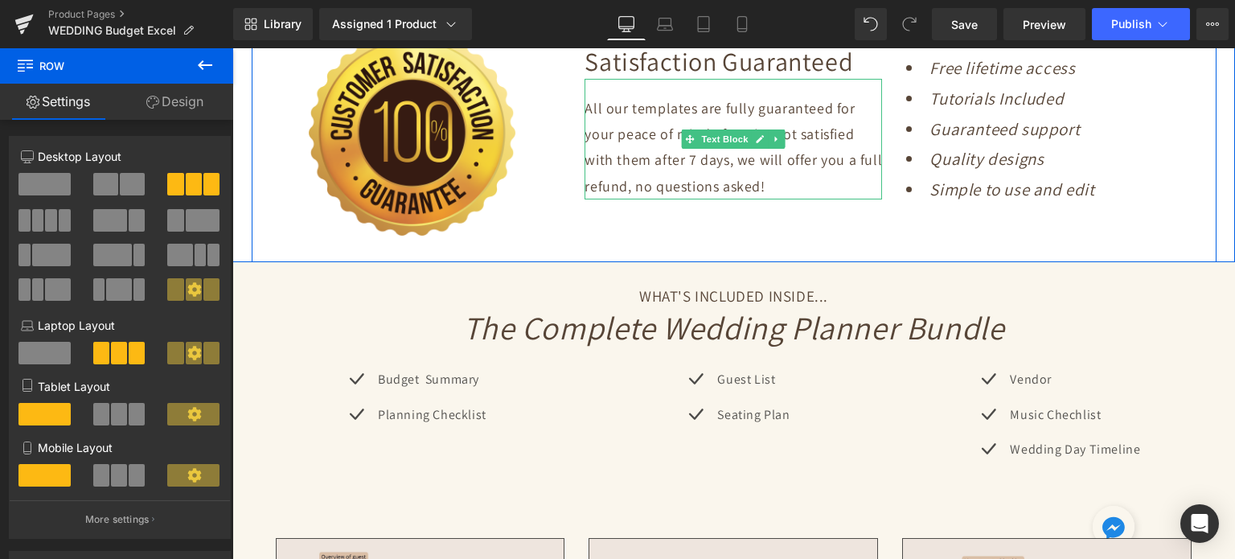
scroll to position [2957, 0]
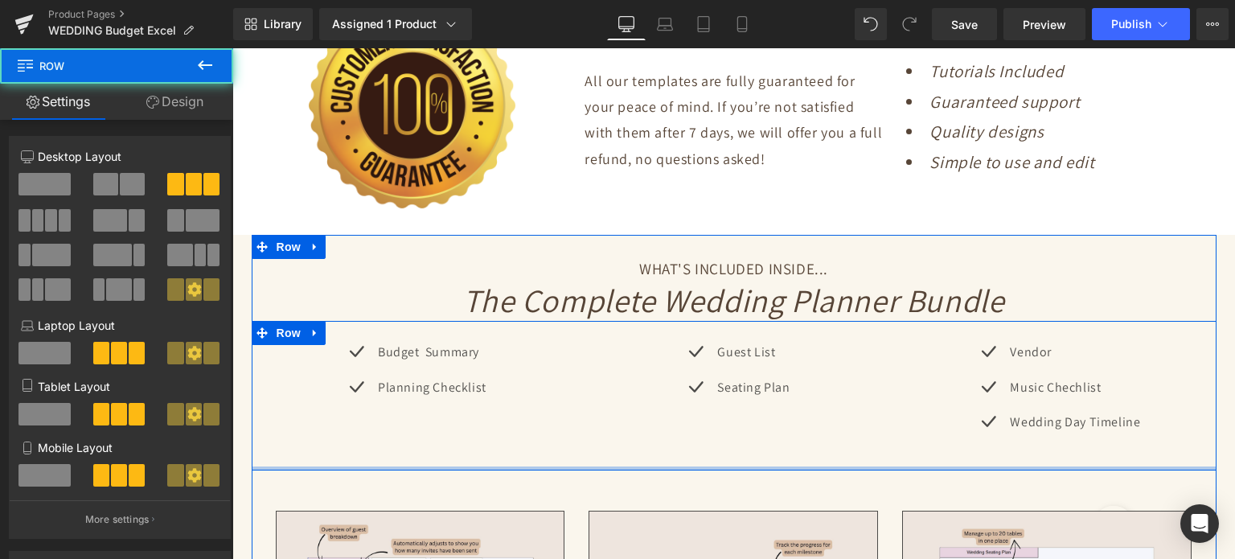
drag, startPoint x: 810, startPoint y: 442, endPoint x: 813, endPoint y: 418, distance: 24.2
click at [813, 418] on div "Icon Budget Summary Text Block Icon Planning Checklist Text Block Icon List Ico…" at bounding box center [734, 396] width 965 height 150
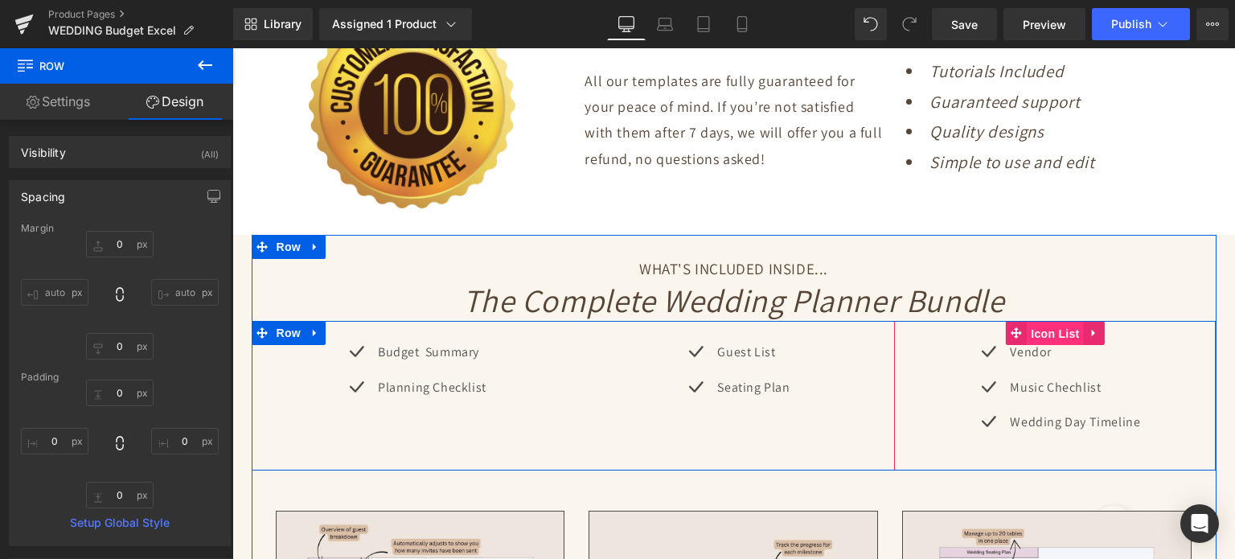
click at [1044, 322] on span "Icon List" at bounding box center [1055, 334] width 56 height 24
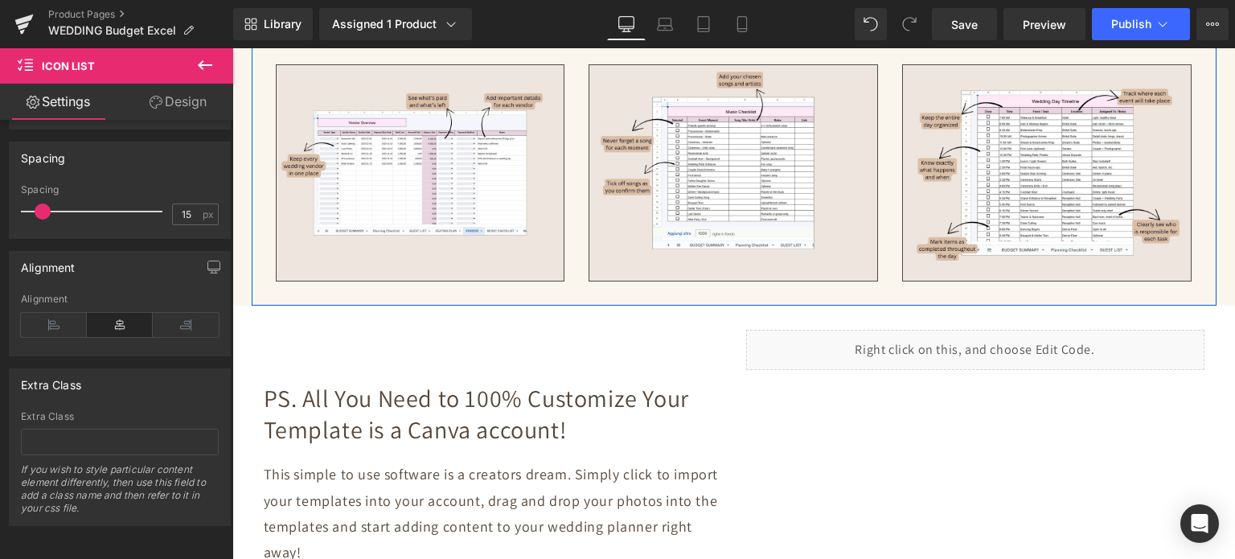
scroll to position [3761, 0]
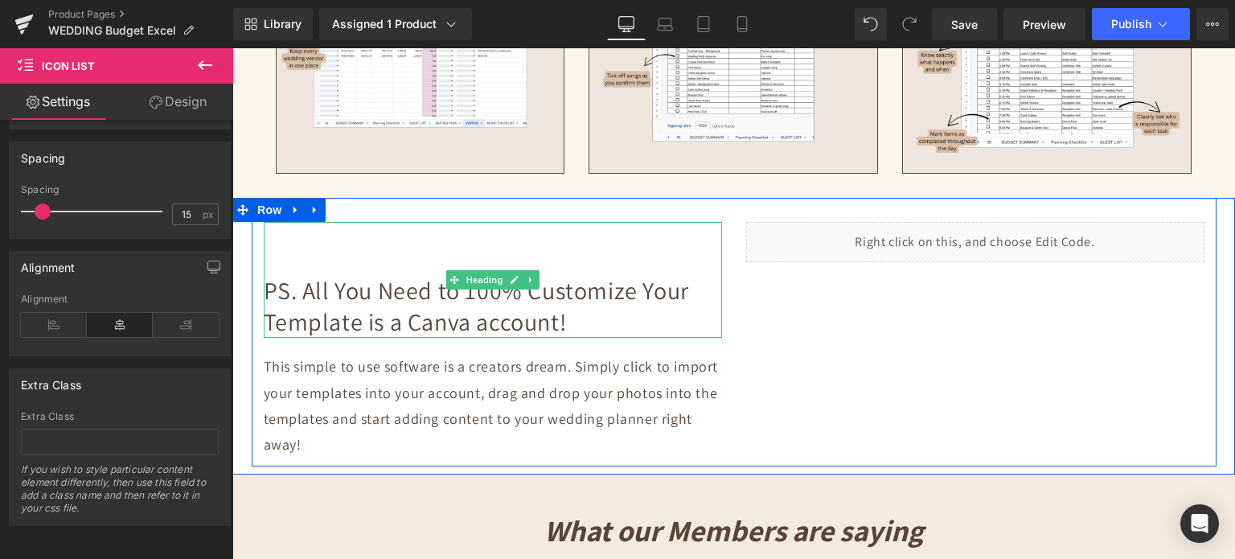
click at [488, 289] on h2 "PS. All You Need to 100% Customize Your Template is a Canva account!" at bounding box center [493, 306] width 458 height 63
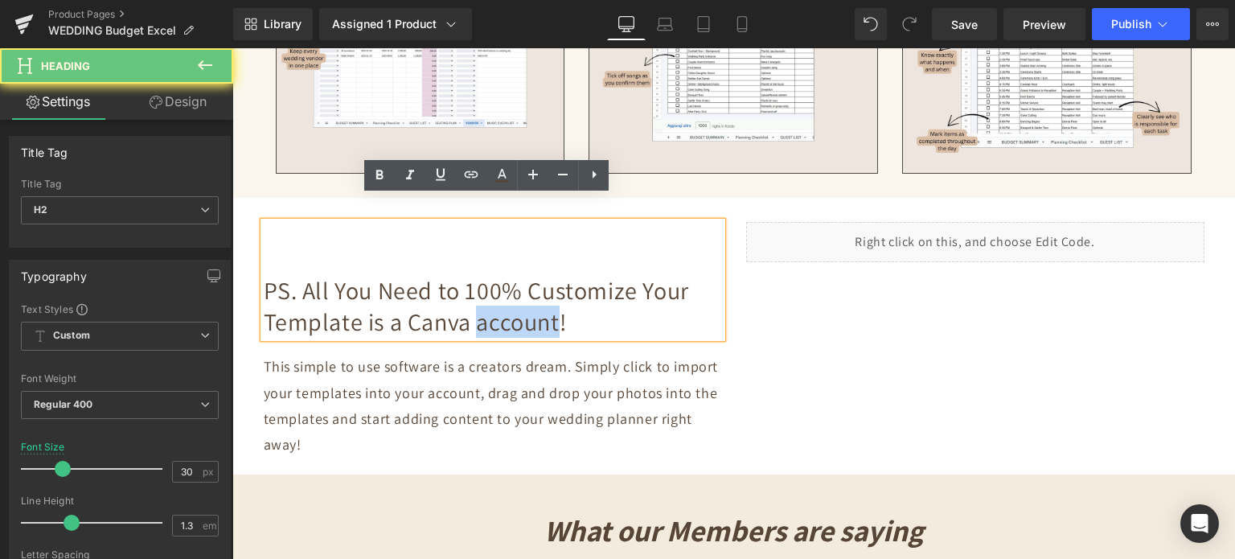
click at [488, 289] on h2 "PS. All You Need to 100% Customize Your Template is a Canva account!" at bounding box center [493, 306] width 458 height 63
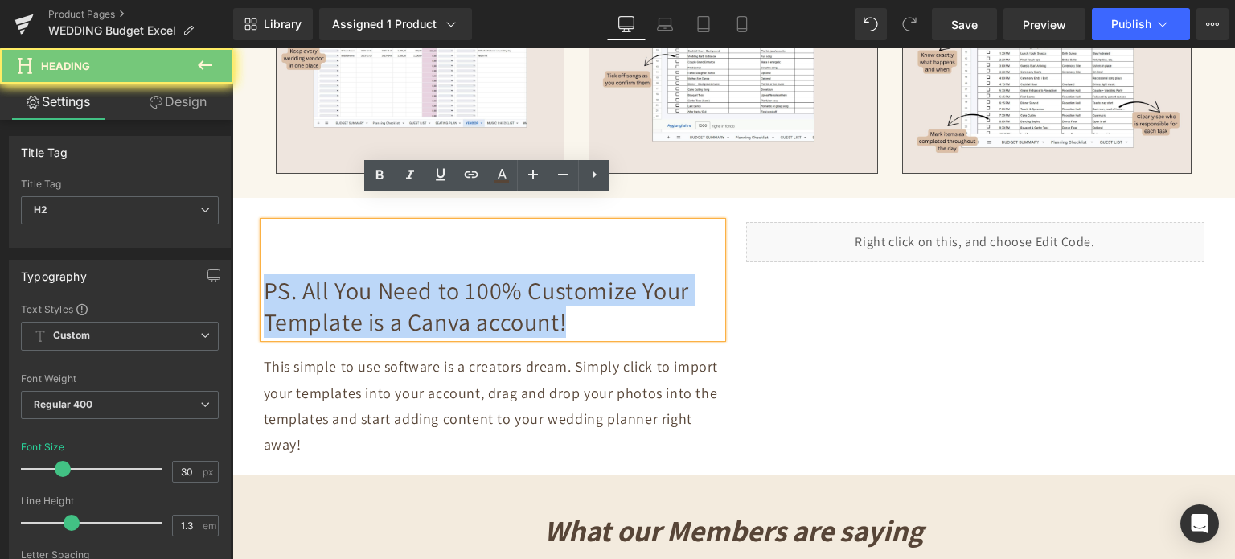
click at [488, 289] on h2 "PS. All You Need to 100% Customize Your Template is a Canva account!" at bounding box center [493, 306] width 458 height 63
copy h2 "PS. All You Need to 100% Customize Your Template is a Canva account!"
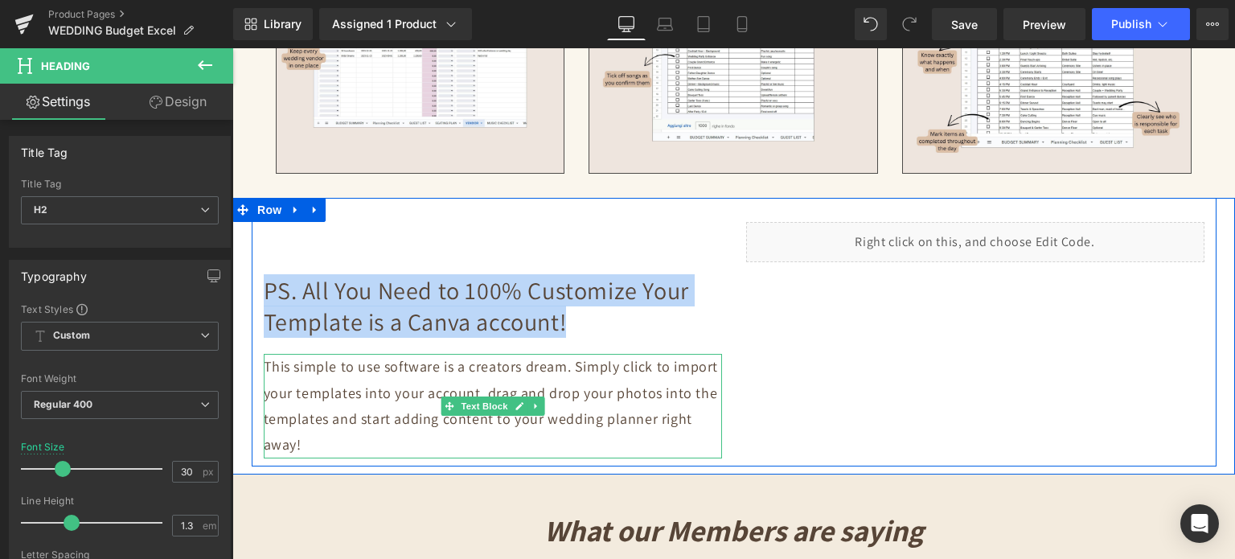
click at [396, 367] on p "This simple to use software is a creators dream. Simply click to import your te…" at bounding box center [493, 406] width 458 height 105
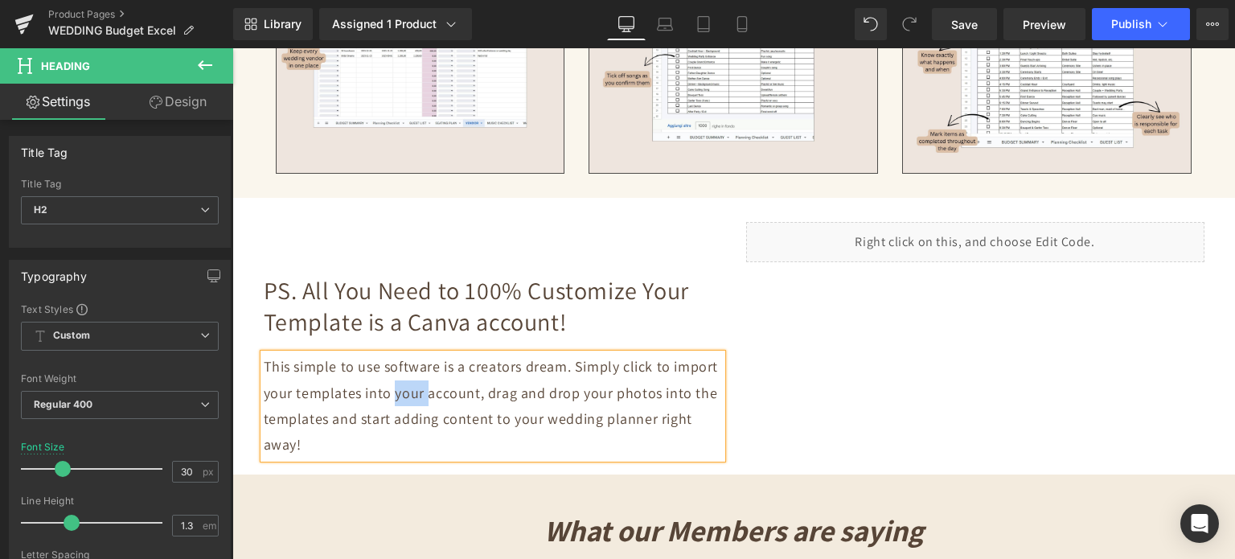
click at [396, 367] on p "This simple to use software is a creators dream. Simply click to import your te…" at bounding box center [493, 406] width 458 height 105
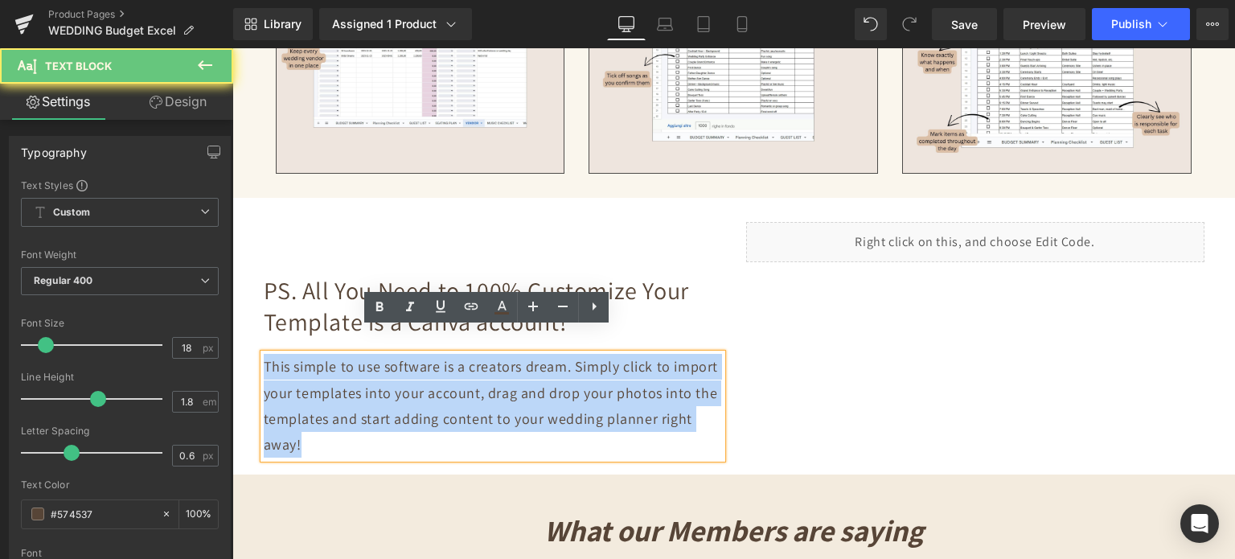
click at [396, 367] on p "This simple to use software is a creators dream. Simply click to import your te…" at bounding box center [493, 406] width 458 height 105
copy p "This simple to use software is a creators dream. Simply click to import your te…"
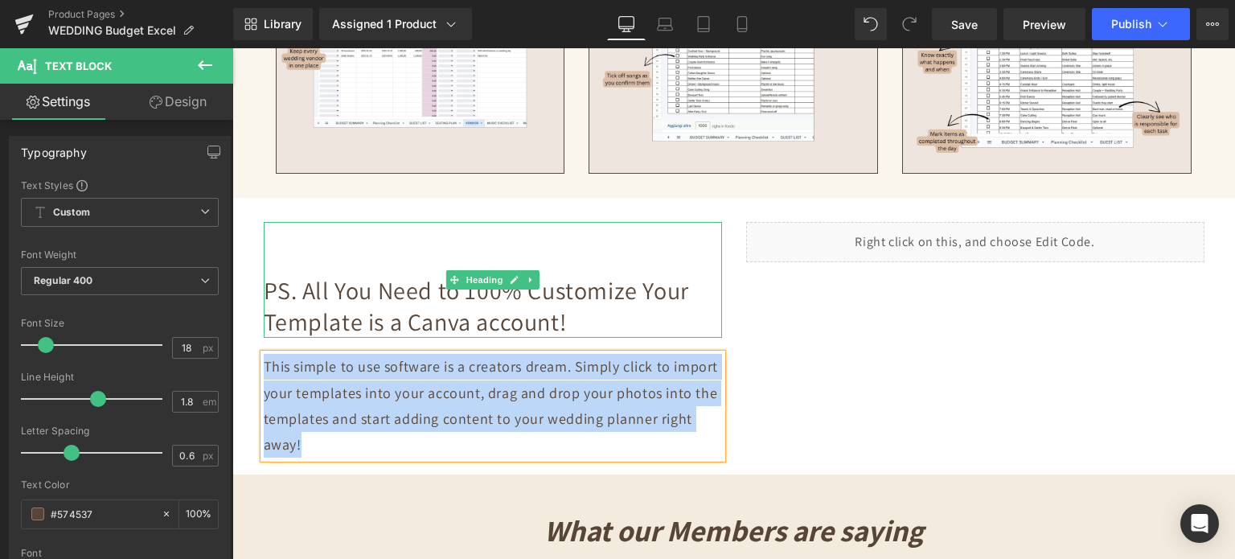
click at [350, 289] on h2 "PS. All You Need to 100% Customize Your Template is a Canva account!" at bounding box center [493, 306] width 458 height 63
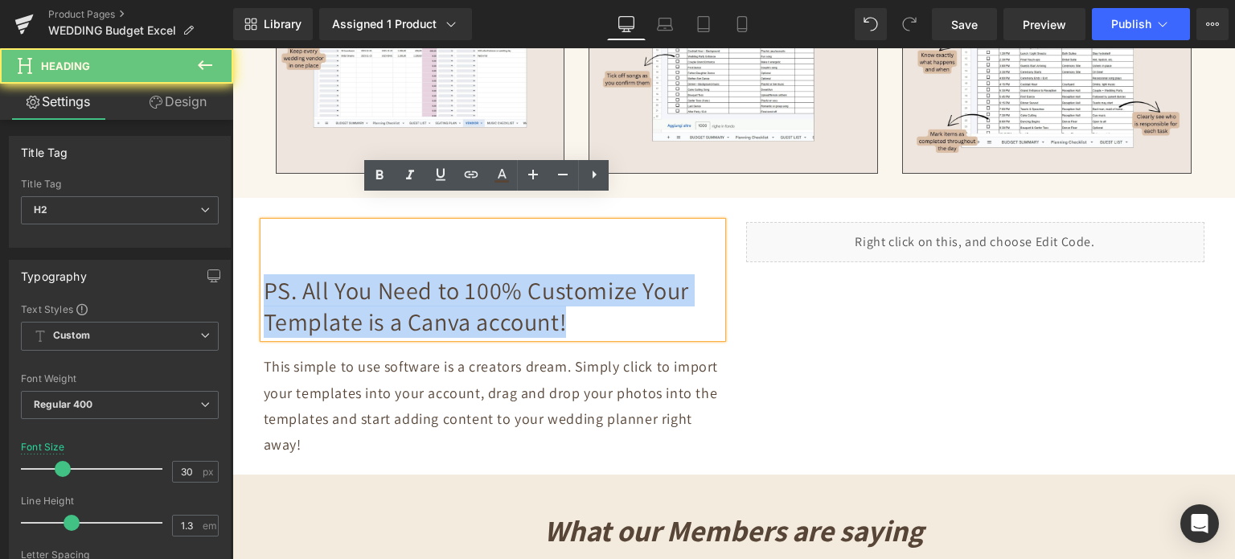
click at [350, 289] on h2 "PS. All You Need to 100% Customize Your Template is a Canva account!" at bounding box center [493, 306] width 458 height 63
paste div
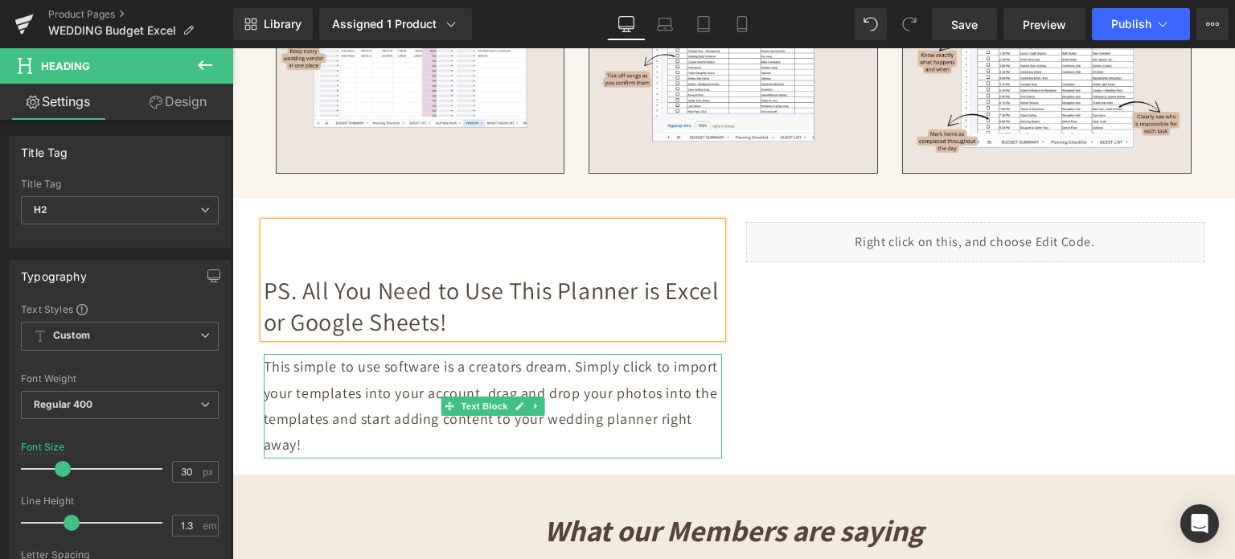
click at [365, 363] on p "This simple to use software is a creators dream. Simply click to import your te…" at bounding box center [493, 406] width 458 height 105
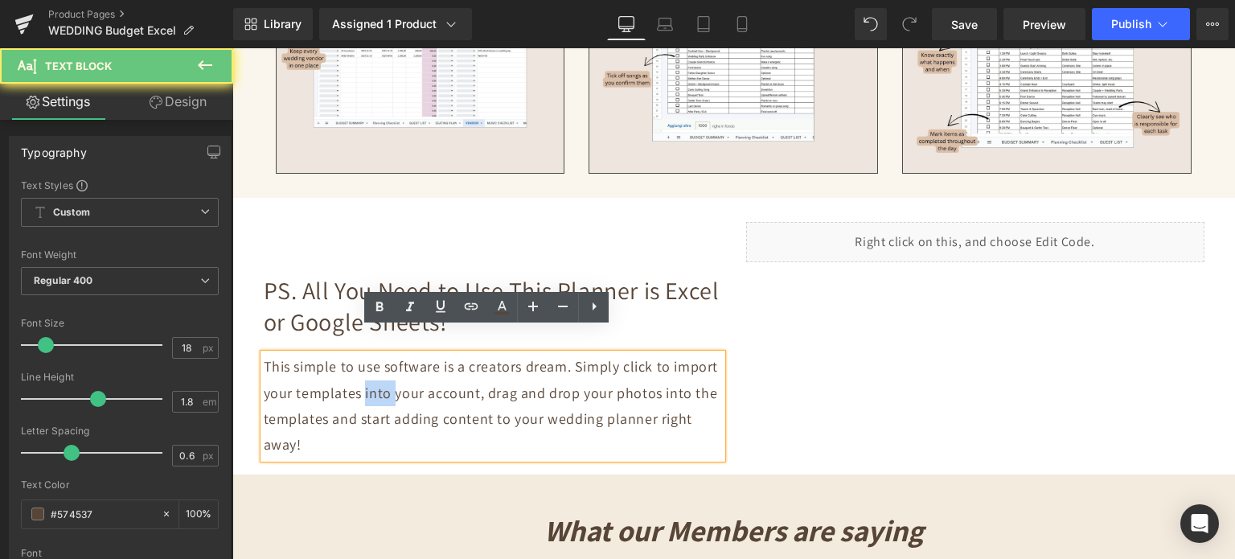
click at [365, 363] on p "This simple to use software is a creators dream. Simply click to import your te…" at bounding box center [493, 406] width 458 height 105
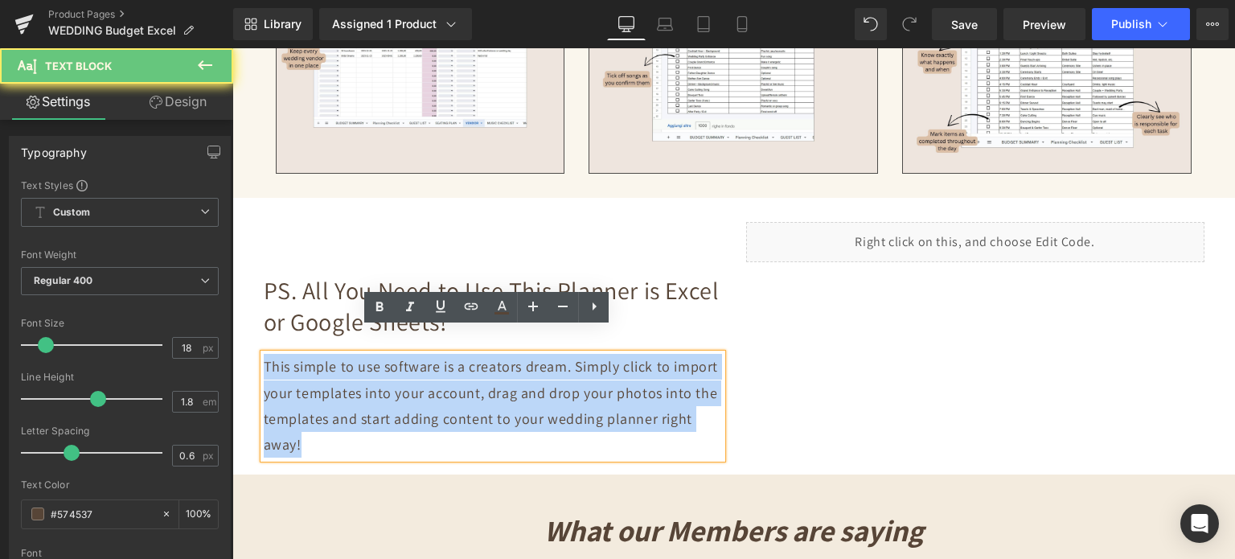
click at [365, 363] on p "This simple to use software is a creators dream. Simply click to import your te…" at bounding box center [493, 406] width 458 height 105
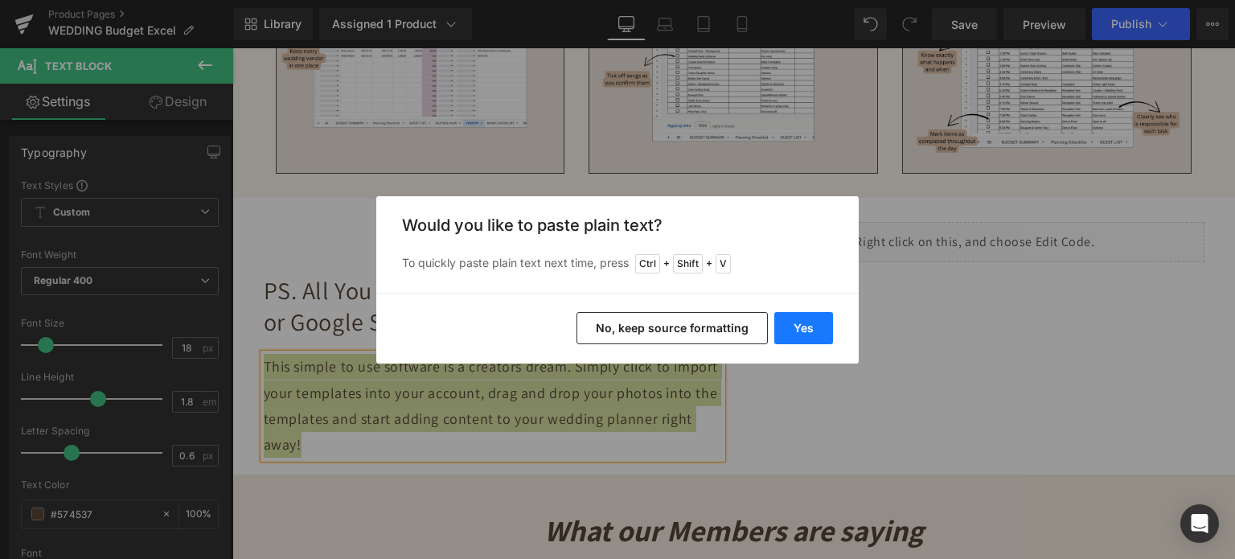
click at [805, 327] on button "Yes" at bounding box center [803, 328] width 59 height 32
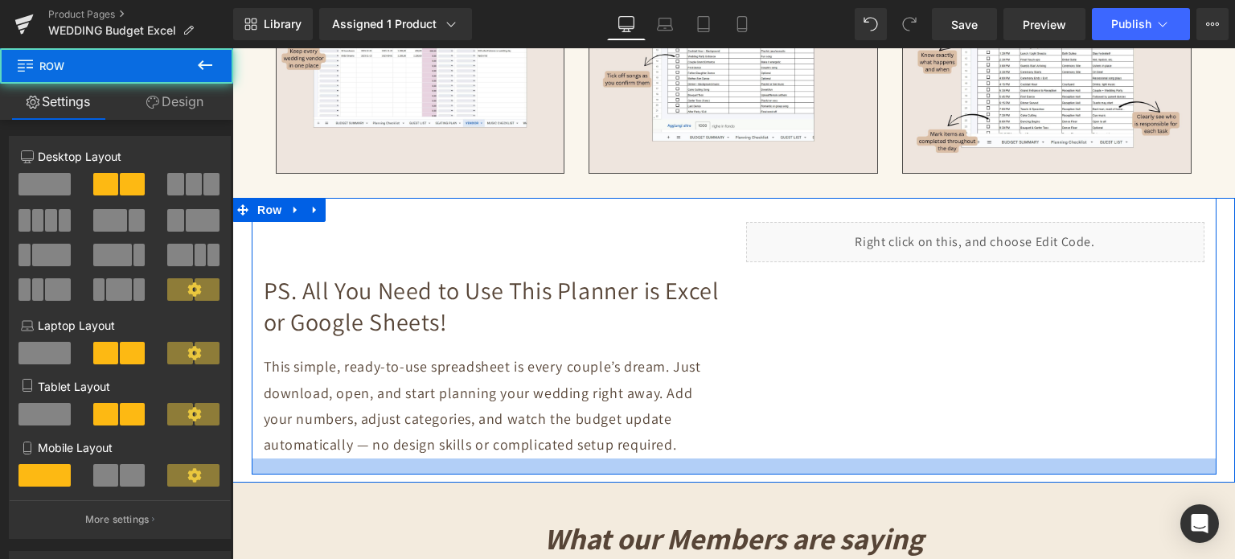
click at [562, 458] on div at bounding box center [734, 466] width 965 height 16
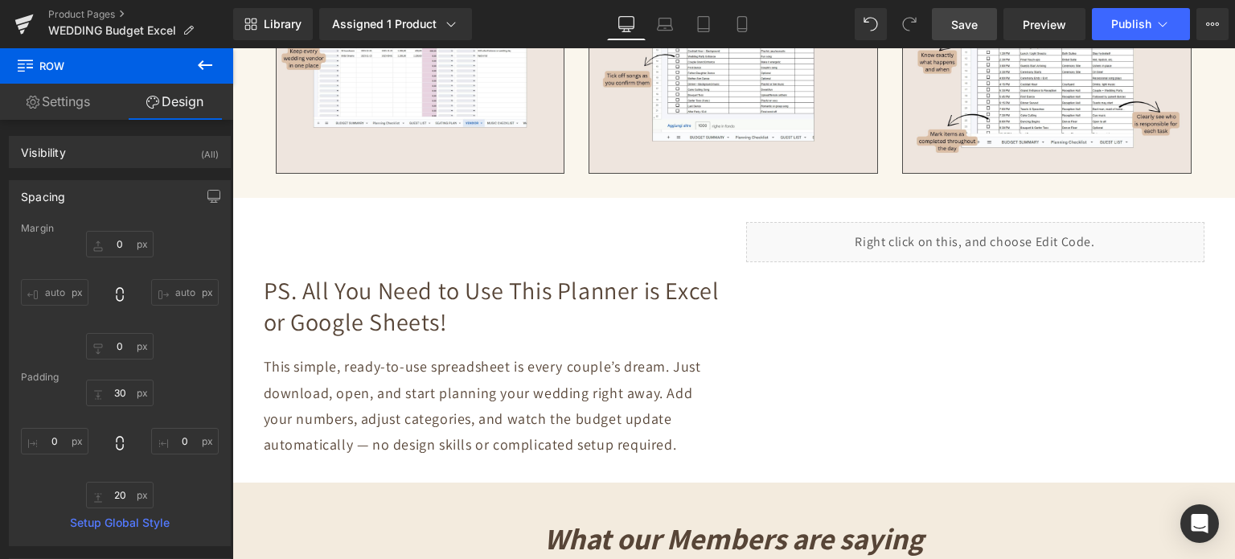
drag, startPoint x: 952, startPoint y: 27, endPoint x: 423, endPoint y: 173, distance: 548.6
click at [952, 27] on link "Save" at bounding box center [964, 24] width 65 height 32
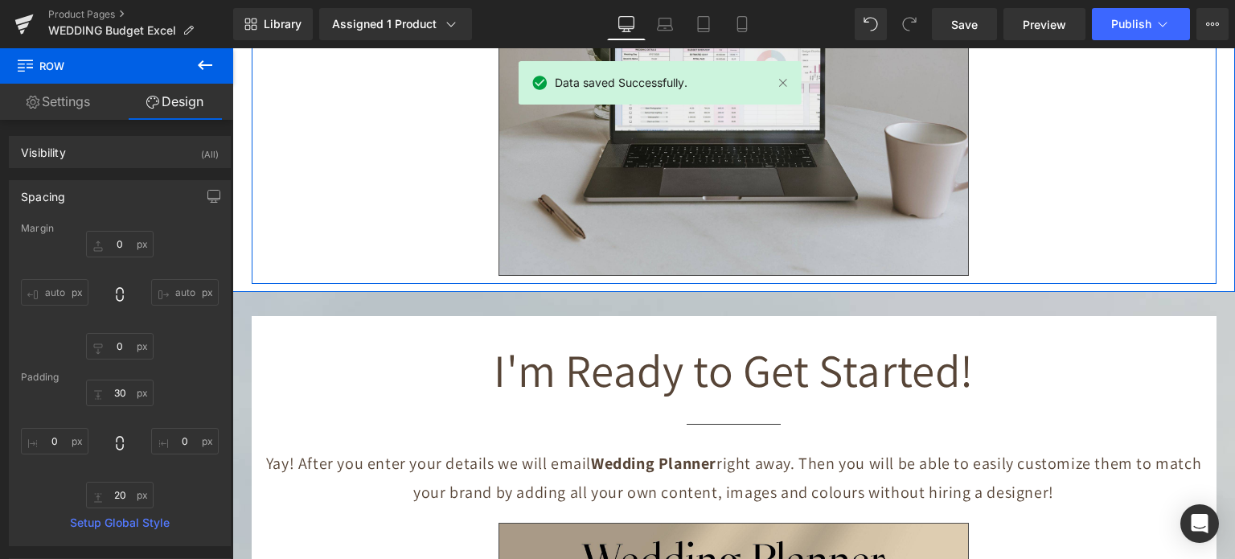
scroll to position [5610, 0]
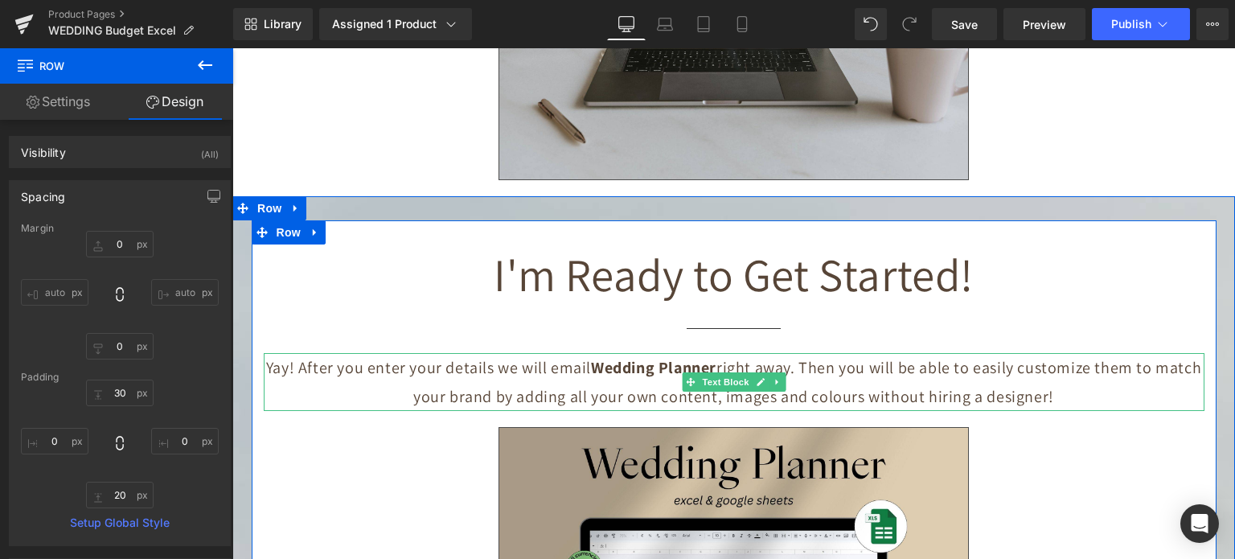
click at [486, 372] on p "Yay! After you enter your details we will email Wedding Planner right away. The…" at bounding box center [734, 382] width 941 height 58
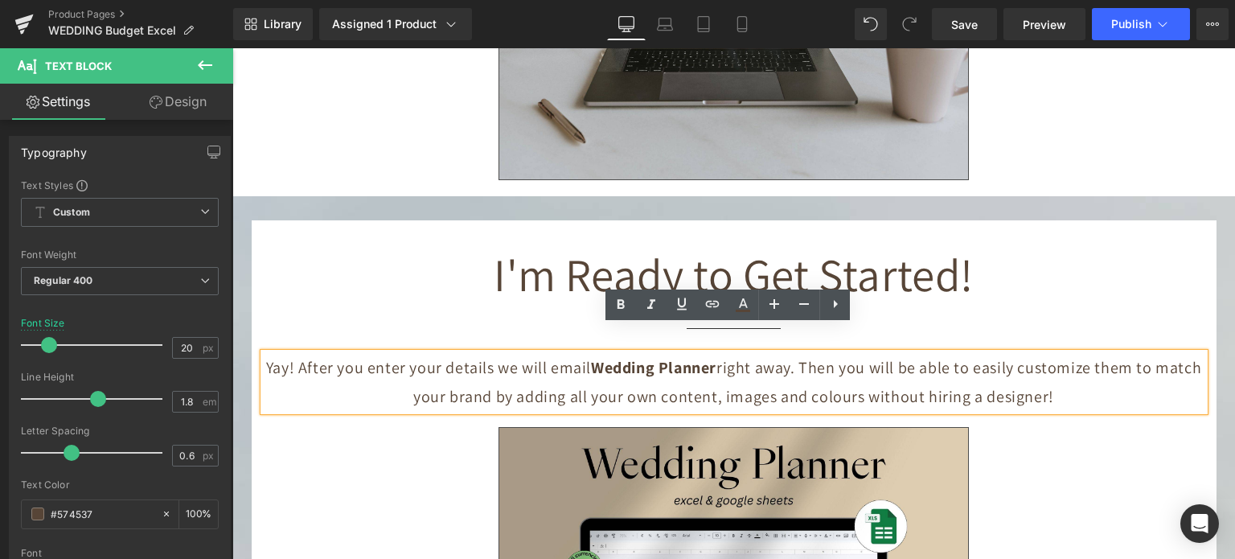
drag, startPoint x: 1055, startPoint y: 374, endPoint x: 247, endPoint y: 350, distance: 808.3
copy p "Yay! After you enter your details we will email Wedding Planner right away. The…"
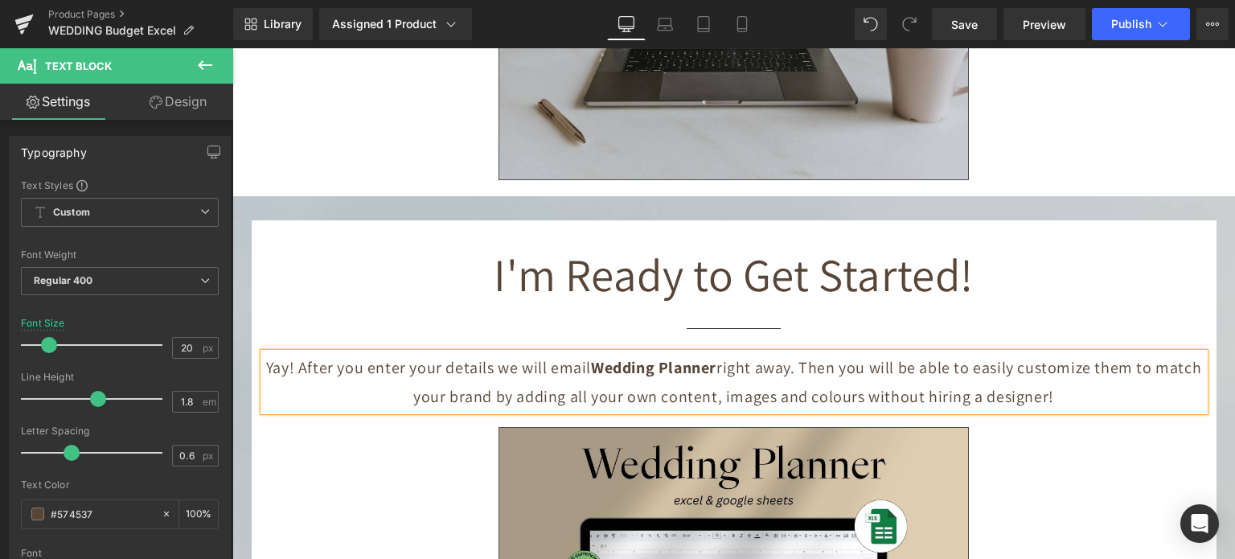
click at [768, 359] on p "Yay! After you enter your details we will email Wedding Planner right away. The…" at bounding box center [734, 382] width 941 height 58
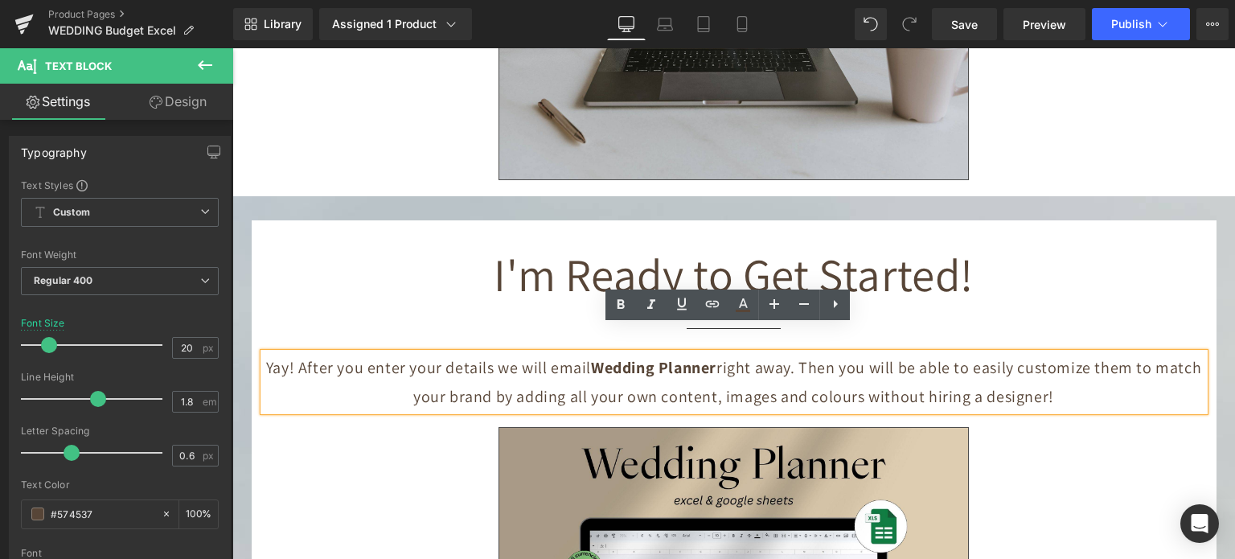
drag, startPoint x: 802, startPoint y: 338, endPoint x: 1047, endPoint y: 372, distance: 247.5
click at [1047, 372] on p "Yay! After you enter your details we will email Wedding Planner right away. The…" at bounding box center [734, 382] width 941 height 58
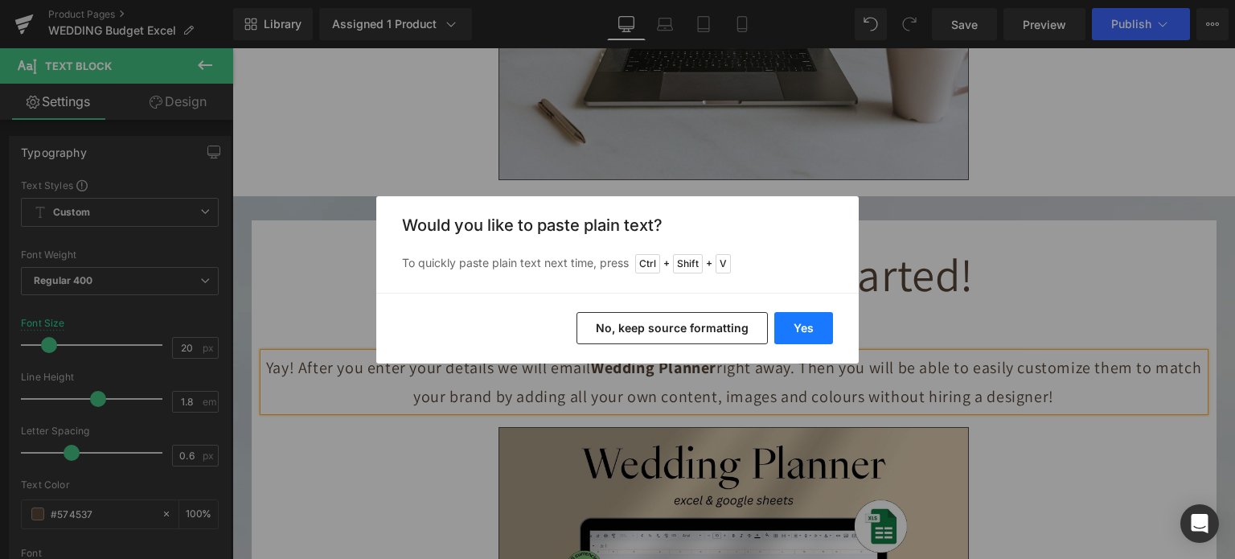
click at [790, 323] on button "Yes" at bounding box center [803, 328] width 59 height 32
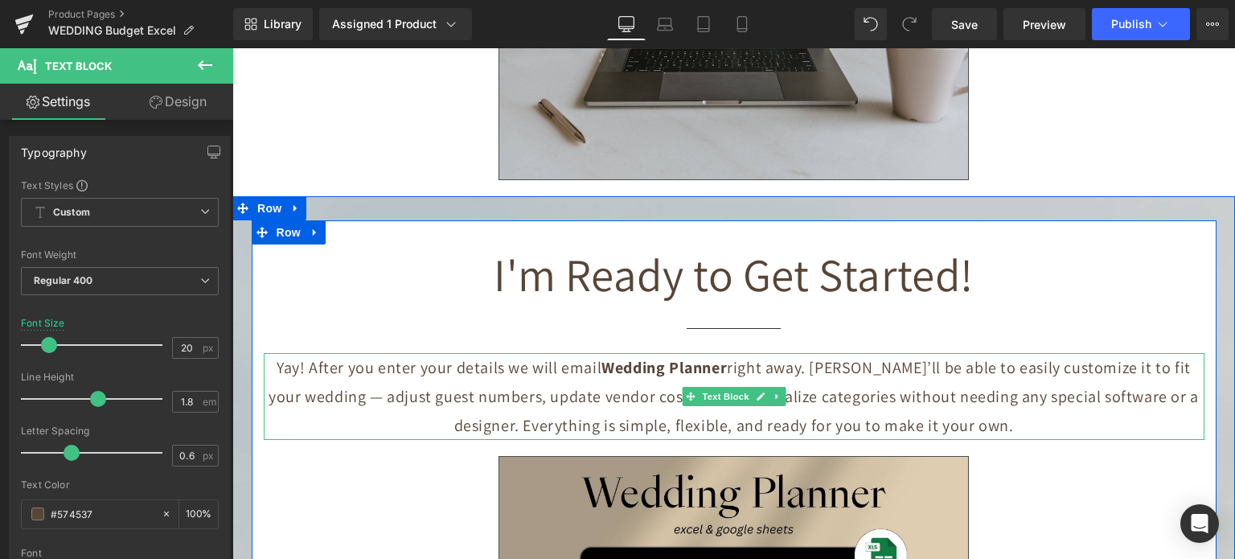
click at [806, 353] on p "Yay! After you enter your details we will email Wedding Planner right away. [PE…" at bounding box center [734, 396] width 941 height 87
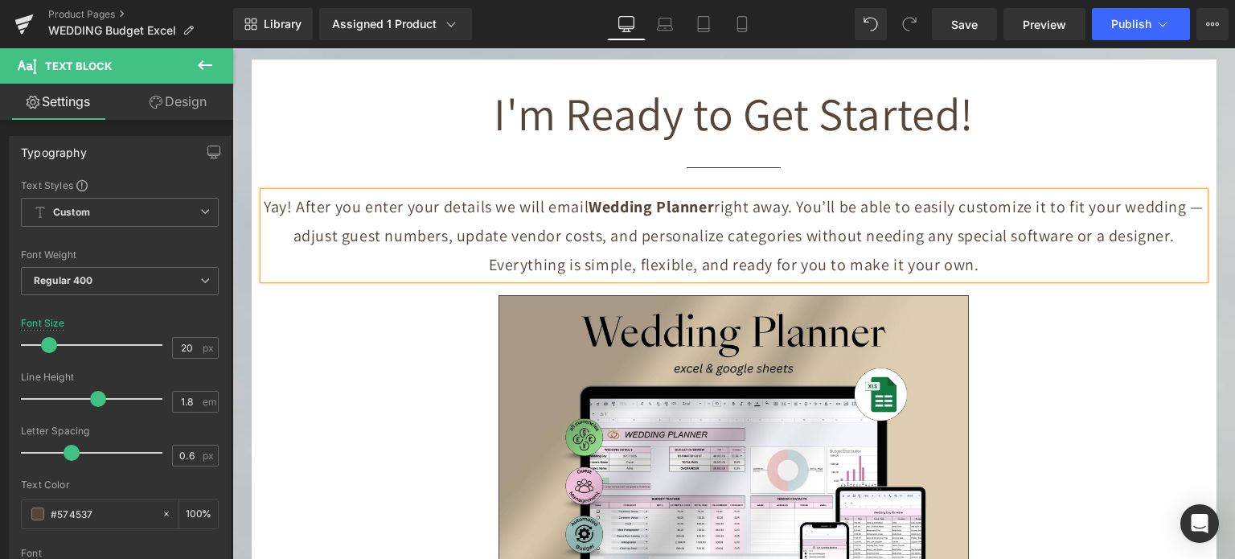
scroll to position [6092, 0]
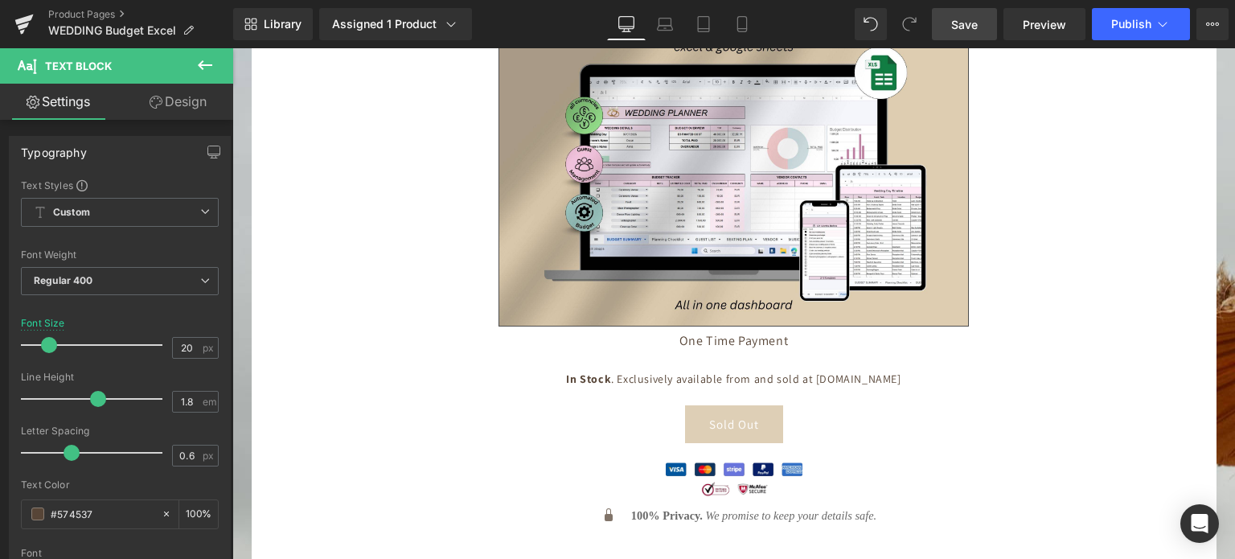
click at [961, 16] on span "Save" at bounding box center [964, 24] width 27 height 17
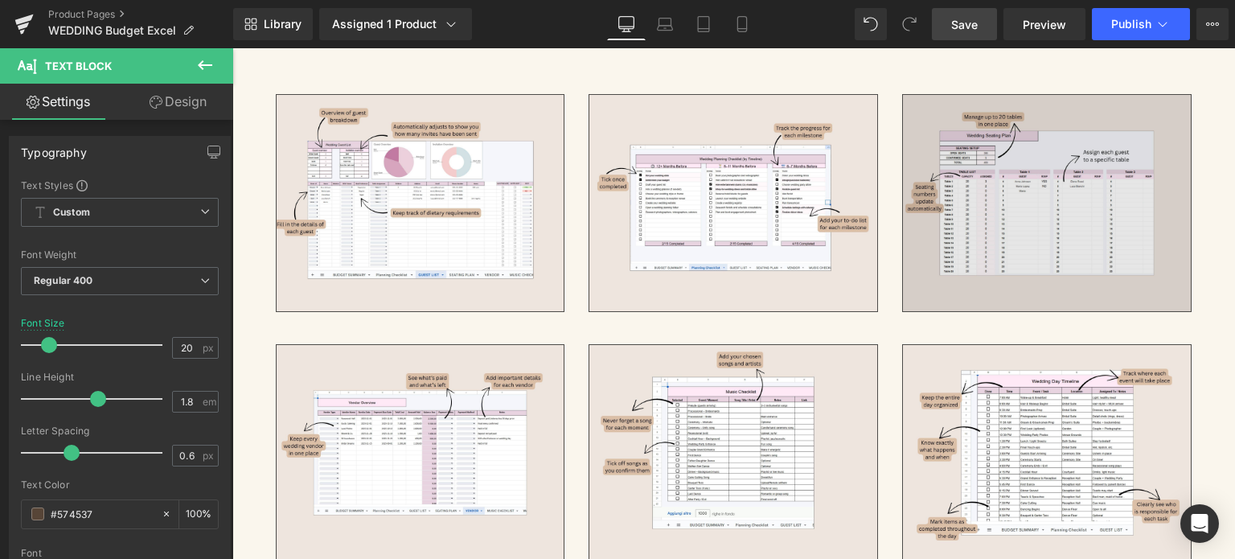
scroll to position [3359, 0]
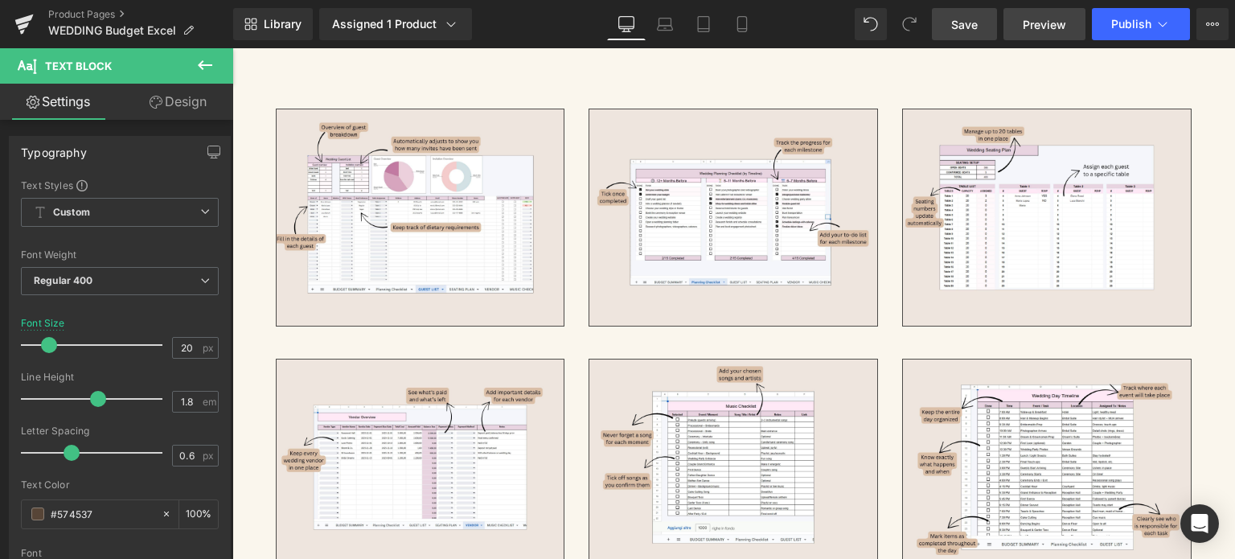
click at [1038, 23] on span "Preview" at bounding box center [1044, 24] width 43 height 17
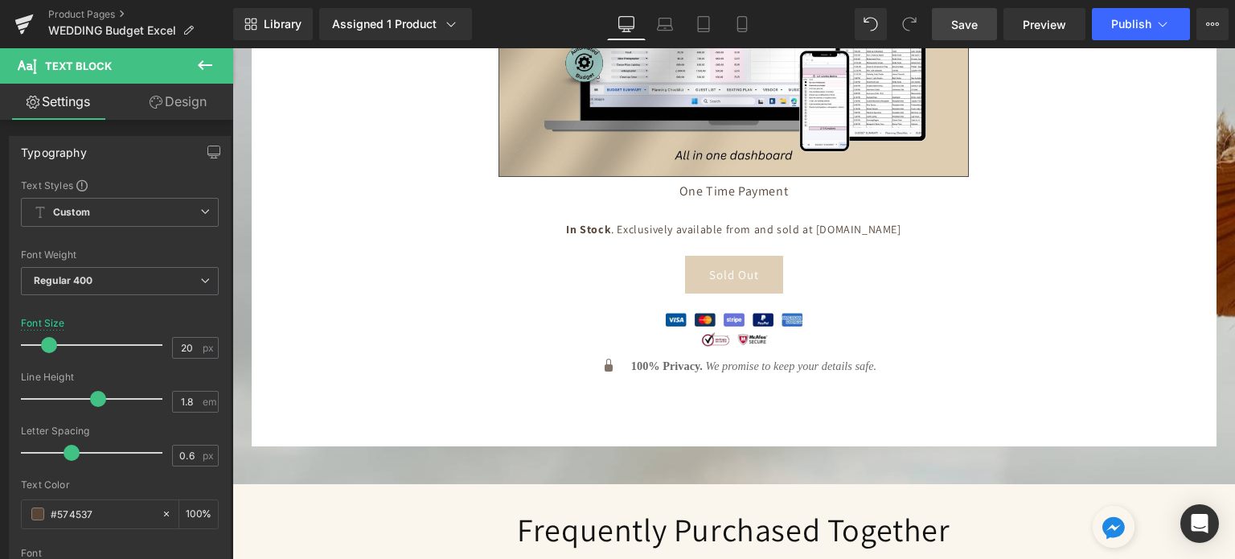
scroll to position [6253, 0]
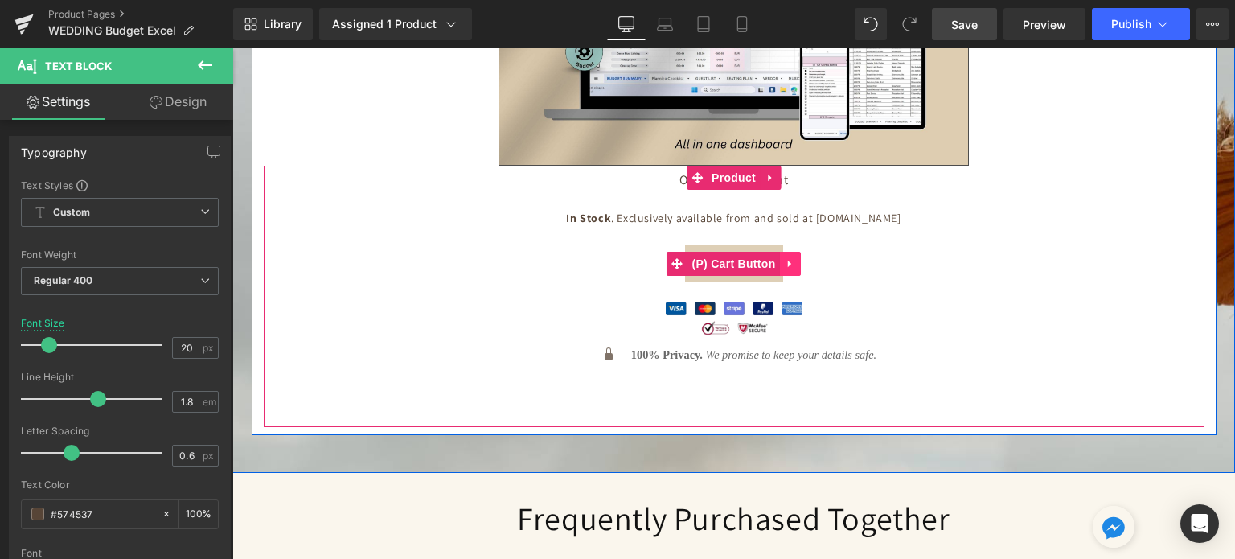
click at [785, 257] on icon at bounding box center [790, 263] width 11 height 12
click at [790, 252] on link at bounding box center [800, 264] width 21 height 24
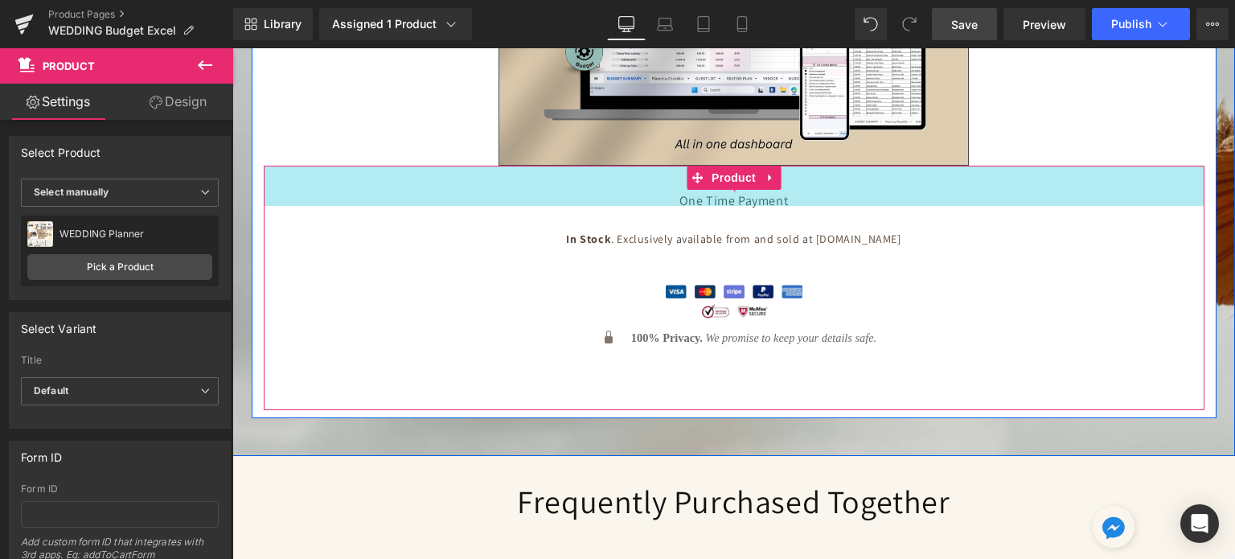
drag, startPoint x: 881, startPoint y: 140, endPoint x: 881, endPoint y: 160, distance: 20.1
click at [881, 166] on div "50px" at bounding box center [734, 186] width 941 height 40
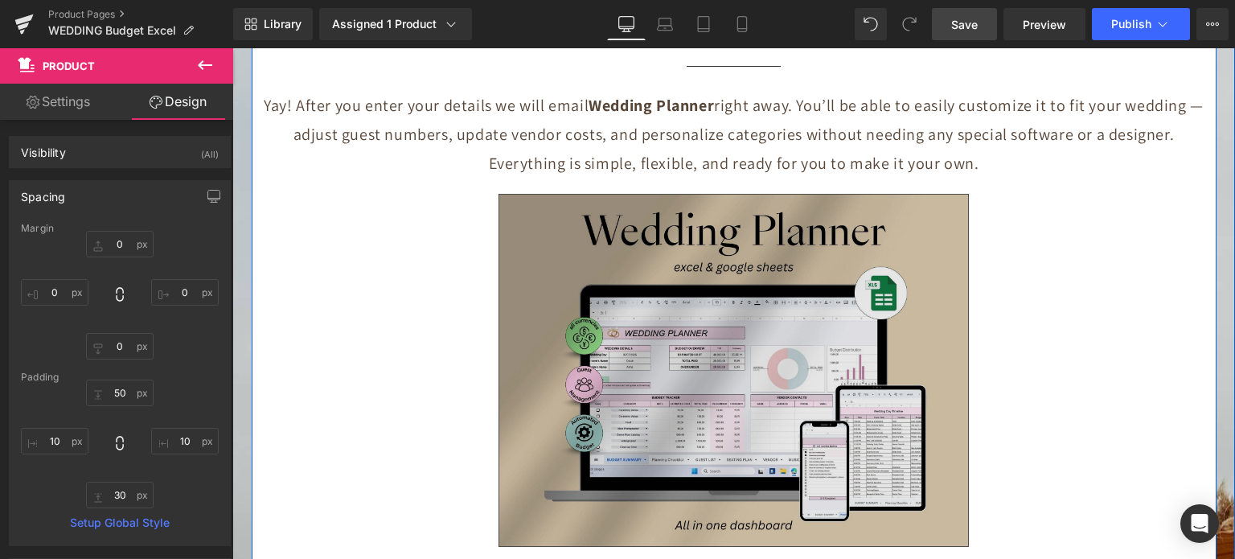
scroll to position [5851, 0]
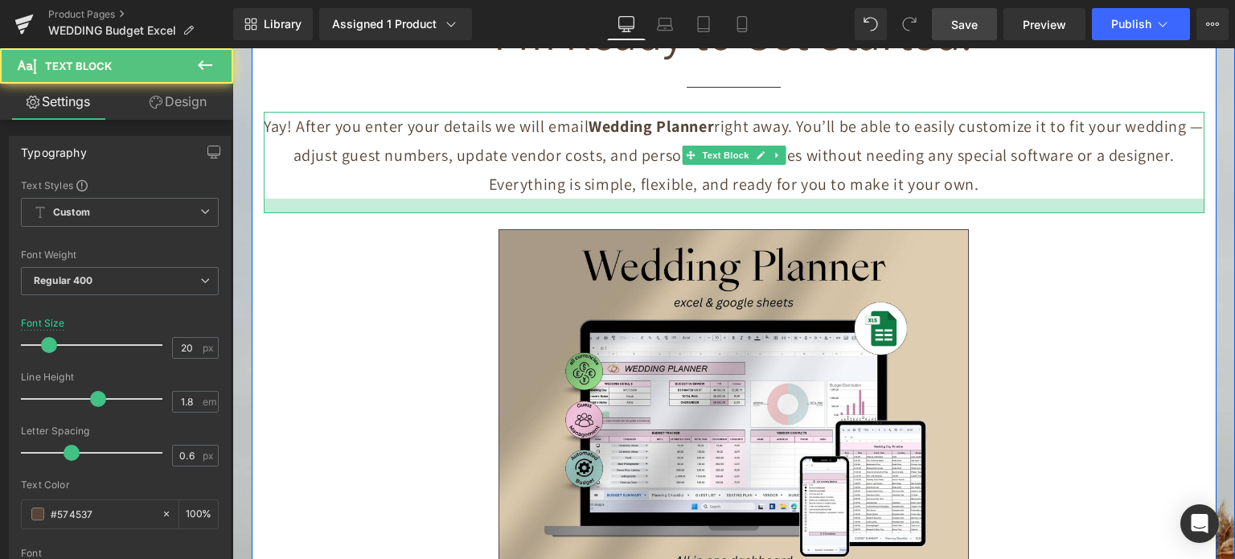
drag, startPoint x: 874, startPoint y: 169, endPoint x: 874, endPoint y: 184, distance: 15.3
click at [874, 199] on div at bounding box center [734, 206] width 941 height 14
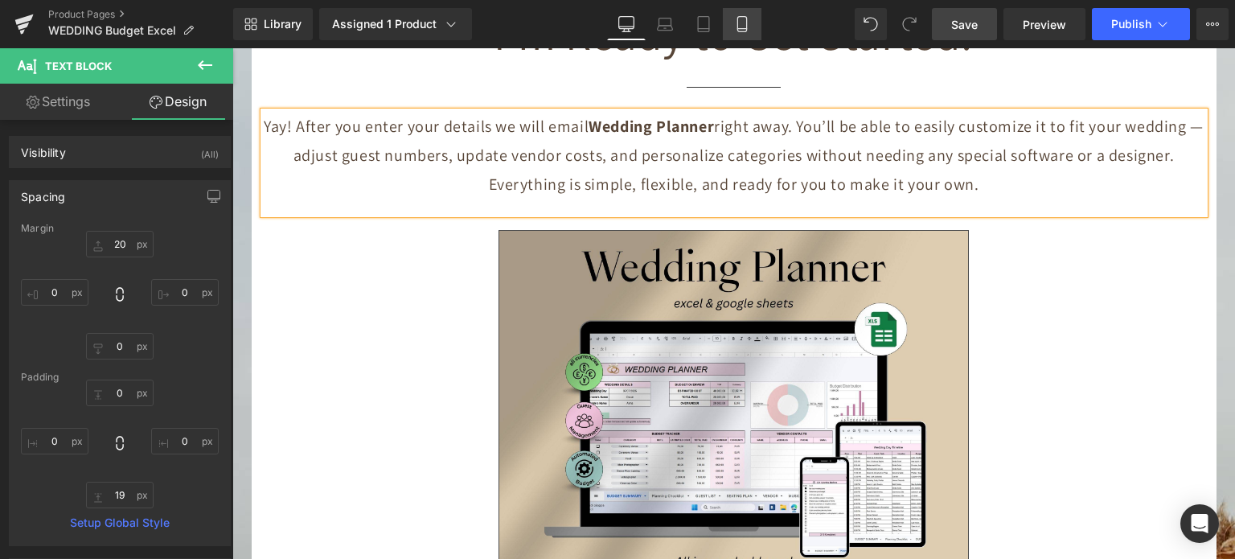
click at [750, 31] on link "Mobile" at bounding box center [742, 24] width 39 height 32
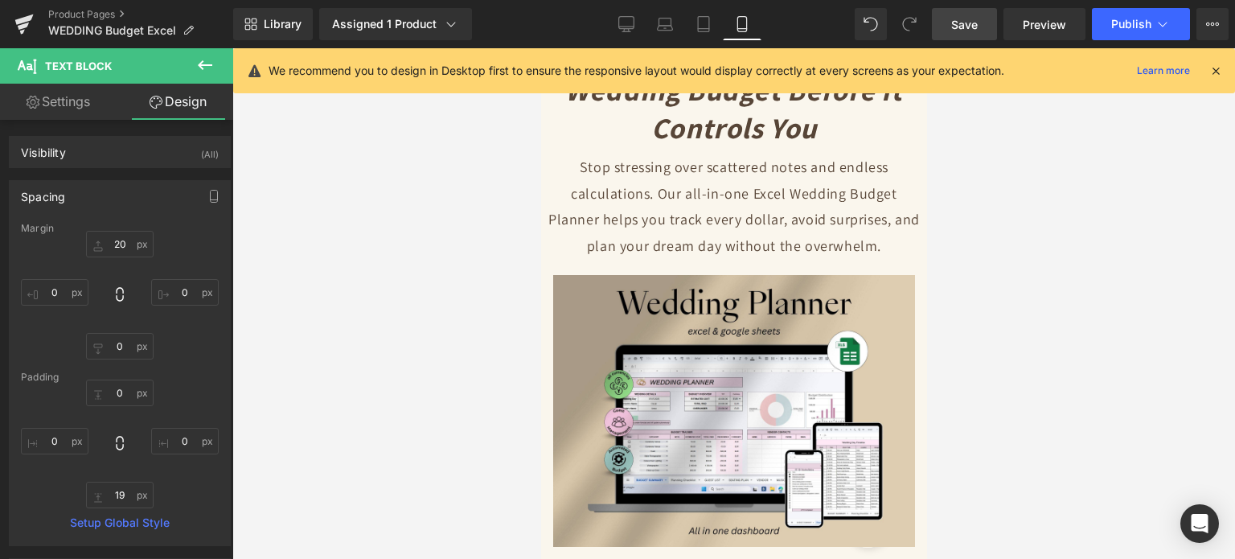
scroll to position [0, 0]
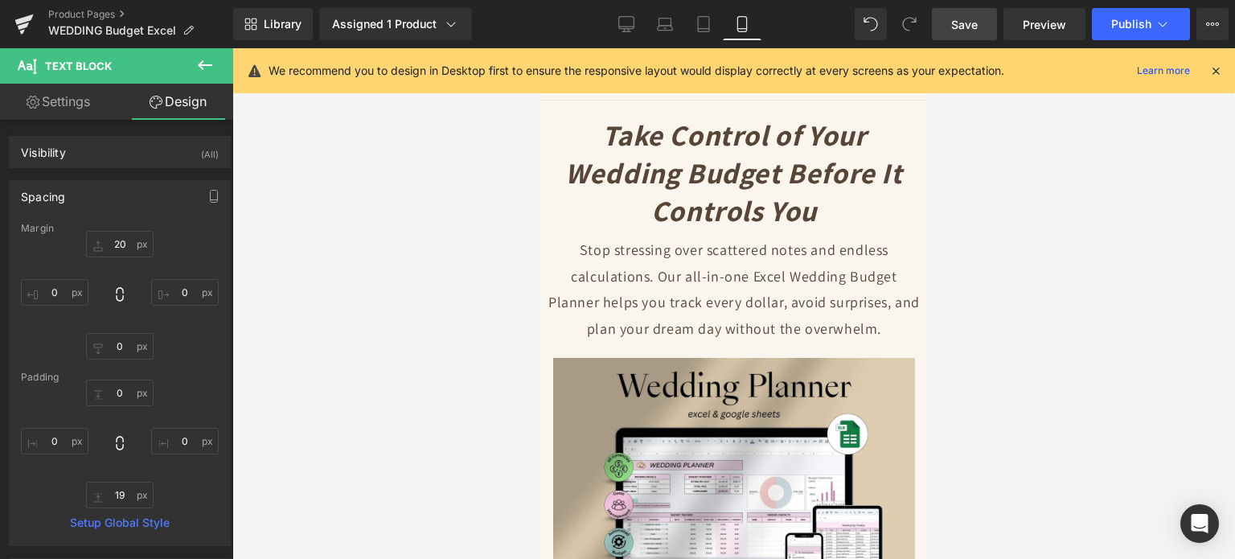
click at [1209, 73] on icon at bounding box center [1215, 71] width 14 height 14
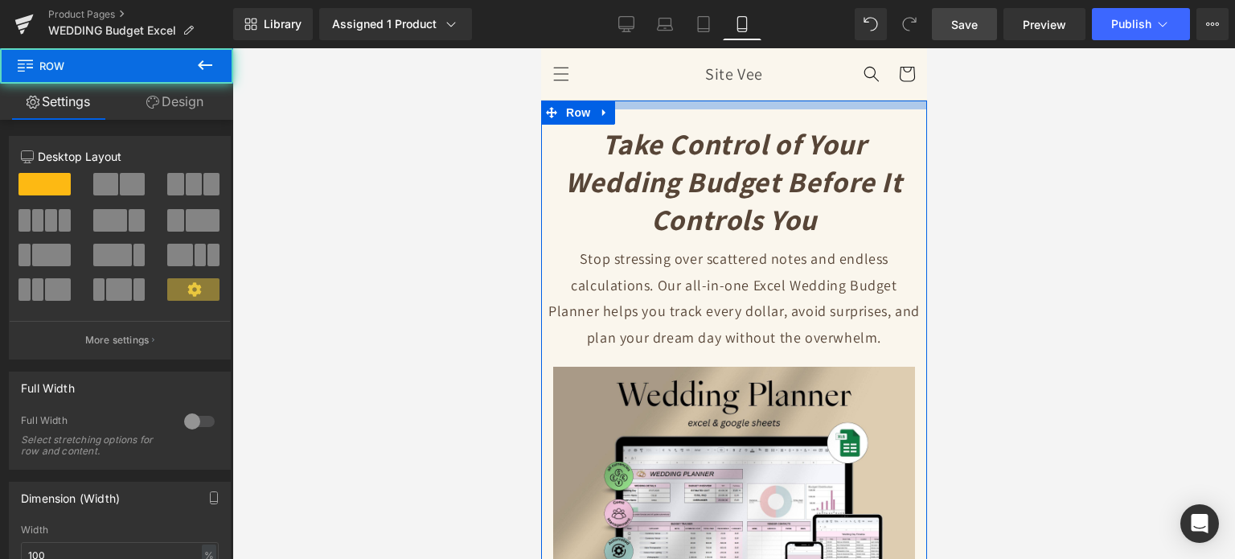
drag, startPoint x: 750, startPoint y: 102, endPoint x: 750, endPoint y: 111, distance: 8.8
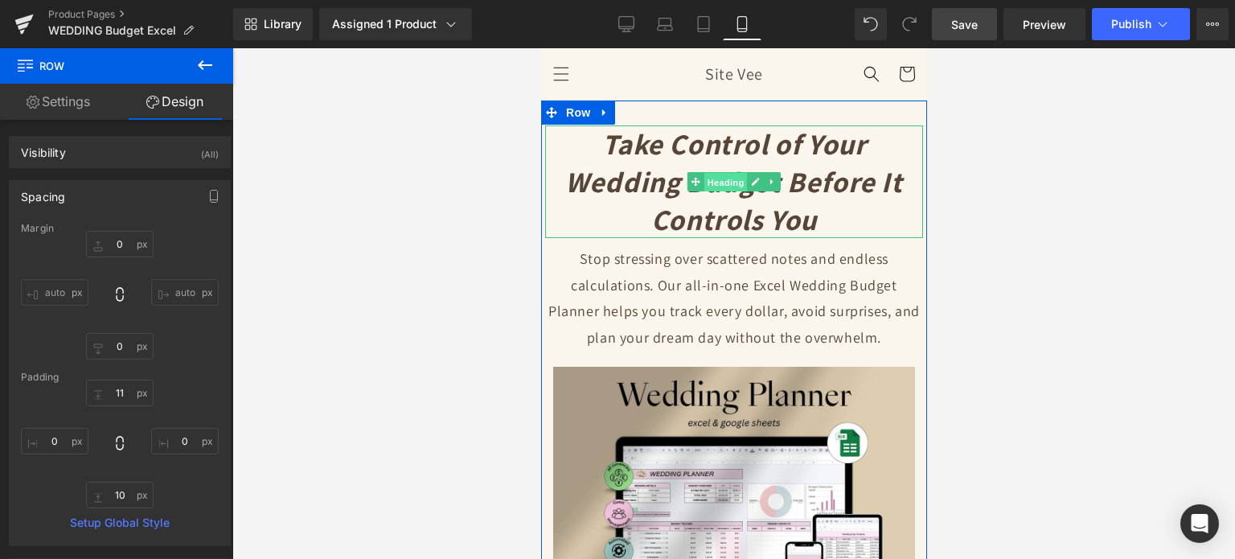
drag, startPoint x: 728, startPoint y: 182, endPoint x: 813, endPoint y: 318, distance: 159.7
click at [728, 182] on span "Heading" at bounding box center [724, 182] width 43 height 19
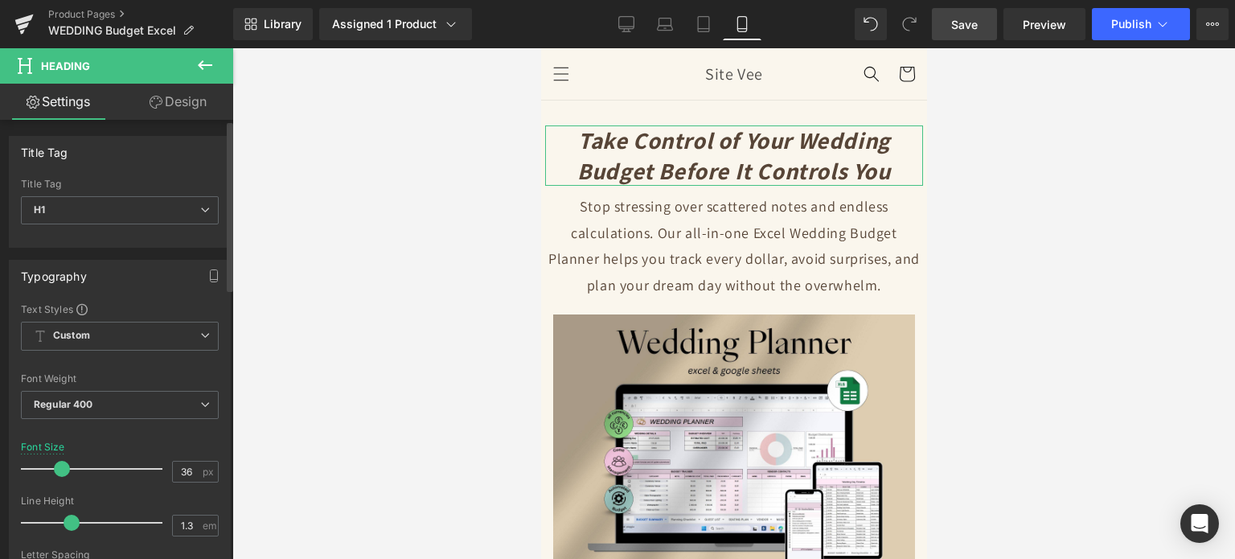
drag, startPoint x: 74, startPoint y: 465, endPoint x: 65, endPoint y: 464, distance: 9.0
click at [65, 464] on span at bounding box center [62, 469] width 16 height 16
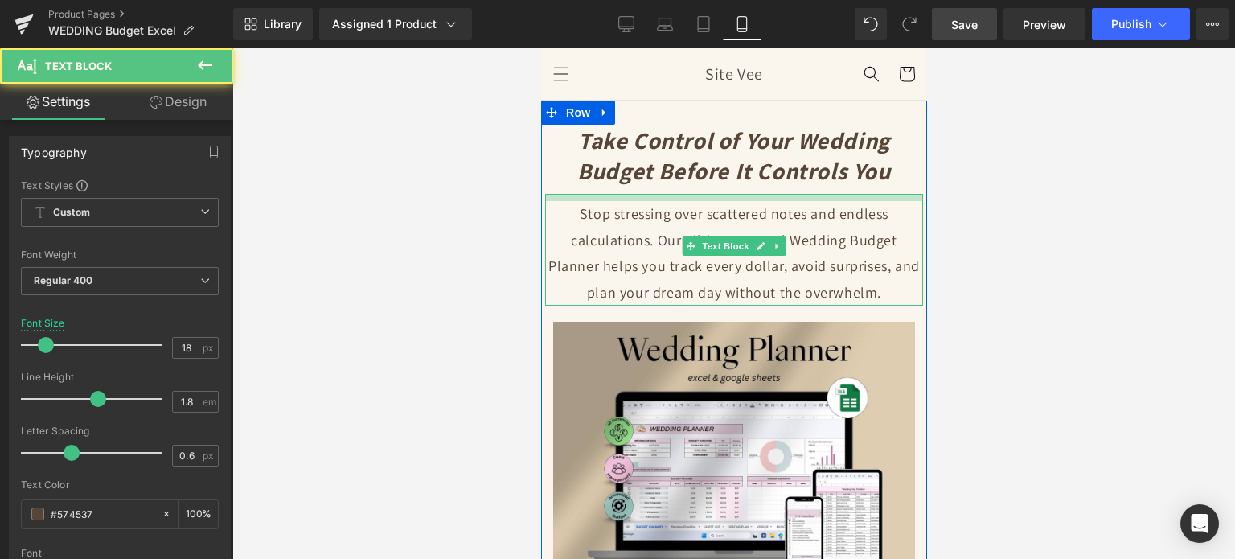
click at [747, 202] on div "Stop stressing over scattered notes and endless calculations. Our all-in-one Ex…" at bounding box center [733, 250] width 378 height 112
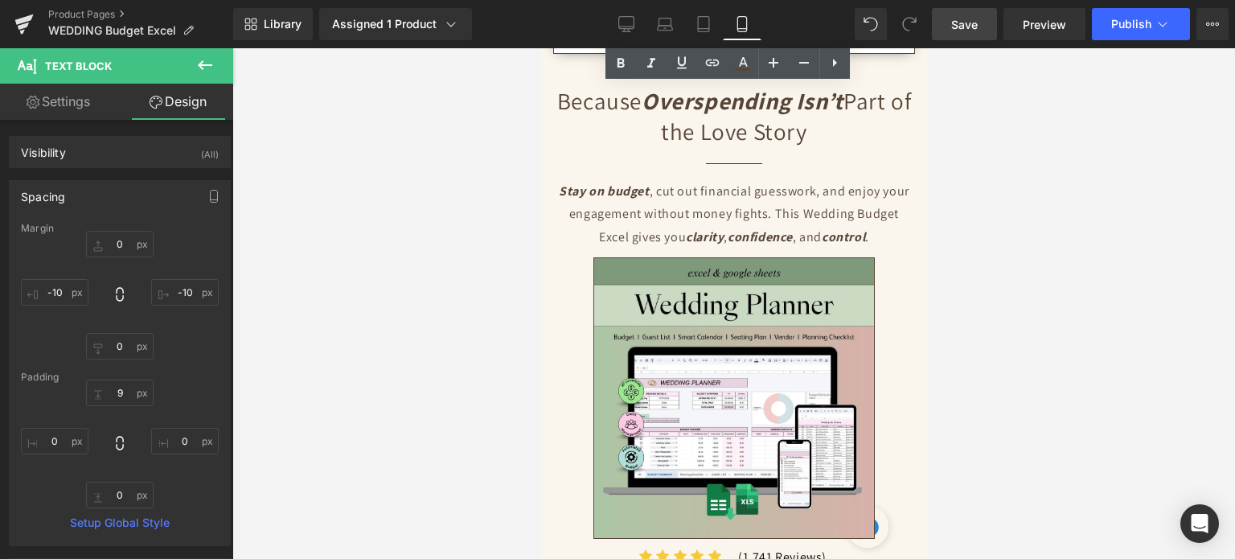
scroll to position [1206, 0]
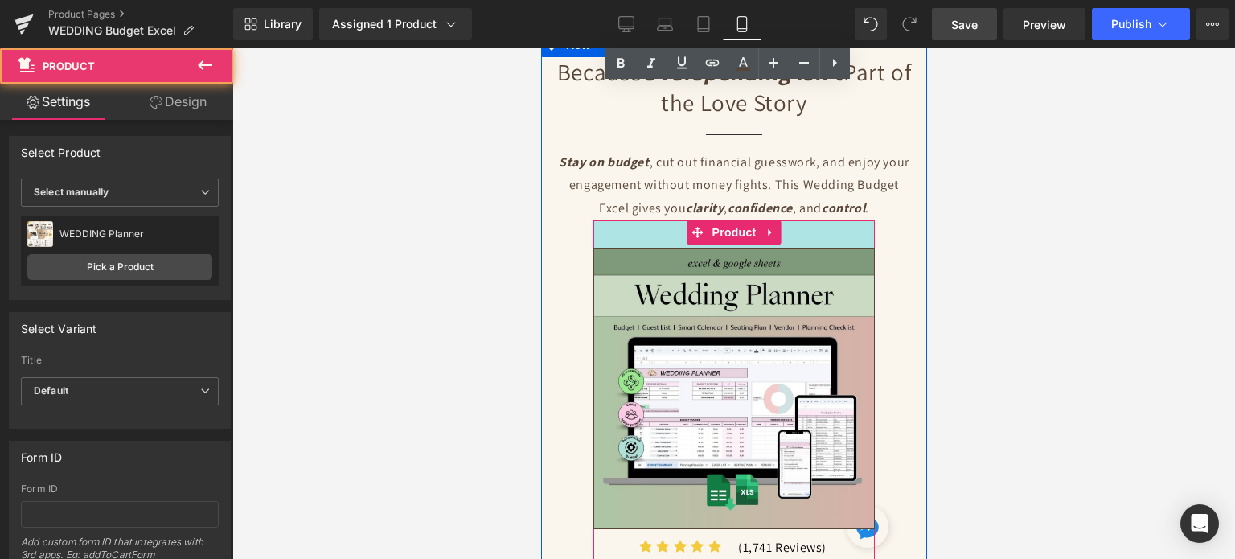
drag, startPoint x: 802, startPoint y: 221, endPoint x: 802, endPoint y: 240, distance: 19.3
click at [802, 240] on div "34px" at bounding box center [732, 233] width 281 height 27
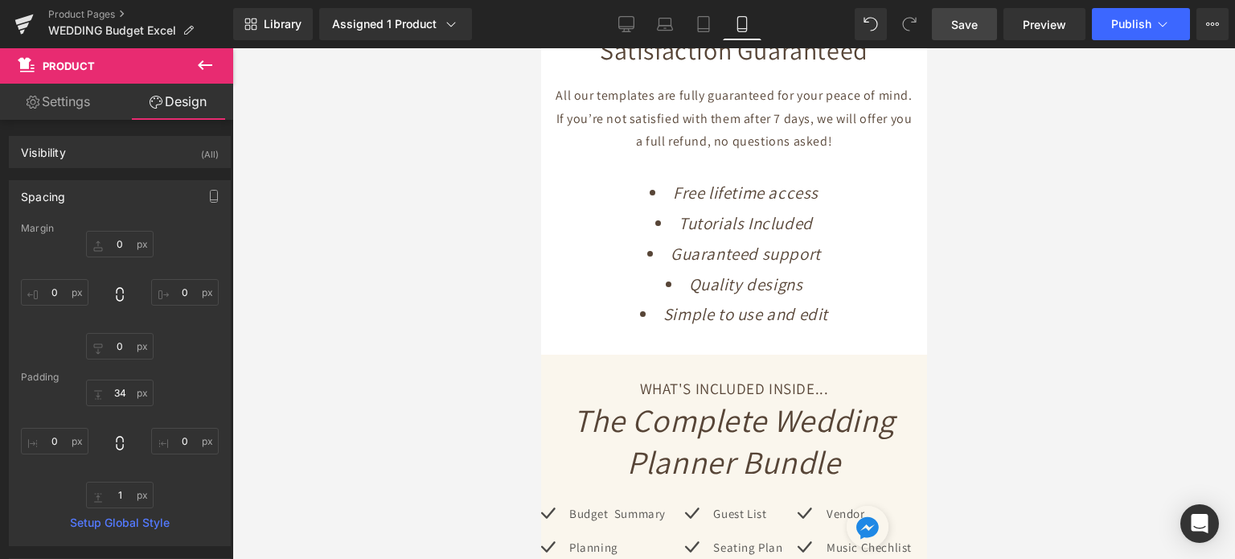
scroll to position [3698, 0]
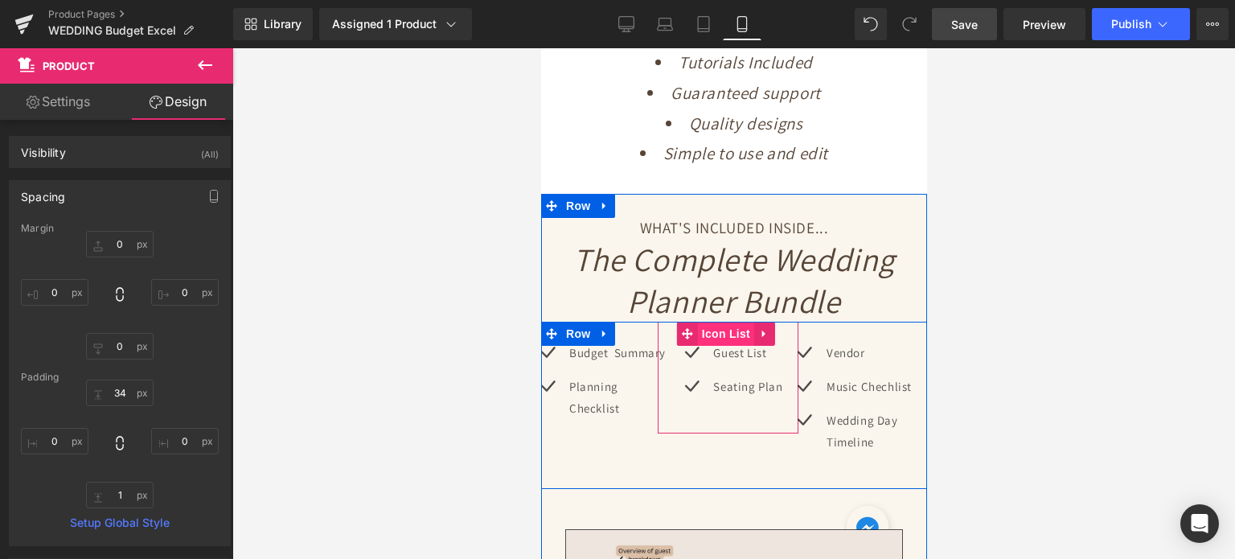
click at [699, 338] on span "Icon List" at bounding box center [725, 334] width 56 height 24
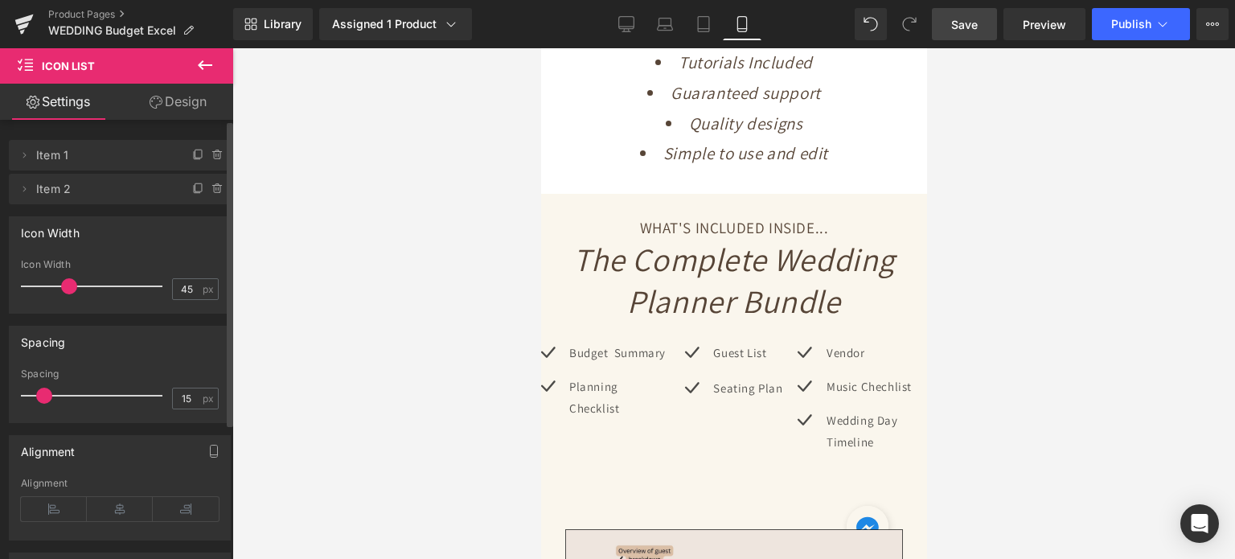
click at [44, 393] on span at bounding box center [44, 395] width 16 height 16
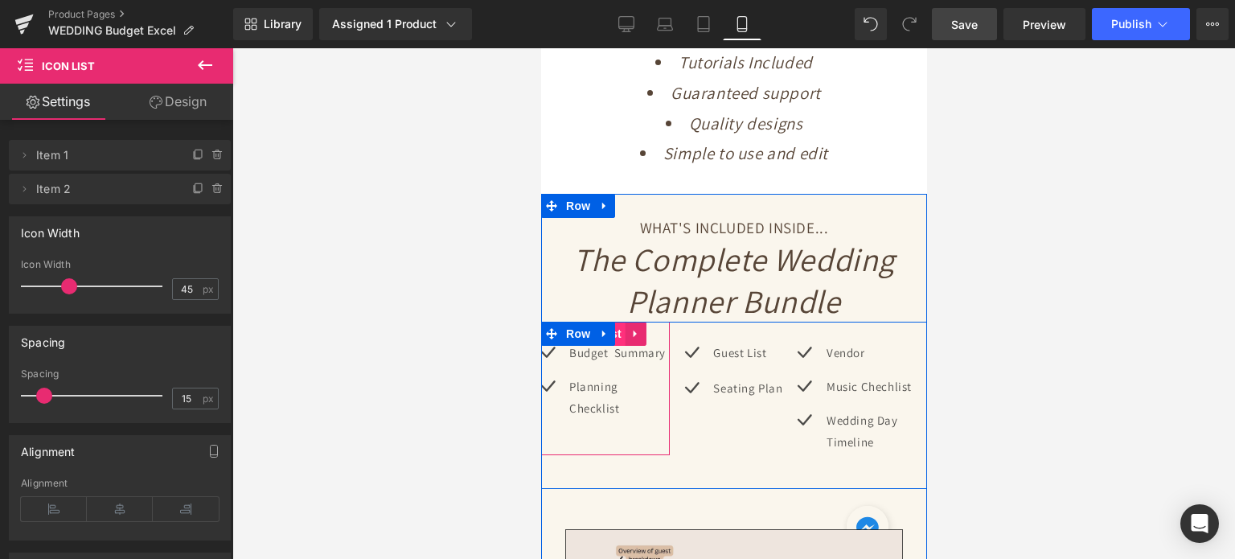
click at [618, 338] on span "Icon List" at bounding box center [596, 334] width 56 height 24
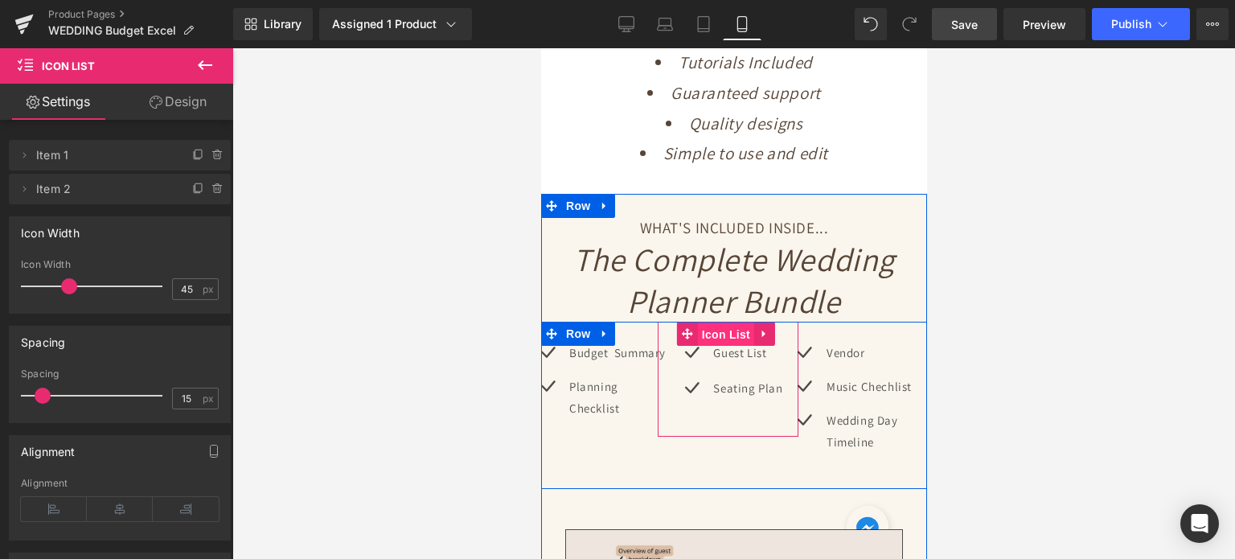
click at [708, 338] on span "Icon List" at bounding box center [725, 334] width 56 height 24
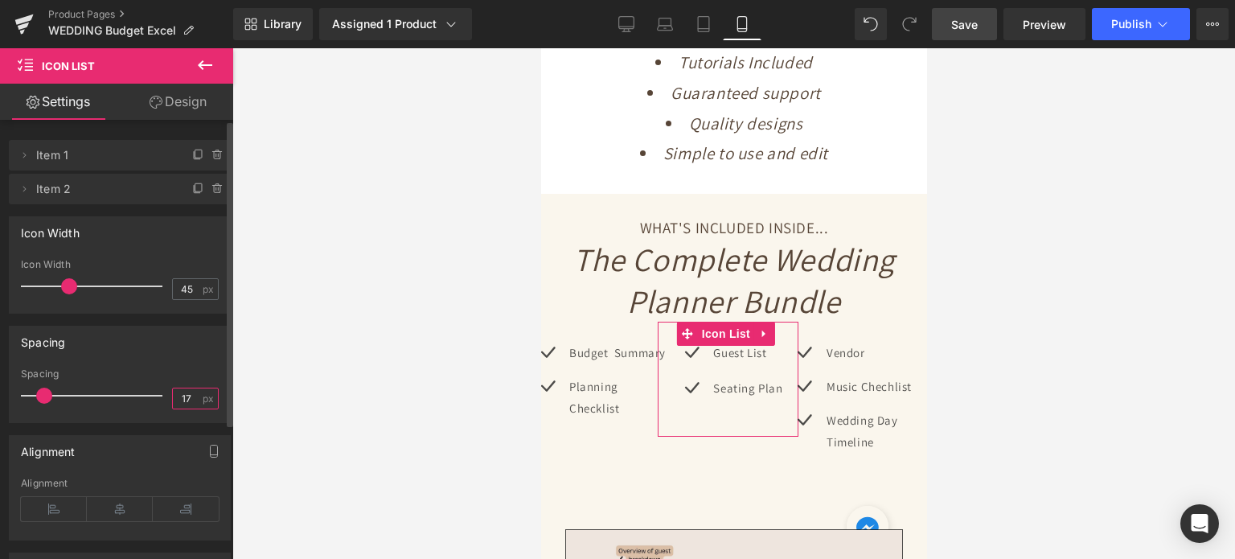
click at [181, 399] on input "17" at bounding box center [187, 398] width 28 height 20
click at [182, 399] on input "17" at bounding box center [187, 398] width 28 height 20
type input "15"
click at [198, 374] on div "Spacing" at bounding box center [120, 373] width 198 height 11
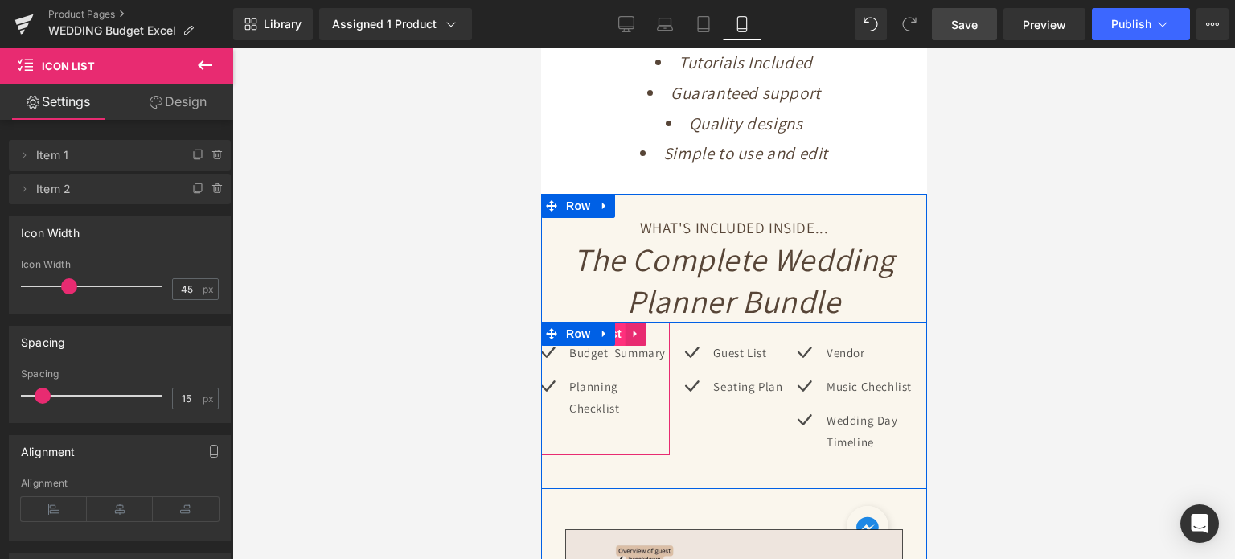
click at [618, 340] on span "Icon List" at bounding box center [596, 334] width 56 height 24
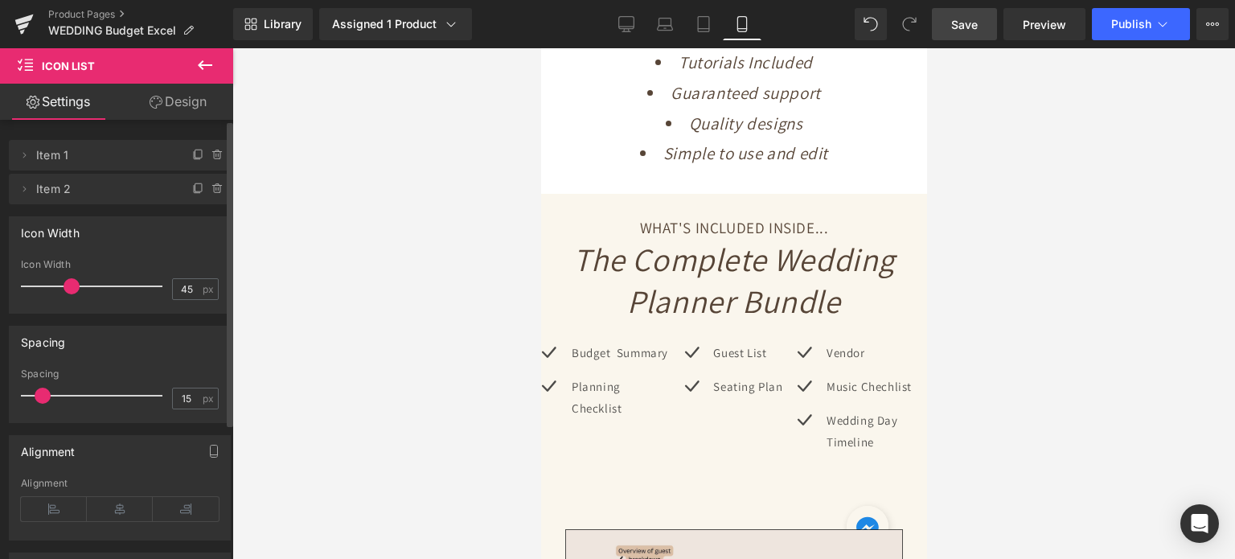
click at [64, 286] on span at bounding box center [72, 286] width 16 height 16
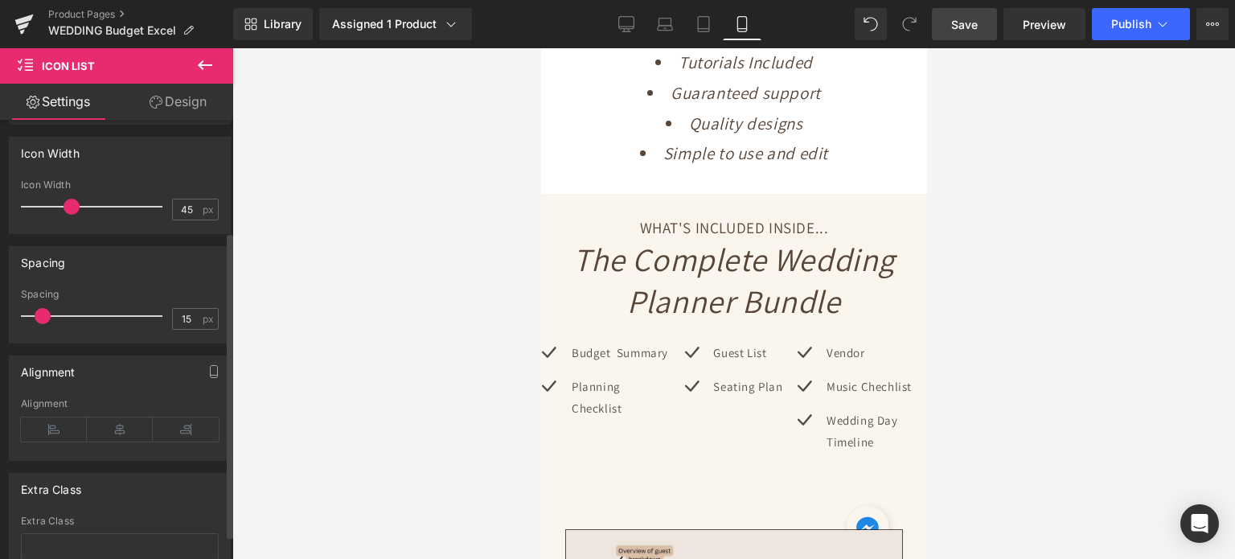
scroll to position [195, 0]
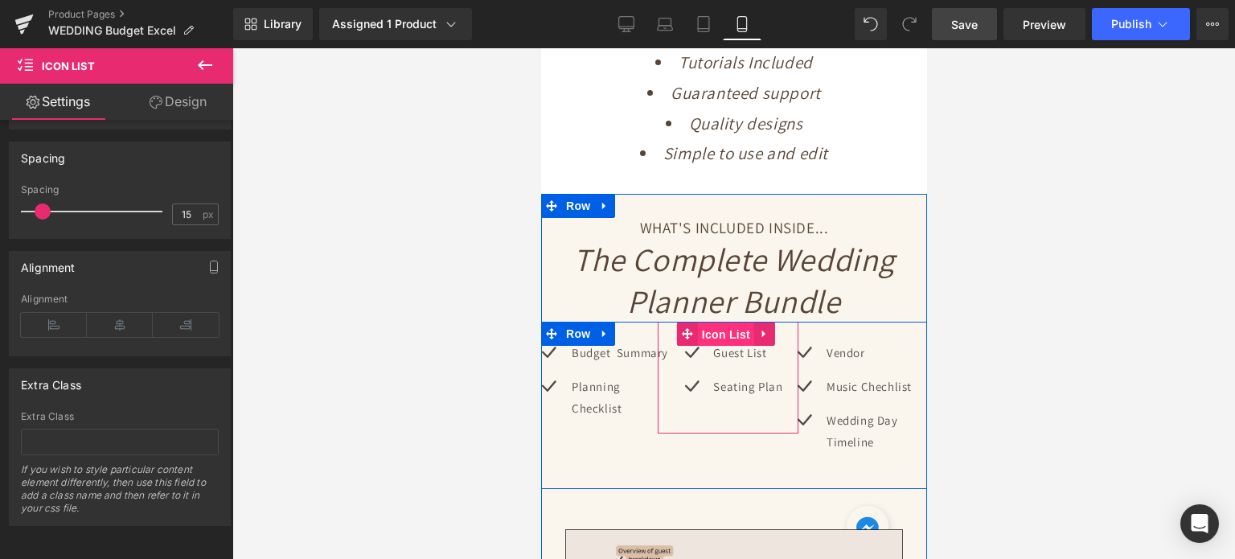
click at [722, 337] on span "Icon List" at bounding box center [725, 334] width 56 height 24
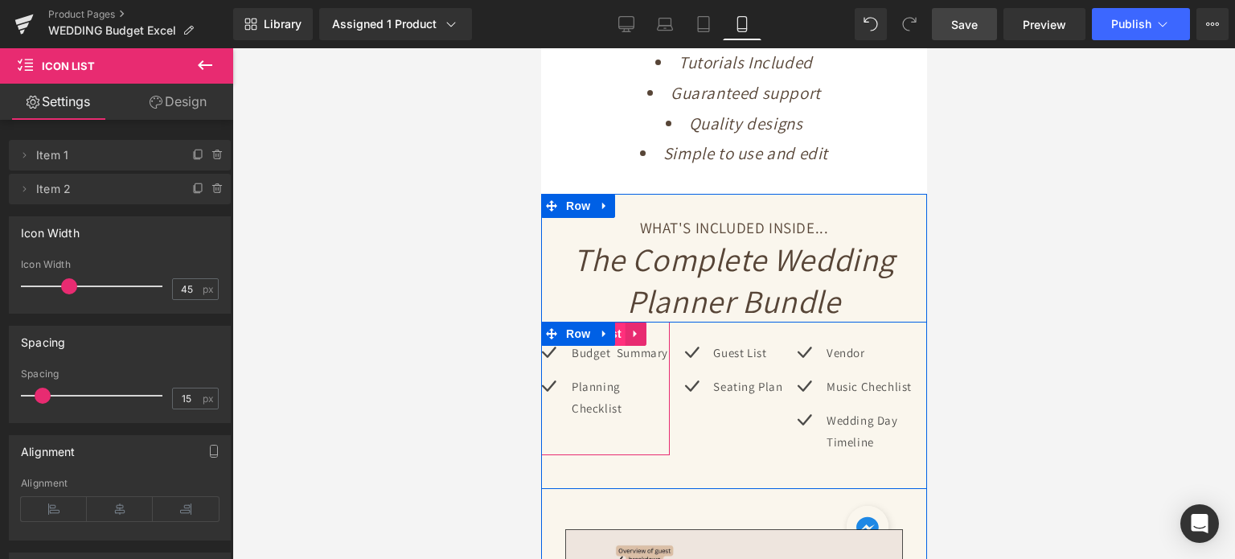
click at [617, 333] on span "Icon List" at bounding box center [596, 334] width 56 height 24
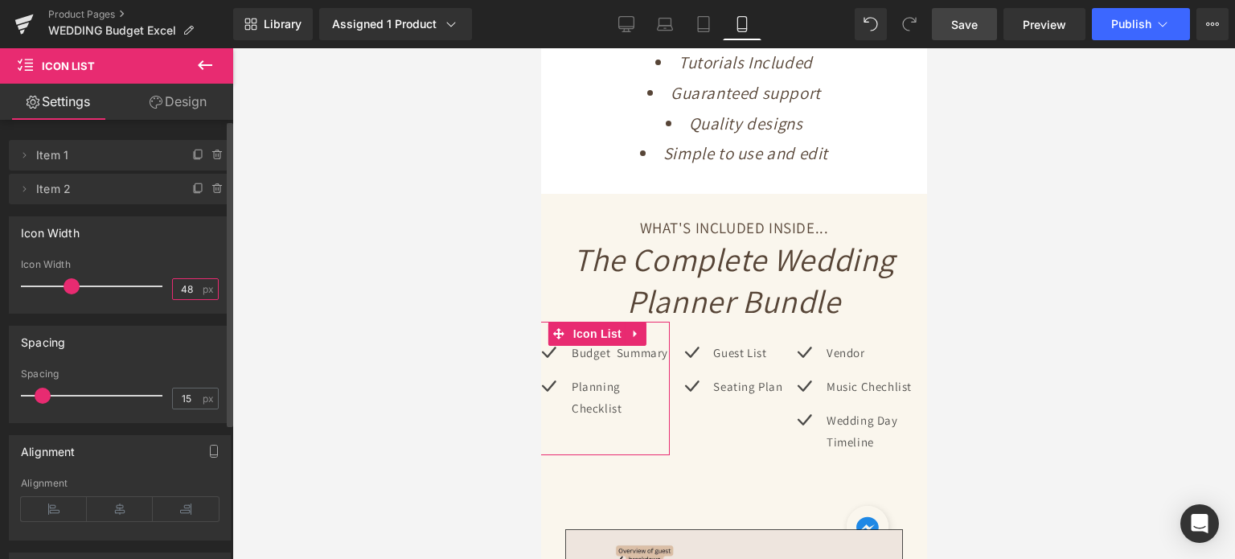
click at [180, 293] on input "48" at bounding box center [187, 289] width 28 height 20
type input "45"
click at [182, 264] on div "Icon Width" at bounding box center [120, 264] width 198 height 11
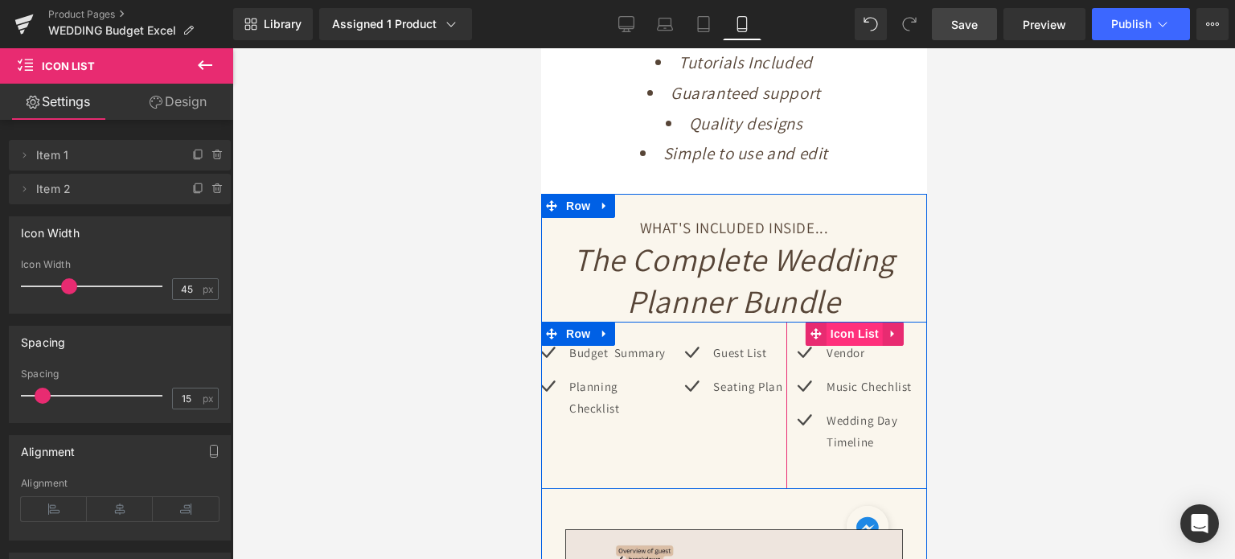
click at [847, 340] on span "Icon List" at bounding box center [854, 334] width 56 height 24
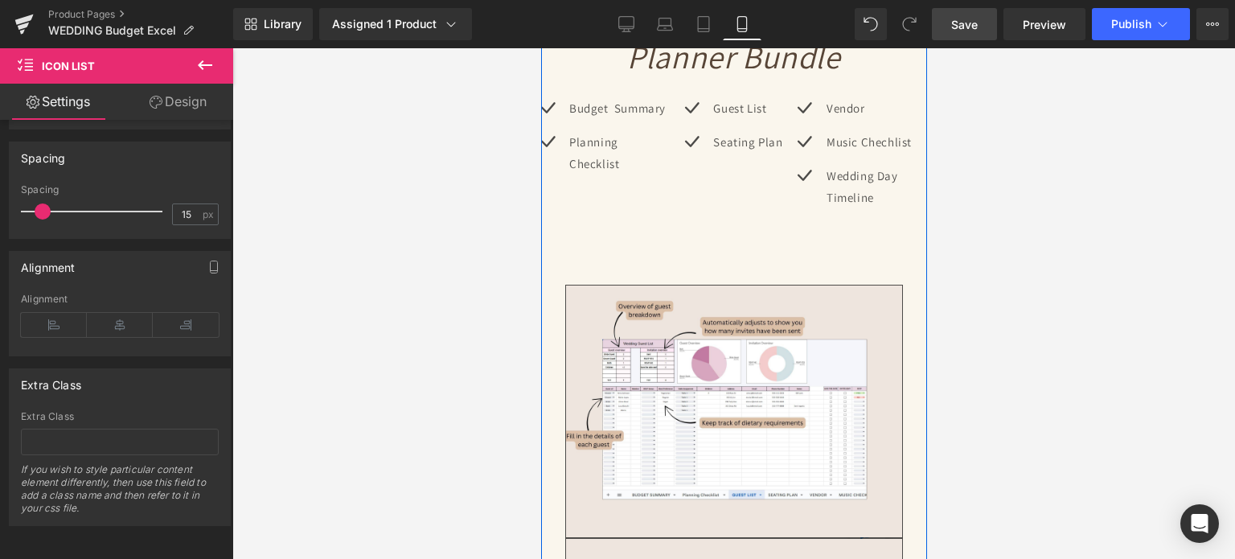
scroll to position [3939, 0]
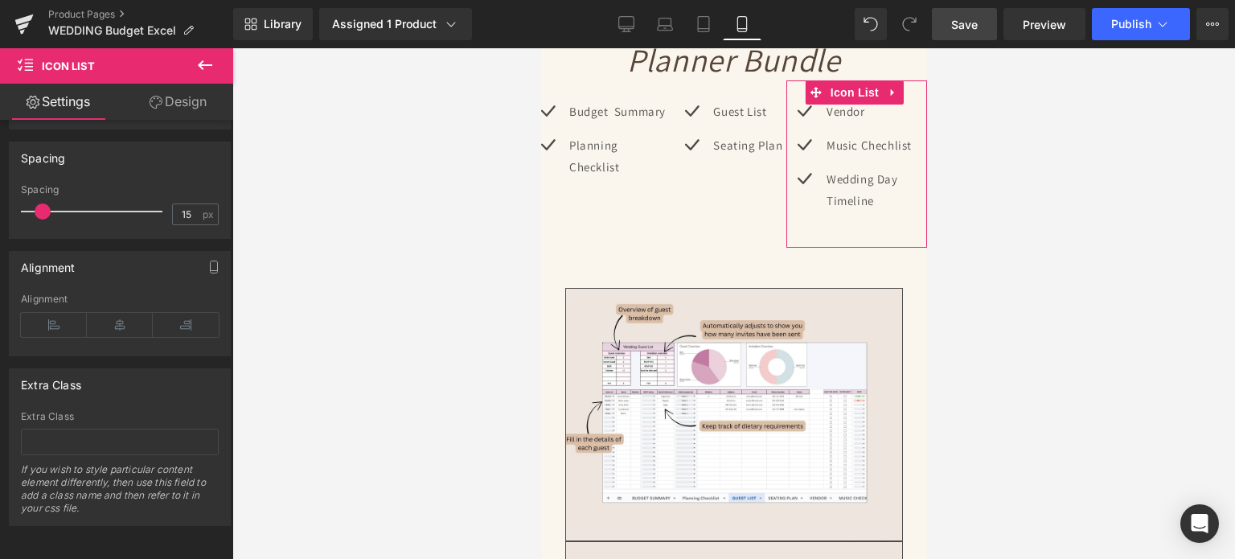
drag, startPoint x: 164, startPoint y: 101, endPoint x: 89, endPoint y: 178, distance: 106.9
click at [164, 101] on link "Design" at bounding box center [178, 102] width 117 height 36
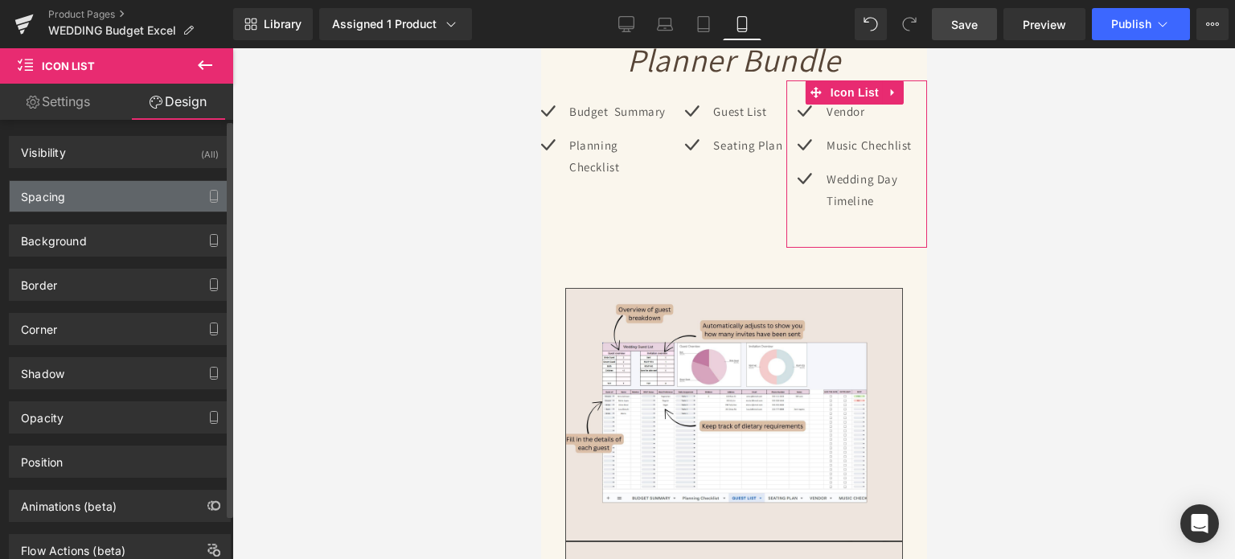
click at [82, 187] on div "Spacing" at bounding box center [120, 196] width 220 height 31
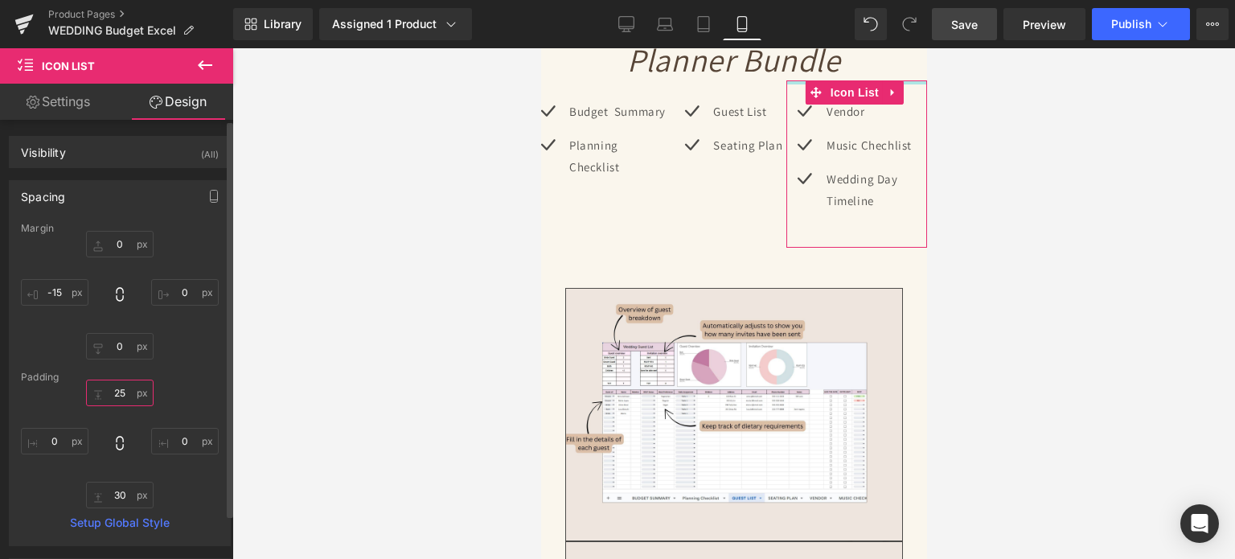
click at [122, 396] on input "25" at bounding box center [120, 392] width 68 height 27
click at [122, 501] on input "30" at bounding box center [120, 495] width 68 height 27
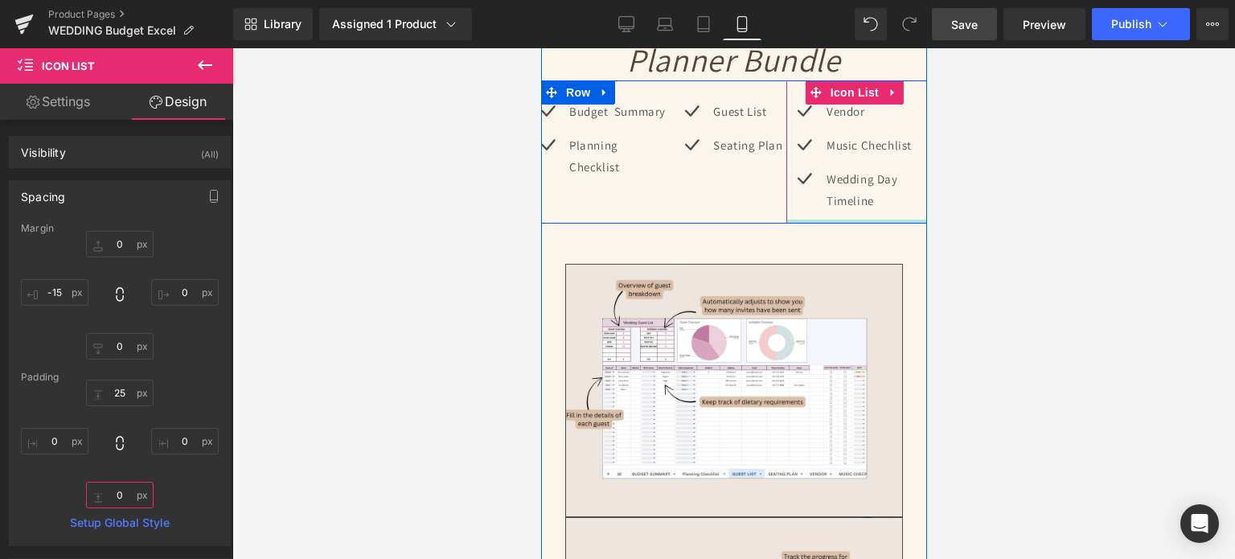
drag, startPoint x: 872, startPoint y: 237, endPoint x: 879, endPoint y: 203, distance: 34.5
click at [879, 203] on div "Icon Vendor Text Block Icon Music Chechlist Text Block Icon Wedding Day Timelin…" at bounding box center [855, 151] width 141 height 143
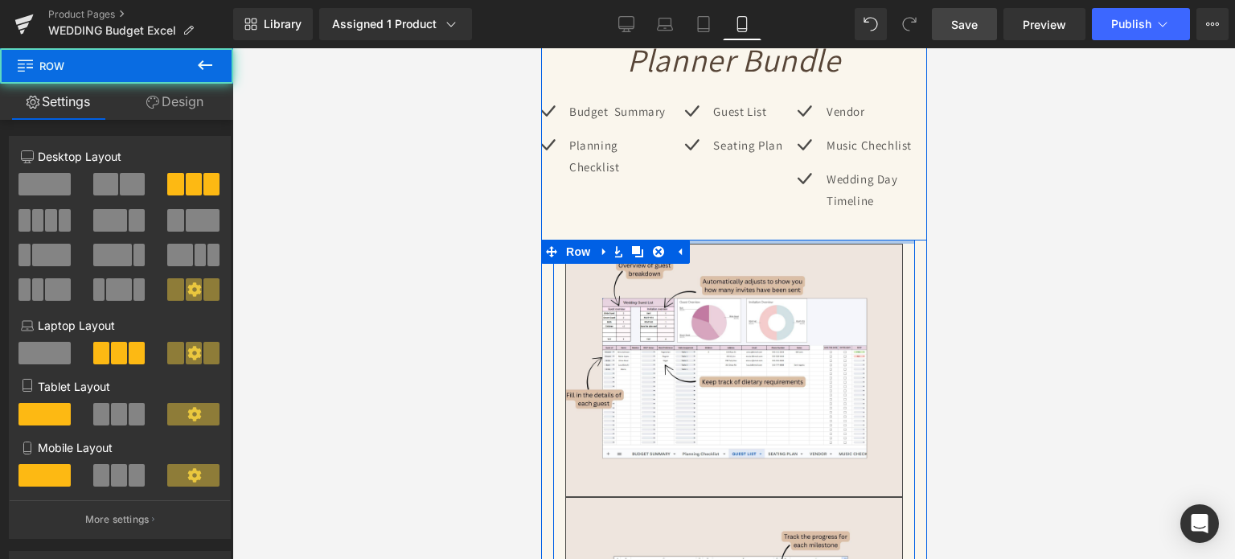
drag, startPoint x: 779, startPoint y: 269, endPoint x: 785, endPoint y: 249, distance: 20.9
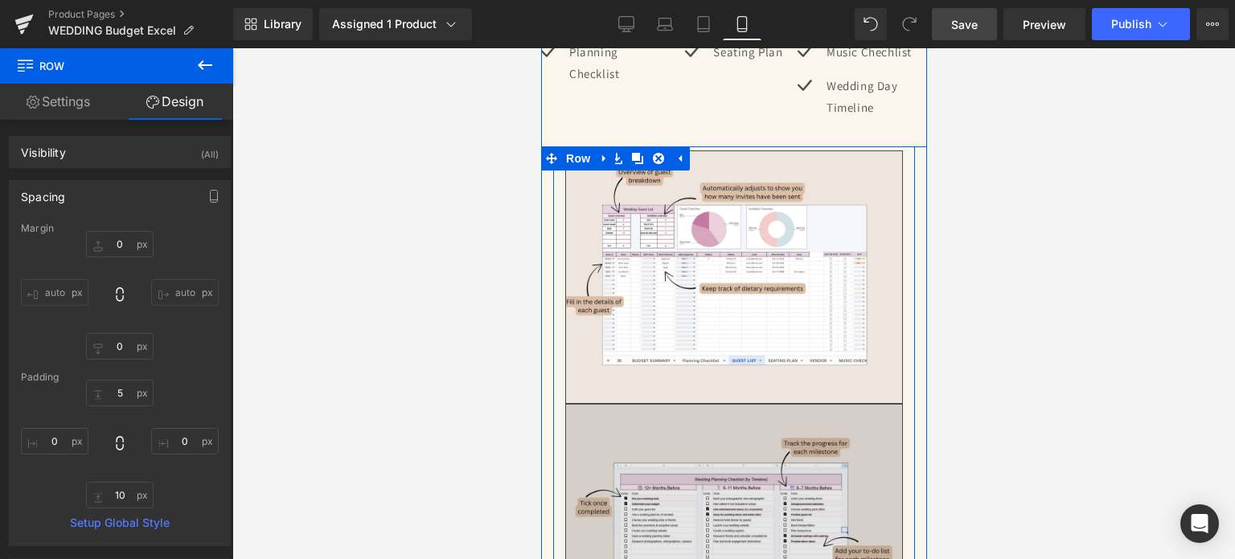
scroll to position [4180, 0]
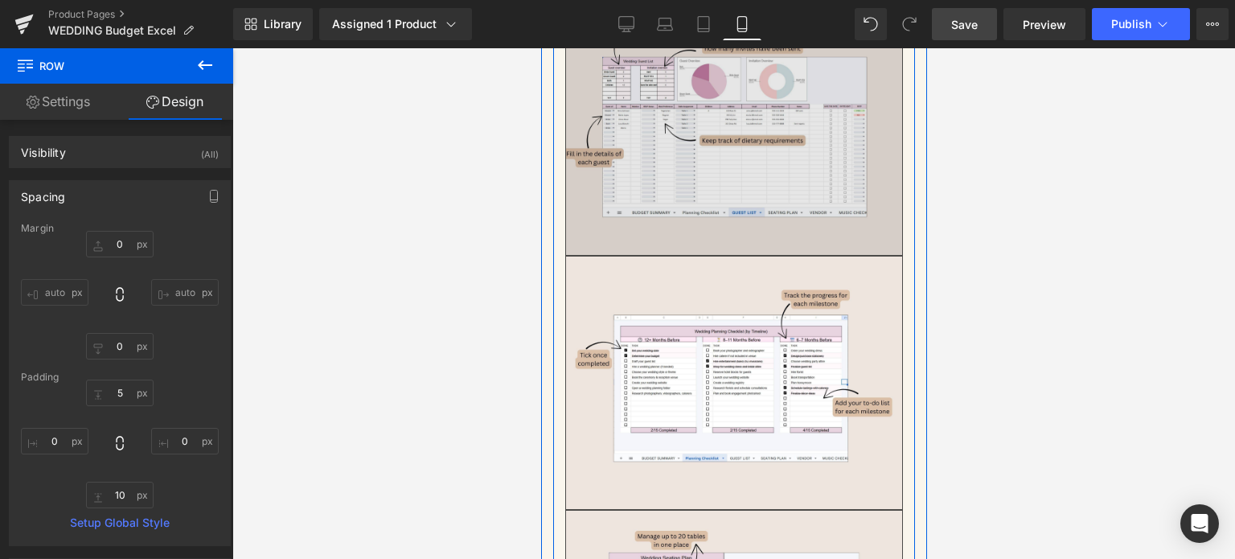
click at [707, 238] on img at bounding box center [733, 129] width 338 height 254
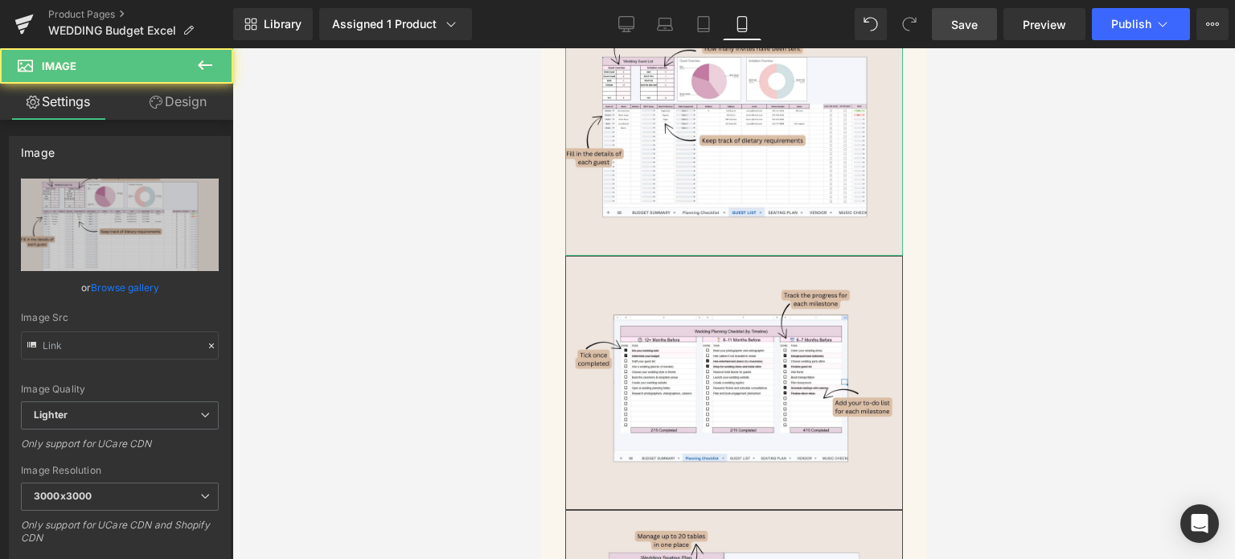
click at [180, 103] on link "Design" at bounding box center [178, 102] width 117 height 36
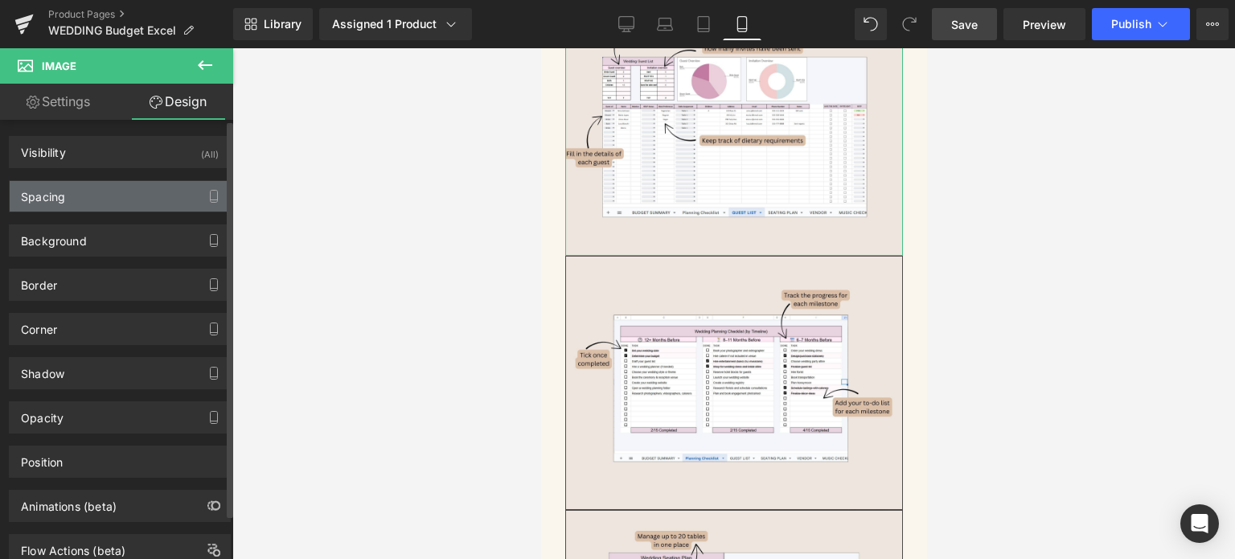
click at [103, 191] on div "Spacing" at bounding box center [120, 196] width 220 height 31
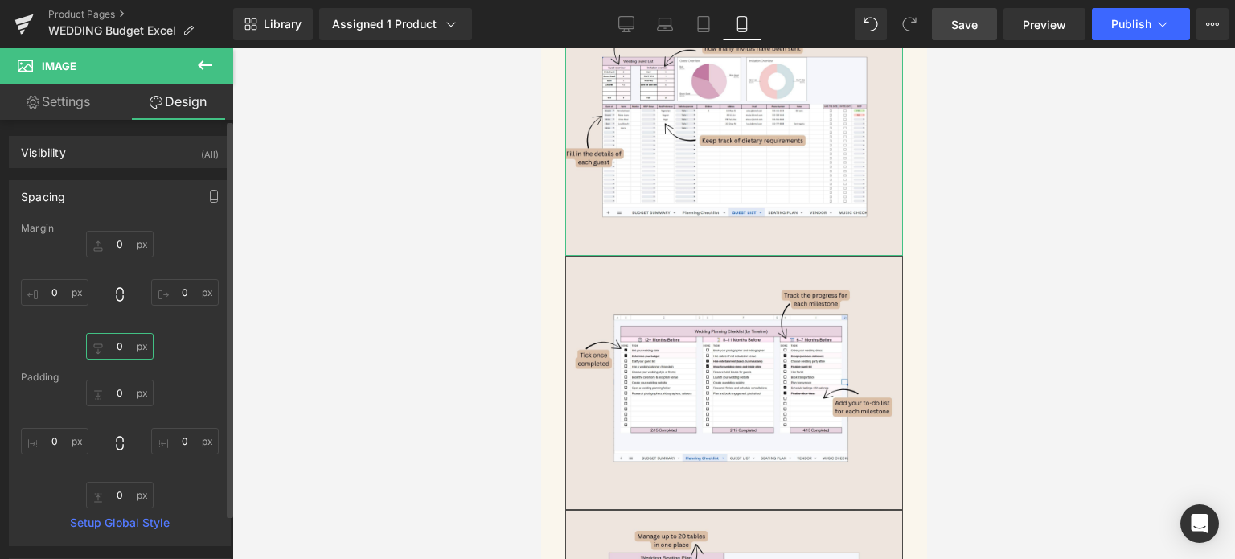
click at [119, 349] on input "text" at bounding box center [120, 346] width 68 height 27
type input "20"
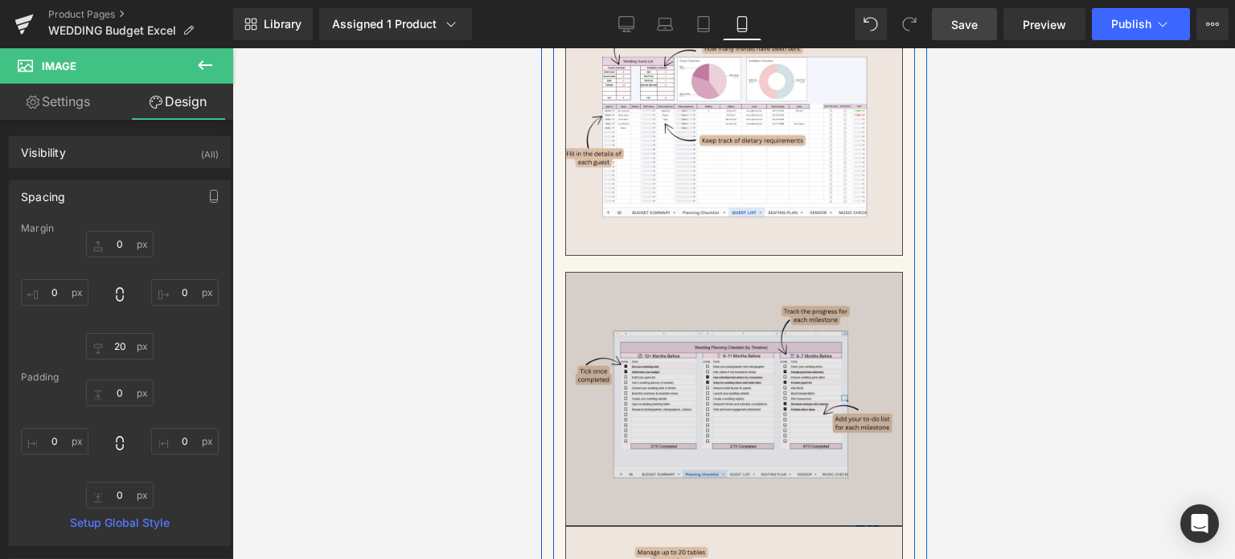
click at [732, 353] on img at bounding box center [733, 399] width 338 height 254
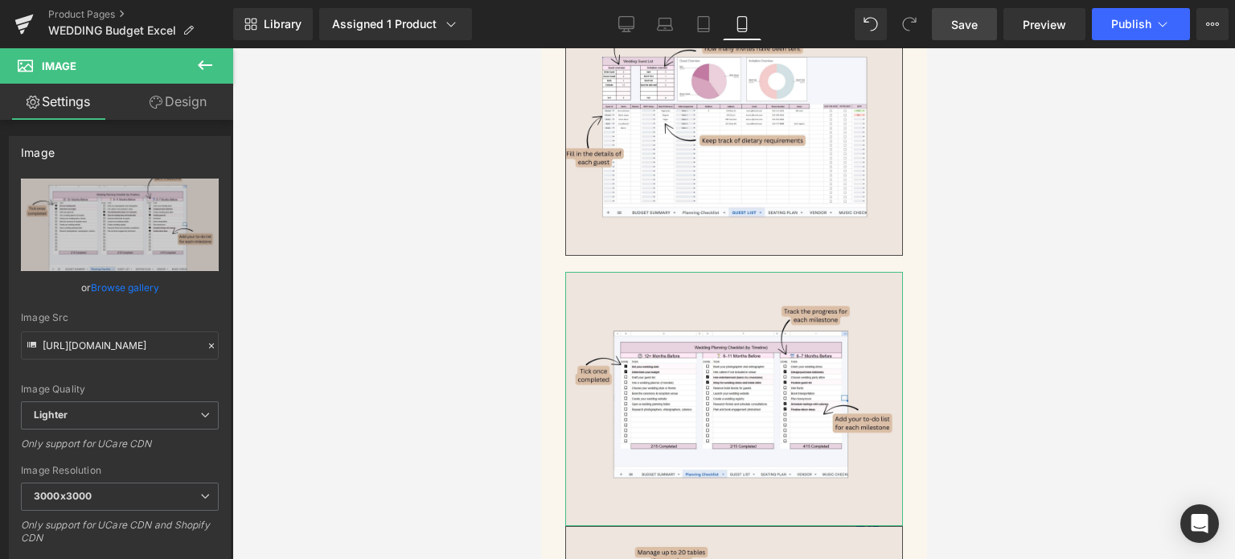
click at [158, 102] on icon at bounding box center [156, 102] width 13 height 13
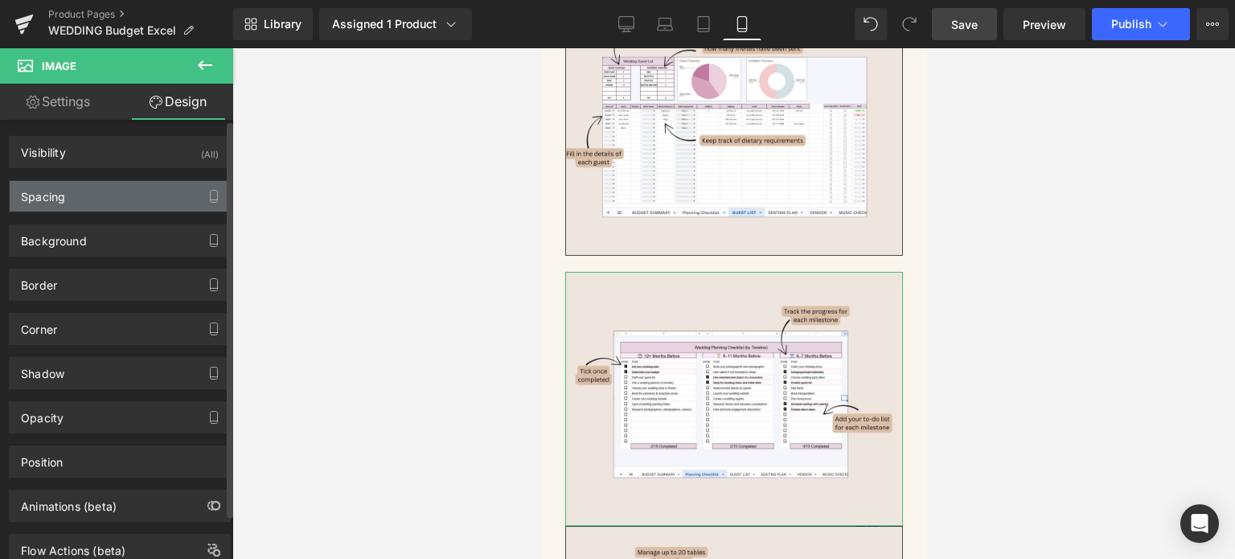
click at [105, 200] on div "Spacing" at bounding box center [120, 196] width 220 height 31
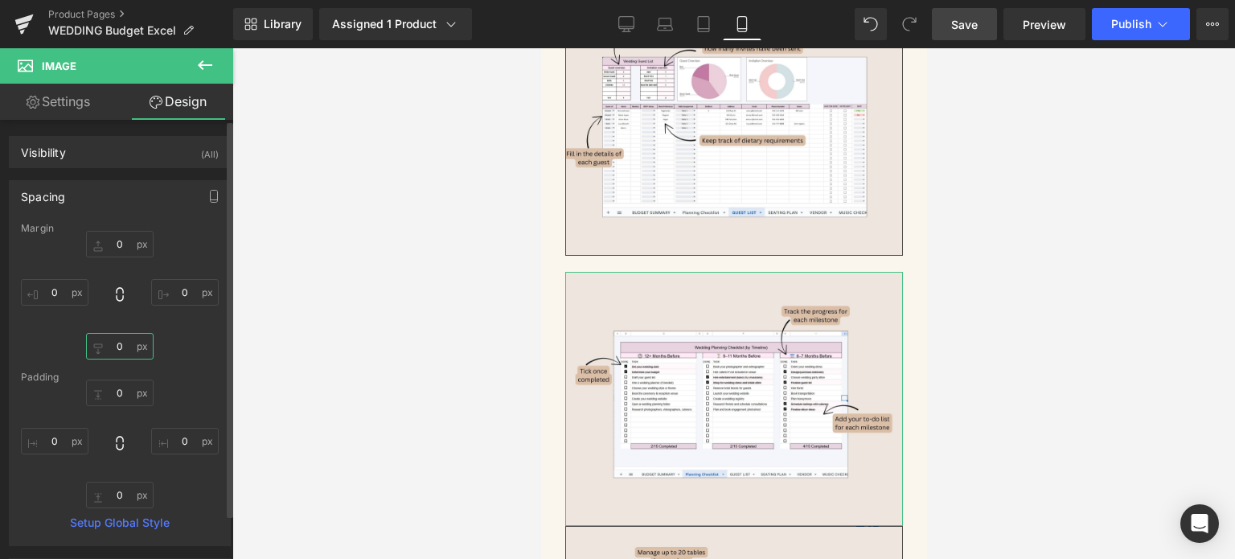
click at [124, 340] on input "0" at bounding box center [120, 346] width 68 height 27
type input "20"
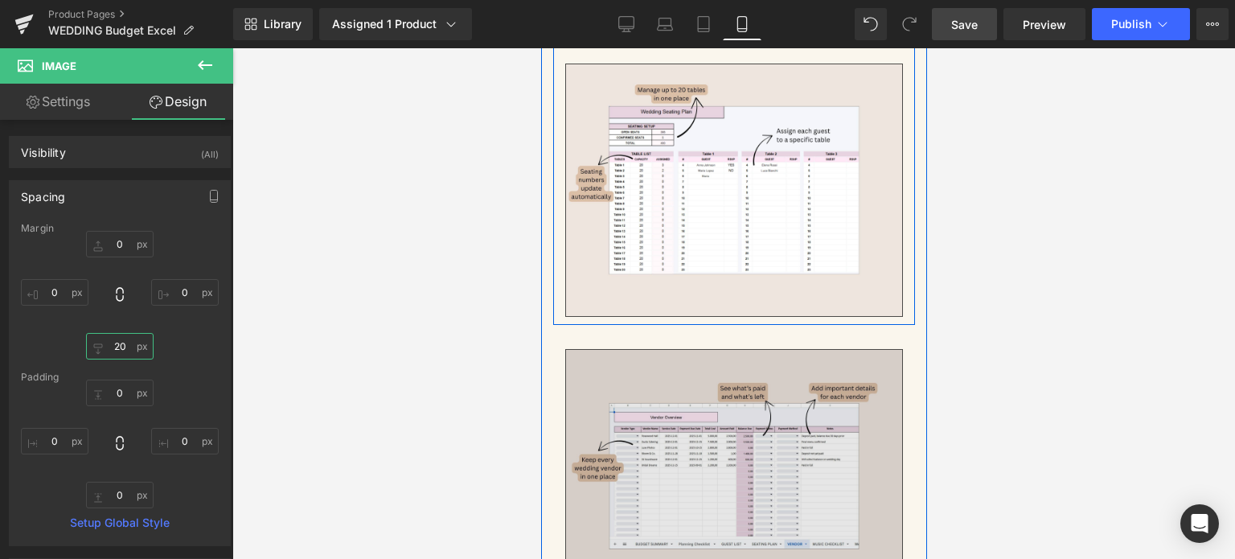
scroll to position [4663, 0]
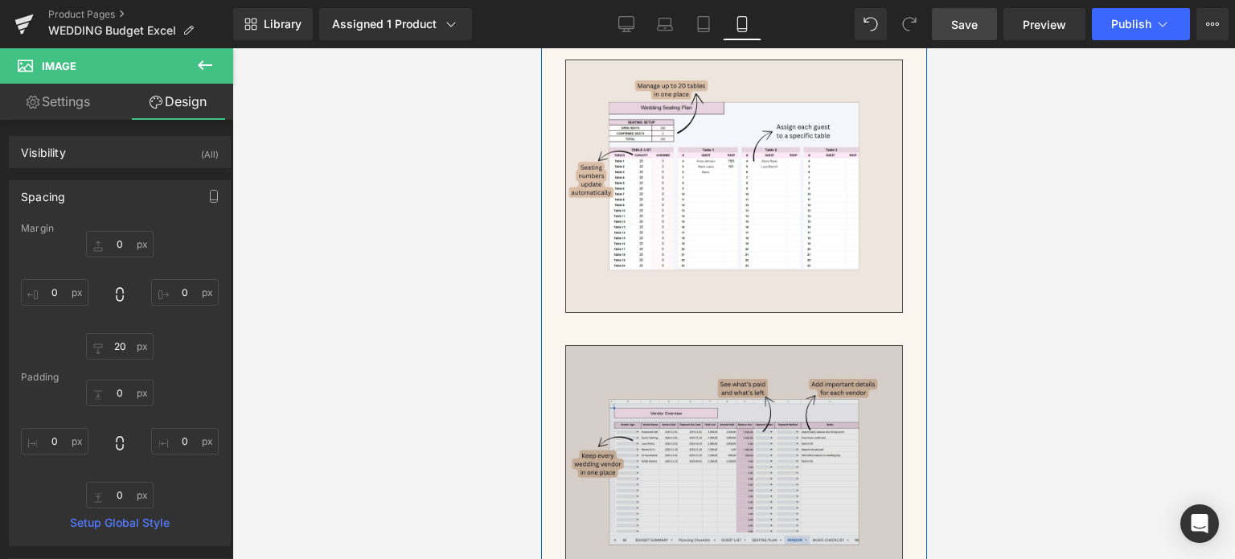
click at [745, 389] on img at bounding box center [733, 472] width 338 height 254
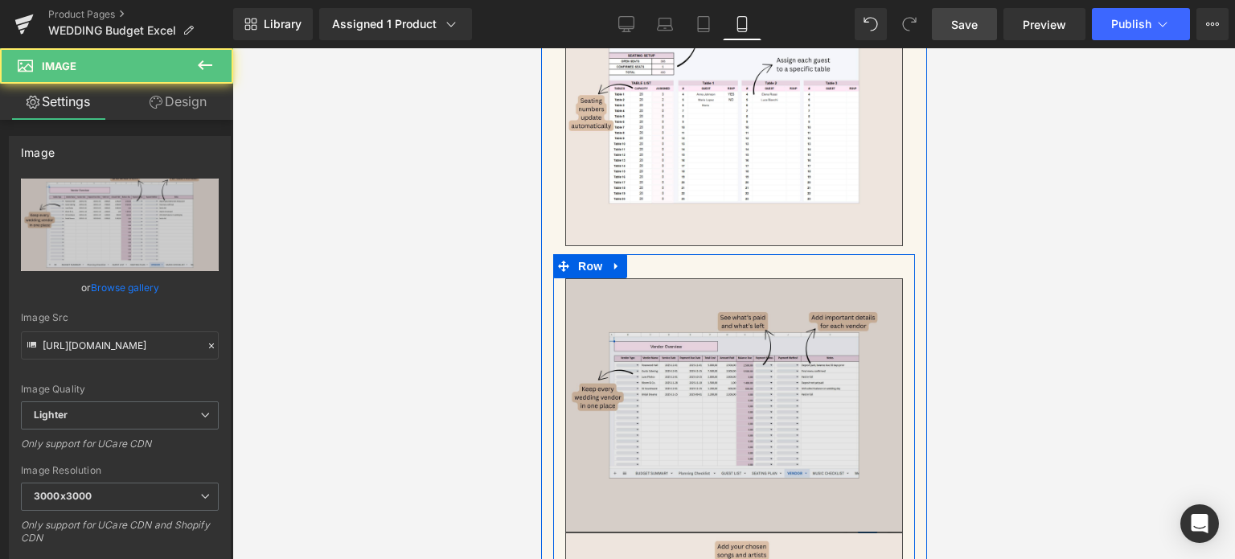
scroll to position [4904, 0]
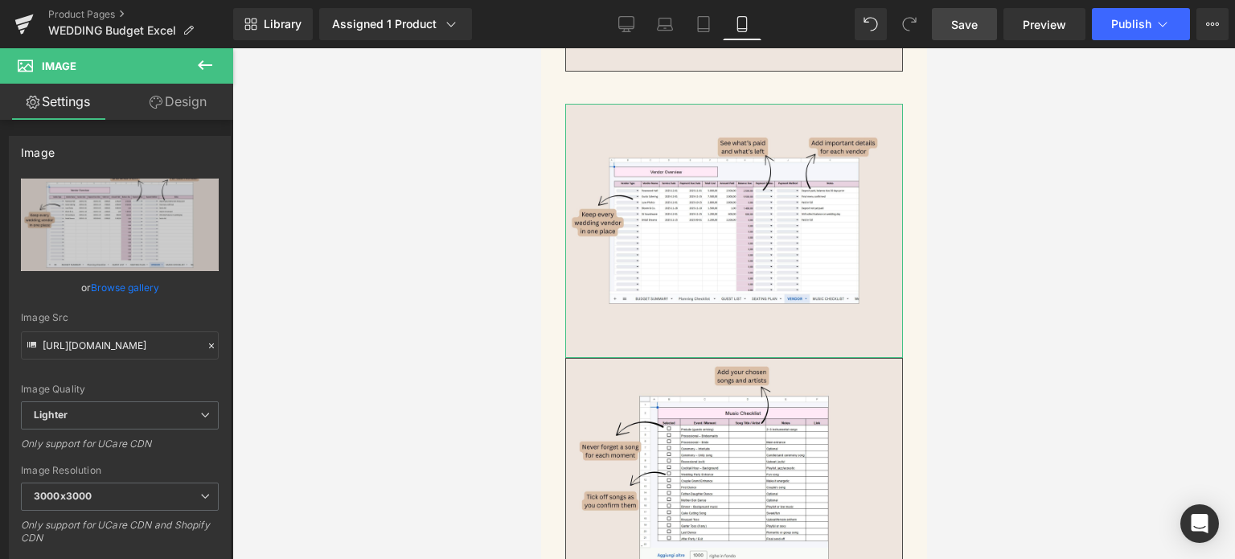
click at [158, 96] on icon at bounding box center [156, 102] width 13 height 13
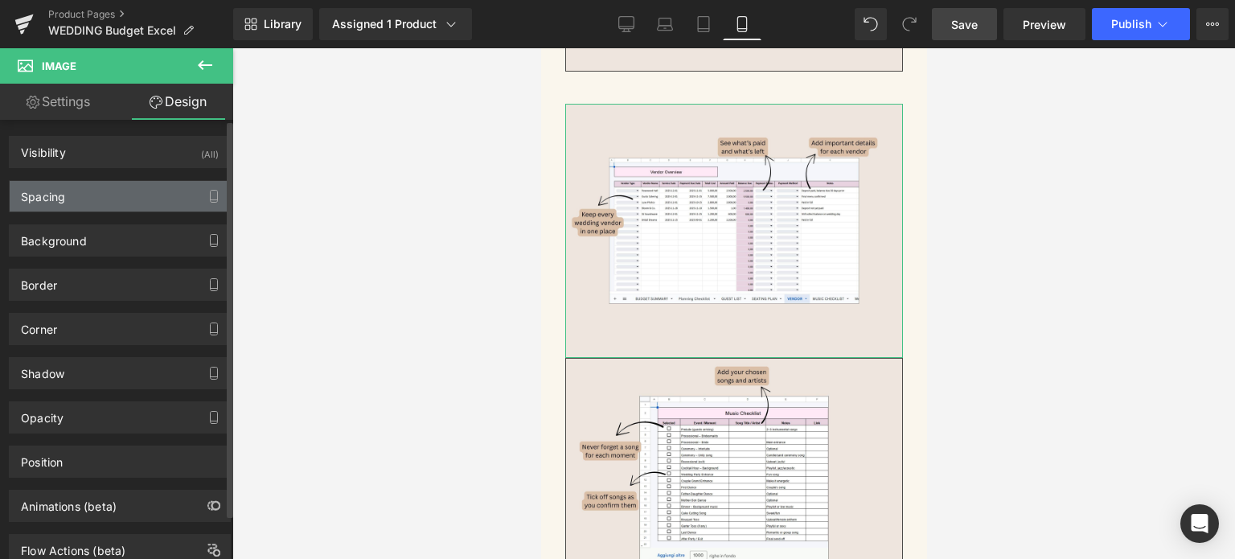
click at [83, 195] on div "Spacing" at bounding box center [120, 196] width 220 height 31
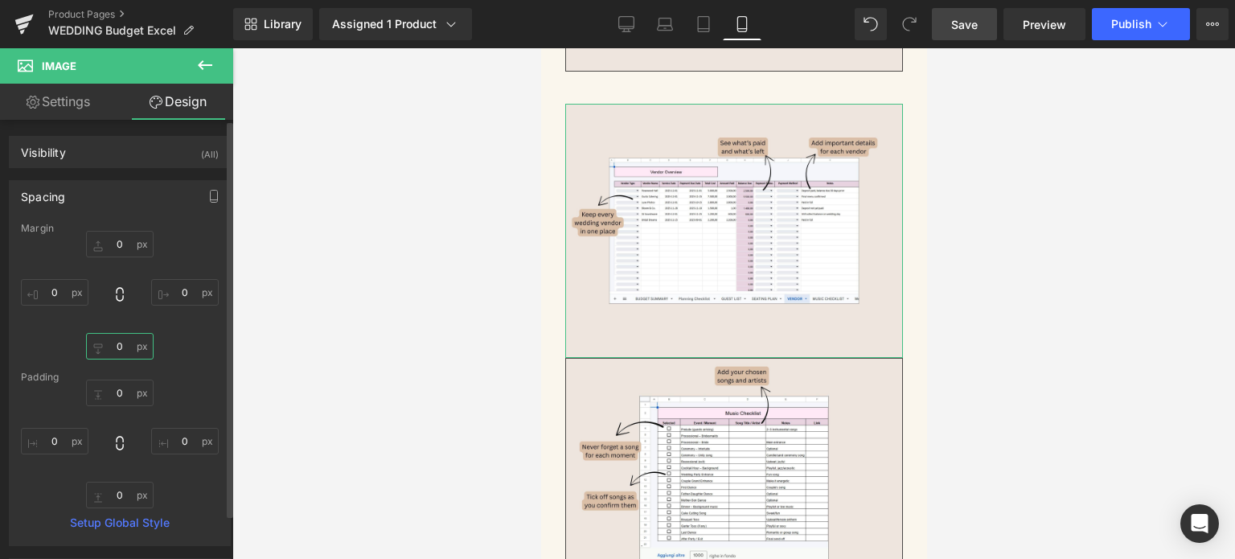
click at [107, 351] on input "0" at bounding box center [120, 346] width 68 height 27
type input "20"
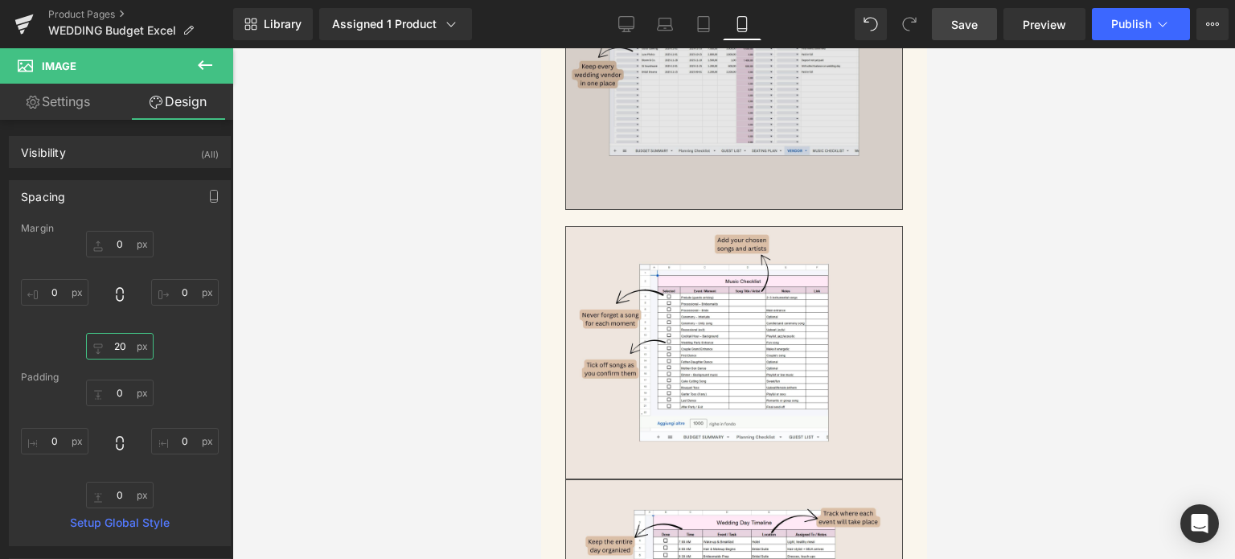
scroll to position [5226, 0]
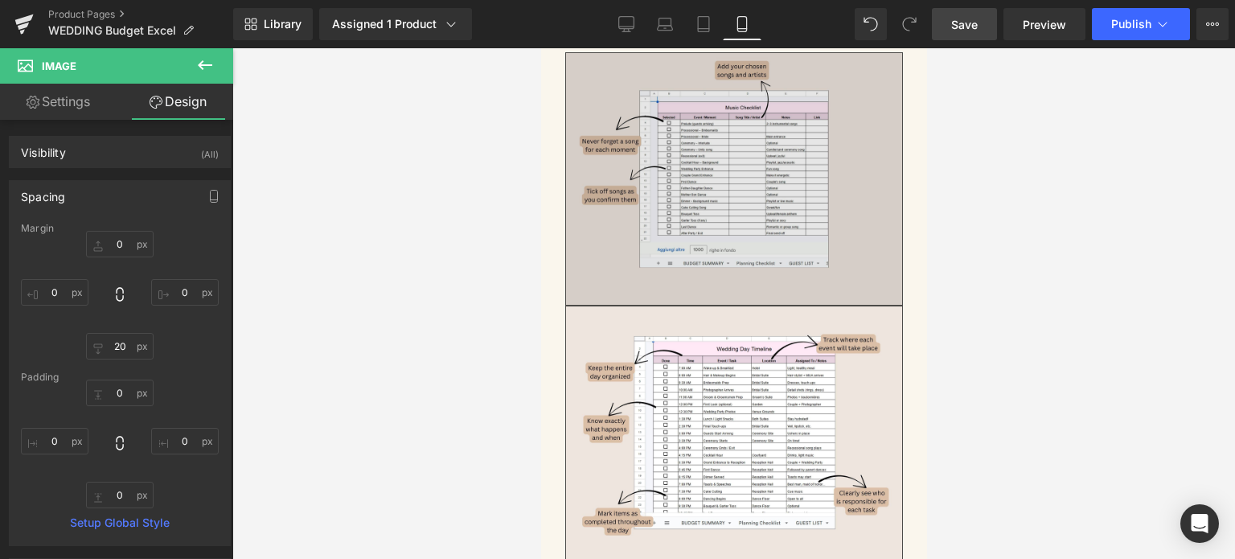
click at [690, 192] on img at bounding box center [733, 179] width 338 height 254
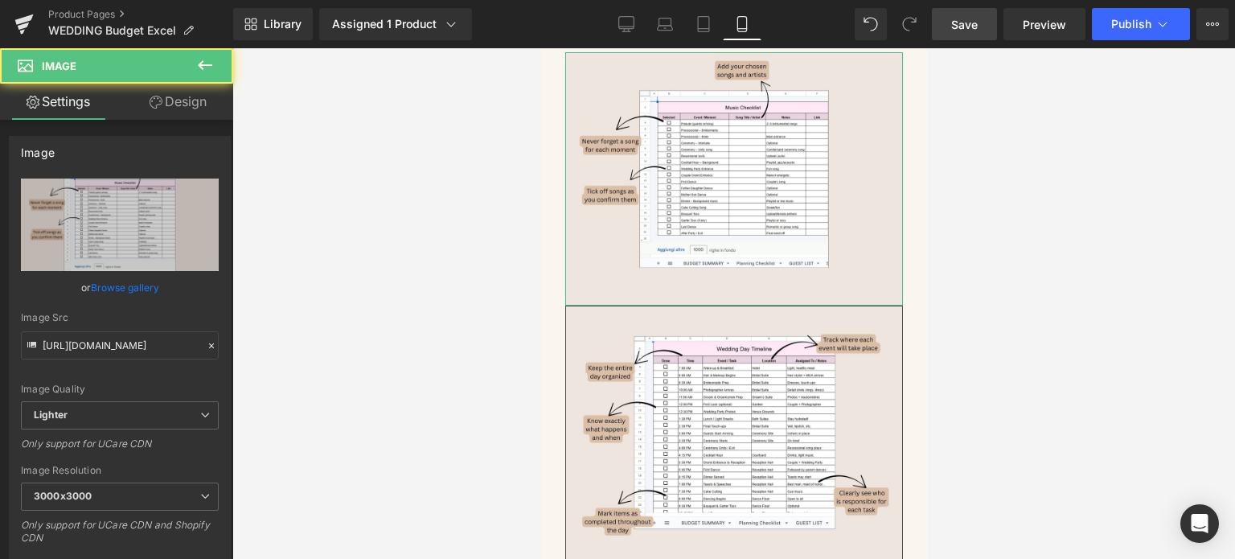
click at [195, 101] on link "Design" at bounding box center [178, 102] width 117 height 36
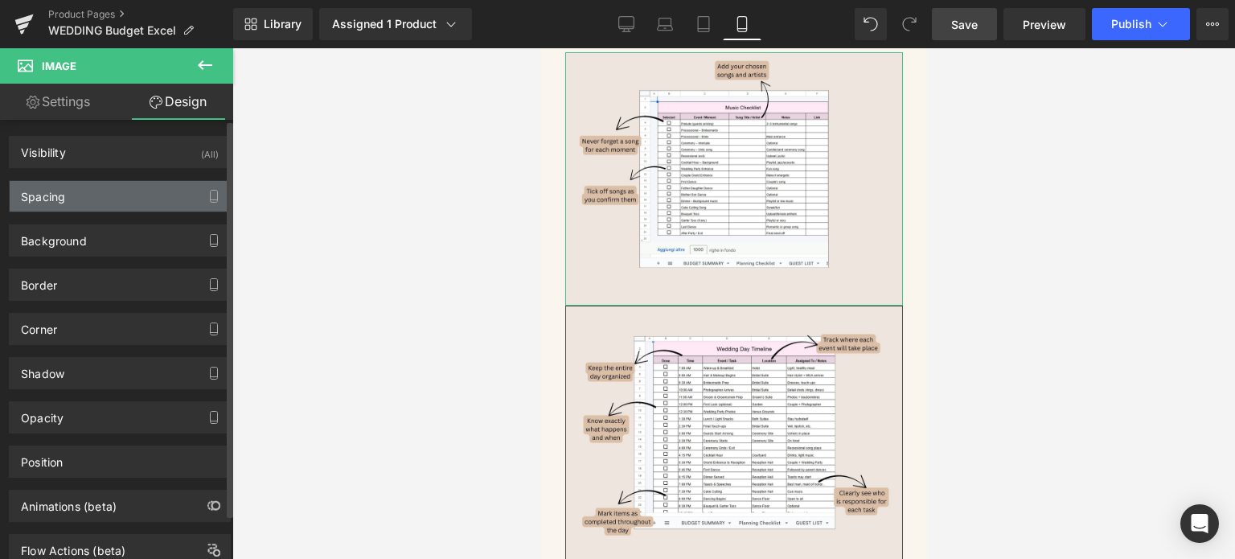
click at [54, 199] on div "Spacing" at bounding box center [43, 192] width 44 height 23
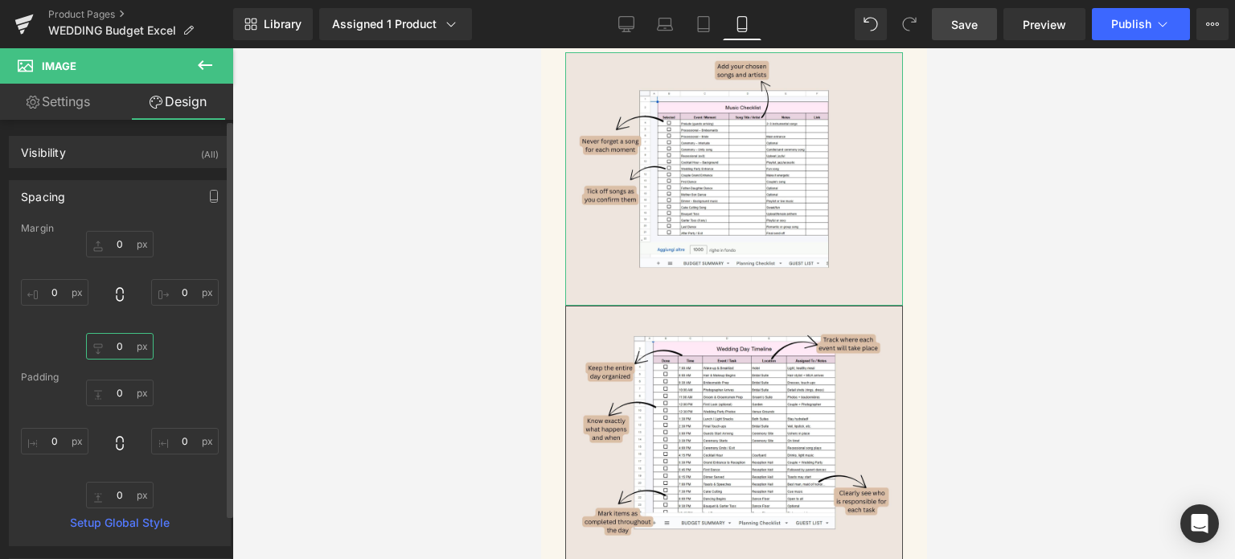
click at [116, 346] on input "0" at bounding box center [120, 346] width 68 height 27
type input "20"
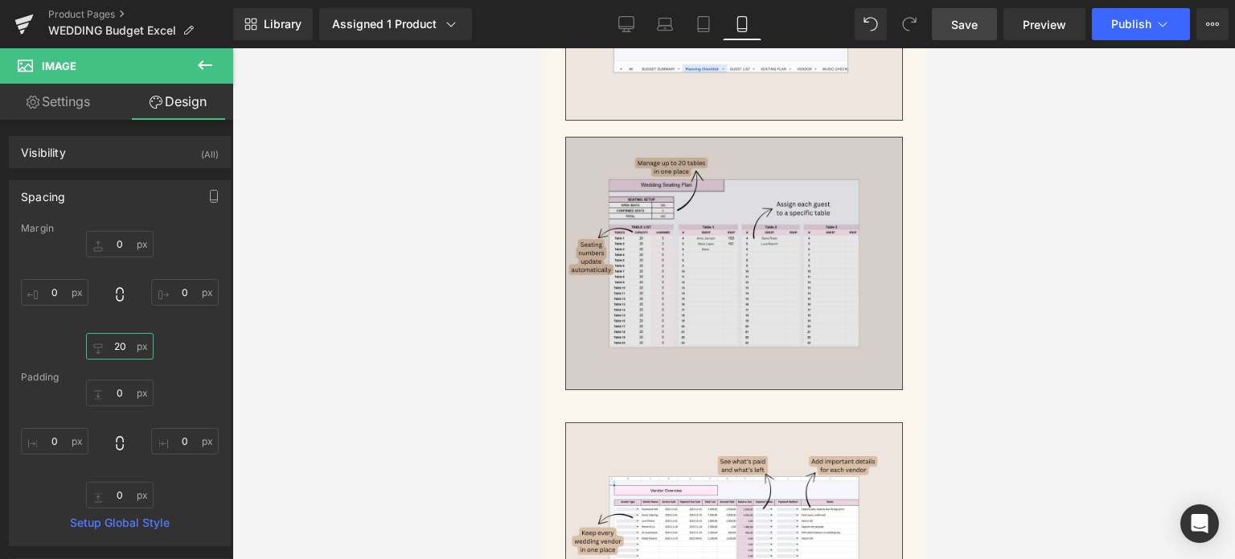
scroll to position [4582, 0]
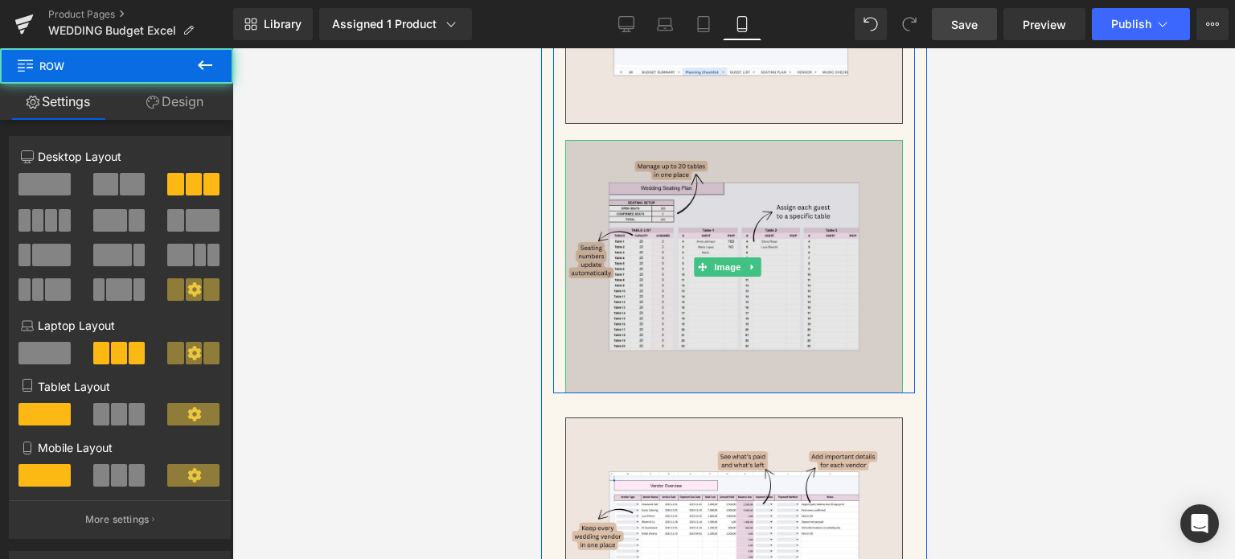
drag, startPoint x: 792, startPoint y: 388, endPoint x: 791, endPoint y: 365, distance: 23.3
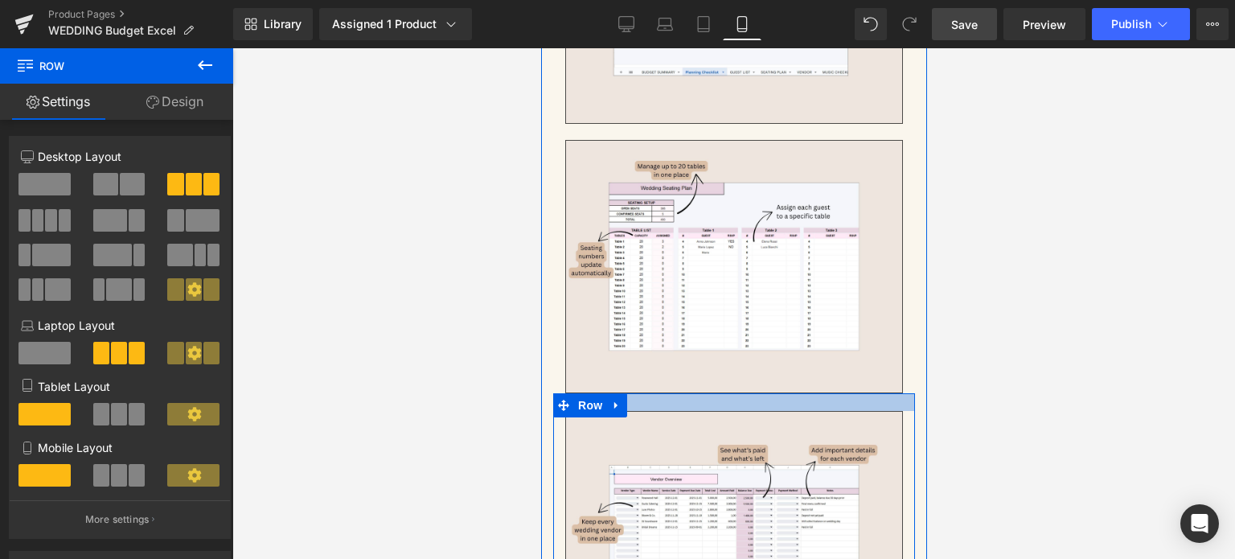
click at [785, 395] on div at bounding box center [733, 402] width 362 height 18
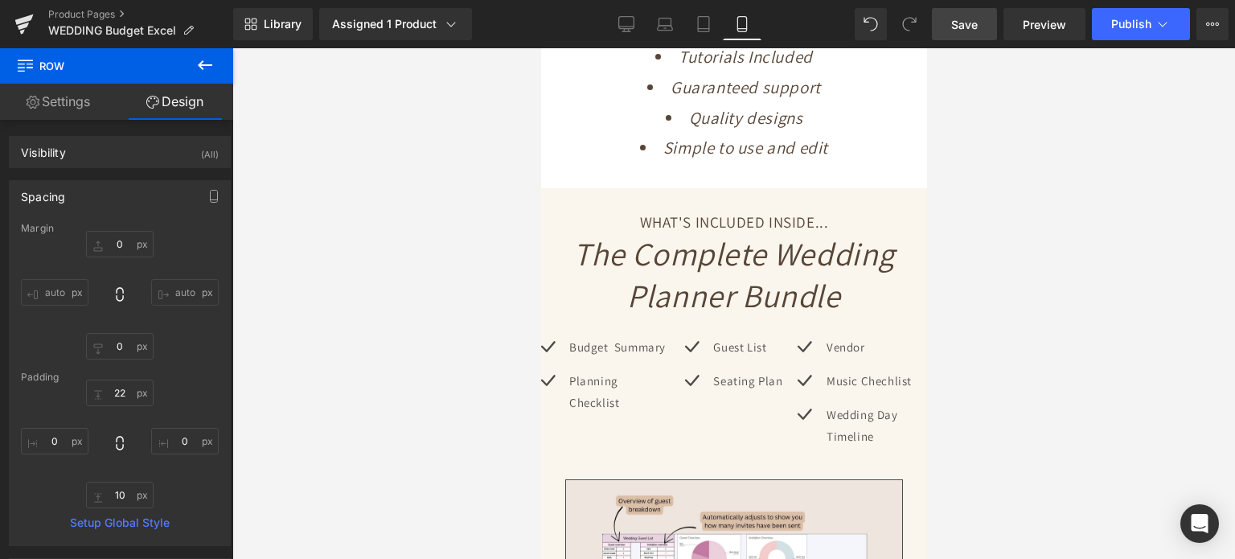
scroll to position [3698, 0]
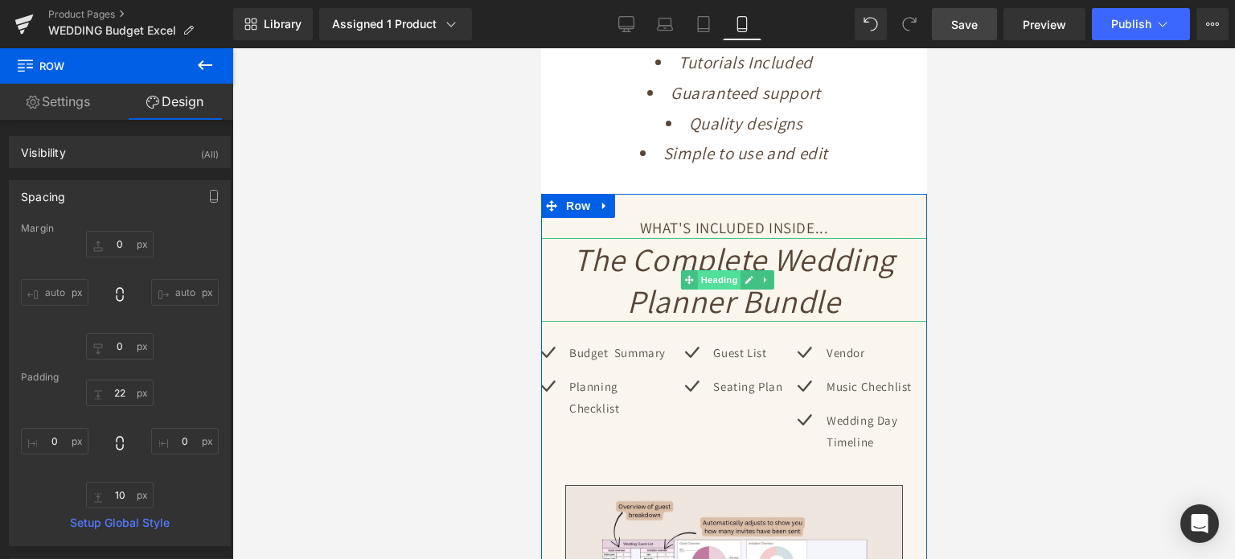
click at [705, 277] on span "Heading" at bounding box center [718, 279] width 43 height 19
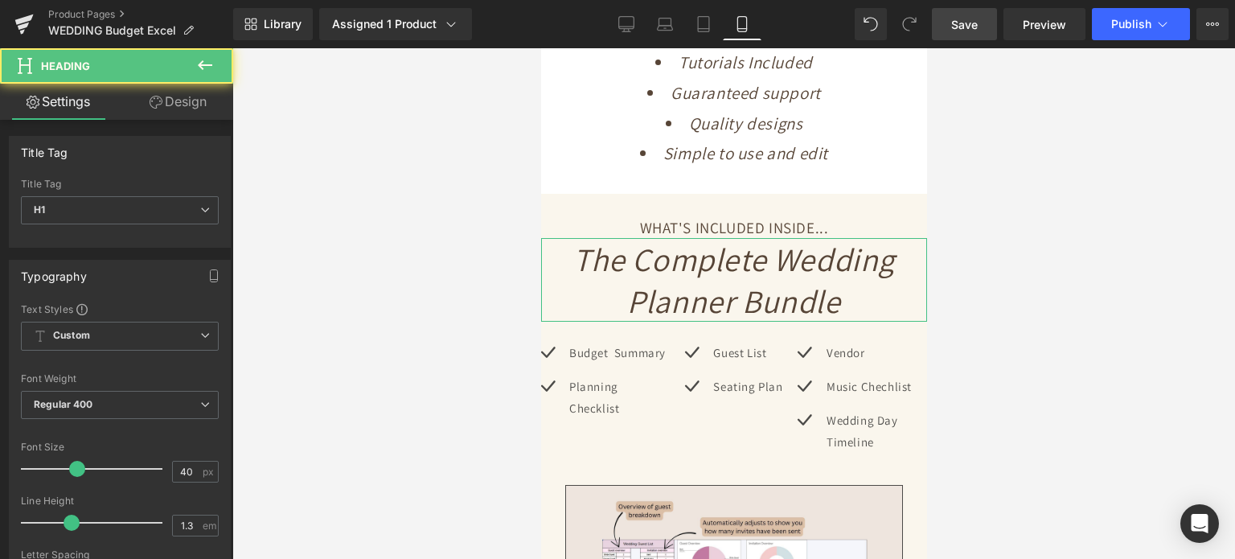
click at [173, 105] on link "Design" at bounding box center [178, 102] width 117 height 36
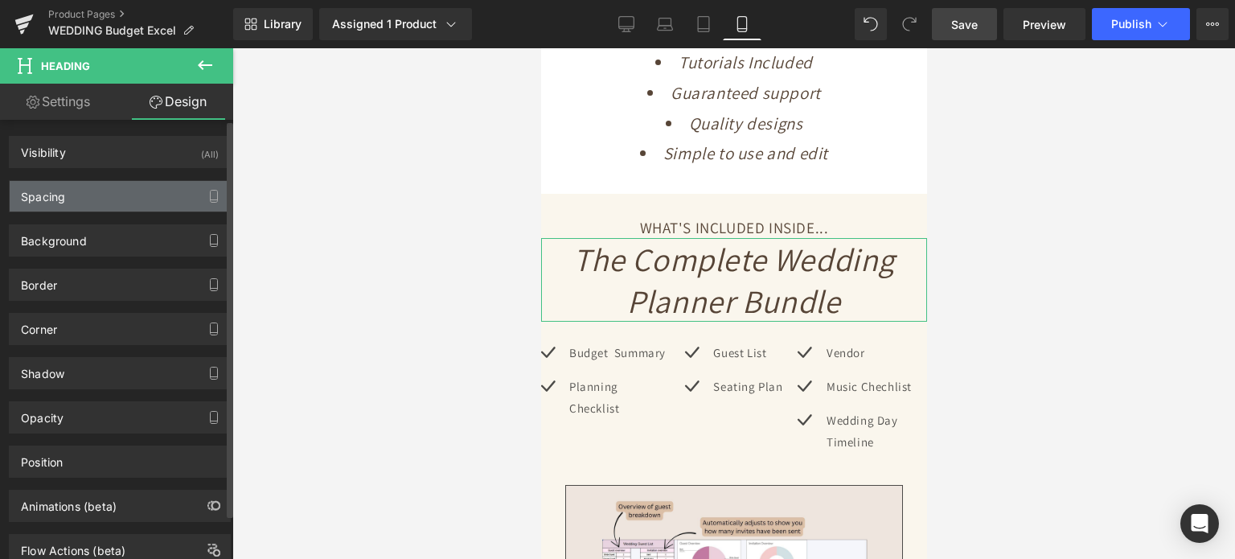
click at [58, 192] on div "Spacing" at bounding box center [43, 192] width 44 height 23
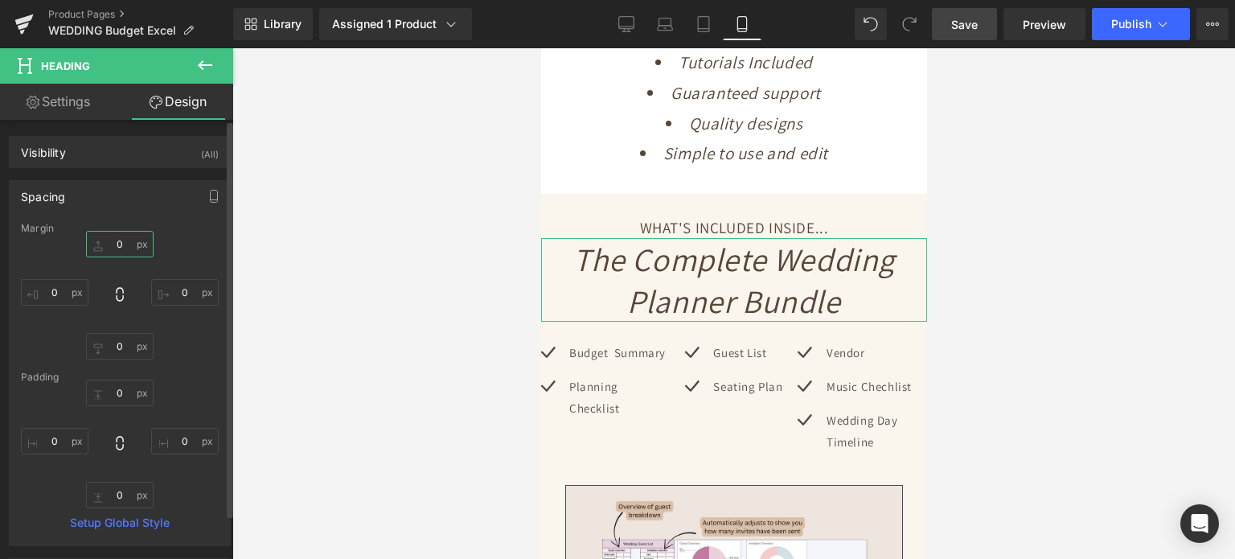
click at [117, 246] on input "text" at bounding box center [120, 244] width 68 height 27
type input "10"
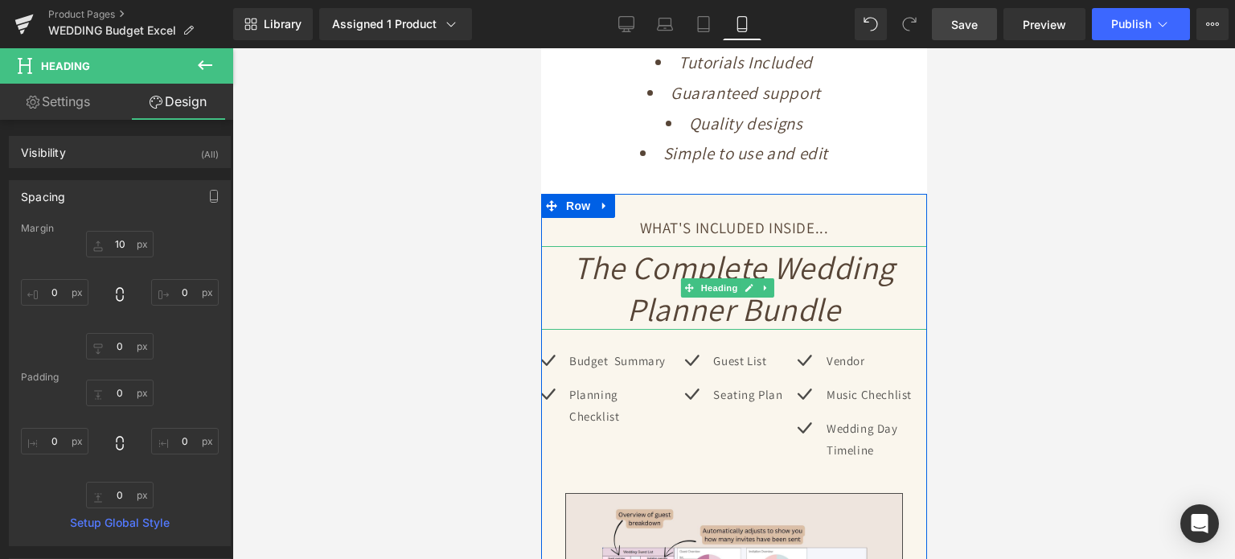
click at [802, 285] on icon "The Complete Wedding Planner Bundle" at bounding box center [733, 288] width 322 height 84
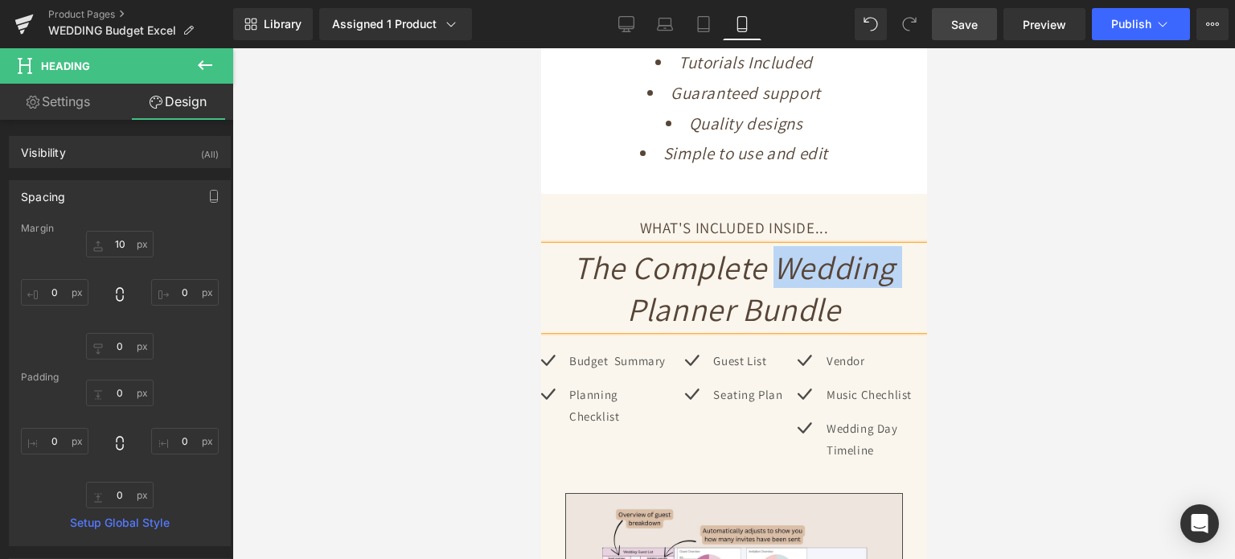
click at [802, 285] on icon "The Complete Wedding Planner Bundle" at bounding box center [733, 288] width 322 height 84
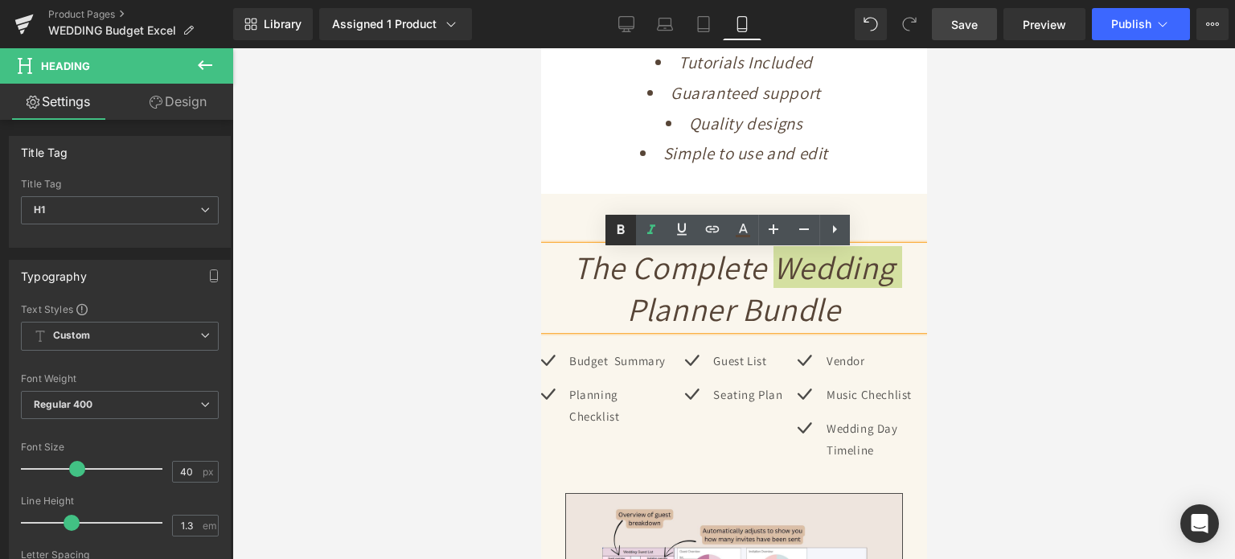
click at [630, 225] on link at bounding box center [620, 230] width 31 height 31
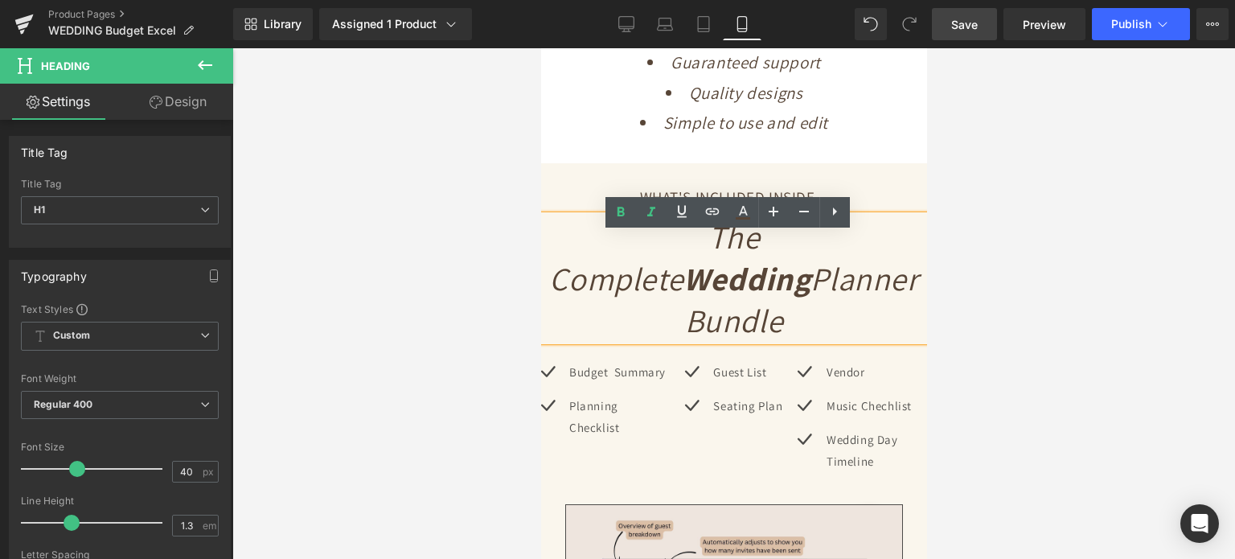
scroll to position [3742, 0]
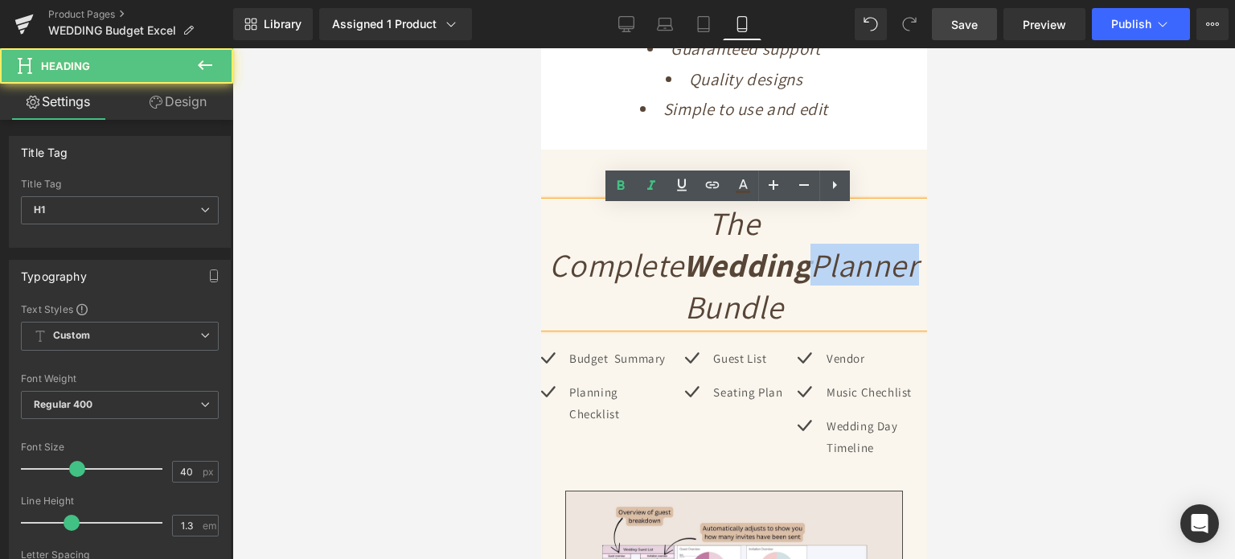
drag, startPoint x: 729, startPoint y: 272, endPoint x: 615, endPoint y: 268, distance: 114.2
click at [615, 268] on h1 "The Complete Wedding Planner Bundle" at bounding box center [733, 264] width 386 height 125
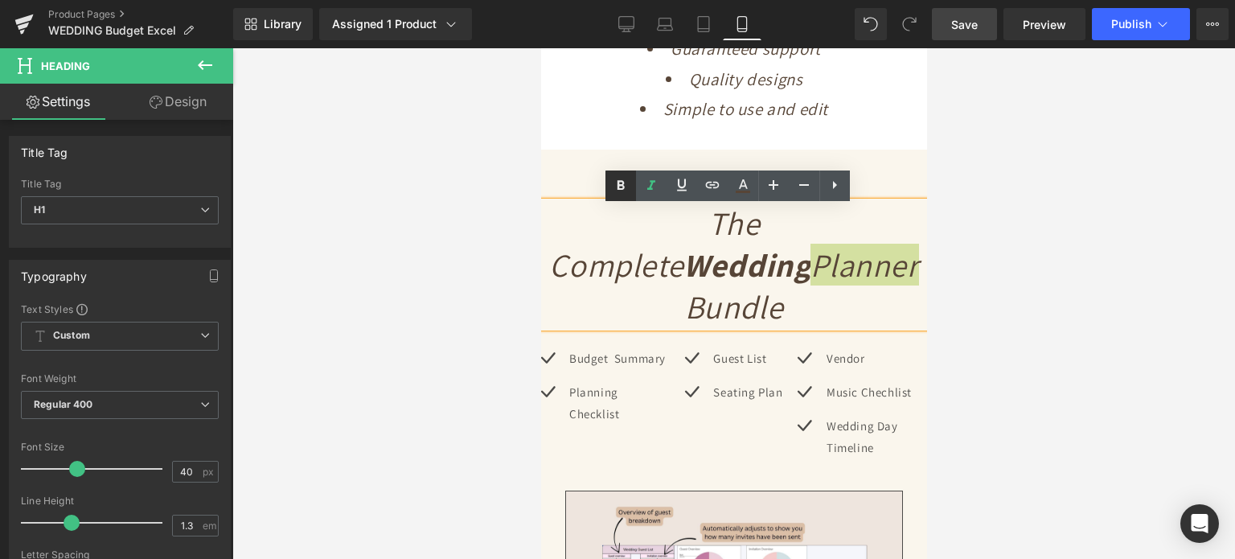
click at [624, 181] on icon at bounding box center [620, 185] width 19 height 19
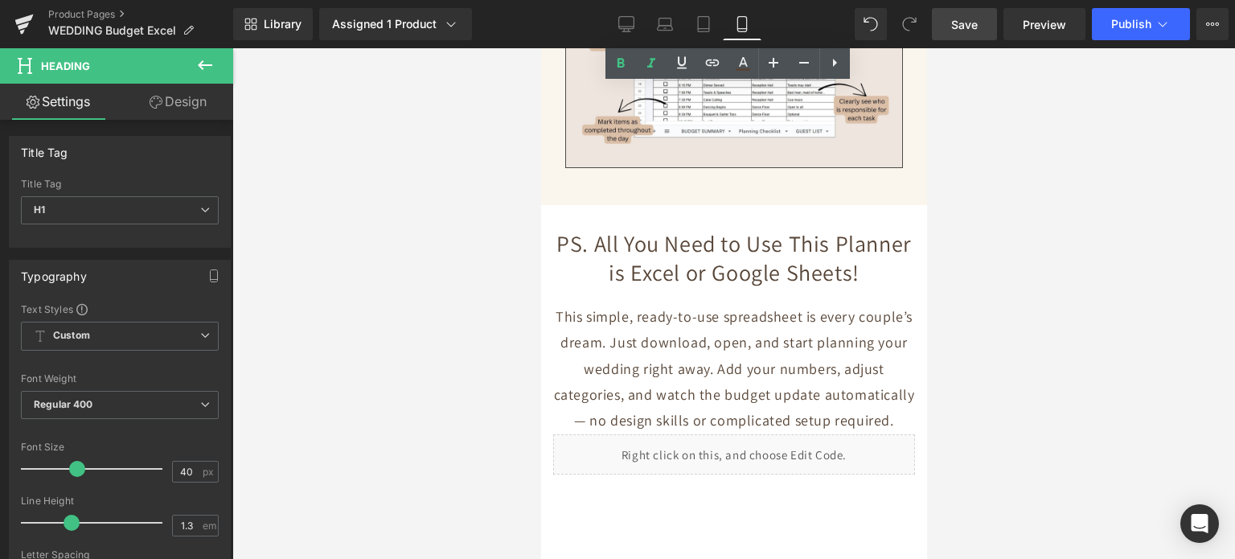
scroll to position [5682, 0]
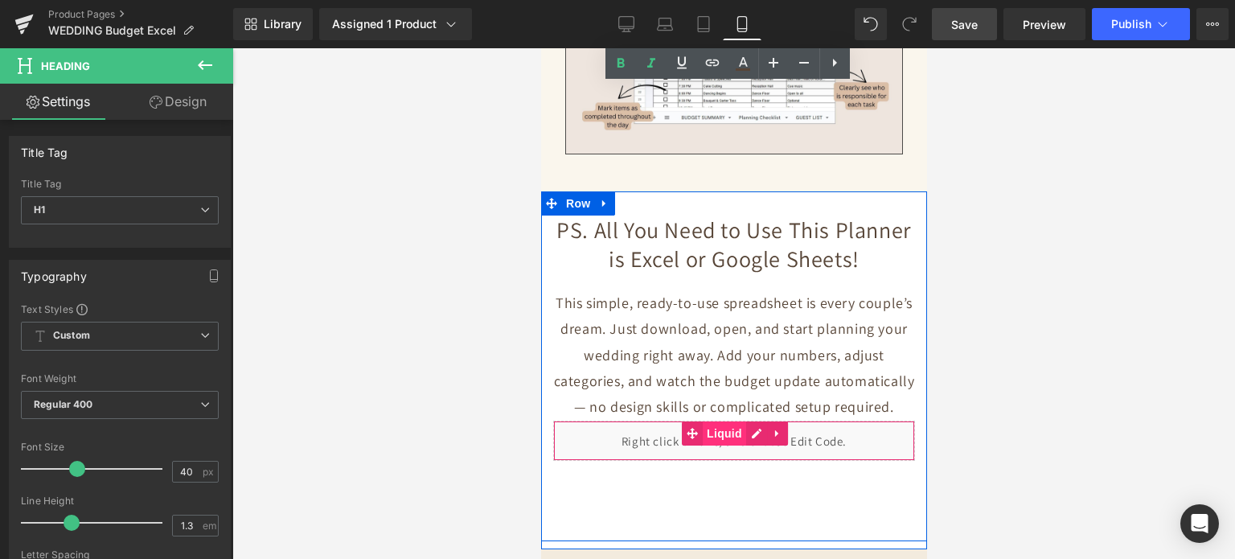
click at [729, 421] on span "Liquid" at bounding box center [723, 433] width 43 height 24
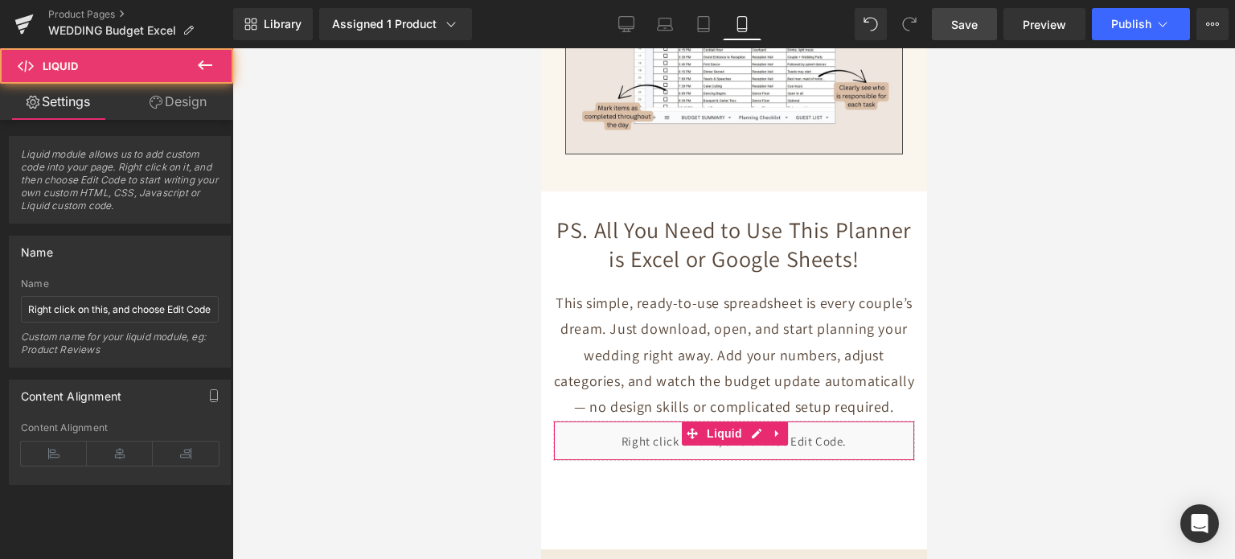
click at [166, 105] on link "Design" at bounding box center [178, 102] width 117 height 36
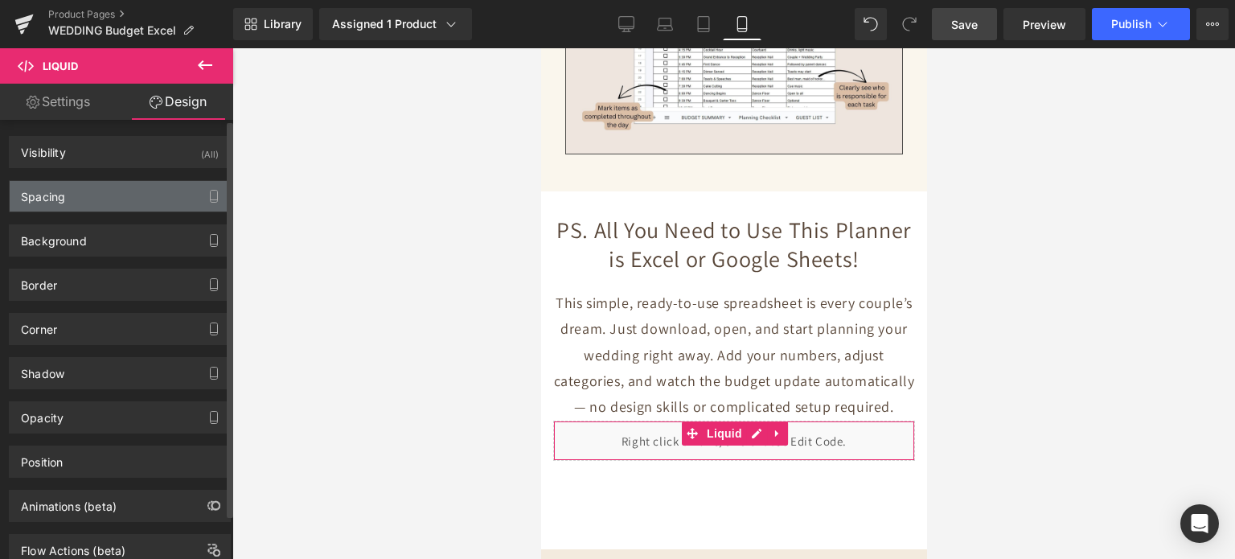
click at [87, 200] on div "Spacing" at bounding box center [120, 196] width 220 height 31
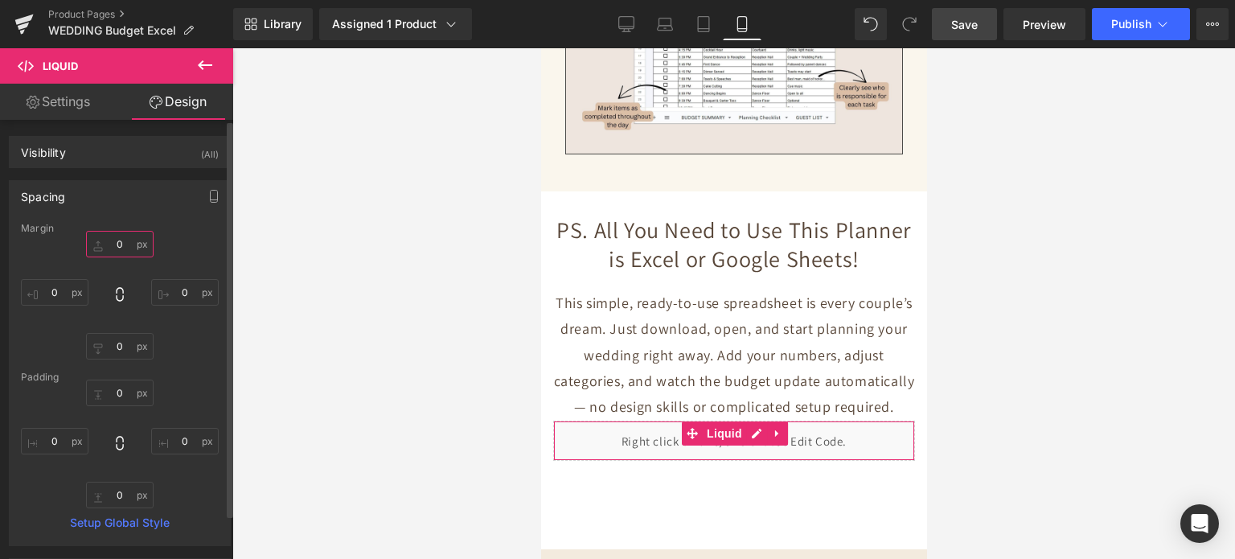
click at [111, 244] on input "text" at bounding box center [120, 244] width 68 height 27
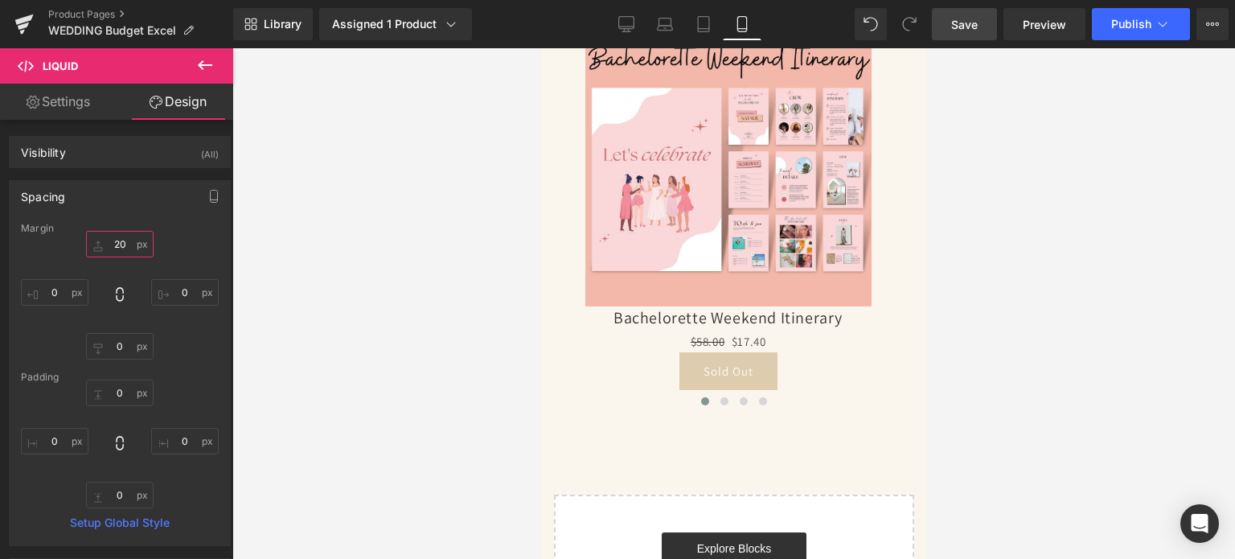
scroll to position [9380, 0]
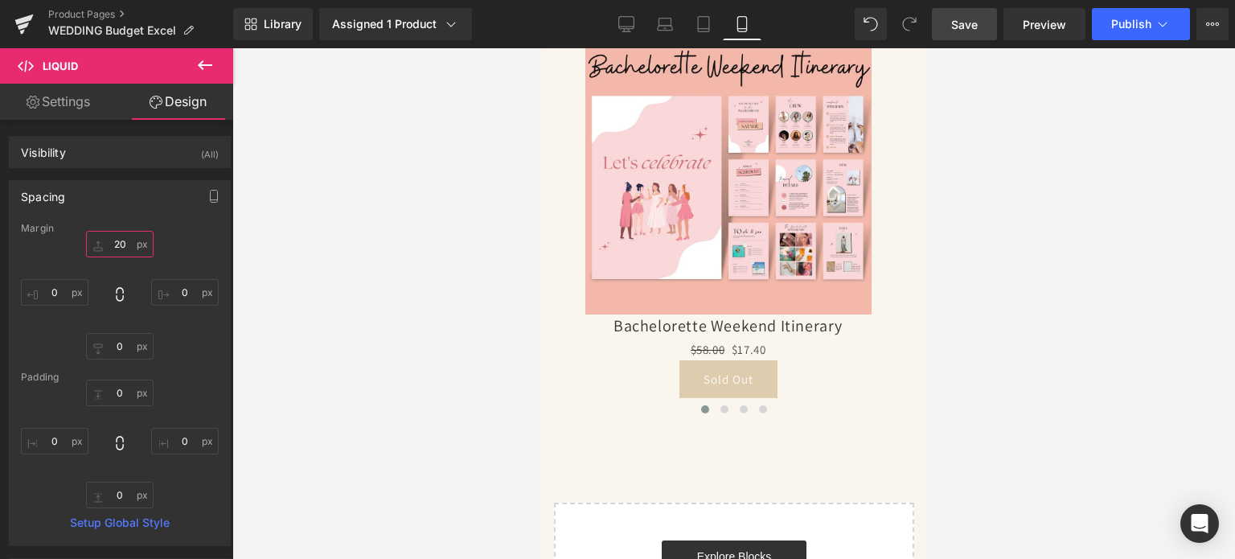
type input "20"
click at [966, 31] on span "Save" at bounding box center [964, 24] width 27 height 17
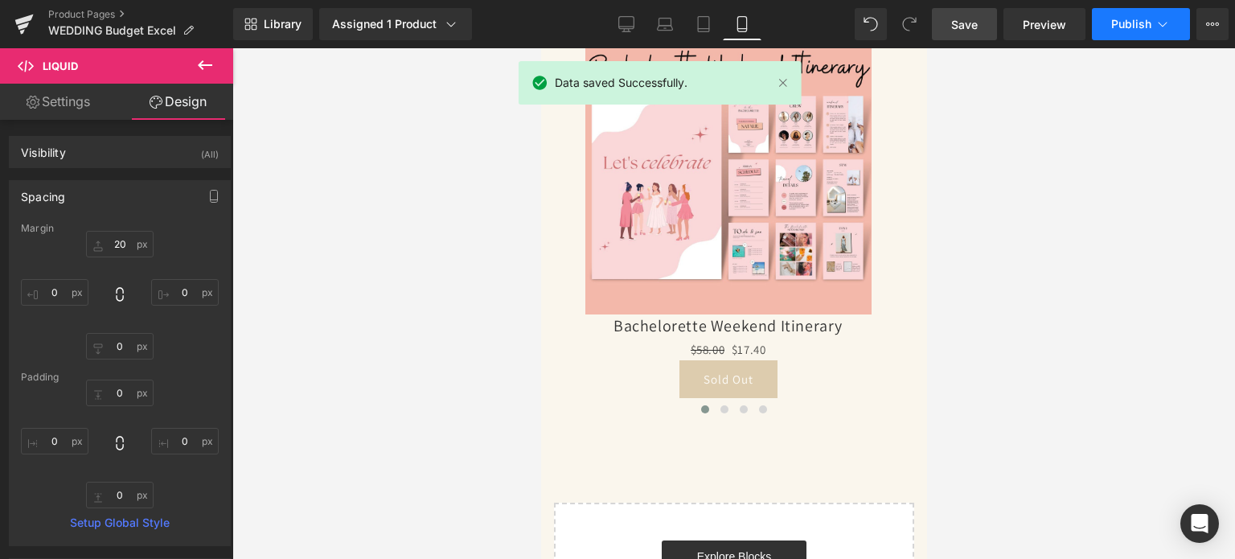
click at [1109, 17] on button "Publish" at bounding box center [1141, 24] width 98 height 32
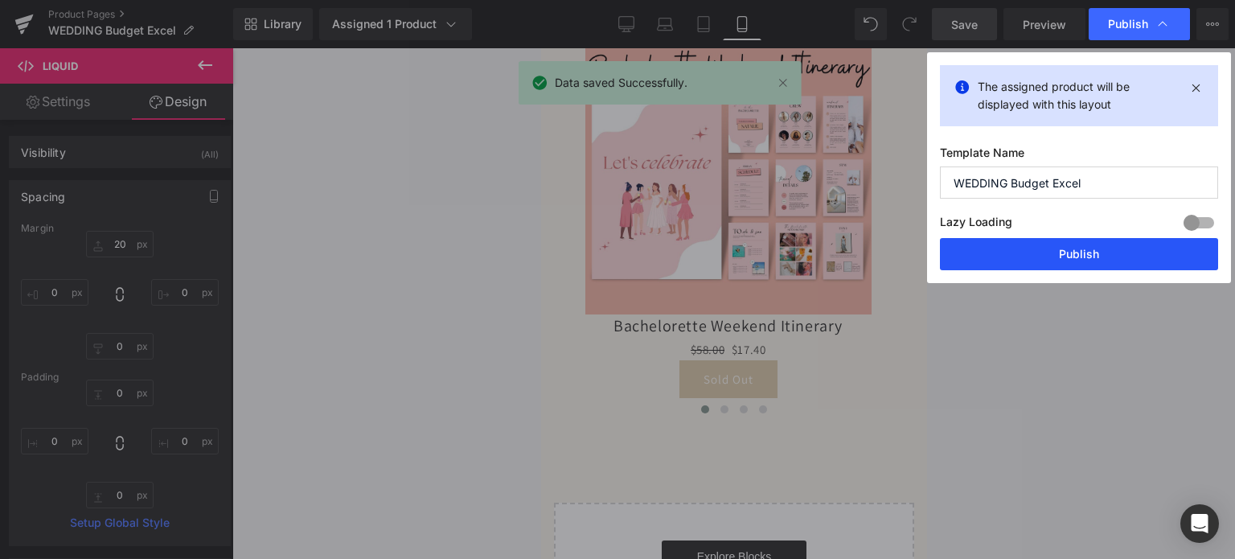
click at [1086, 247] on button "Publish" at bounding box center [1079, 254] width 278 height 32
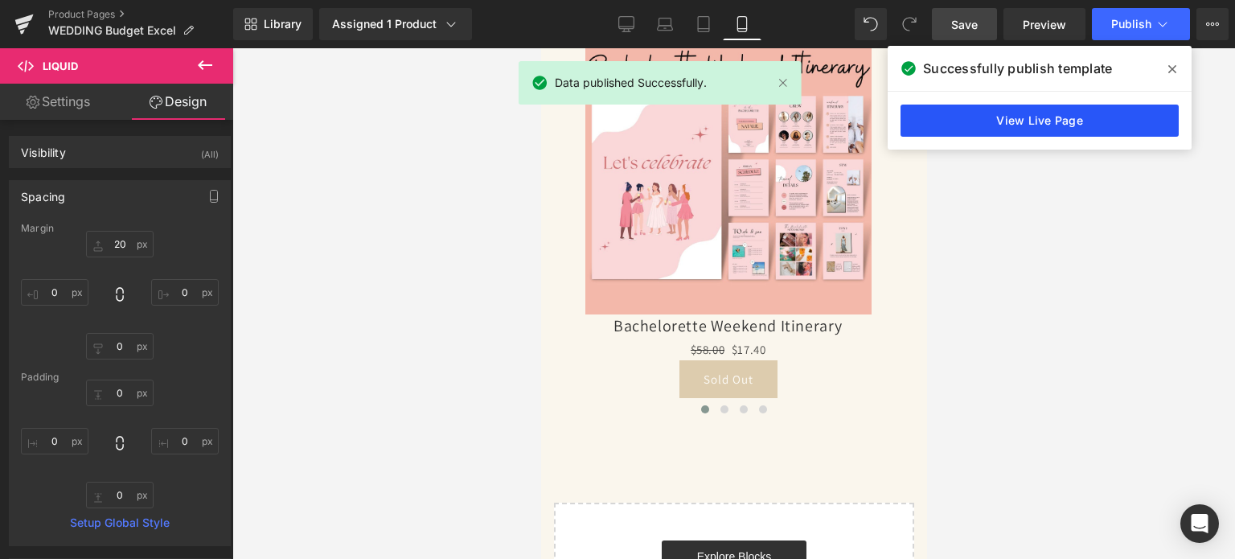
click at [1015, 109] on link "View Live Page" at bounding box center [1039, 121] width 278 height 32
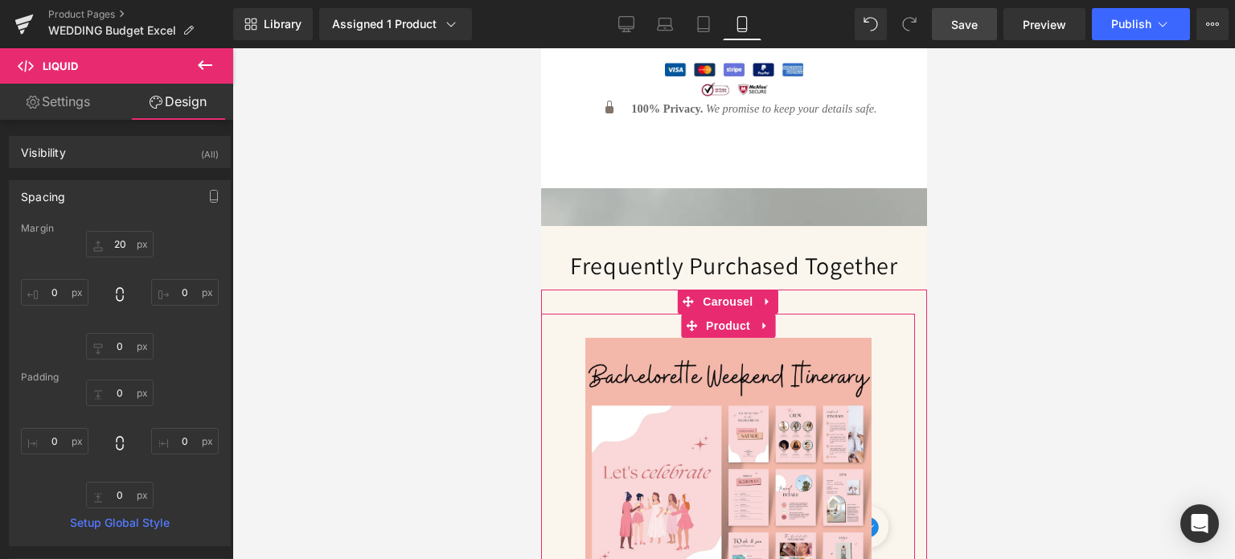
scroll to position [9059, 0]
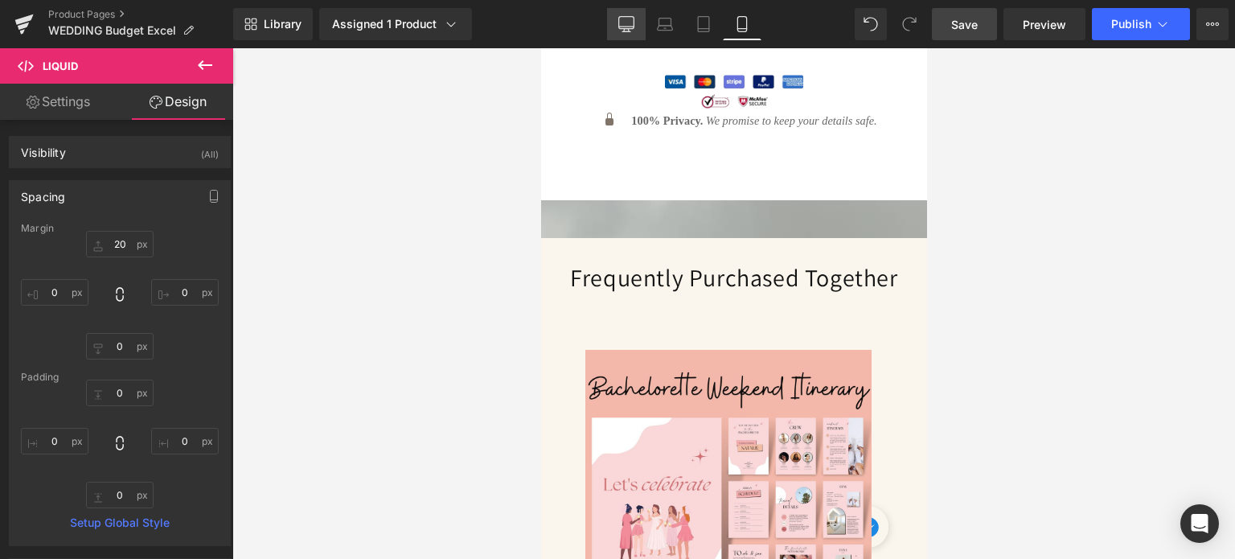
click at [634, 16] on icon at bounding box center [626, 24] width 16 height 16
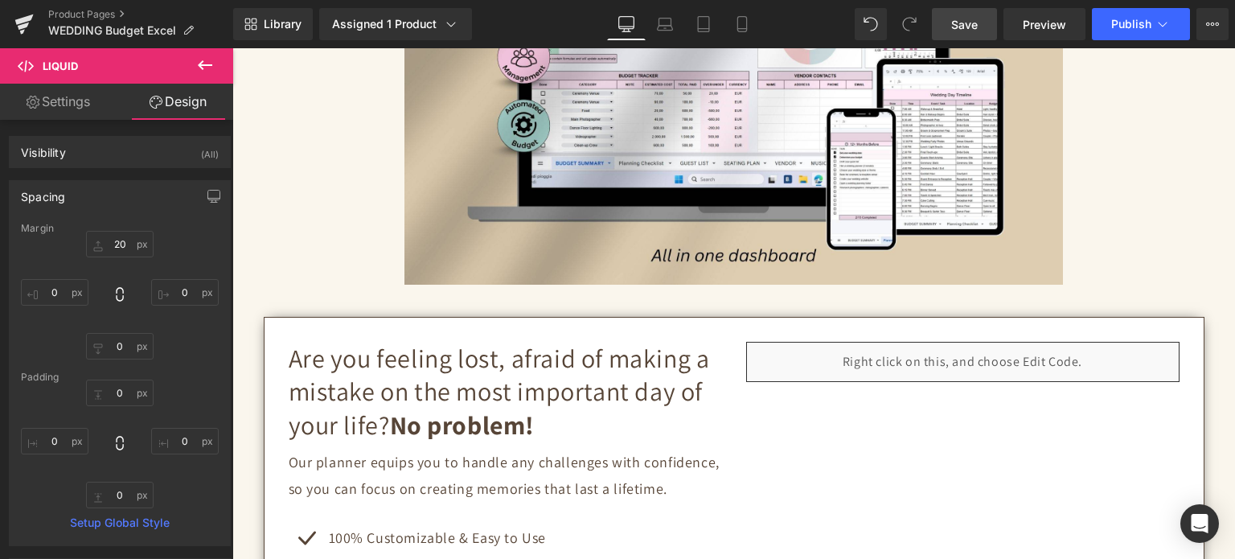
scroll to position [0, 0]
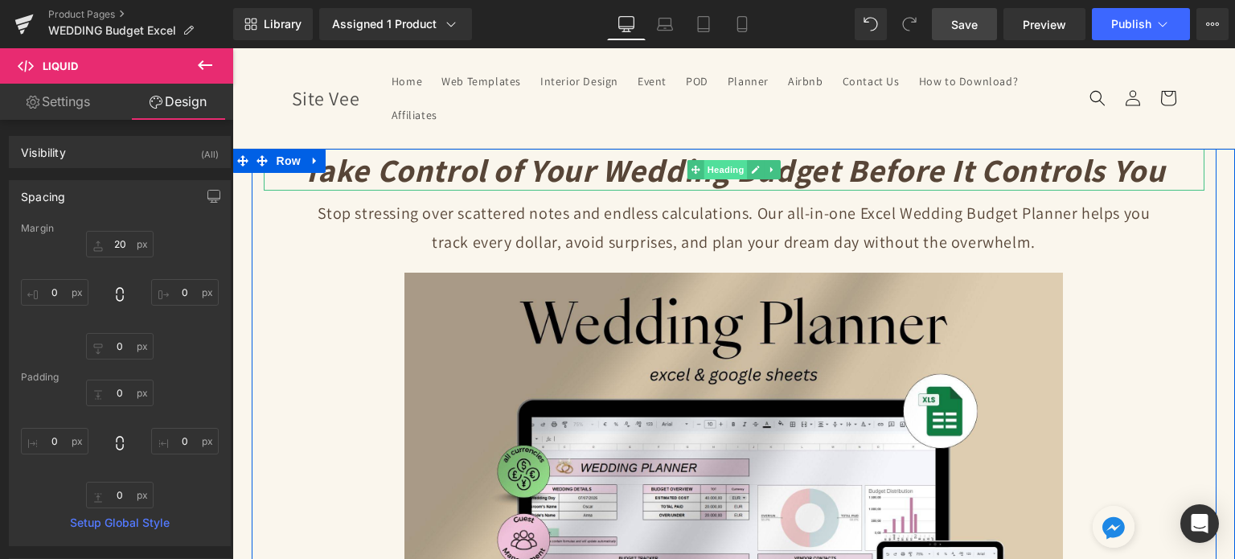
click at [719, 167] on span "Heading" at bounding box center [724, 169] width 43 height 19
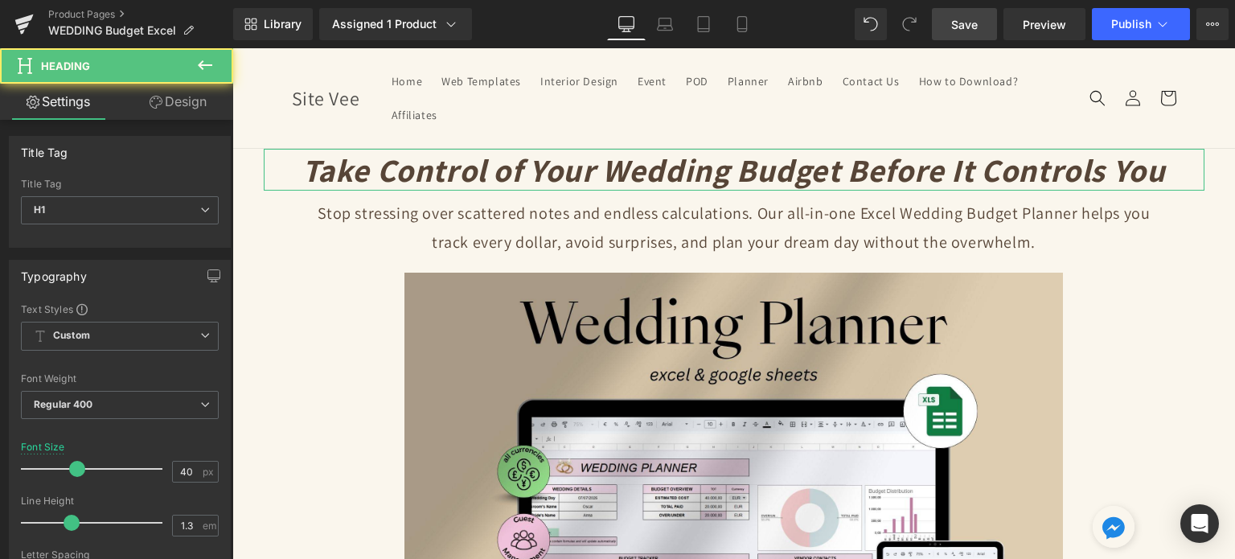
click at [194, 99] on link "Design" at bounding box center [178, 102] width 117 height 36
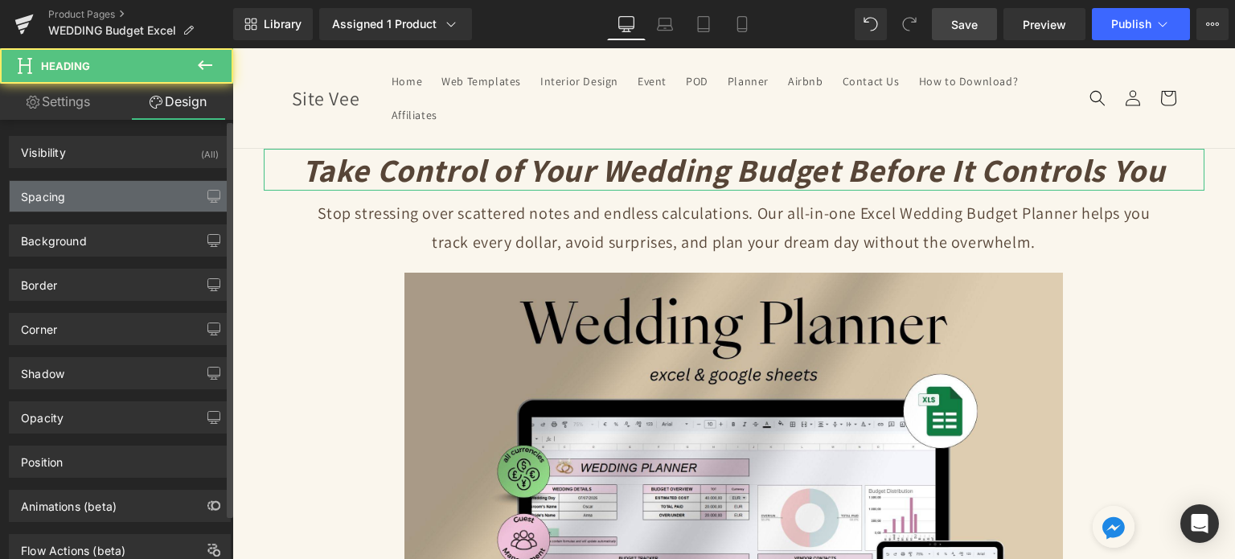
click at [49, 191] on div "Spacing" at bounding box center [43, 192] width 44 height 23
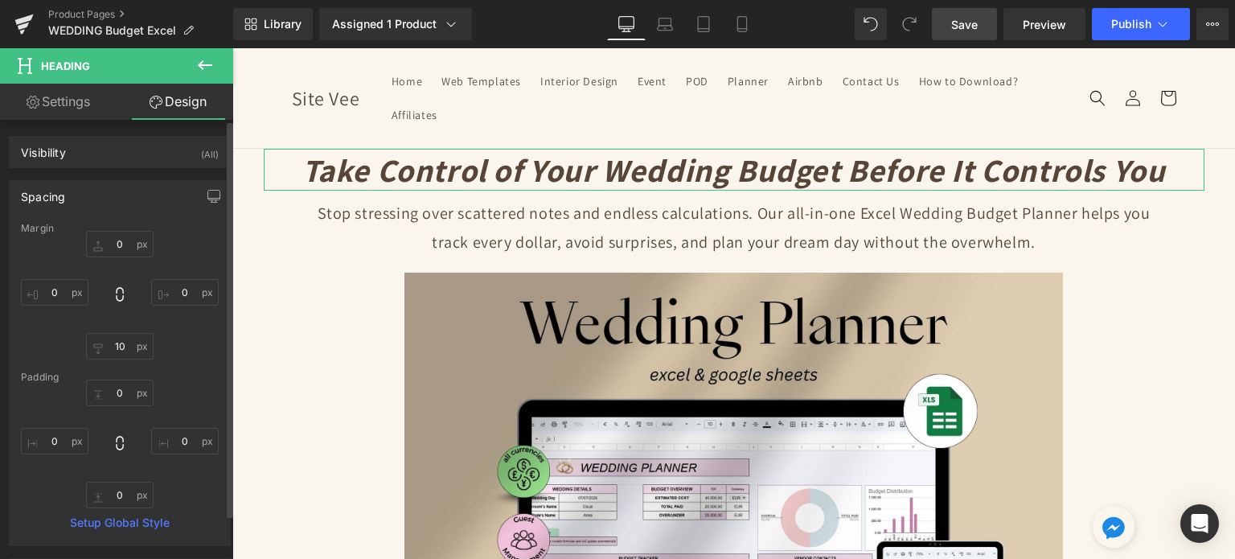
click at [128, 232] on div "Margin" at bounding box center [120, 228] width 198 height 11
click at [124, 237] on input "text" at bounding box center [120, 244] width 68 height 27
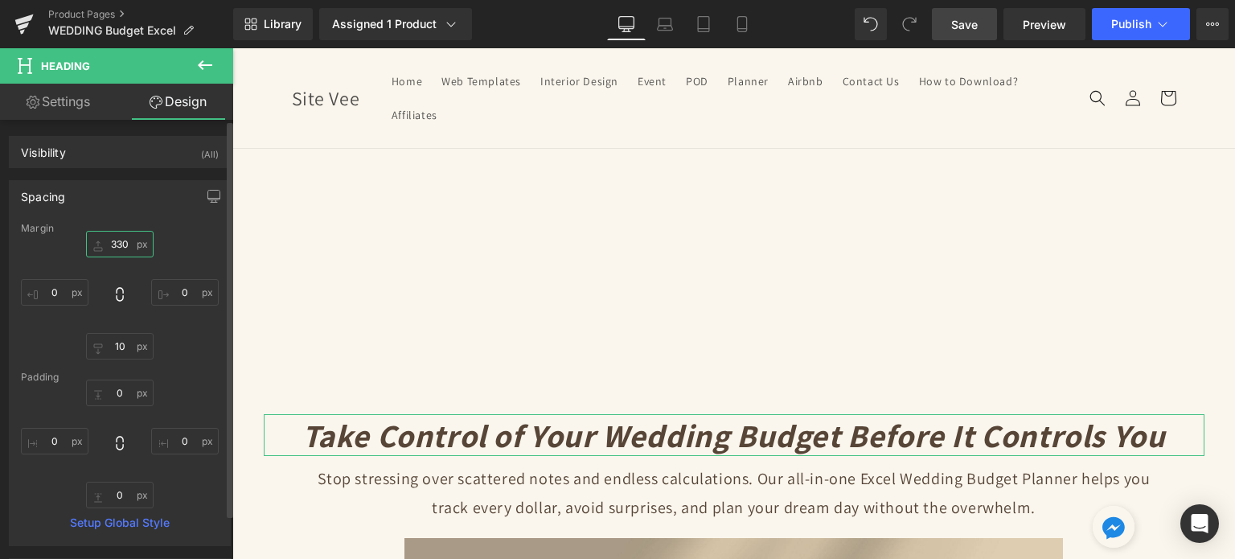
click at [132, 237] on input "330" at bounding box center [120, 244] width 68 height 27
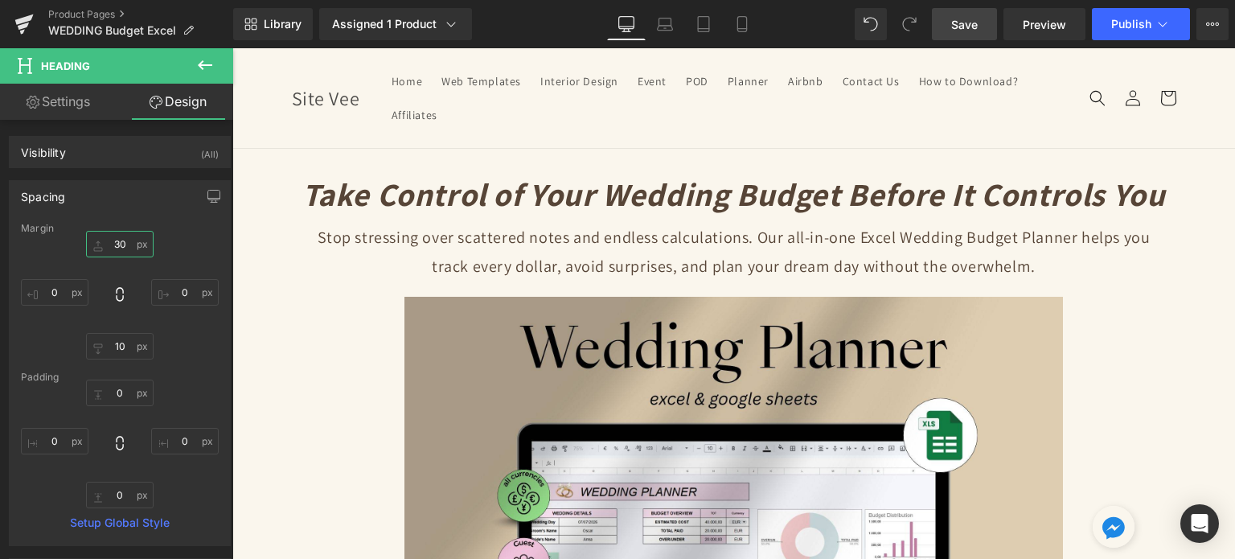
type input "30"
click at [983, 10] on link "Save" at bounding box center [964, 24] width 65 height 32
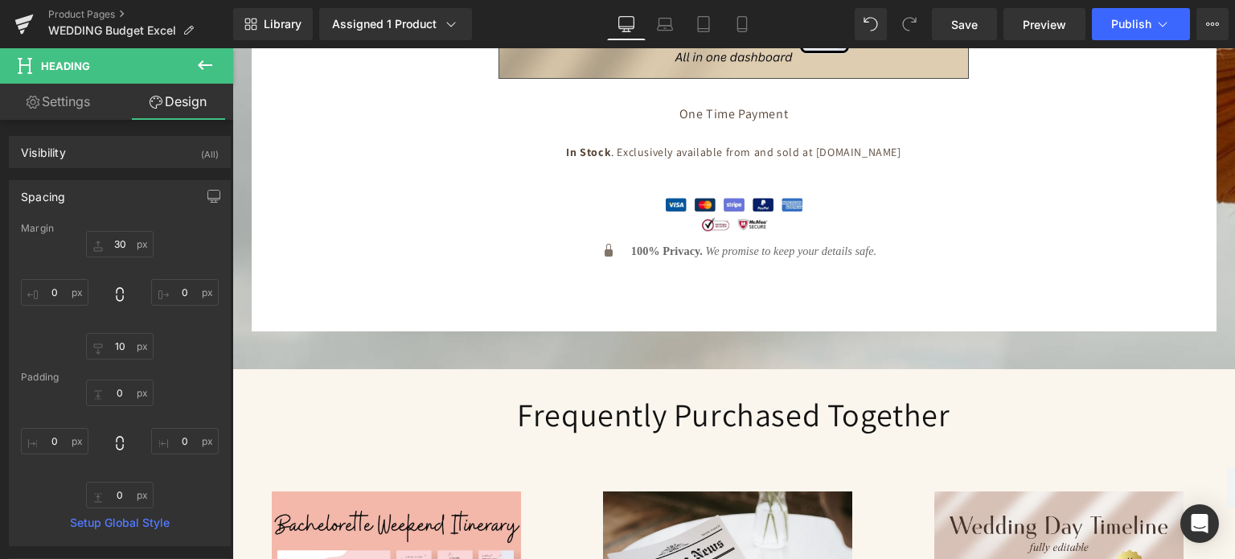
scroll to position [6184, 0]
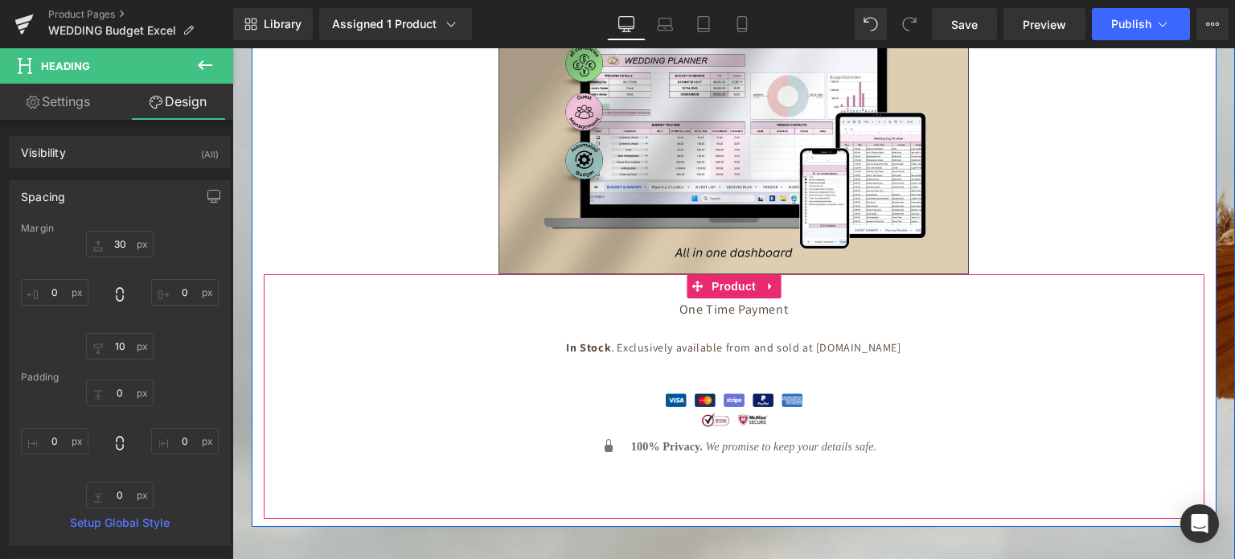
click at [745, 342] on div "(P) Price One Time Payment Text Block In Stock . Exclusively available from and…" at bounding box center [734, 403] width 925 height 179
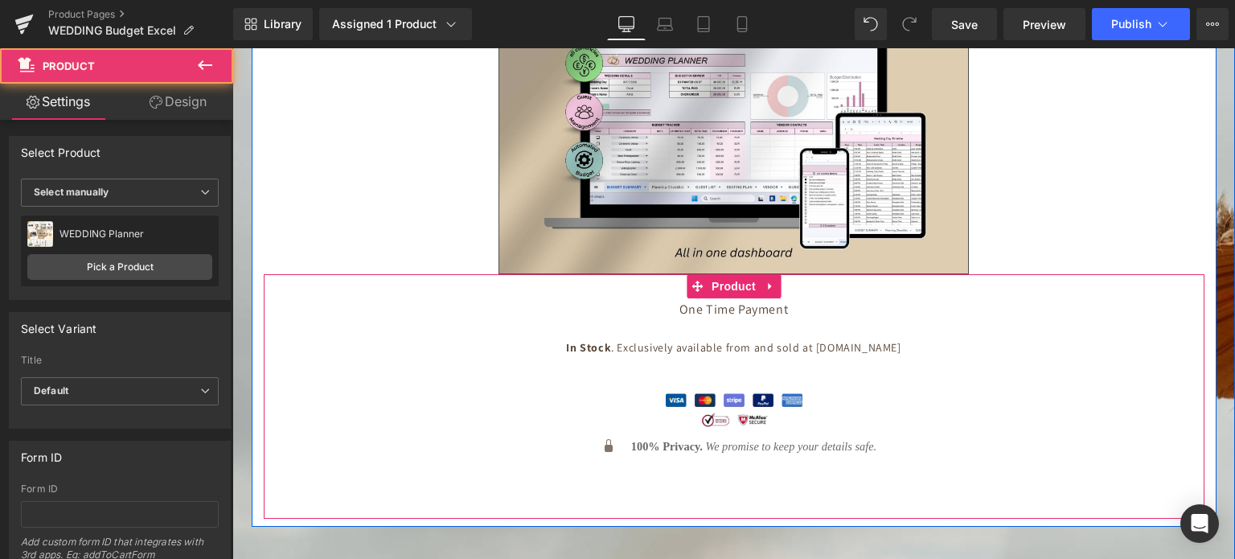
click at [708, 342] on div "(P) Price One Time Payment Text Block In Stock . Exclusively available from and…" at bounding box center [734, 403] width 925 height 179
click at [707, 350] on div "(P) Price One Time Payment Text Block In Stock . Exclusively available from and…" at bounding box center [734, 403] width 925 height 179
click at [717, 314] on div "(P) Price One Time Payment Text Block In Stock . Exclusively available from and…" at bounding box center [734, 403] width 925 height 179
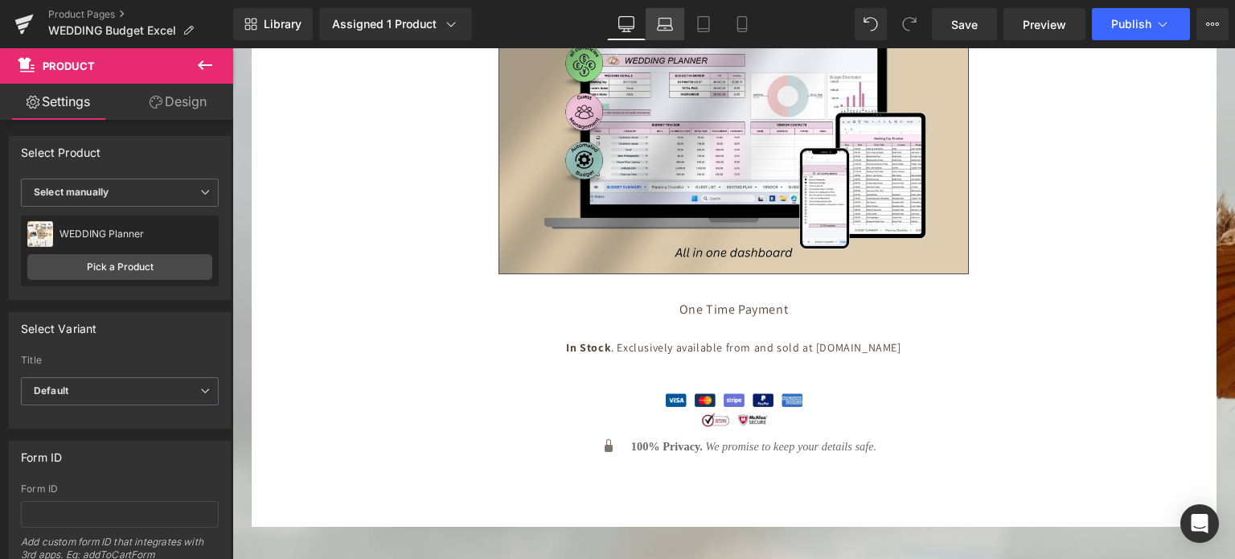
click at [658, 22] on icon at bounding box center [665, 24] width 16 height 16
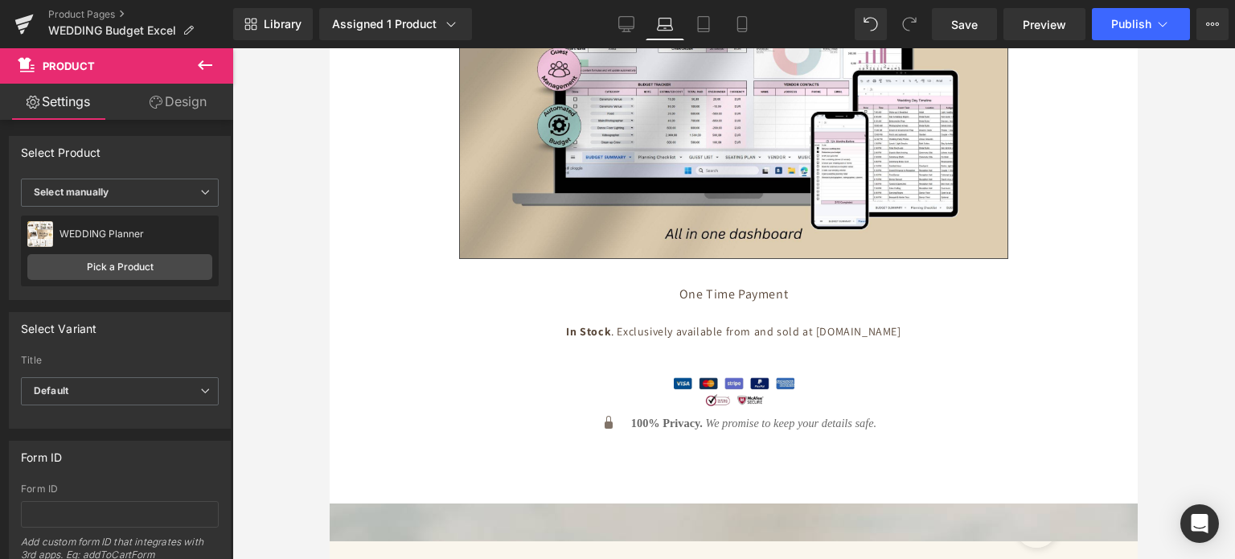
scroll to position [6341, 0]
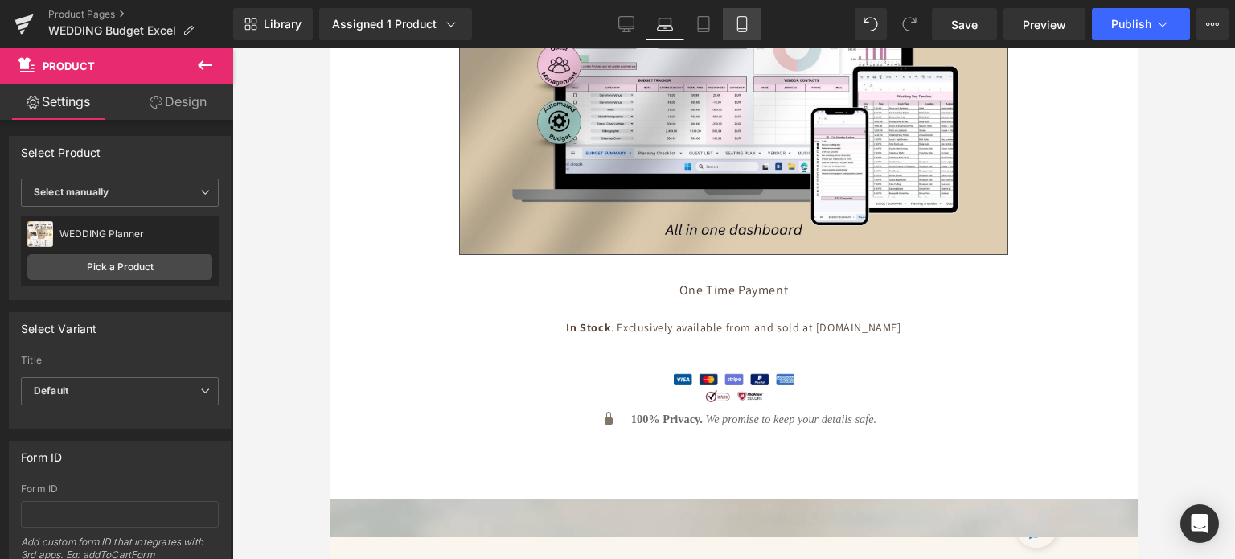
click at [742, 25] on icon at bounding box center [742, 24] width 16 height 16
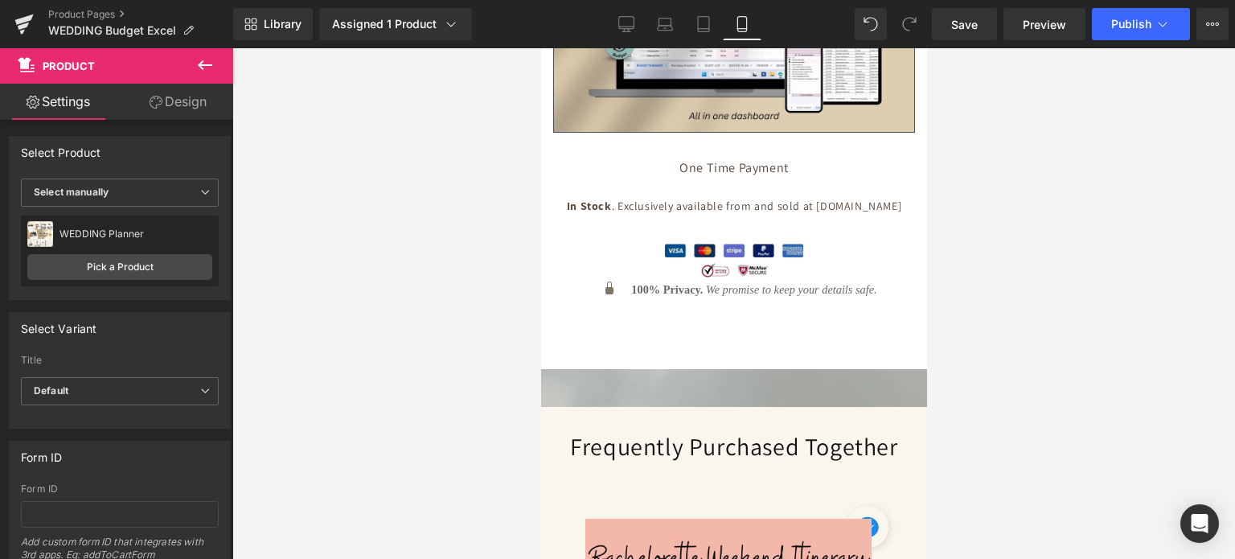
scroll to position [8820, 0]
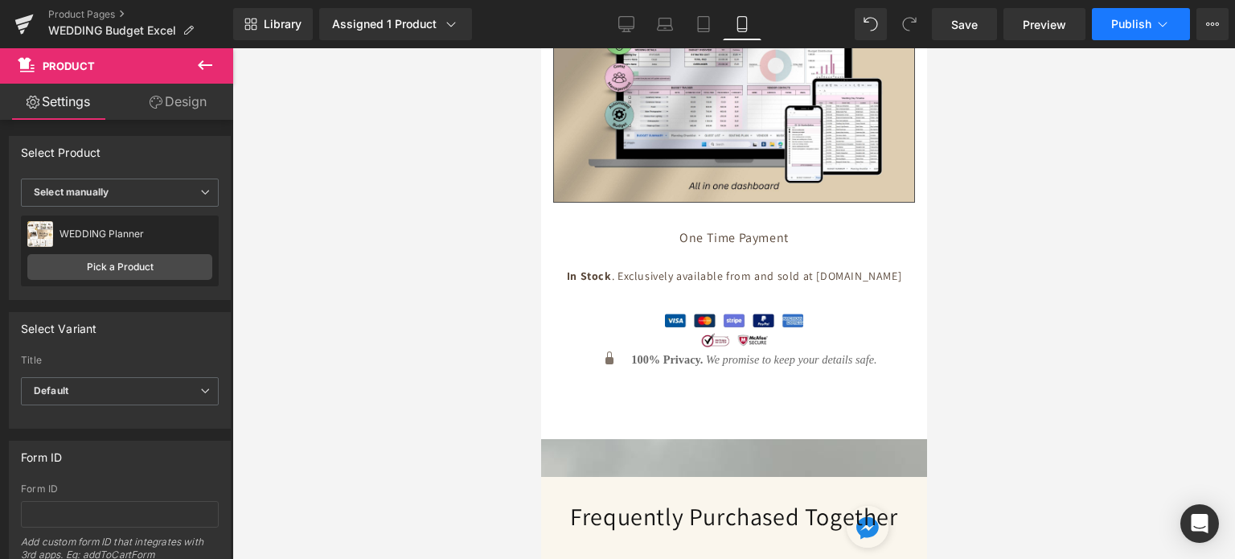
click at [1109, 22] on button "Publish" at bounding box center [1141, 24] width 98 height 32
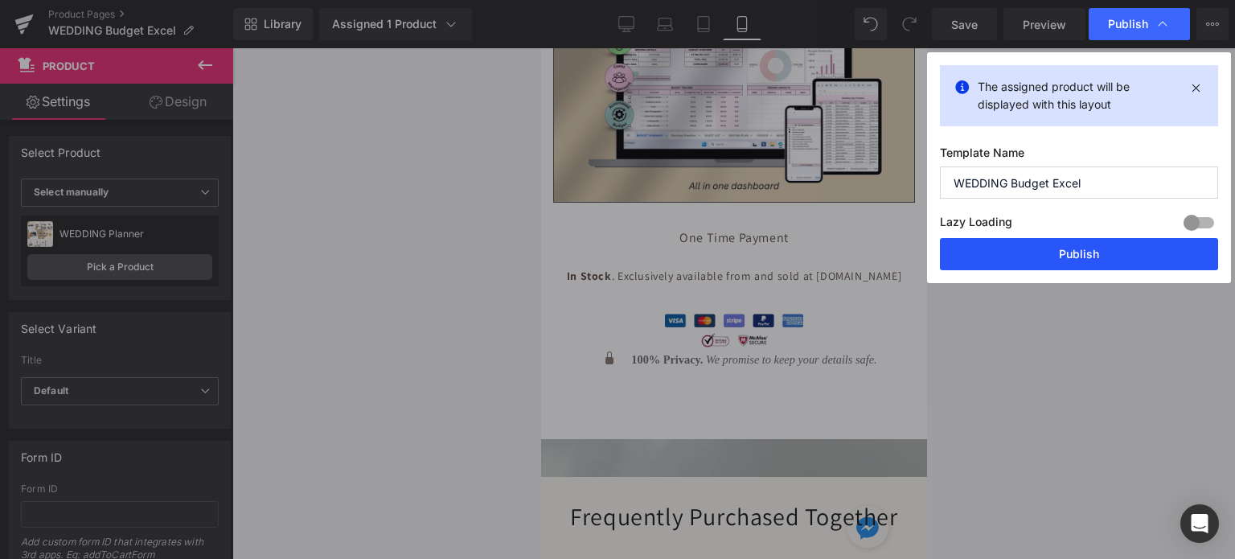
click at [1073, 248] on button "Publish" at bounding box center [1079, 254] width 278 height 32
